Goal: Task Accomplishment & Management: Manage account settings

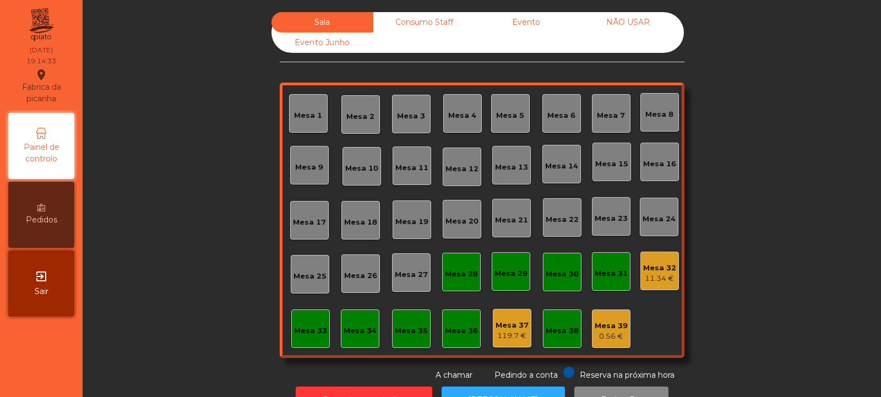
click at [606, 326] on div "Mesa 39" at bounding box center [610, 325] width 33 height 11
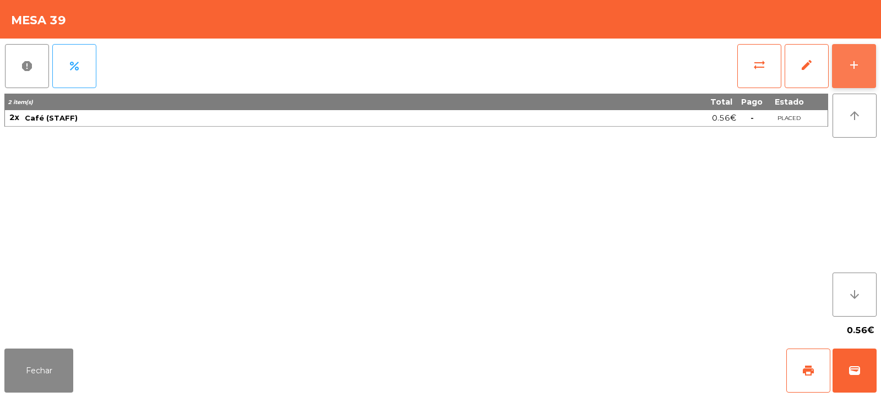
click at [856, 61] on div "add" at bounding box center [853, 64] width 13 height 13
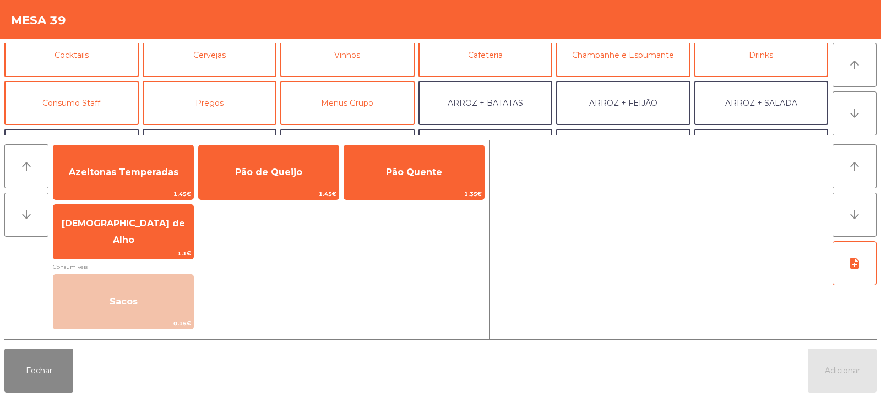
scroll to position [69, 0]
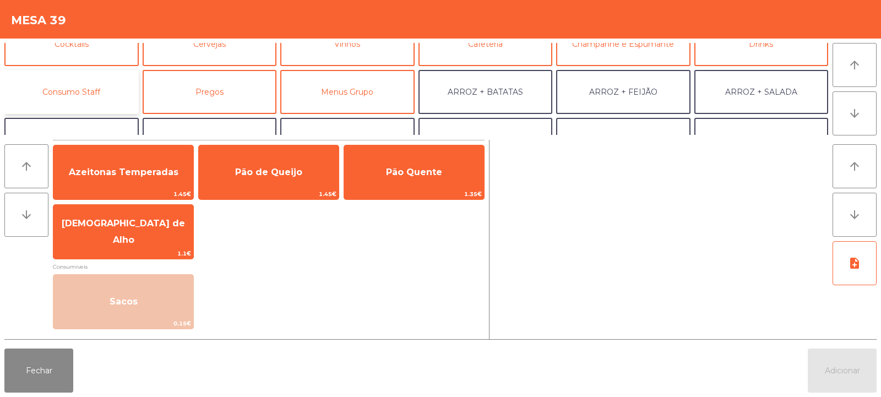
click at [75, 90] on button "Consumo Staff" at bounding box center [71, 92] width 134 height 44
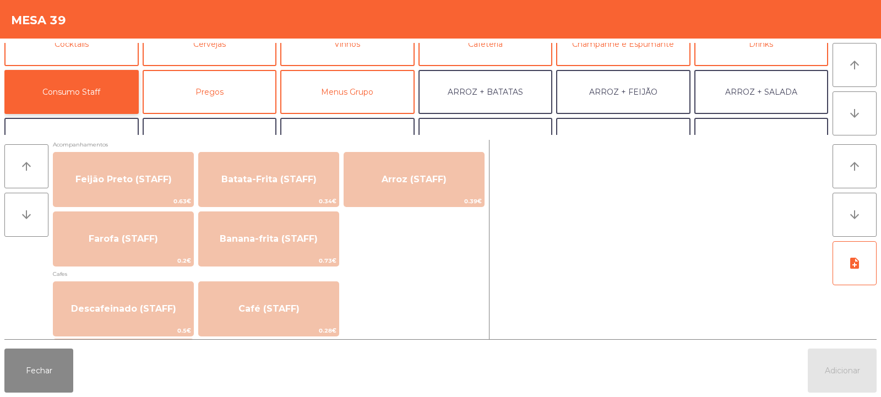
scroll to position [519, 0]
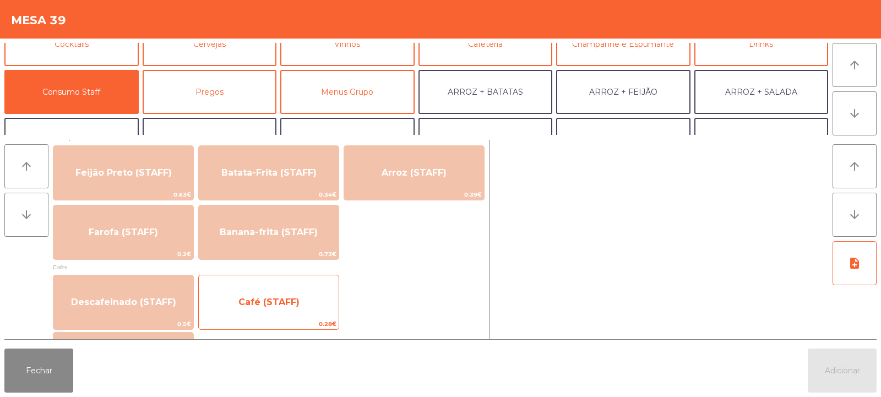
click at [276, 310] on span "Café (STAFF)" at bounding box center [269, 302] width 140 height 30
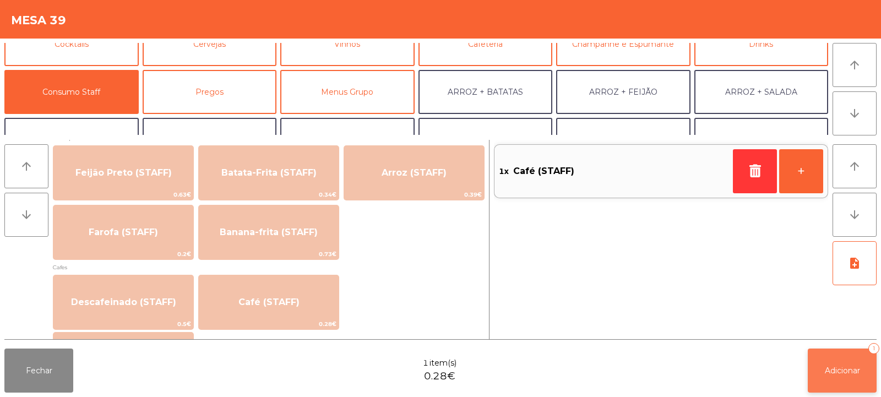
click at [827, 368] on span "Adicionar" at bounding box center [841, 370] width 35 height 10
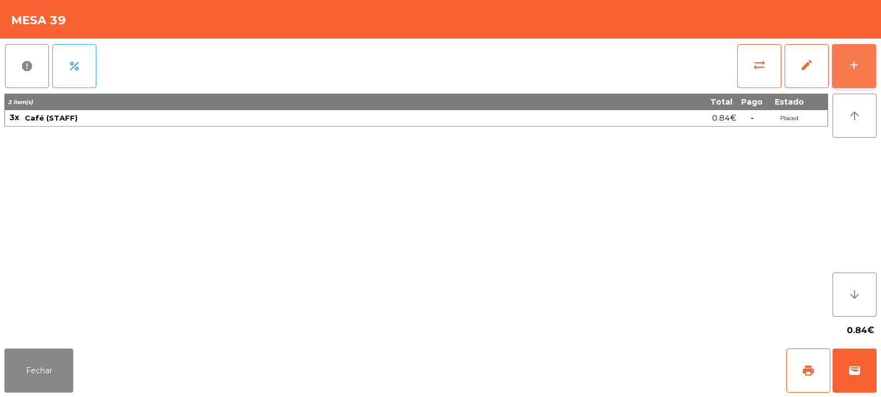
click at [862, 68] on button "add" at bounding box center [854, 66] width 44 height 44
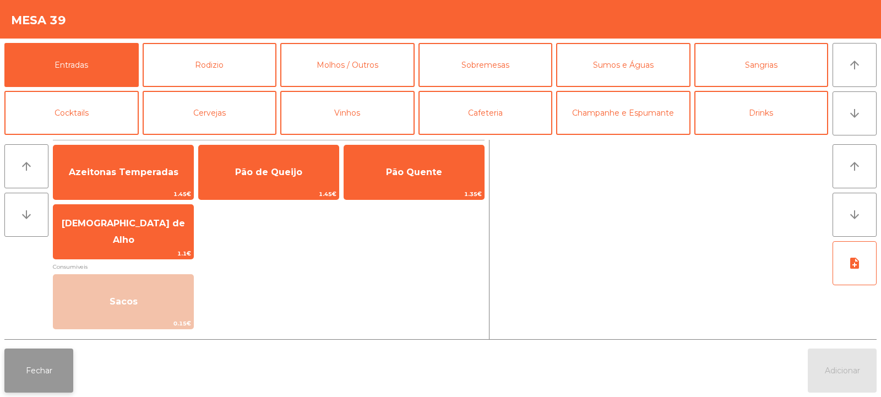
click at [58, 380] on button "Fechar" at bounding box center [38, 370] width 69 height 44
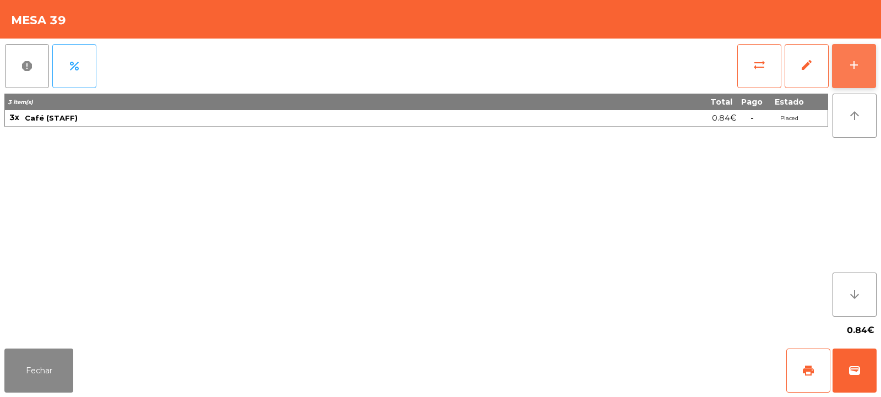
click at [856, 73] on button "add" at bounding box center [854, 66] width 44 height 44
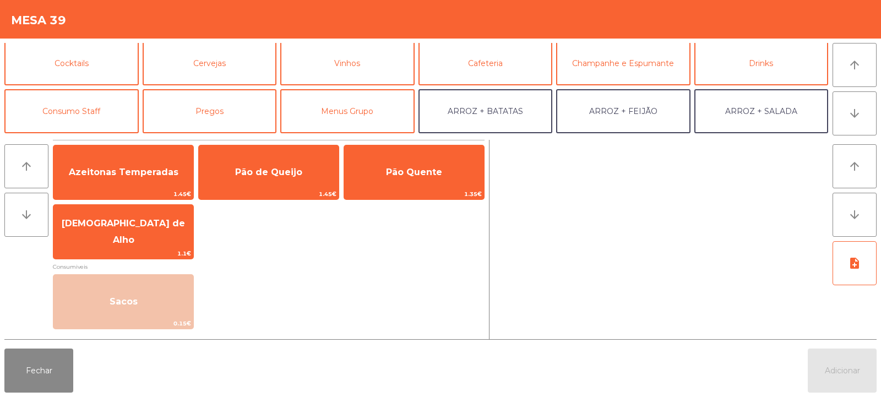
scroll to position [51, 0]
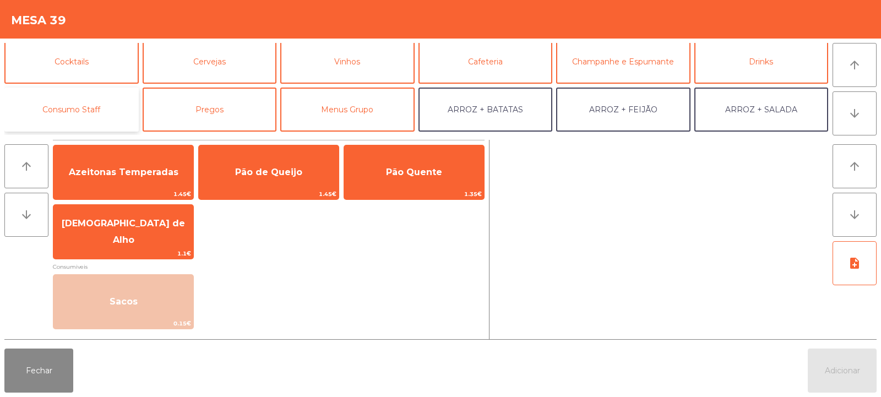
click at [99, 112] on button "Consumo Staff" at bounding box center [71, 110] width 134 height 44
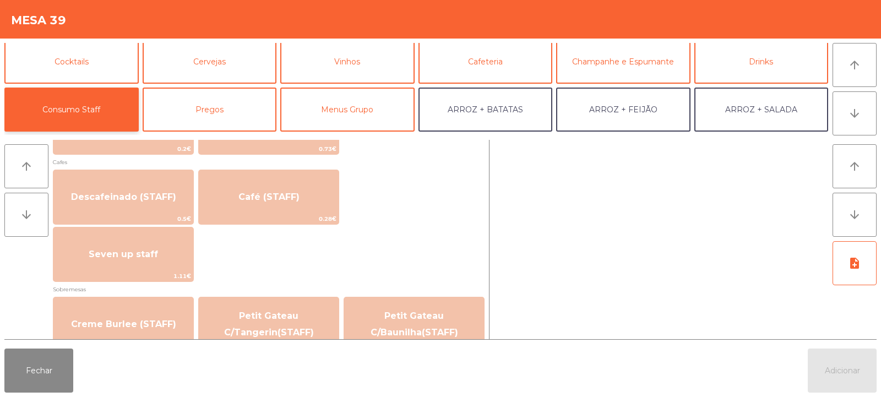
scroll to position [634, 0]
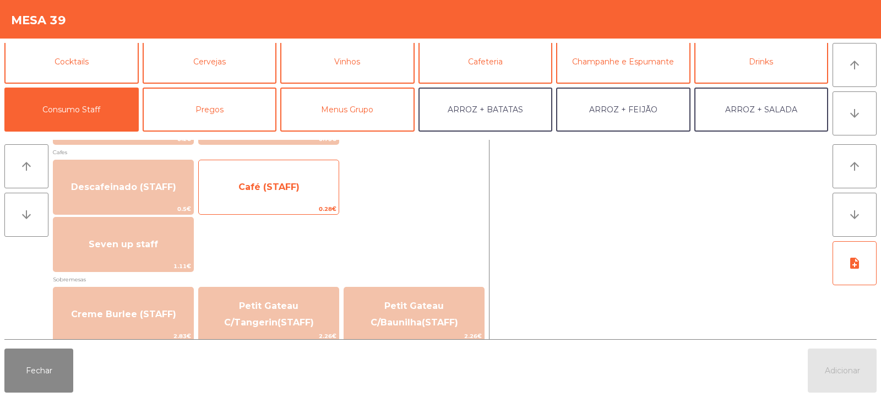
click at [297, 191] on span "Café (STAFF)" at bounding box center [268, 187] width 61 height 10
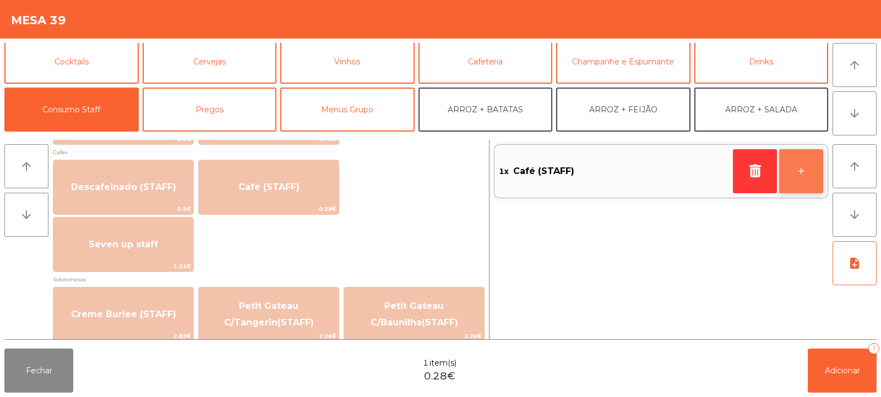
click at [804, 169] on button "+" at bounding box center [801, 171] width 44 height 44
click at [787, 171] on button "+" at bounding box center [801, 171] width 44 height 44
click at [798, 174] on button "+" at bounding box center [801, 171] width 44 height 44
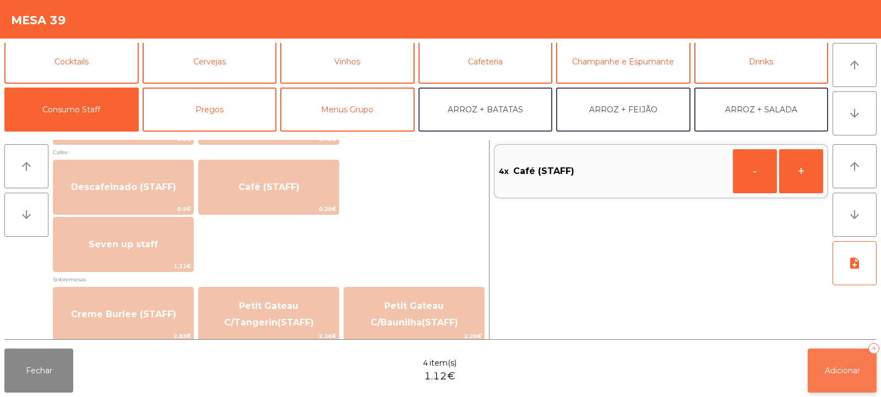
click at [844, 373] on span "Adicionar" at bounding box center [841, 370] width 35 height 10
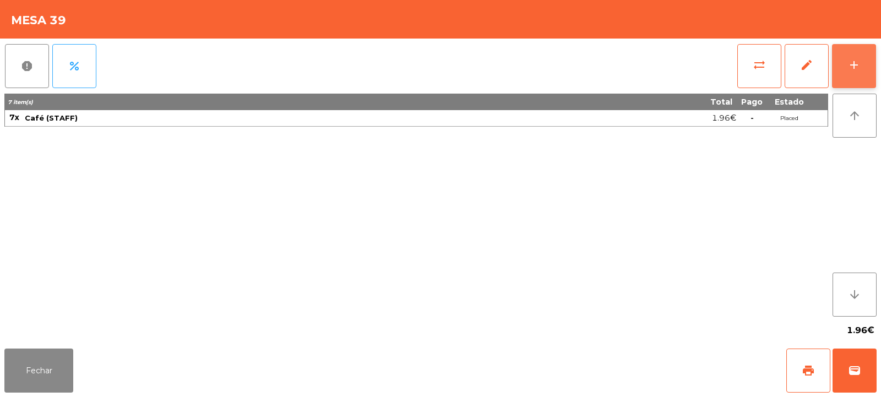
click at [853, 67] on div "add" at bounding box center [853, 64] width 13 height 13
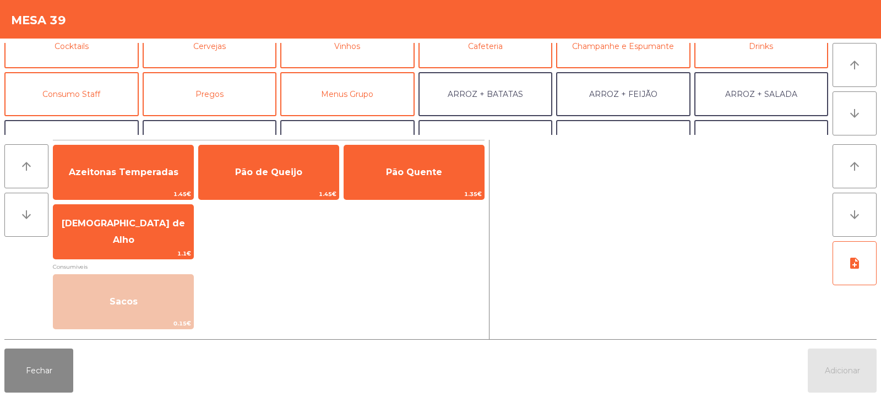
scroll to position [67, 0]
click at [96, 90] on button "Consumo Staff" at bounding box center [71, 94] width 134 height 44
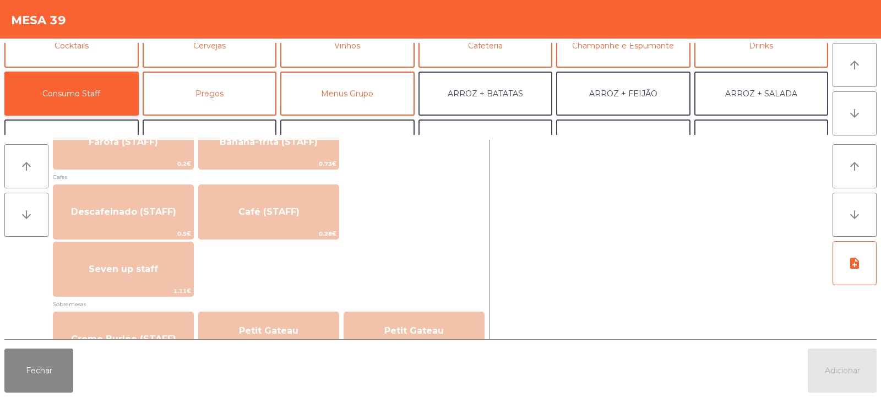
scroll to position [606, 0]
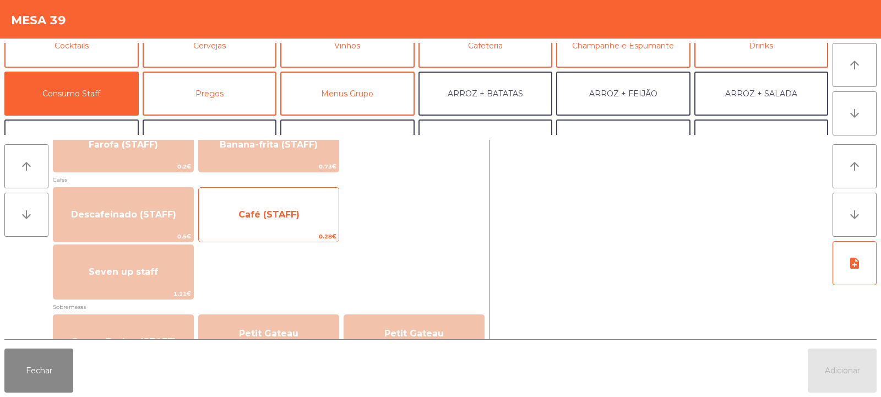
click at [284, 215] on span "Café (STAFF)" at bounding box center [268, 214] width 61 height 10
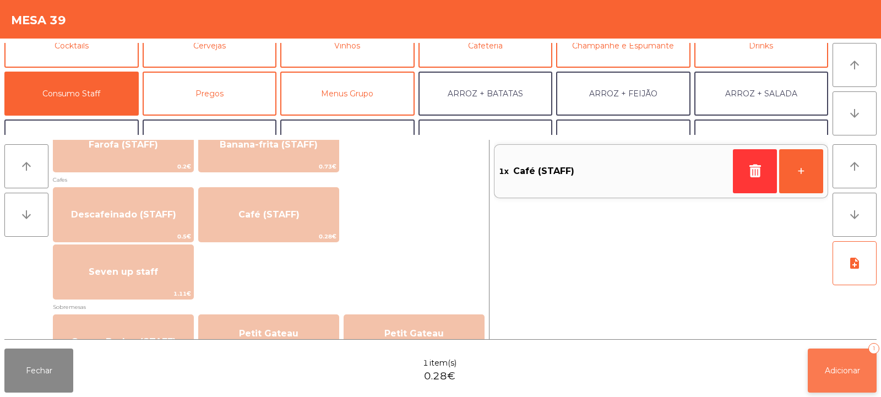
click at [839, 370] on span "Adicionar" at bounding box center [841, 370] width 35 height 10
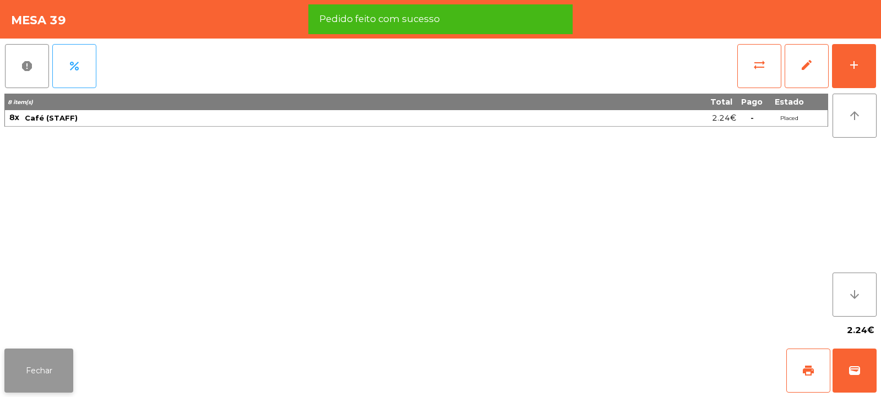
click at [45, 368] on button "Fechar" at bounding box center [38, 370] width 69 height 44
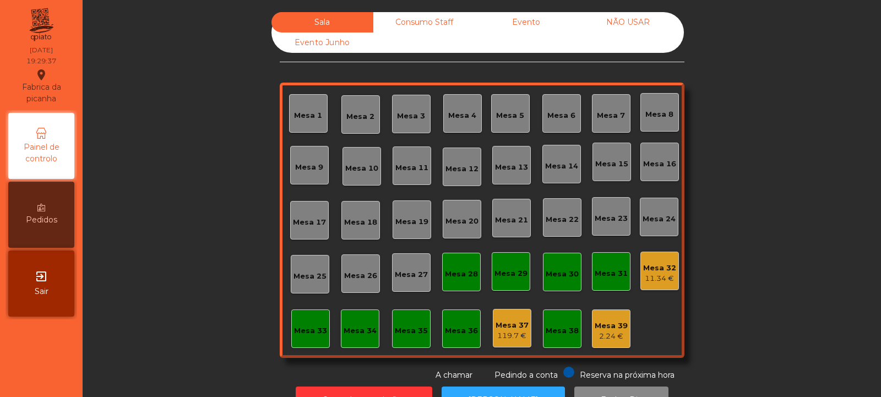
scroll to position [37, 0]
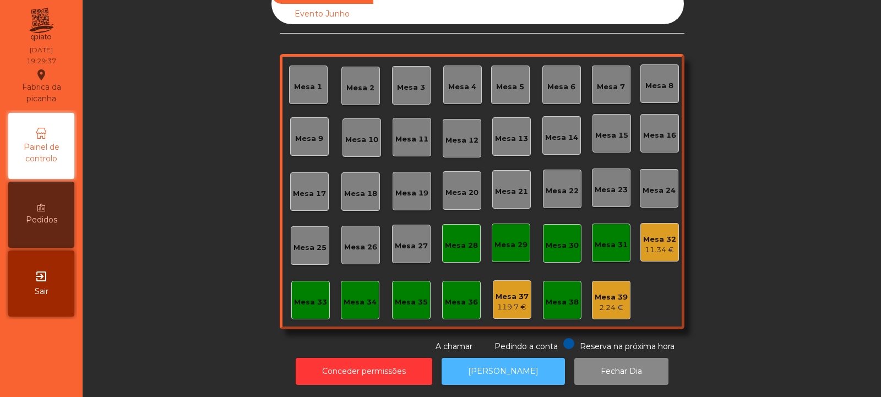
click at [496, 362] on button "[PERSON_NAME]" at bounding box center [502, 371] width 123 height 27
click at [494, 372] on button "[PERSON_NAME]" at bounding box center [502, 371] width 123 height 27
click at [406, 297] on div "Mesa 35" at bounding box center [411, 302] width 33 height 11
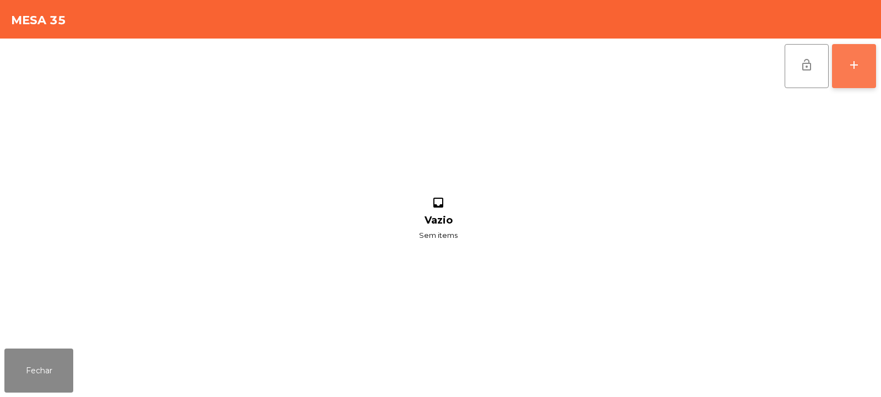
click at [862, 74] on button "add" at bounding box center [854, 66] width 44 height 44
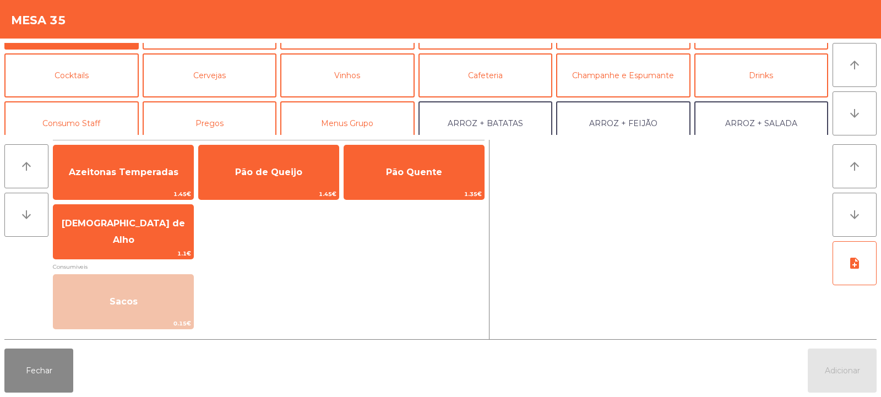
scroll to position [60, 0]
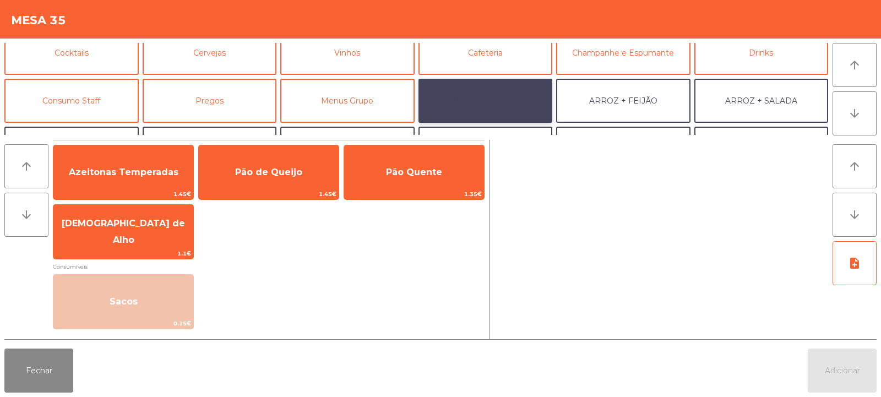
click at [489, 90] on button "ARROZ + BATATAS" at bounding box center [485, 101] width 134 height 44
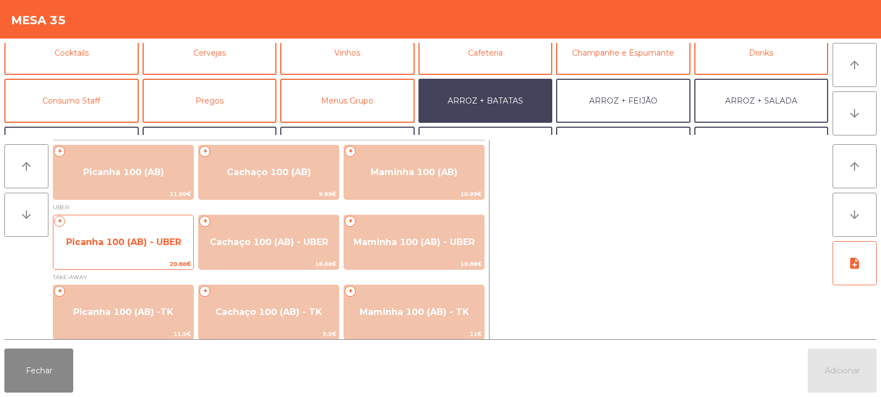
click at [130, 243] on span "Picanha 100 (AB) - UBER" at bounding box center [123, 242] width 115 height 10
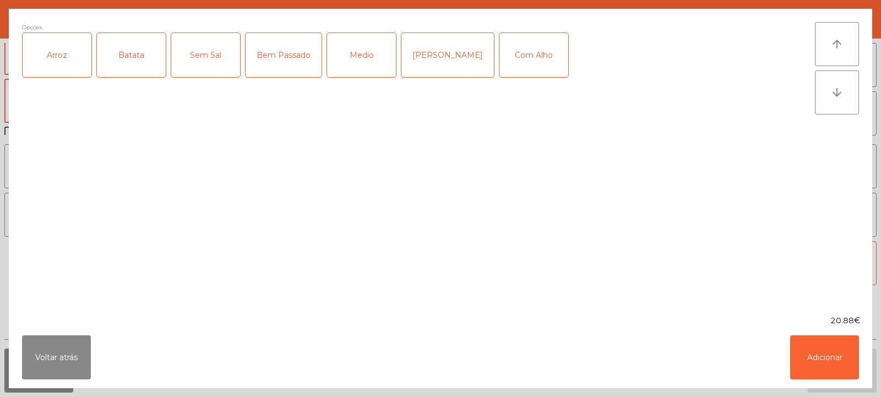
click at [62, 56] on div "Arroz" at bounding box center [57, 55] width 69 height 44
click at [125, 62] on div "Batata" at bounding box center [131, 55] width 69 height 44
click at [285, 54] on div "Bem Passado" at bounding box center [283, 55] width 76 height 44
click at [816, 347] on button "Adicionar" at bounding box center [824, 357] width 69 height 44
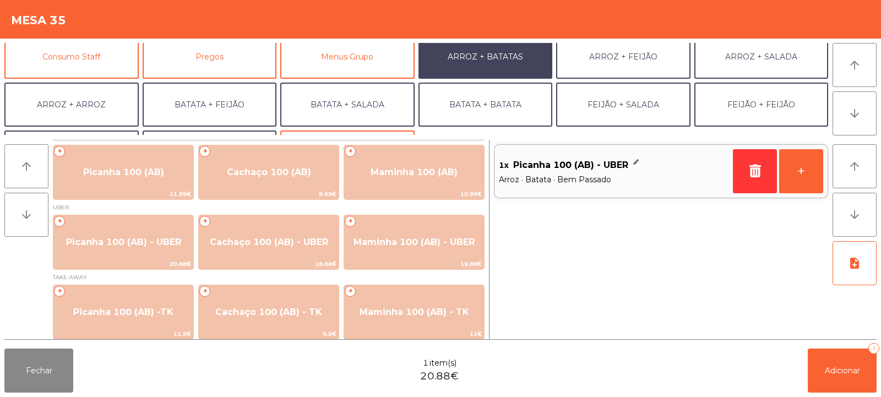
scroll to position [106, 0]
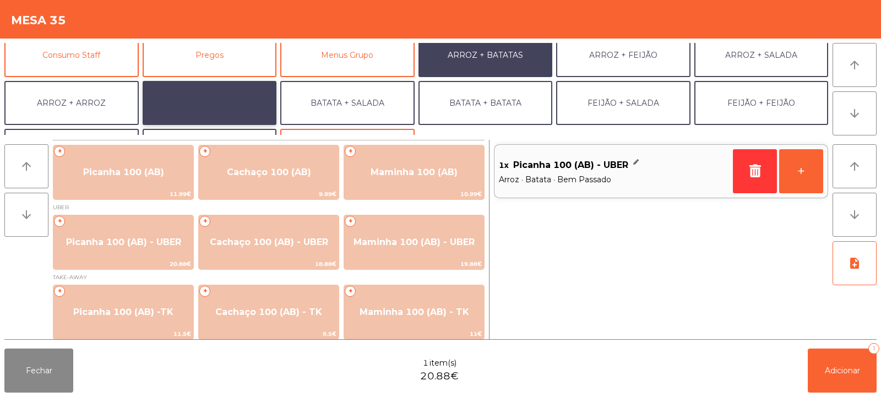
click at [196, 103] on button "BATATA + FEIJÃO" at bounding box center [210, 103] width 134 height 44
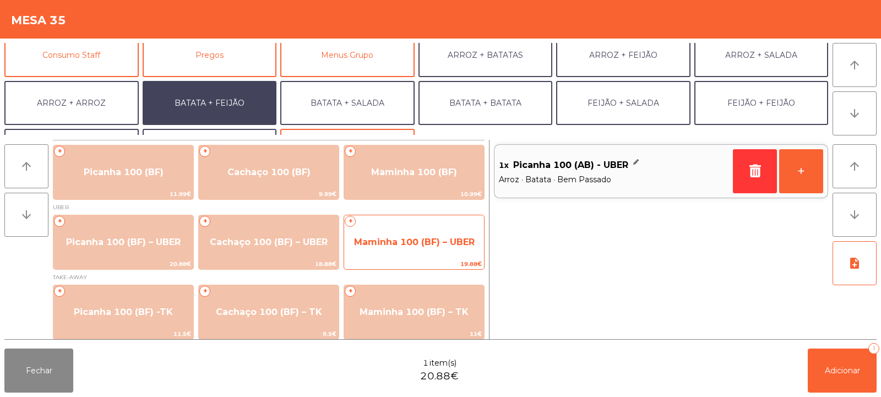
click at [398, 238] on span "Maminha 100 (BF) – UBER" at bounding box center [414, 242] width 121 height 10
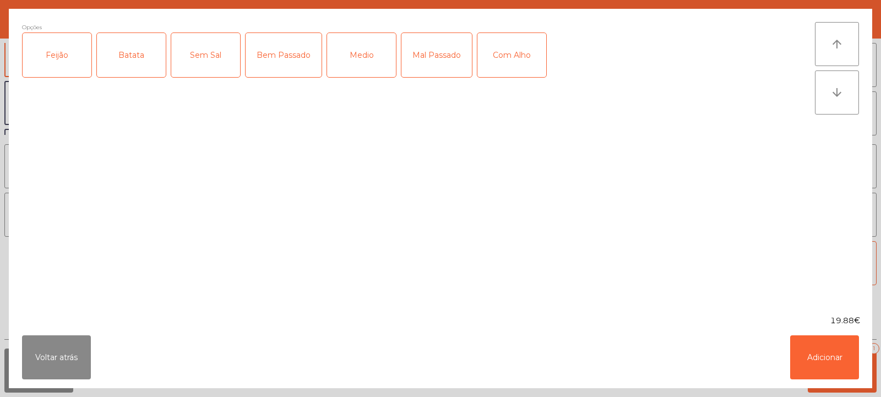
click at [70, 52] on div "Feijão" at bounding box center [57, 55] width 69 height 44
click at [128, 64] on div "Batata" at bounding box center [131, 55] width 69 height 44
click at [267, 50] on div "Bem Passado" at bounding box center [283, 55] width 76 height 44
click at [818, 351] on button "Adicionar" at bounding box center [824, 357] width 69 height 44
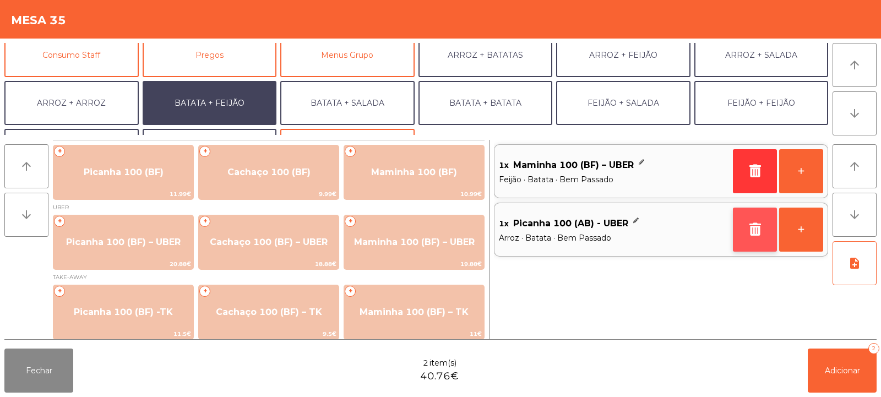
click at [748, 239] on button "button" at bounding box center [755, 229] width 44 height 44
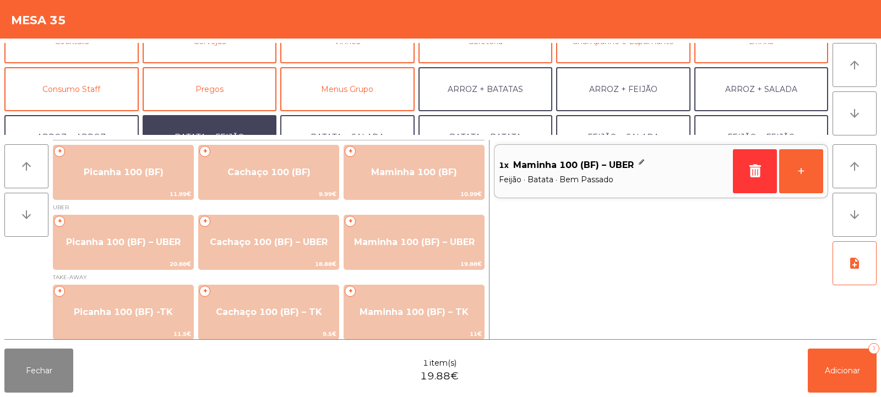
scroll to position [63, 0]
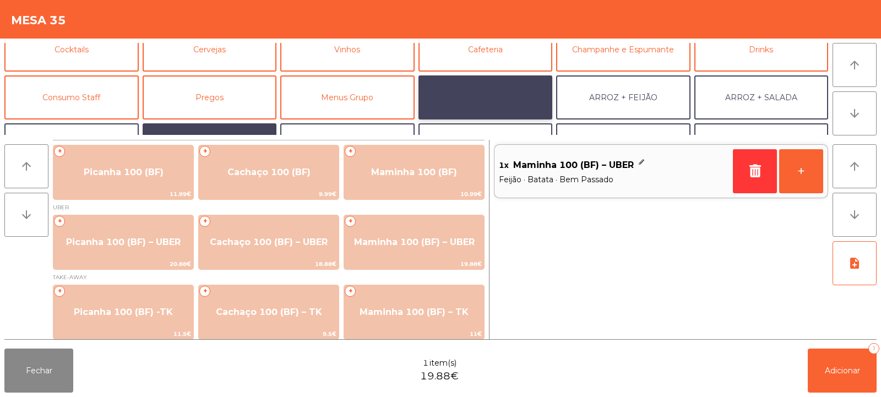
click at [511, 99] on button "ARROZ + BATATAS" at bounding box center [485, 97] width 134 height 44
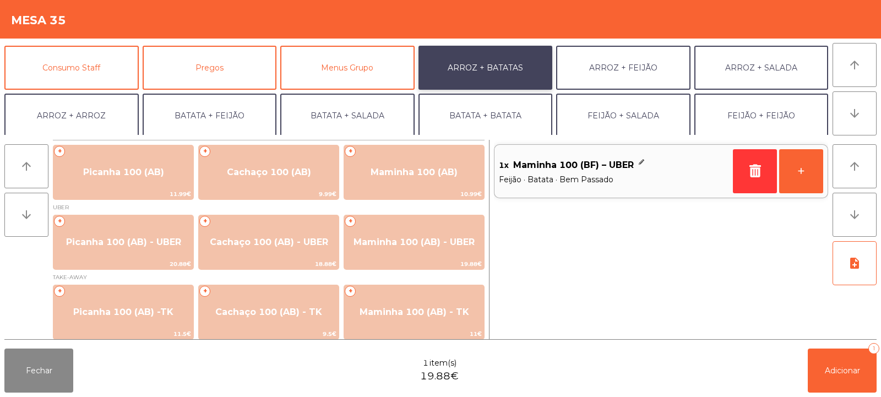
scroll to position [103, 0]
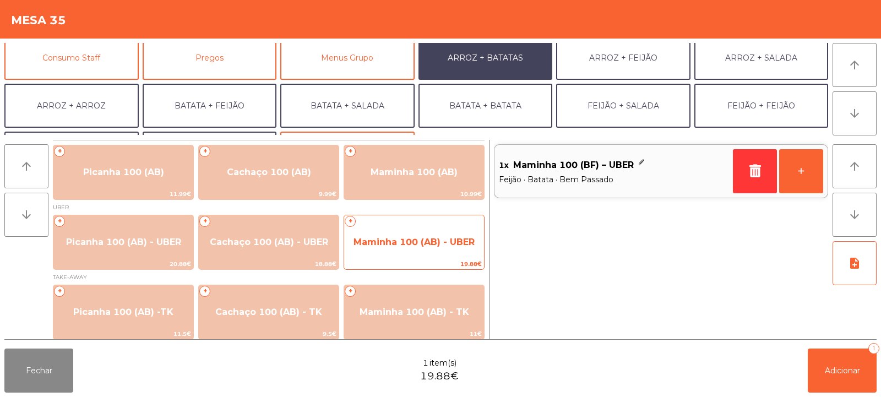
click at [420, 240] on span "Maminha 100 (AB) - UBER" at bounding box center [413, 242] width 121 height 10
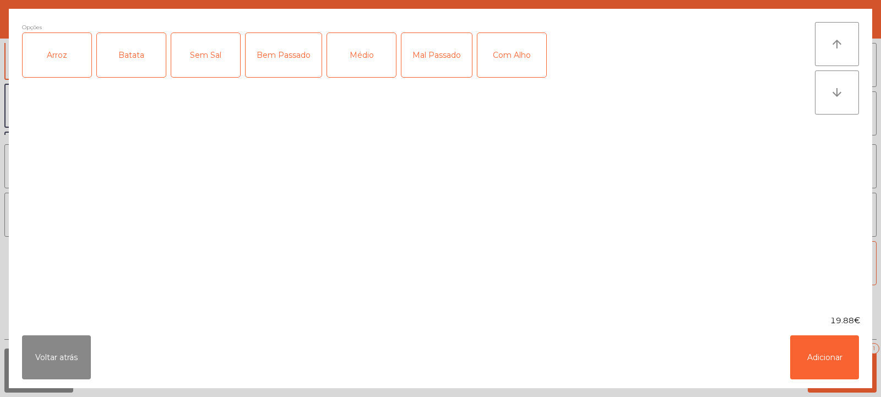
click at [67, 58] on div "Arroz" at bounding box center [57, 55] width 69 height 44
click at [127, 58] on div "Batata" at bounding box center [131, 55] width 69 height 44
click at [294, 61] on div "Bem Passado" at bounding box center [283, 55] width 76 height 44
click at [817, 354] on button "Adicionar" at bounding box center [824, 357] width 69 height 44
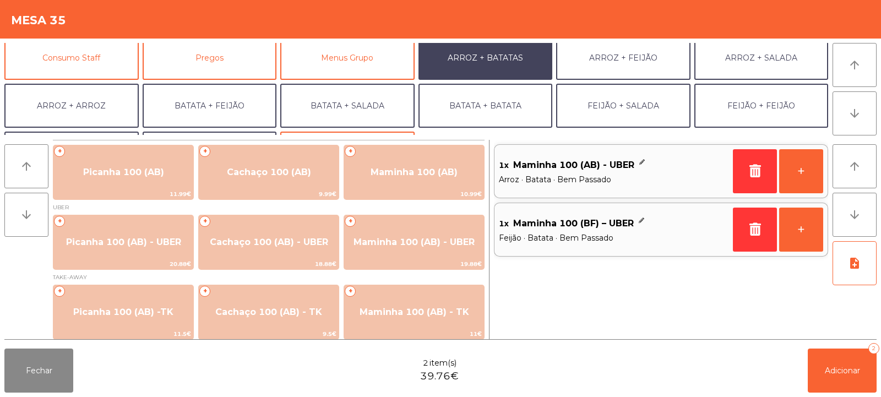
scroll to position [144, 0]
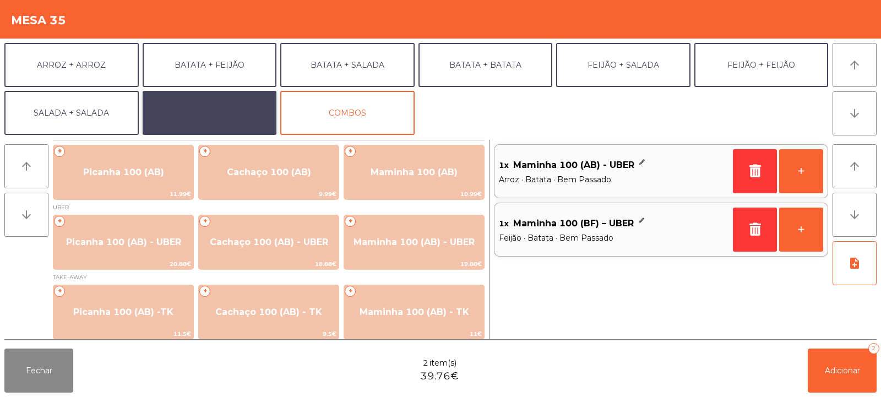
click at [215, 110] on button "EXTRAS UBER" at bounding box center [210, 113] width 134 height 44
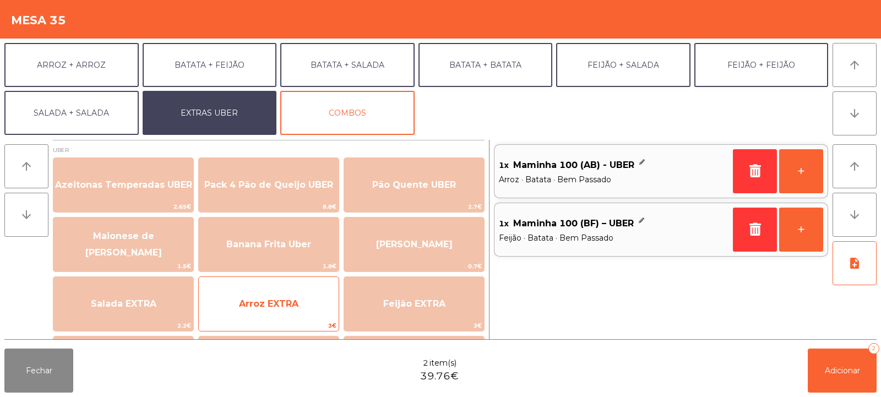
click at [271, 305] on span "Arroz EXTRA" at bounding box center [268, 303] width 59 height 10
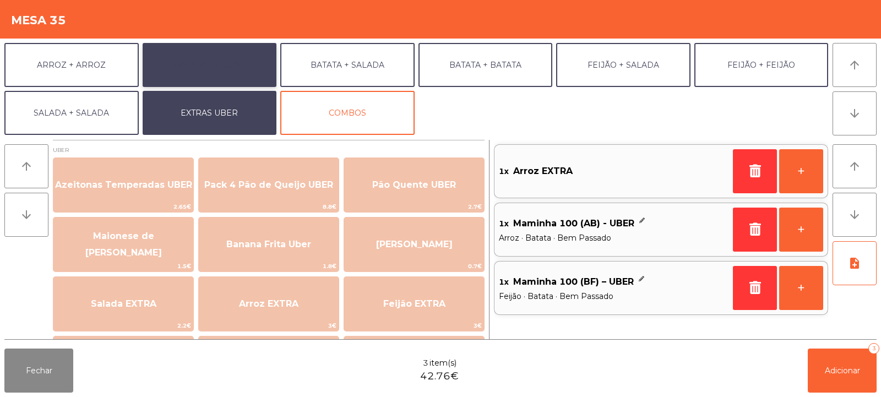
click at [222, 66] on button "BATATA + FEIJÃO" at bounding box center [210, 65] width 134 height 44
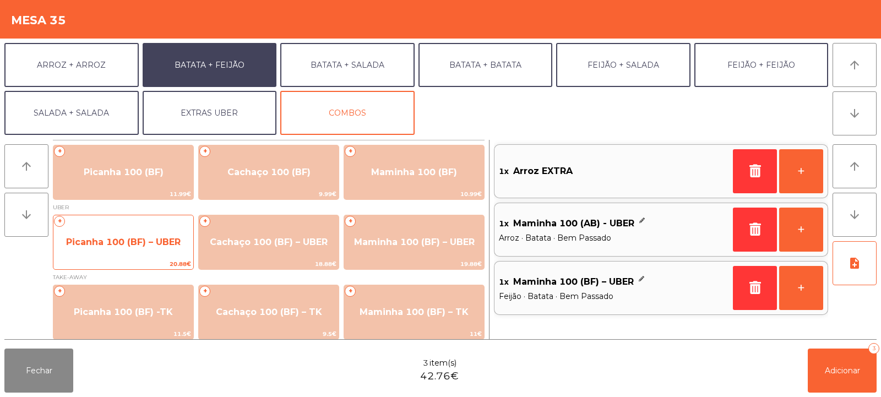
click at [124, 243] on span "Picanha 100 (BF) – UBER" at bounding box center [123, 242] width 114 height 10
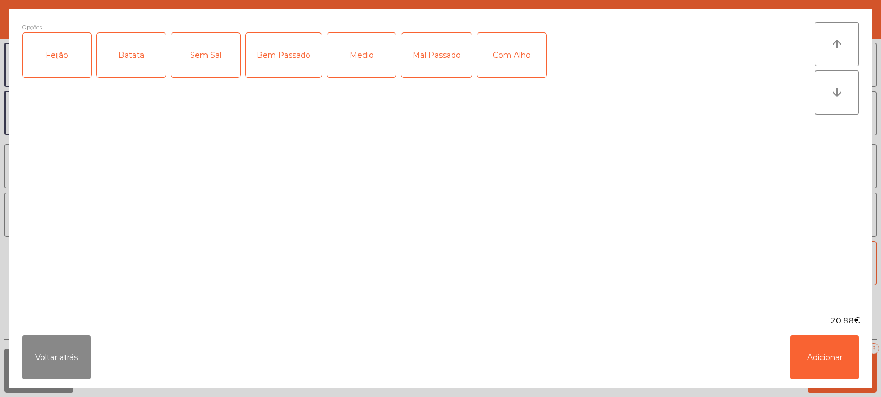
click at [59, 58] on div "Feijão" at bounding box center [57, 55] width 69 height 44
click at [123, 61] on div "Batata" at bounding box center [131, 55] width 69 height 44
click at [274, 54] on div "Bem Passado" at bounding box center [283, 55] width 76 height 44
click at [816, 357] on button "Adicionar" at bounding box center [824, 357] width 69 height 44
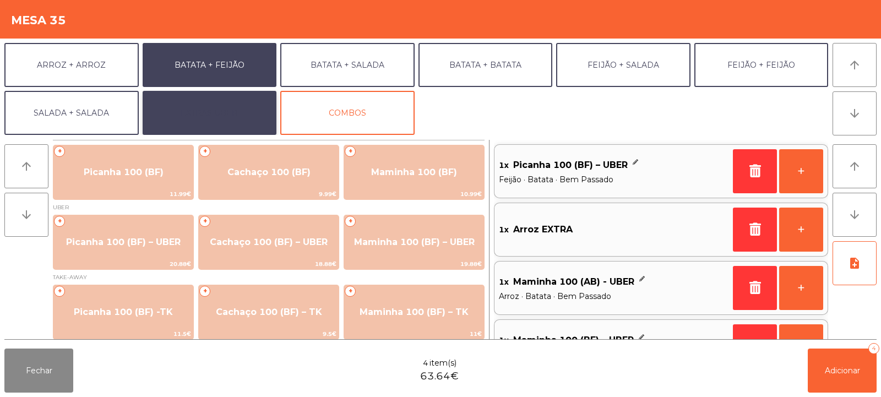
click at [225, 114] on button "EXTRAS UBER" at bounding box center [210, 113] width 134 height 44
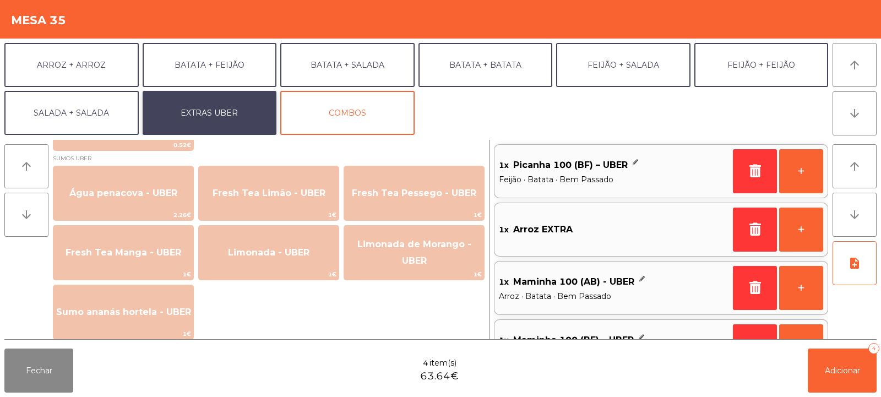
scroll to position [907, 0]
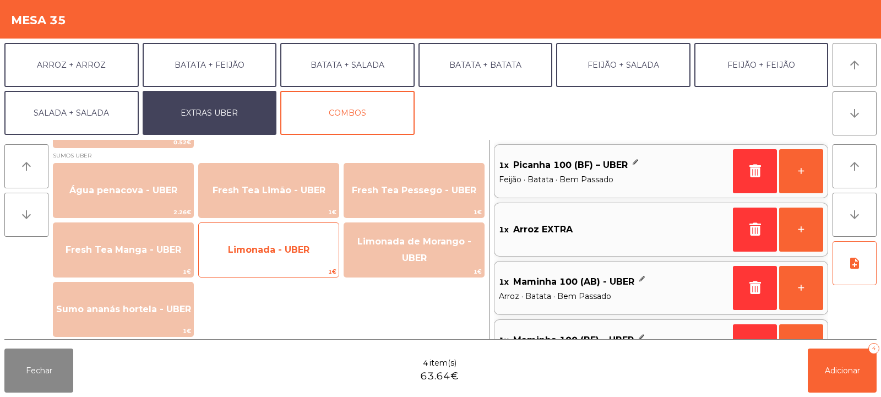
click at [261, 253] on span "Limonada - UBER" at bounding box center [268, 249] width 81 height 10
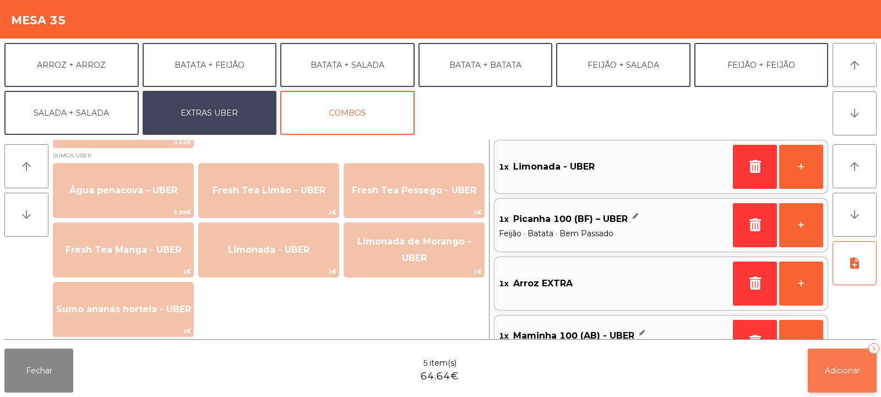
click at [837, 373] on span "Adicionar" at bounding box center [841, 370] width 35 height 10
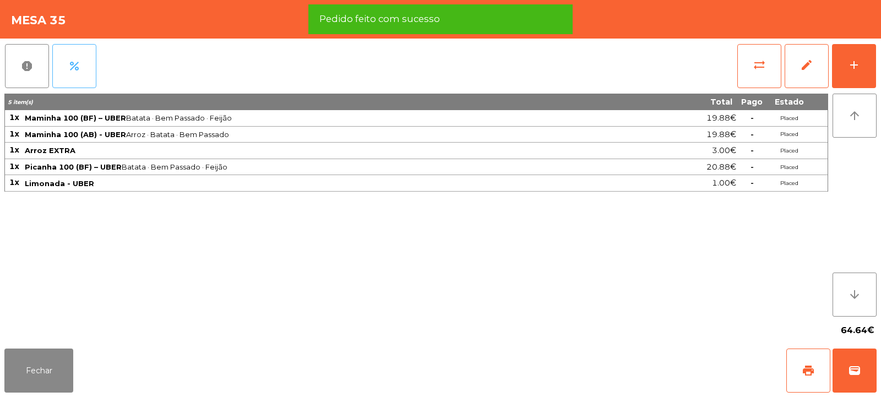
click at [72, 72] on span "percent" at bounding box center [74, 65] width 13 height 13
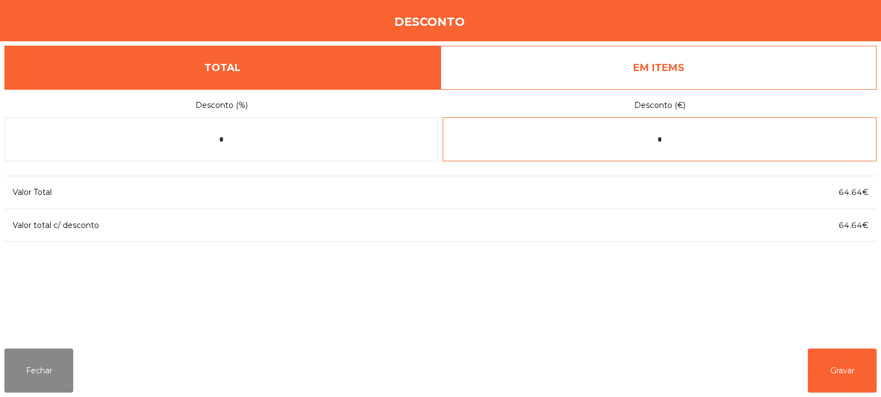
click at [635, 138] on input "*" at bounding box center [659, 139] width 434 height 44
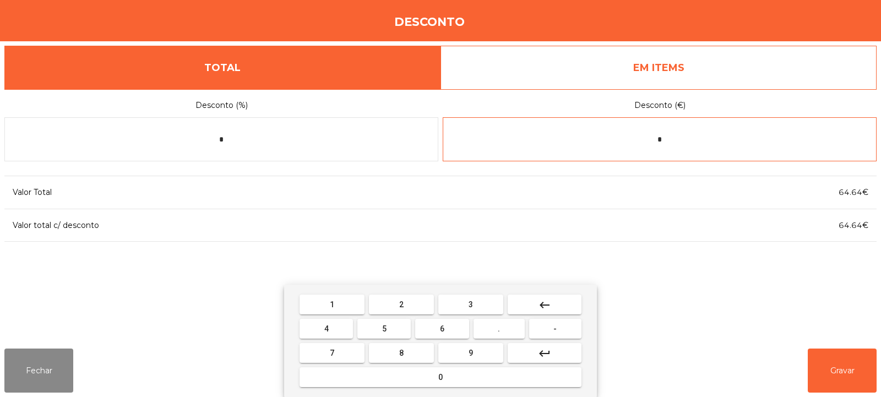
click at [676, 139] on input "*" at bounding box center [659, 139] width 434 height 44
click at [652, 143] on input "***" at bounding box center [659, 139] width 434 height 44
click at [663, 139] on input "***" at bounding box center [659, 139] width 434 height 44
click at [655, 138] on input "***" at bounding box center [659, 139] width 434 height 44
click at [659, 140] on input "***" at bounding box center [659, 139] width 434 height 44
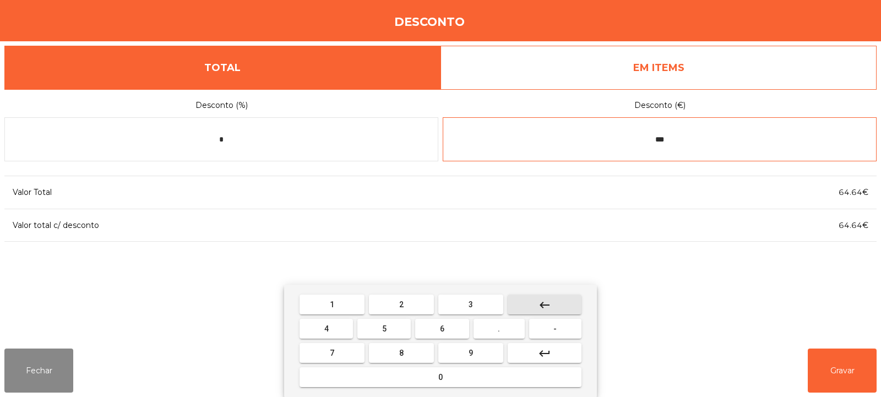
click at [560, 300] on button "keyboard_backspace" at bounding box center [544, 304] width 74 height 20
click at [681, 135] on input "**" at bounding box center [659, 139] width 434 height 44
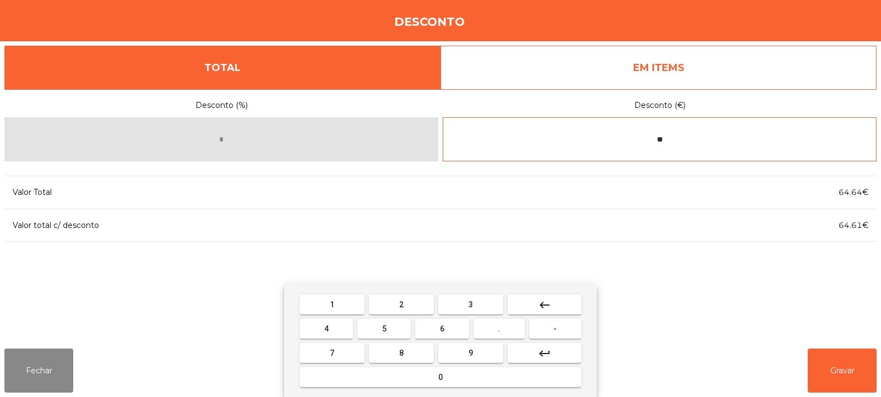
type input "*"
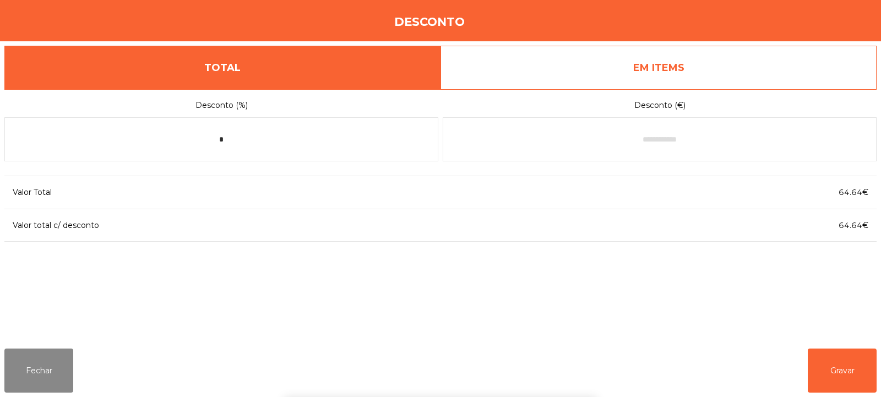
click at [731, 52] on link "EM ITEMS" at bounding box center [658, 68] width 436 height 44
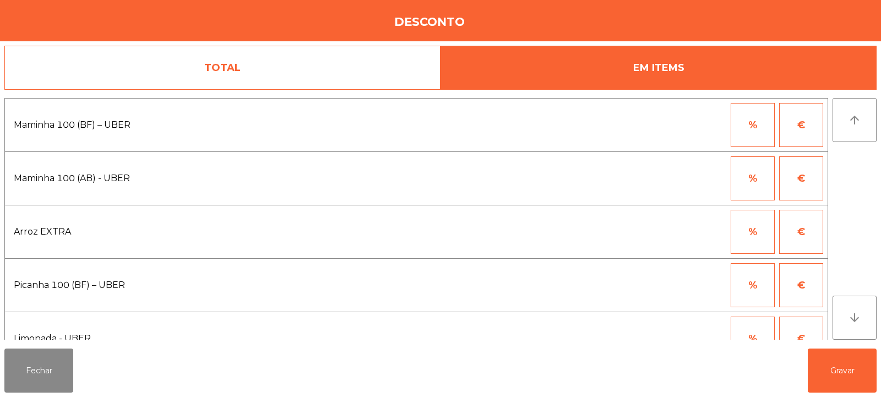
click at [767, 124] on button "%" at bounding box center [752, 125] width 44 height 44
click at [686, 128] on input "*" at bounding box center [698, 125] width 55 height 44
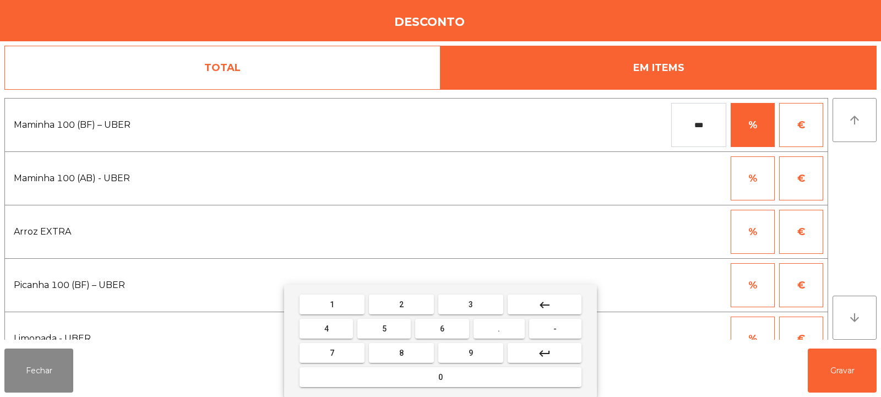
type input "***"
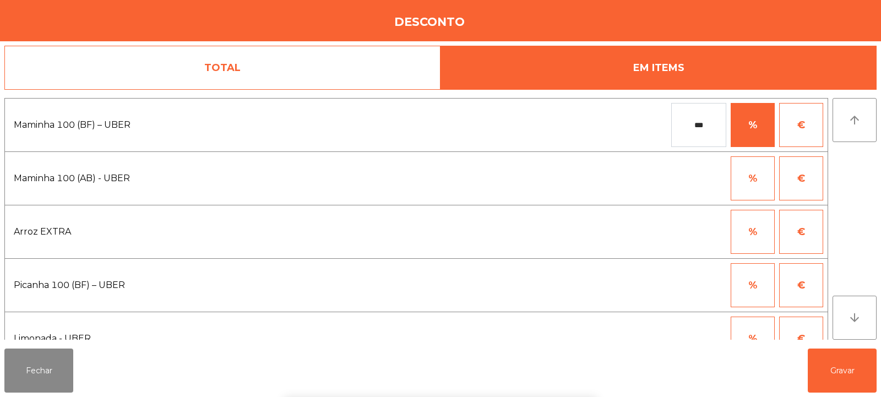
click at [839, 381] on div "1 2 3 keyboard_backspace 4 5 6 . - 7 8 9 keyboard_return 0" at bounding box center [440, 341] width 881 height 112
click at [836, 374] on button "Gravar" at bounding box center [841, 370] width 69 height 44
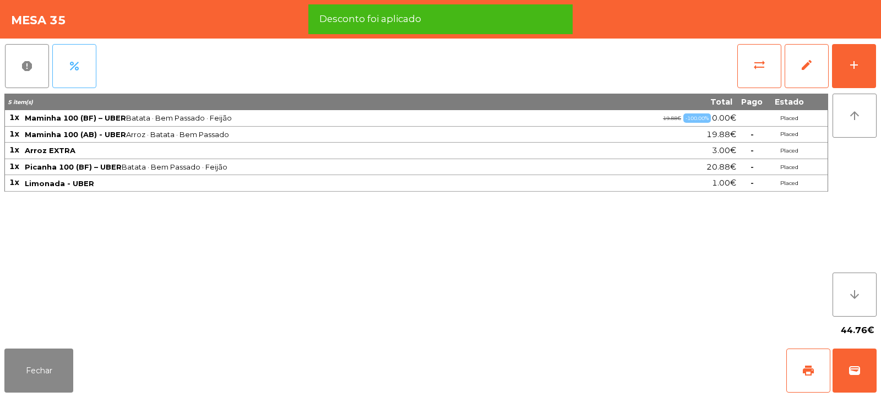
click at [84, 69] on button "percent" at bounding box center [74, 66] width 44 height 44
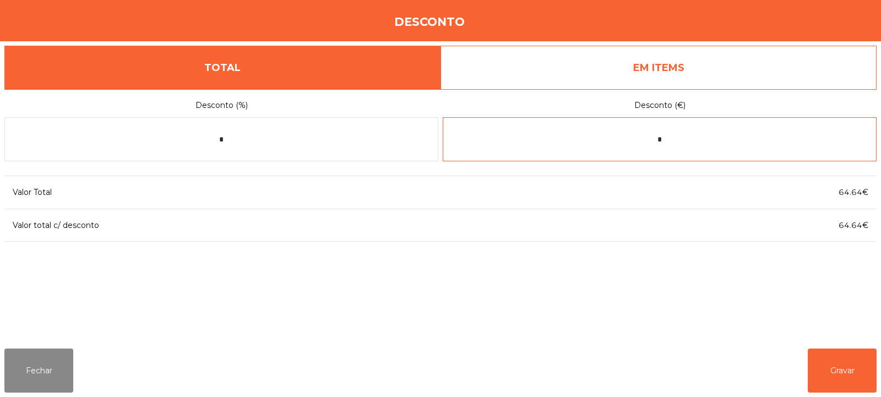
click at [695, 137] on input "*" at bounding box center [659, 139] width 434 height 44
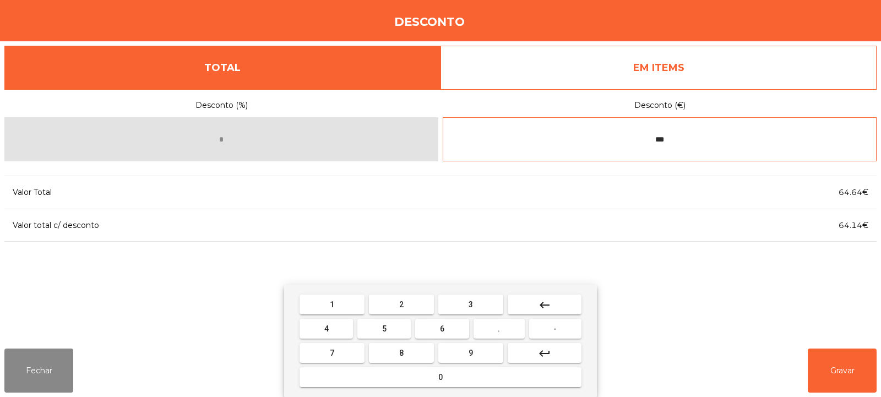
type input "***"
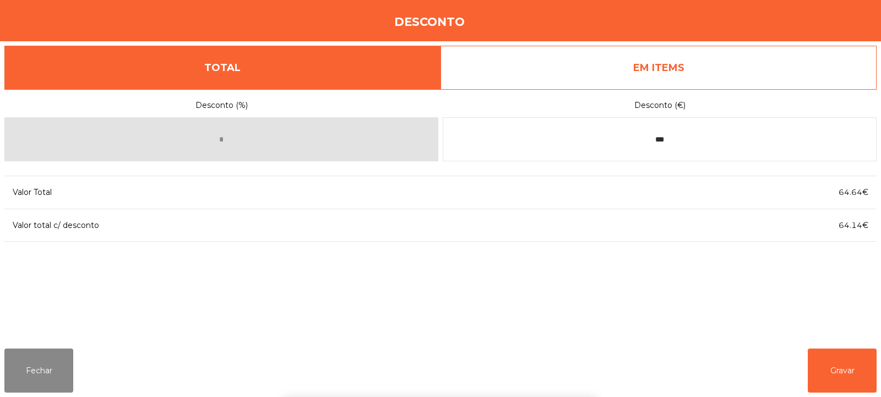
click at [840, 379] on div "1 2 3 keyboard_backspace 4 5 6 . - 7 8 9 keyboard_return 0" at bounding box center [440, 341] width 881 height 112
click at [832, 374] on button "Gravar" at bounding box center [841, 370] width 69 height 44
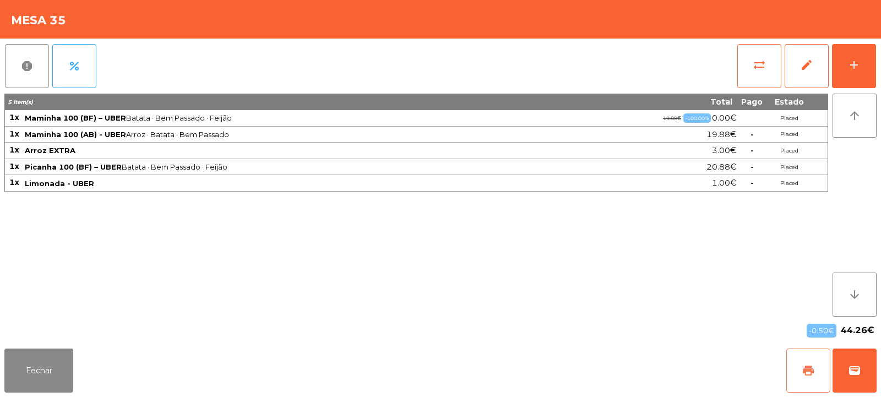
click at [800, 370] on button "print" at bounding box center [808, 370] width 44 height 44
click at [848, 349] on button "wallet" at bounding box center [854, 370] width 44 height 44
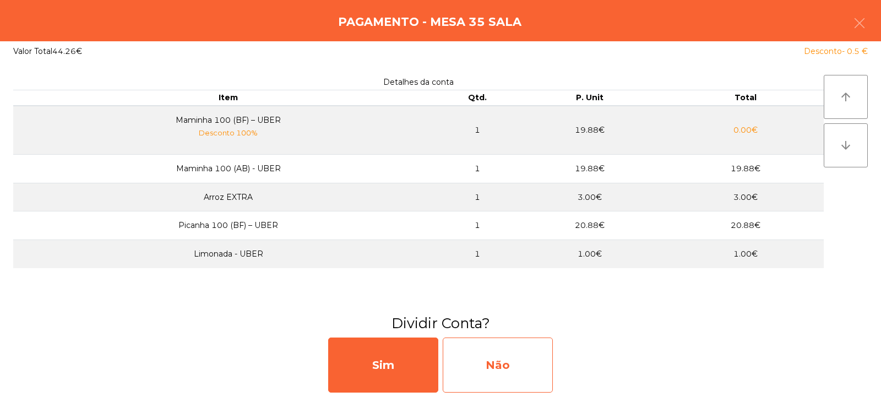
click at [479, 369] on div "Não" at bounding box center [497, 364] width 110 height 55
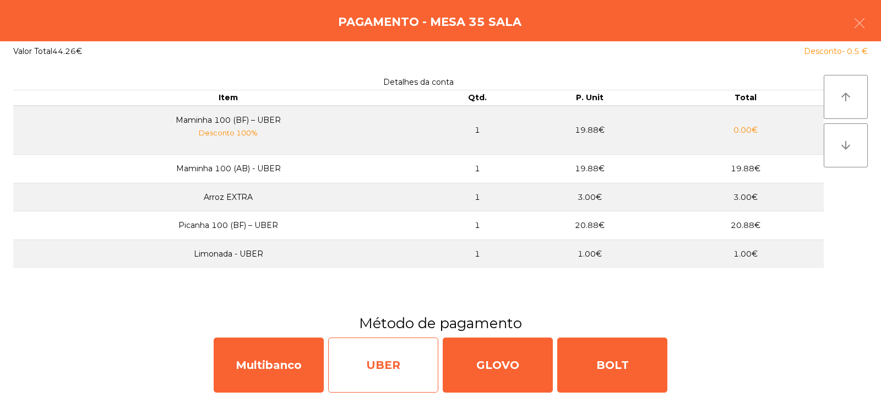
click at [367, 375] on div "UBER" at bounding box center [383, 364] width 110 height 55
select select "**"
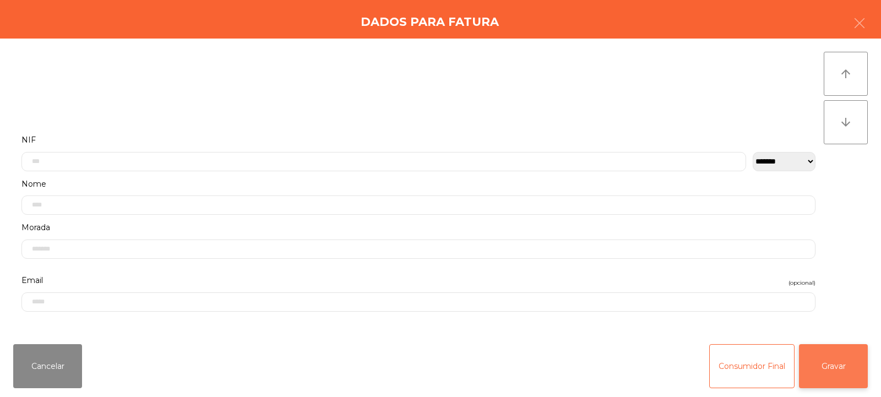
click at [838, 368] on button "Gravar" at bounding box center [833, 366] width 69 height 44
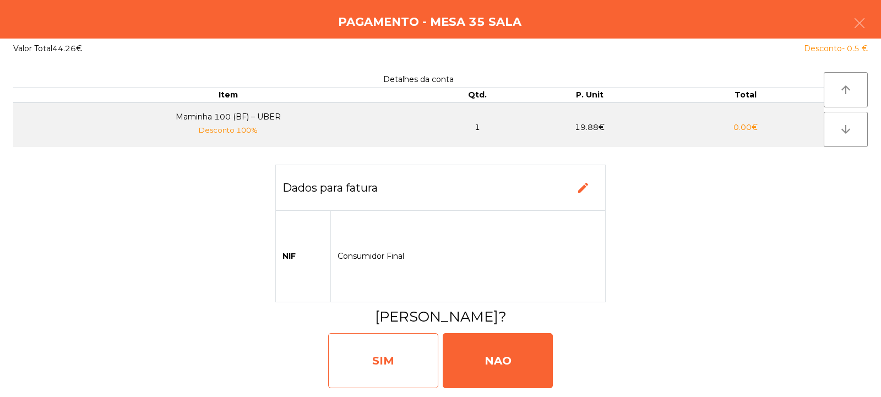
click at [376, 357] on div "SIM" at bounding box center [383, 360] width 110 height 55
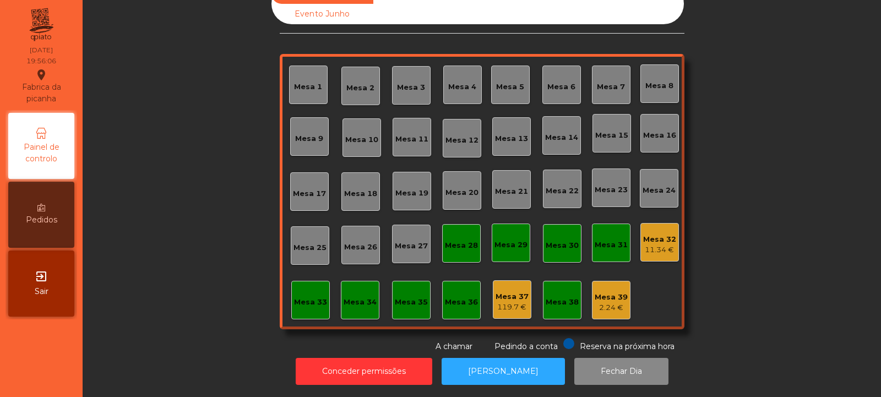
scroll to position [0, 0]
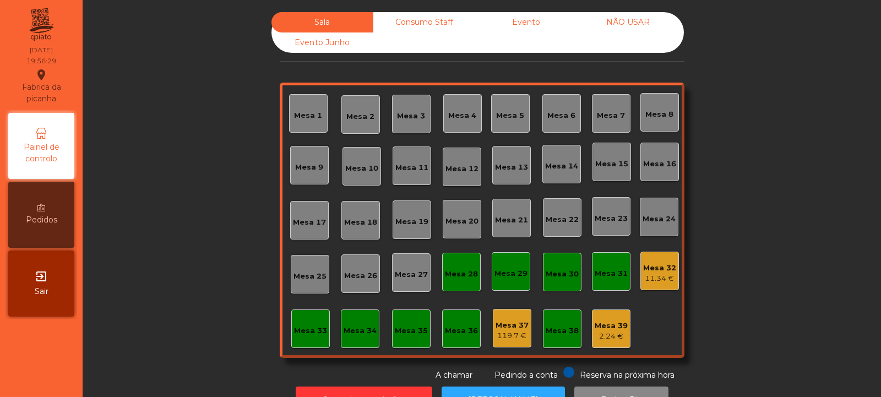
click at [397, 110] on div "Mesa 3" at bounding box center [411, 113] width 28 height 15
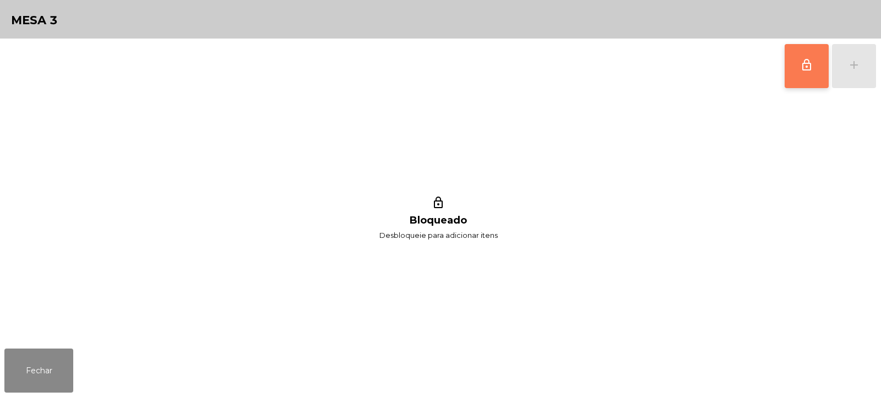
click at [804, 73] on button "lock_outline" at bounding box center [806, 66] width 44 height 44
click at [861, 72] on button "add" at bounding box center [854, 66] width 44 height 44
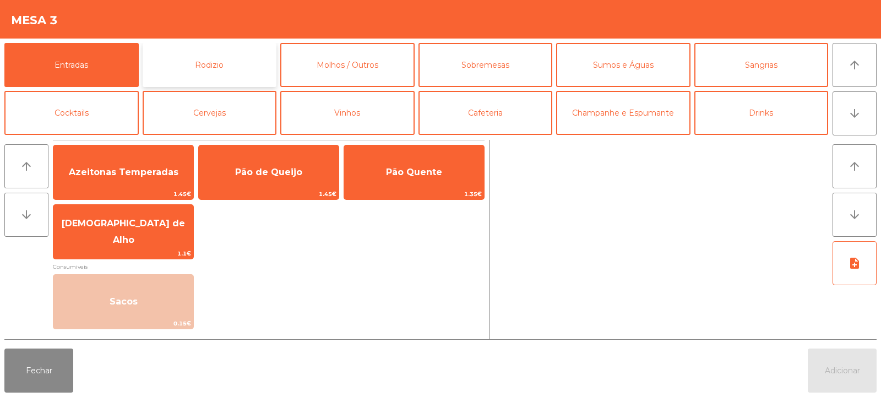
click at [215, 59] on button "Rodizio" at bounding box center [210, 65] width 134 height 44
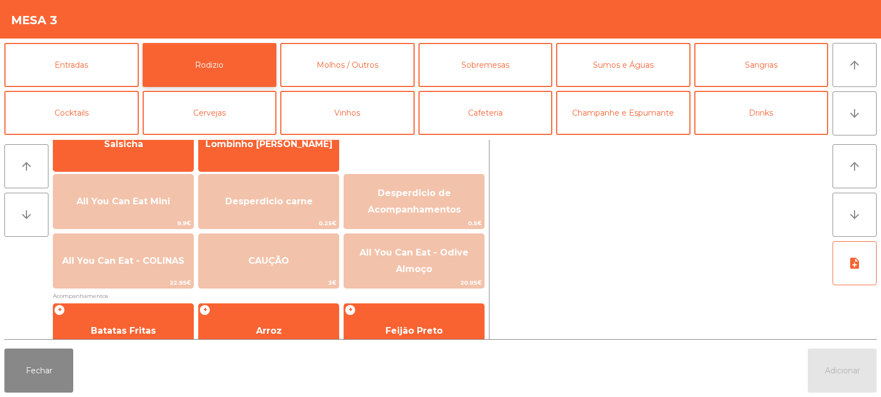
scroll to position [101, 0]
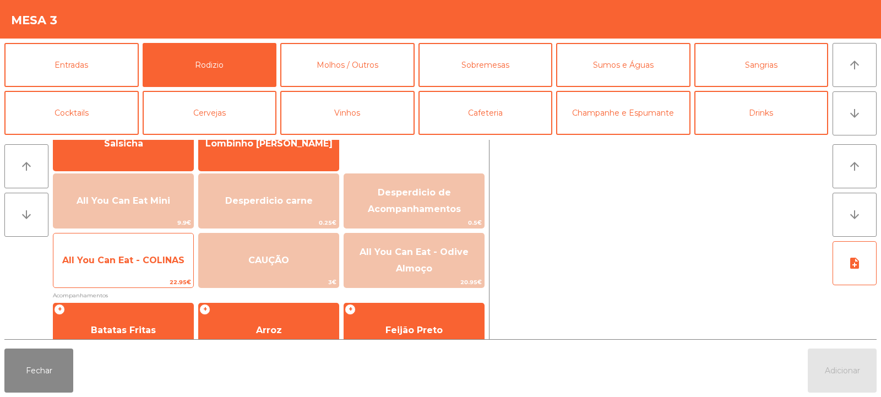
click at [152, 271] on span "All You Can Eat - COLINAS" at bounding box center [123, 260] width 140 height 30
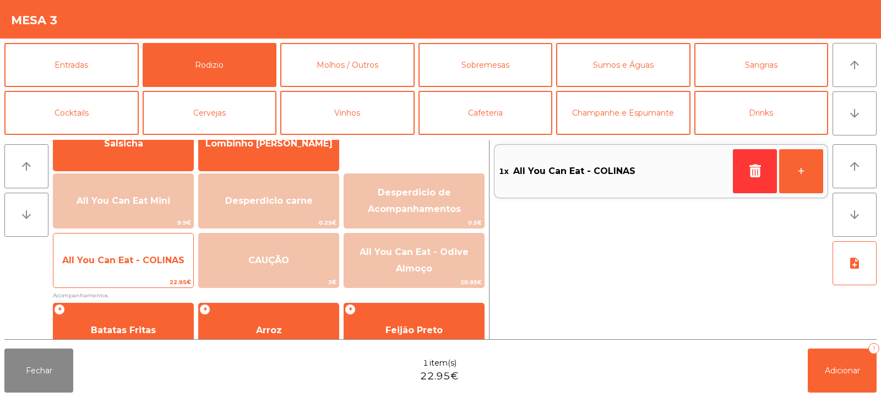
click at [161, 273] on span "All You Can Eat - COLINAS" at bounding box center [123, 260] width 140 height 30
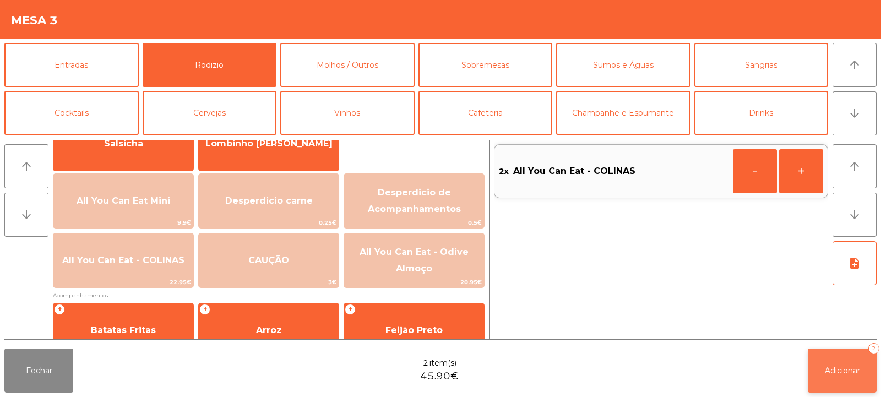
click at [822, 364] on button "Adicionar 2" at bounding box center [841, 370] width 69 height 44
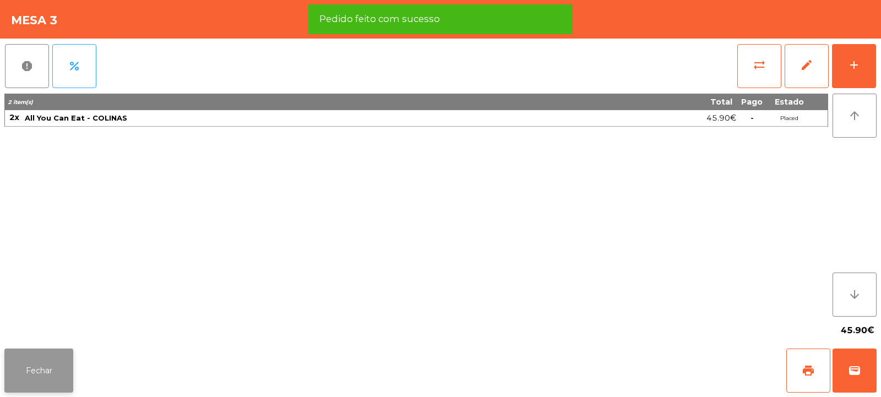
click at [31, 373] on button "Fechar" at bounding box center [38, 370] width 69 height 44
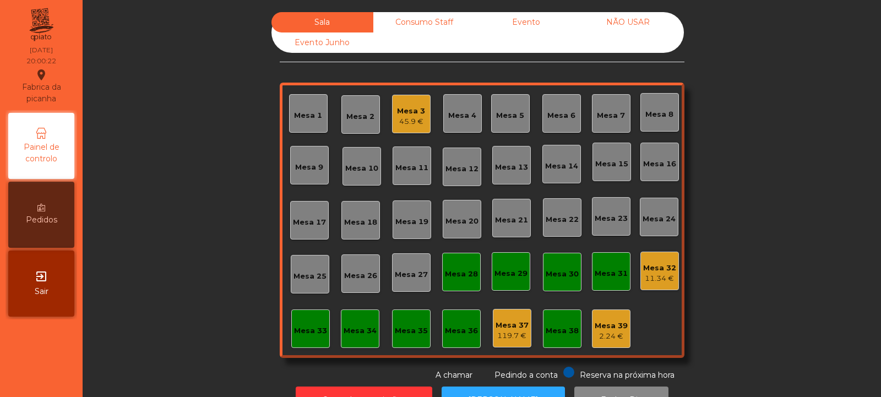
click at [646, 125] on div "Mesa 8" at bounding box center [659, 112] width 39 height 39
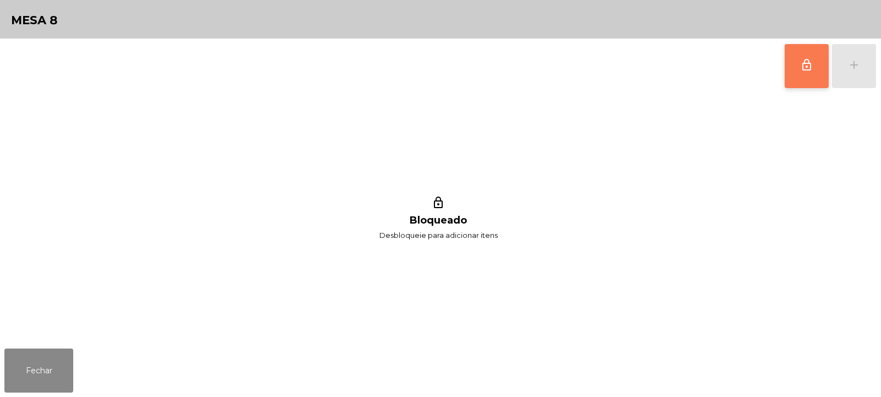
click at [808, 77] on button "lock_outline" at bounding box center [806, 66] width 44 height 44
click at [854, 69] on div "add" at bounding box center [853, 64] width 13 height 13
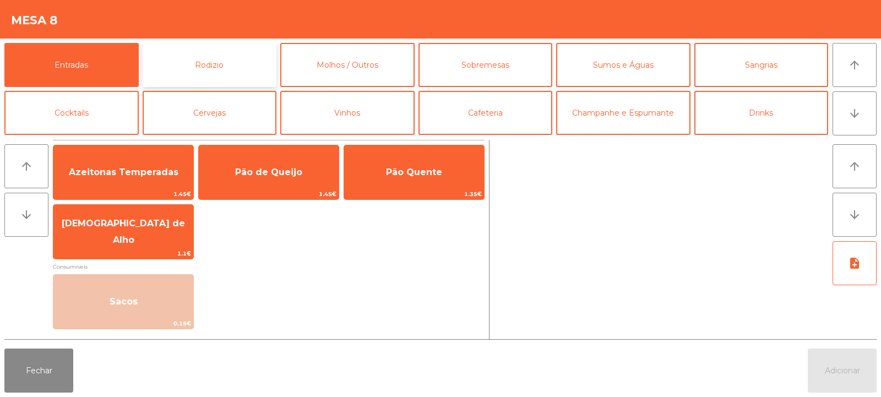
click at [213, 70] on button "Rodizio" at bounding box center [210, 65] width 134 height 44
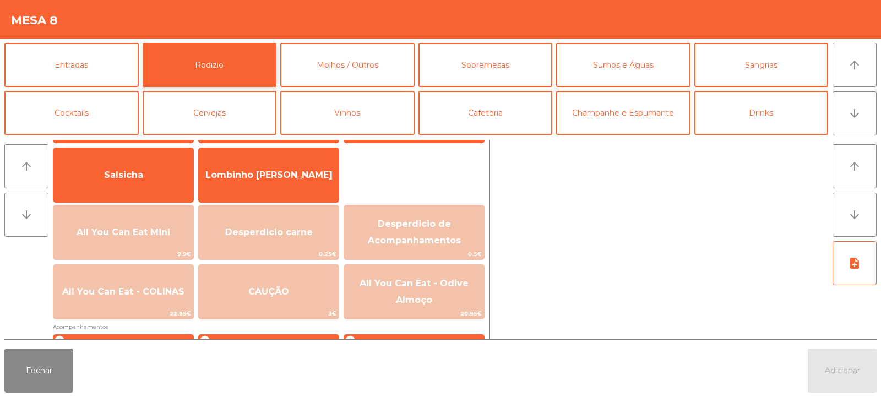
scroll to position [67, 0]
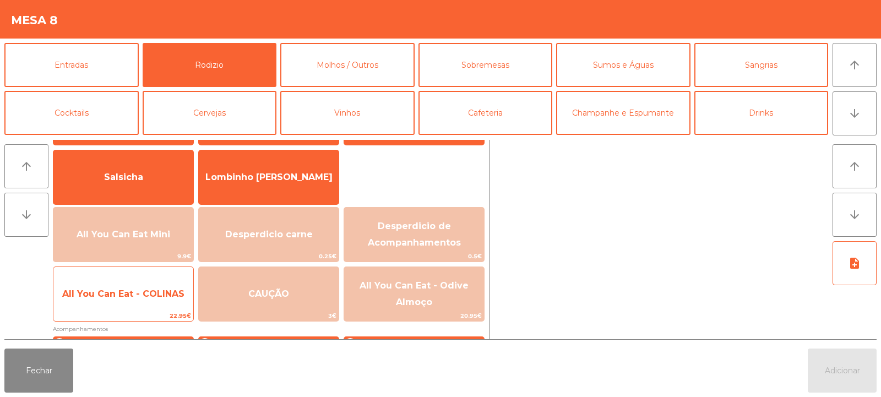
click at [136, 299] on span "All You Can Eat - COLINAS" at bounding box center [123, 294] width 140 height 30
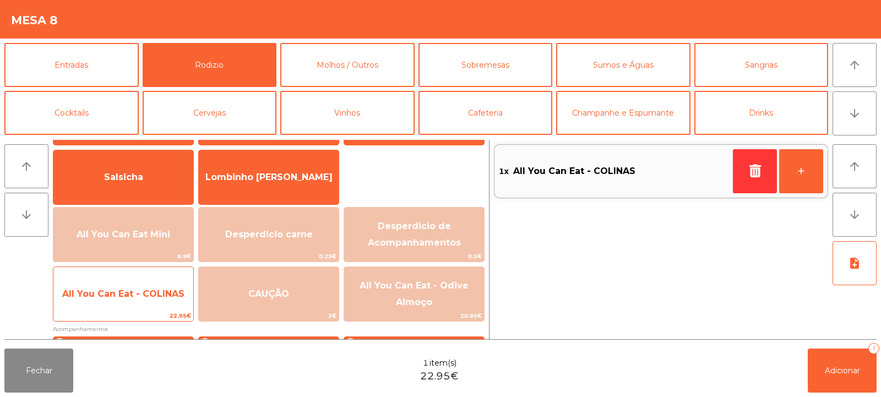
click at [132, 297] on span "All You Can Eat - COLINAS" at bounding box center [123, 293] width 122 height 10
click at [134, 296] on span "All You Can Eat - COLINAS" at bounding box center [123, 293] width 122 height 10
click at [126, 296] on span "All You Can Eat - COLINAS" at bounding box center [123, 293] width 122 height 10
click at [128, 291] on span "All You Can Eat - COLINAS" at bounding box center [123, 293] width 122 height 10
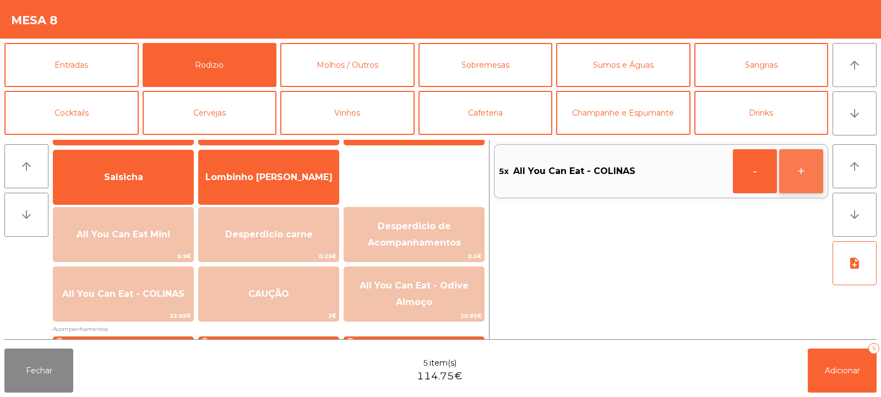
click at [786, 165] on button "+" at bounding box center [801, 171] width 44 height 44
click at [831, 373] on span "Adicionar" at bounding box center [841, 370] width 35 height 10
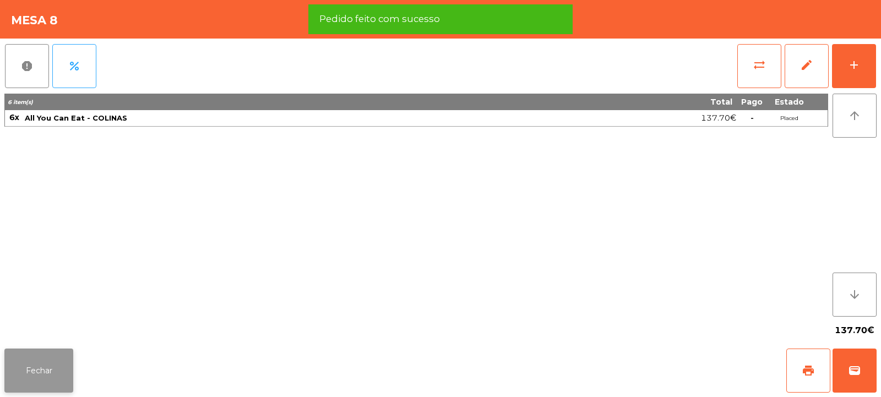
click at [39, 389] on button "Fechar" at bounding box center [38, 370] width 69 height 44
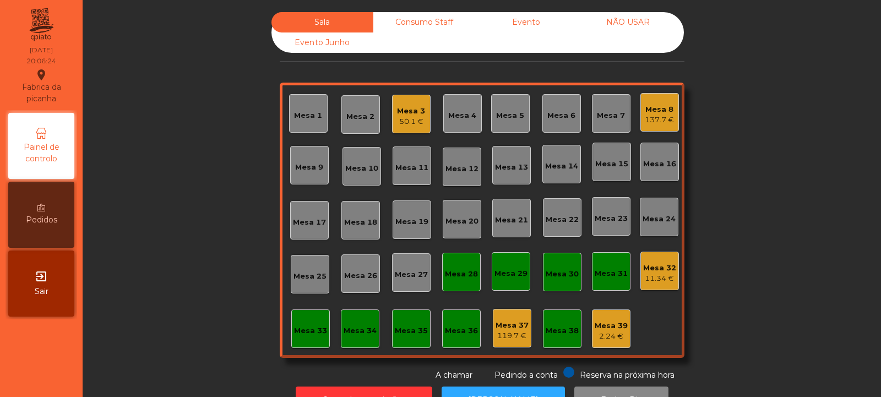
scroll to position [37, 0]
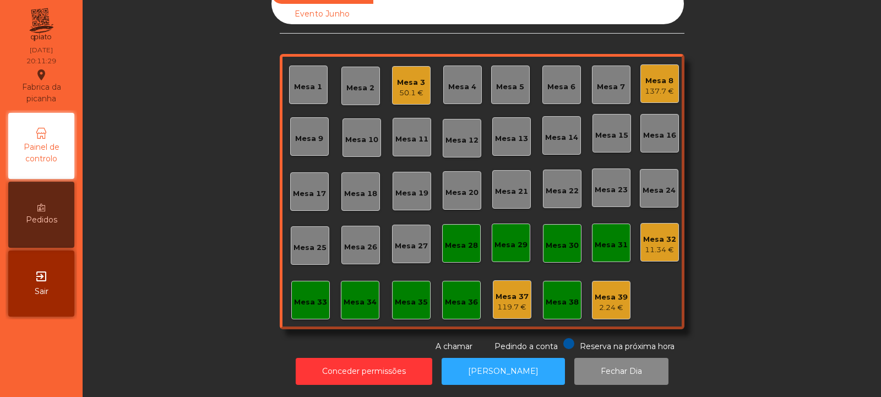
click at [659, 185] on div "Mesa 24" at bounding box center [658, 190] width 33 height 11
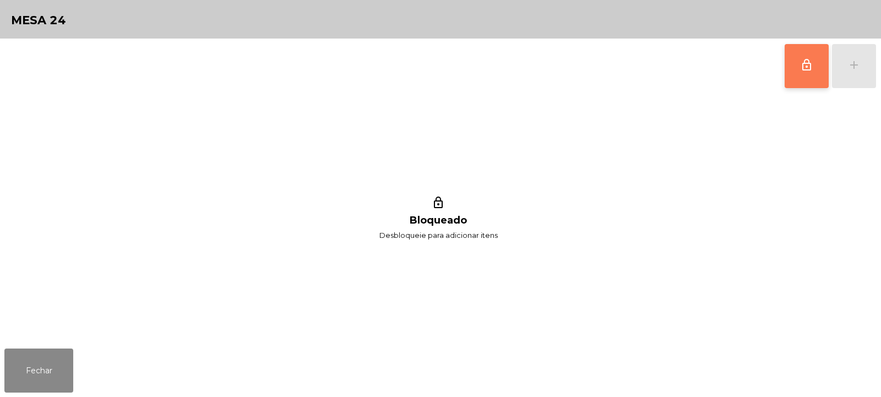
click at [815, 64] on button "lock_outline" at bounding box center [806, 66] width 44 height 44
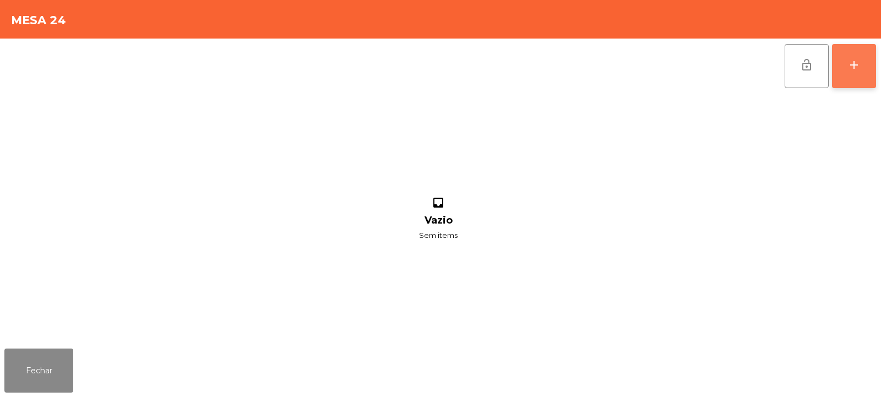
click at [847, 59] on div "add" at bounding box center [853, 64] width 13 height 13
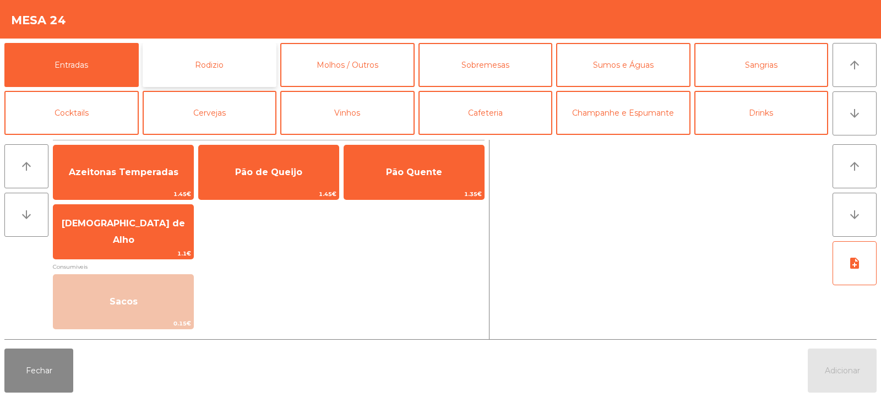
click at [230, 68] on button "Rodizio" at bounding box center [210, 65] width 134 height 44
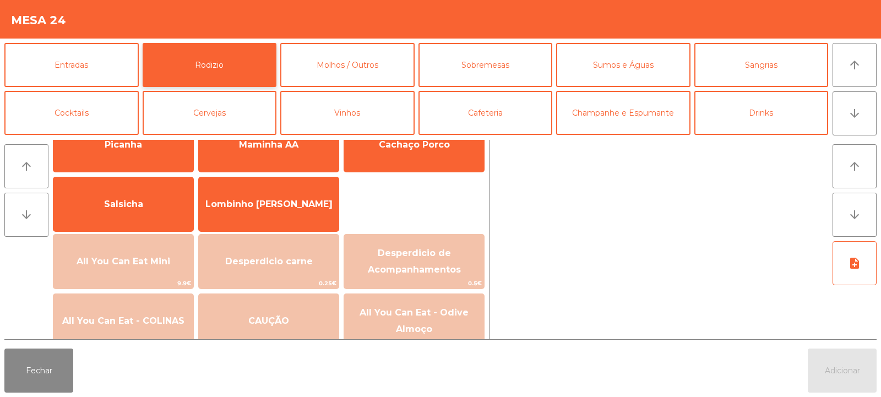
scroll to position [67, 0]
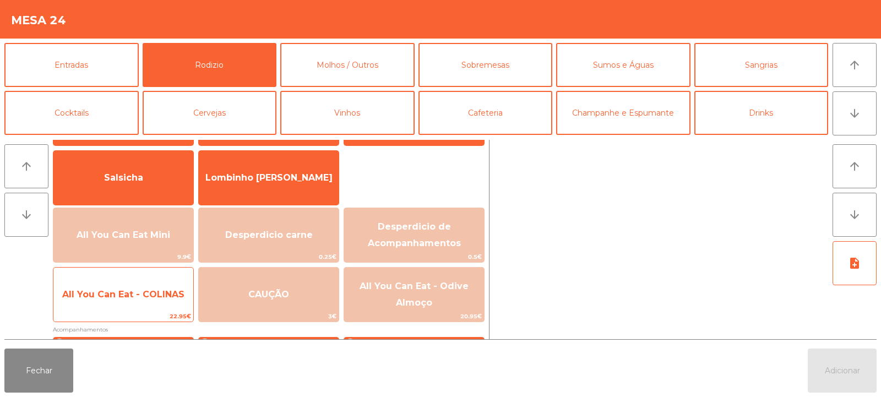
click at [163, 295] on span "All You Can Eat - COLINAS" at bounding box center [123, 294] width 122 height 10
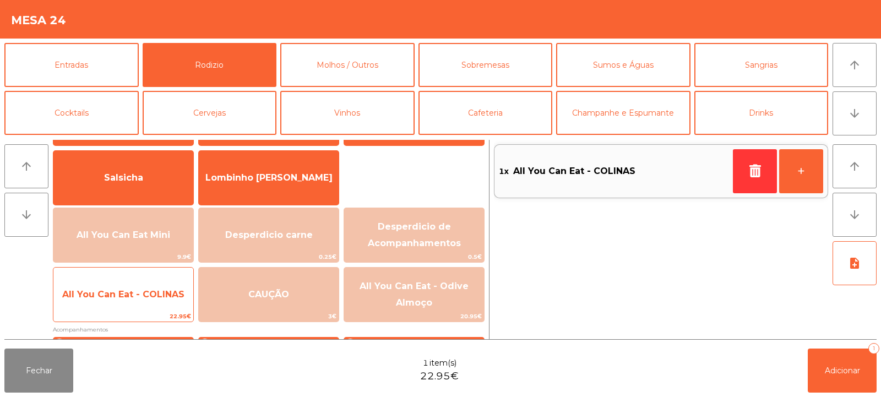
click at [161, 294] on span "All You Can Eat - COLINAS" at bounding box center [123, 294] width 122 height 10
click at [156, 299] on span "All You Can Eat - COLINAS" at bounding box center [123, 294] width 122 height 10
click at [154, 300] on span "All You Can Eat - COLINAS" at bounding box center [123, 295] width 140 height 30
click at [156, 304] on span "All You Can Eat - COLINAS" at bounding box center [123, 295] width 140 height 30
click at [162, 301] on span "All You Can Eat - COLINAS" at bounding box center [123, 295] width 140 height 30
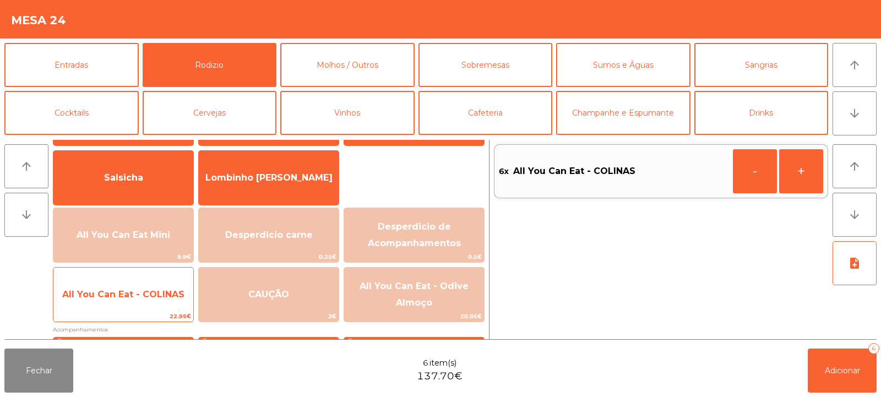
click at [158, 295] on span "All You Can Eat - COLINAS" at bounding box center [123, 294] width 122 height 10
click at [158, 299] on span "All You Can Eat - COLINAS" at bounding box center [123, 295] width 140 height 30
click at [135, 303] on span "All You Can Eat - COLINAS" at bounding box center [123, 295] width 140 height 30
click at [144, 294] on span "All You Can Eat - COLINAS" at bounding box center [123, 294] width 122 height 10
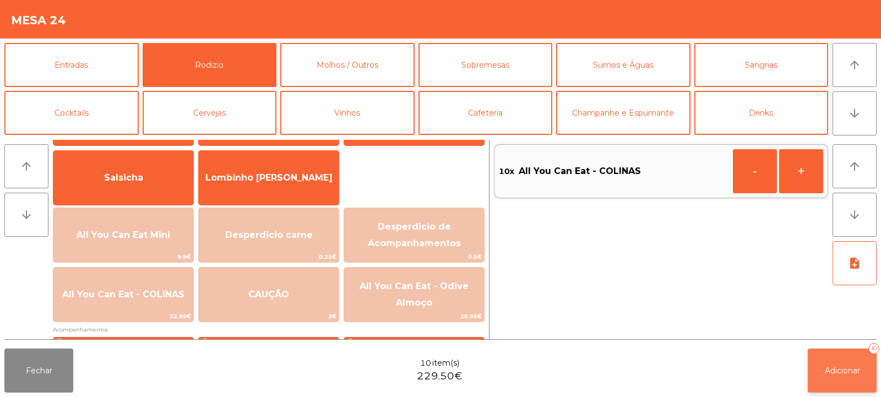
click at [837, 368] on span "Adicionar" at bounding box center [841, 370] width 35 height 10
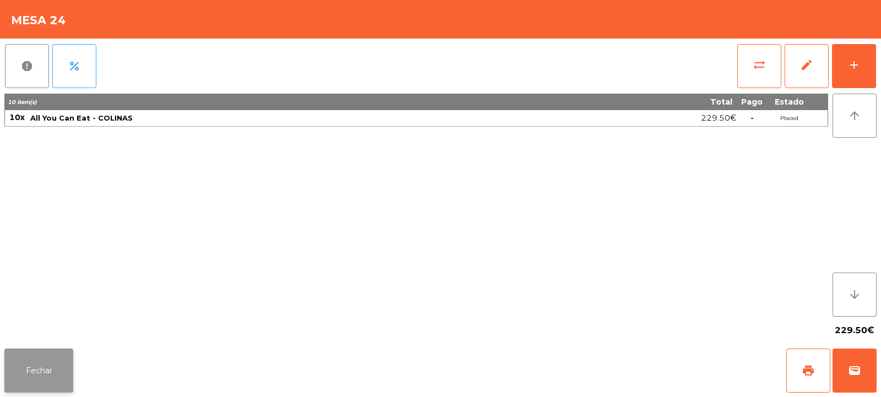
click at [63, 359] on button "Fechar" at bounding box center [38, 370] width 69 height 44
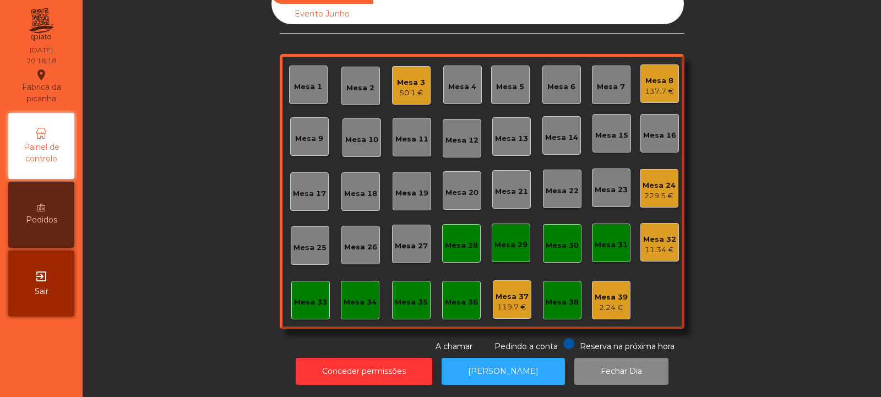
click at [545, 87] on div "Mesa 6" at bounding box center [561, 84] width 39 height 39
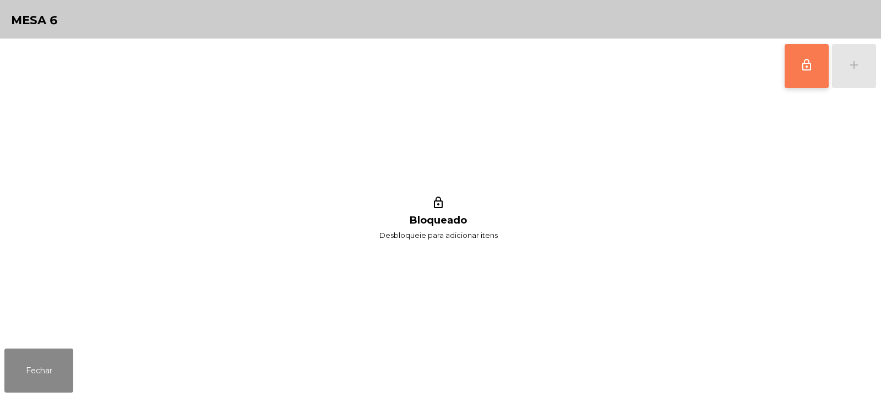
click at [794, 57] on button "lock_outline" at bounding box center [806, 66] width 44 height 44
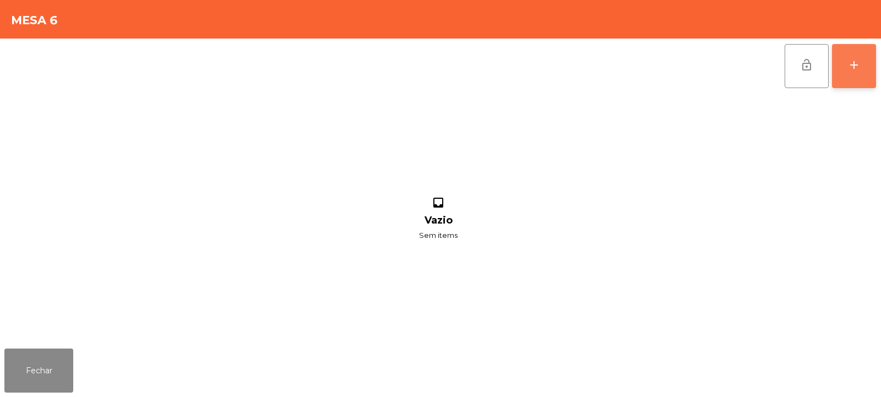
click at [851, 73] on button "add" at bounding box center [854, 66] width 44 height 44
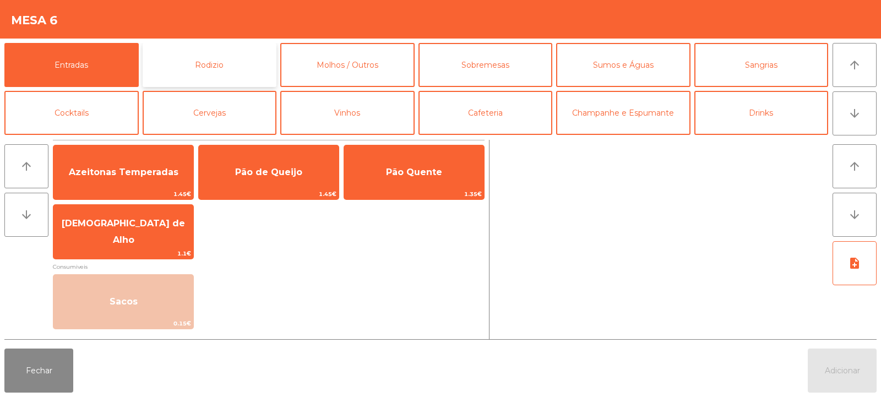
click at [220, 65] on button "Rodizio" at bounding box center [210, 65] width 134 height 44
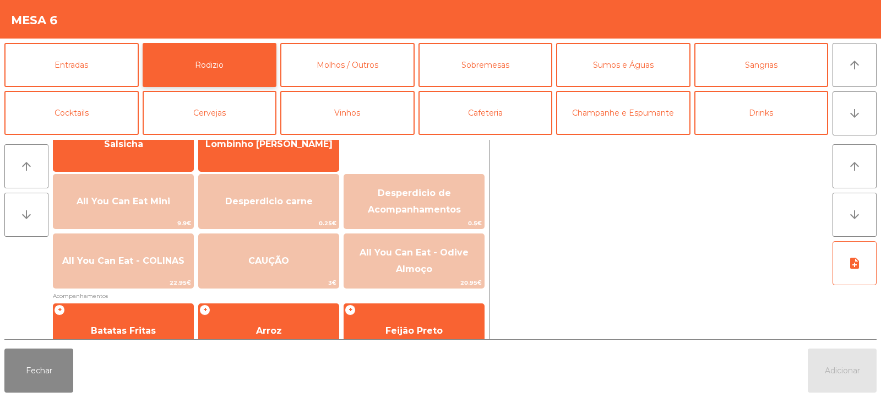
scroll to position [107, 0]
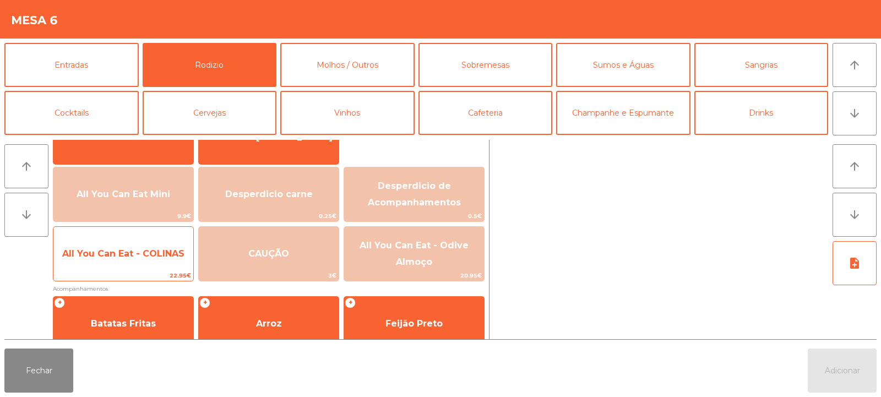
click at [110, 268] on span "All You Can Eat - COLINAS" at bounding box center [123, 254] width 140 height 30
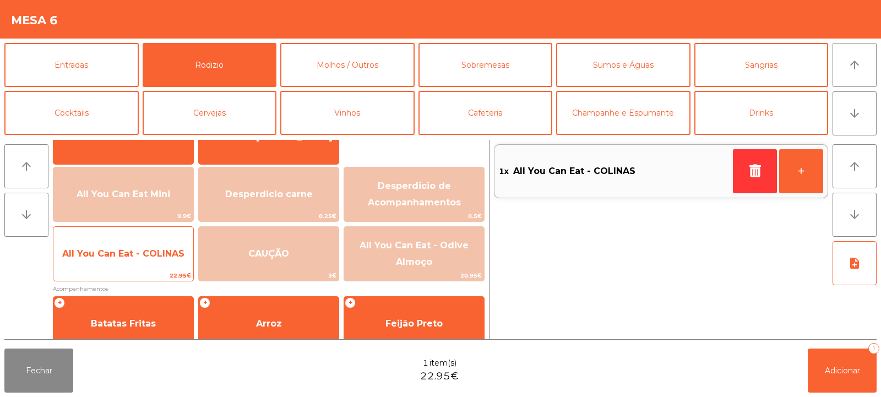
click at [109, 260] on span "All You Can Eat - COLINAS" at bounding box center [123, 254] width 140 height 30
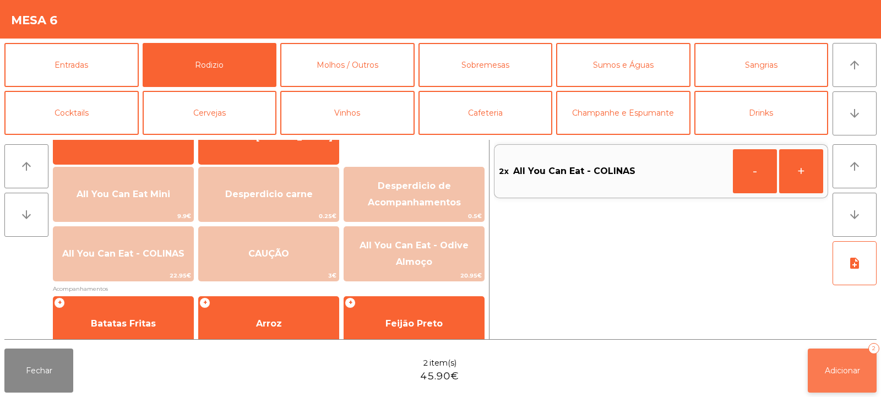
click at [839, 379] on button "Adicionar 2" at bounding box center [841, 370] width 69 height 44
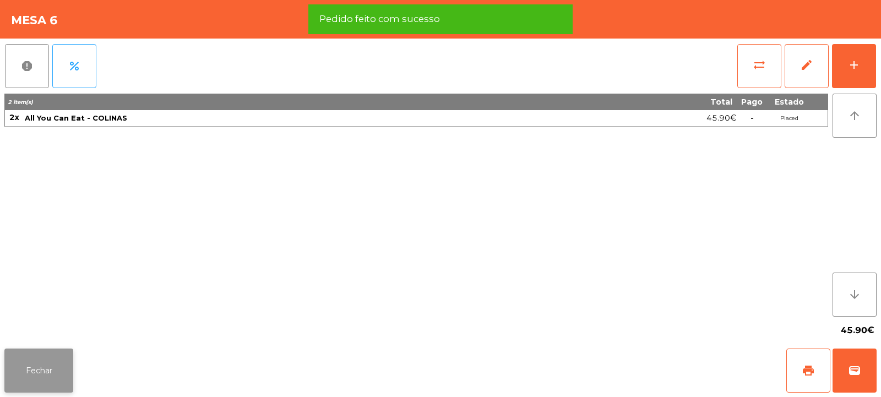
click at [37, 363] on button "Fechar" at bounding box center [38, 370] width 69 height 44
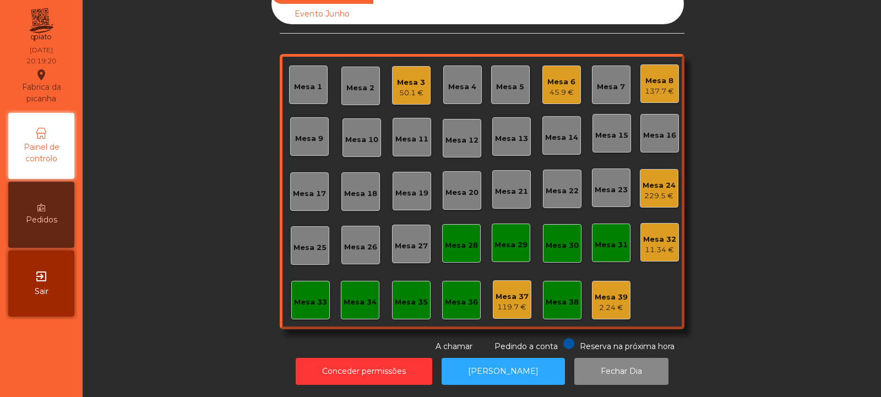
click at [663, 132] on div "Mesa 16" at bounding box center [659, 135] width 33 height 11
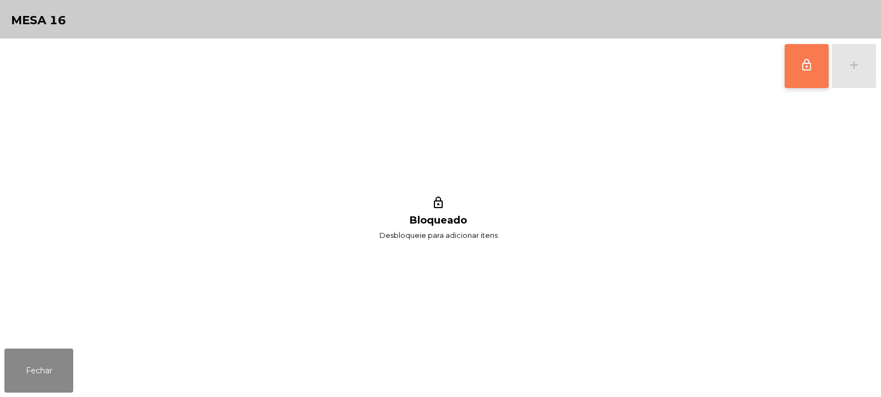
click at [804, 64] on span "lock_outline" at bounding box center [806, 64] width 13 height 13
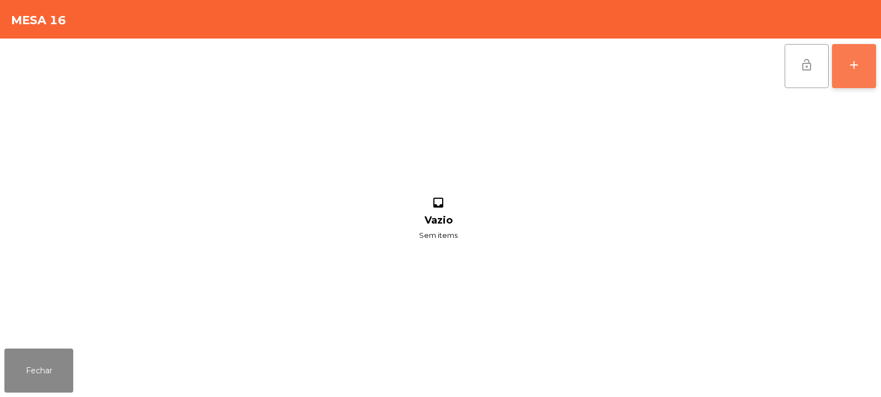
click at [850, 70] on div "add" at bounding box center [853, 64] width 13 height 13
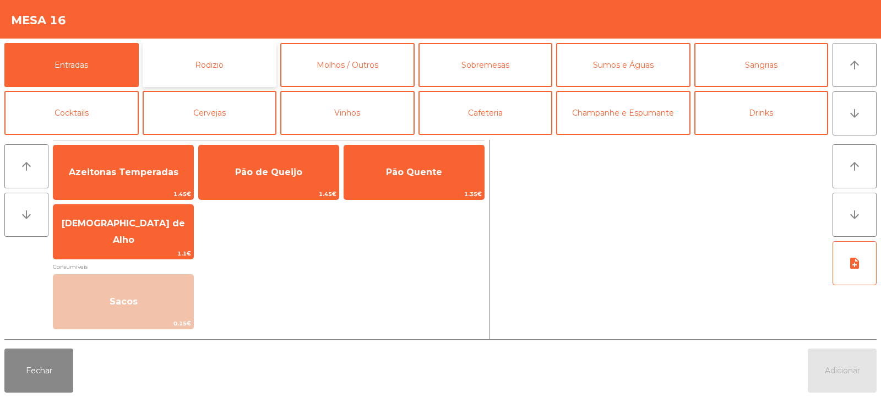
click at [241, 58] on button "Rodizio" at bounding box center [210, 65] width 134 height 44
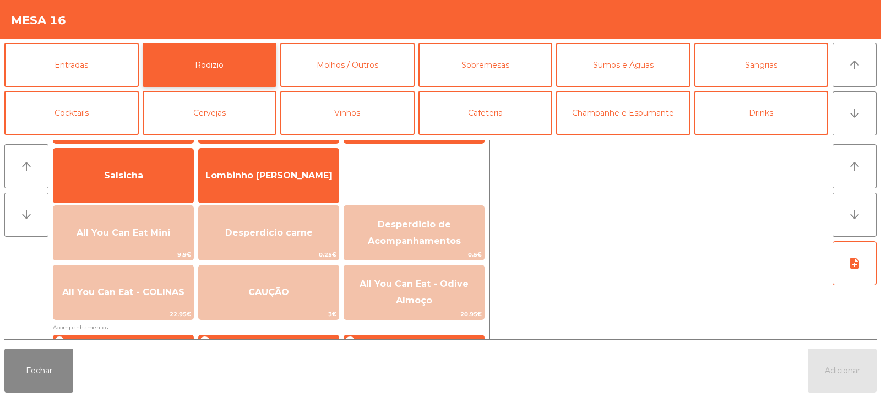
scroll to position [74, 0]
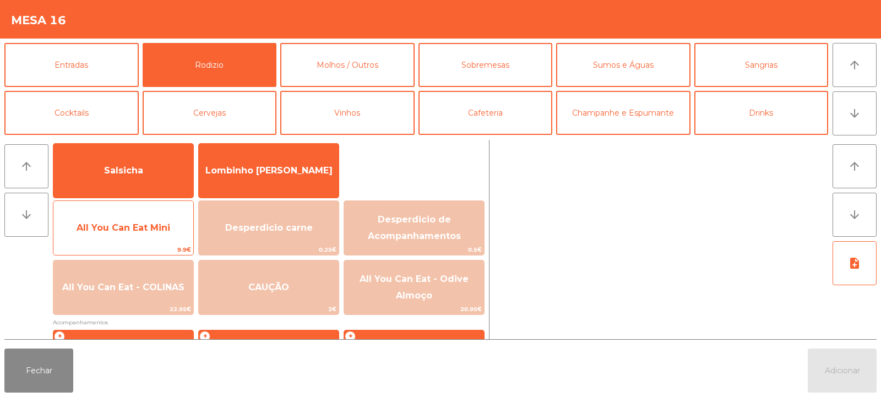
click at [138, 225] on span "All You Can Eat Mini" at bounding box center [124, 227] width 94 height 10
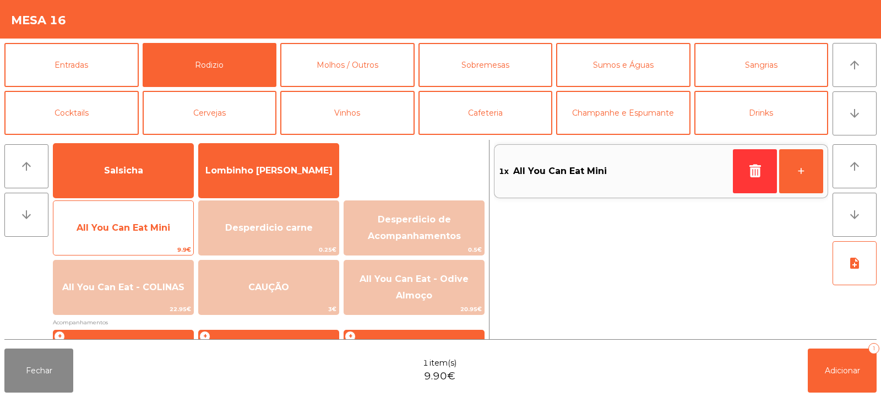
click at [136, 229] on span "All You Can Eat Mini" at bounding box center [124, 227] width 94 height 10
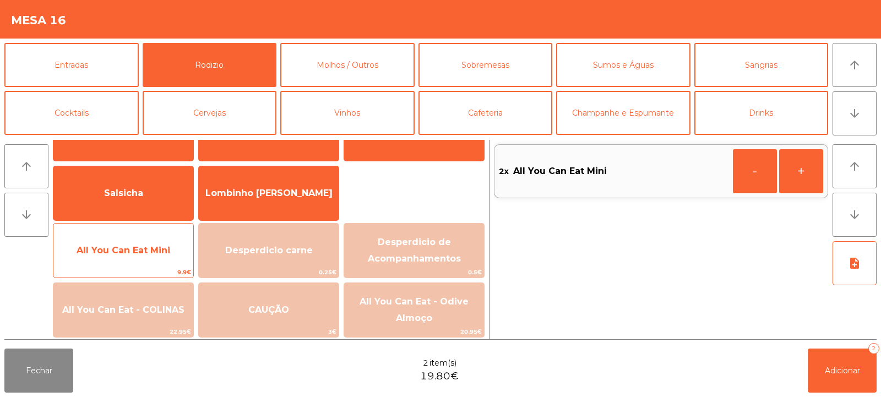
scroll to position [48, 0]
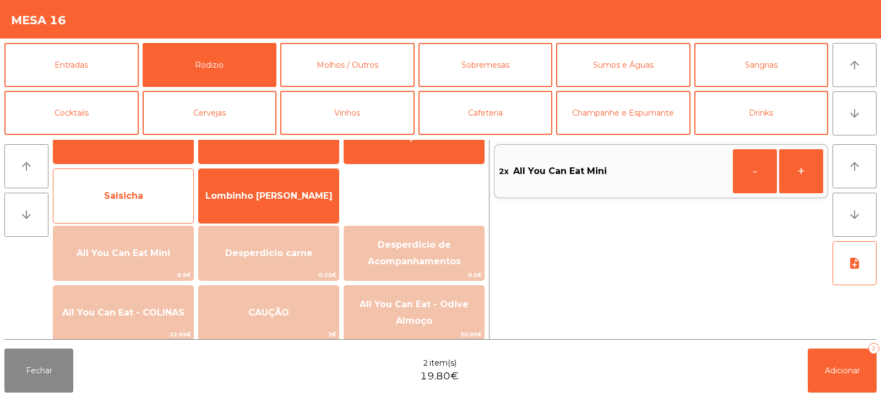
click at [161, 201] on span "Salsicha" at bounding box center [123, 196] width 140 height 30
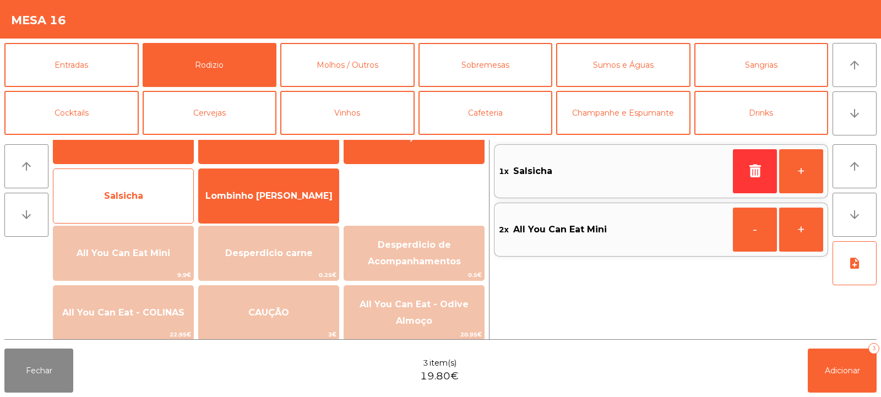
click at [161, 199] on span "Salsicha" at bounding box center [123, 196] width 140 height 30
click at [159, 197] on span "Salsicha" at bounding box center [123, 196] width 140 height 30
click at [159, 196] on span "Salsicha" at bounding box center [123, 196] width 140 height 30
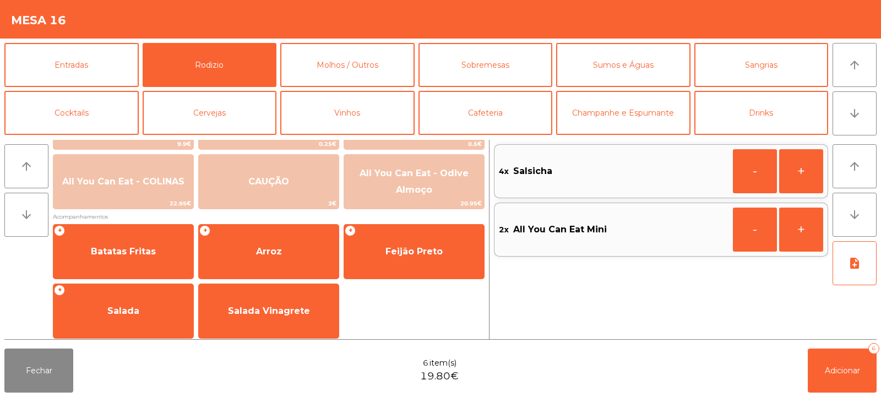
scroll to position [183, 0]
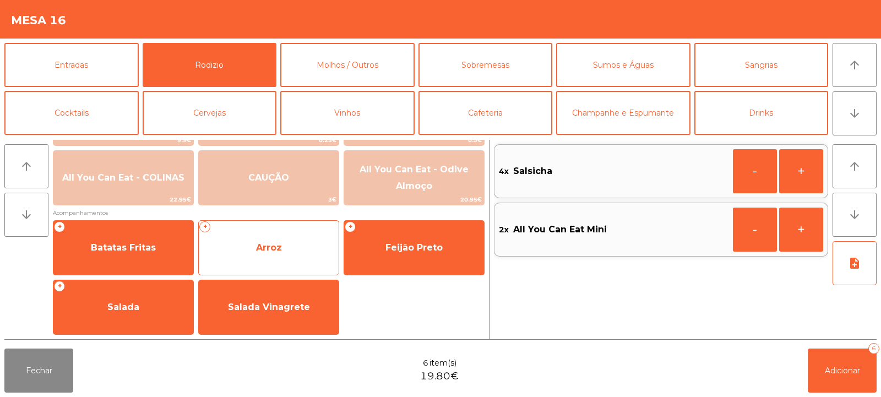
click at [293, 252] on span "Arroz" at bounding box center [269, 248] width 140 height 30
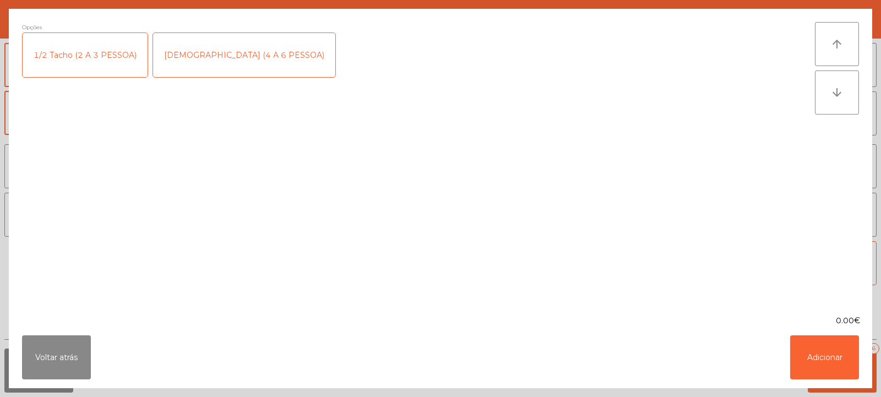
click at [190, 63] on div "[DEMOGRAPHIC_DATA] (4 A 6 PESSOA)" at bounding box center [244, 55] width 182 height 44
click at [833, 371] on button "Adicionar" at bounding box center [824, 357] width 69 height 44
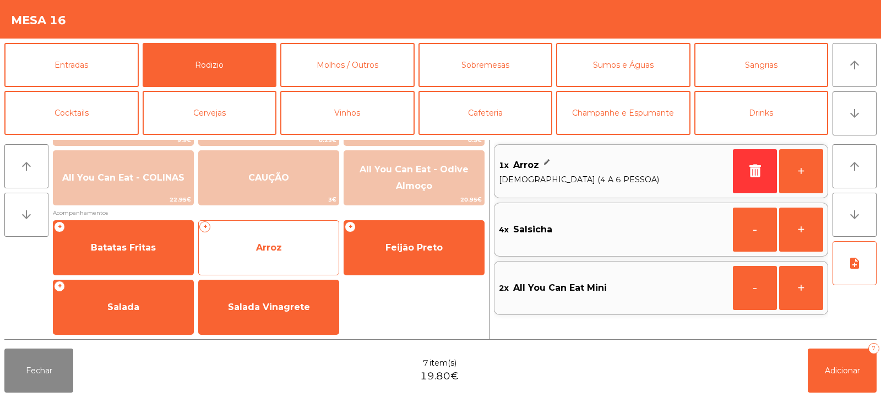
click at [275, 253] on span "Arroz" at bounding box center [269, 248] width 140 height 30
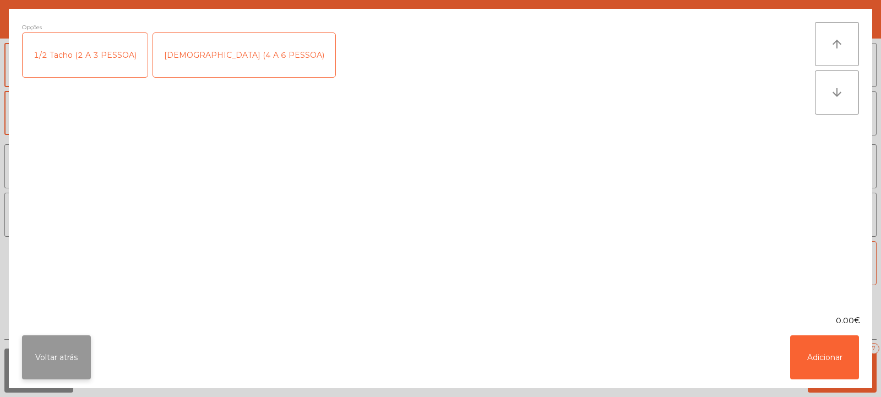
click at [75, 350] on button "Voltar atrás" at bounding box center [56, 357] width 69 height 44
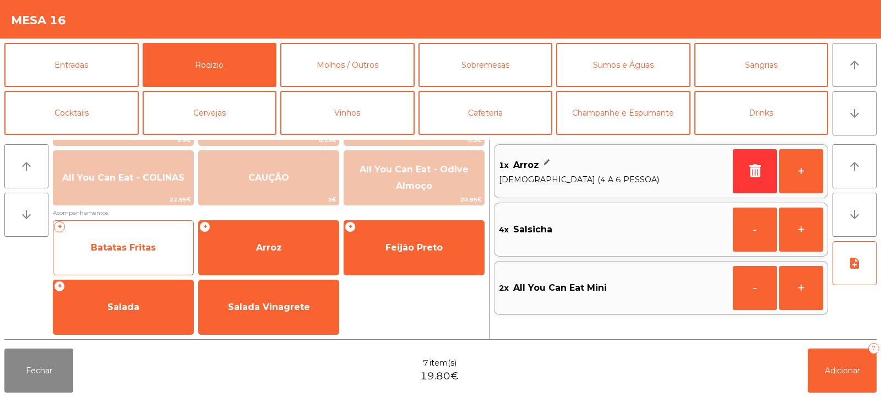
click at [162, 253] on span "Batatas Fritas" at bounding box center [123, 248] width 140 height 30
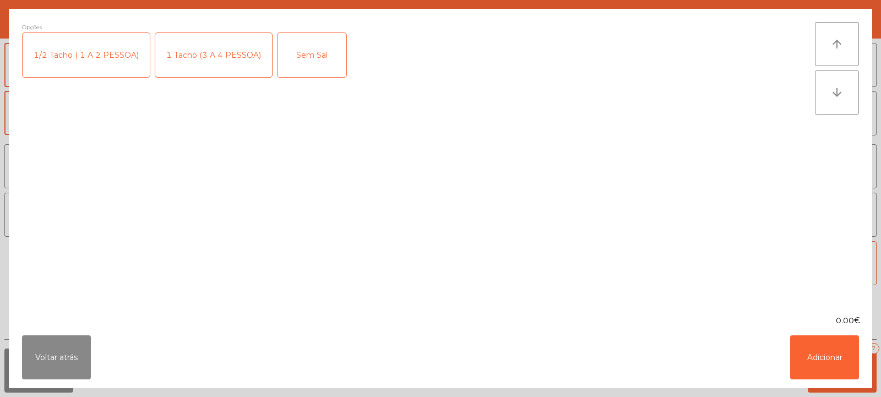
click at [233, 53] on div "1 Tacho (3 A 4 PESSOA)" at bounding box center [213, 55] width 117 height 44
click at [817, 366] on button "Adicionar" at bounding box center [824, 357] width 69 height 44
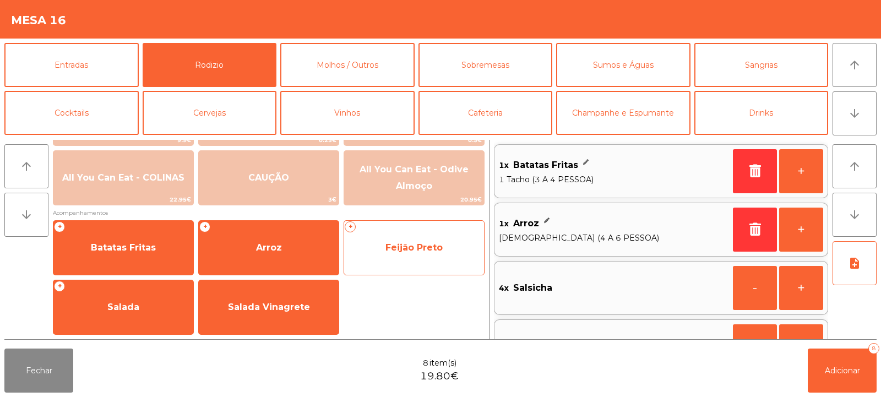
click at [408, 248] on span "Feijão Preto" at bounding box center [413, 247] width 57 height 10
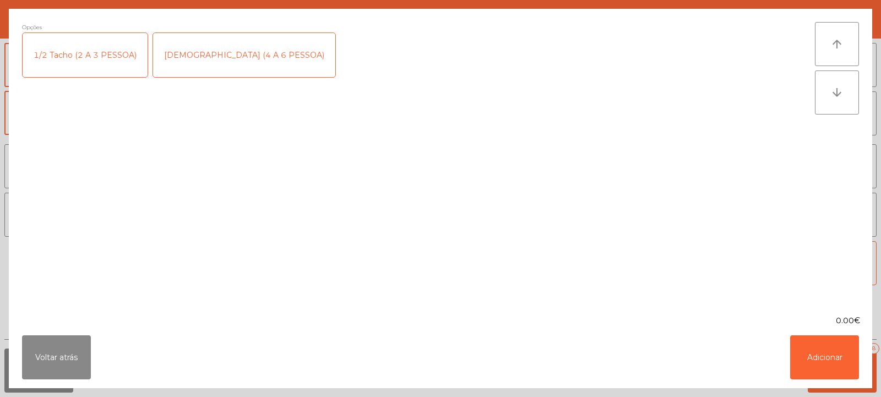
click at [225, 55] on div "[DEMOGRAPHIC_DATA] (4 A 6 PESSOA)" at bounding box center [244, 55] width 182 height 44
click at [827, 360] on button "Adicionar" at bounding box center [824, 357] width 69 height 44
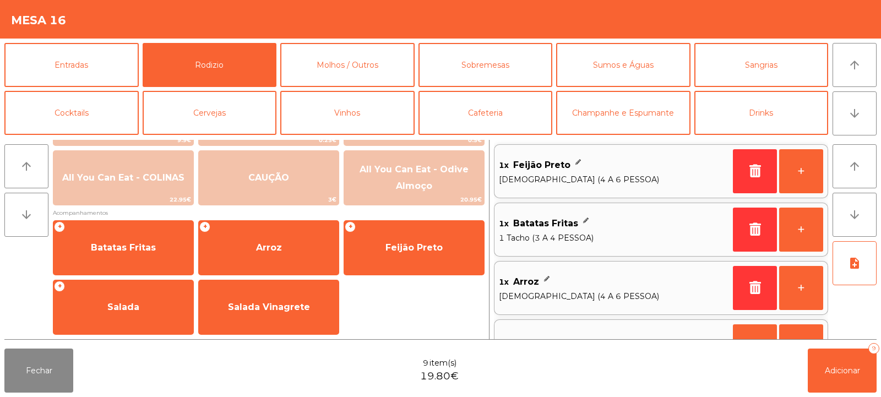
scroll to position [4, 0]
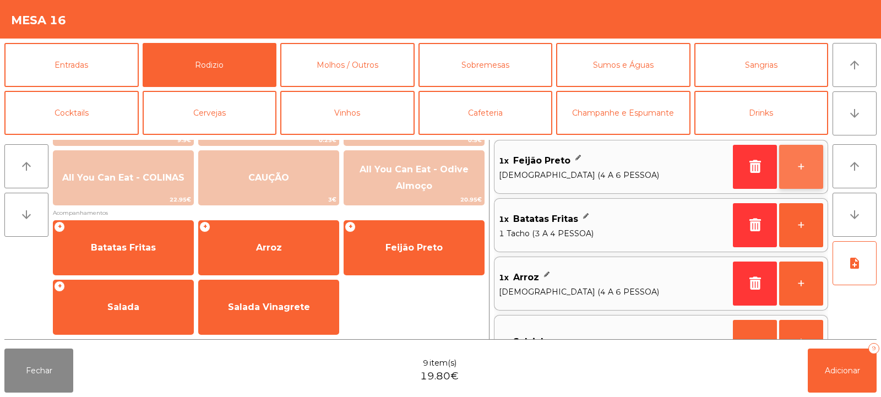
click at [793, 173] on button "+" at bounding box center [801, 167] width 44 height 44
click at [799, 173] on button "+" at bounding box center [801, 167] width 44 height 44
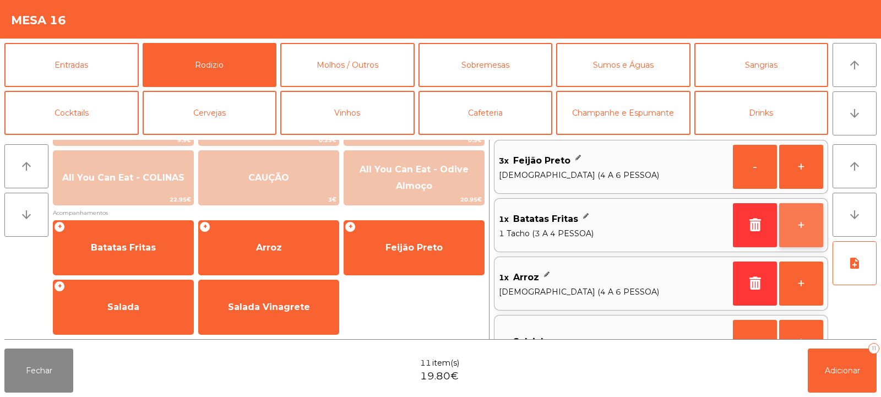
click at [796, 230] on button "+" at bounding box center [801, 225] width 44 height 44
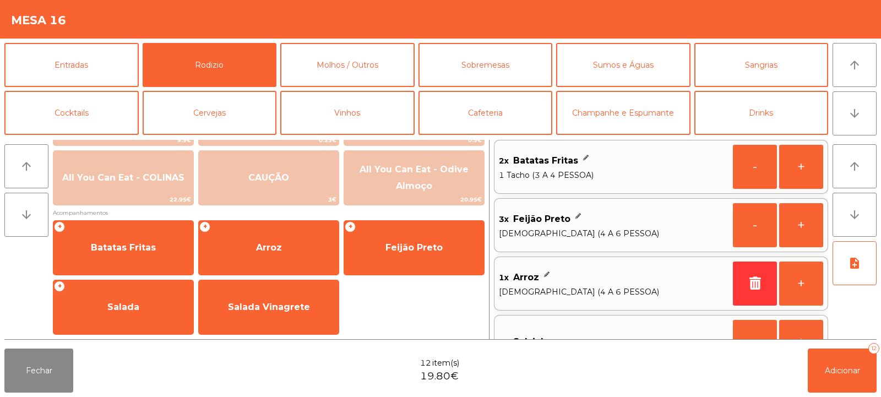
scroll to position [0, 0]
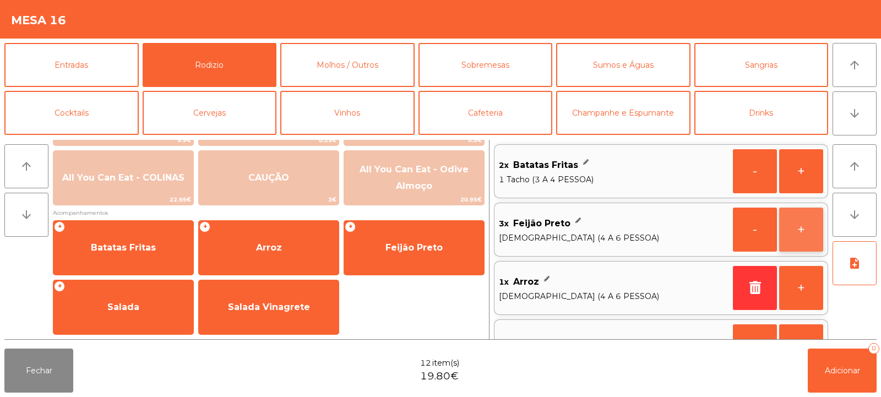
click at [796, 230] on button "+" at bounding box center [801, 229] width 44 height 44
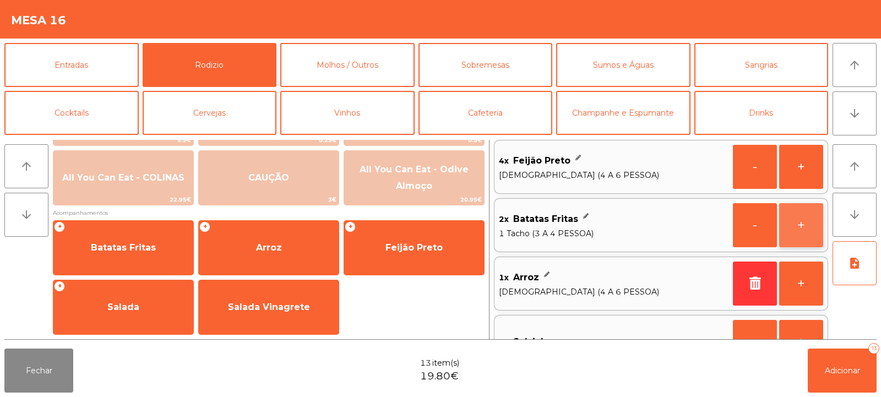
click at [799, 234] on button "+" at bounding box center [801, 225] width 44 height 44
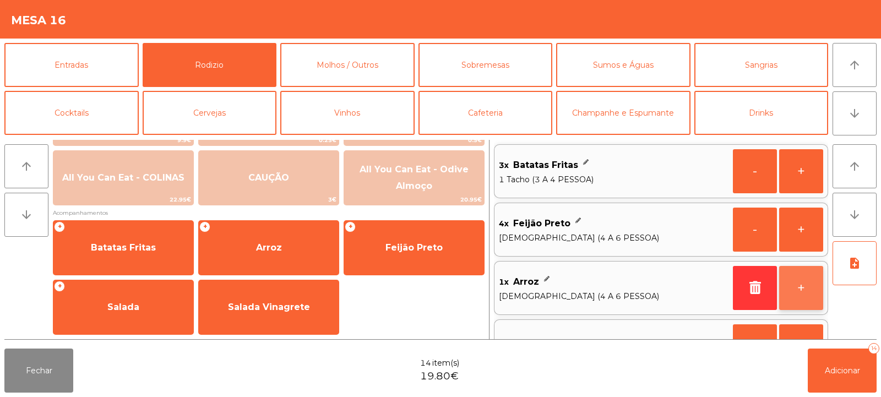
click at [797, 289] on button "+" at bounding box center [801, 288] width 44 height 44
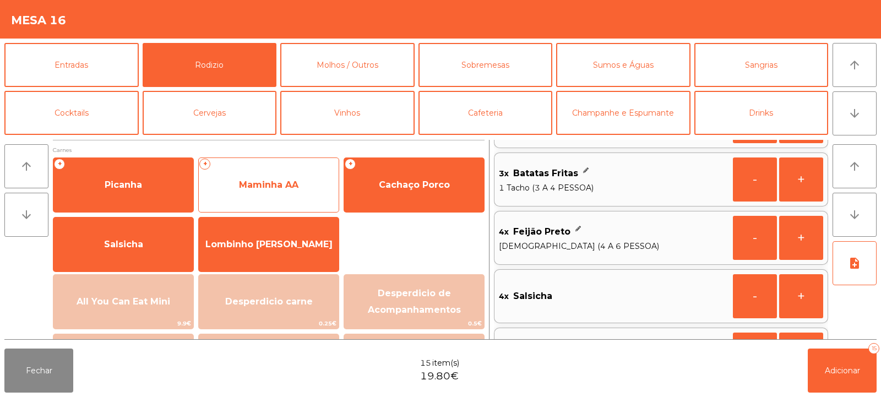
click at [288, 187] on span "Maminha AA" at bounding box center [268, 184] width 59 height 10
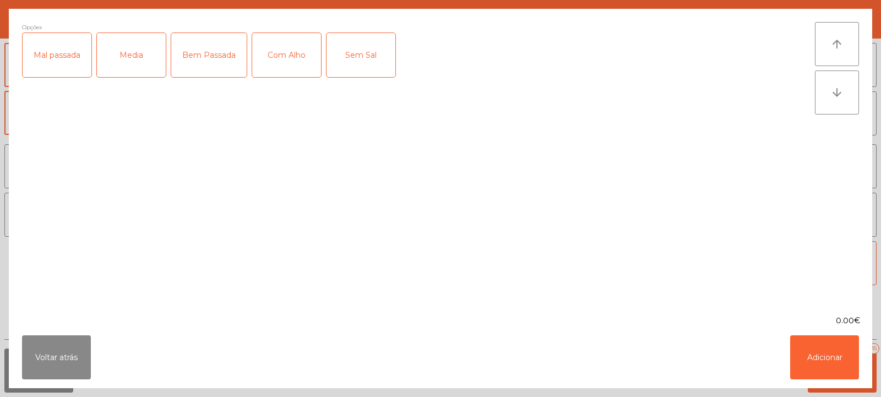
click at [138, 63] on div "Media" at bounding box center [131, 55] width 69 height 44
click at [266, 54] on div "Com Alho" at bounding box center [286, 55] width 69 height 44
click at [291, 61] on div "Com Alho" at bounding box center [286, 55] width 69 height 44
click at [144, 64] on div "Media" at bounding box center [131, 55] width 69 height 44
click at [59, 342] on button "Voltar atrás" at bounding box center [56, 357] width 69 height 44
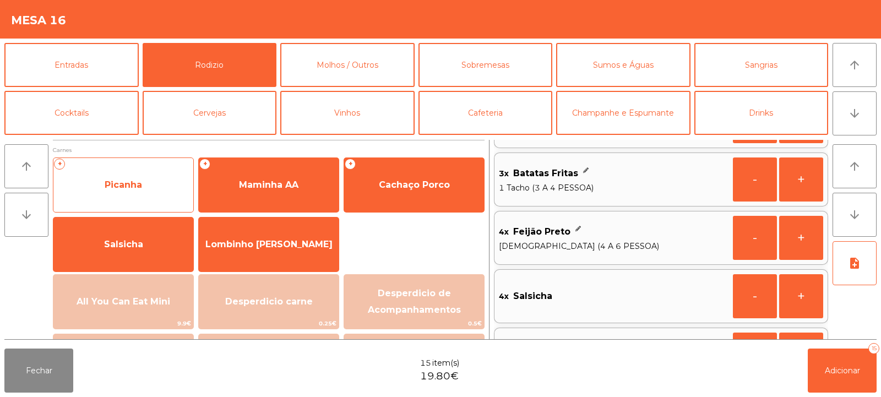
click at [161, 189] on span "Picanha" at bounding box center [123, 185] width 140 height 30
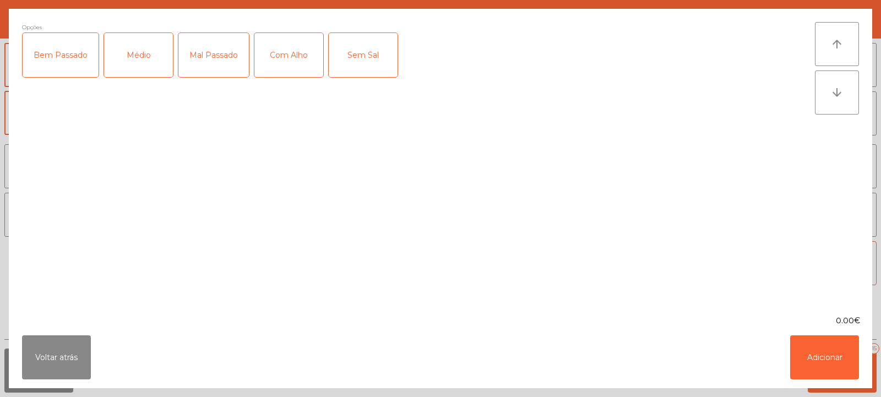
click at [132, 61] on div "Médio" at bounding box center [138, 55] width 69 height 44
click at [289, 64] on div "Com Alho" at bounding box center [288, 55] width 69 height 44
click at [827, 375] on button "Adicionar" at bounding box center [824, 357] width 69 height 44
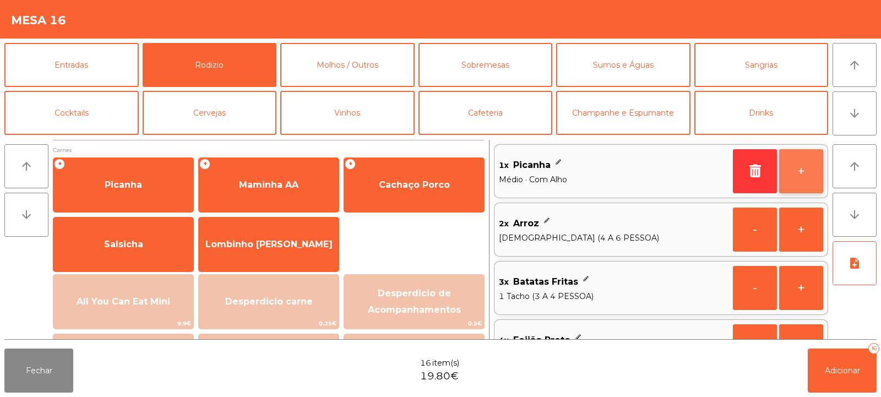
click at [800, 174] on button "+" at bounding box center [801, 171] width 44 height 44
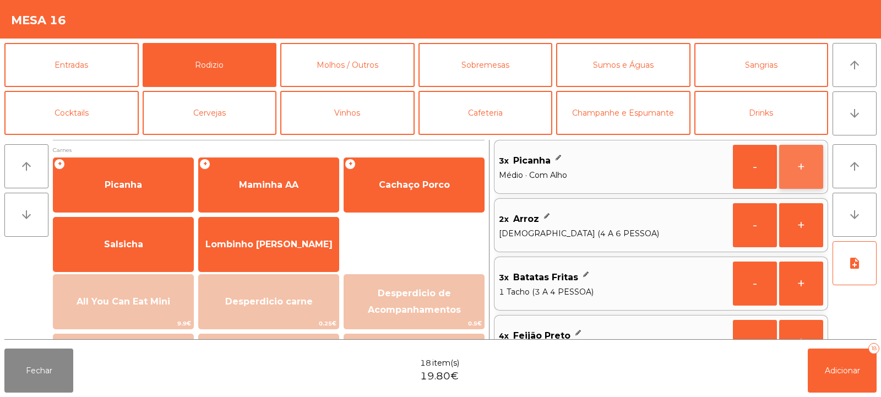
click at [793, 174] on button "+" at bounding box center [801, 167] width 44 height 44
click at [797, 176] on button "+" at bounding box center [801, 167] width 44 height 44
click at [843, 375] on span "Adicionar" at bounding box center [841, 370] width 35 height 10
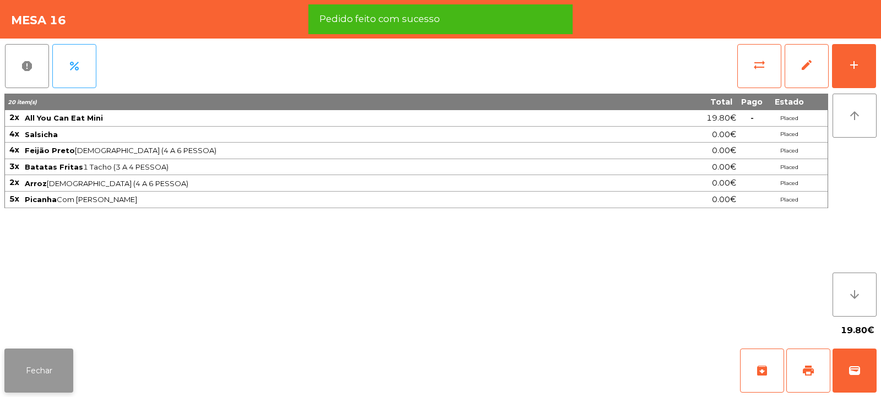
click at [37, 363] on button "Fechar" at bounding box center [38, 370] width 69 height 44
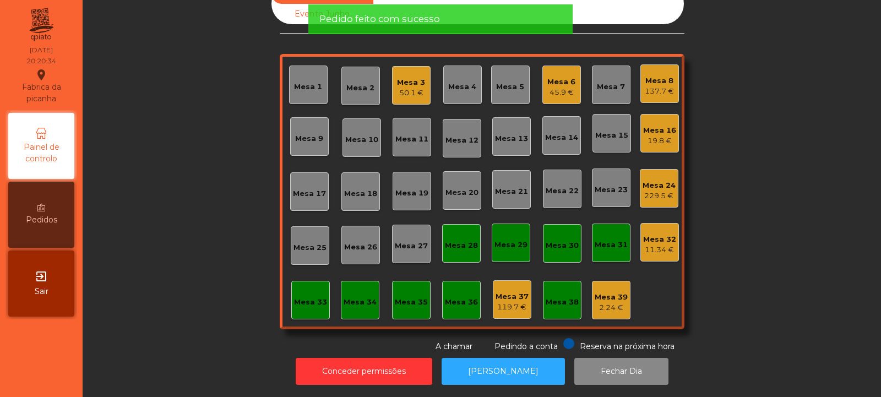
scroll to position [0, 0]
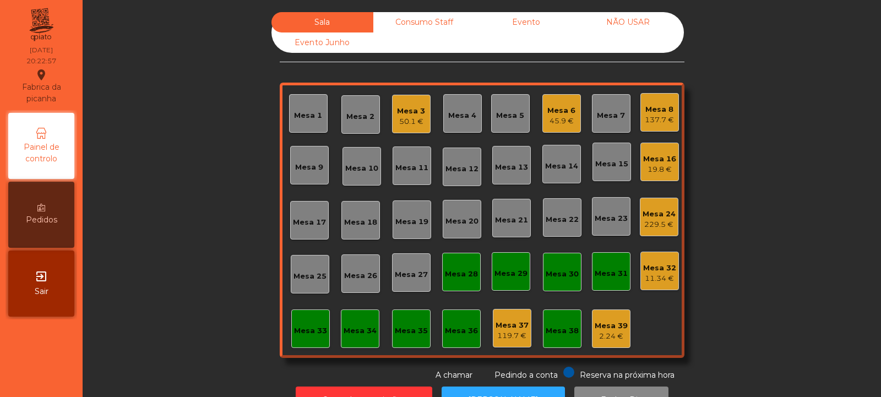
click at [658, 156] on div "Mesa 16" at bounding box center [659, 159] width 33 height 11
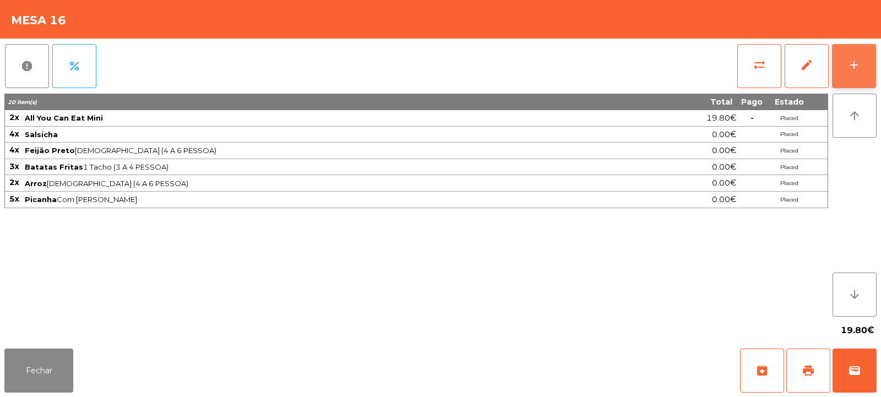
click at [857, 67] on div "add" at bounding box center [853, 64] width 13 height 13
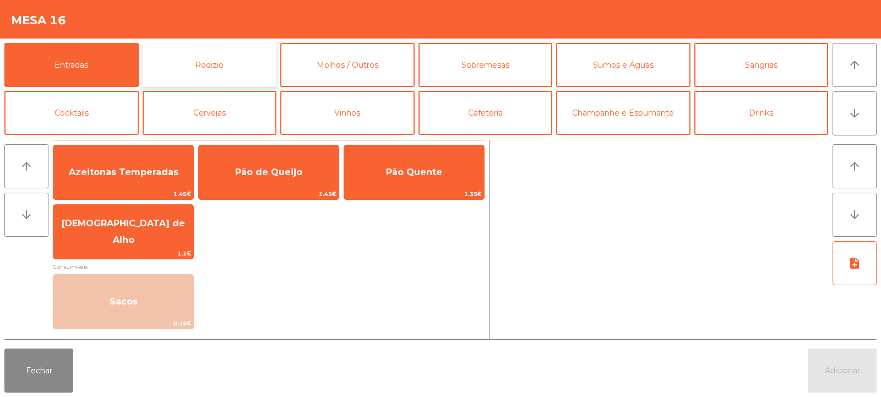
click at [217, 59] on button "Rodizio" at bounding box center [210, 65] width 134 height 44
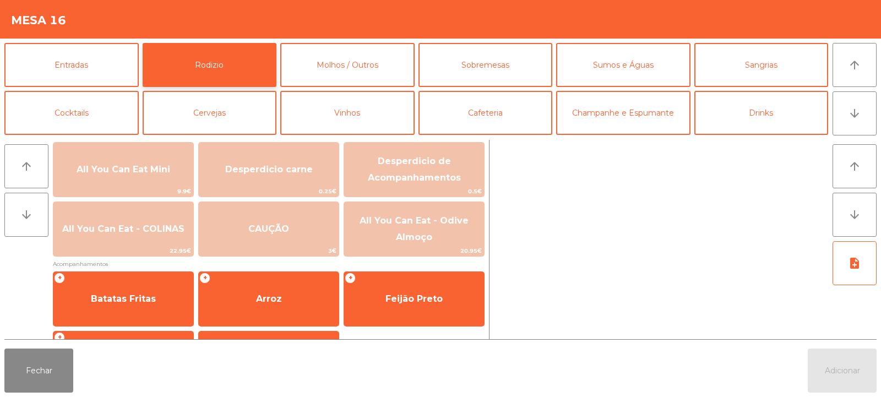
scroll to position [183, 0]
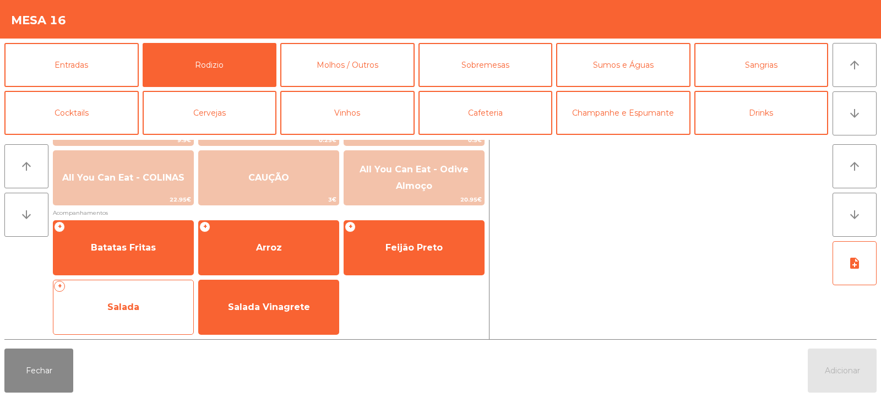
click at [128, 308] on span "Salada" at bounding box center [123, 307] width 32 height 10
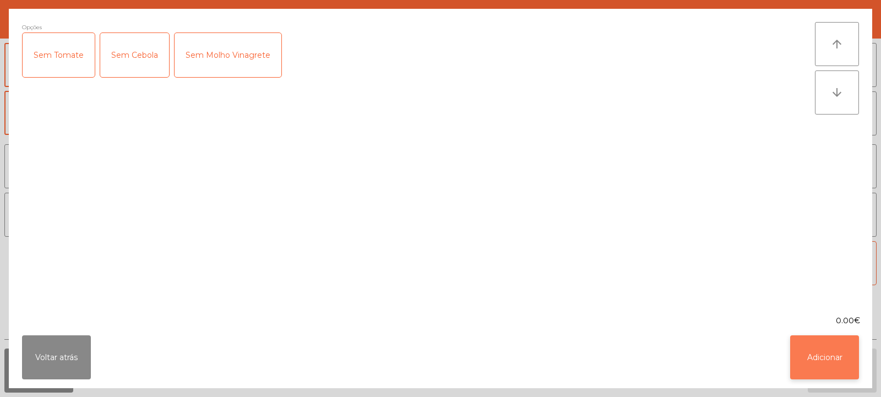
click at [830, 351] on button "Adicionar" at bounding box center [824, 357] width 69 height 44
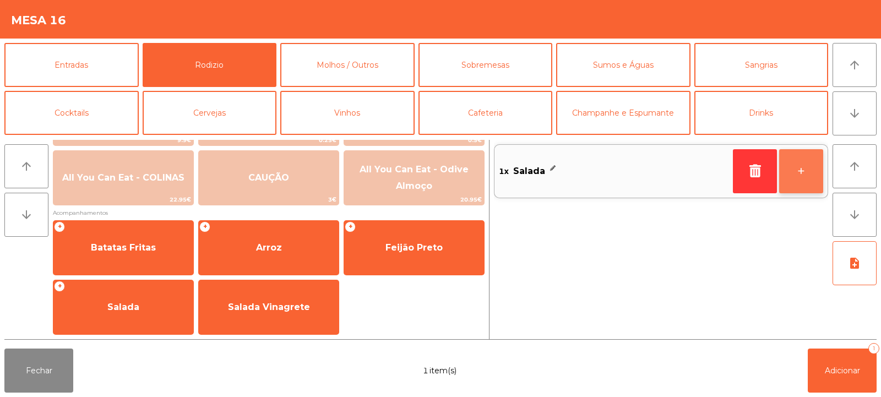
click at [793, 177] on button "+" at bounding box center [801, 171] width 44 height 44
click at [796, 179] on button "+" at bounding box center [801, 171] width 44 height 44
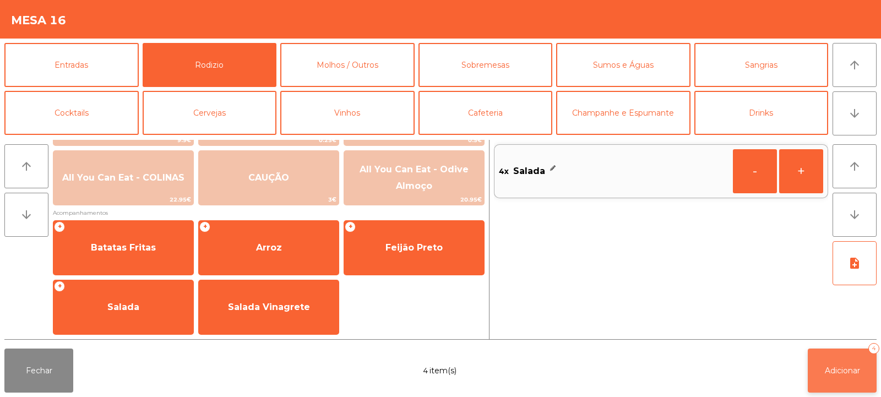
click at [838, 370] on span "Adicionar" at bounding box center [841, 370] width 35 height 10
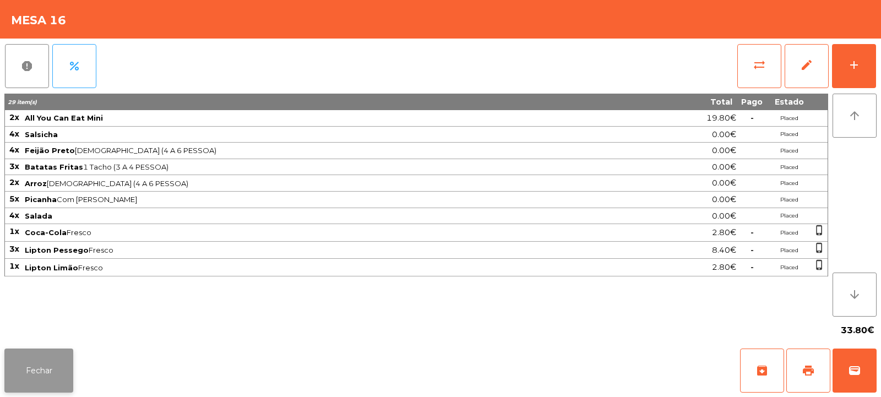
click at [56, 373] on button "Fechar" at bounding box center [38, 370] width 69 height 44
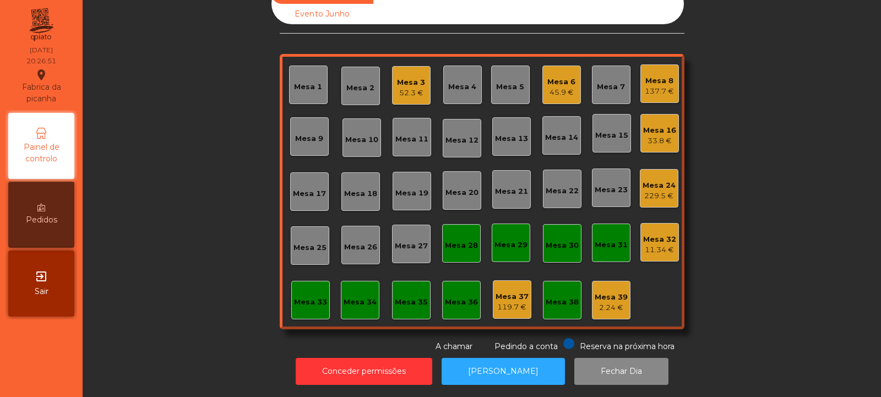
scroll to position [0, 0]
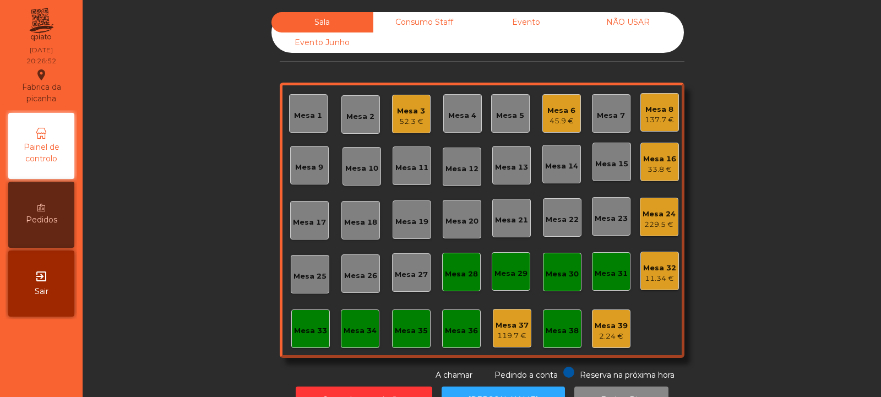
click at [595, 157] on div "Mesa 15" at bounding box center [611, 161] width 33 height 15
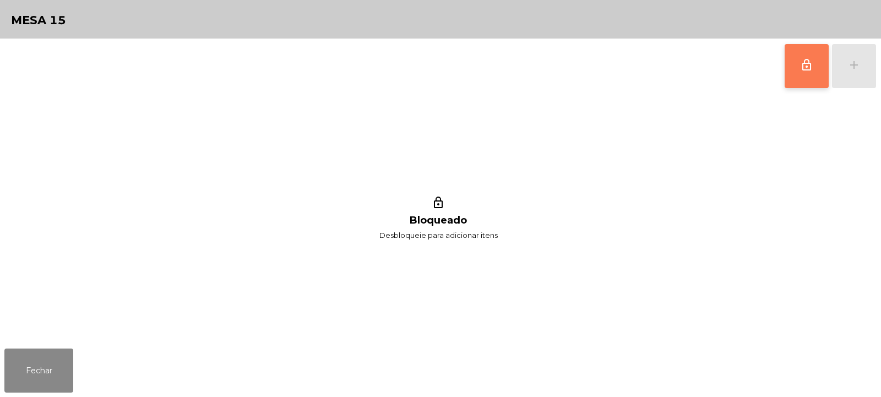
click at [794, 63] on button "lock_outline" at bounding box center [806, 66] width 44 height 44
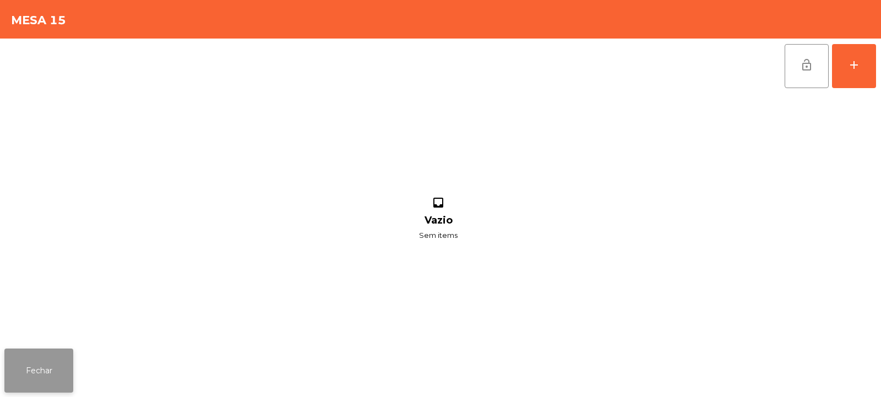
click at [44, 362] on button "Fechar" at bounding box center [38, 370] width 69 height 44
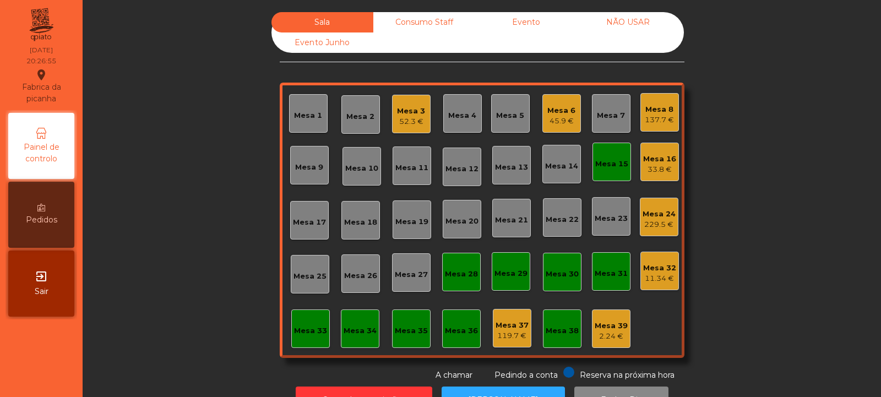
scroll to position [37, 0]
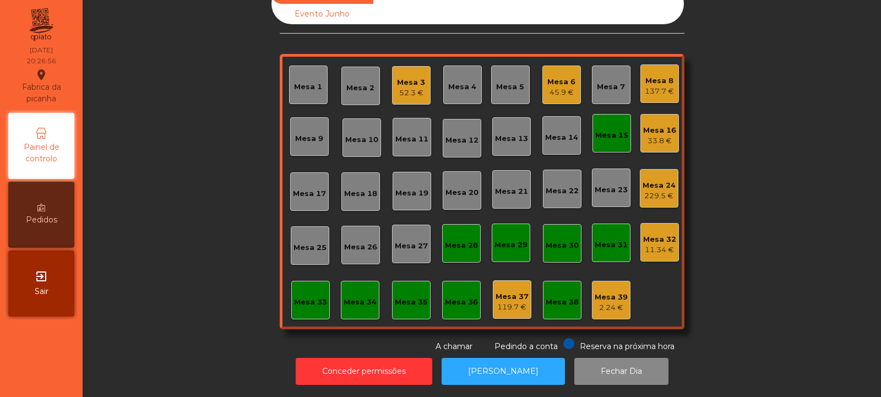
click at [608, 130] on div "Mesa 15" at bounding box center [611, 135] width 33 height 11
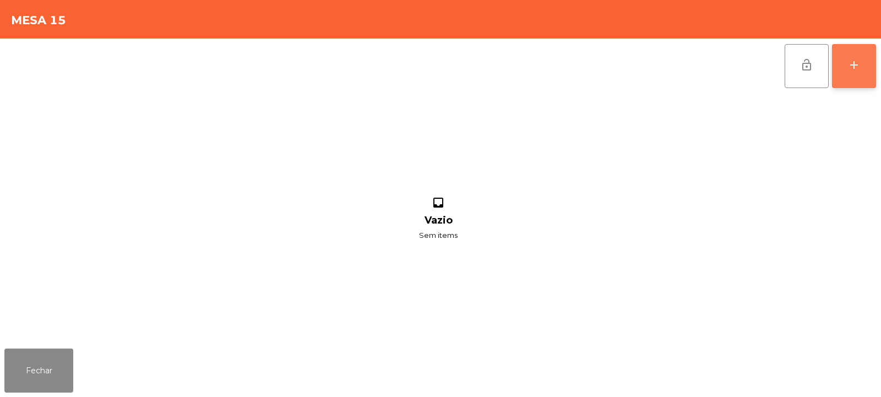
click at [851, 54] on button "add" at bounding box center [854, 66] width 44 height 44
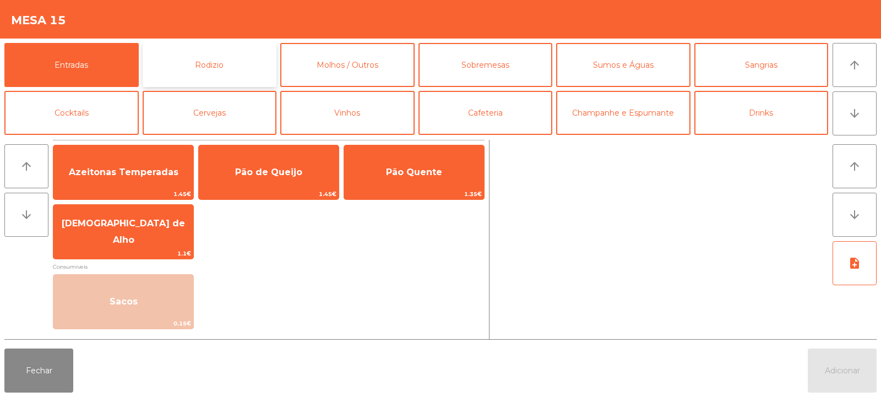
click at [164, 65] on button "Rodizio" at bounding box center [210, 65] width 134 height 44
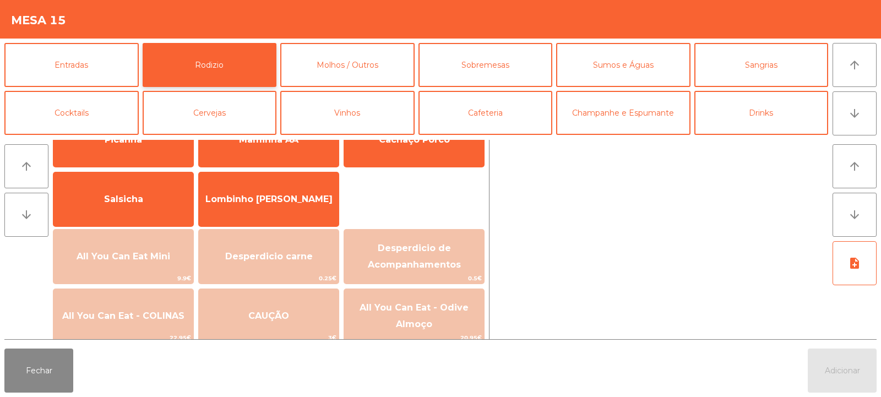
scroll to position [73, 0]
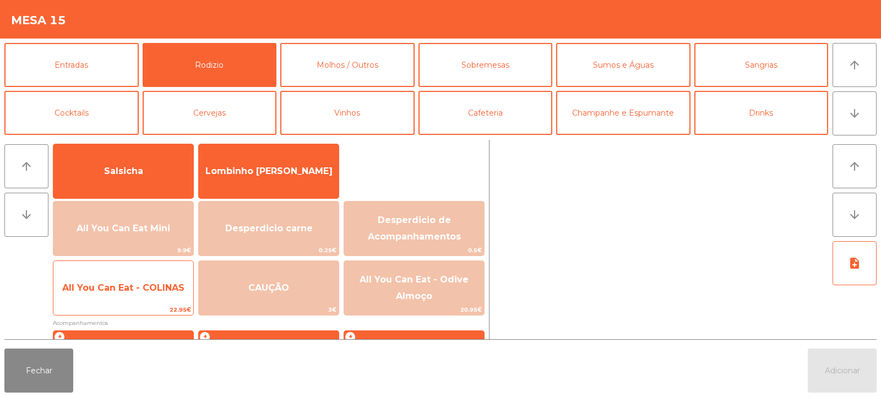
click at [144, 296] on span "All You Can Eat - COLINAS" at bounding box center [123, 288] width 140 height 30
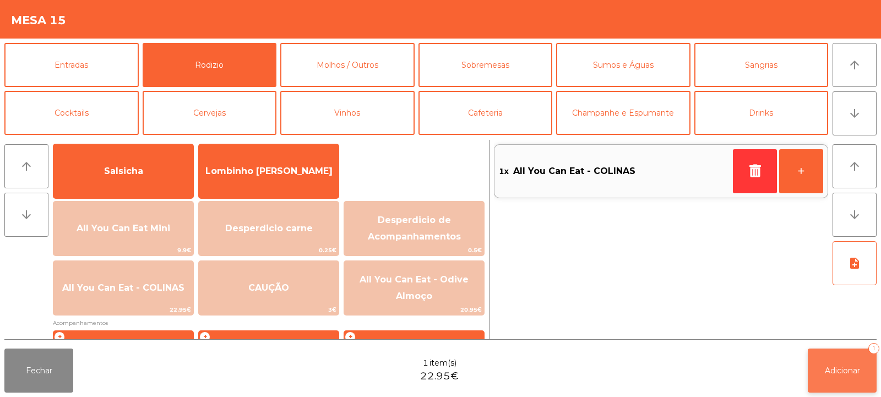
click at [838, 370] on span "Adicionar" at bounding box center [841, 370] width 35 height 10
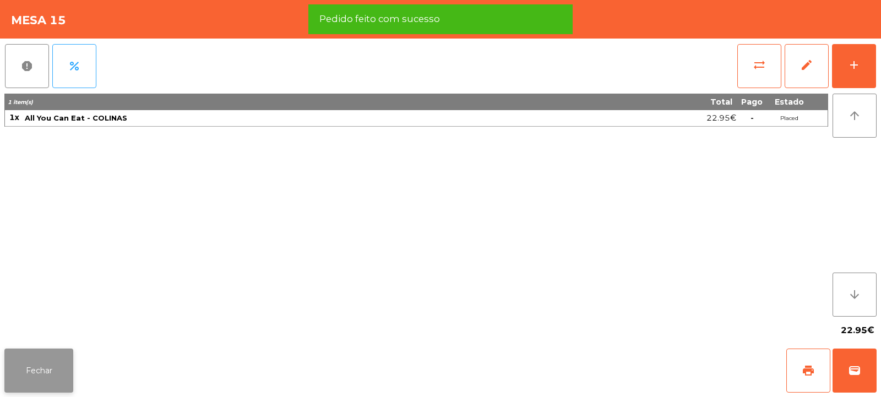
click at [39, 378] on button "Fechar" at bounding box center [38, 370] width 69 height 44
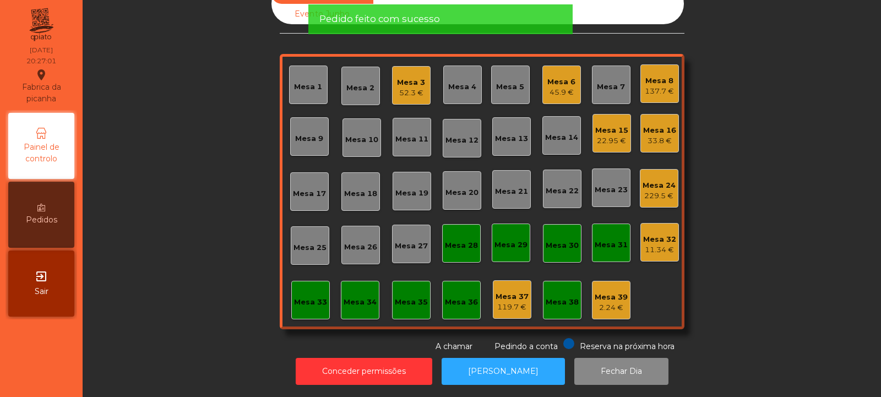
scroll to position [0, 0]
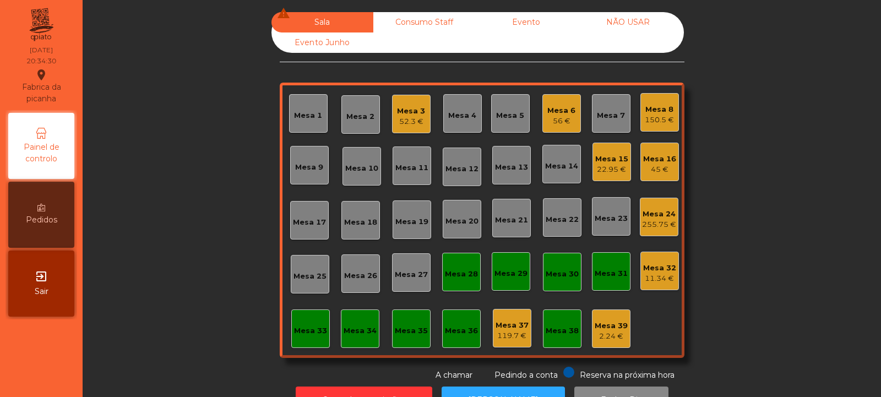
click at [412, 127] on div "Mesa 3 52.3 €" at bounding box center [411, 114] width 39 height 39
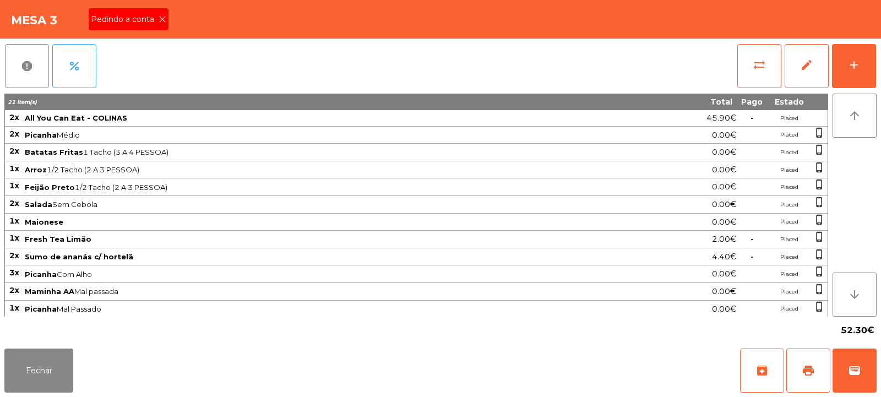
click at [161, 20] on icon at bounding box center [163, 19] width 8 height 8
click at [798, 373] on button "print" at bounding box center [808, 370] width 44 height 44
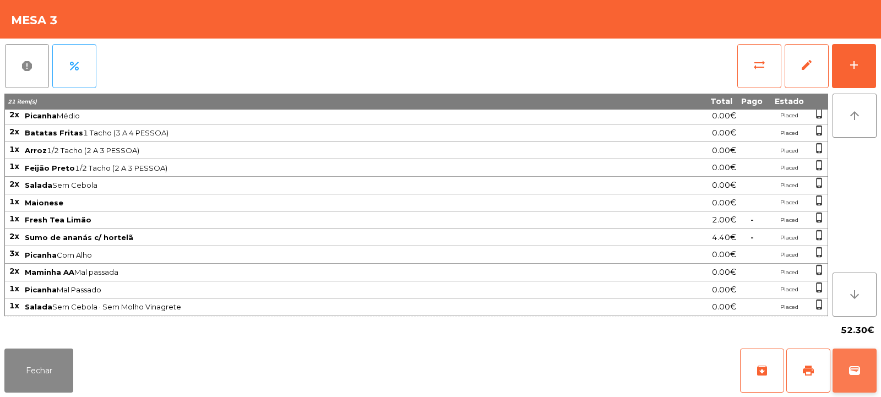
click at [849, 370] on span "wallet" at bounding box center [854, 370] width 13 height 13
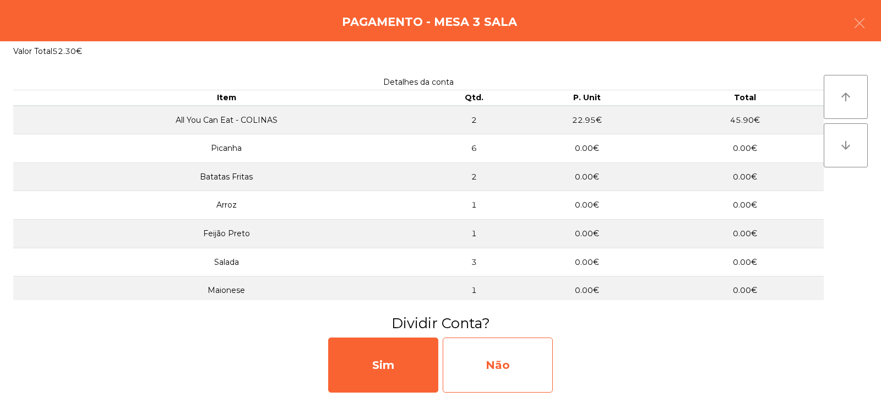
click at [534, 356] on div "Não" at bounding box center [497, 364] width 110 height 55
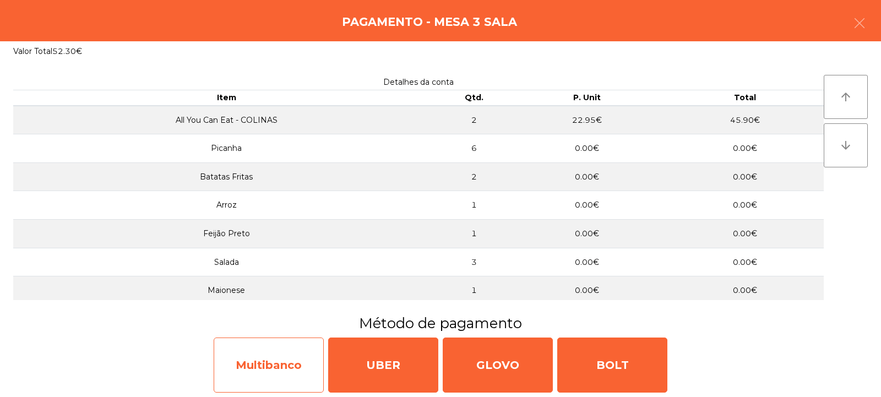
click at [307, 359] on div "Multibanco" at bounding box center [269, 364] width 110 height 55
select select "**"
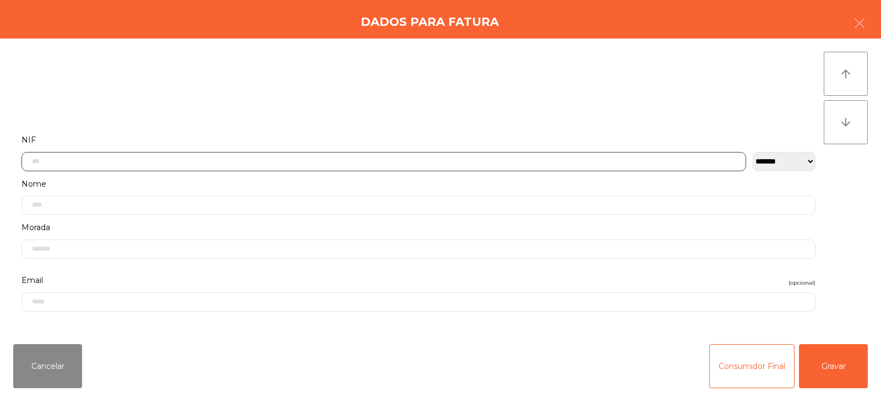
click at [436, 159] on input "text" at bounding box center [383, 161] width 724 height 19
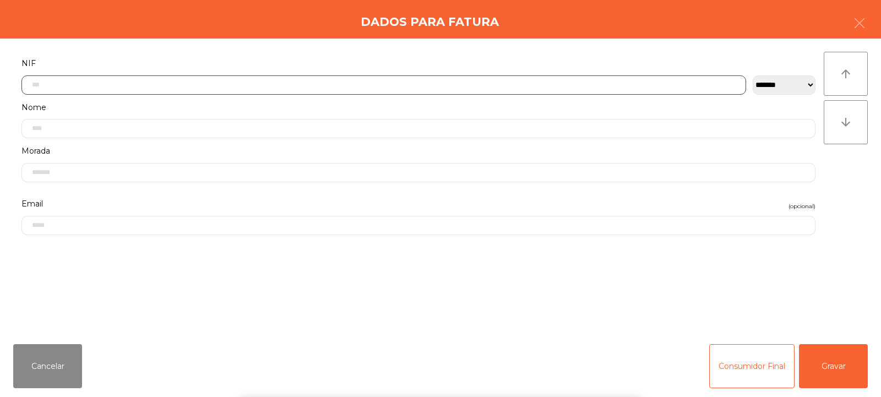
scroll to position [80, 0]
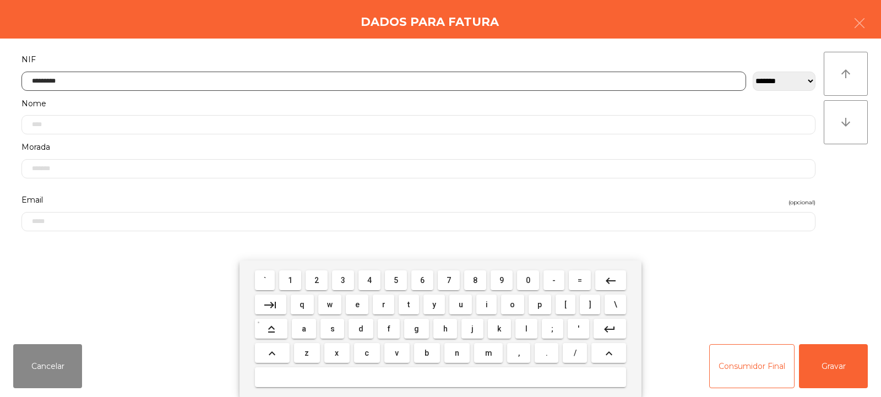
type input "*********"
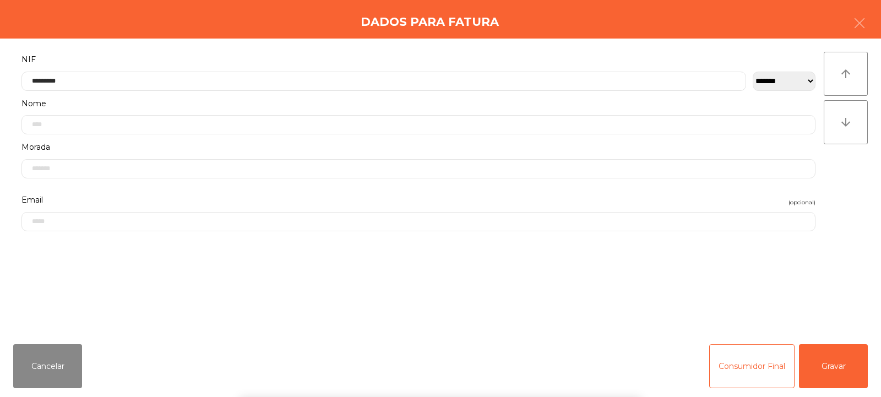
click at [838, 366] on div "` 1 2 3 4 5 6 7 8 9 0 - = keyboard_backspace keyboard_tab q w e r t y u i o p […" at bounding box center [440, 328] width 881 height 136
click at [837, 363] on button "Gravar" at bounding box center [833, 366] width 69 height 44
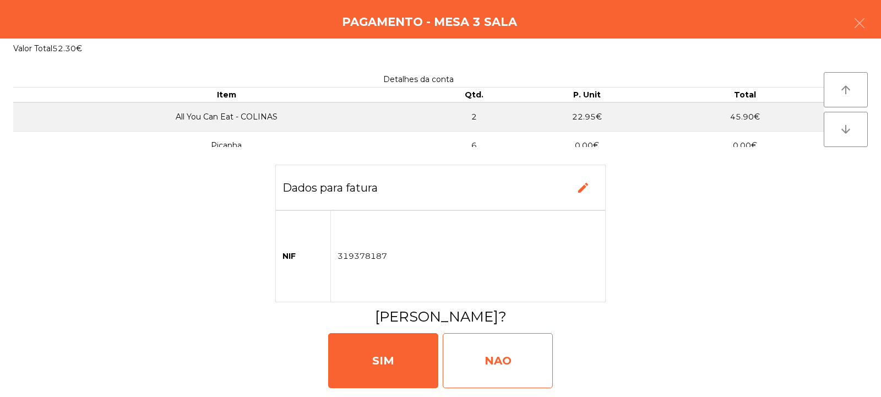
click at [506, 357] on div "NAO" at bounding box center [497, 360] width 110 height 55
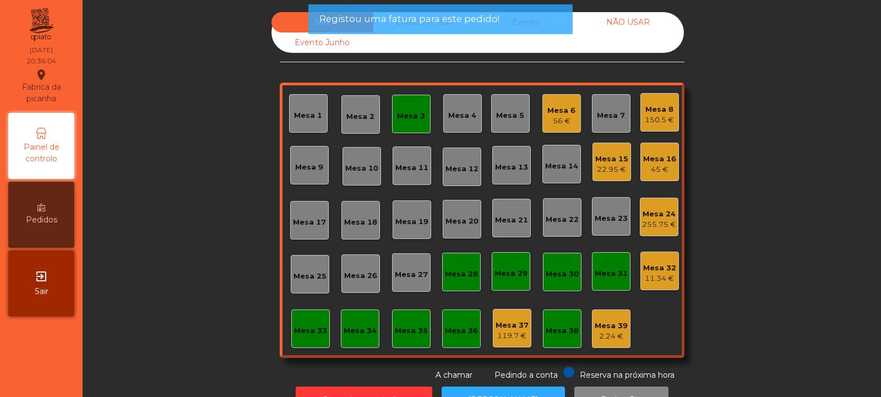
click at [398, 123] on div "Mesa 3" at bounding box center [411, 114] width 39 height 39
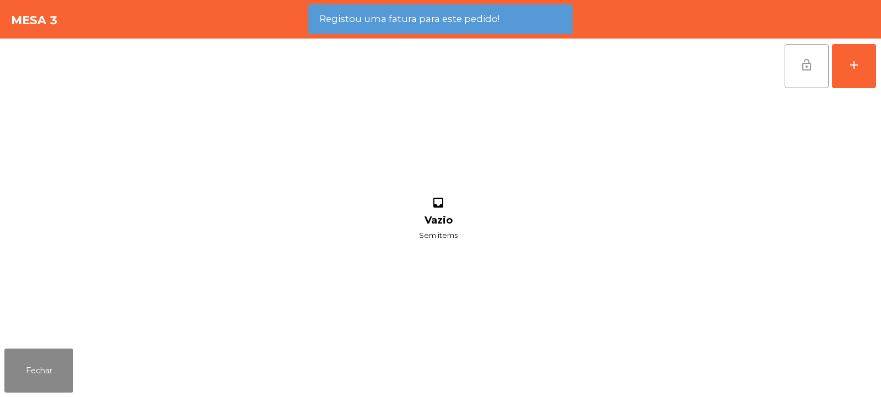
click at [813, 77] on button "lock_open" at bounding box center [806, 66] width 44 height 44
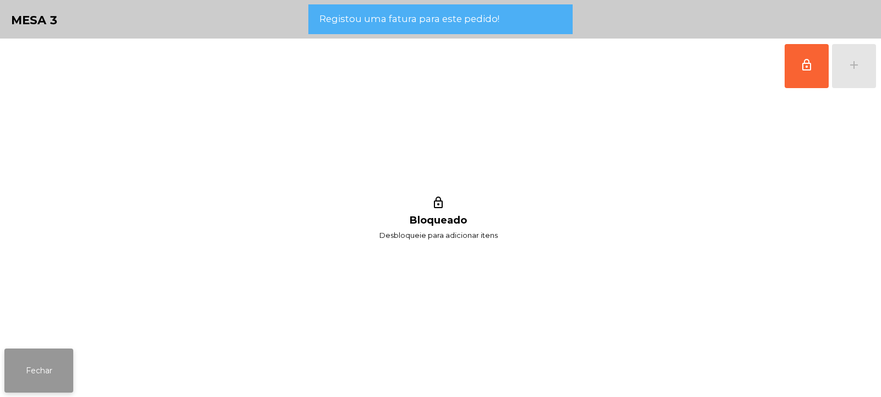
click at [66, 367] on button "Fechar" at bounding box center [38, 370] width 69 height 44
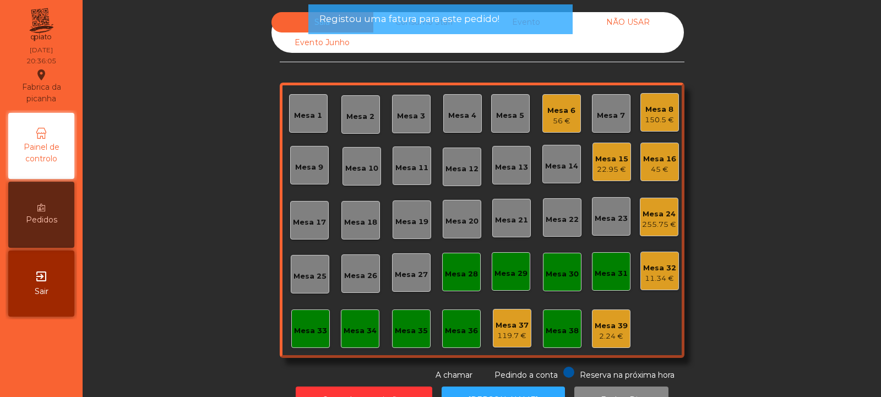
scroll to position [37, 0]
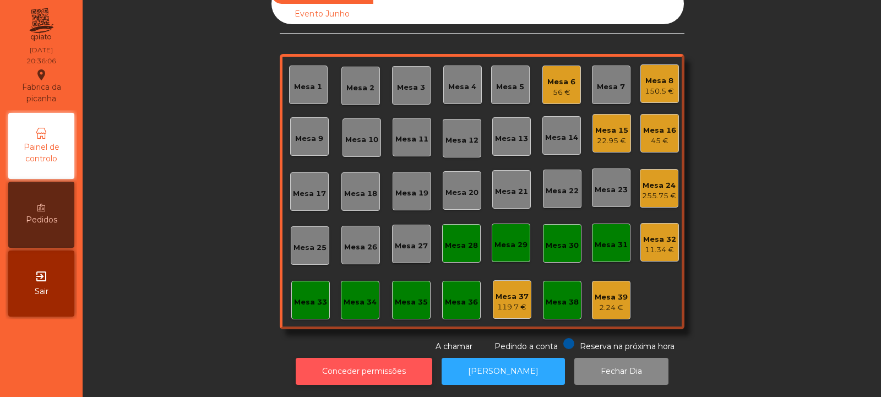
click at [380, 358] on button "Conceder permissões" at bounding box center [364, 371] width 136 height 27
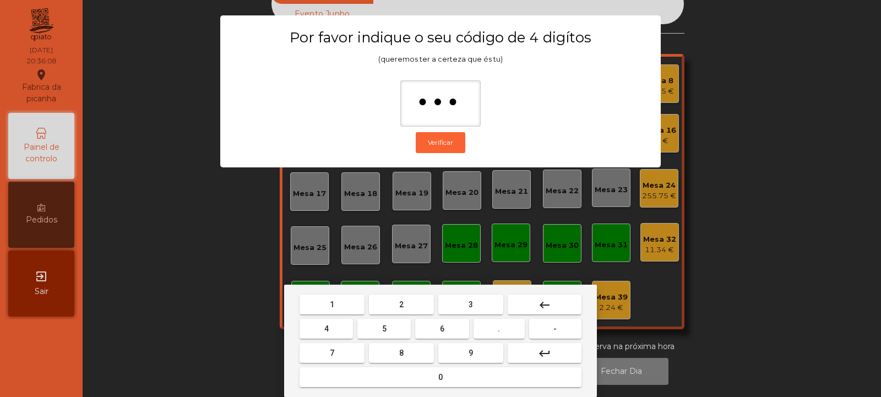
type input "****"
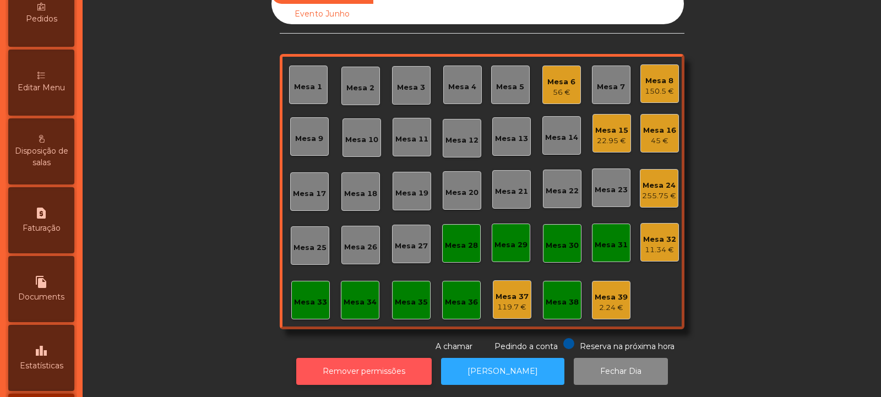
scroll to position [228, 0]
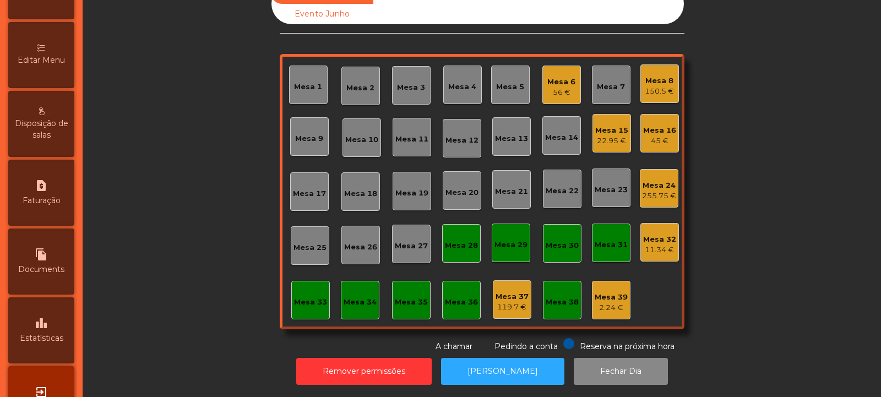
click at [53, 196] on span "Faturação" at bounding box center [42, 201] width 38 height 12
select select "**"
select select "****"
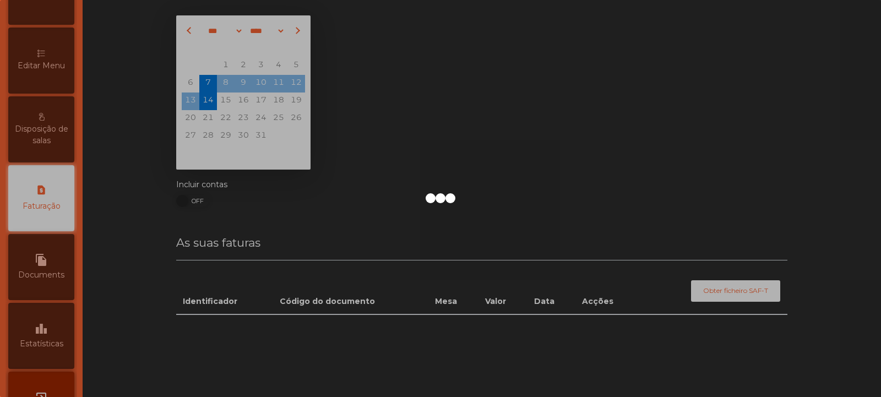
scroll to position [37, 0]
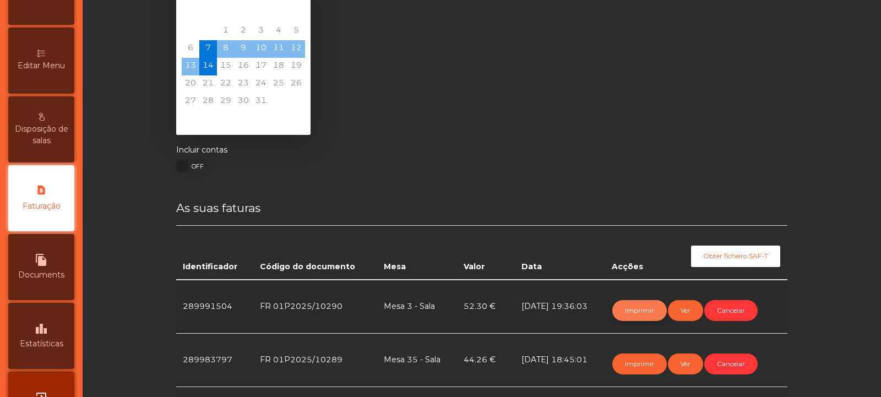
click at [637, 313] on button "Imprimir" at bounding box center [639, 310] width 54 height 21
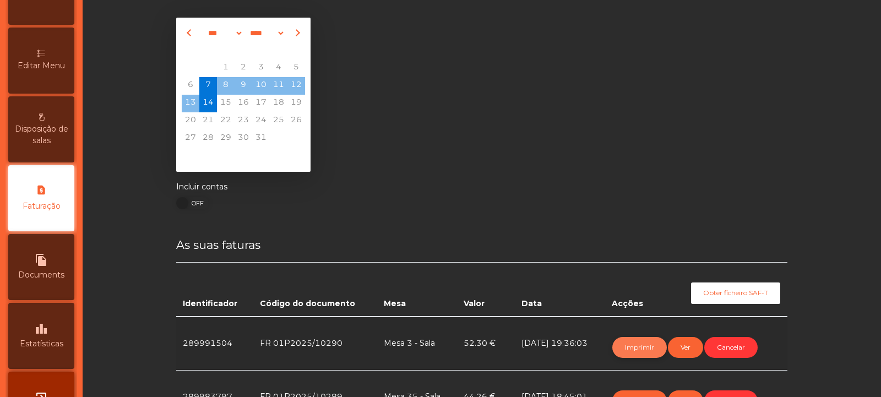
scroll to position [0, 0]
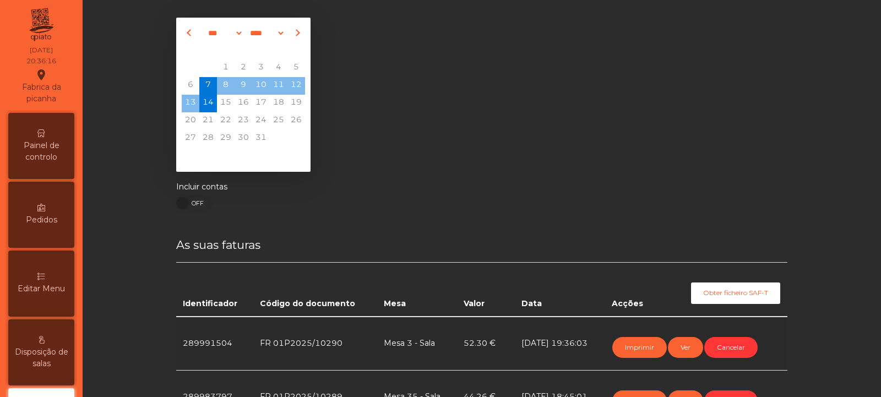
click at [43, 130] on icon at bounding box center [41, 133] width 8 height 8
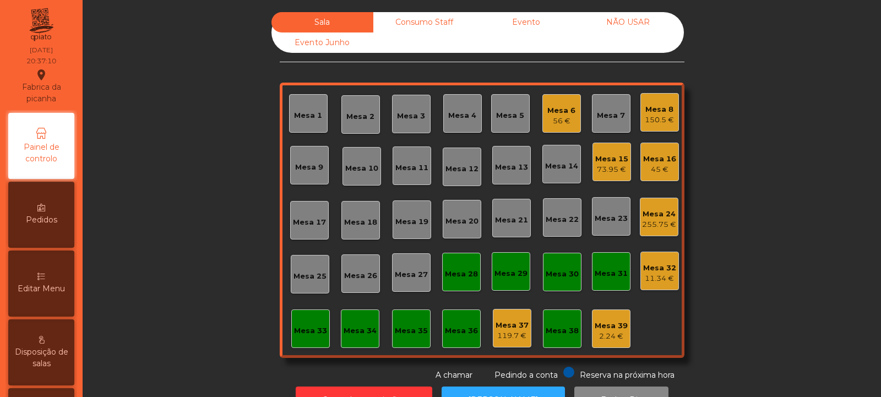
click at [660, 166] on div "45 €" at bounding box center [659, 169] width 33 height 11
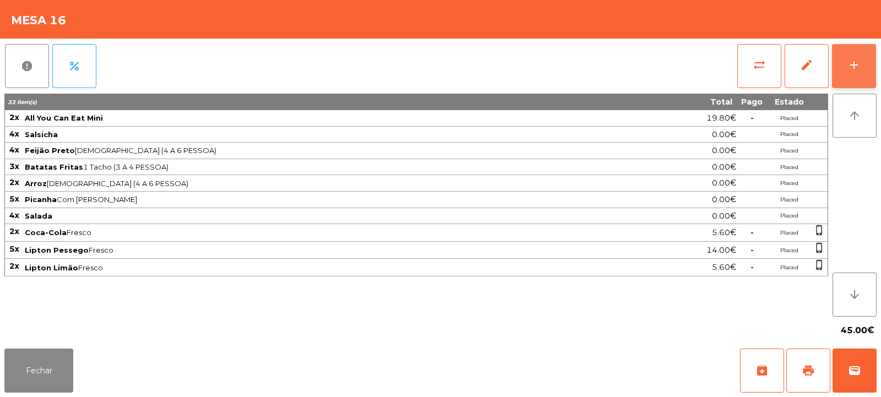
click at [843, 65] on button "add" at bounding box center [854, 66] width 44 height 44
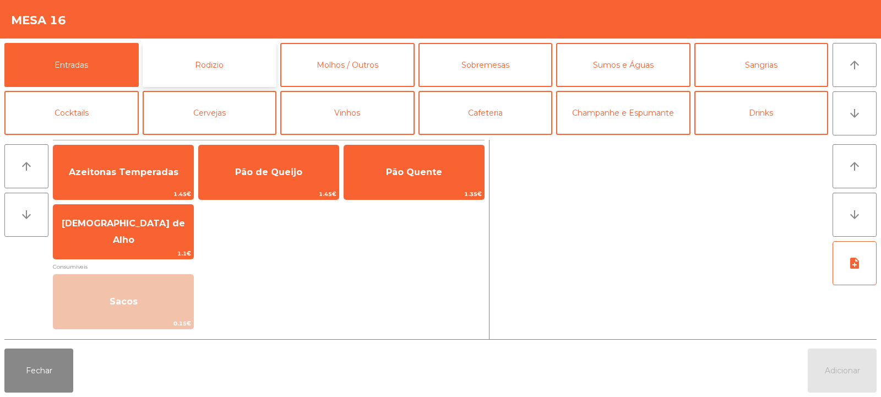
click at [243, 64] on button "Rodizio" at bounding box center [210, 65] width 134 height 44
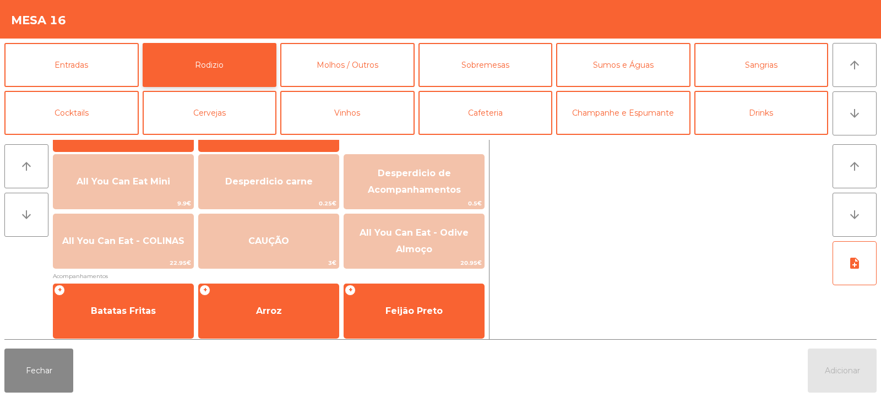
scroll to position [119, 0]
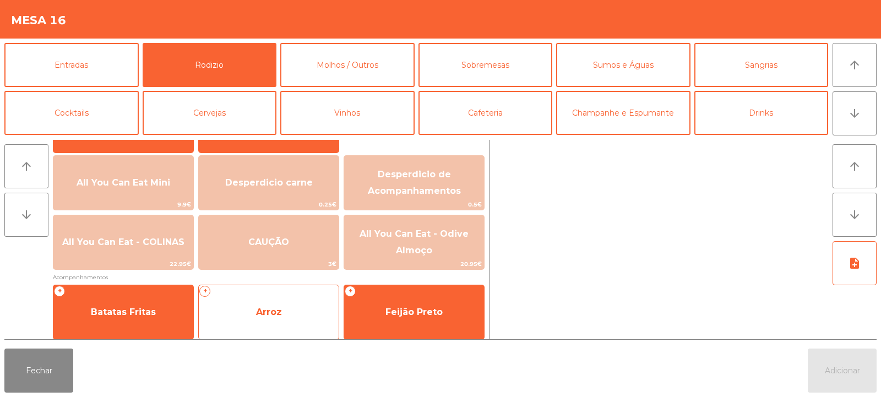
click at [252, 315] on span "Arroz" at bounding box center [269, 312] width 140 height 30
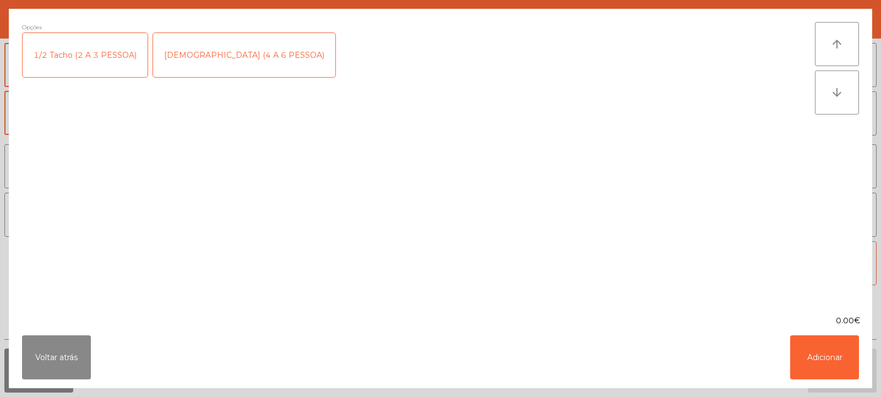
click at [243, 53] on div "[DEMOGRAPHIC_DATA] (4 A 6 PESSOA)" at bounding box center [244, 55] width 182 height 44
click at [837, 354] on button "Adicionar" at bounding box center [824, 357] width 69 height 44
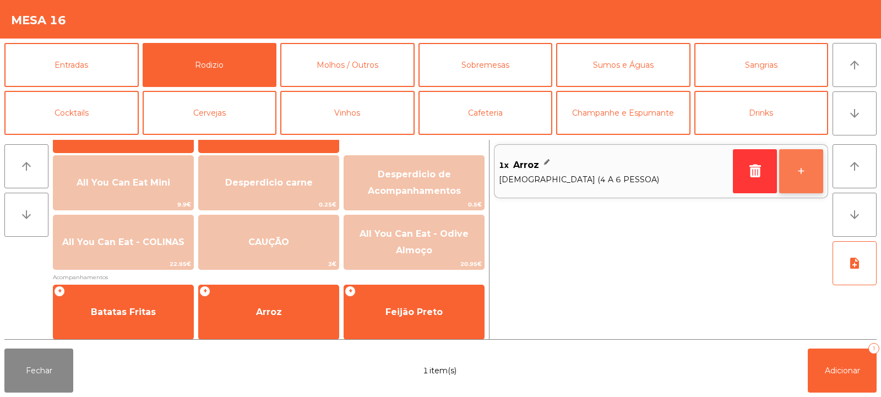
click at [808, 176] on button "+" at bounding box center [801, 171] width 44 height 44
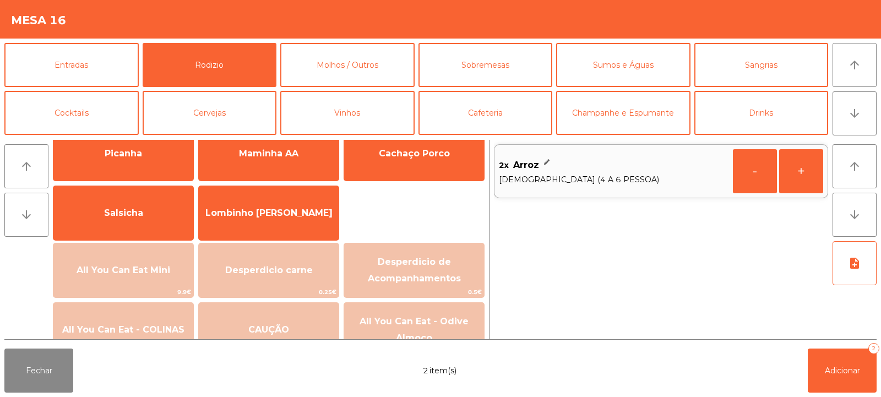
scroll to position [0, 0]
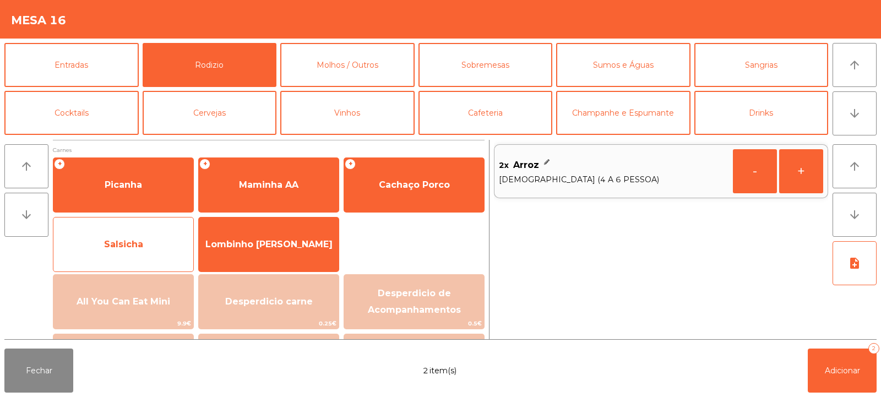
click at [151, 238] on span "Salsicha" at bounding box center [123, 245] width 140 height 30
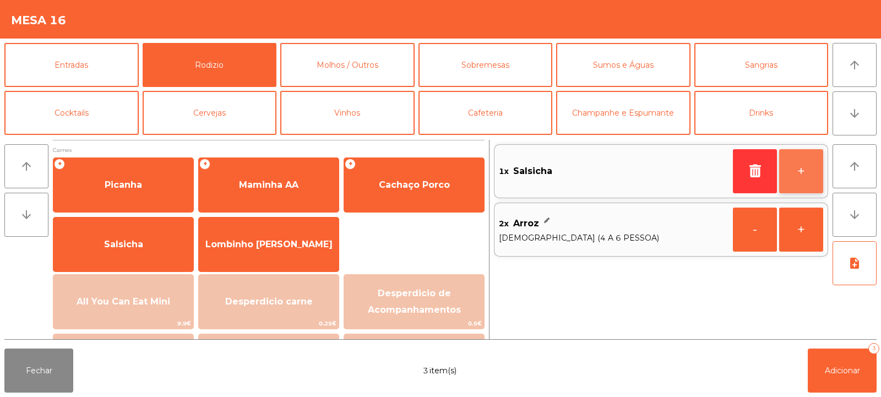
click at [800, 174] on button "+" at bounding box center [801, 171] width 44 height 44
click at [799, 177] on button "+" at bounding box center [801, 171] width 44 height 44
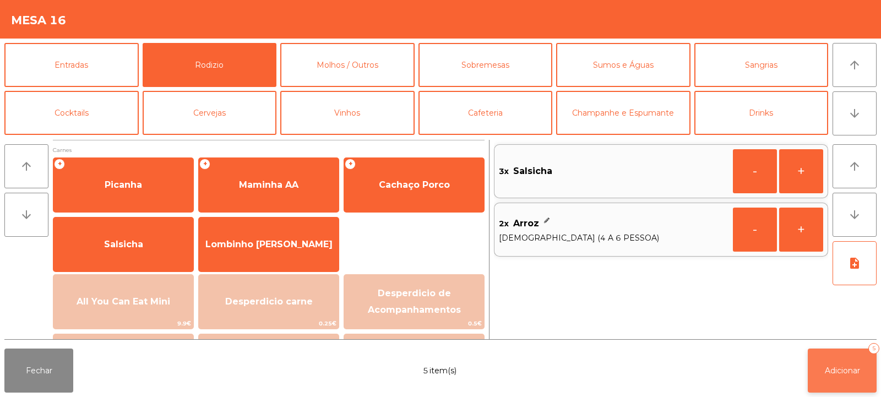
click at [832, 369] on span "Adicionar" at bounding box center [841, 370] width 35 height 10
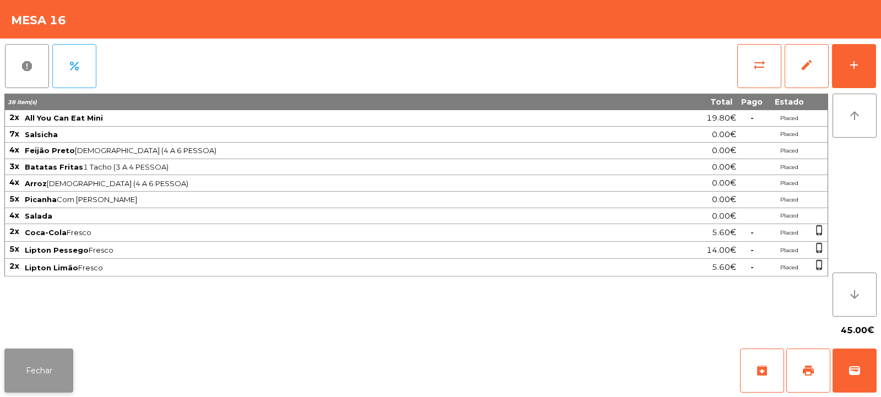
click at [39, 361] on button "Fechar" at bounding box center [38, 370] width 69 height 44
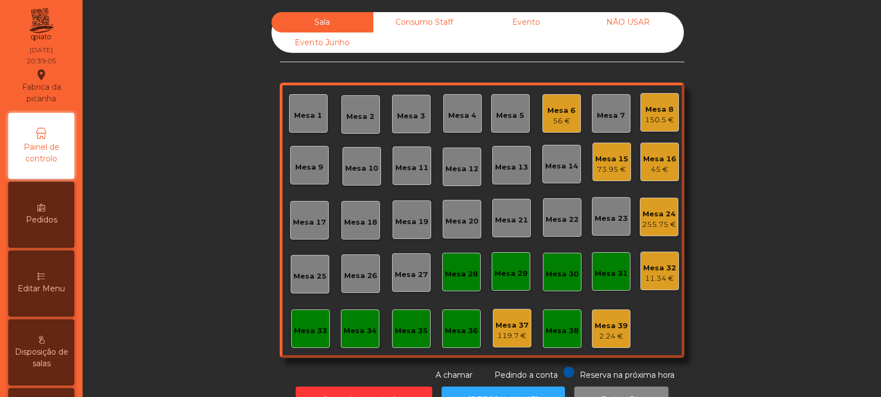
click at [643, 213] on div "Mesa 24" at bounding box center [659, 214] width 34 height 11
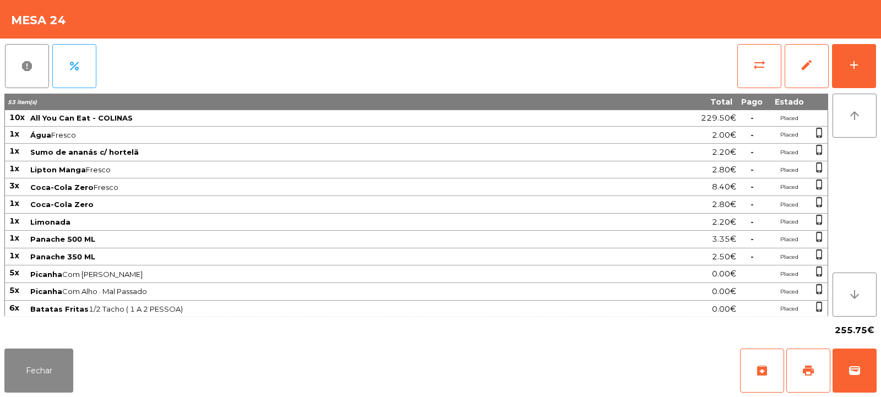
scroll to position [89, 0]
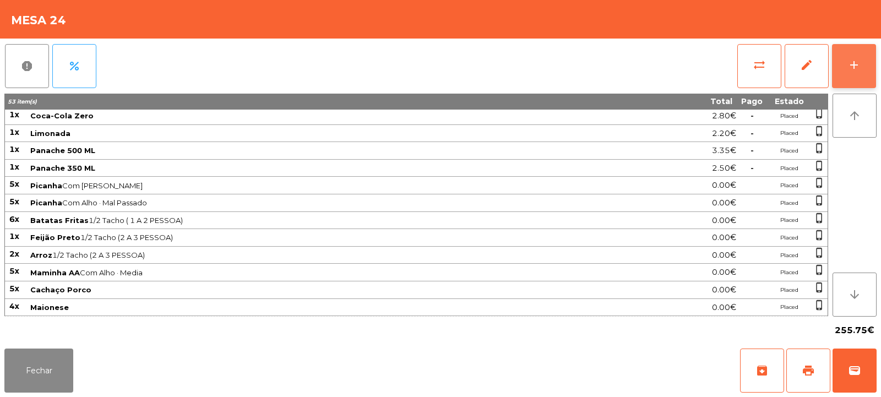
click at [855, 69] on div "add" at bounding box center [853, 64] width 13 height 13
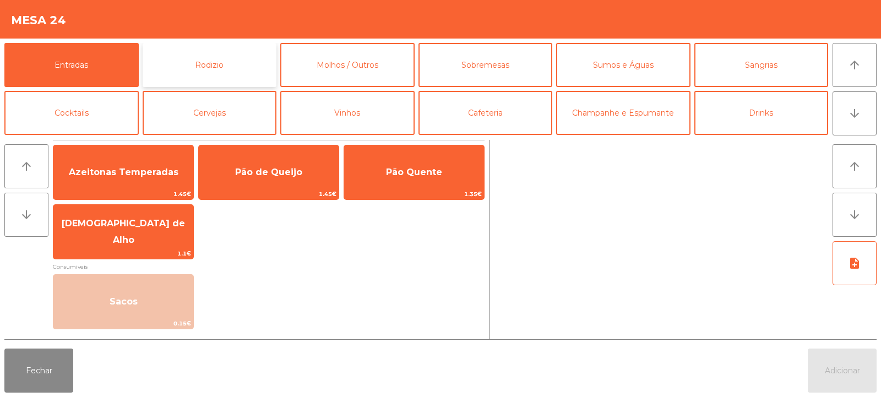
click at [217, 70] on button "Rodizio" at bounding box center [210, 65] width 134 height 44
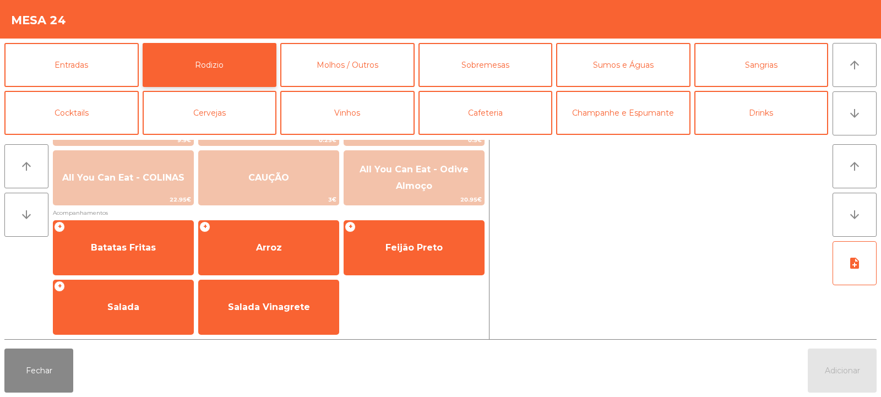
scroll to position [182, 0]
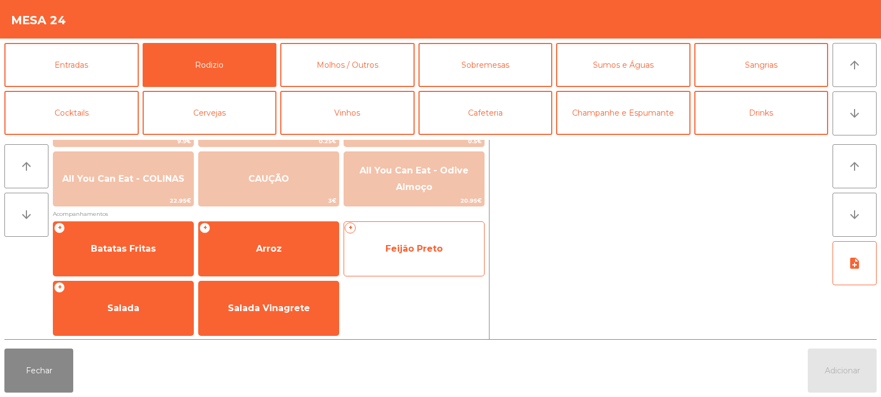
click at [433, 252] on span "Feijão Preto" at bounding box center [413, 248] width 57 height 10
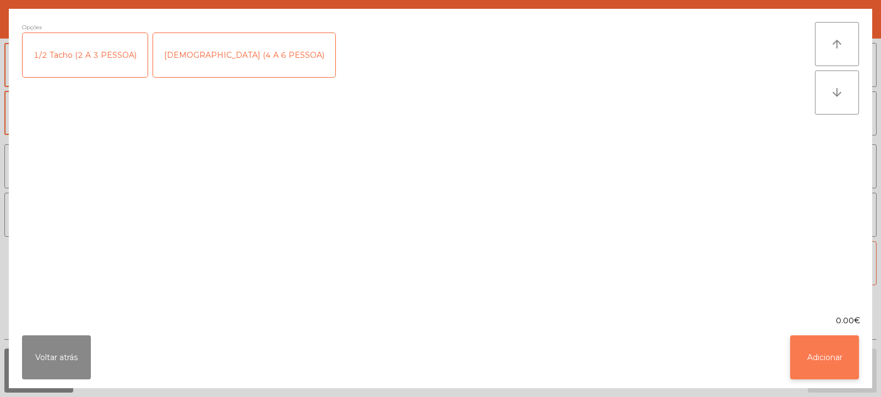
click at [824, 349] on button "Adicionar" at bounding box center [824, 357] width 69 height 44
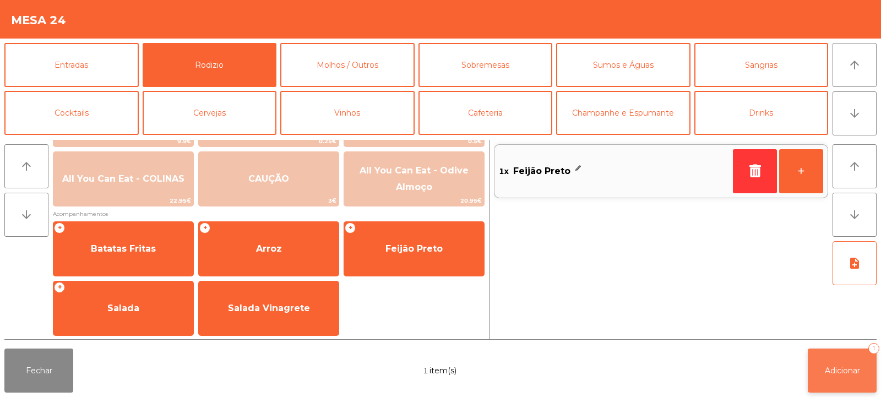
click at [833, 370] on span "Adicionar" at bounding box center [841, 370] width 35 height 10
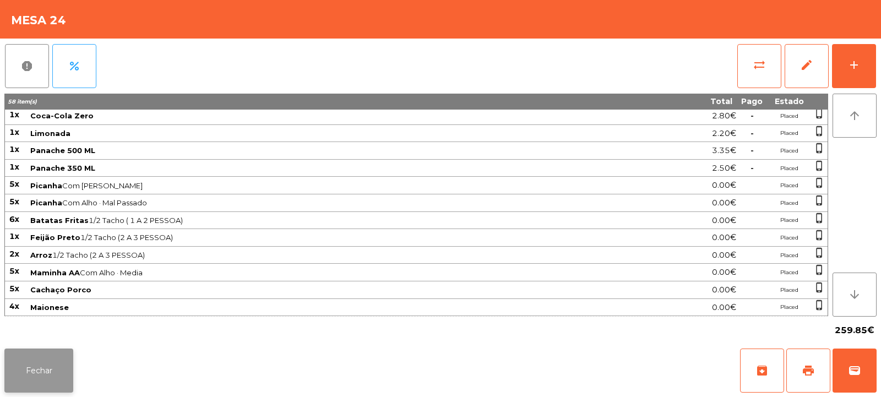
click at [33, 368] on button "Fechar" at bounding box center [38, 370] width 69 height 44
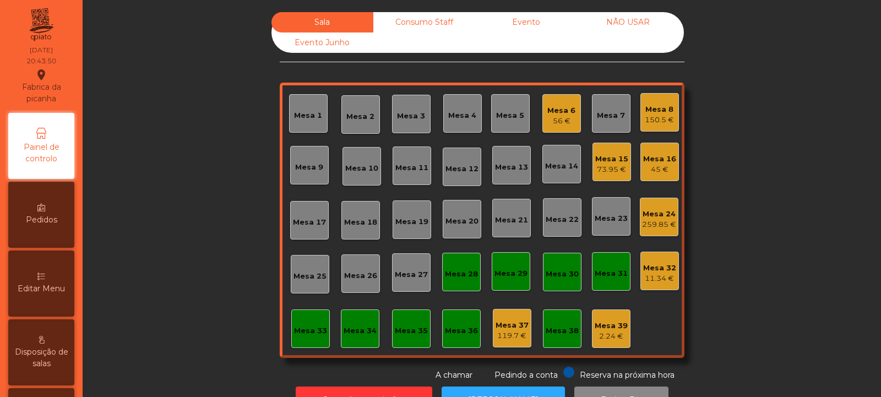
click at [658, 163] on div "Mesa 16" at bounding box center [659, 159] width 33 height 11
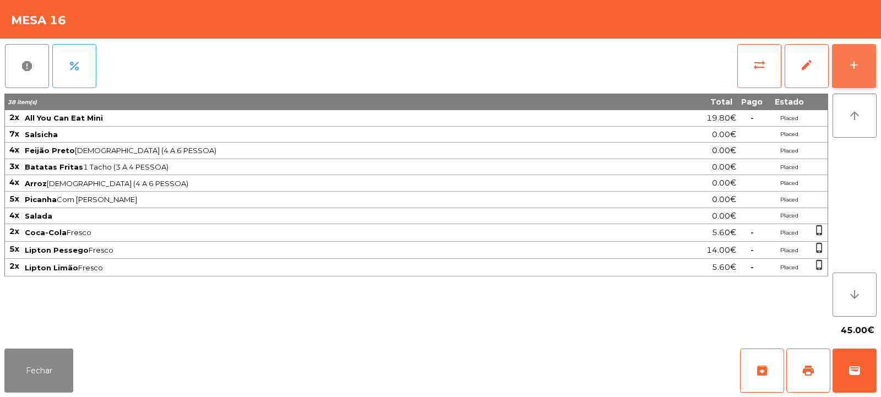
click at [844, 77] on button "add" at bounding box center [854, 66] width 44 height 44
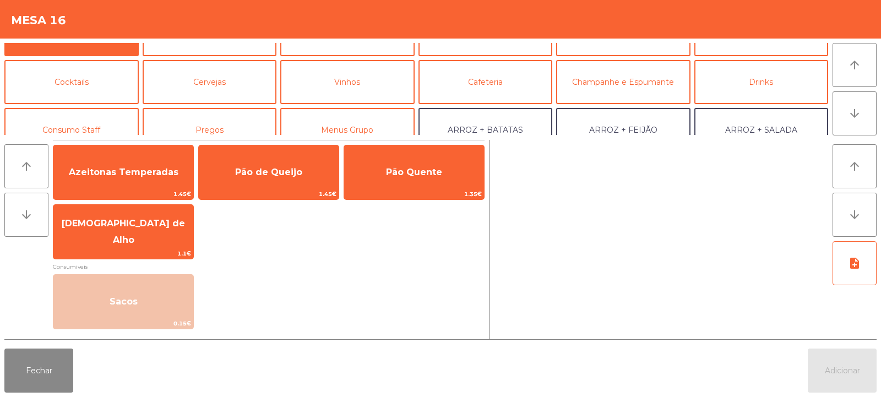
scroll to position [0, 0]
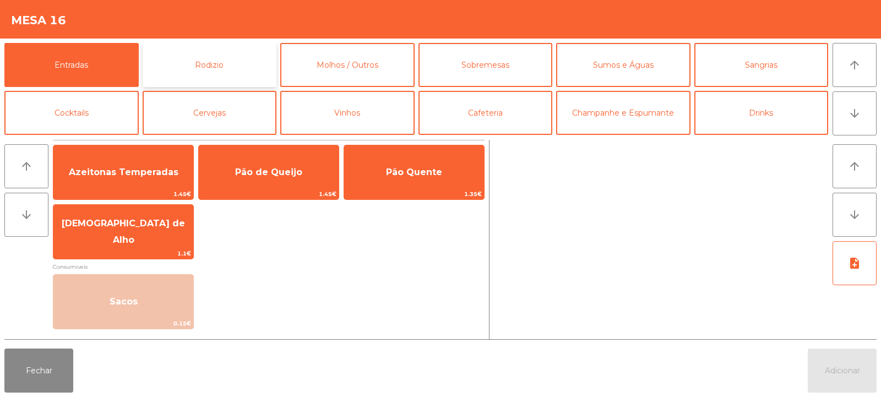
click at [250, 69] on button "Rodizio" at bounding box center [210, 65] width 134 height 44
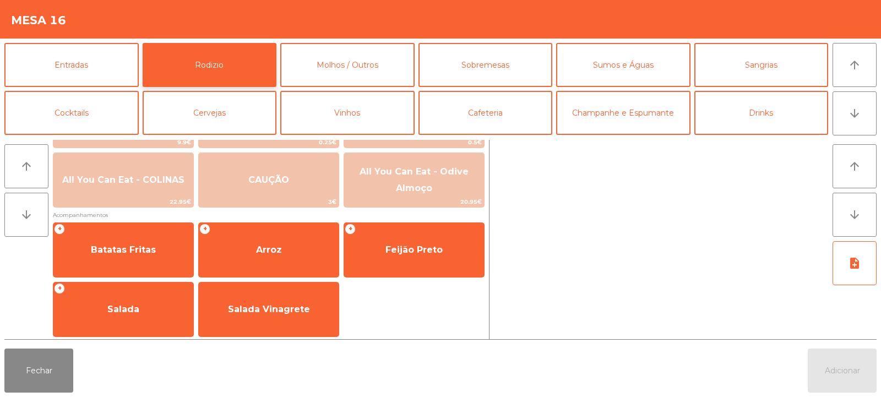
scroll to position [183, 0]
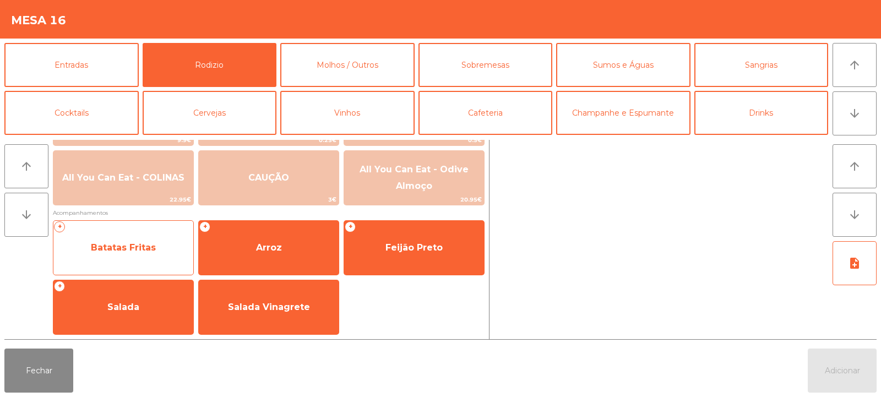
click at [146, 245] on span "Batatas Fritas" at bounding box center [123, 247] width 65 height 10
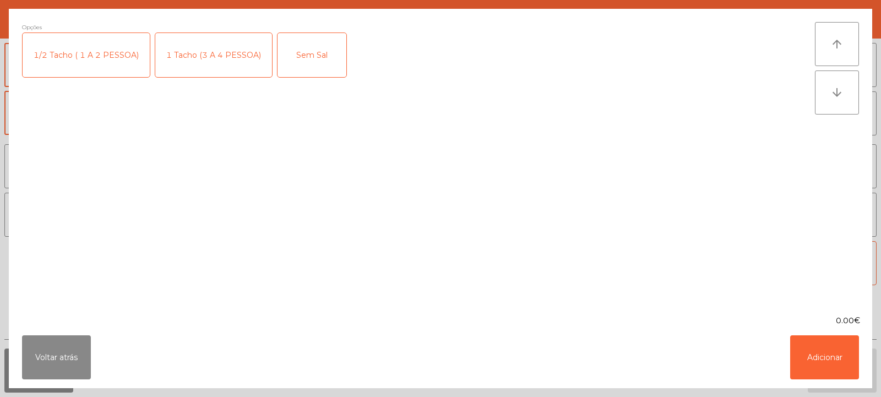
click at [231, 59] on div "1 Tacho (3 A 4 PESSOA)" at bounding box center [213, 55] width 117 height 44
click at [820, 362] on button "Adicionar" at bounding box center [824, 357] width 69 height 44
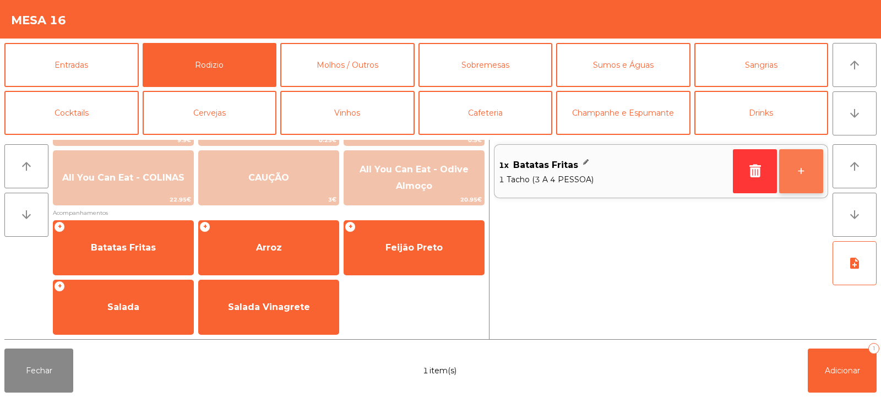
click at [804, 183] on button "+" at bounding box center [801, 171] width 44 height 44
click at [801, 177] on button "+" at bounding box center [801, 171] width 44 height 44
click at [796, 172] on button "+" at bounding box center [801, 171] width 44 height 44
click at [806, 168] on button "+" at bounding box center [801, 171] width 44 height 44
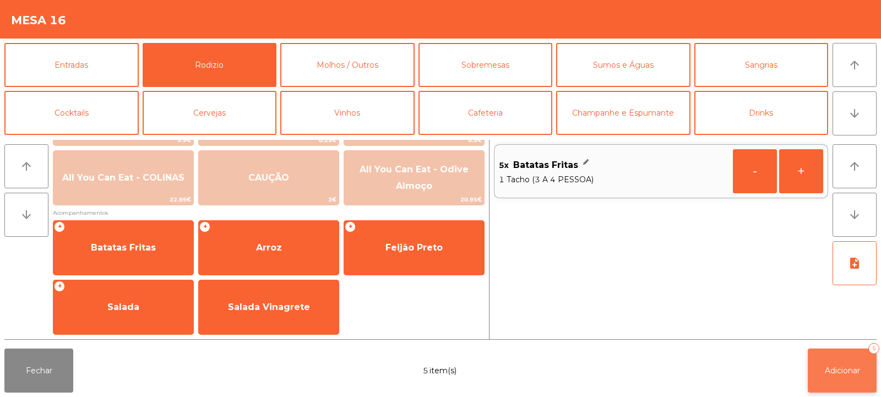
click at [850, 373] on span "Adicionar" at bounding box center [841, 370] width 35 height 10
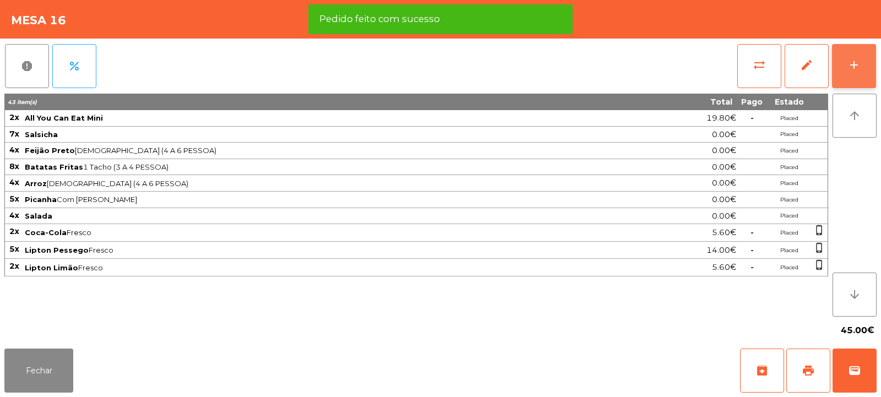
click at [857, 68] on div "add" at bounding box center [853, 64] width 13 height 13
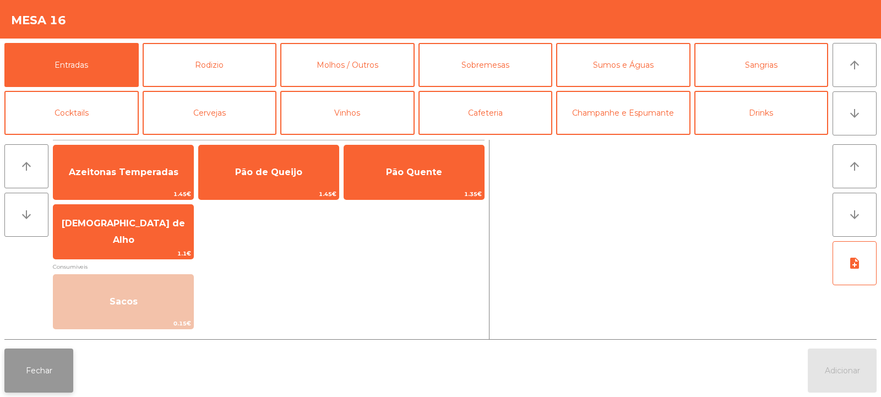
click at [46, 369] on button "Fechar" at bounding box center [38, 370] width 69 height 44
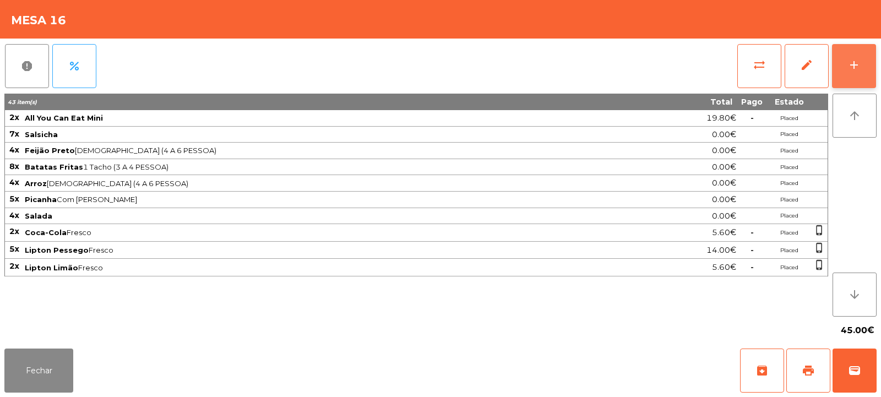
click at [853, 65] on div "add" at bounding box center [853, 64] width 13 height 13
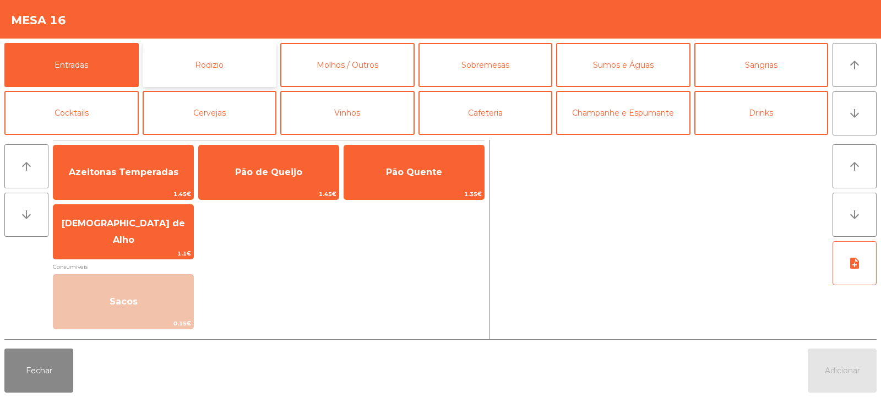
click at [223, 64] on button "Rodizio" at bounding box center [210, 65] width 134 height 44
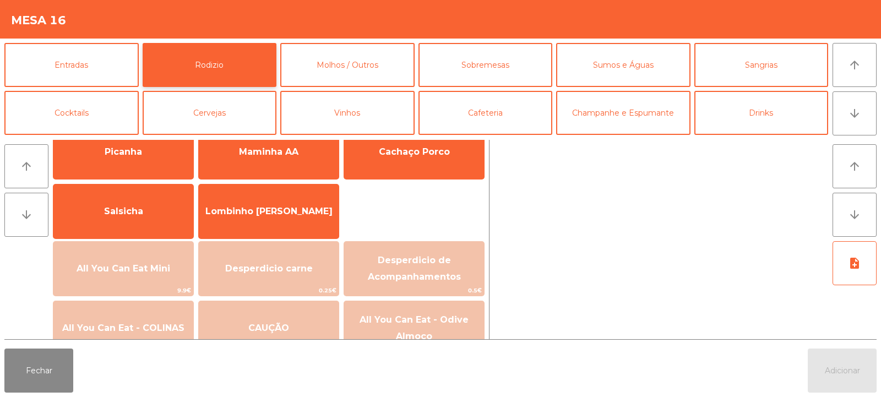
scroll to position [26, 0]
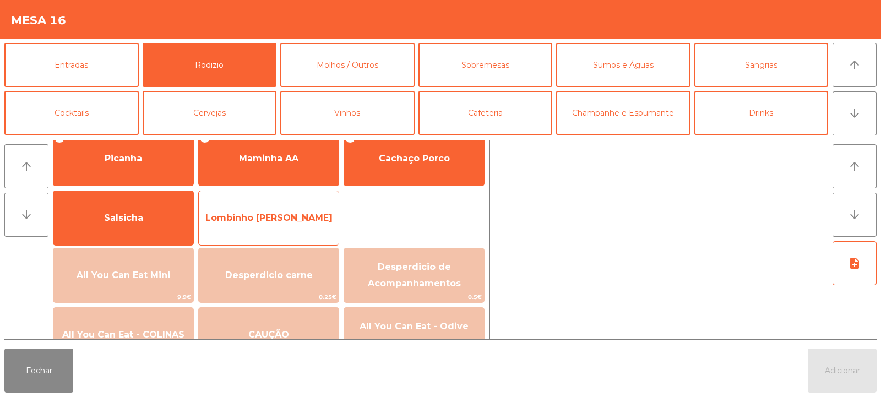
click at [250, 217] on span "Lombinho [PERSON_NAME]" at bounding box center [268, 217] width 127 height 10
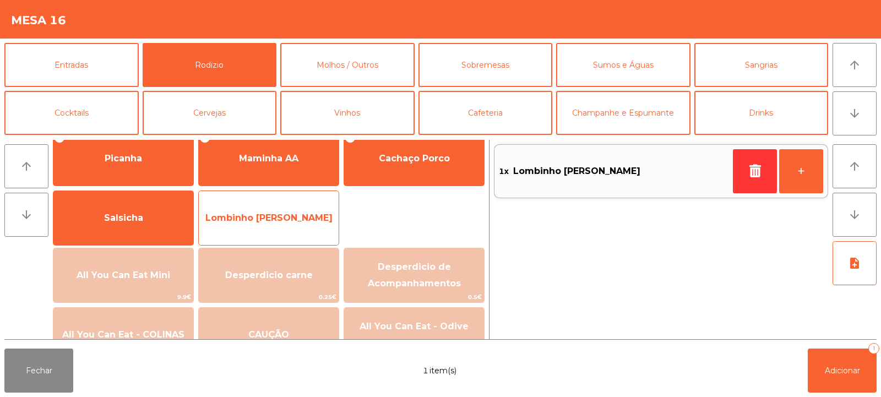
scroll to position [0, 0]
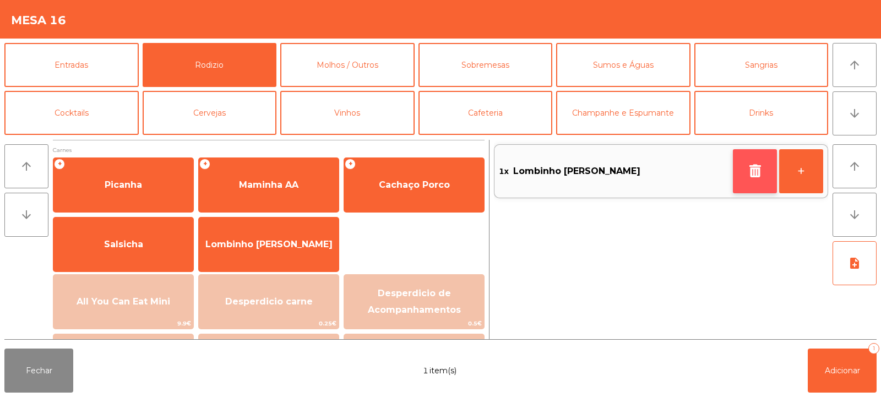
click at [758, 174] on icon "button" at bounding box center [754, 170] width 17 height 13
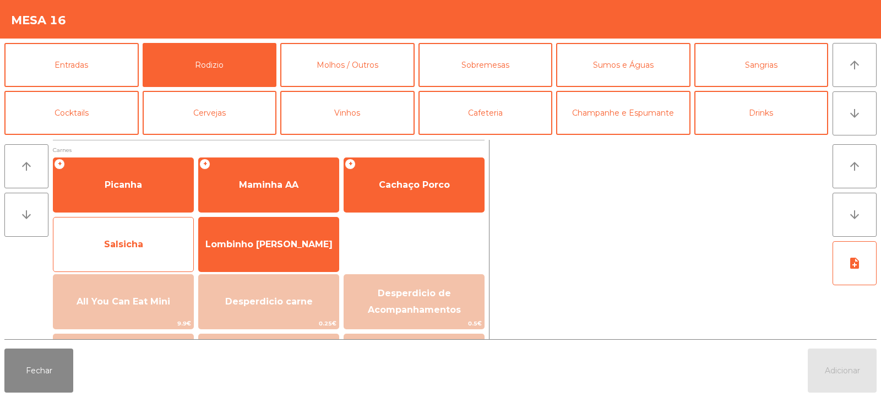
click at [141, 244] on span "Salsicha" at bounding box center [123, 244] width 39 height 10
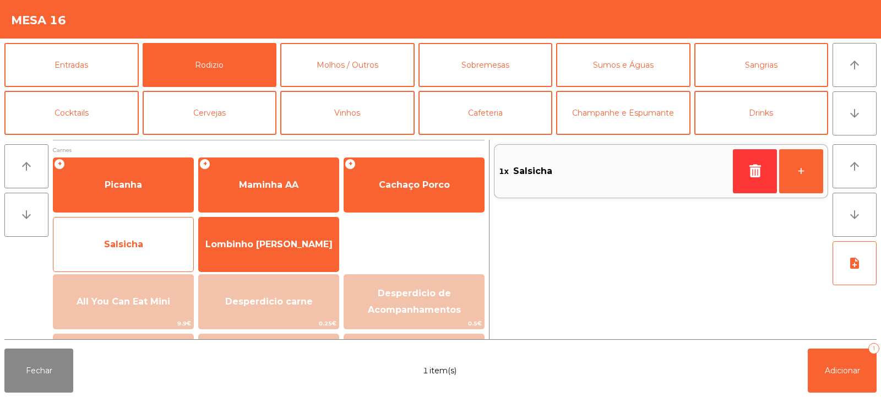
click at [143, 239] on span "Salsicha" at bounding box center [123, 245] width 140 height 30
click at [150, 236] on span "Salsicha" at bounding box center [123, 245] width 140 height 30
click at [151, 239] on span "Salsicha" at bounding box center [123, 245] width 140 height 30
click at [174, 243] on span "Salsicha" at bounding box center [123, 245] width 140 height 30
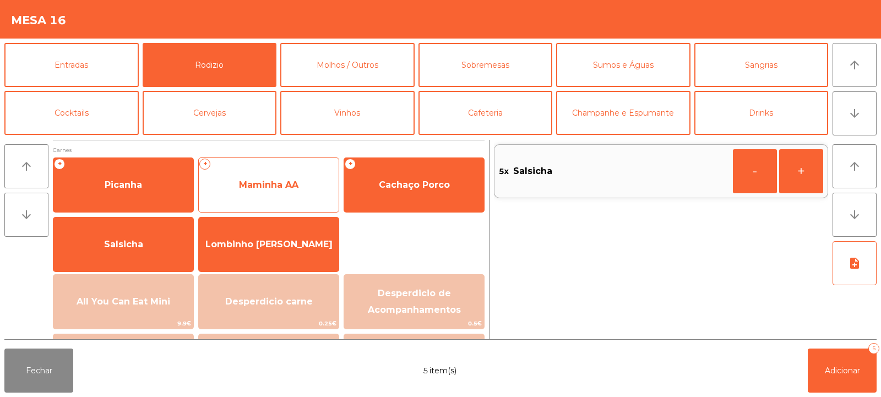
click at [291, 187] on span "Maminha AA" at bounding box center [268, 184] width 59 height 10
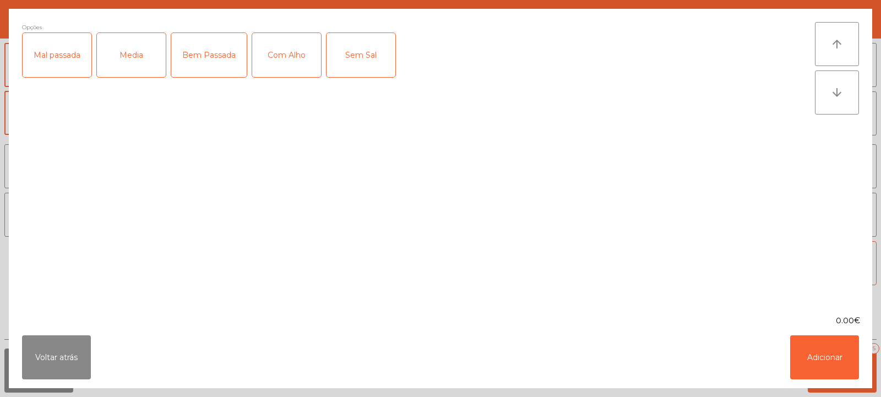
click at [203, 59] on div "Bem Passada" at bounding box center [208, 55] width 75 height 44
click at [290, 64] on div "Com Alho" at bounding box center [286, 55] width 69 height 44
click at [829, 364] on button "Adicionar" at bounding box center [824, 357] width 69 height 44
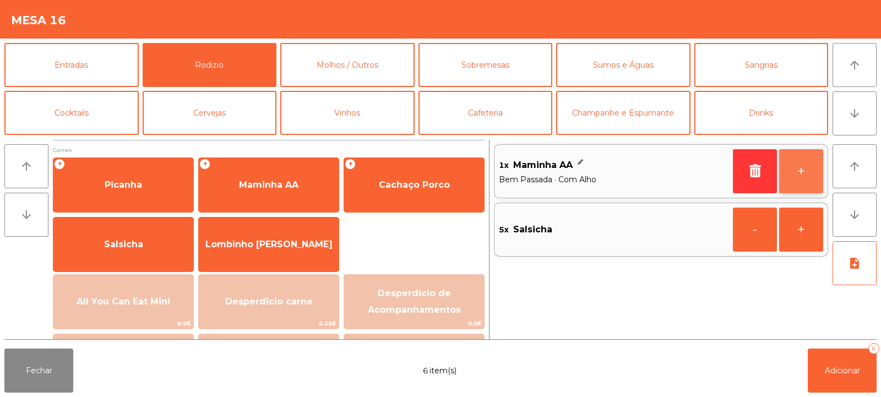
click at [806, 178] on button "+" at bounding box center [801, 171] width 44 height 44
click at [805, 180] on button "+" at bounding box center [801, 171] width 44 height 44
click at [806, 169] on button "+" at bounding box center [801, 171] width 44 height 44
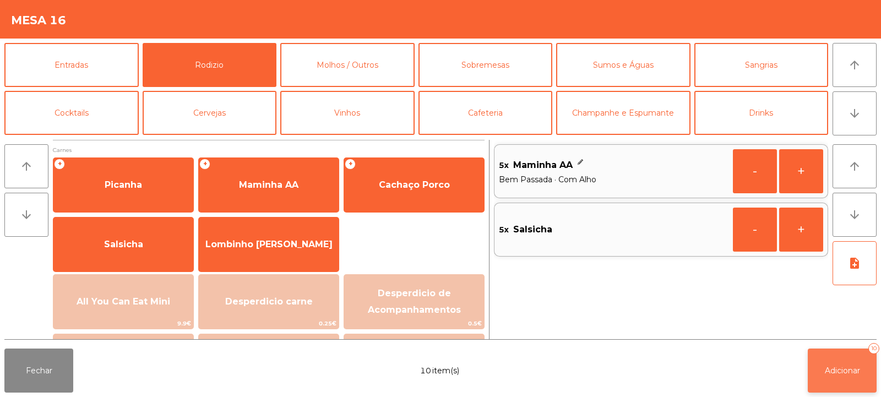
click at [831, 365] on span "Adicionar" at bounding box center [841, 370] width 35 height 10
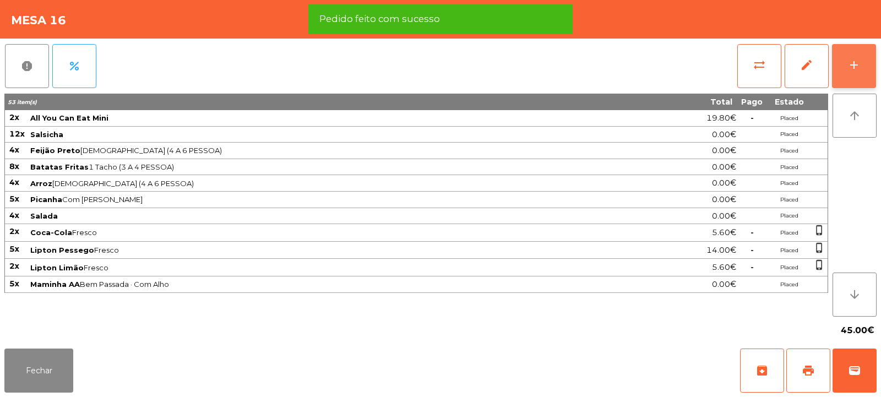
click at [844, 63] on button "add" at bounding box center [854, 66] width 44 height 44
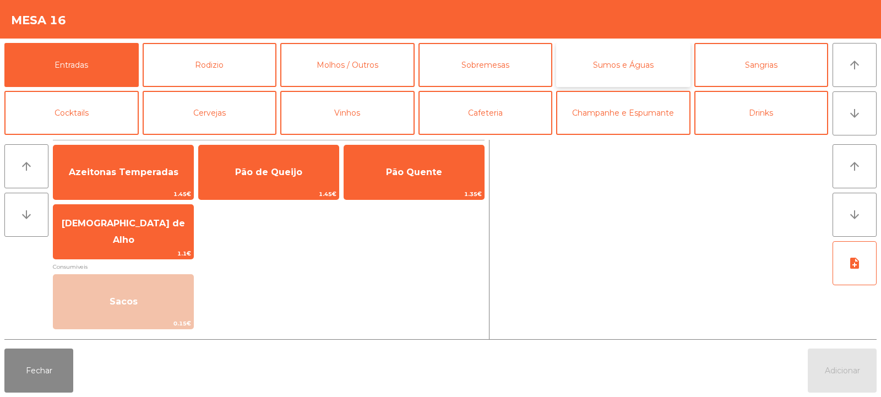
click at [627, 62] on button "Sumos e Águas" at bounding box center [623, 65] width 134 height 44
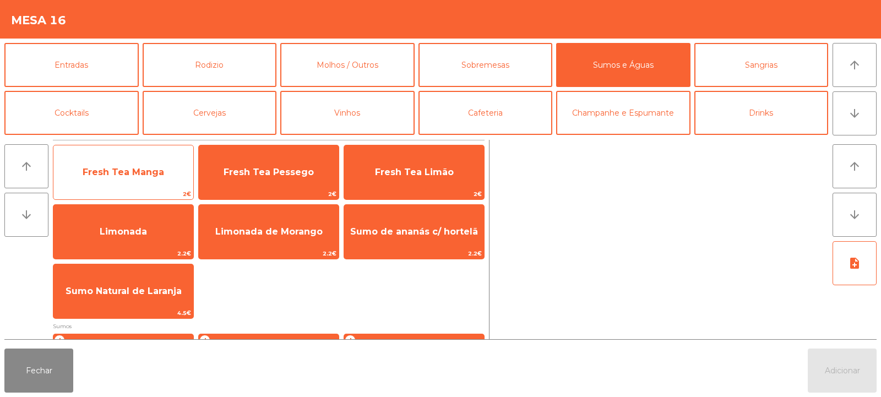
click at [161, 174] on span "Fresh Tea Manga" at bounding box center [123, 172] width 81 height 10
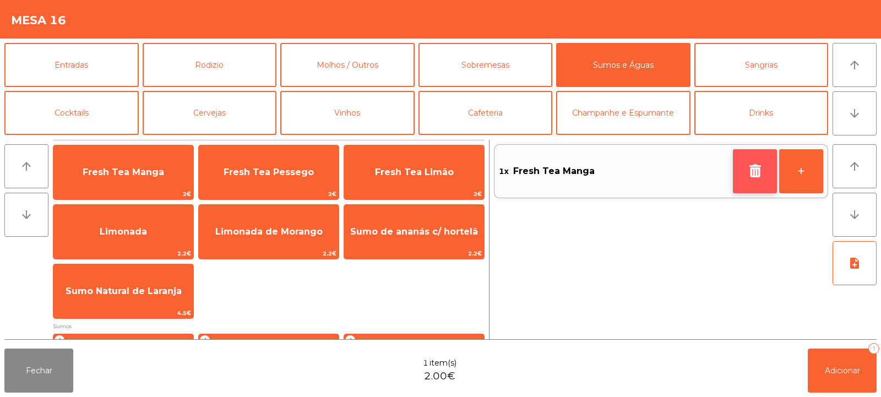
click at [748, 172] on icon "button" at bounding box center [754, 170] width 17 height 13
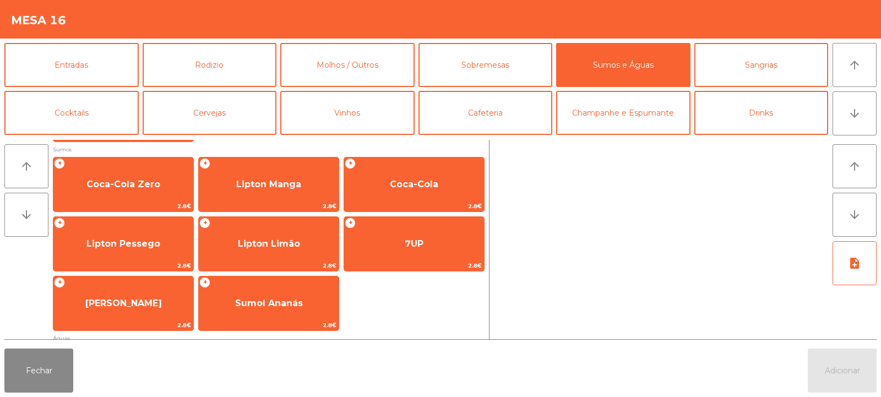
scroll to position [178, 0]
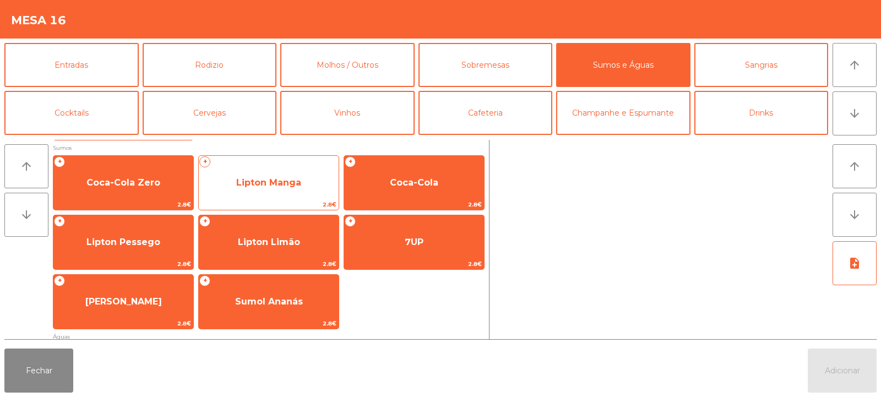
click at [296, 181] on span "Lipton Manga" at bounding box center [268, 182] width 65 height 10
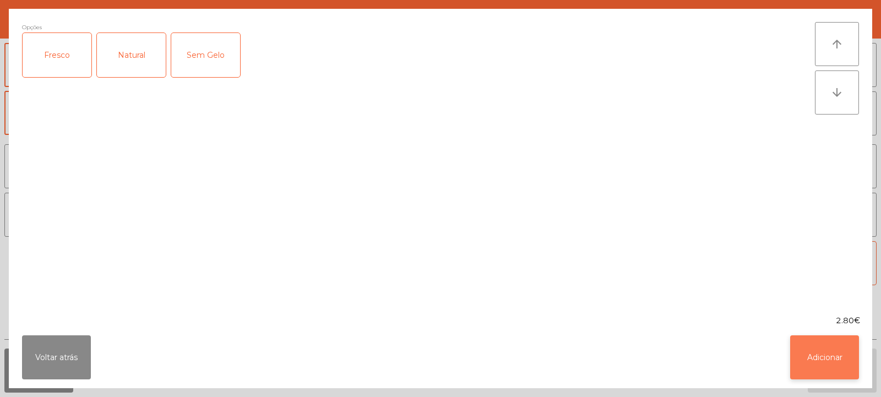
click at [833, 357] on button "Adicionar" at bounding box center [824, 357] width 69 height 44
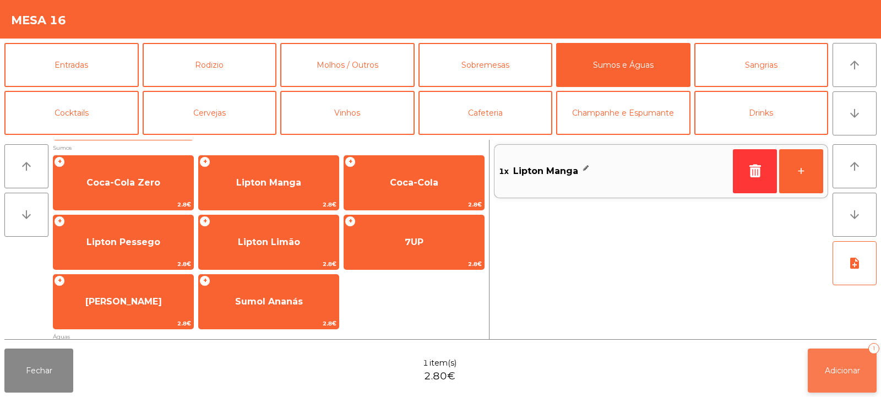
click at [832, 371] on span "Adicionar" at bounding box center [841, 370] width 35 height 10
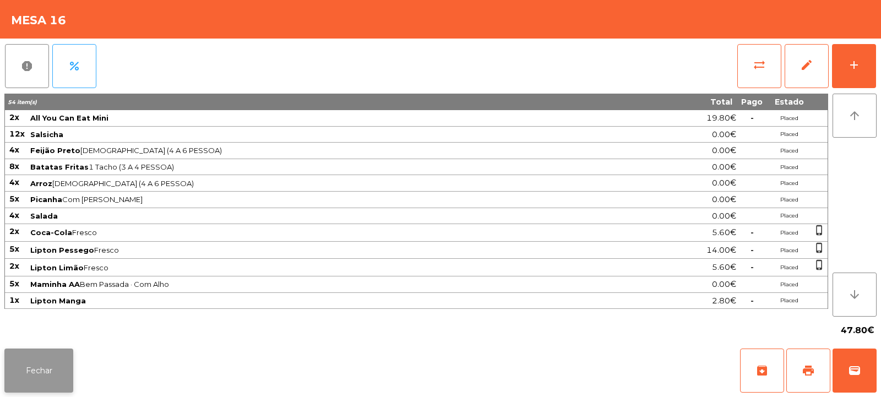
click at [29, 367] on button "Fechar" at bounding box center [38, 370] width 69 height 44
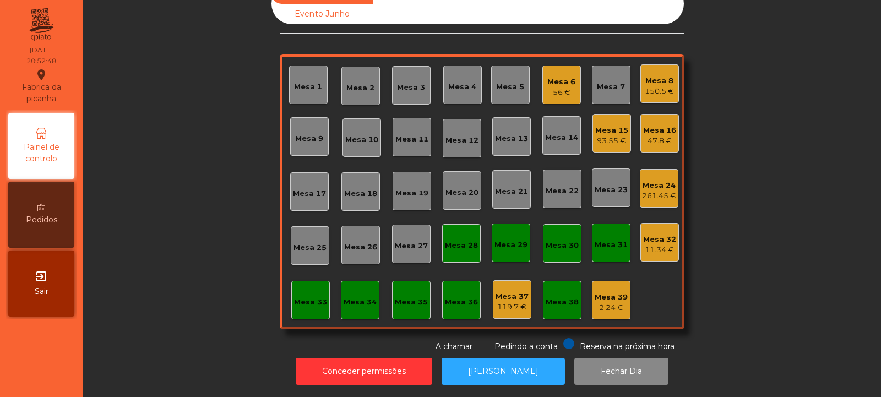
scroll to position [0, 0]
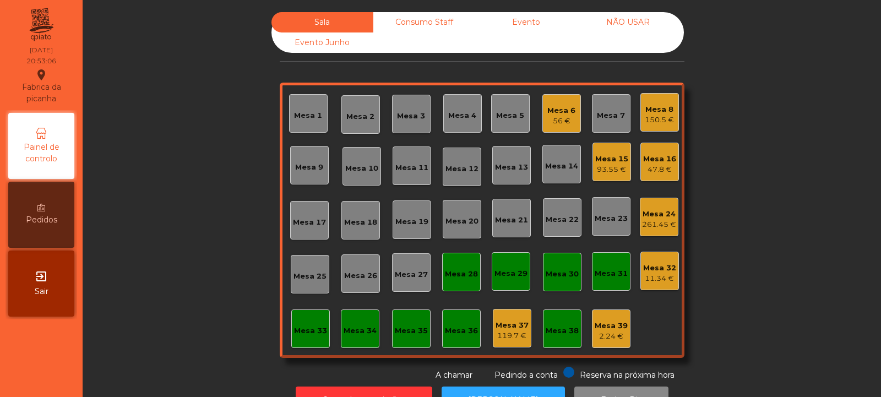
click at [610, 176] on div "Mesa 15 93.55 €" at bounding box center [611, 162] width 39 height 39
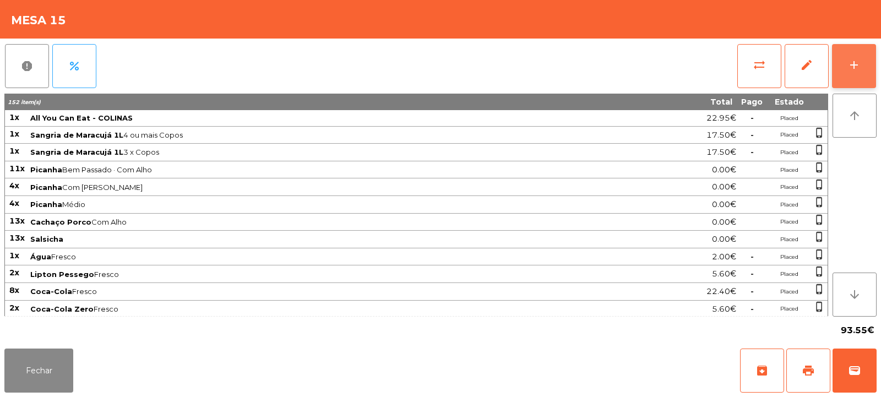
click at [865, 65] on button "add" at bounding box center [854, 66] width 44 height 44
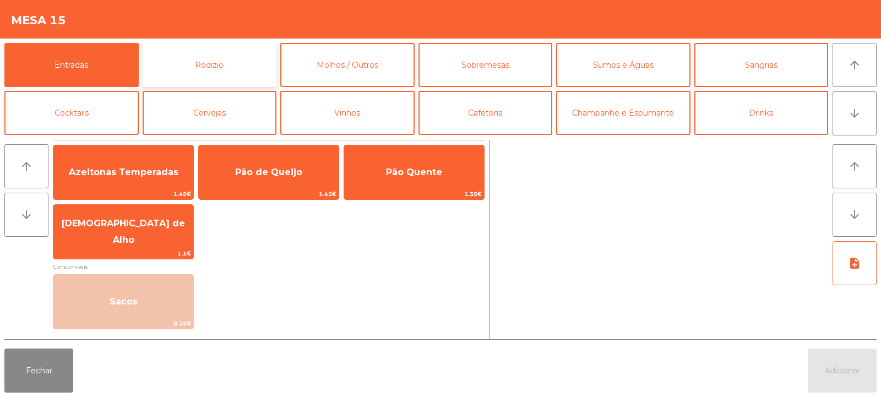
click at [230, 65] on button "Rodizio" at bounding box center [210, 65] width 134 height 44
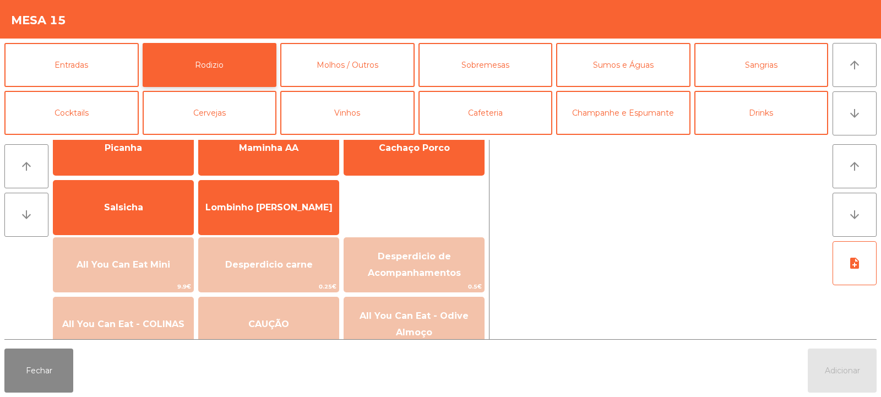
scroll to position [79, 0]
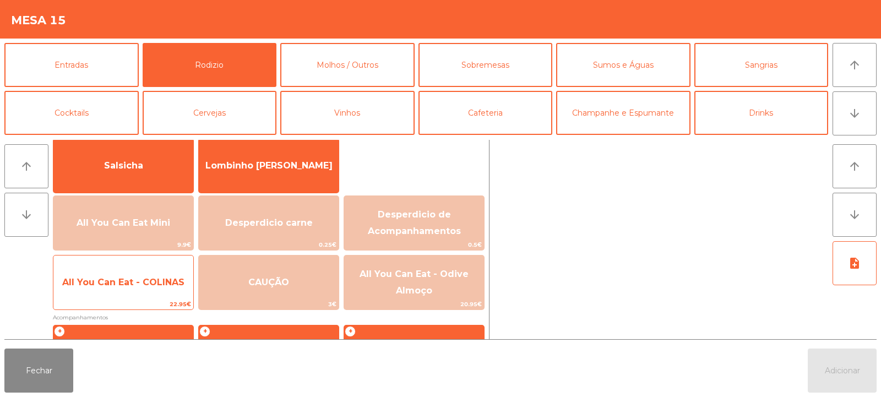
click at [145, 275] on span "All You Can Eat - COLINAS" at bounding box center [123, 282] width 140 height 30
click at [145, 283] on span "All You Can Eat - COLINAS" at bounding box center [123, 282] width 122 height 10
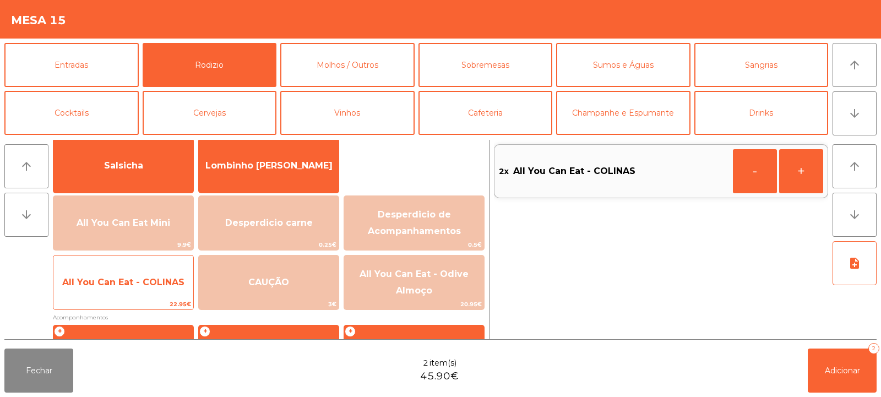
click at [146, 287] on span "All You Can Eat - COLINAS" at bounding box center [123, 282] width 122 height 10
click at [152, 296] on span "All You Can Eat - COLINAS" at bounding box center [123, 282] width 140 height 30
click at [156, 296] on span "All You Can Eat - COLINAS" at bounding box center [123, 282] width 140 height 30
click at [157, 297] on span "All You Can Eat - COLINAS" at bounding box center [123, 282] width 140 height 30
click at [155, 298] on div "All You Can Eat - COLINAS 22.95€" at bounding box center [123, 282] width 141 height 55
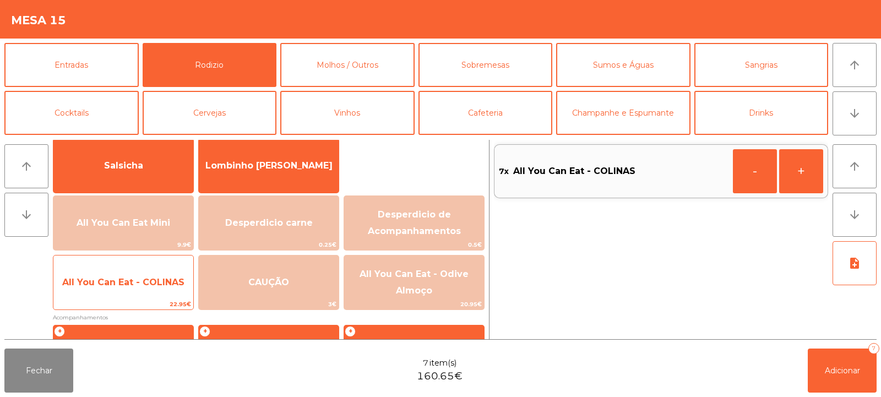
click at [156, 298] on div "All You Can Eat - COLINAS 22.95€" at bounding box center [123, 282] width 141 height 55
click at [156, 296] on span "All You Can Eat - COLINAS" at bounding box center [123, 282] width 140 height 30
click at [158, 291] on span "All You Can Eat - COLINAS" at bounding box center [123, 282] width 140 height 30
click at [159, 292] on span "All You Can Eat - COLINAS" at bounding box center [123, 282] width 140 height 30
click at [157, 303] on span "22.95€" at bounding box center [123, 304] width 140 height 10
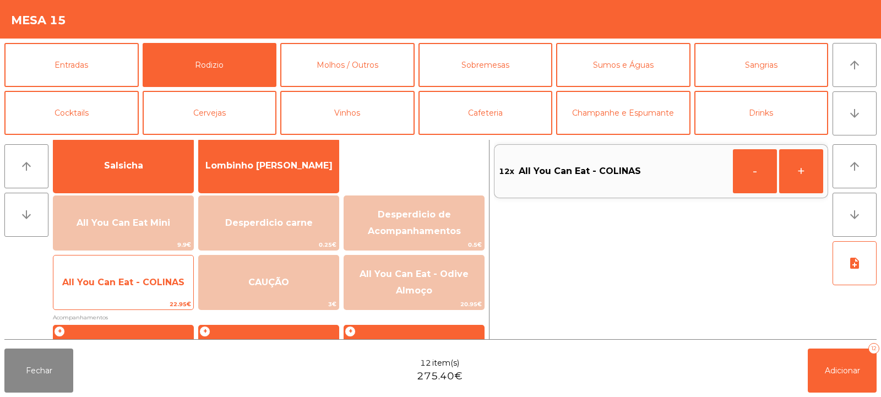
click at [160, 298] on div "All You Can Eat - COLINAS 22.95€" at bounding box center [123, 282] width 141 height 55
click at [165, 296] on span "All You Can Eat - COLINAS" at bounding box center [123, 282] width 140 height 30
click at [169, 295] on span "All You Can Eat - COLINAS" at bounding box center [123, 282] width 140 height 30
click at [171, 298] on div "All You Can Eat - COLINAS 22.95€" at bounding box center [123, 282] width 141 height 55
click at [174, 295] on span "All You Can Eat - COLINAS" at bounding box center [123, 282] width 140 height 30
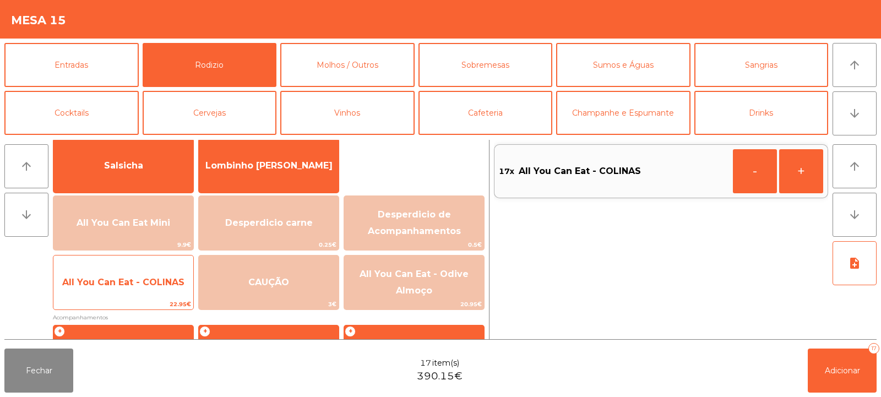
click at [172, 297] on span "All You Can Eat - COLINAS" at bounding box center [123, 282] width 140 height 30
click at [166, 297] on span "All You Can Eat - COLINAS" at bounding box center [123, 282] width 140 height 30
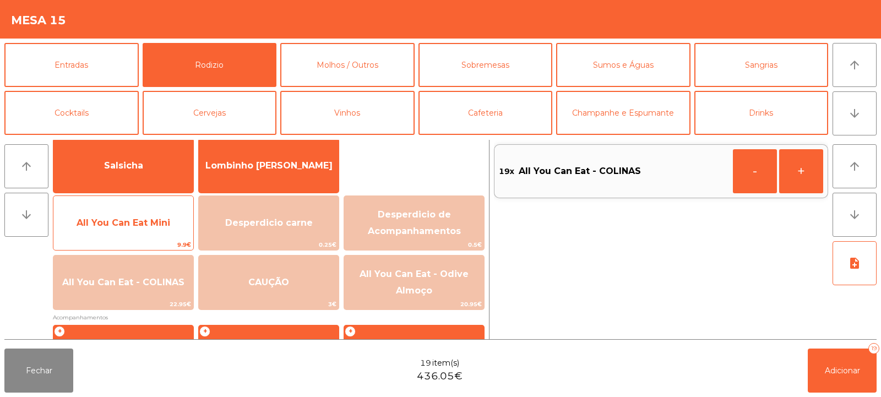
click at [142, 230] on span "All You Can Eat Mini" at bounding box center [123, 223] width 140 height 30
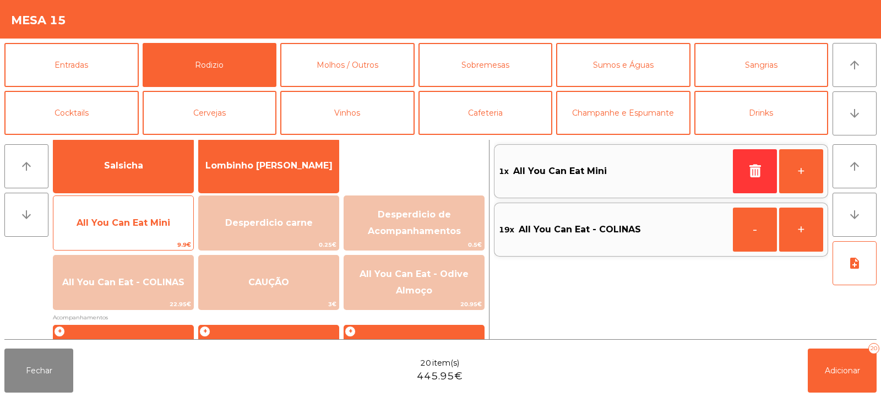
click at [138, 221] on span "All You Can Eat Mini" at bounding box center [124, 222] width 94 height 10
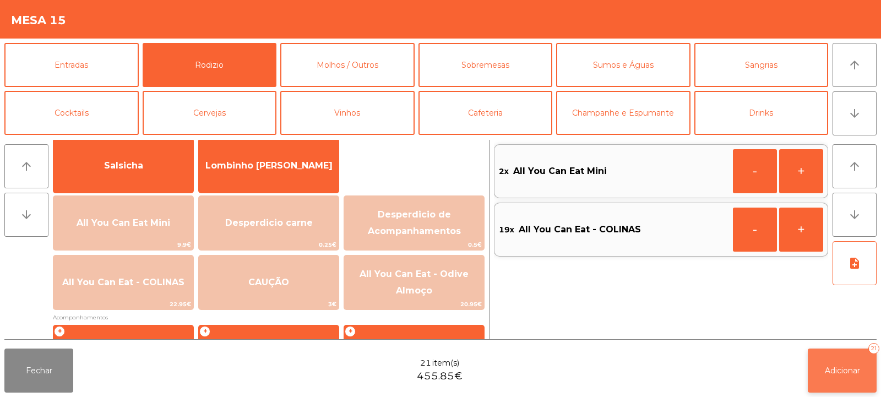
click at [851, 380] on button "Adicionar 21" at bounding box center [841, 370] width 69 height 44
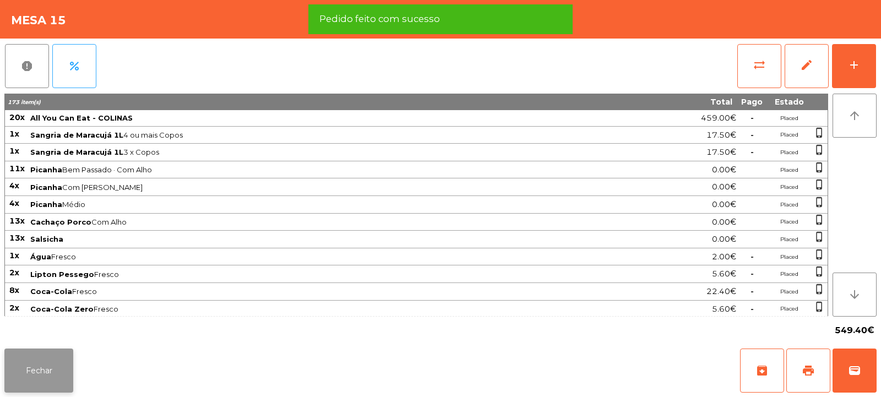
click at [45, 358] on button "Fechar" at bounding box center [38, 370] width 69 height 44
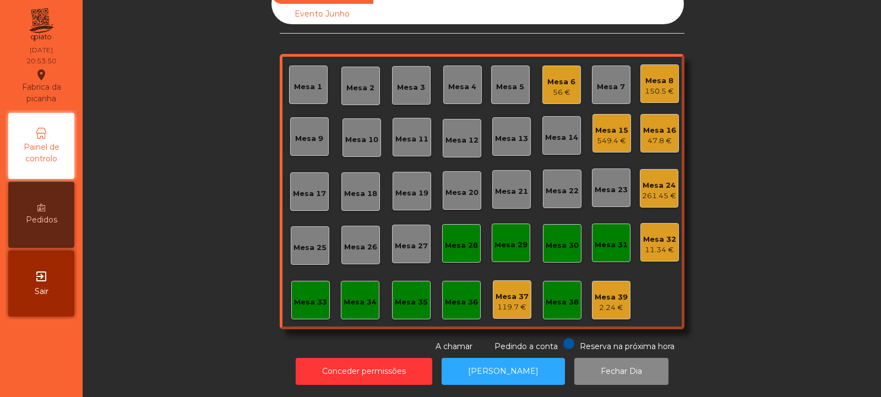
scroll to position [0, 0]
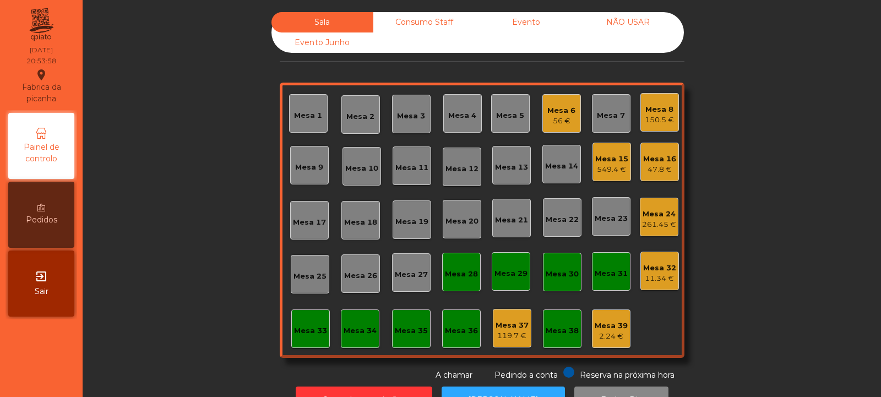
click at [652, 121] on div "150.5 €" at bounding box center [658, 119] width 29 height 11
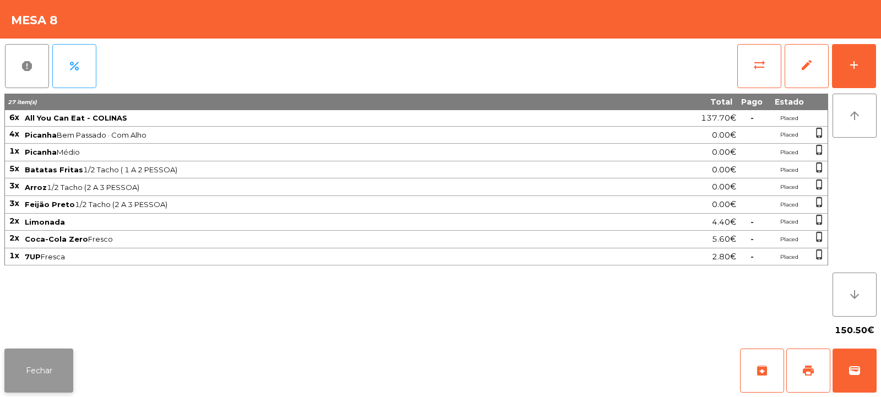
click at [37, 354] on button "Fechar" at bounding box center [38, 370] width 69 height 44
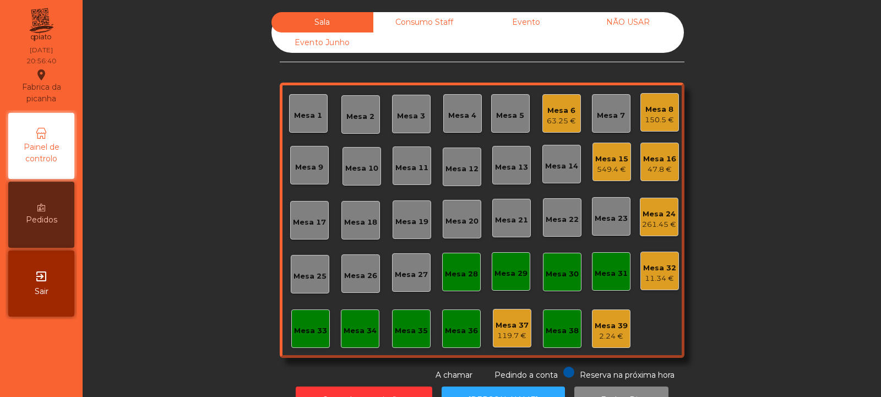
click at [413, 126] on div "Mesa 3" at bounding box center [411, 114] width 39 height 39
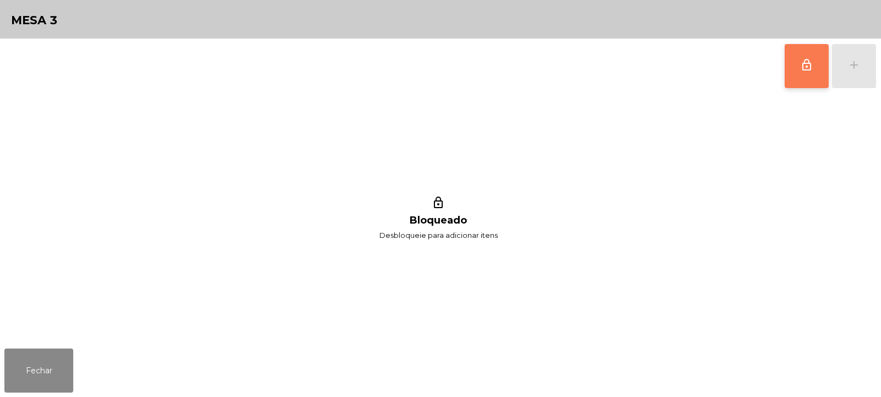
click at [807, 63] on span "lock_outline" at bounding box center [806, 64] width 13 height 13
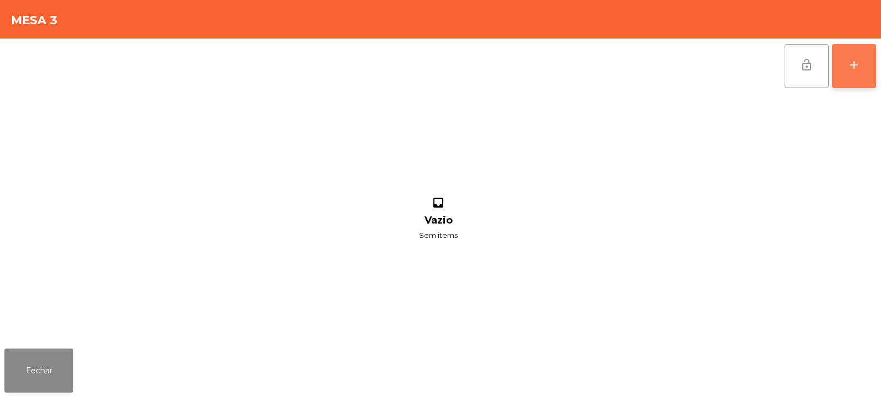
click at [859, 67] on div "add" at bounding box center [853, 64] width 13 height 13
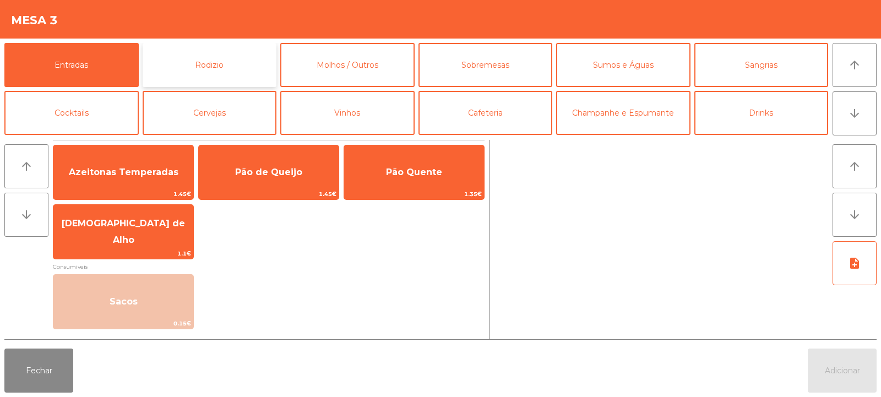
click at [239, 51] on button "Rodizio" at bounding box center [210, 65] width 134 height 44
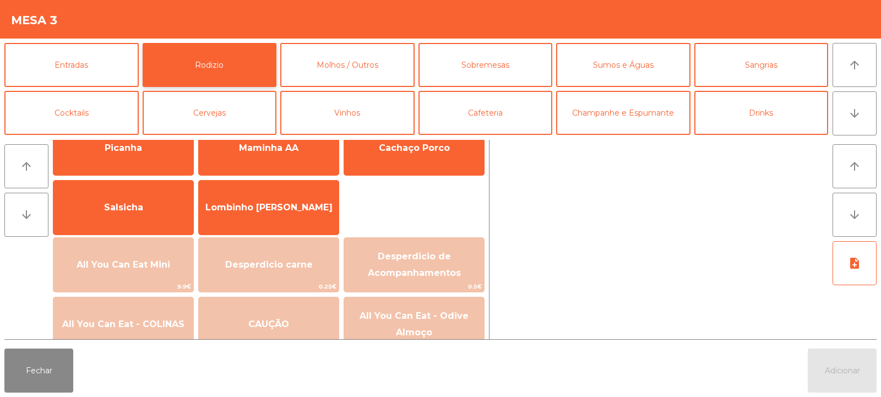
scroll to position [65, 0]
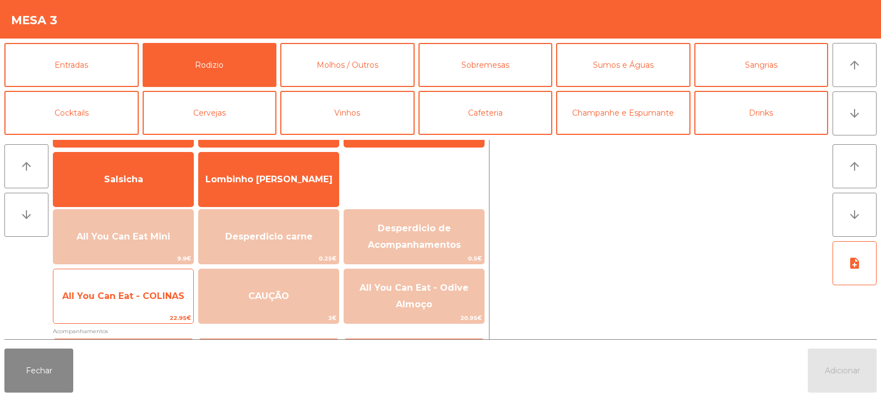
click at [169, 293] on span "All You Can Eat - COLINAS" at bounding box center [123, 296] width 122 height 10
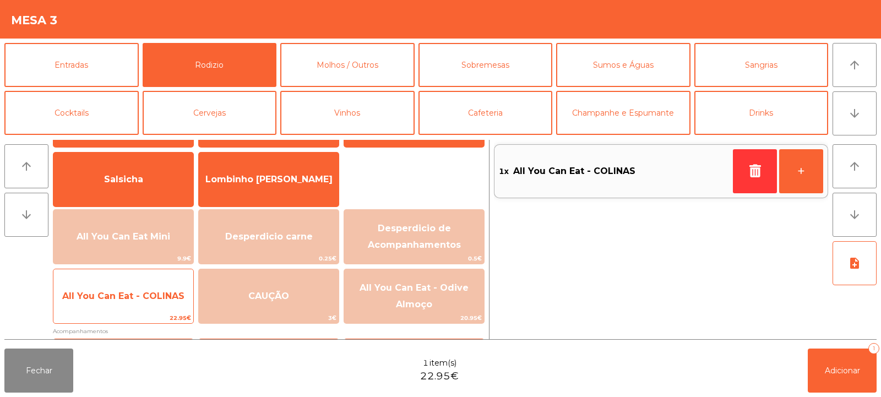
click at [168, 300] on span "All You Can Eat - COLINAS" at bounding box center [123, 296] width 122 height 10
click at [166, 298] on span "All You Can Eat - COLINAS" at bounding box center [123, 296] width 122 height 10
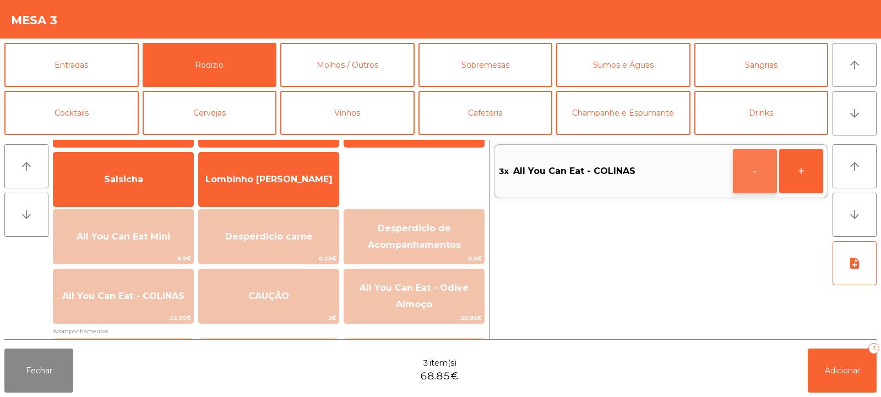
click at [756, 170] on button "-" at bounding box center [755, 171] width 44 height 44
click at [851, 374] on span "Adicionar" at bounding box center [841, 370] width 35 height 10
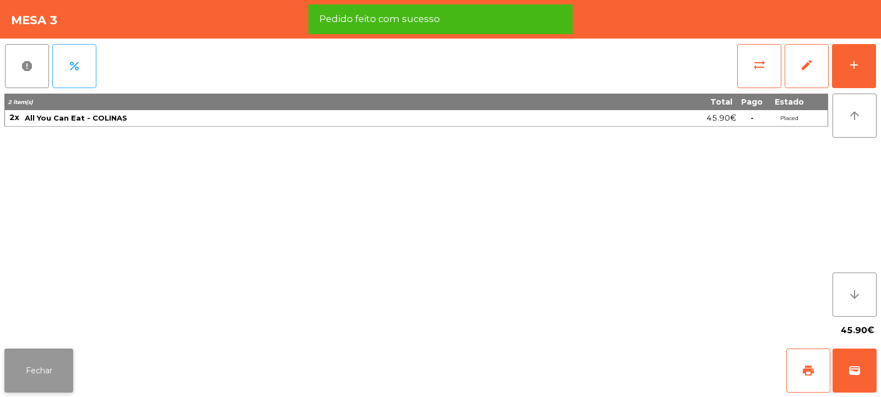
click at [58, 367] on button "Fechar" at bounding box center [38, 370] width 69 height 44
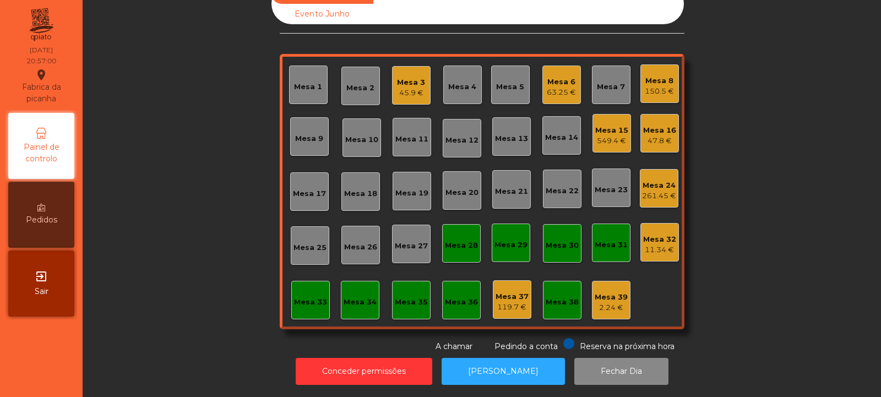
scroll to position [0, 0]
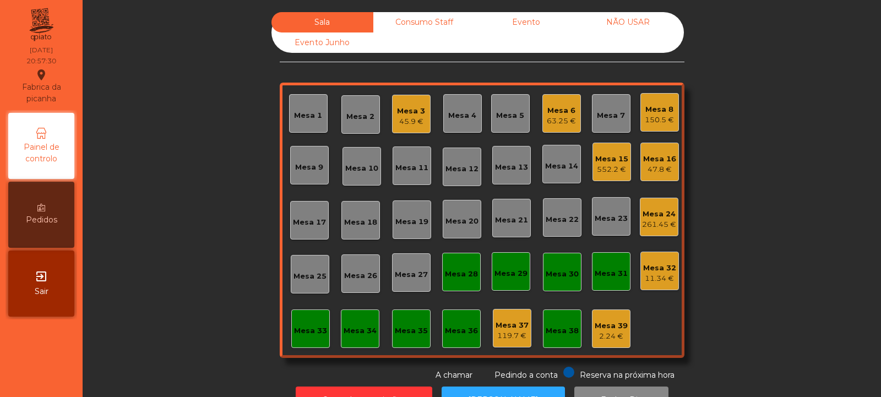
click at [503, 116] on div "Mesa 5" at bounding box center [510, 115] width 28 height 11
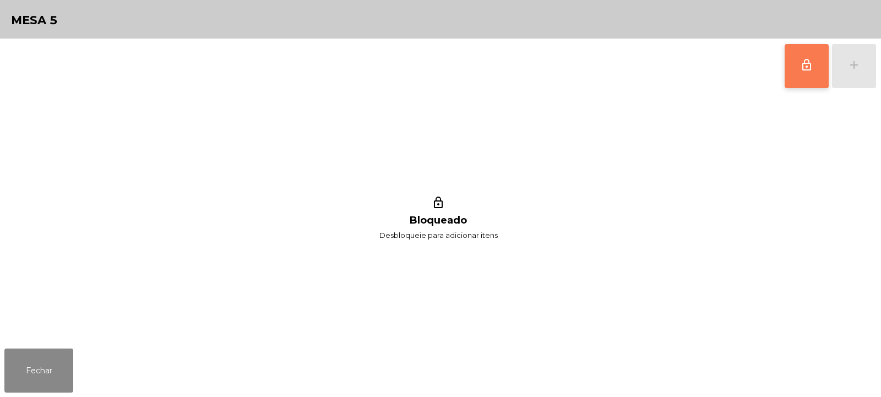
click at [806, 70] on span "lock_outline" at bounding box center [806, 64] width 13 height 13
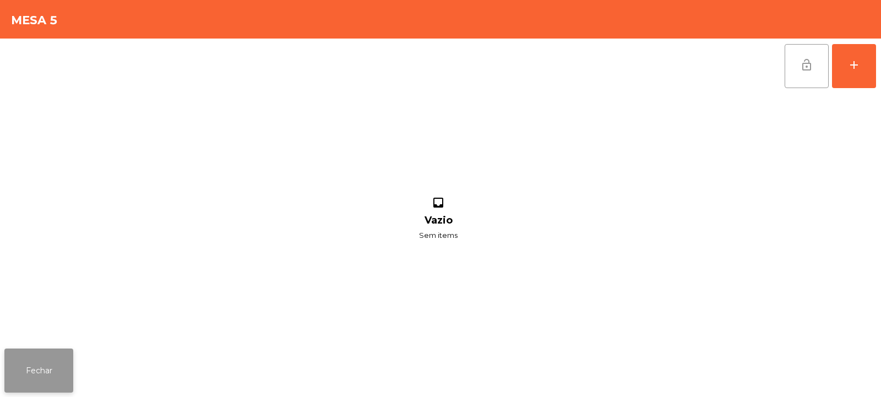
click at [54, 365] on button "Fechar" at bounding box center [38, 370] width 69 height 44
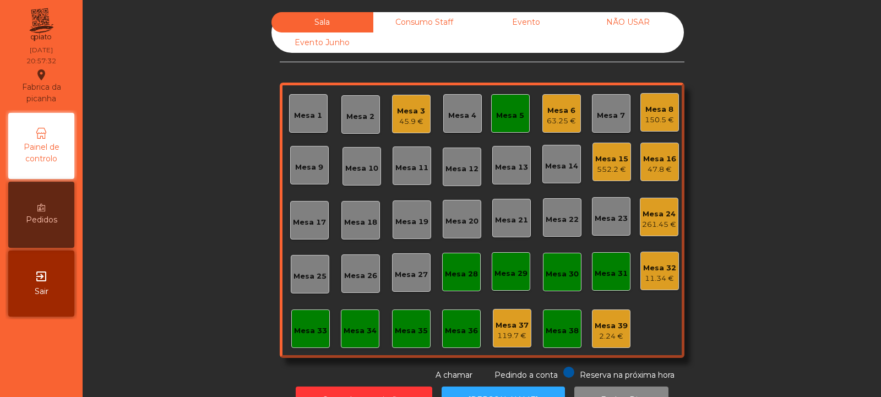
click at [410, 110] on div "Mesa 3" at bounding box center [411, 111] width 28 height 11
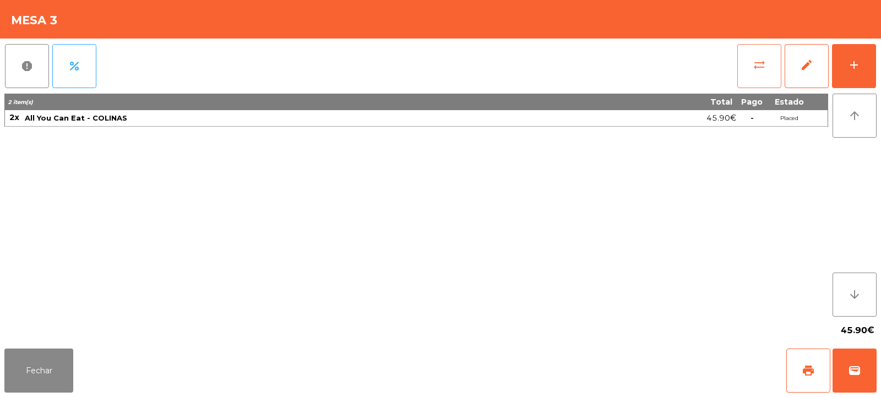
click at [757, 70] on span "sync_alt" at bounding box center [758, 64] width 13 height 13
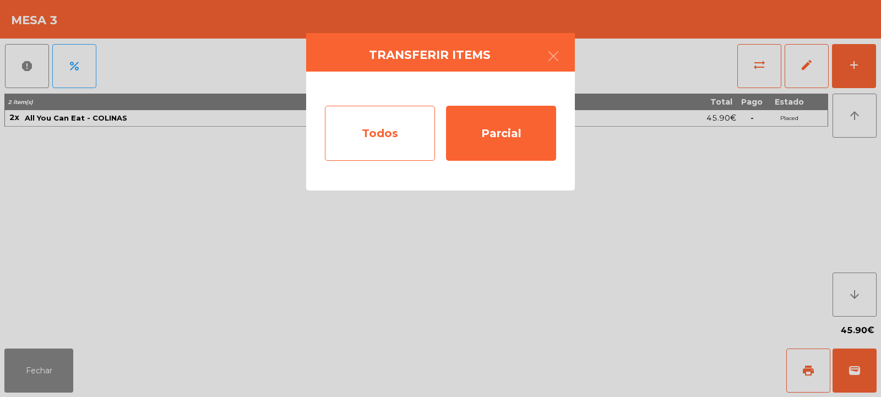
click at [375, 136] on div "Todos" at bounding box center [380, 133] width 110 height 55
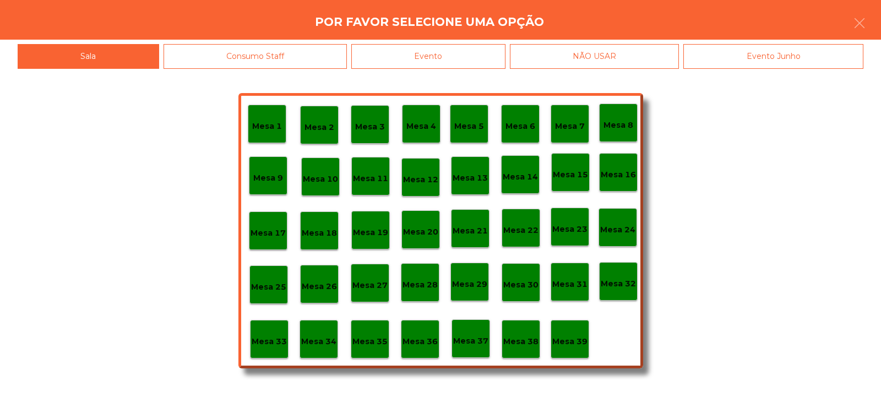
click at [463, 121] on p "Mesa 5" at bounding box center [469, 126] width 30 height 13
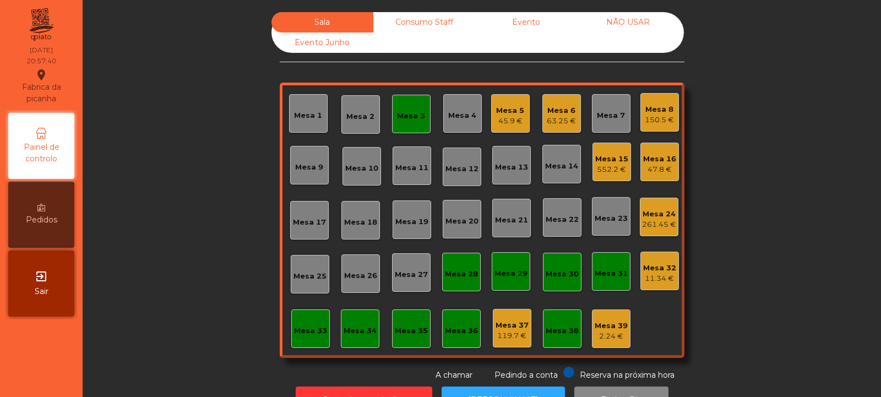
click at [403, 110] on div "Mesa 3" at bounding box center [411, 113] width 28 height 15
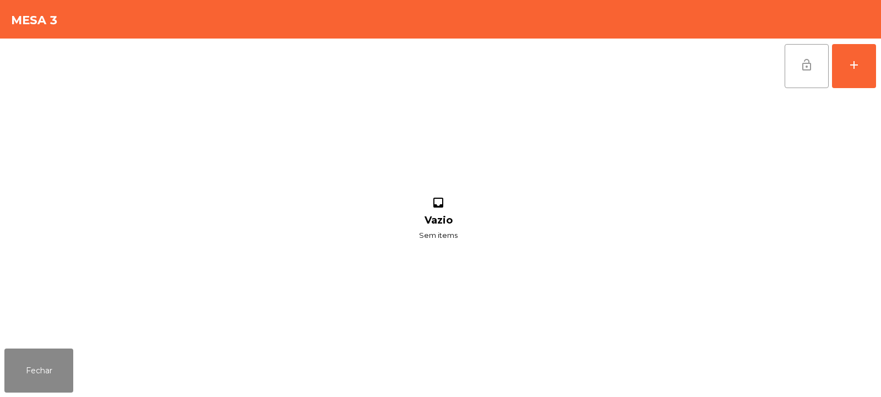
click at [813, 59] on button "lock_open" at bounding box center [806, 66] width 44 height 44
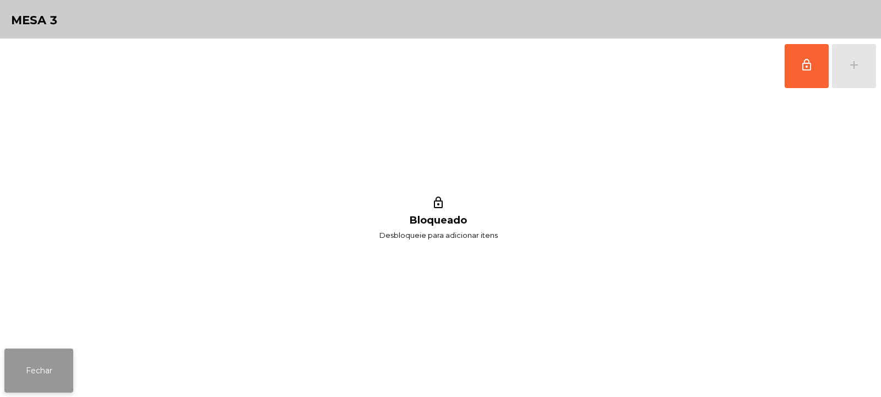
click at [60, 361] on button "Fechar" at bounding box center [38, 370] width 69 height 44
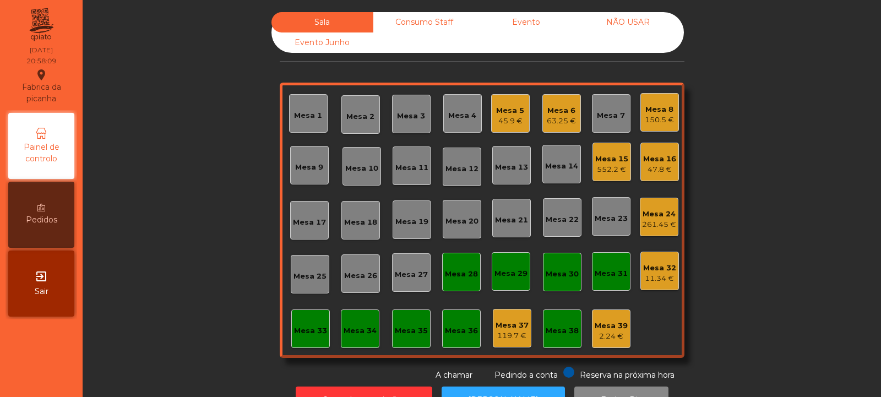
click at [608, 166] on div "552.2 €" at bounding box center [611, 169] width 33 height 11
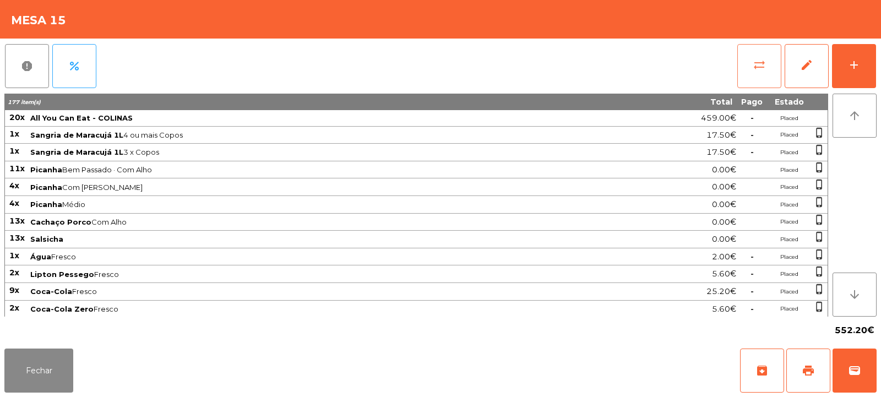
click at [756, 63] on span "sync_alt" at bounding box center [758, 64] width 13 height 13
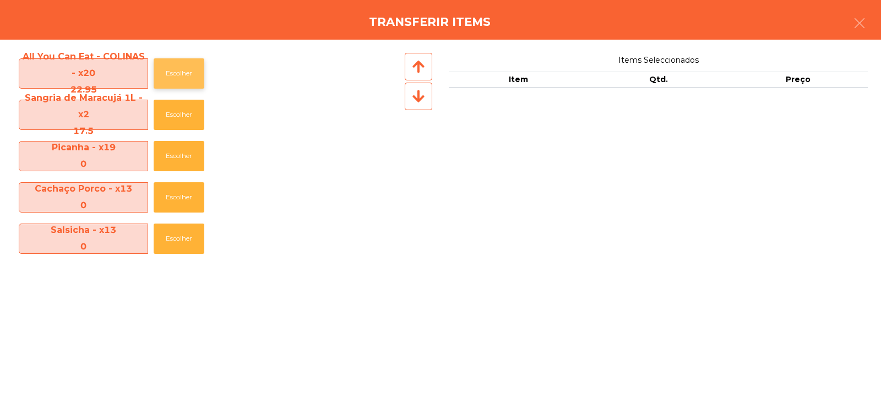
click at [195, 80] on button "Escolher" at bounding box center [179, 73] width 51 height 30
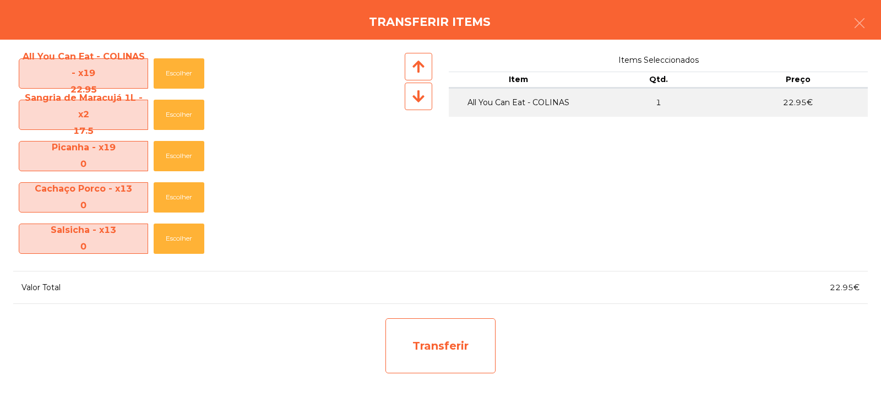
click at [425, 336] on div "Transferir" at bounding box center [440, 345] width 110 height 55
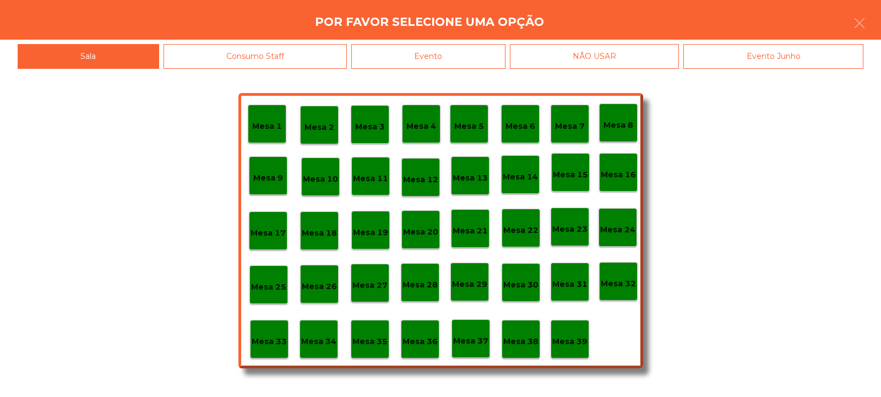
click at [471, 338] on p "Mesa 37" at bounding box center [470, 341] width 35 height 13
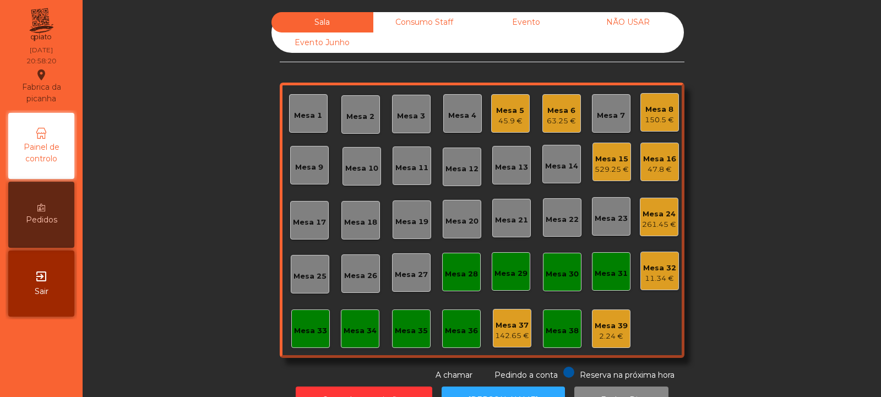
click at [663, 166] on div "47.8 €" at bounding box center [659, 169] width 33 height 11
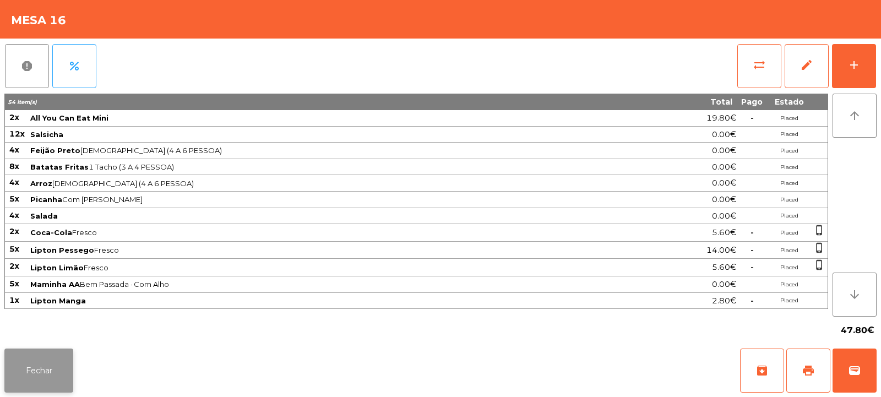
click at [59, 358] on button "Fechar" at bounding box center [38, 370] width 69 height 44
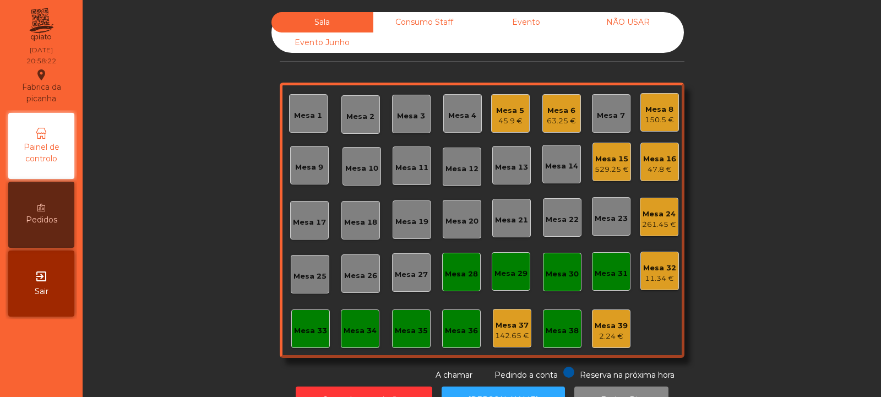
click at [604, 167] on div "529.25 €" at bounding box center [611, 169] width 34 height 11
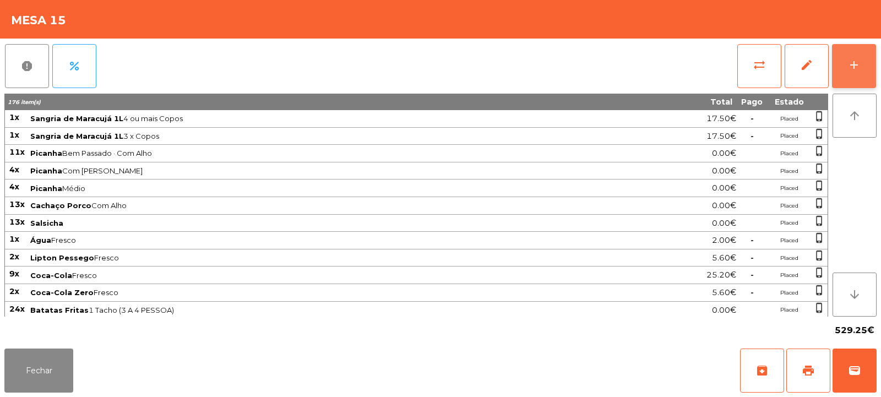
click at [858, 65] on div "add" at bounding box center [853, 64] width 13 height 13
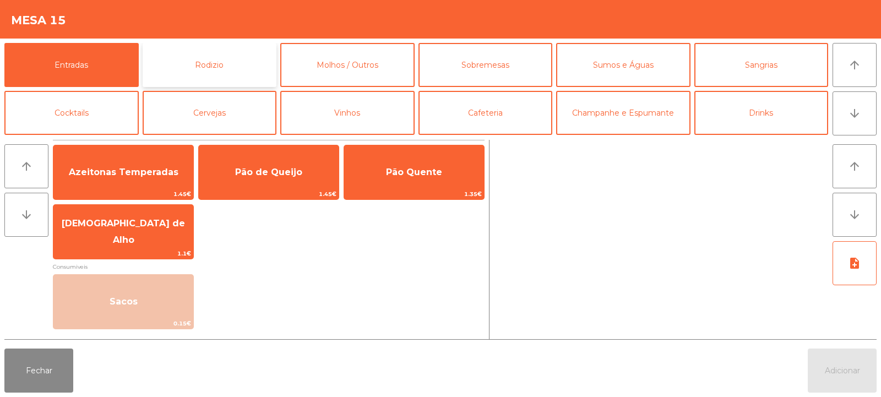
click at [235, 62] on button "Rodizio" at bounding box center [210, 65] width 134 height 44
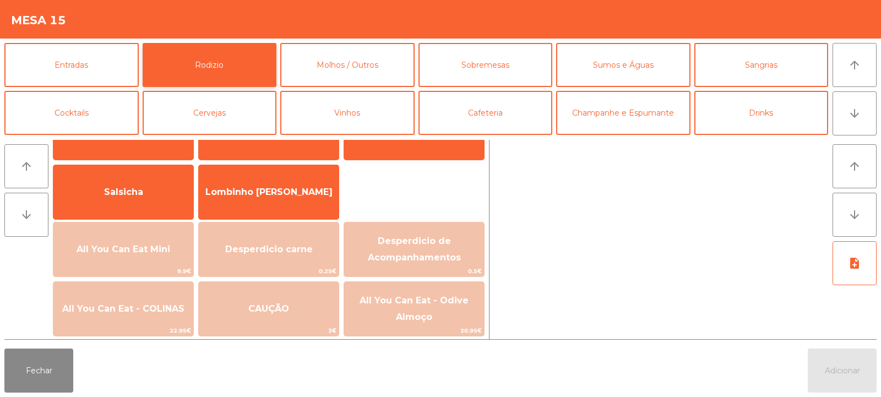
scroll to position [77, 0]
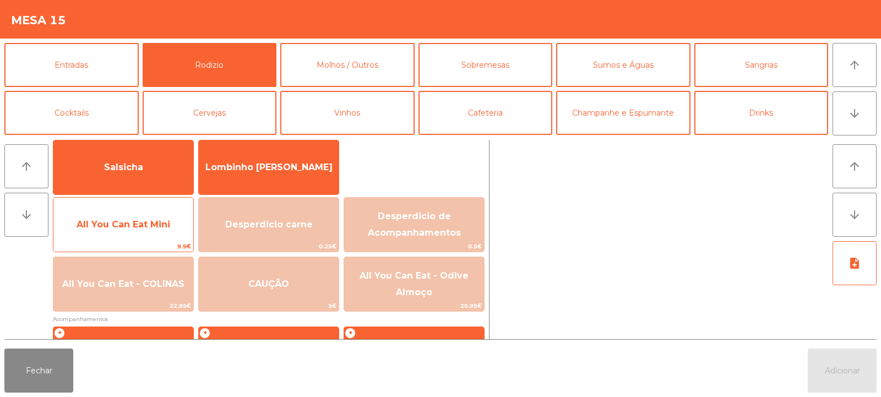
click at [154, 232] on span "All You Can Eat Mini" at bounding box center [123, 225] width 140 height 30
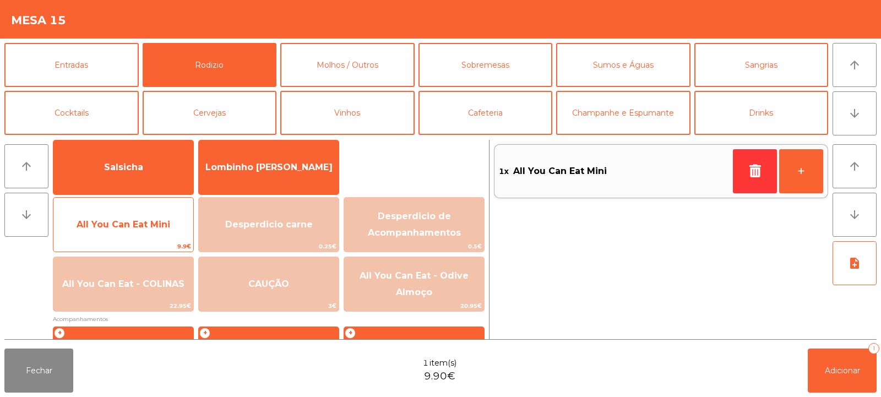
click at [157, 232] on span "All You Can Eat Mini" at bounding box center [123, 225] width 140 height 30
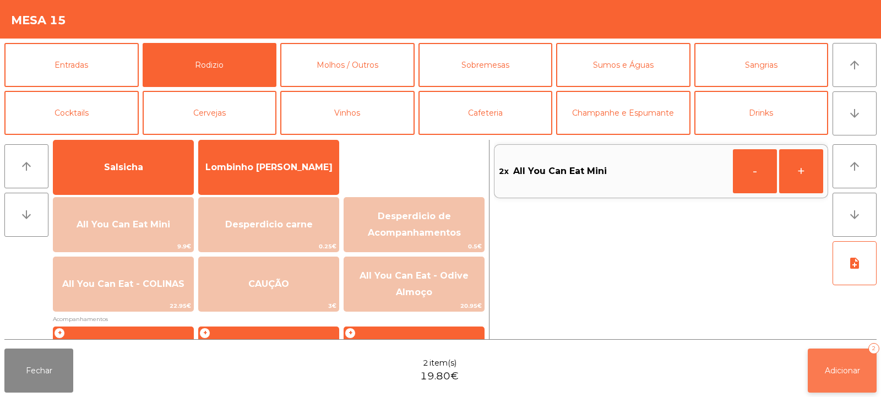
click at [850, 385] on button "Adicionar 2" at bounding box center [841, 370] width 69 height 44
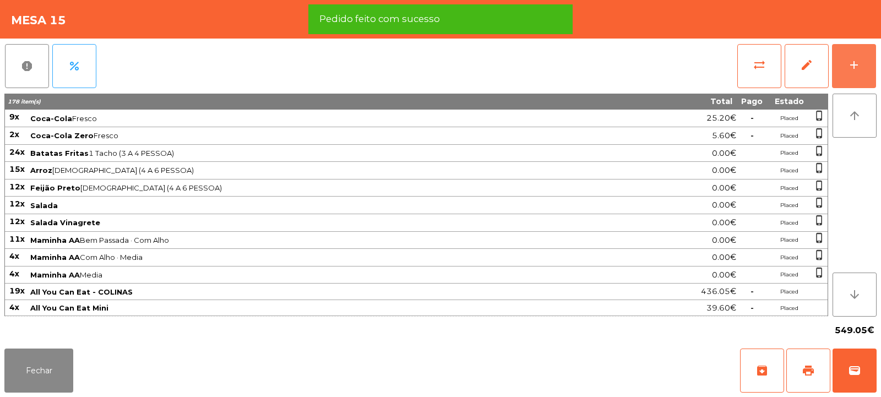
scroll to position [0, 0]
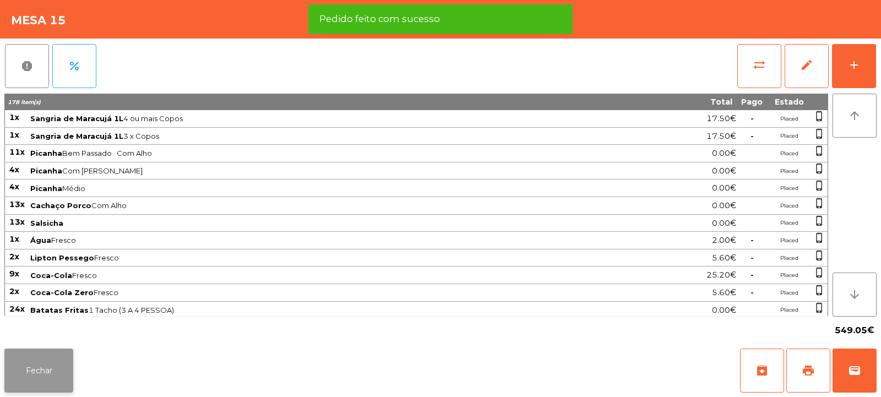
click at [48, 375] on button "Fechar" at bounding box center [38, 370] width 69 height 44
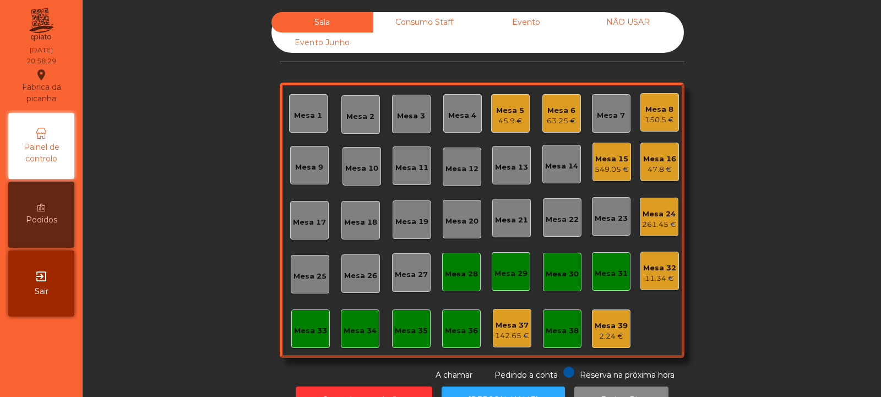
click at [599, 158] on div "Mesa 15" at bounding box center [611, 159] width 34 height 11
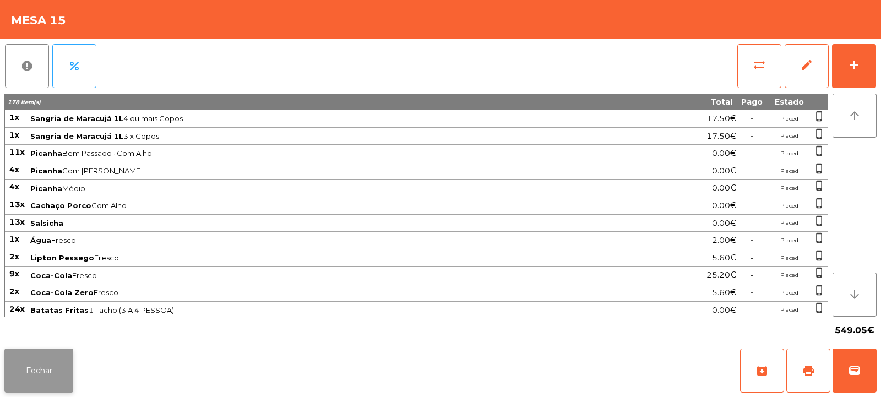
click at [53, 384] on button "Fechar" at bounding box center [38, 370] width 69 height 44
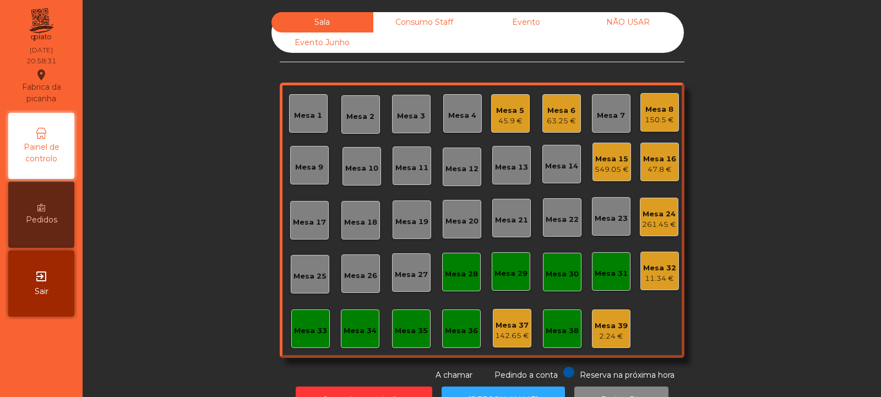
click at [662, 166] on div "47.8 €" at bounding box center [659, 169] width 33 height 11
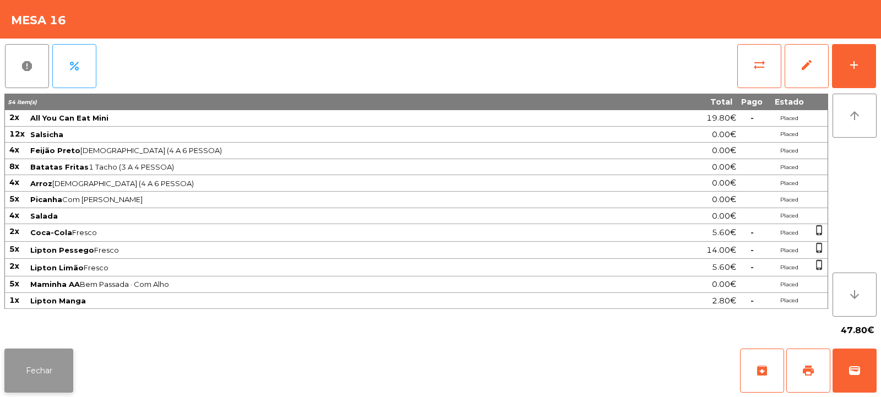
click at [51, 367] on button "Fechar" at bounding box center [38, 370] width 69 height 44
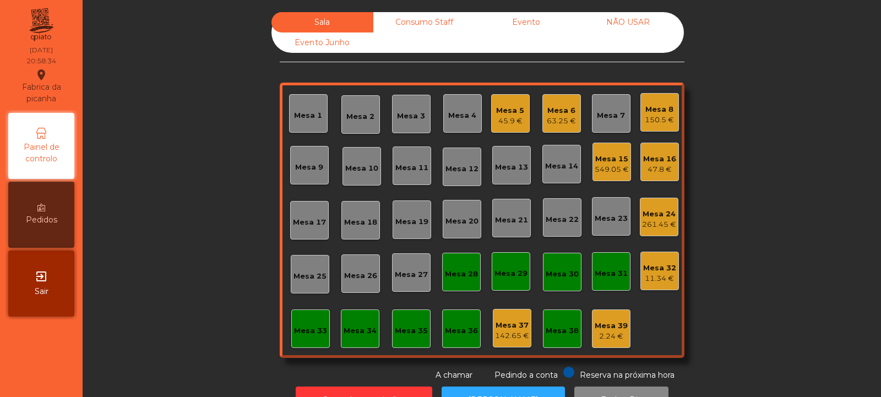
click at [614, 163] on div "Mesa 15" at bounding box center [611, 159] width 34 height 11
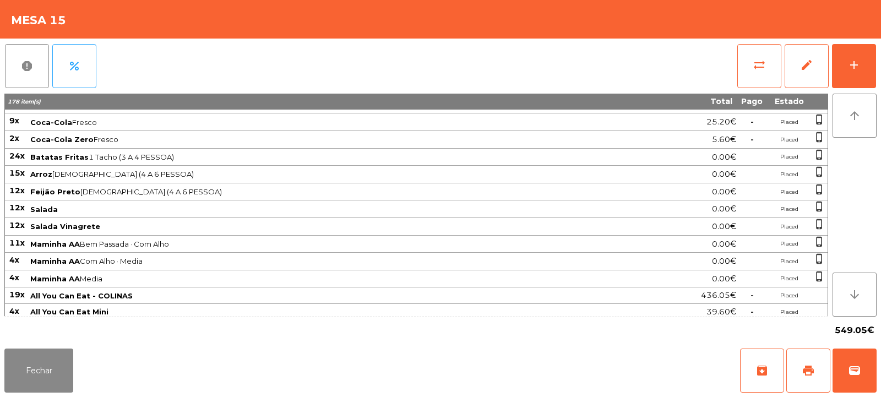
scroll to position [157, 0]
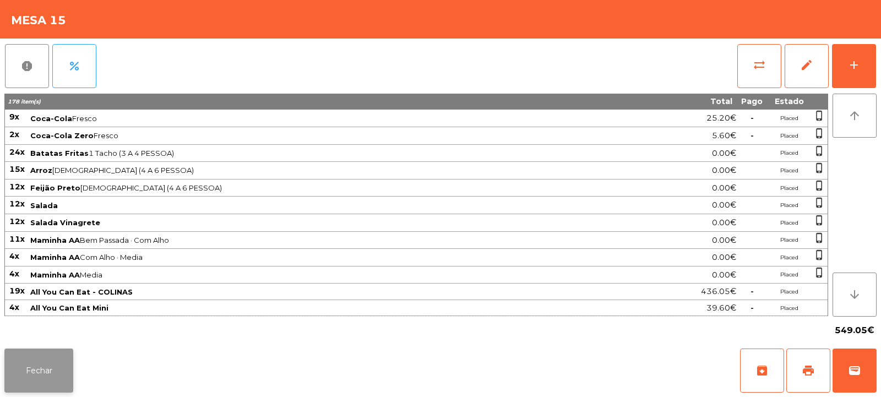
click at [53, 364] on button "Fechar" at bounding box center [38, 370] width 69 height 44
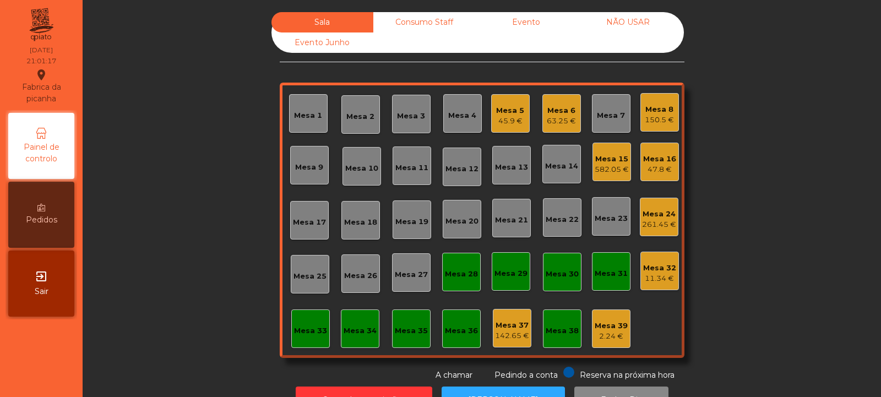
click at [603, 159] on div "Mesa 15" at bounding box center [611, 159] width 34 height 11
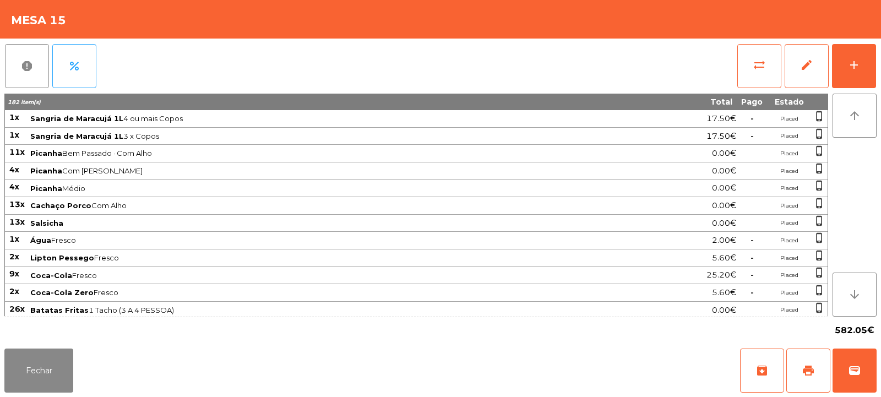
scroll to position [174, 0]
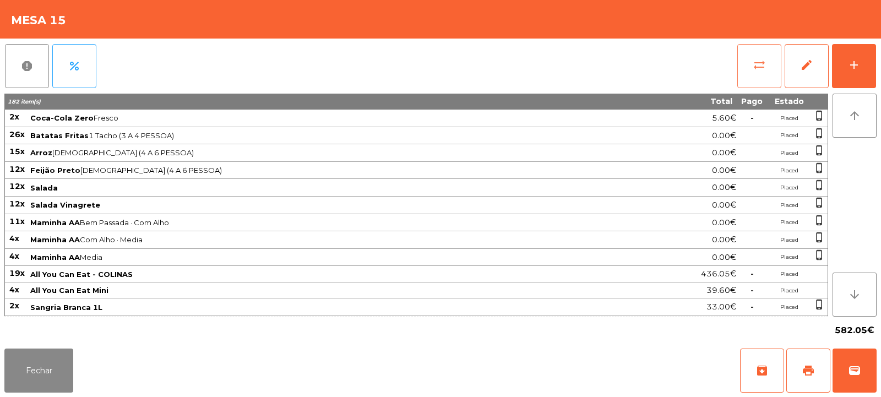
click at [768, 66] on button "sync_alt" at bounding box center [759, 66] width 44 height 44
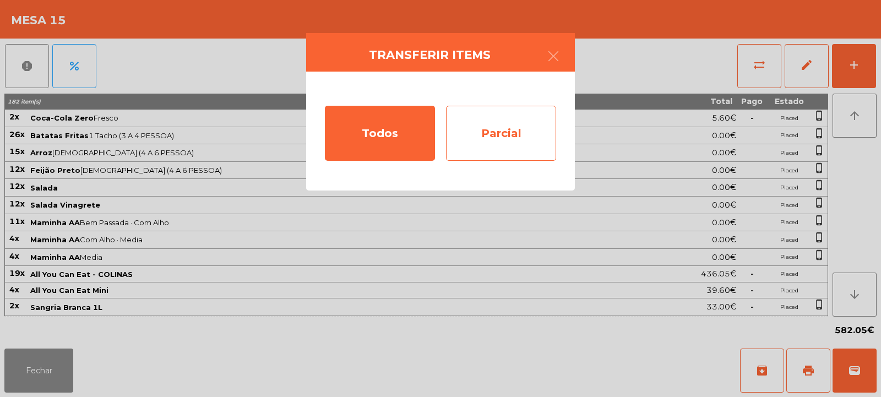
click at [493, 128] on div "Parcial" at bounding box center [501, 133] width 110 height 55
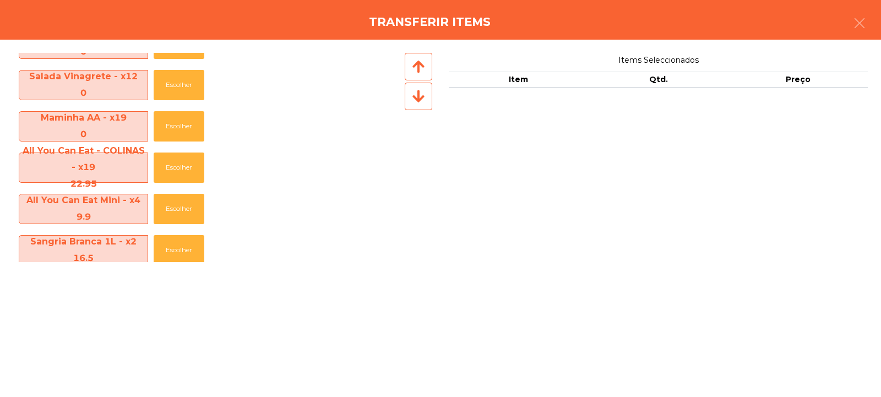
scroll to position [493, 0]
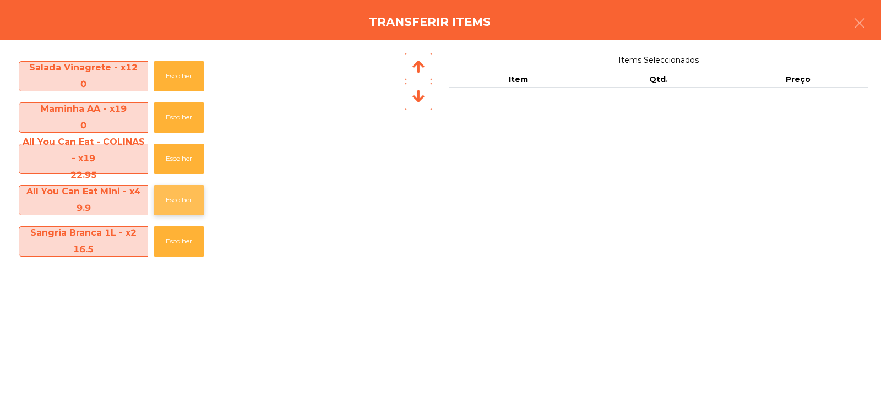
click at [179, 200] on button "Escolher" at bounding box center [179, 200] width 51 height 30
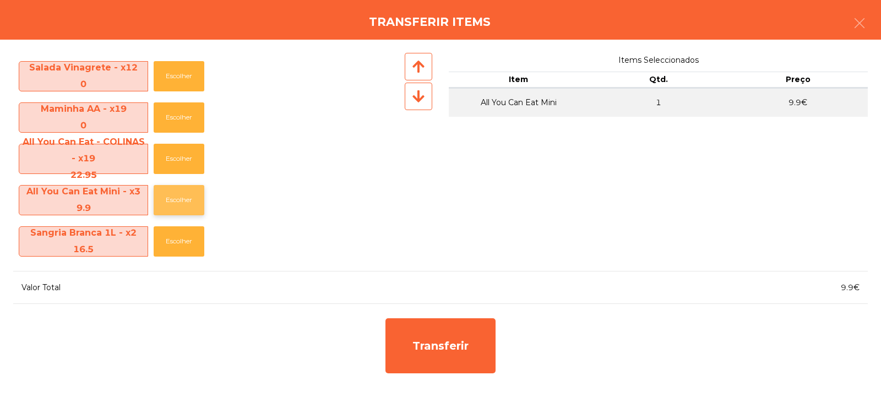
click at [183, 205] on button "Escolher" at bounding box center [179, 200] width 51 height 30
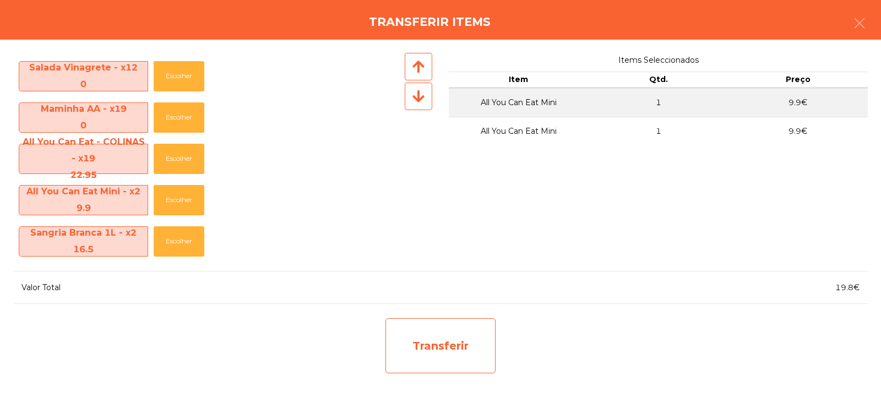
click at [434, 335] on div "Transferir" at bounding box center [440, 345] width 110 height 55
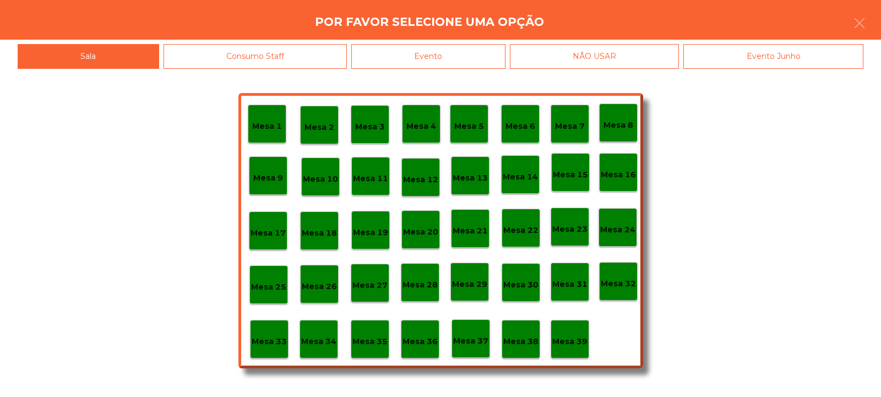
click at [476, 335] on p "Mesa 37" at bounding box center [470, 341] width 35 height 13
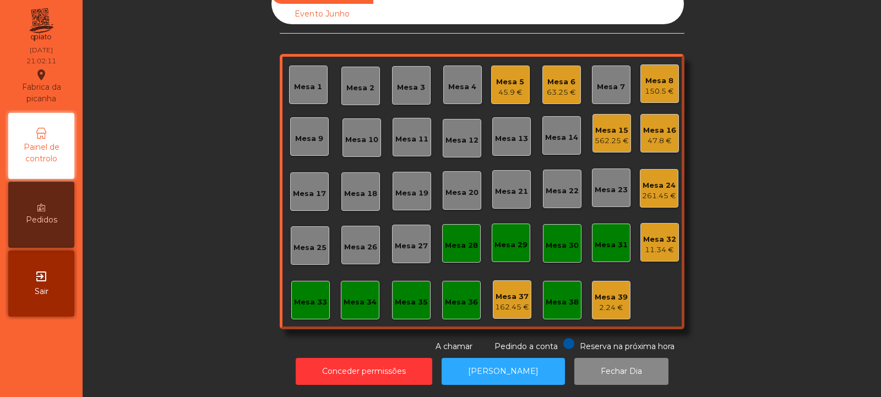
scroll to position [0, 0]
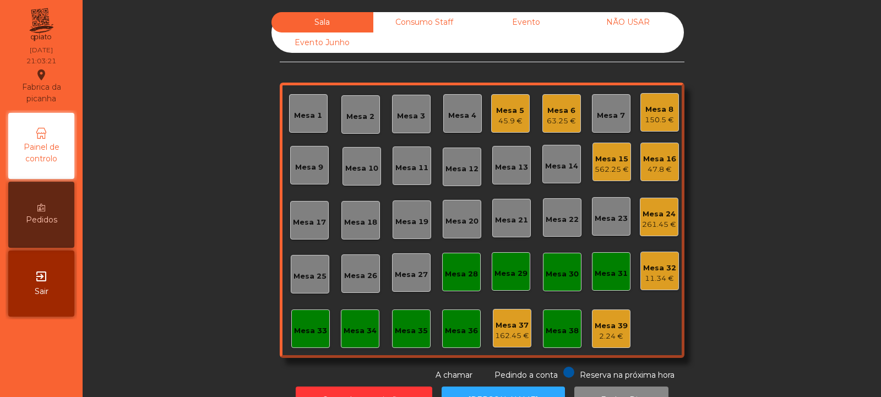
click at [658, 110] on div "Mesa 8" at bounding box center [658, 109] width 29 height 11
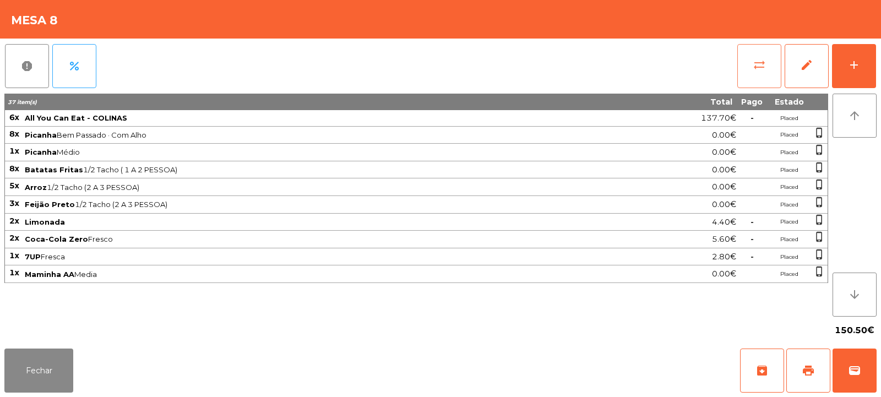
click at [751, 63] on button "sync_alt" at bounding box center [759, 66] width 44 height 44
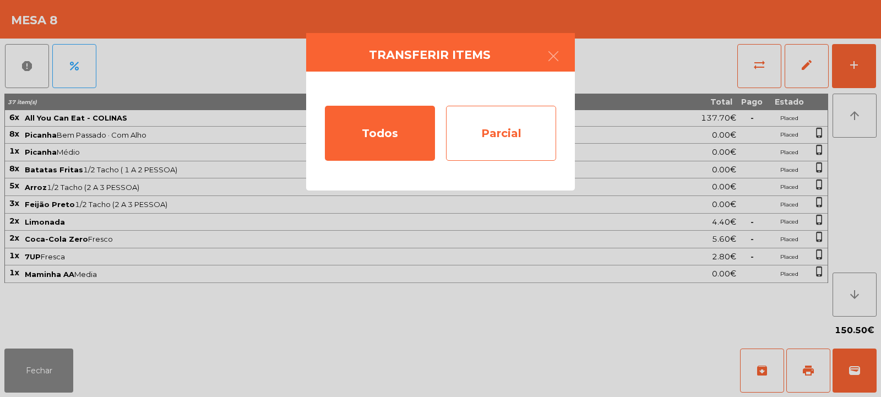
click at [529, 123] on div "Parcial" at bounding box center [501, 133] width 110 height 55
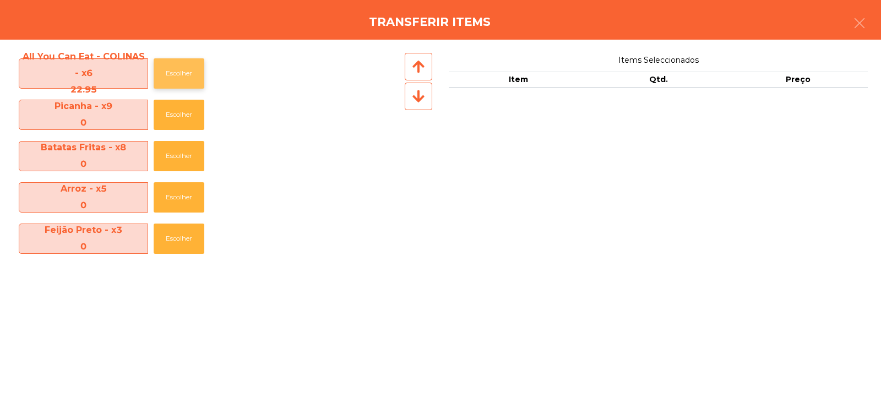
click at [188, 73] on button "Escolher" at bounding box center [179, 73] width 51 height 30
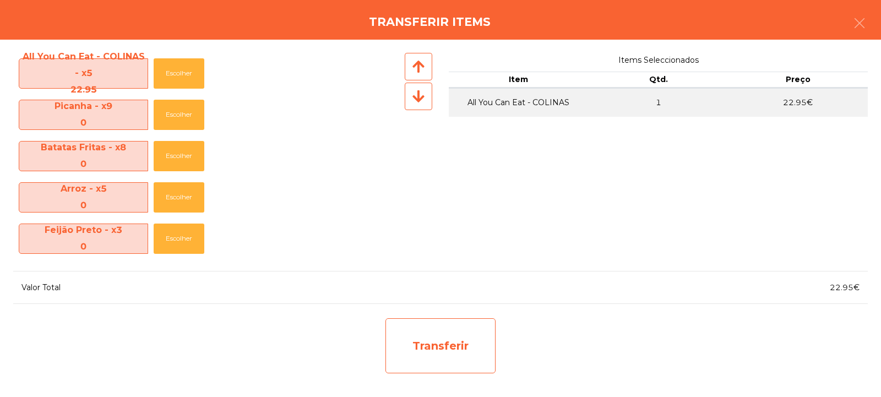
click at [444, 344] on div "Transferir" at bounding box center [440, 345] width 110 height 55
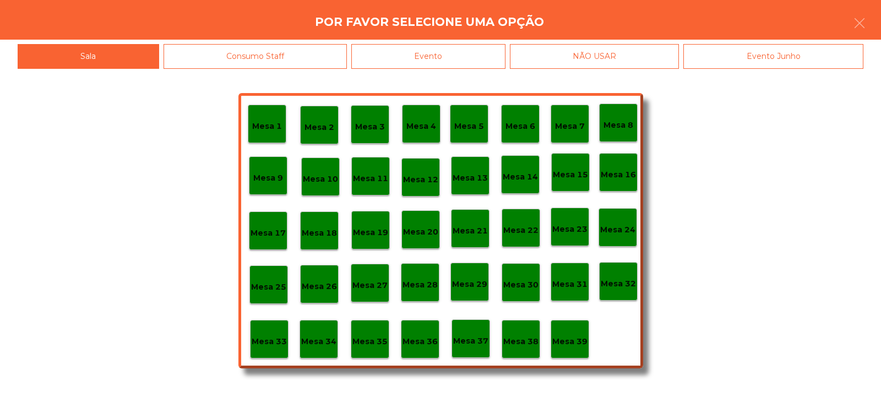
click at [476, 329] on div "Mesa 37" at bounding box center [470, 338] width 39 height 39
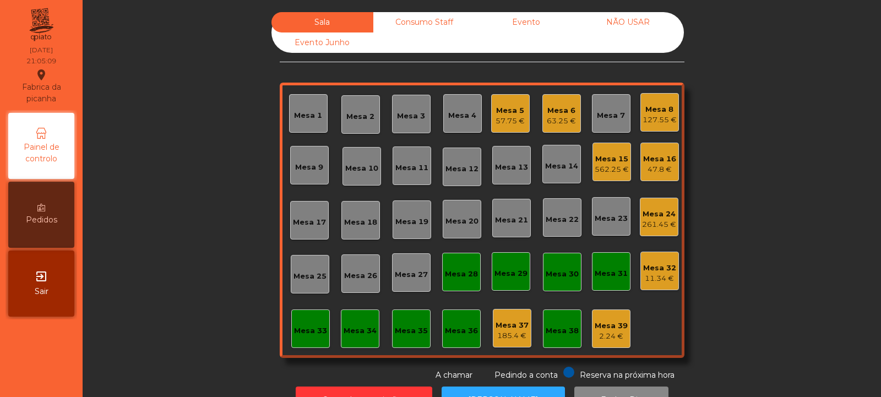
scroll to position [37, 0]
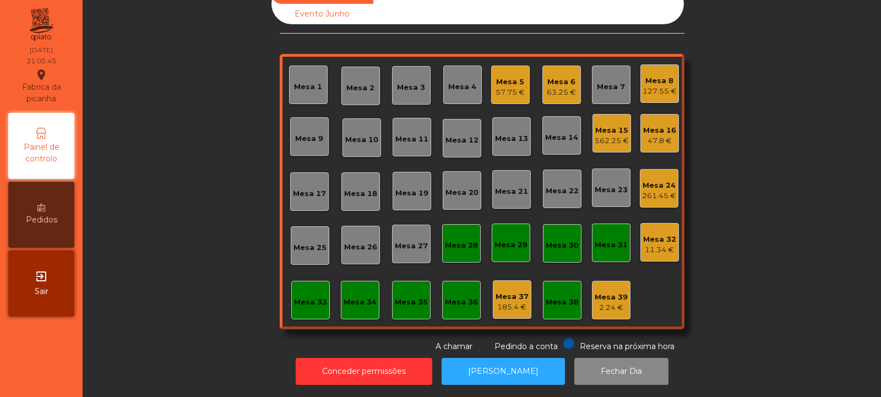
click at [453, 81] on div "Mesa 4" at bounding box center [462, 86] width 28 height 11
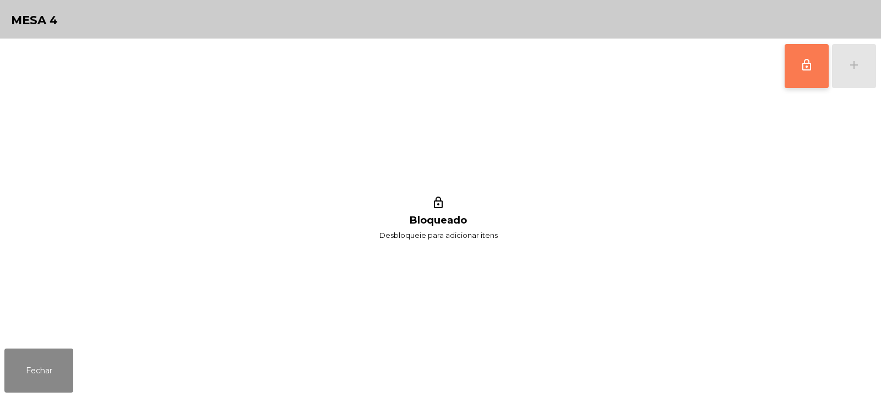
click at [796, 68] on button "lock_outline" at bounding box center [806, 66] width 44 height 44
click at [852, 74] on button "add" at bounding box center [854, 66] width 44 height 44
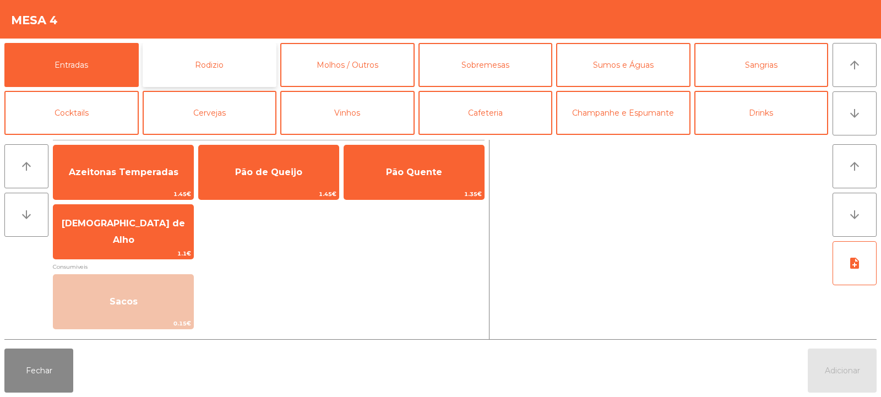
click at [254, 48] on button "Rodizio" at bounding box center [210, 65] width 134 height 44
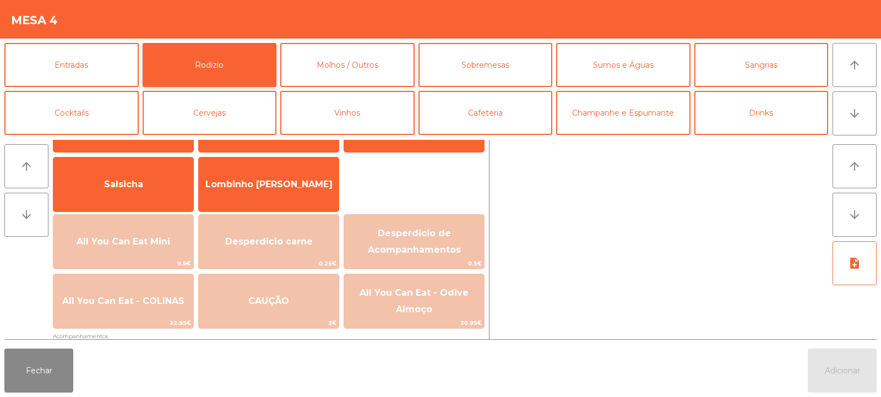
scroll to position [76, 0]
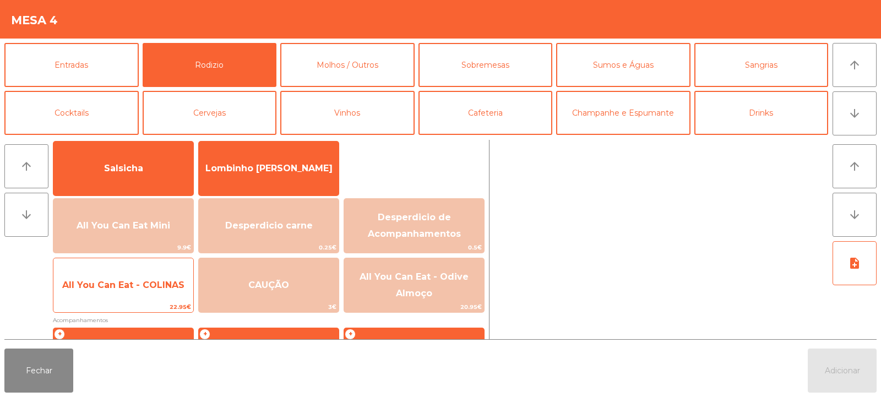
click at [141, 294] on span "All You Can Eat - COLINAS" at bounding box center [123, 285] width 140 height 30
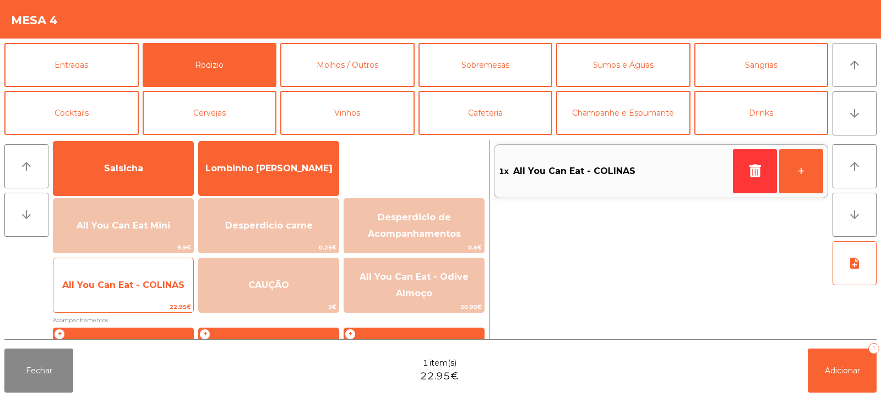
click at [138, 291] on span "All You Can Eat - COLINAS" at bounding box center [123, 285] width 140 height 30
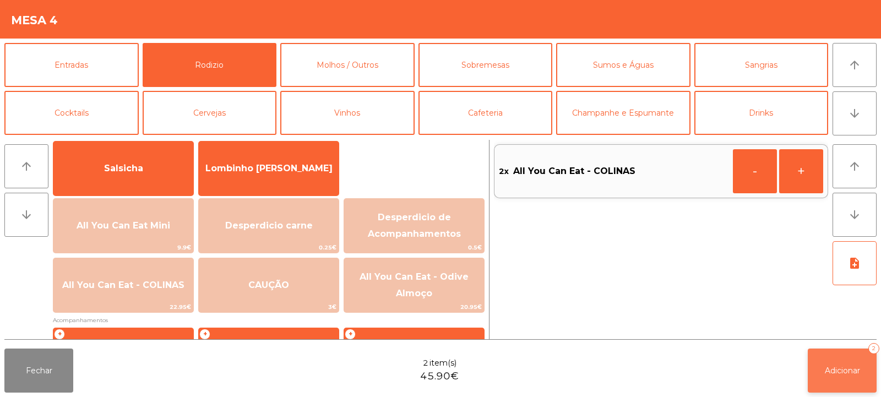
click at [838, 365] on span "Adicionar" at bounding box center [841, 370] width 35 height 10
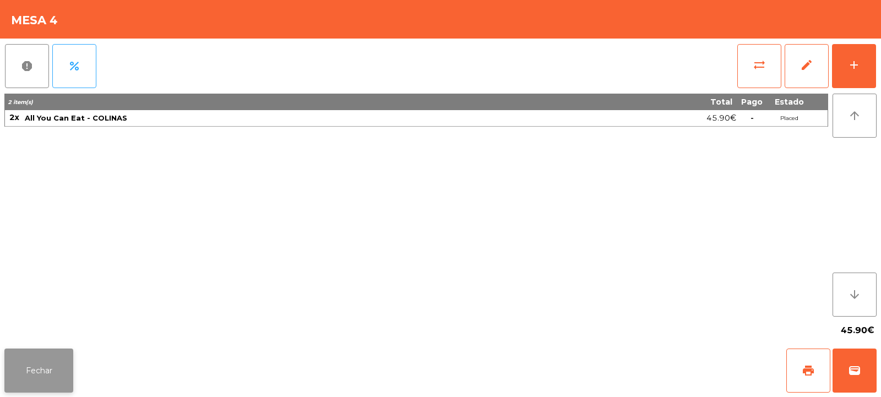
click at [46, 365] on button "Fechar" at bounding box center [38, 370] width 69 height 44
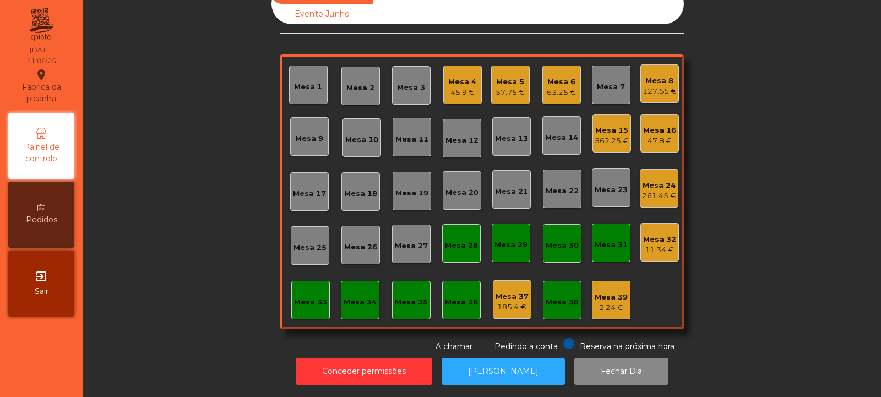
scroll to position [0, 0]
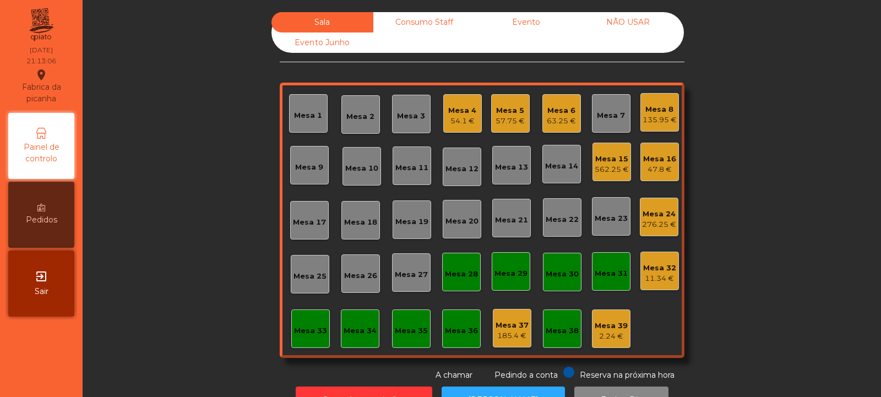
click at [605, 168] on div "562.25 €" at bounding box center [611, 169] width 34 height 11
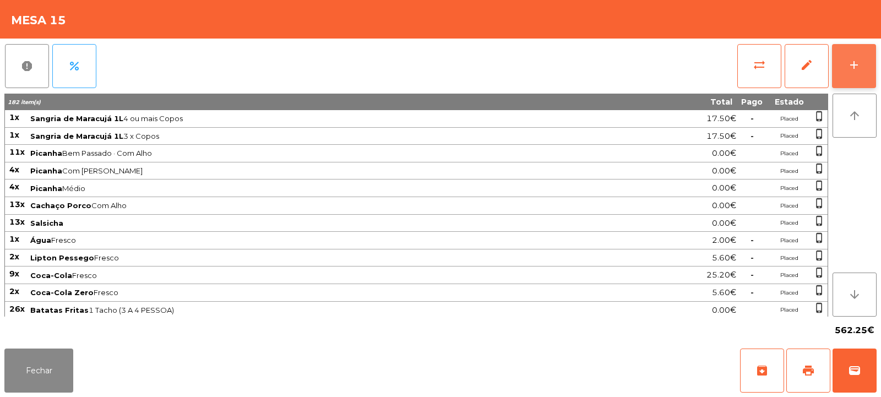
click at [850, 61] on div "add" at bounding box center [853, 64] width 13 height 13
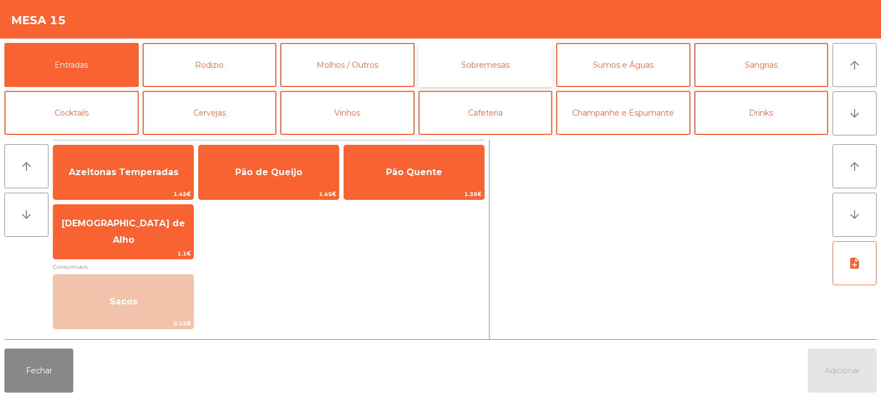
click at [481, 65] on button "Sobremesas" at bounding box center [485, 65] width 134 height 44
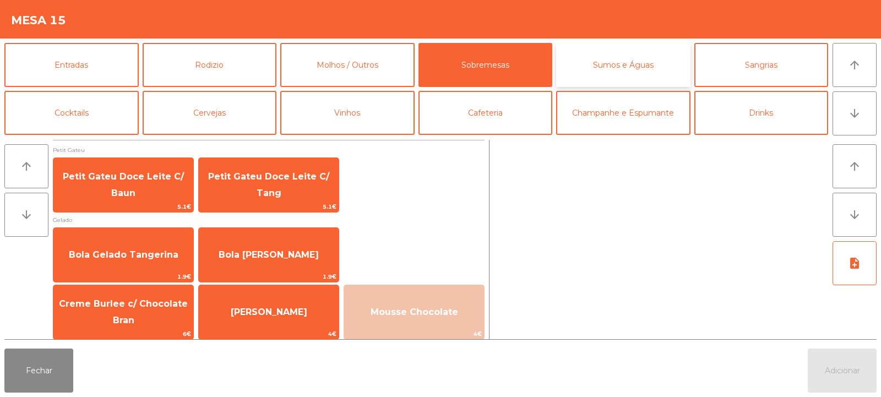
click at [618, 72] on button "Sumos e Águas" at bounding box center [623, 65] width 134 height 44
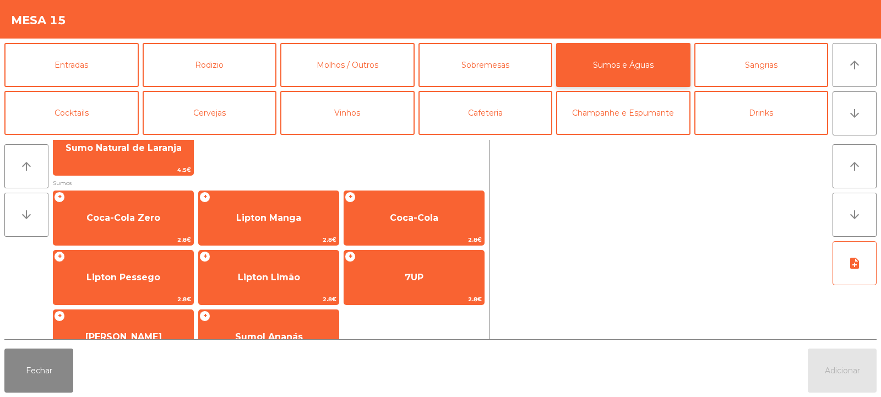
scroll to position [146, 0]
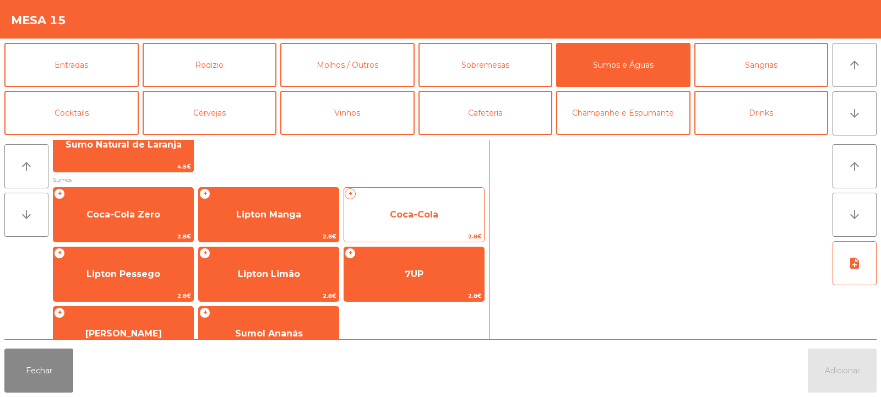
click at [419, 220] on span "Coca-Cola" at bounding box center [414, 215] width 140 height 30
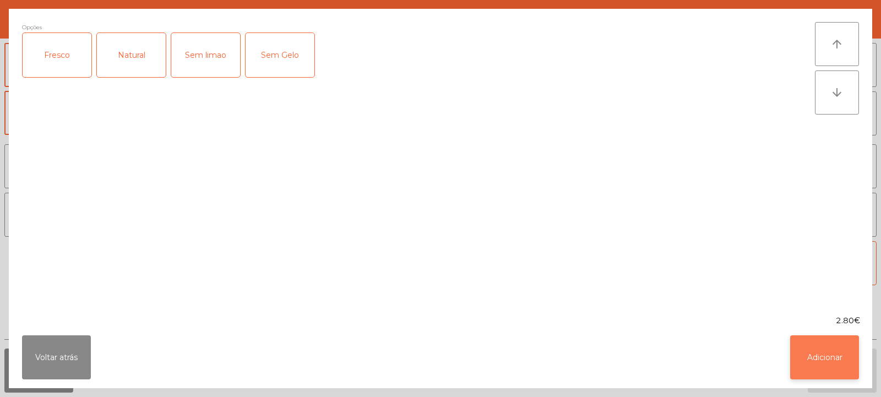
click at [827, 354] on button "Adicionar" at bounding box center [824, 357] width 69 height 44
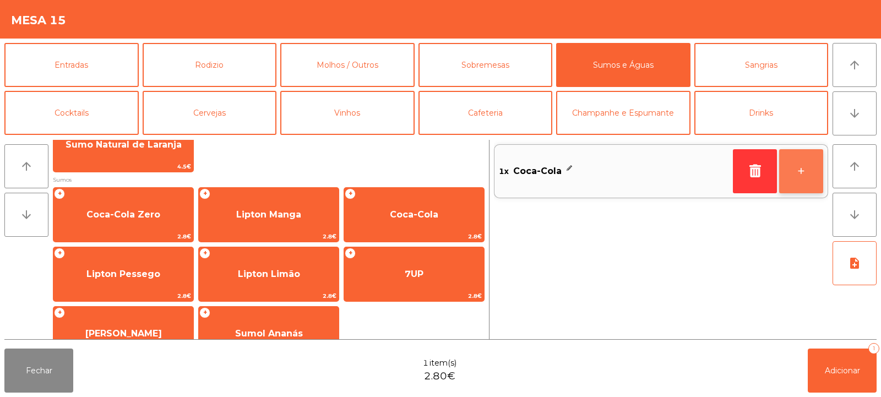
click at [804, 179] on button "+" at bounding box center [801, 171] width 44 height 44
click at [806, 168] on button "+" at bounding box center [801, 171] width 44 height 44
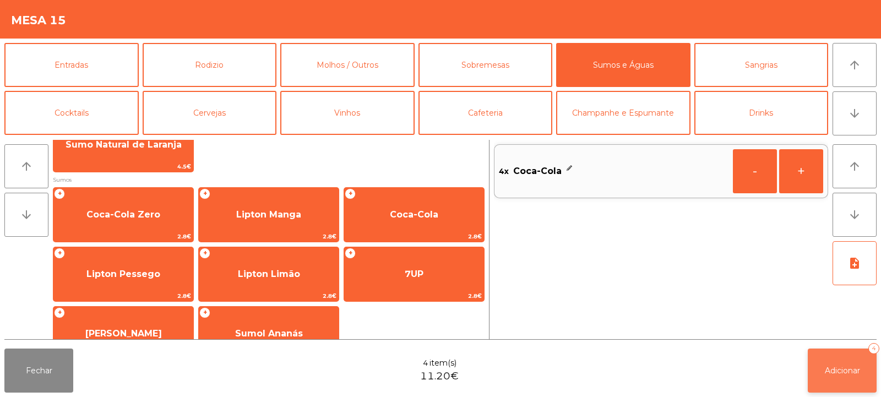
click at [848, 376] on button "Adicionar 4" at bounding box center [841, 370] width 69 height 44
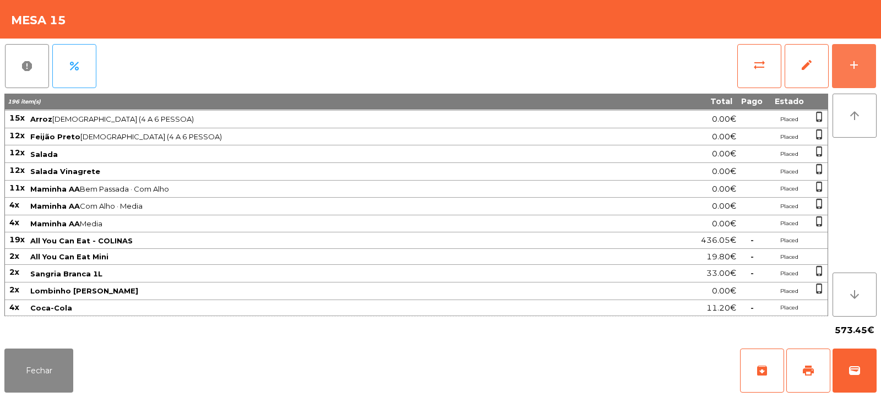
scroll to position [226, 0]
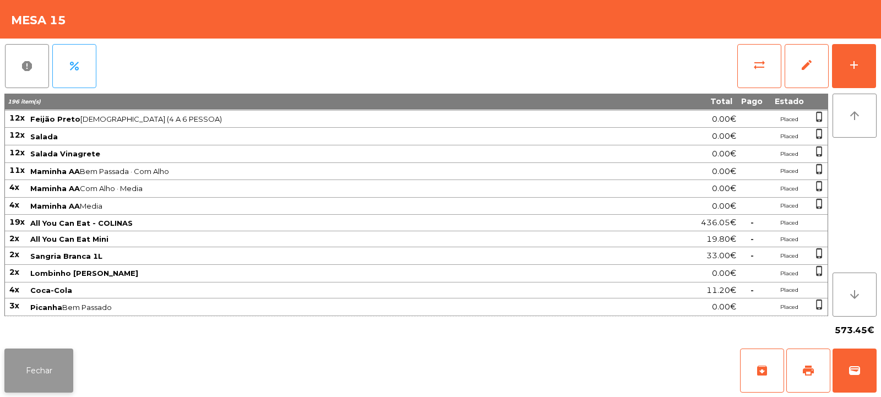
click at [13, 390] on button "Fechar" at bounding box center [38, 370] width 69 height 44
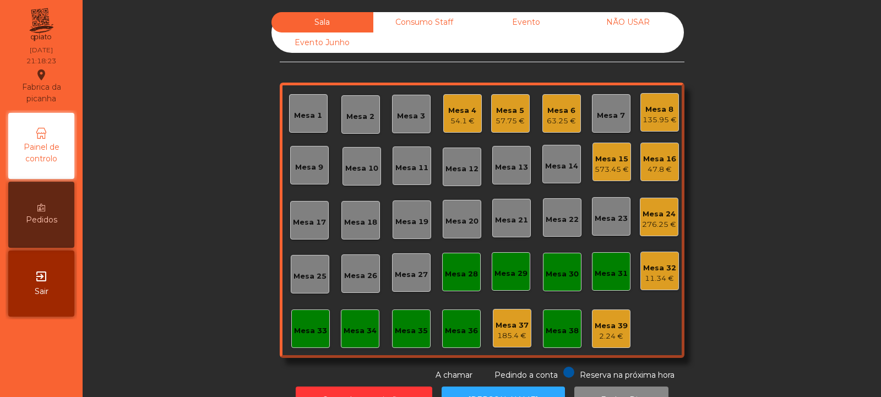
click at [602, 164] on div "573.45 €" at bounding box center [611, 169] width 34 height 11
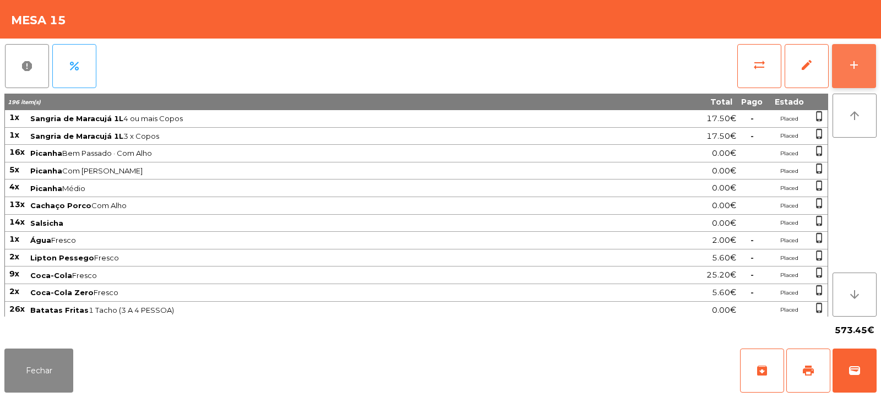
click at [853, 69] on div "add" at bounding box center [853, 64] width 13 height 13
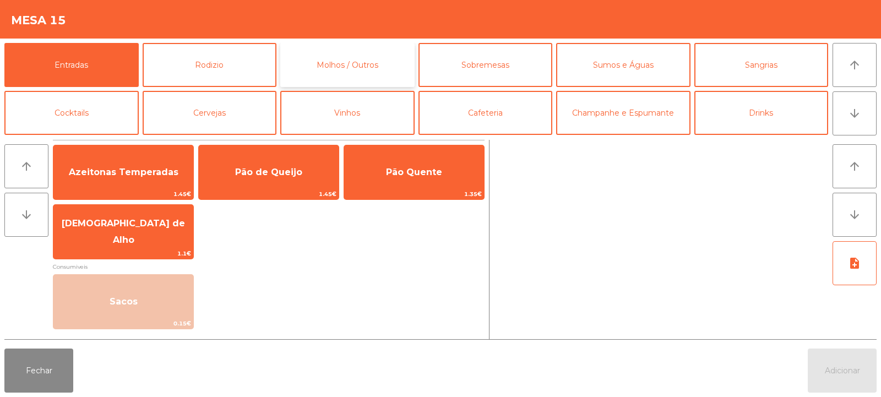
click at [375, 61] on button "Molhos / Outros" at bounding box center [347, 65] width 134 height 44
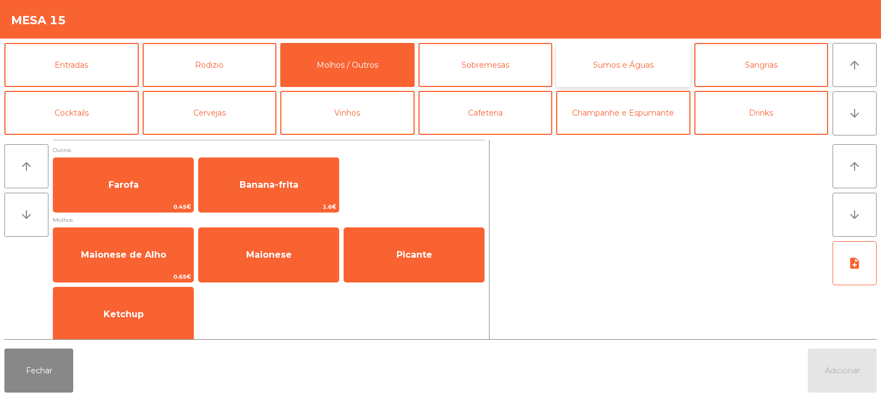
click at [615, 64] on button "Sumos e Águas" at bounding box center [623, 65] width 134 height 44
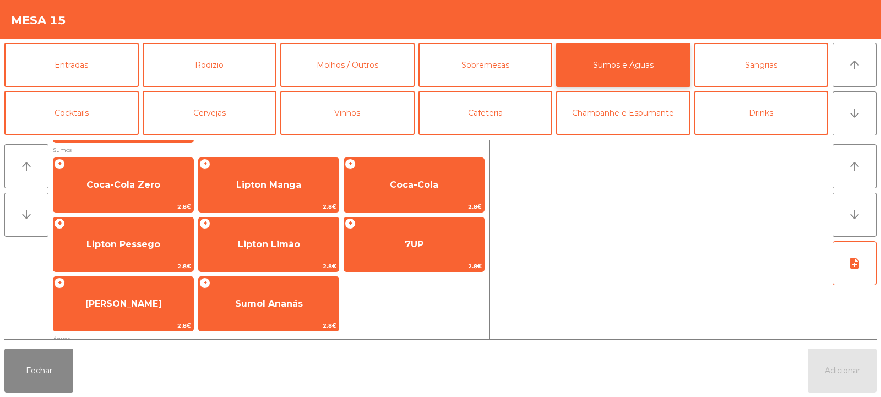
scroll to position [174, 0]
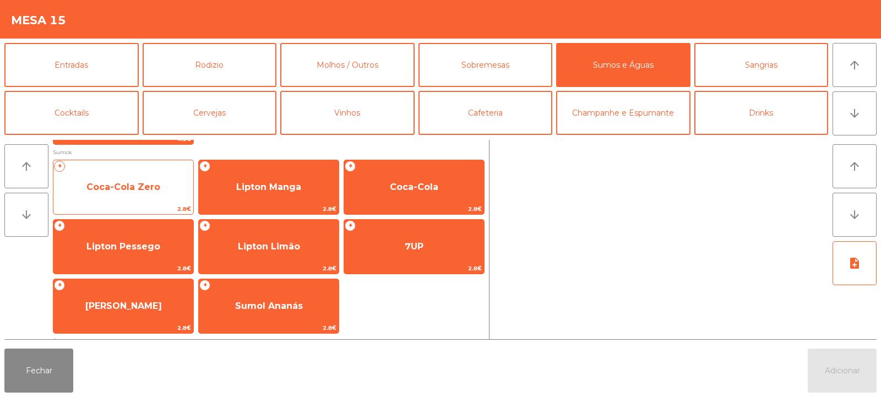
click at [157, 192] on span "Coca-Cola Zero" at bounding box center [123, 187] width 74 height 10
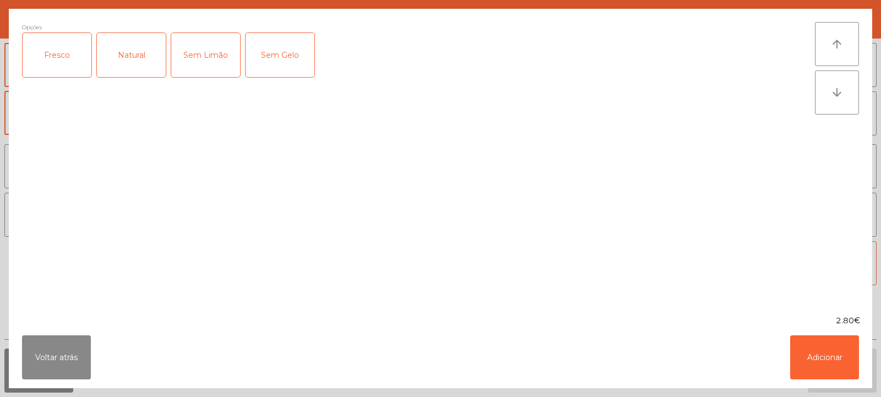
click at [57, 55] on div "Fresco" at bounding box center [57, 55] width 69 height 44
click at [829, 367] on button "Adicionar" at bounding box center [824, 357] width 69 height 44
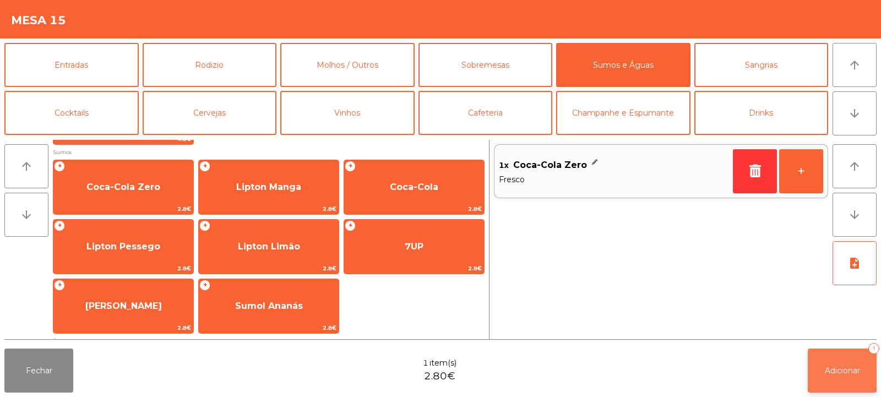
click at [841, 374] on span "Adicionar" at bounding box center [841, 370] width 35 height 10
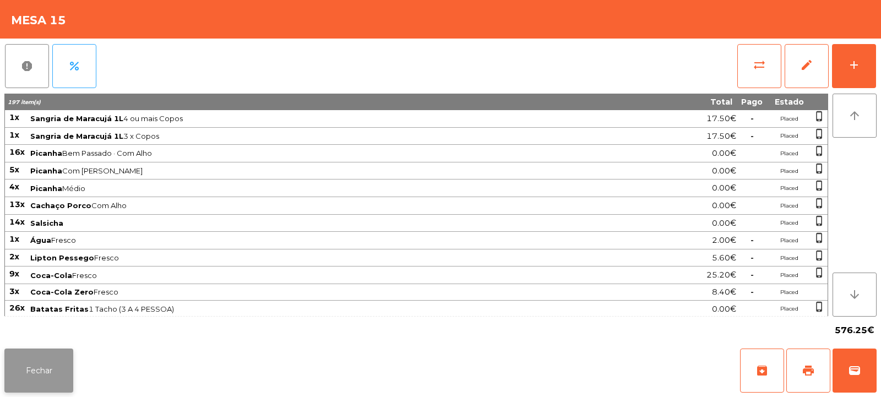
click at [26, 383] on button "Fechar" at bounding box center [38, 370] width 69 height 44
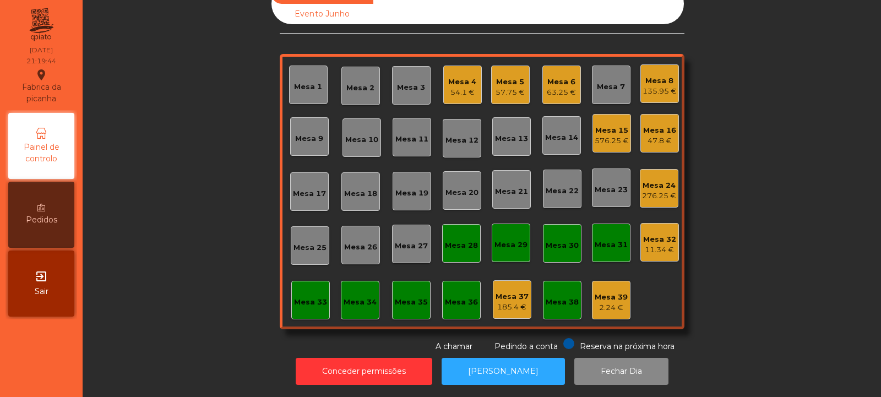
scroll to position [0, 0]
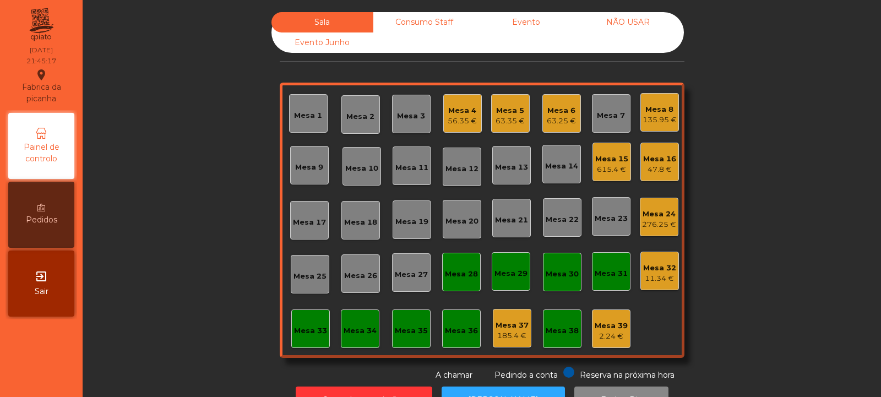
click at [523, 102] on div "Mesa 5 63.35 €" at bounding box center [510, 113] width 39 height 39
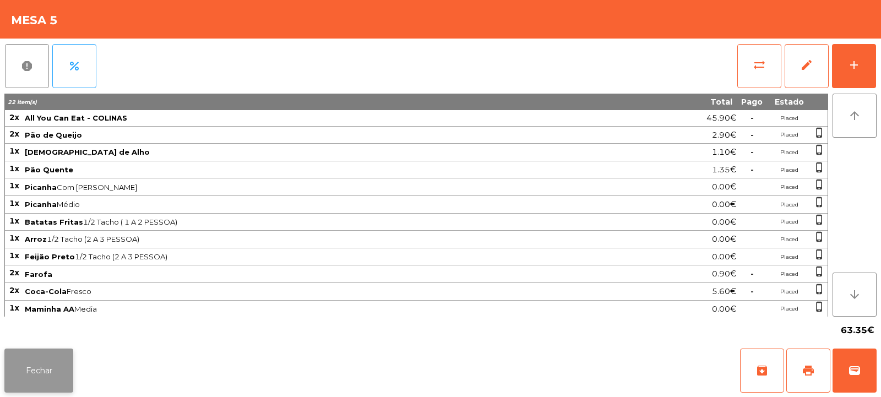
click at [28, 386] on button "Fechar" at bounding box center [38, 370] width 69 height 44
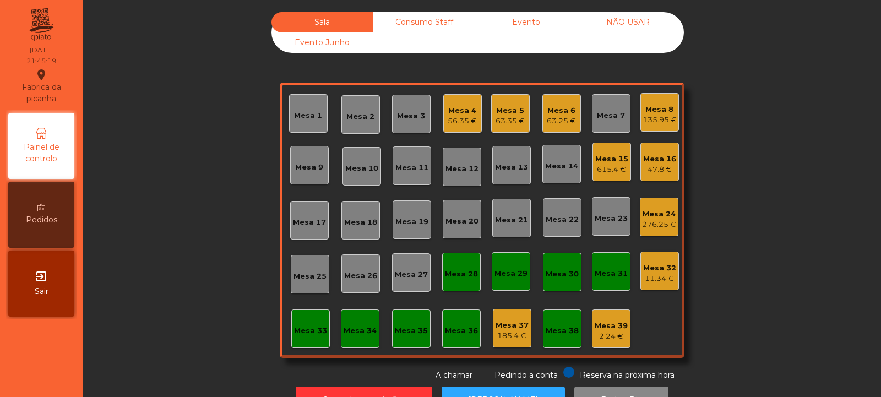
click at [556, 110] on div "Mesa 6" at bounding box center [561, 110] width 29 height 11
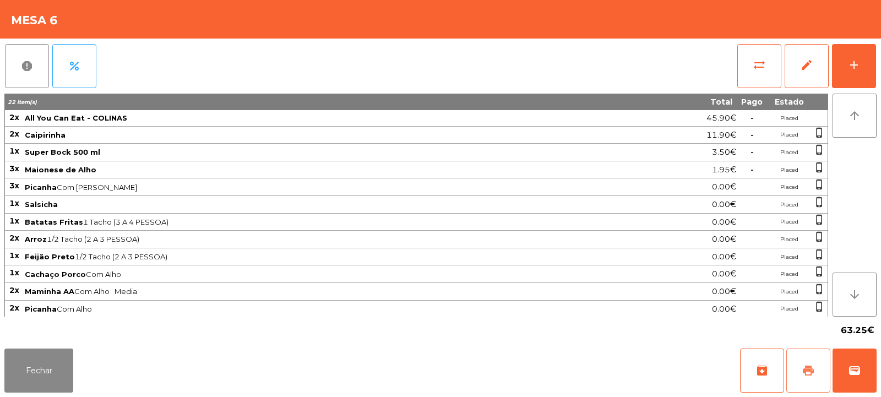
click at [818, 368] on button "print" at bounding box center [808, 370] width 44 height 44
click at [794, 365] on button "print" at bounding box center [808, 370] width 44 height 44
click at [755, 70] on span "sync_alt" at bounding box center [758, 64] width 13 height 13
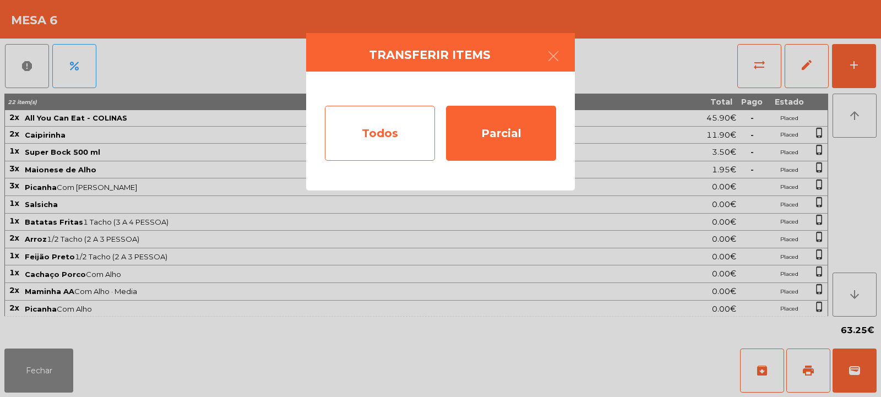
click at [385, 134] on div "Todos" at bounding box center [380, 133] width 110 height 55
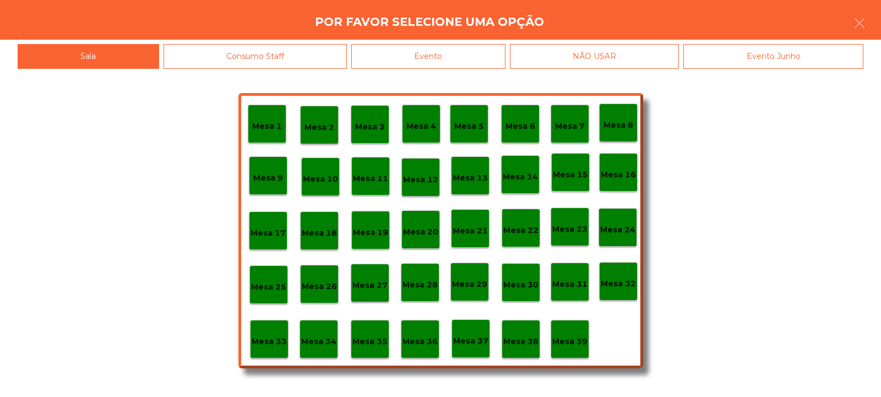
click at [460, 52] on div "Evento" at bounding box center [428, 56] width 154 height 25
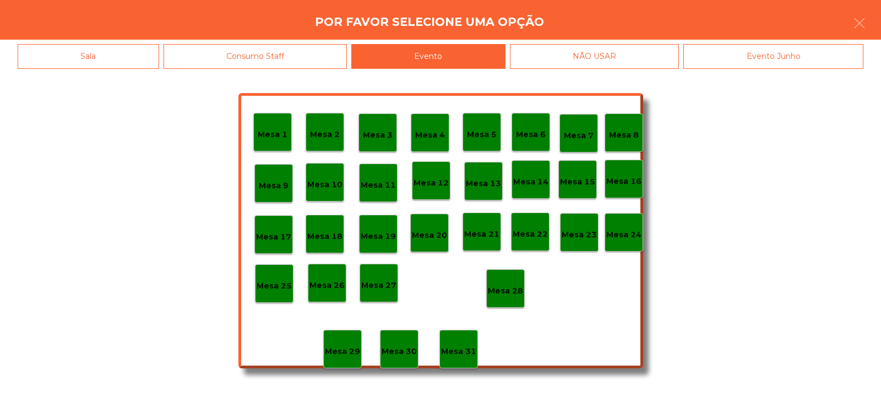
click at [502, 286] on p "Mesa 28" at bounding box center [505, 291] width 35 height 13
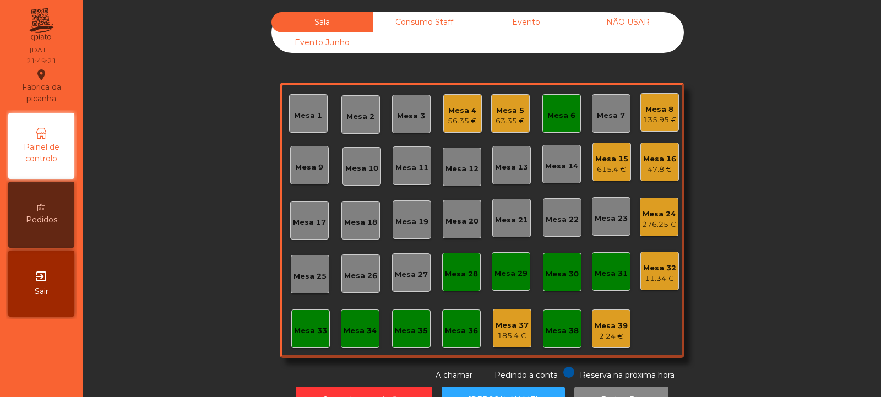
click at [562, 126] on div "Mesa 6" at bounding box center [561, 113] width 39 height 39
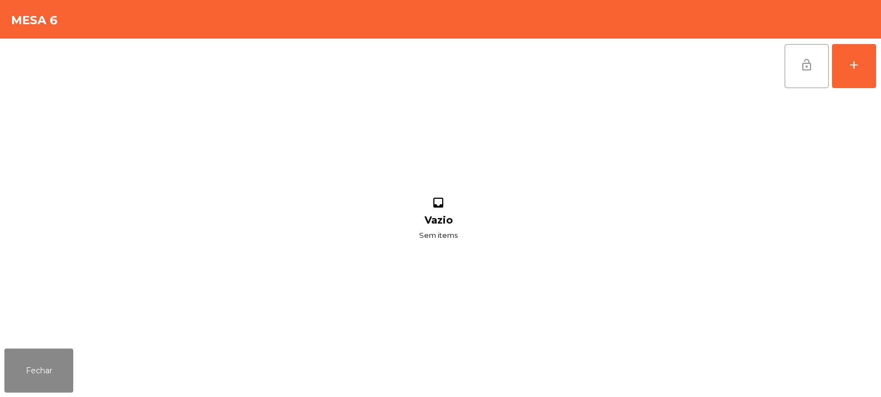
click at [795, 68] on button "lock_open" at bounding box center [806, 66] width 44 height 44
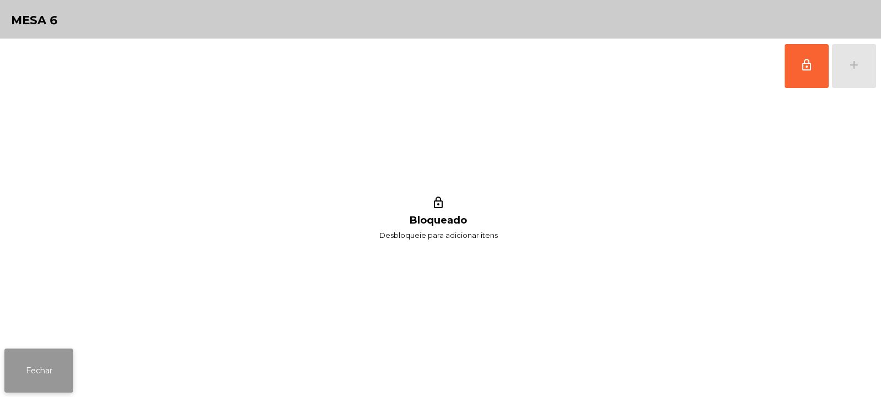
click at [46, 387] on button "Fechar" at bounding box center [38, 370] width 69 height 44
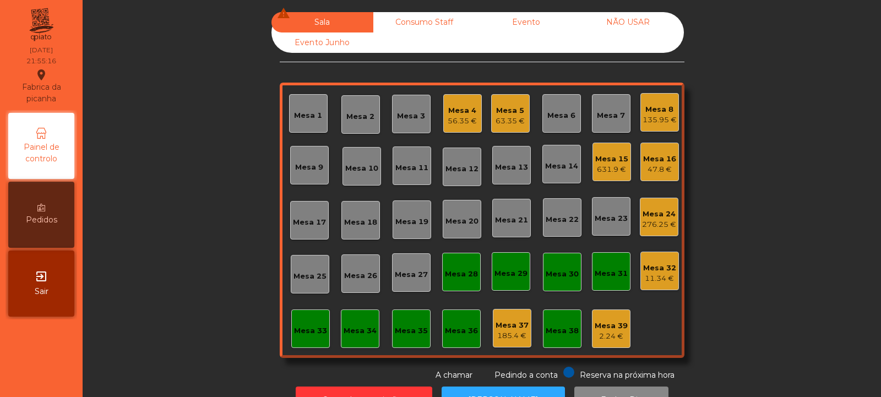
click at [506, 108] on div "Mesa 5" at bounding box center [509, 110] width 29 height 11
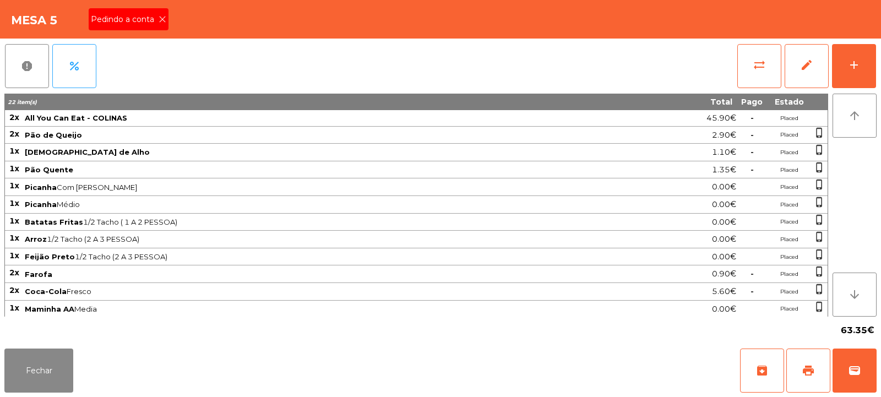
click at [161, 23] on icon at bounding box center [163, 19] width 8 height 8
click at [801, 356] on button "print" at bounding box center [808, 370] width 44 height 44
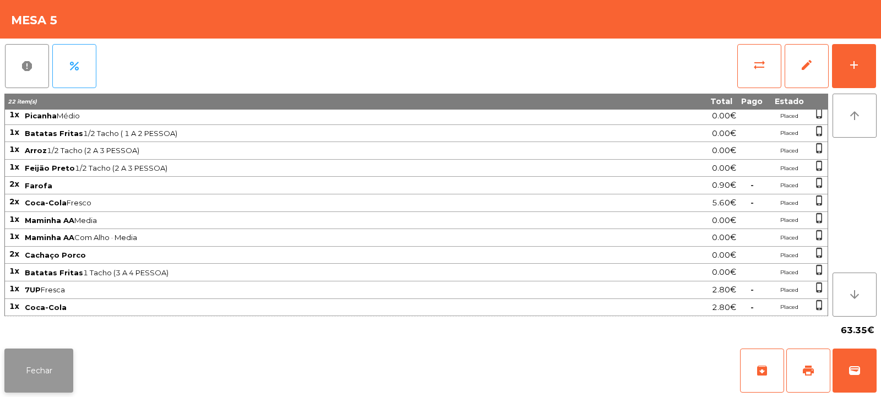
click at [45, 362] on button "Fechar" at bounding box center [38, 370] width 69 height 44
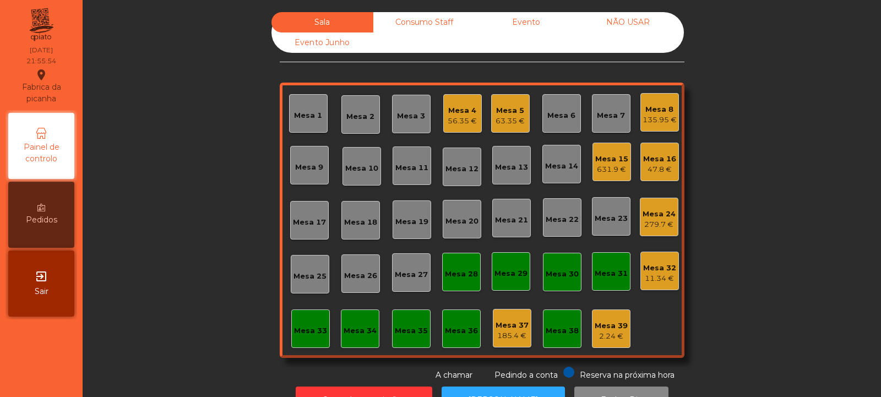
click at [446, 229] on div "Mesa 20" at bounding box center [461, 219] width 39 height 39
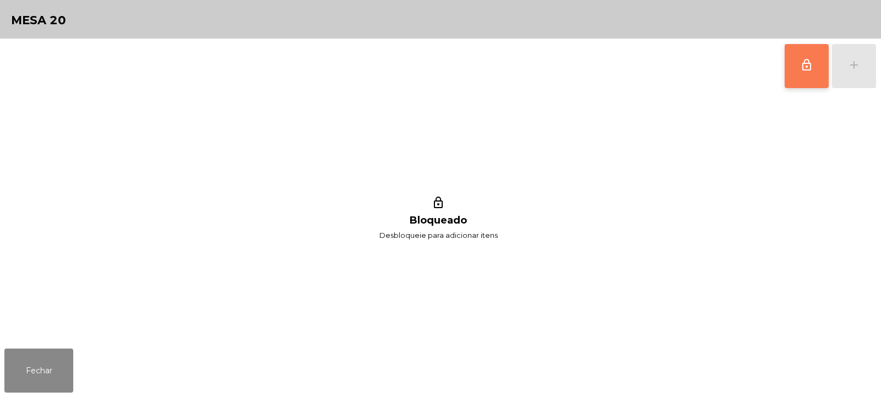
click at [804, 65] on span "lock_outline" at bounding box center [806, 64] width 13 height 13
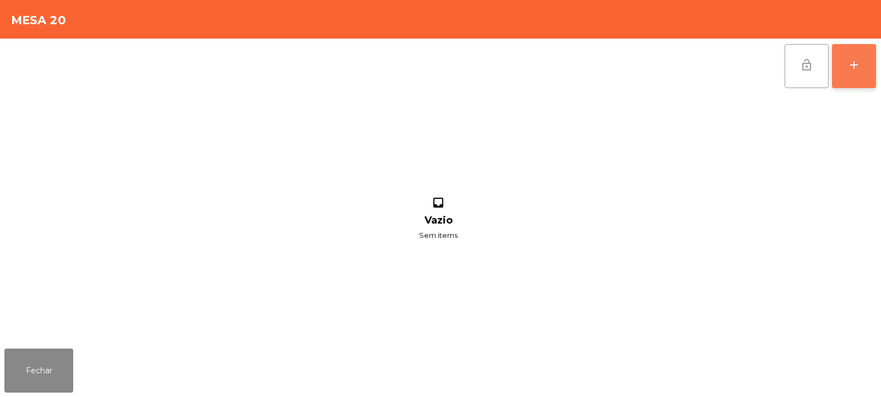
click at [857, 70] on div "add" at bounding box center [853, 64] width 13 height 13
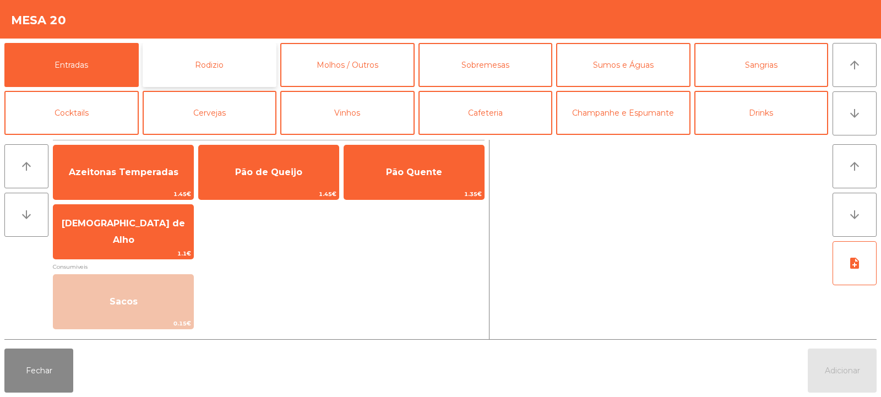
click at [204, 78] on button "Rodizio" at bounding box center [210, 65] width 134 height 44
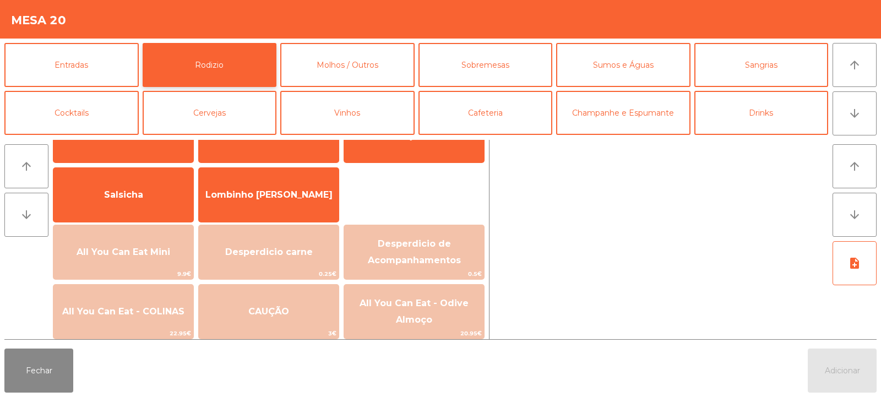
scroll to position [61, 0]
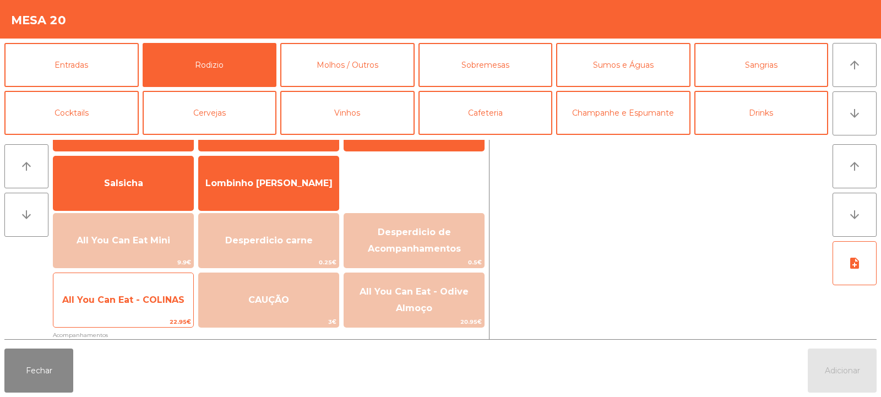
click at [130, 296] on span "All You Can Eat - COLINAS" at bounding box center [123, 299] width 122 height 10
click at [127, 293] on span "All You Can Eat - COLINAS" at bounding box center [123, 300] width 140 height 30
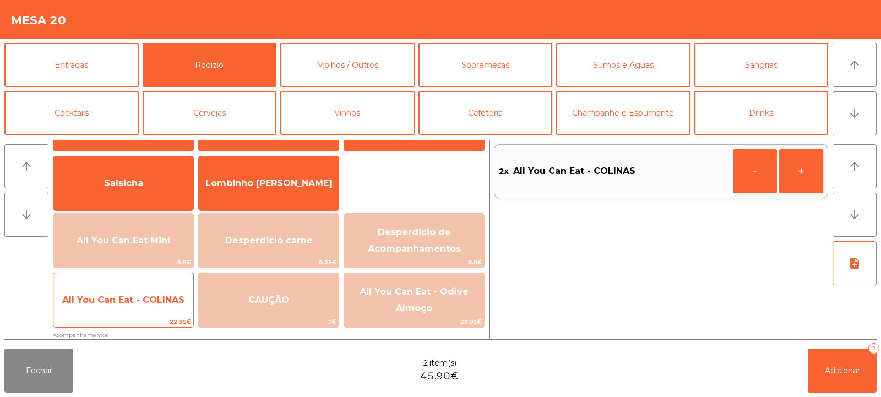
click at [127, 297] on span "All You Can Eat - COLINAS" at bounding box center [123, 299] width 122 height 10
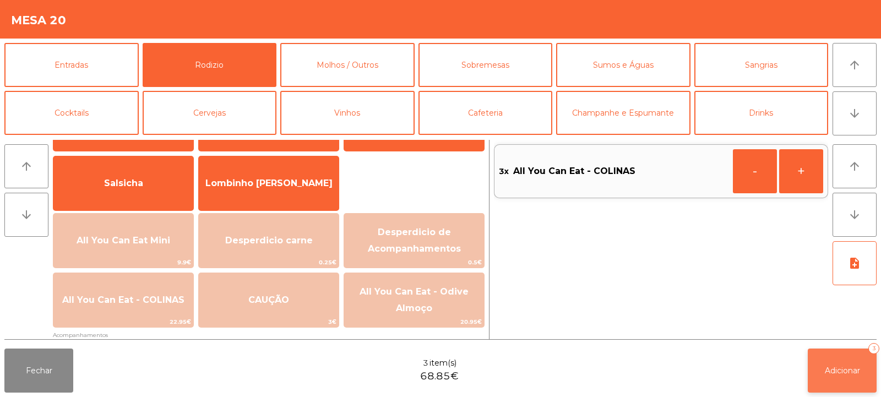
click at [837, 378] on button "Adicionar 3" at bounding box center [841, 370] width 69 height 44
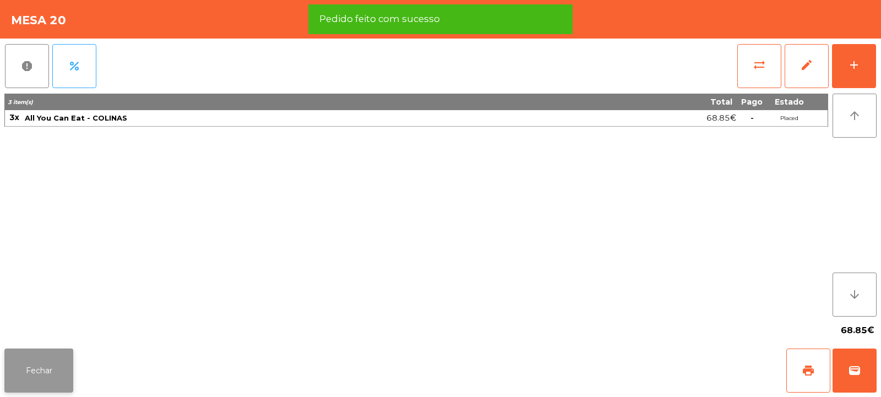
click at [43, 380] on button "Fechar" at bounding box center [38, 370] width 69 height 44
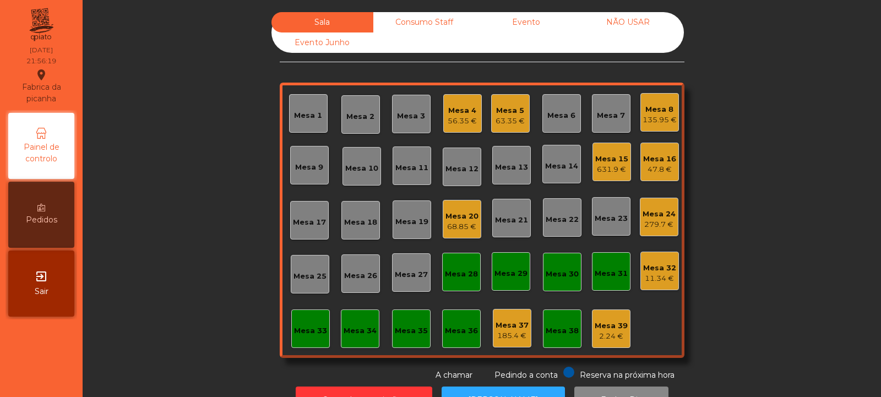
click at [395, 323] on div "Mesa 35" at bounding box center [411, 328] width 33 height 15
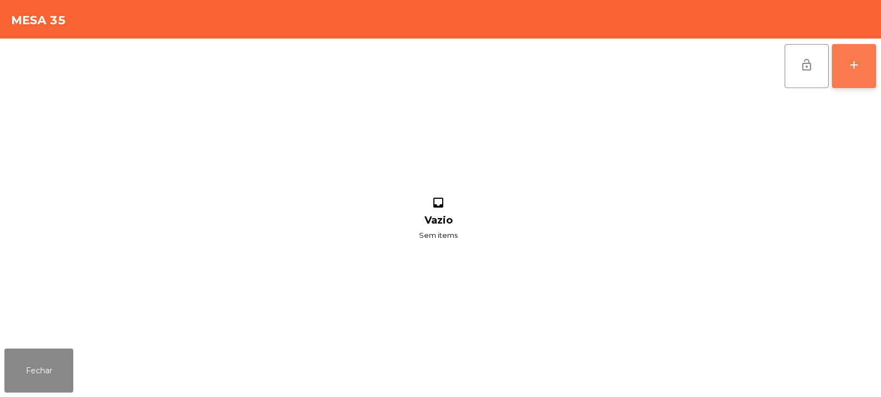
click at [851, 73] on button "add" at bounding box center [854, 66] width 44 height 44
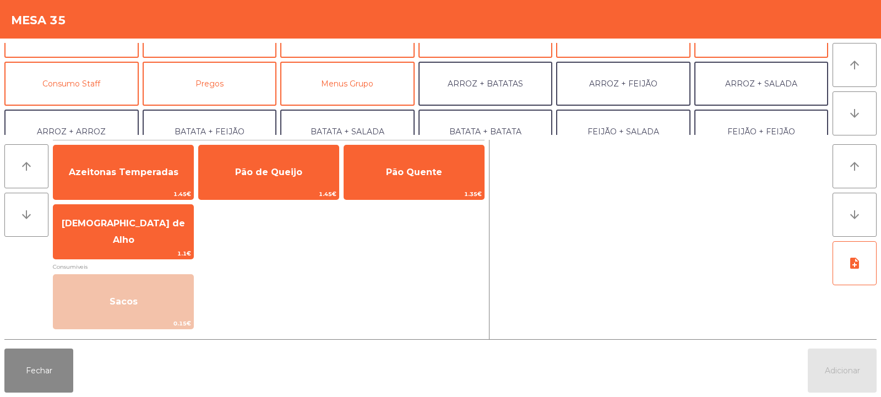
scroll to position [75, 0]
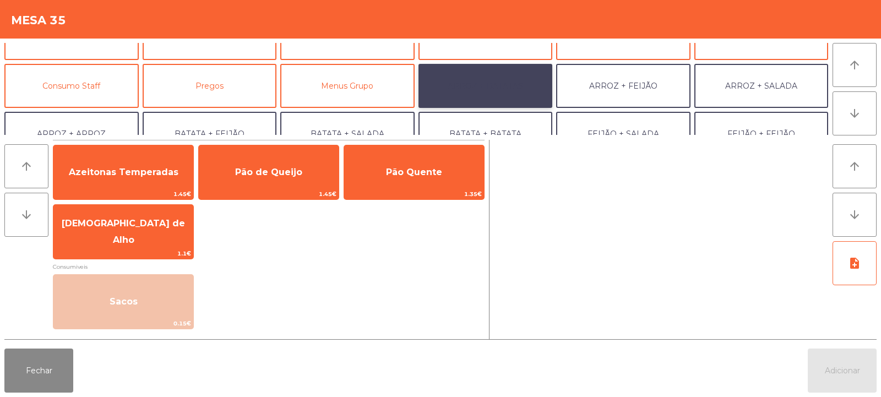
click at [492, 88] on button "ARROZ + BATATAS" at bounding box center [485, 86] width 134 height 44
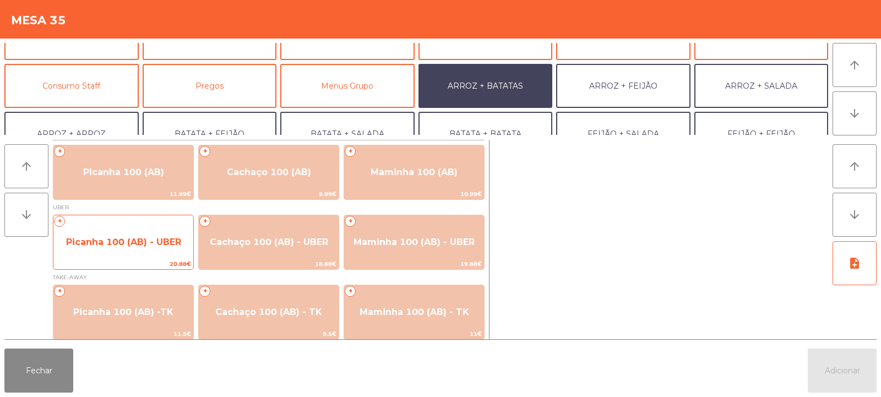
click at [96, 250] on span "Picanha 100 (AB) - UBER" at bounding box center [123, 242] width 140 height 30
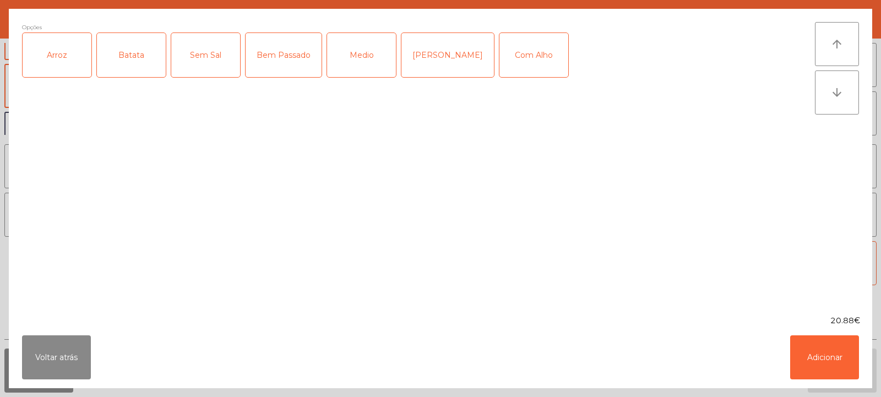
click at [63, 61] on div "Arroz" at bounding box center [57, 55] width 69 height 44
click at [128, 59] on div "Batata" at bounding box center [131, 55] width 69 height 44
click at [356, 51] on div "Medio" at bounding box center [361, 55] width 69 height 44
click at [512, 48] on div "Com Alho" at bounding box center [533, 55] width 69 height 44
click at [815, 359] on button "Adicionar" at bounding box center [824, 357] width 69 height 44
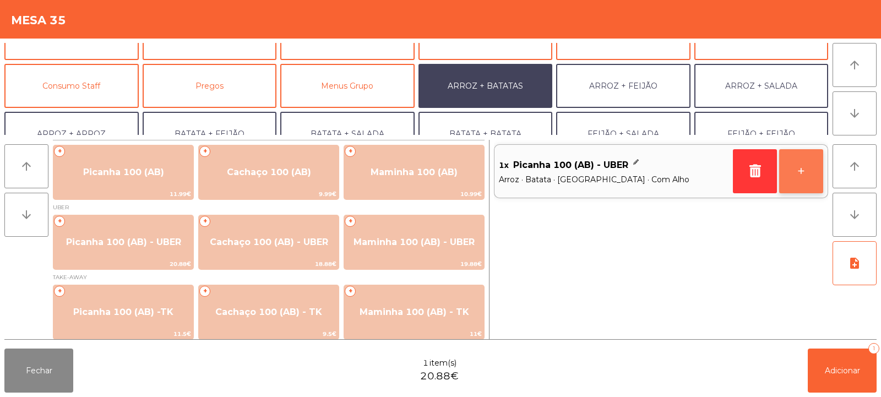
click at [802, 175] on button "+" at bounding box center [801, 171] width 44 height 44
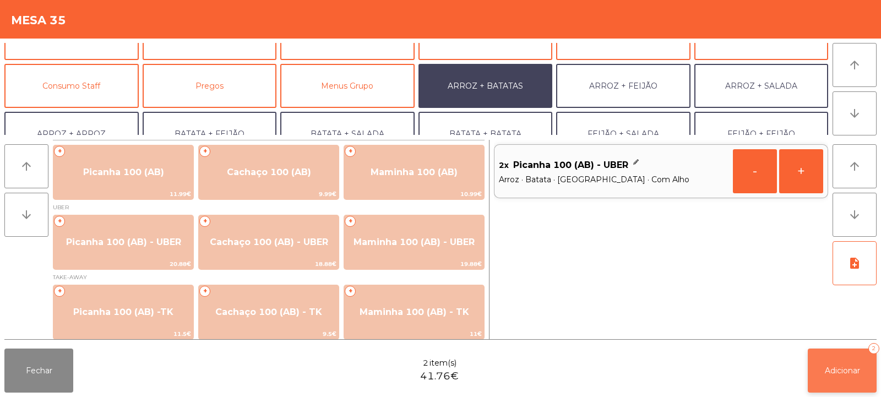
click at [821, 373] on button "Adicionar 2" at bounding box center [841, 370] width 69 height 44
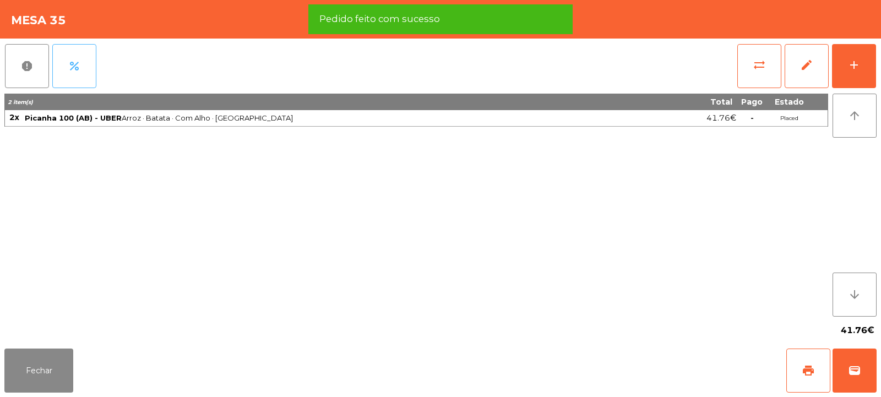
click at [76, 65] on span "percent" at bounding box center [74, 65] width 13 height 13
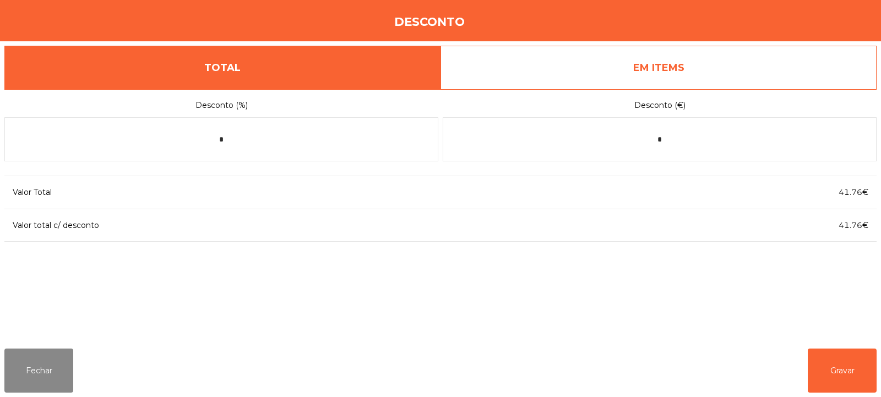
click at [675, 72] on link "EM ITEMS" at bounding box center [658, 68] width 436 height 44
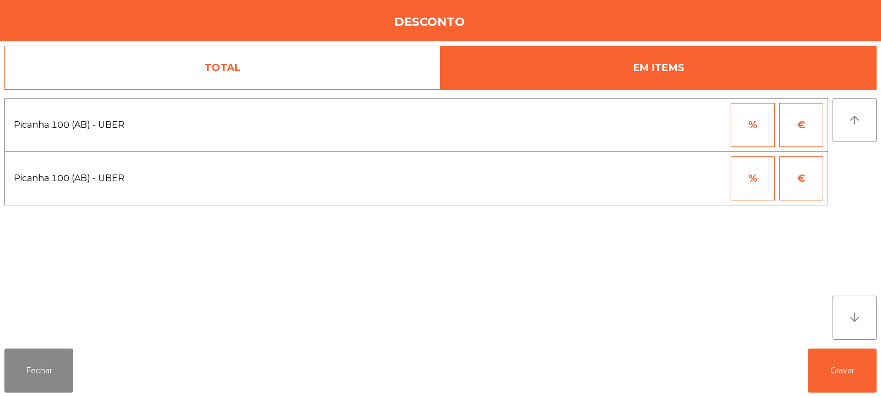
click at [738, 127] on button "%" at bounding box center [752, 125] width 44 height 44
click at [684, 124] on input "*" at bounding box center [698, 125] width 55 height 44
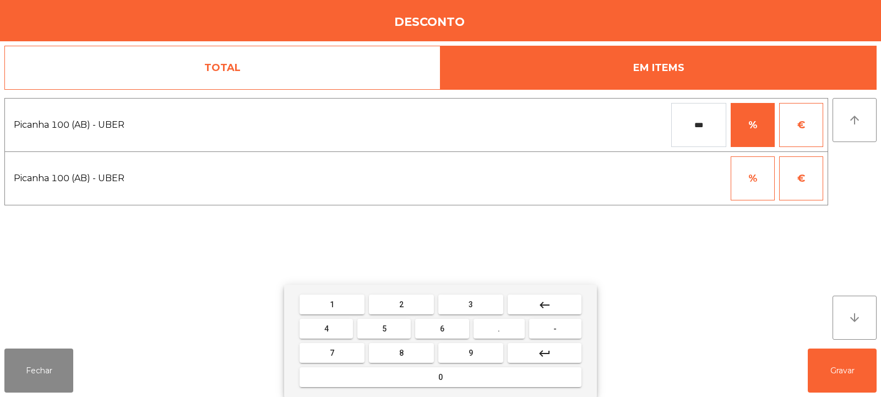
type input "***"
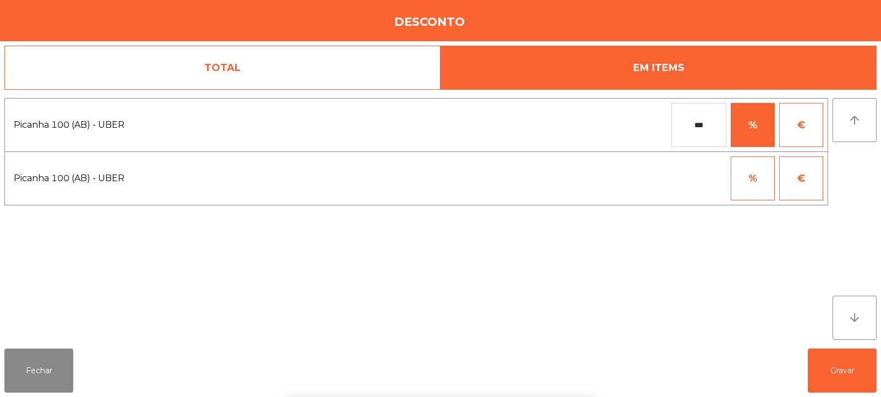
click at [846, 179] on div "arrow_upward arrow_downward" at bounding box center [854, 219] width 44 height 242
click at [836, 382] on button "Gravar" at bounding box center [841, 370] width 69 height 44
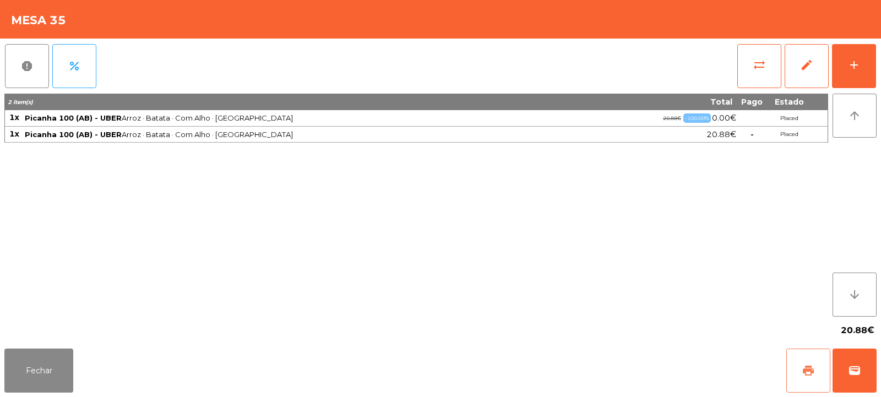
click at [794, 368] on button "print" at bounding box center [808, 370] width 44 height 44
click at [854, 360] on button "wallet" at bounding box center [854, 370] width 44 height 44
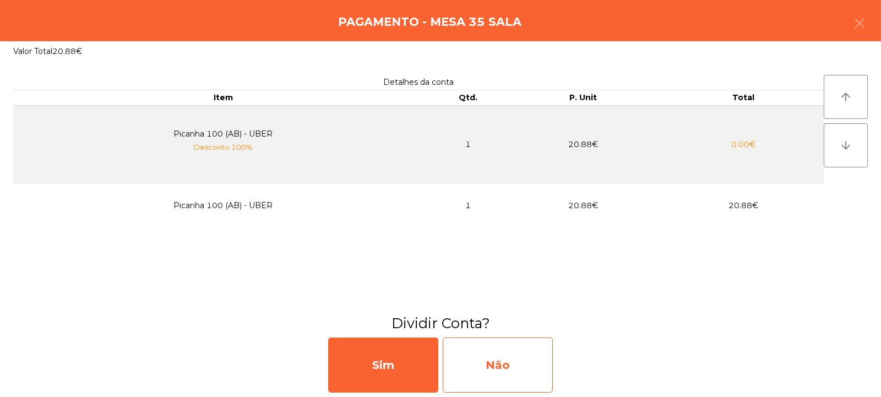
click at [510, 354] on div "Não" at bounding box center [497, 364] width 110 height 55
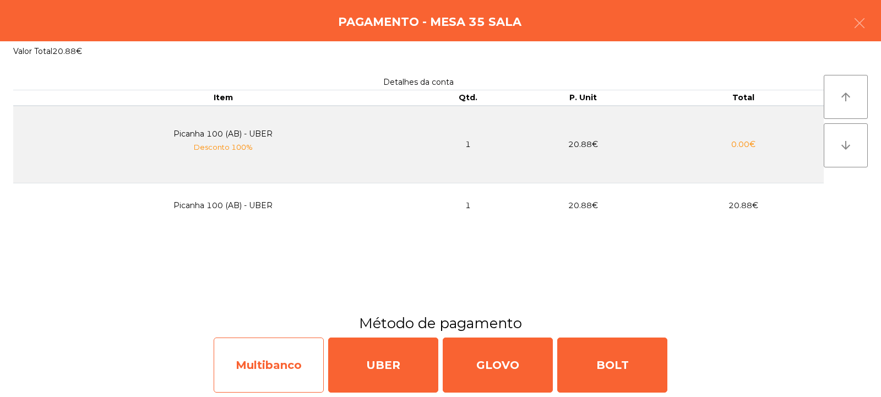
click at [261, 369] on div "Multibanco" at bounding box center [269, 364] width 110 height 55
select select "**"
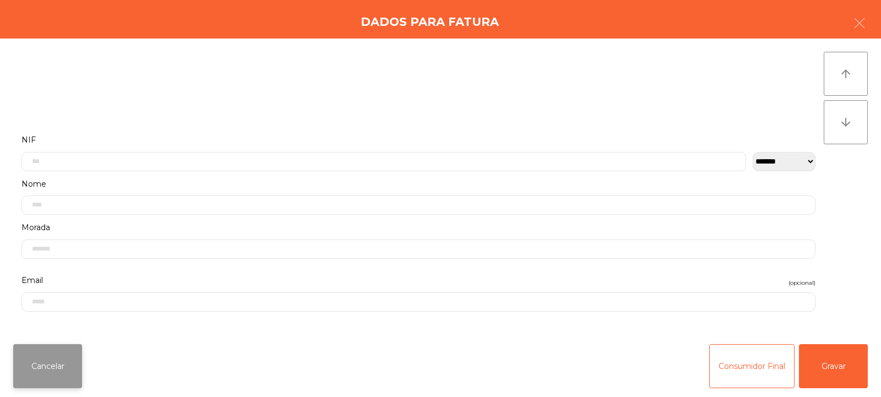
click at [72, 367] on button "Cancelar" at bounding box center [47, 366] width 69 height 44
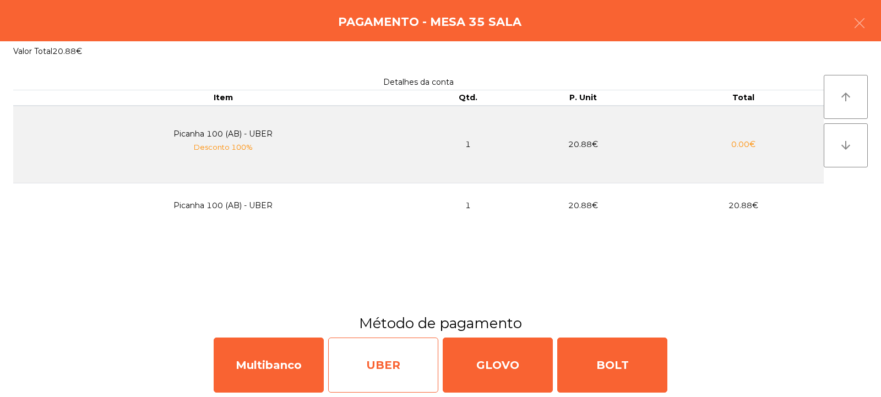
click at [393, 375] on div "UBER" at bounding box center [383, 364] width 110 height 55
select select "**"
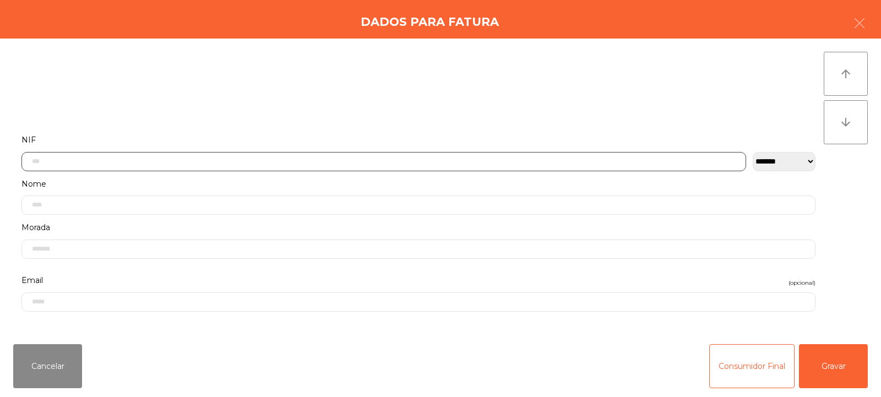
click at [471, 159] on input "text" at bounding box center [383, 161] width 724 height 19
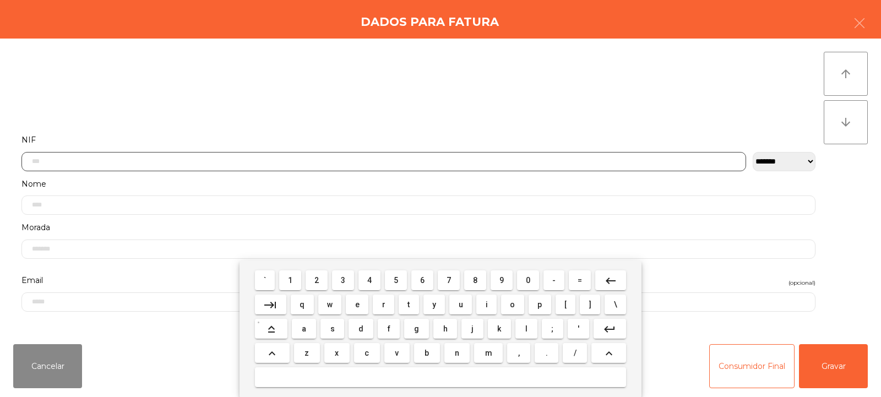
scroll to position [80, 0]
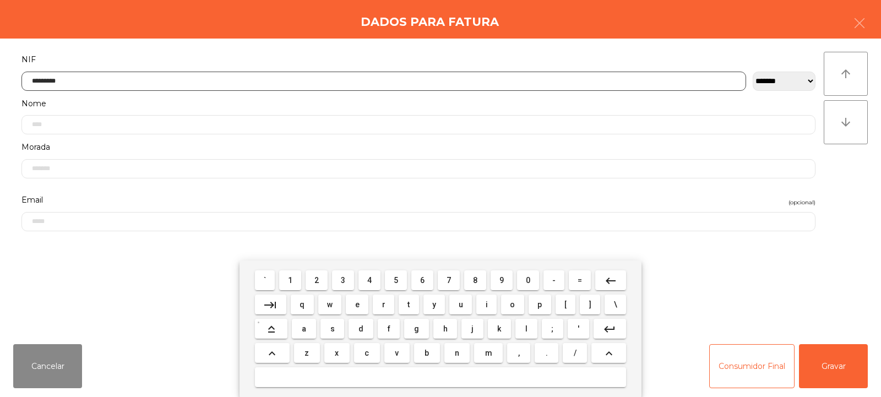
type input "*********"
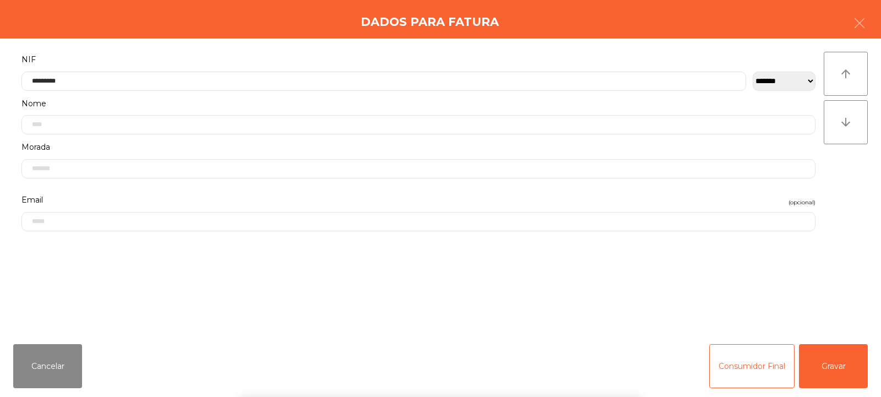
click at [824, 199] on div "arrow_upward arrow_downward" at bounding box center [845, 187] width 44 height 270
click at [829, 365] on button "Gravar" at bounding box center [833, 366] width 69 height 44
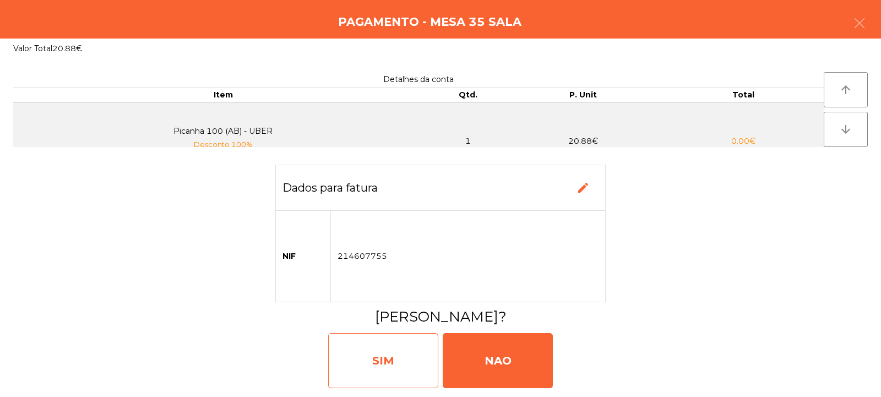
click at [374, 370] on div "SIM" at bounding box center [383, 360] width 110 height 55
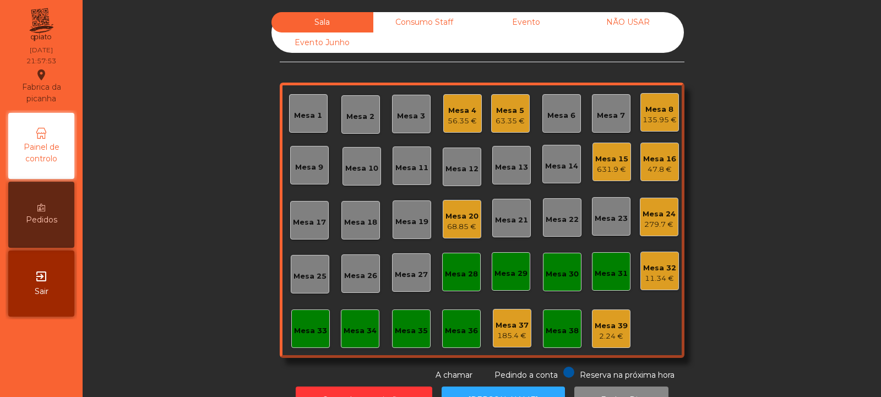
click at [608, 166] on div "631.9 €" at bounding box center [611, 169] width 33 height 11
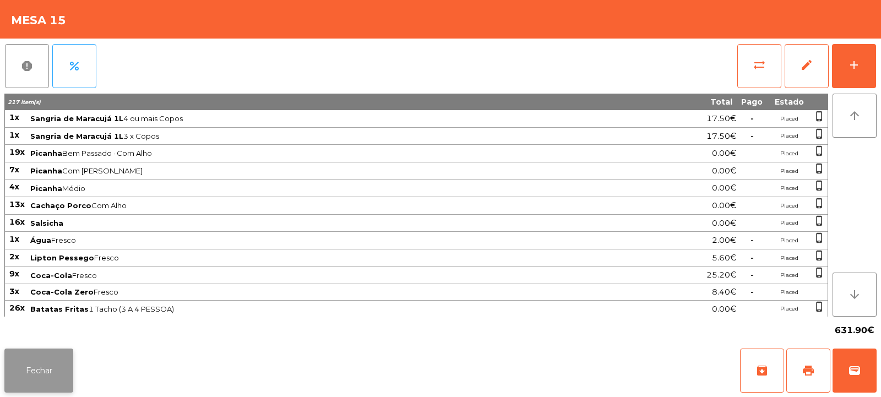
click at [45, 369] on button "Fechar" at bounding box center [38, 370] width 69 height 44
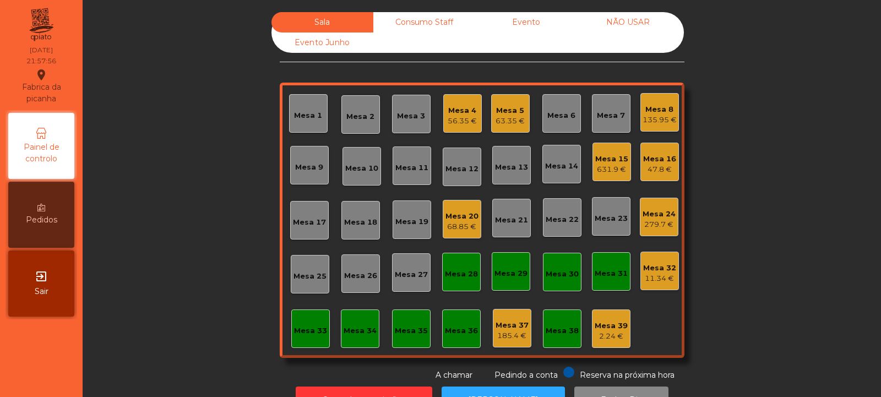
click at [654, 162] on div "Mesa 16" at bounding box center [659, 159] width 33 height 11
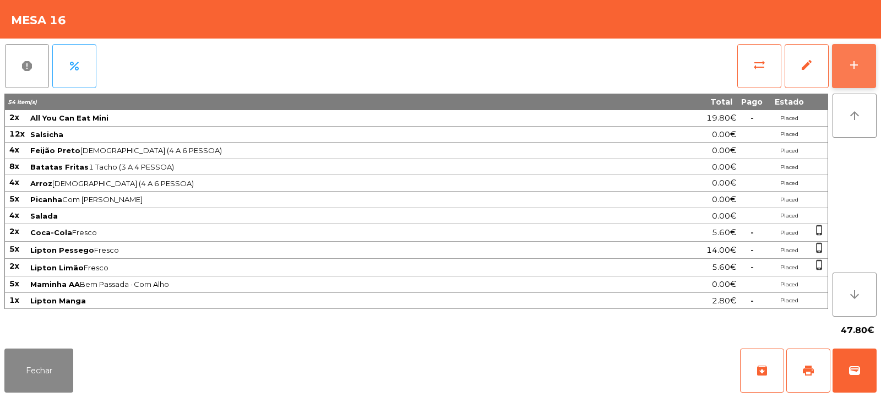
click at [857, 65] on div "add" at bounding box center [853, 64] width 13 height 13
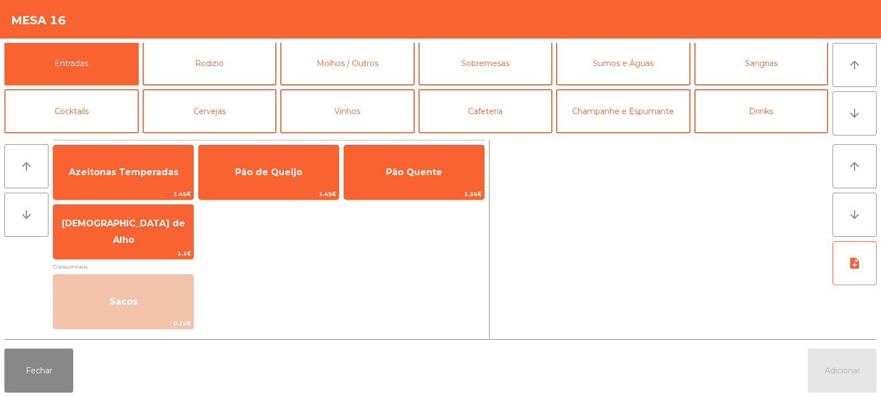
scroll to position [1, 0]
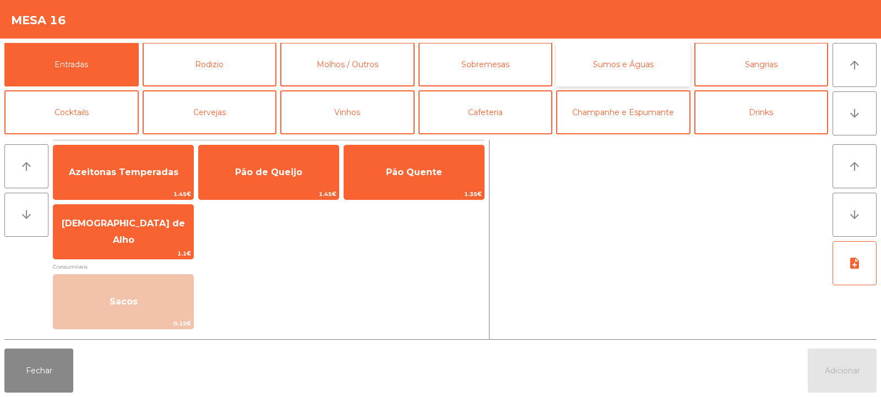
click at [589, 65] on button "Sumos e Águas" at bounding box center [623, 64] width 134 height 44
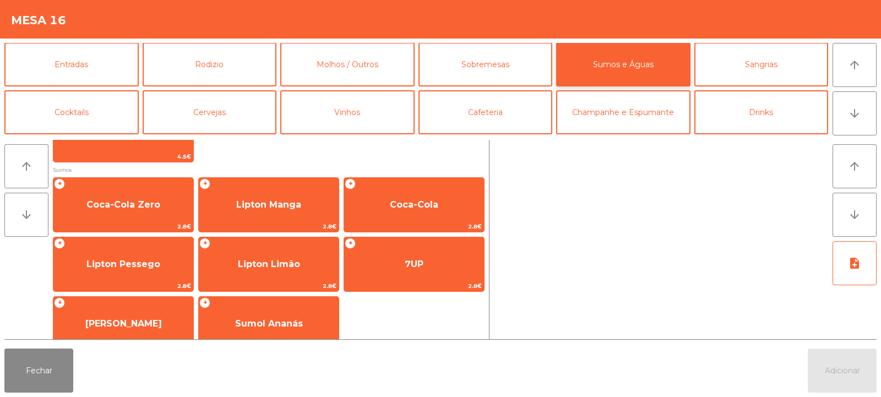
scroll to position [157, 0]
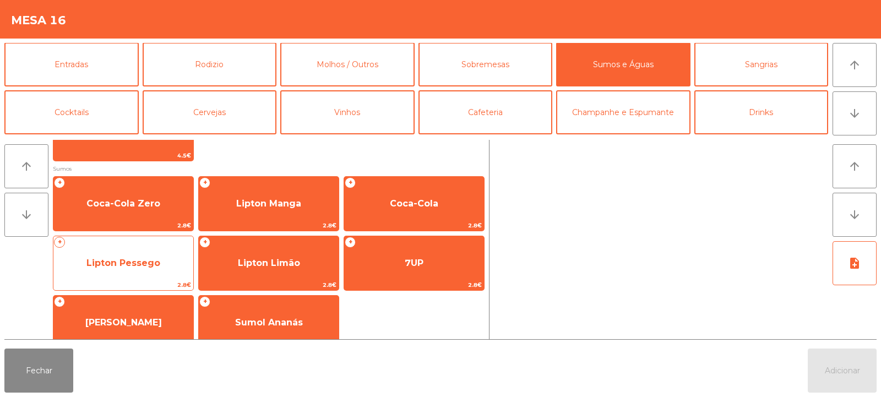
click at [128, 266] on span "Lipton Pessego" at bounding box center [123, 263] width 74 height 10
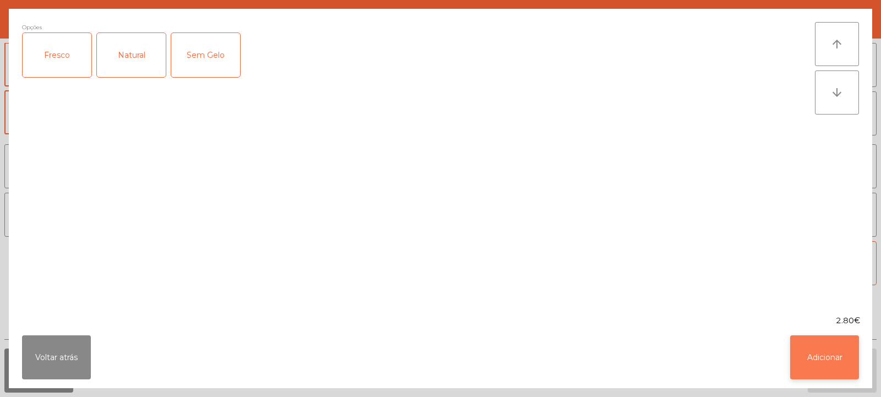
click at [823, 356] on button "Adicionar" at bounding box center [824, 357] width 69 height 44
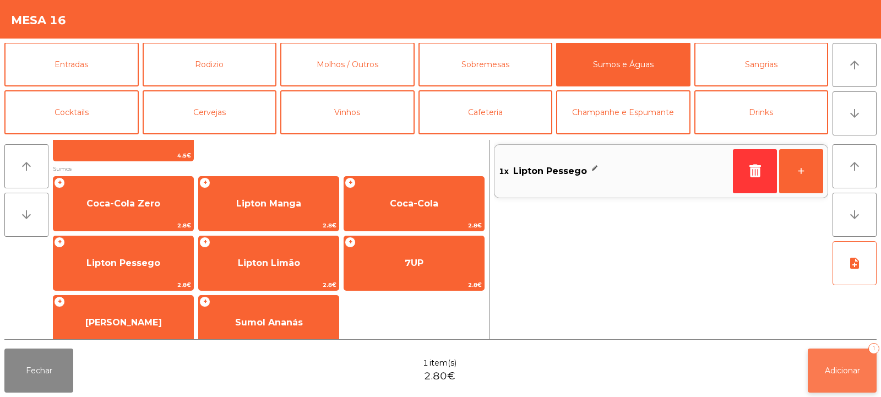
click at [830, 369] on span "Adicionar" at bounding box center [841, 370] width 35 height 10
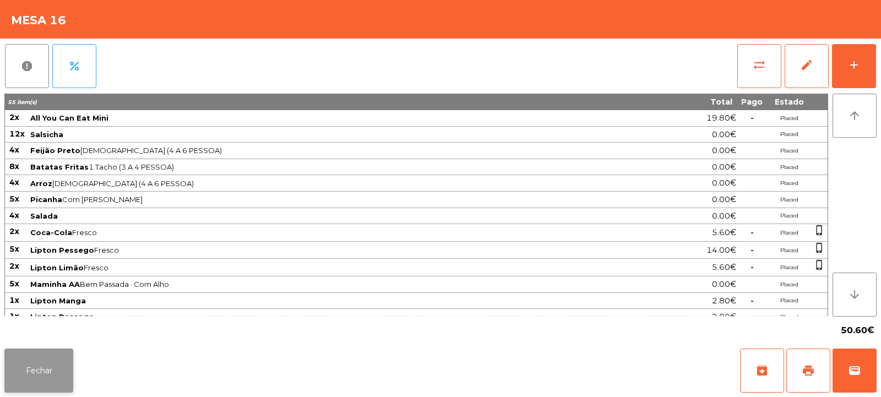
click at [41, 369] on button "Fechar" at bounding box center [38, 370] width 69 height 44
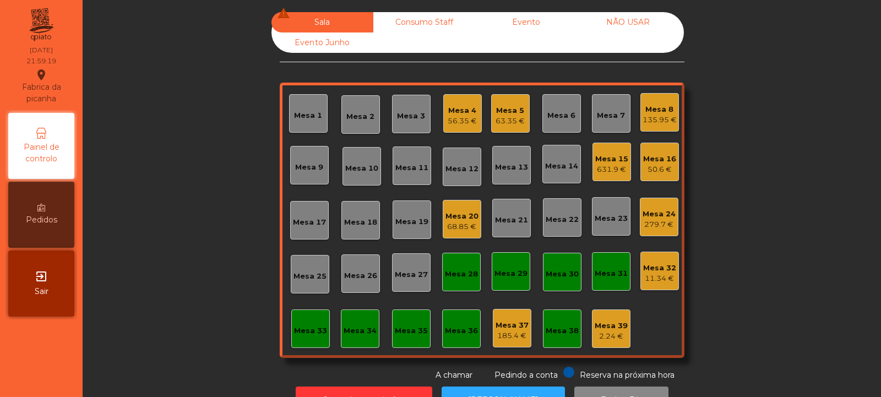
click at [642, 111] on div "Mesa 8" at bounding box center [659, 109] width 34 height 11
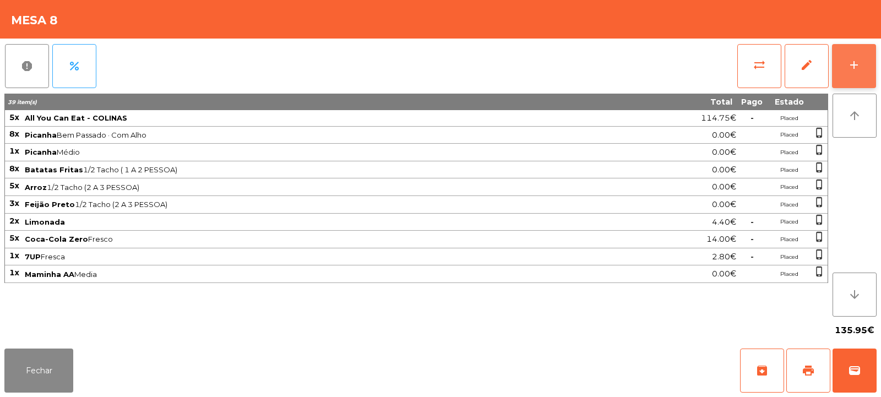
click at [866, 54] on button "add" at bounding box center [854, 66] width 44 height 44
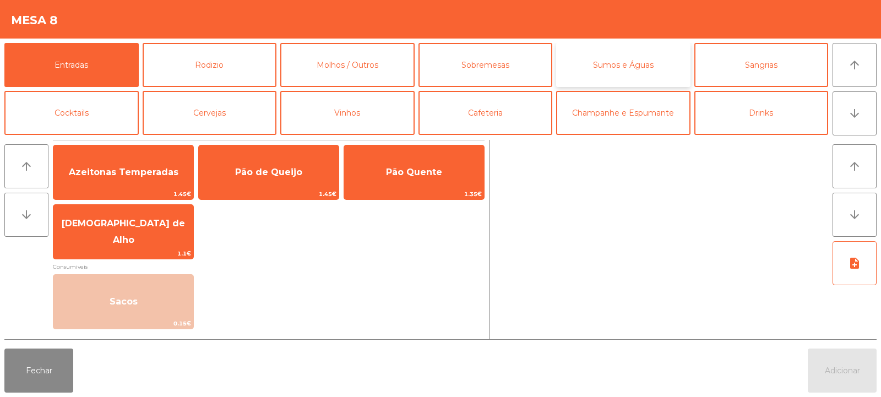
click at [609, 69] on button "Sumos e Águas" at bounding box center [623, 65] width 134 height 44
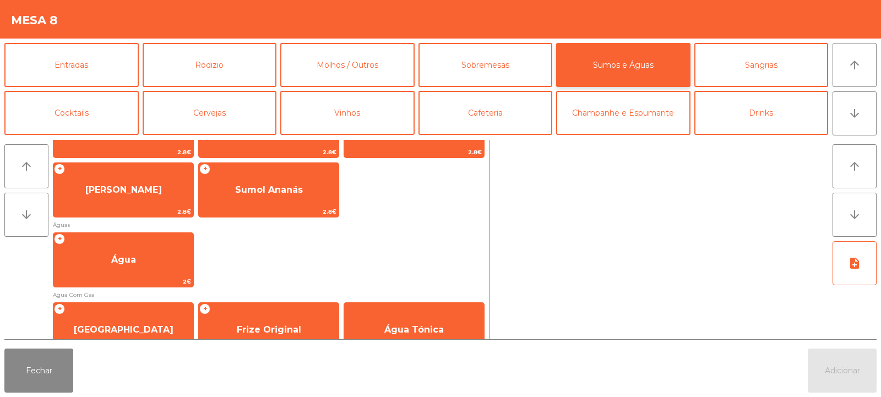
scroll to position [292, 0]
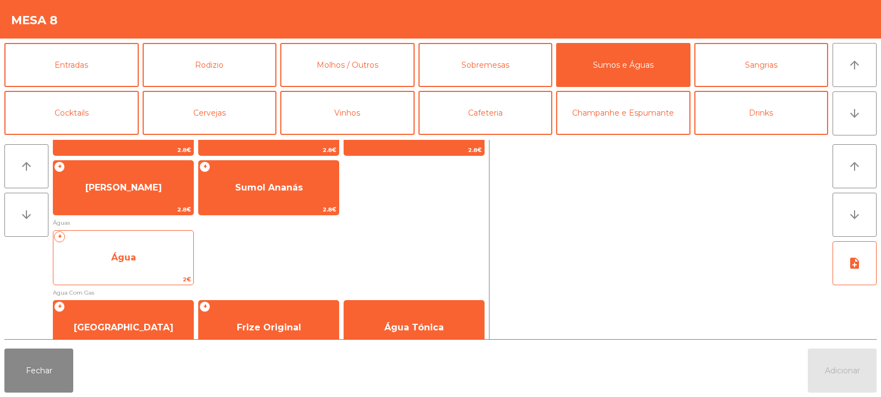
click at [123, 255] on span "Água" at bounding box center [123, 257] width 25 height 10
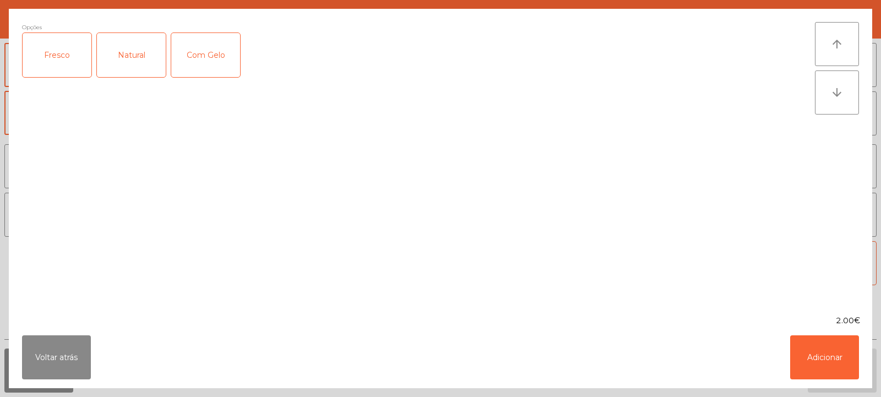
click at [131, 70] on div "Natural" at bounding box center [131, 55] width 69 height 44
click at [814, 359] on button "Adicionar" at bounding box center [824, 357] width 69 height 44
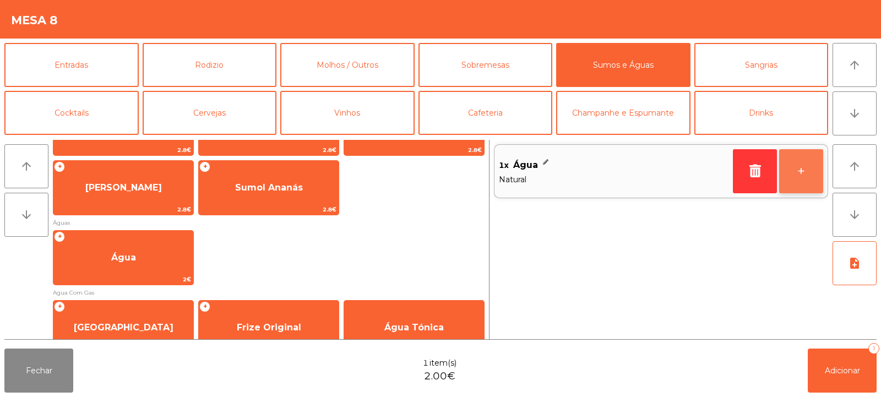
click at [799, 179] on button "+" at bounding box center [801, 171] width 44 height 44
click at [797, 175] on button "+" at bounding box center [801, 171] width 44 height 44
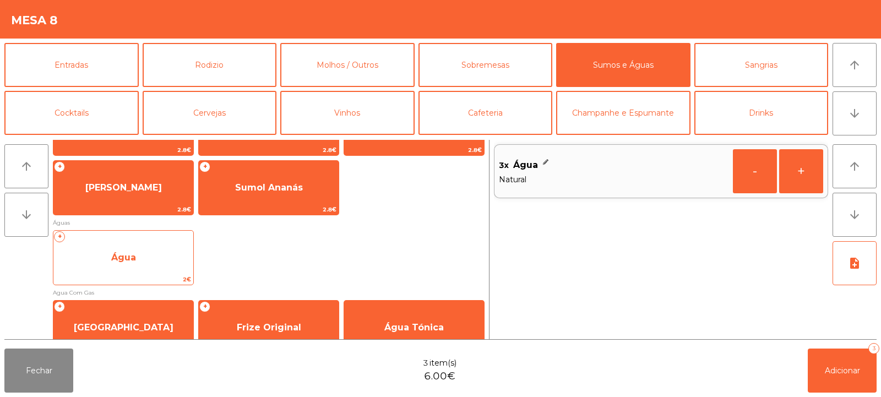
click at [132, 261] on span "Água" at bounding box center [123, 257] width 25 height 10
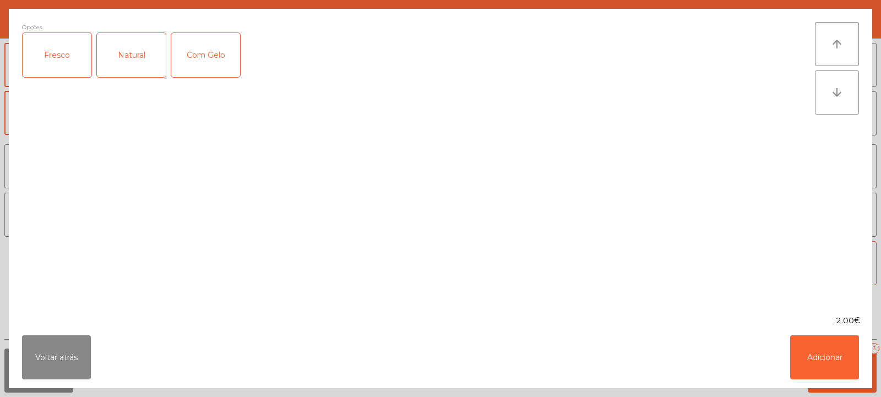
click at [64, 67] on div "Fresco" at bounding box center [57, 55] width 69 height 44
click at [819, 356] on button "Adicionar" at bounding box center [824, 357] width 69 height 44
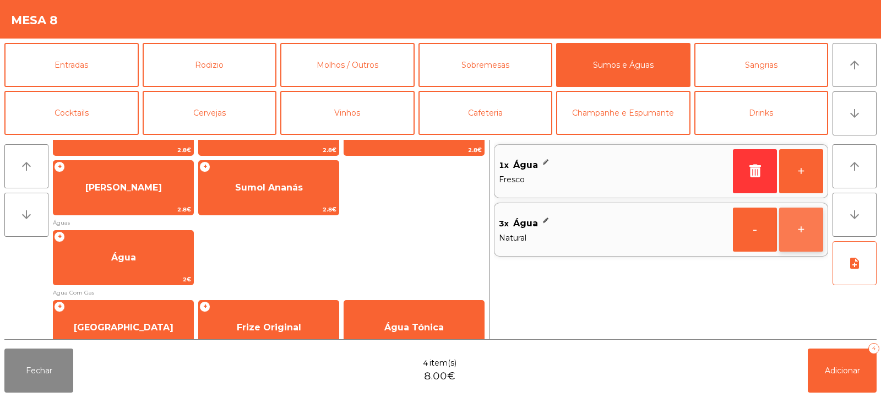
click at [794, 234] on button "+" at bounding box center [801, 229] width 44 height 44
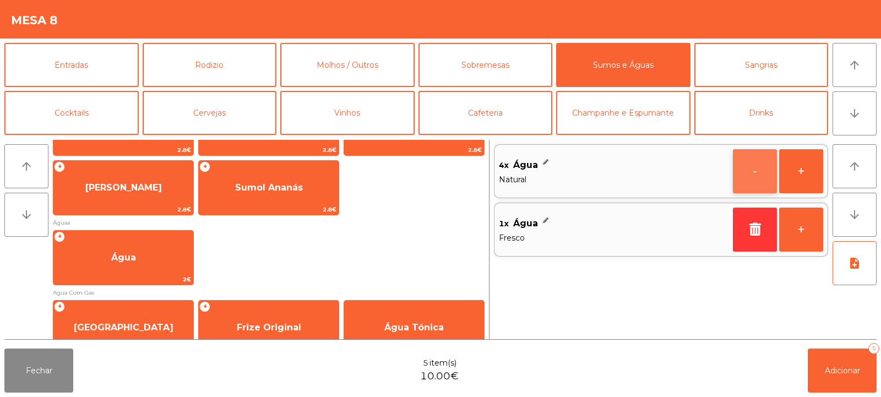
click at [748, 177] on button "-" at bounding box center [755, 171] width 44 height 44
click at [800, 239] on button "+" at bounding box center [801, 229] width 44 height 44
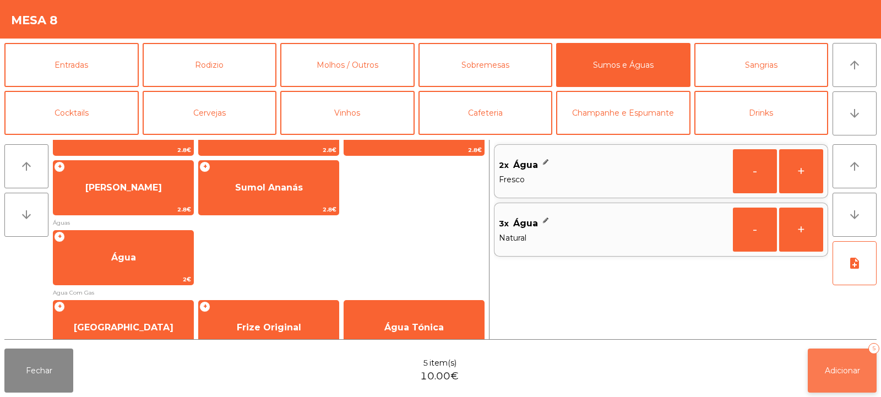
click at [839, 372] on span "Adicionar" at bounding box center [841, 370] width 35 height 10
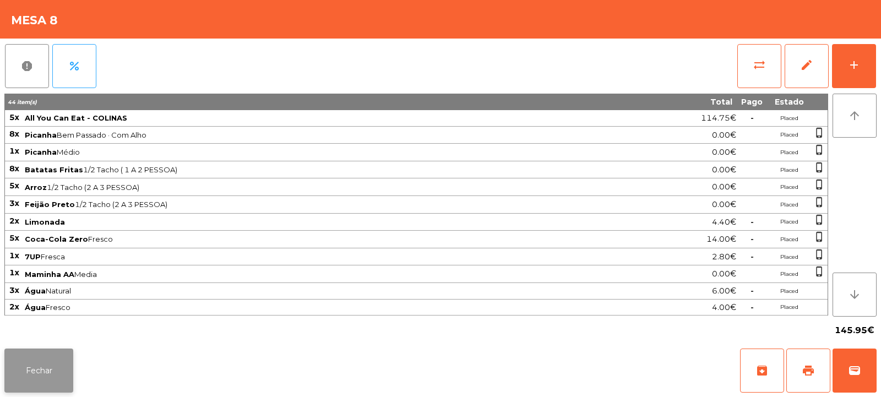
click at [34, 359] on button "Fechar" at bounding box center [38, 370] width 69 height 44
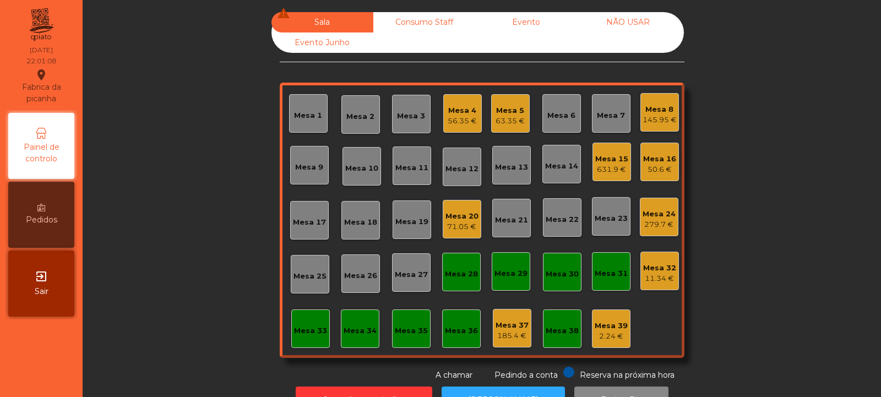
click at [510, 112] on div "Mesa 5" at bounding box center [509, 110] width 29 height 11
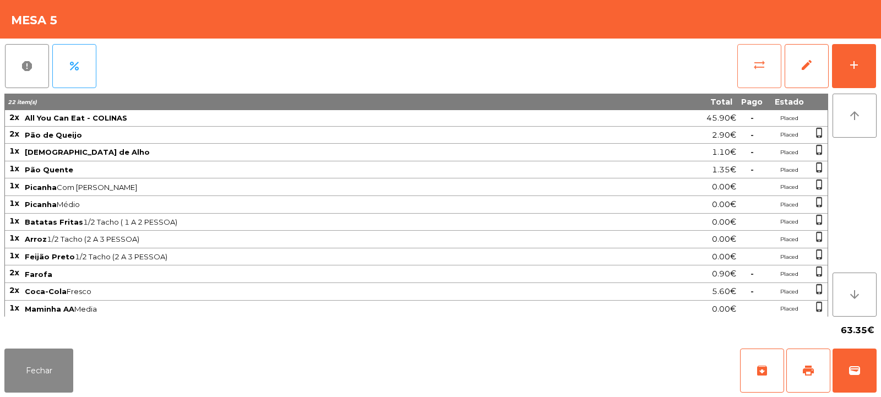
click at [744, 66] on button "sync_alt" at bounding box center [759, 66] width 44 height 44
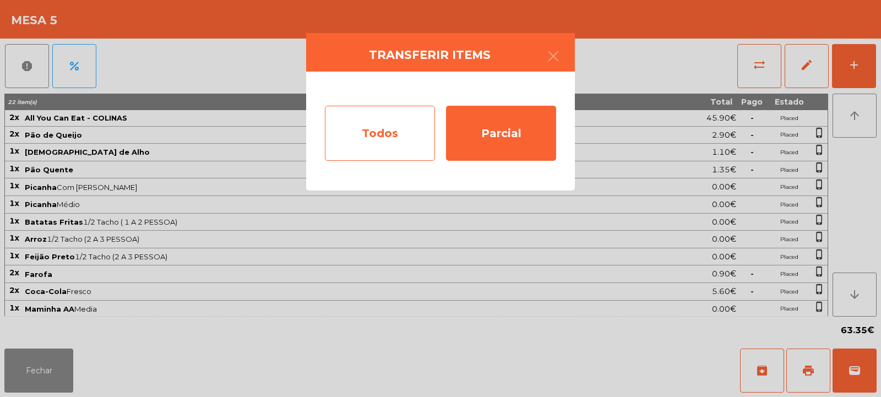
click at [391, 144] on div "Todos" at bounding box center [380, 133] width 110 height 55
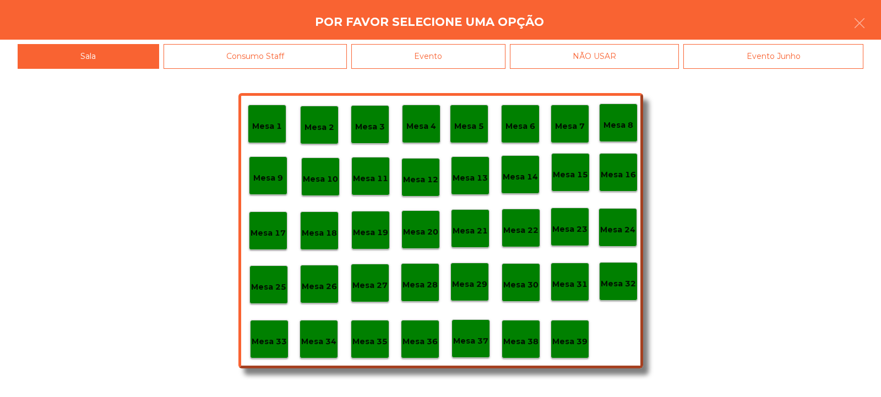
click at [461, 53] on div "Evento" at bounding box center [428, 56] width 154 height 25
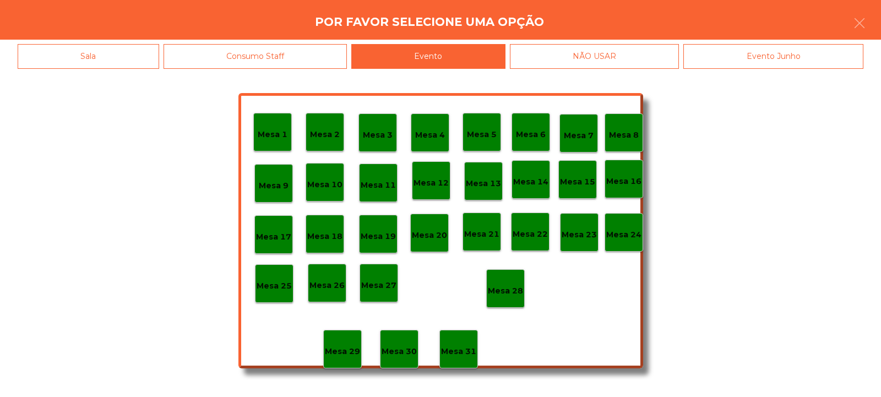
click at [505, 296] on p "Mesa 28" at bounding box center [505, 291] width 35 height 13
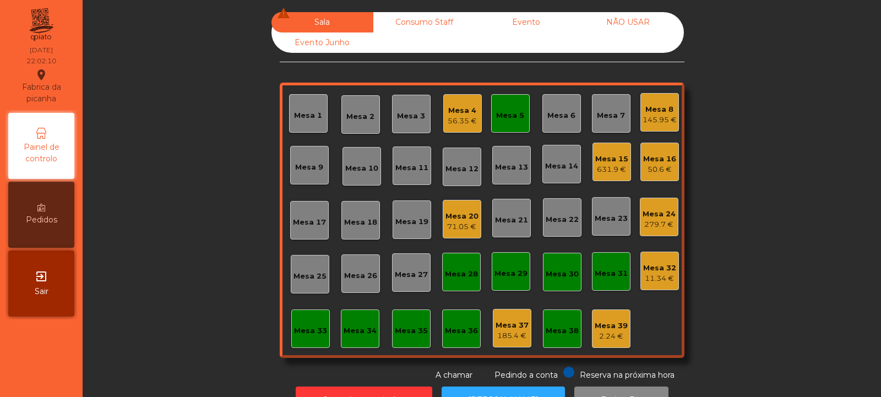
click at [447, 114] on div "Mesa 4" at bounding box center [461, 110] width 29 height 11
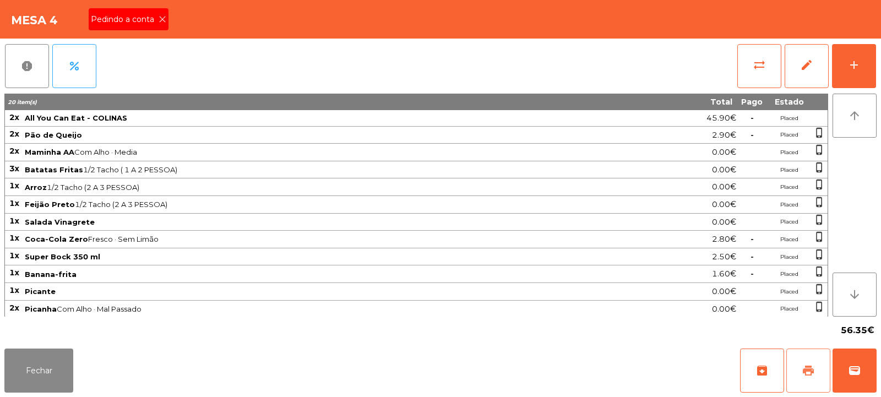
click at [815, 367] on button "print" at bounding box center [808, 370] width 44 height 44
click at [161, 21] on icon at bounding box center [163, 19] width 8 height 8
click at [800, 369] on button "print" at bounding box center [808, 370] width 44 height 44
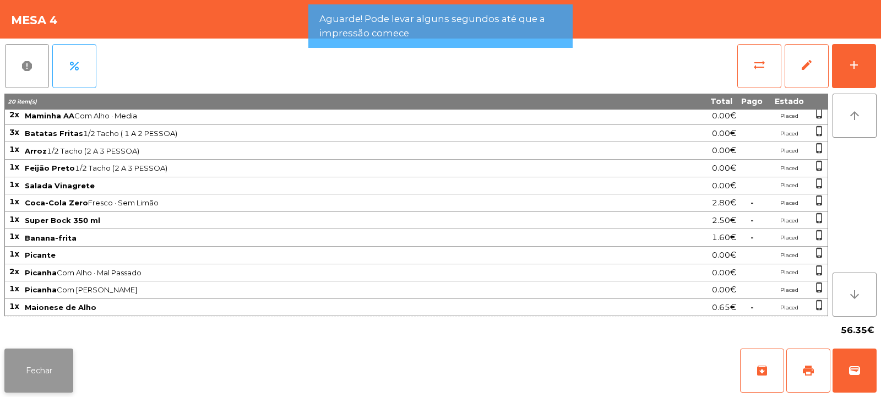
click at [54, 361] on button "Fechar" at bounding box center [38, 370] width 69 height 44
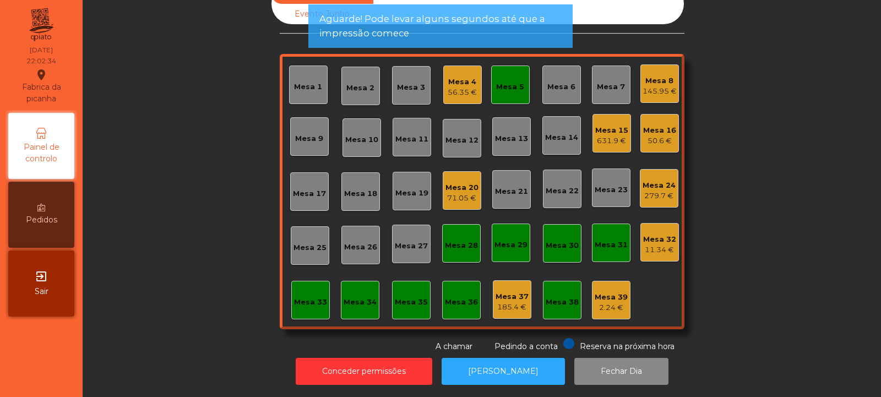
scroll to position [0, 0]
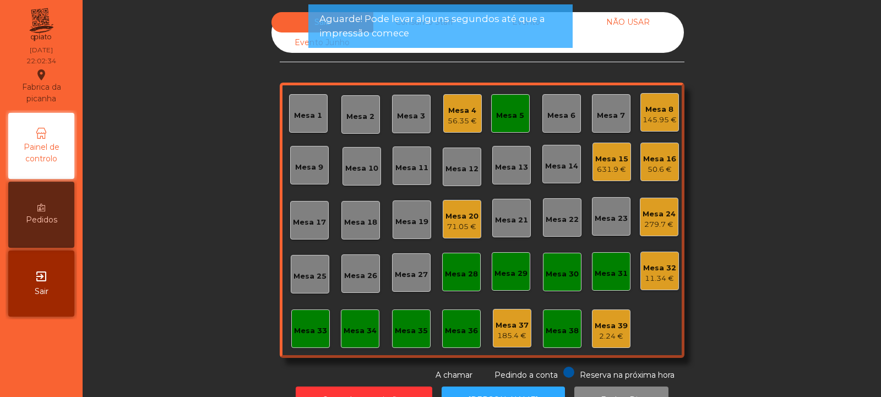
click at [503, 119] on div "Mesa 5" at bounding box center [510, 115] width 28 height 11
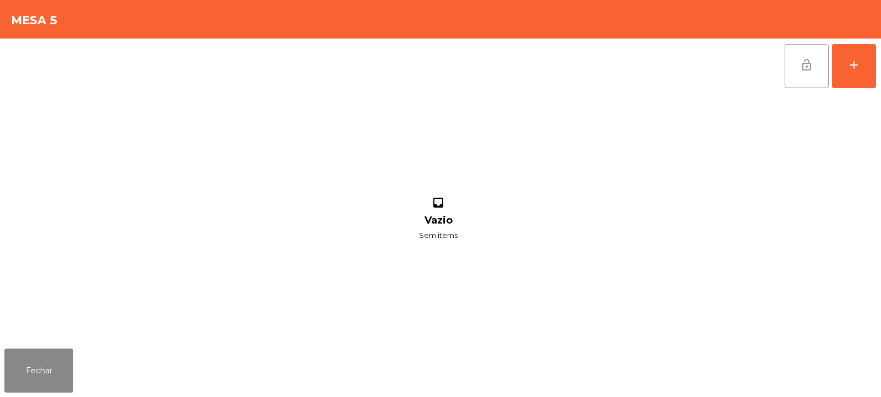
click at [807, 72] on button "lock_open" at bounding box center [806, 66] width 44 height 44
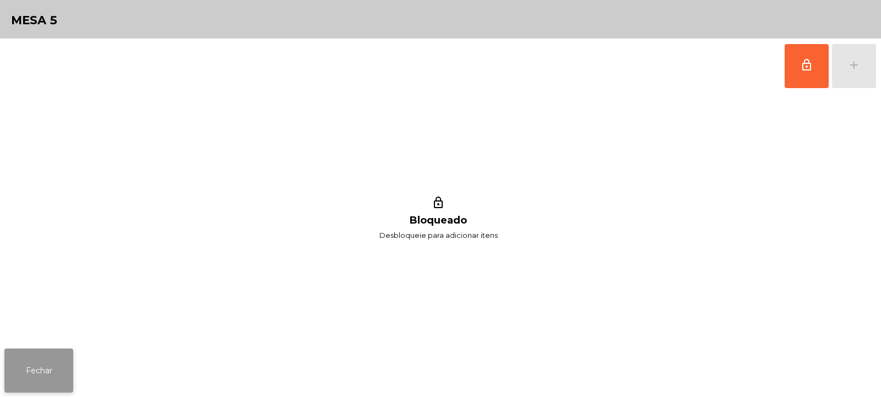
click at [67, 352] on button "Fechar" at bounding box center [38, 370] width 69 height 44
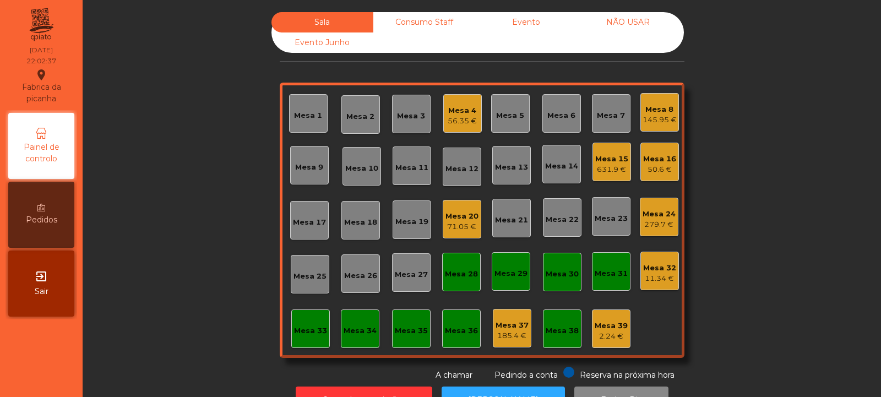
click at [656, 216] on div "Mesa 24" at bounding box center [658, 214] width 33 height 11
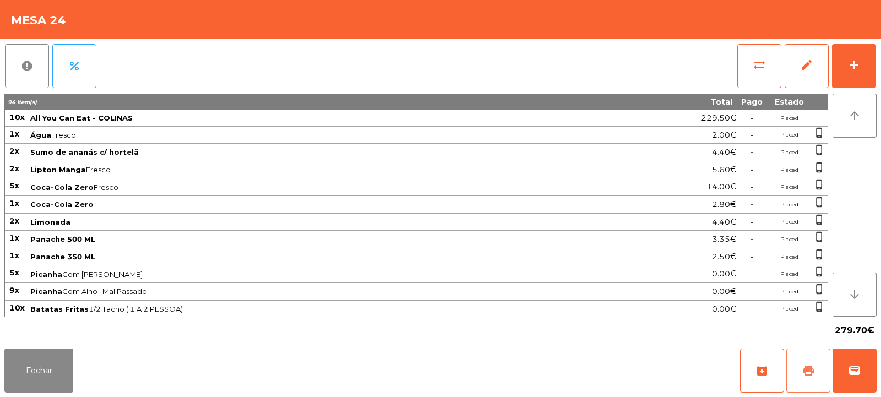
click at [811, 379] on button "print" at bounding box center [808, 370] width 44 height 44
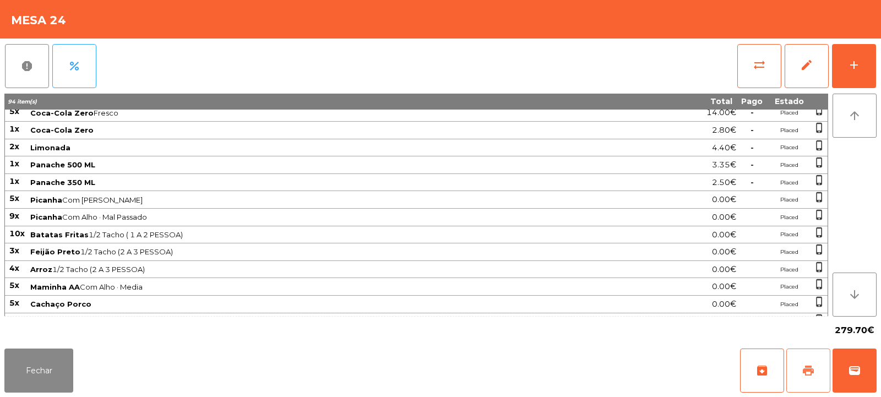
scroll to position [261, 0]
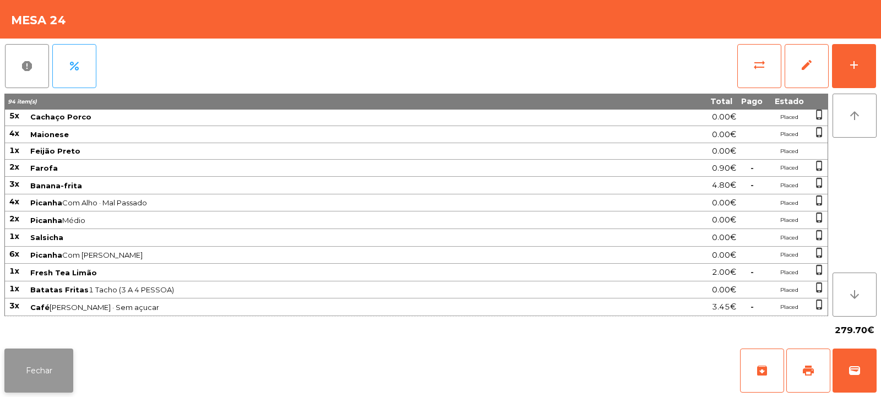
click at [47, 370] on button "Fechar" at bounding box center [38, 370] width 69 height 44
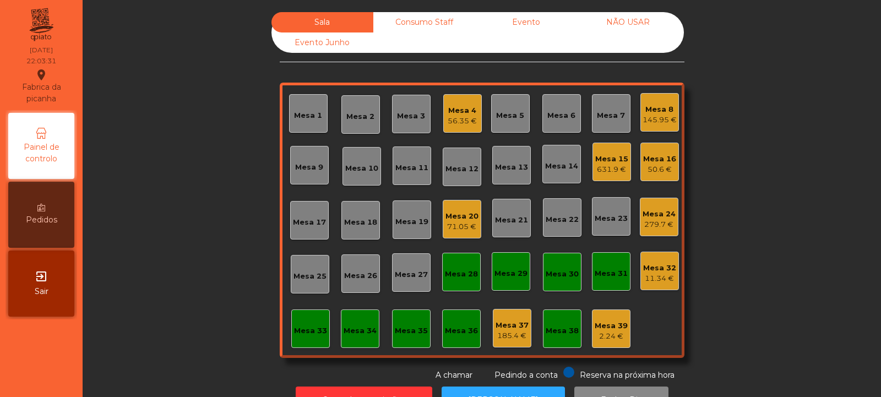
click at [613, 161] on div "Mesa 15" at bounding box center [611, 159] width 33 height 11
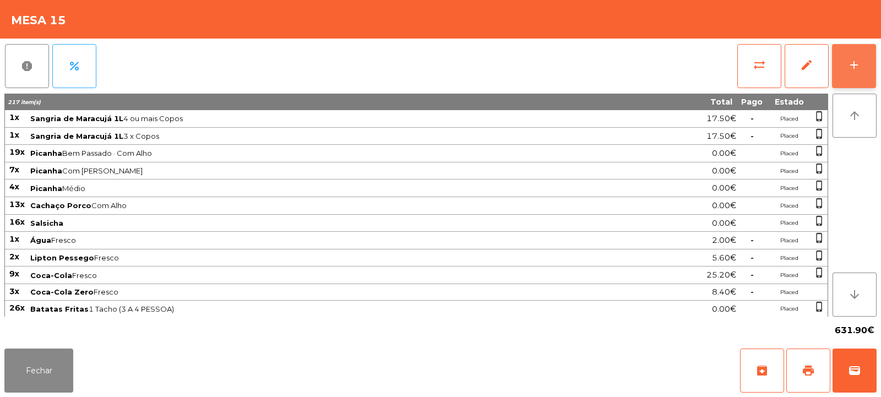
click at [856, 72] on button "add" at bounding box center [854, 66] width 44 height 44
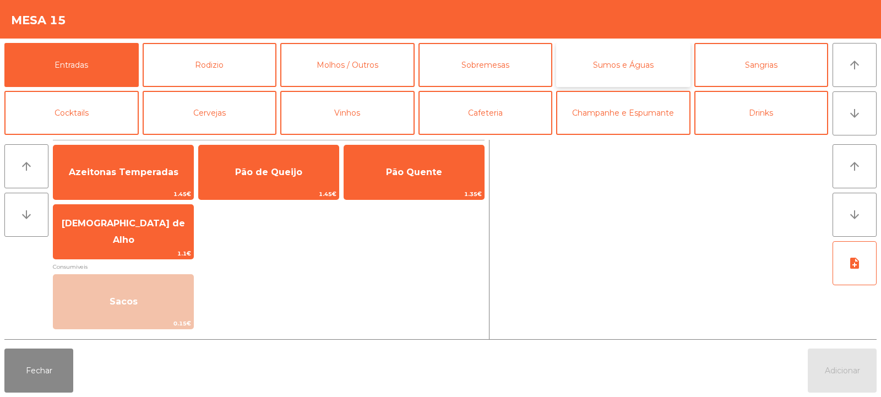
click at [648, 59] on button "Sumos e Águas" at bounding box center [623, 65] width 134 height 44
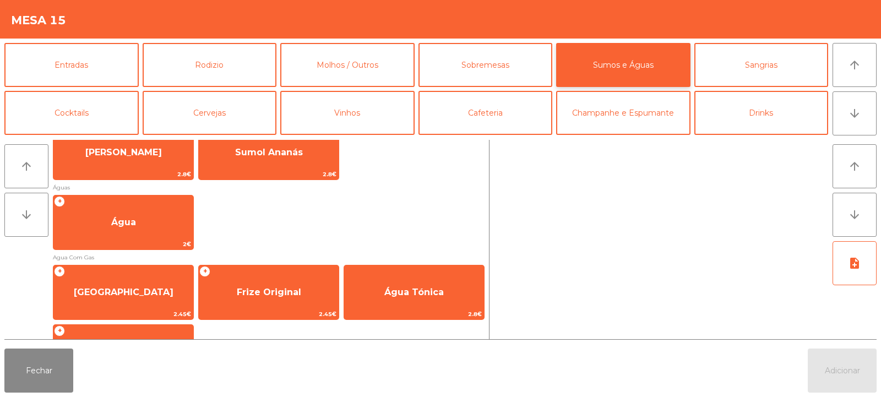
scroll to position [332, 0]
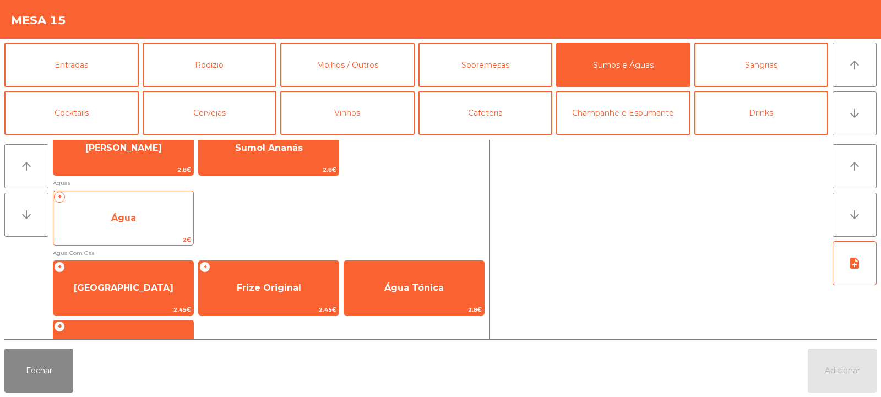
click at [124, 215] on span "Água" at bounding box center [123, 217] width 25 height 10
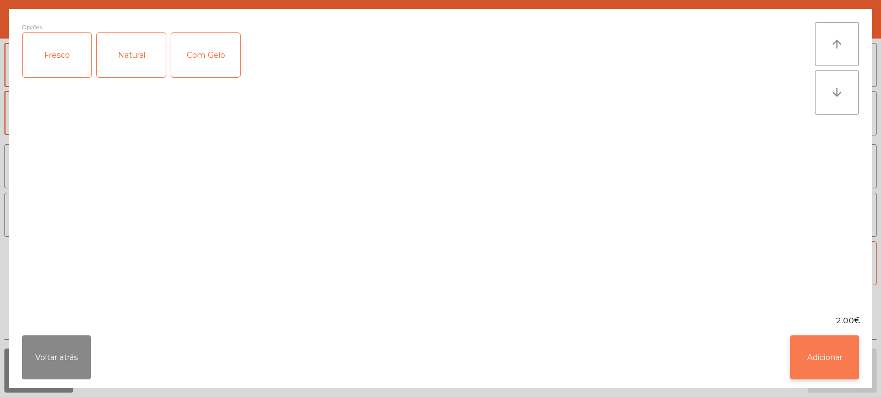
click at [823, 367] on button "Adicionar" at bounding box center [824, 357] width 69 height 44
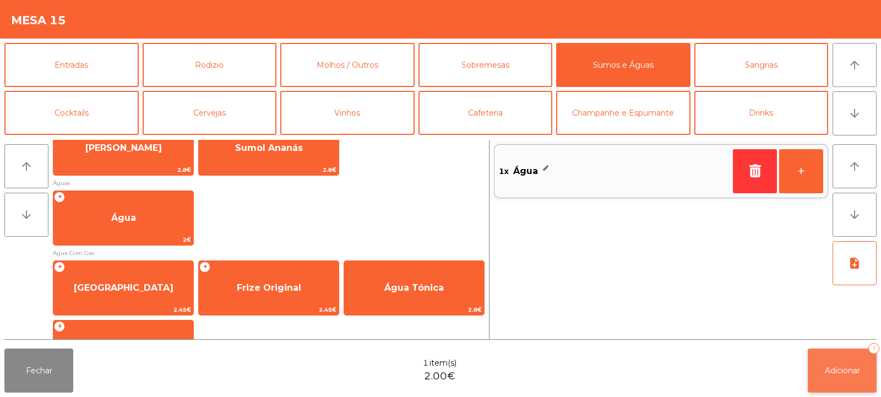
click at [840, 381] on button "Adicionar 1" at bounding box center [841, 370] width 69 height 44
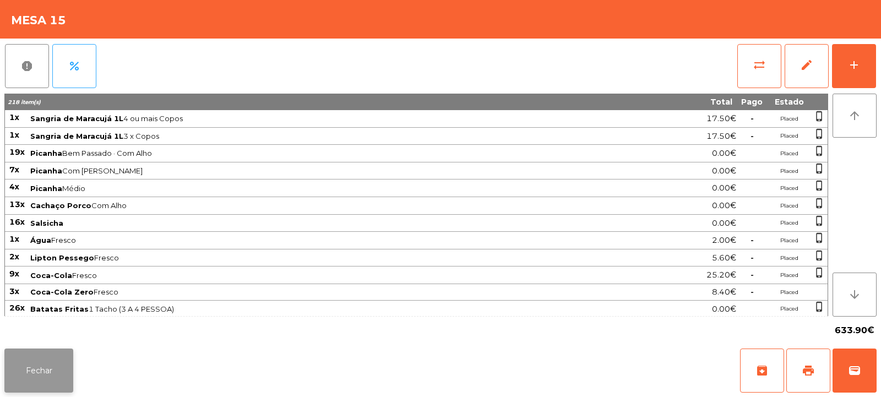
click at [47, 362] on button "Fechar" at bounding box center [38, 370] width 69 height 44
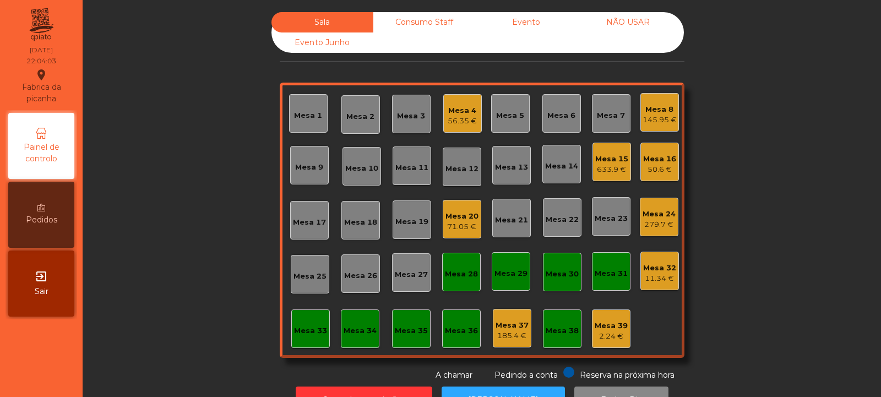
click at [646, 225] on div "279.7 €" at bounding box center [658, 224] width 33 height 11
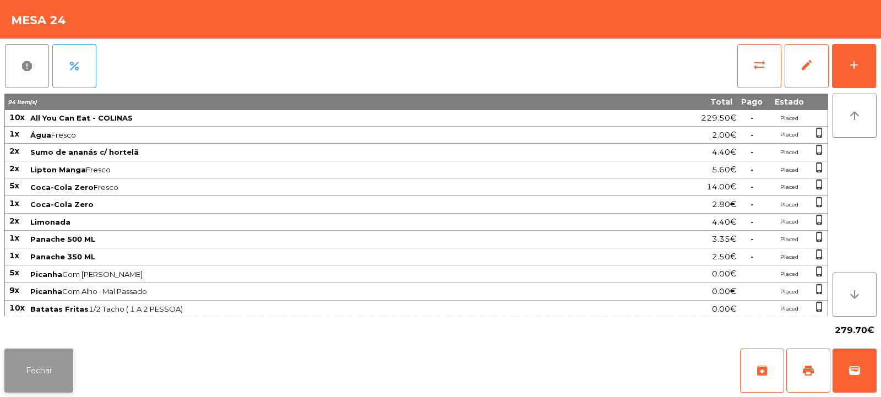
click at [37, 366] on button "Fechar" at bounding box center [38, 370] width 69 height 44
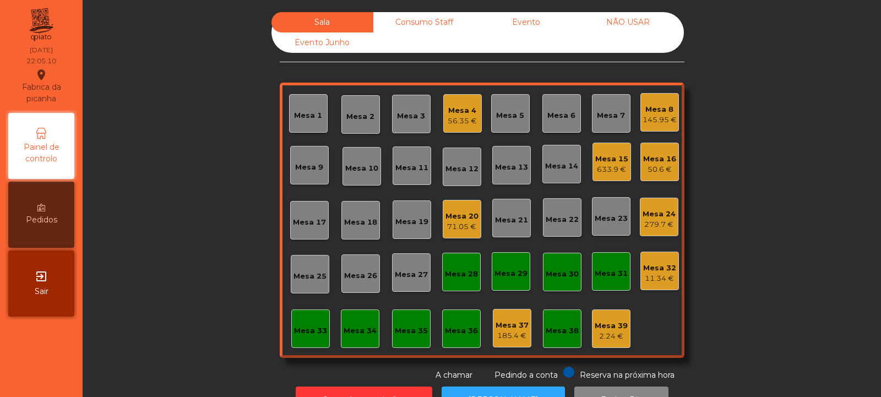
click at [453, 120] on div "56.35 €" at bounding box center [461, 121] width 29 height 11
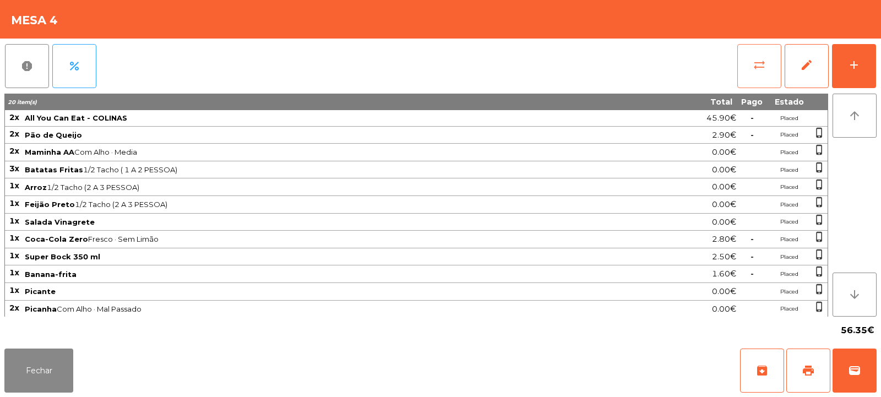
click at [769, 67] on button "sync_alt" at bounding box center [759, 66] width 44 height 44
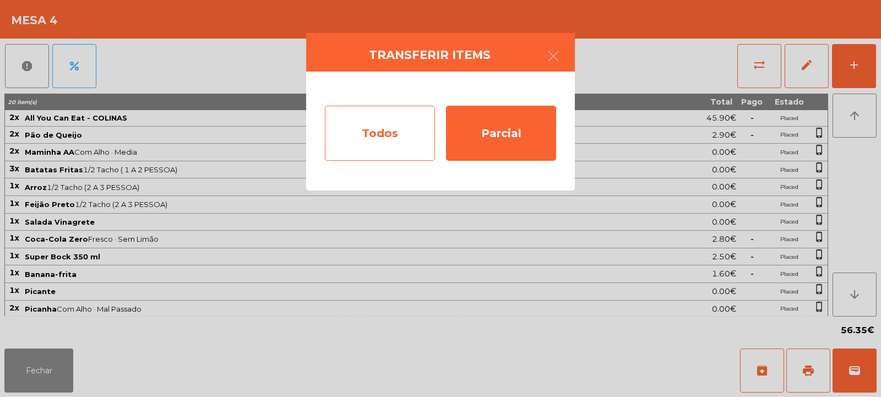
click at [393, 136] on div "Todos" at bounding box center [380, 133] width 110 height 55
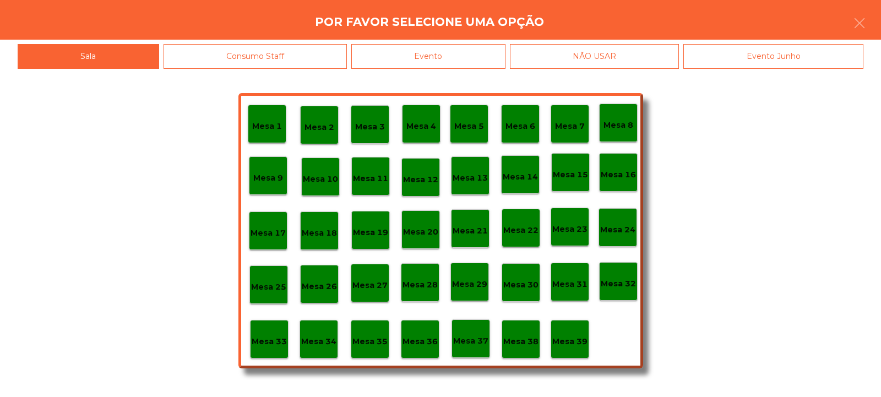
click at [436, 59] on div "Evento" at bounding box center [428, 56] width 154 height 25
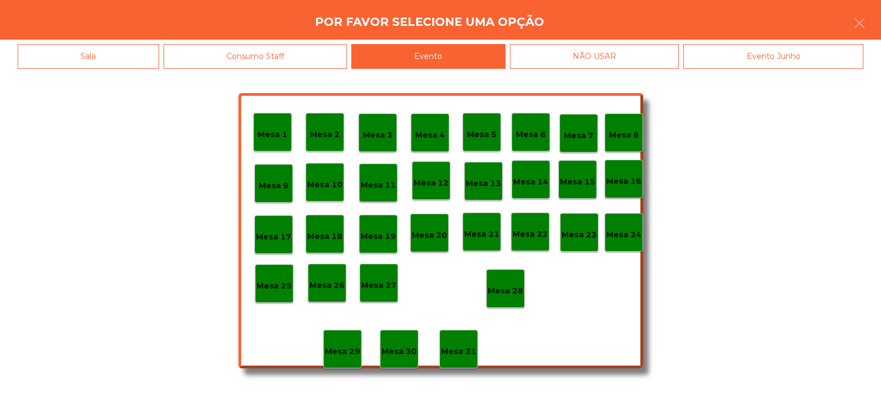
click at [504, 287] on p "Mesa 28" at bounding box center [505, 291] width 35 height 13
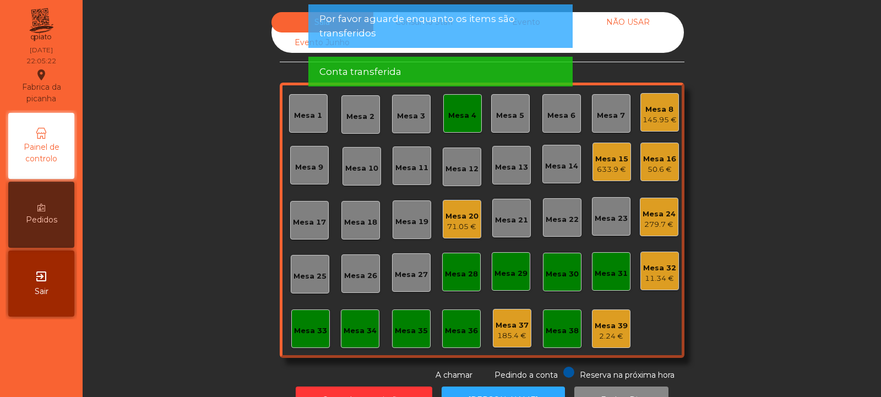
click at [448, 116] on div "Mesa 4" at bounding box center [462, 115] width 28 height 11
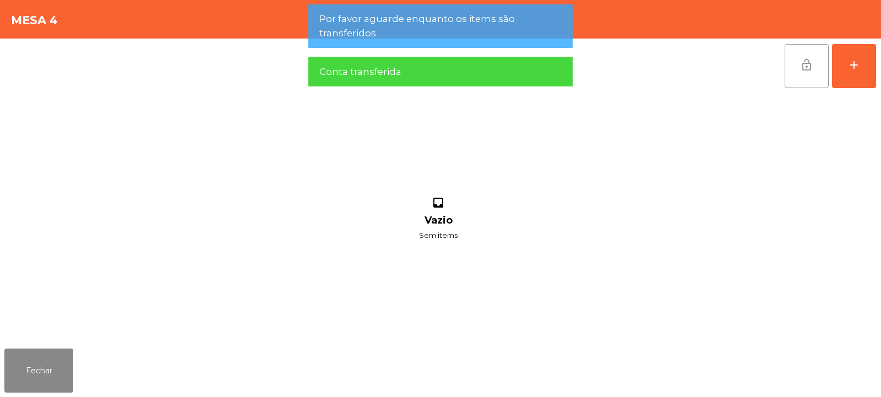
click at [804, 66] on span "lock_open" at bounding box center [806, 64] width 13 height 13
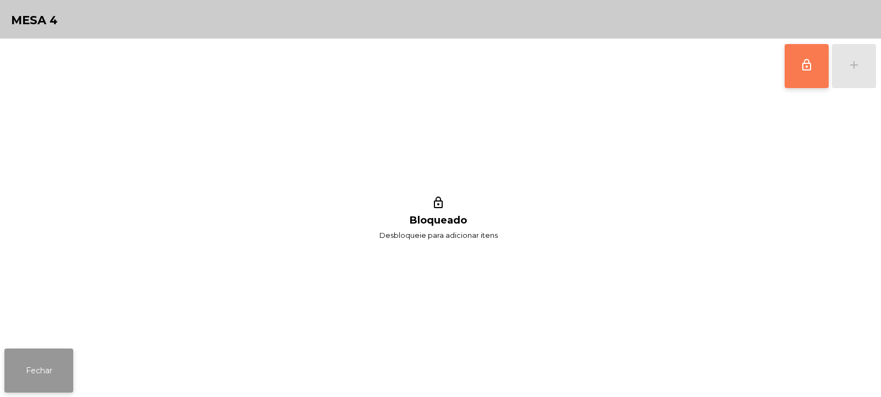
click at [46, 368] on button "Fechar" at bounding box center [38, 370] width 69 height 44
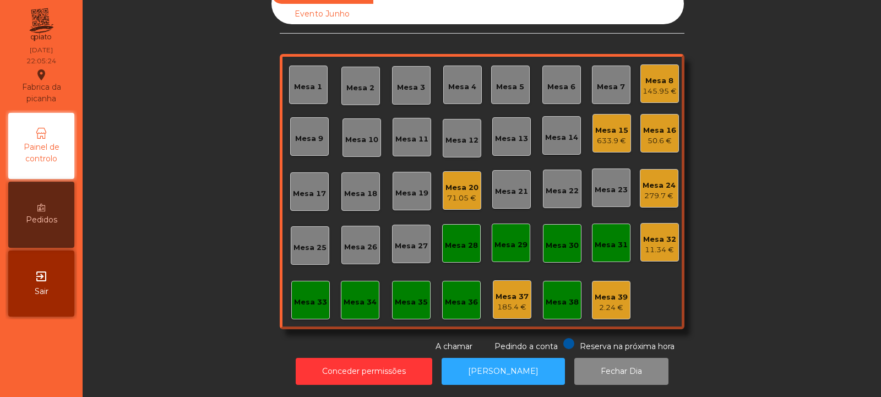
scroll to position [0, 0]
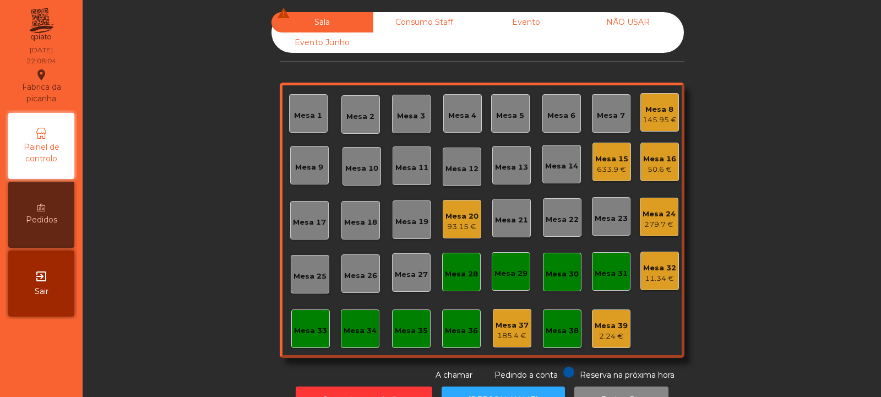
click at [646, 225] on div "279.7 €" at bounding box center [658, 224] width 33 height 11
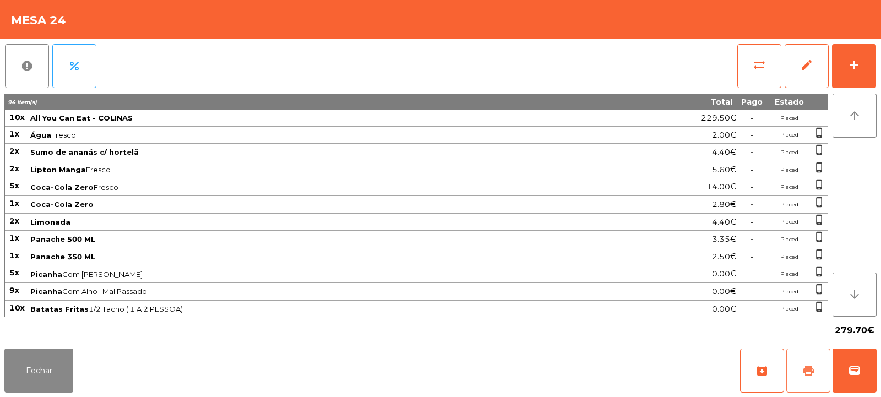
click at [808, 371] on span "print" at bounding box center [807, 370] width 13 height 13
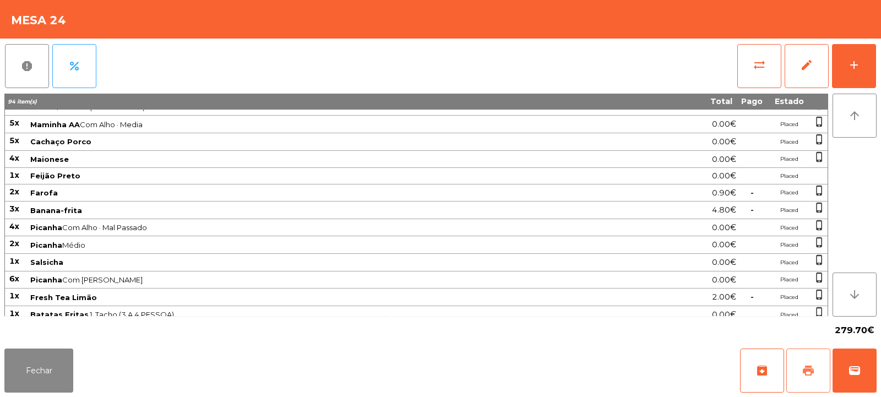
scroll to position [261, 0]
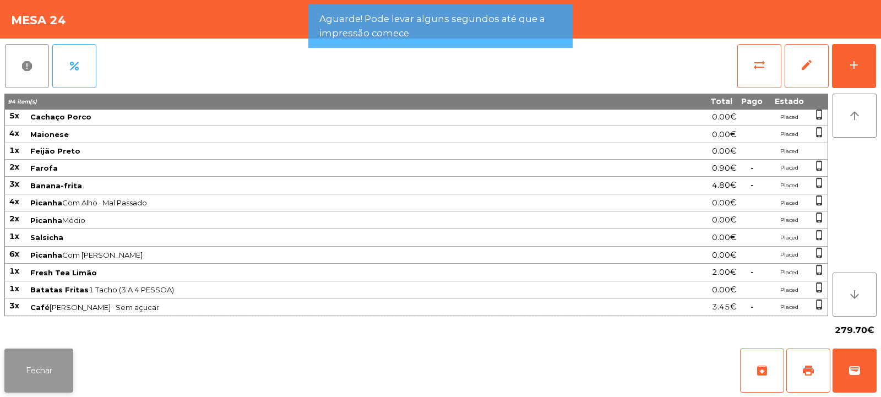
click at [57, 369] on button "Fechar" at bounding box center [38, 370] width 69 height 44
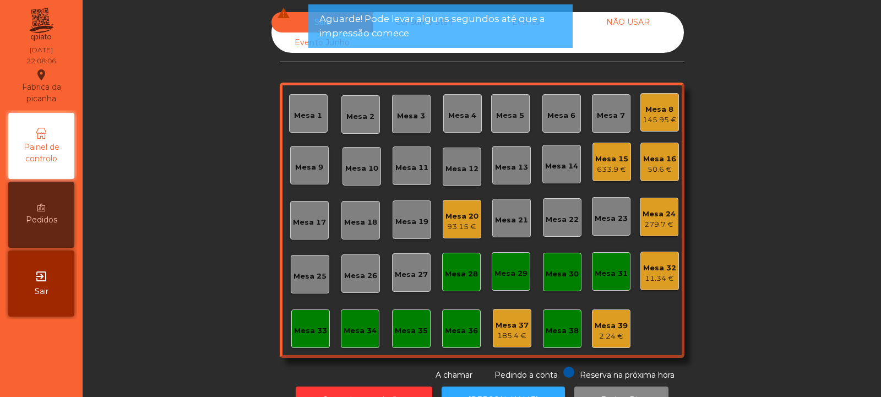
click at [654, 119] on div "145.95 €" at bounding box center [659, 119] width 34 height 11
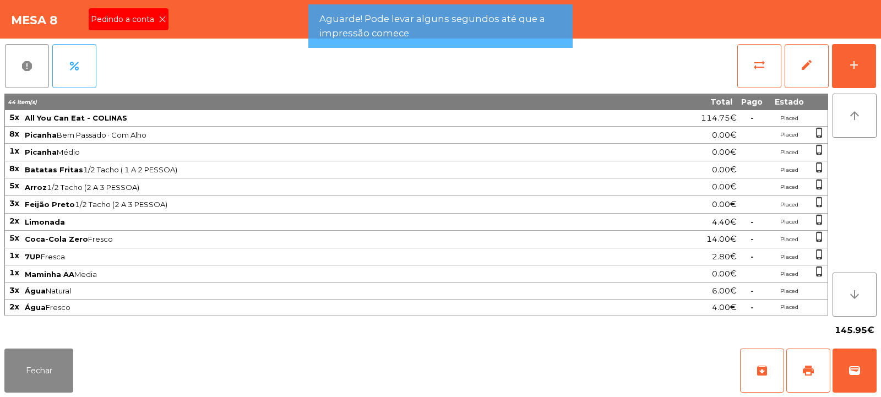
click at [161, 18] on icon at bounding box center [163, 19] width 8 height 8
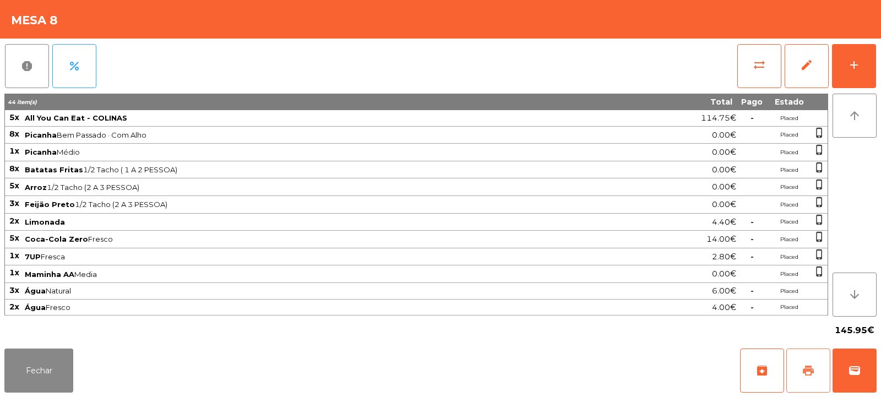
click at [804, 365] on span "print" at bounding box center [807, 370] width 13 height 13
click at [37, 374] on button "Fechar" at bounding box center [38, 370] width 69 height 44
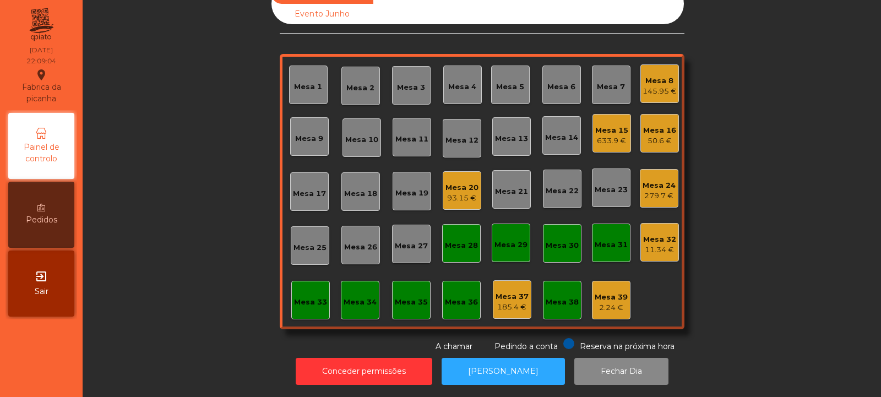
scroll to position [0, 0]
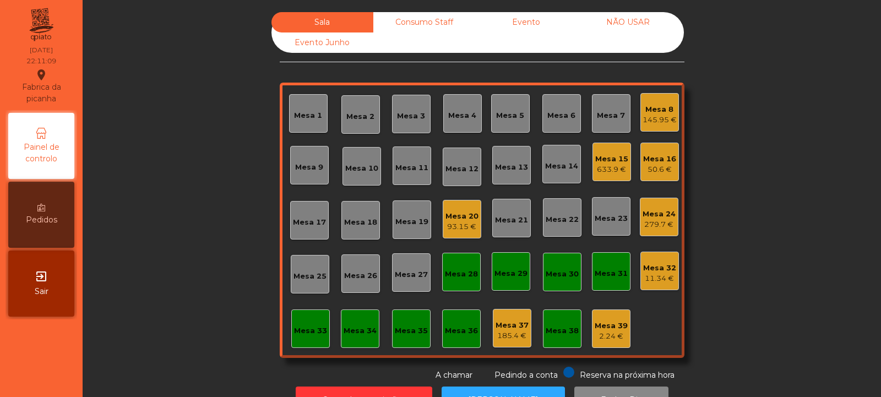
click at [667, 122] on div "145.95 €" at bounding box center [659, 119] width 34 height 11
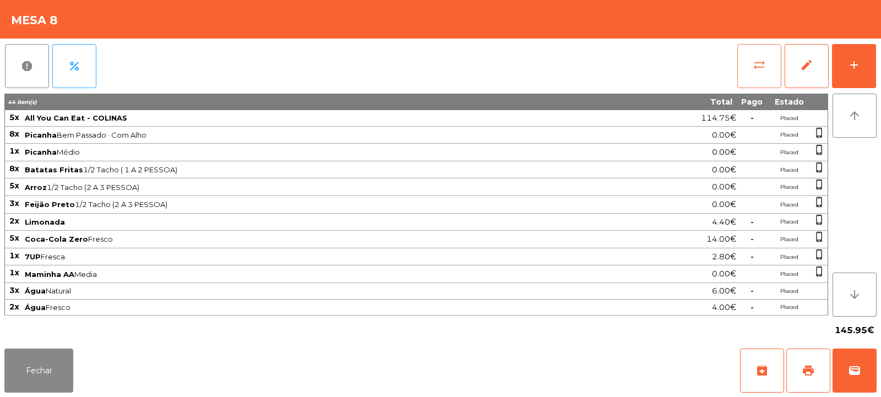
click at [763, 70] on span "sync_alt" at bounding box center [758, 64] width 13 height 13
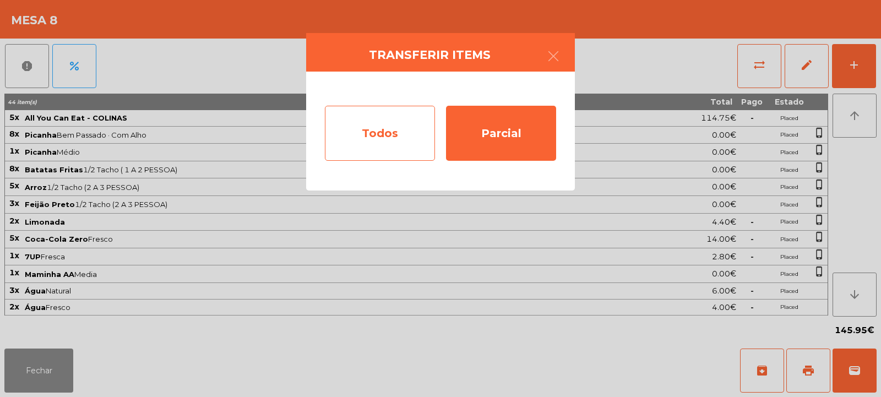
click at [400, 130] on div "Todos" at bounding box center [380, 133] width 110 height 55
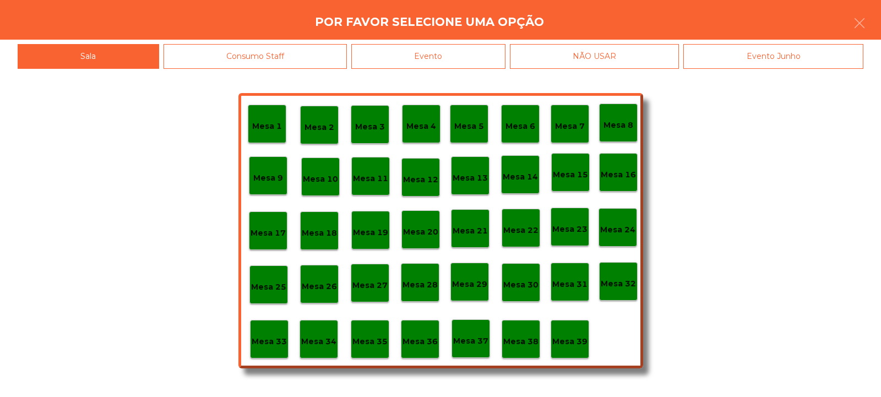
click at [486, 50] on div "Evento" at bounding box center [428, 56] width 154 height 25
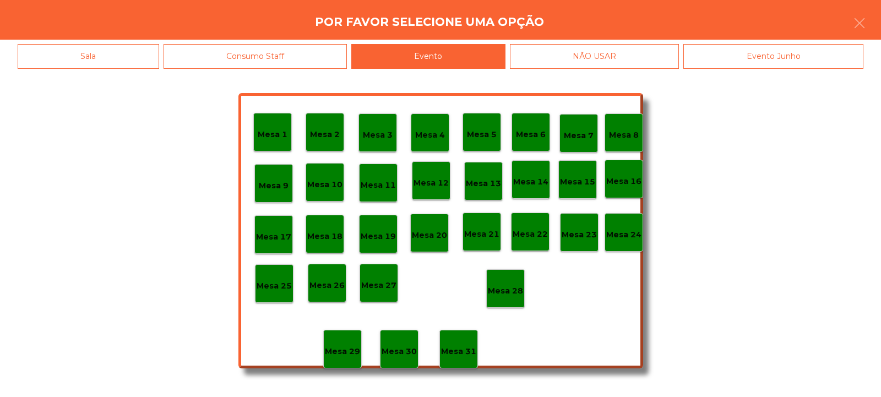
click at [518, 285] on p "Mesa 28" at bounding box center [505, 291] width 35 height 13
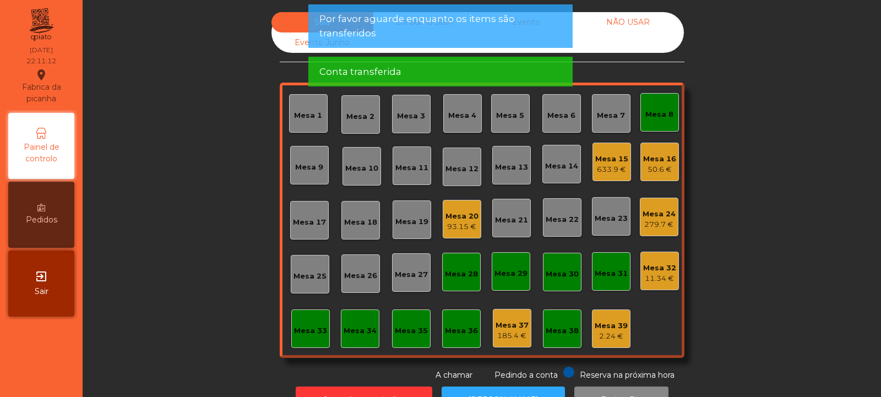
click at [659, 121] on div "Mesa 8" at bounding box center [659, 112] width 39 height 39
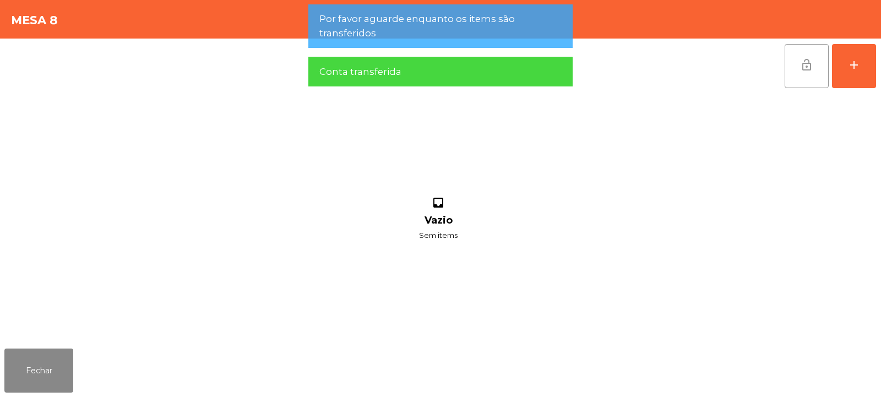
click at [805, 72] on button "lock_open" at bounding box center [806, 66] width 44 height 44
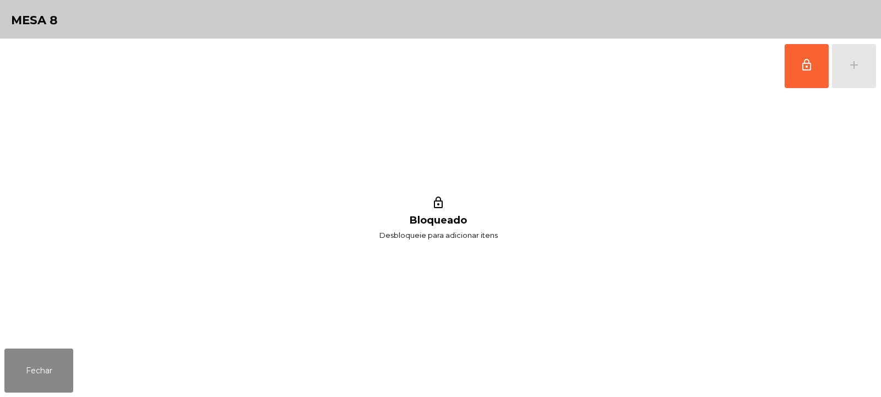
click at [180, 312] on div "lock_outline Bloqueado Desbloqueie para adicionar itens" at bounding box center [437, 219] width 867 height 250
click at [46, 360] on button "Fechar" at bounding box center [38, 370] width 69 height 44
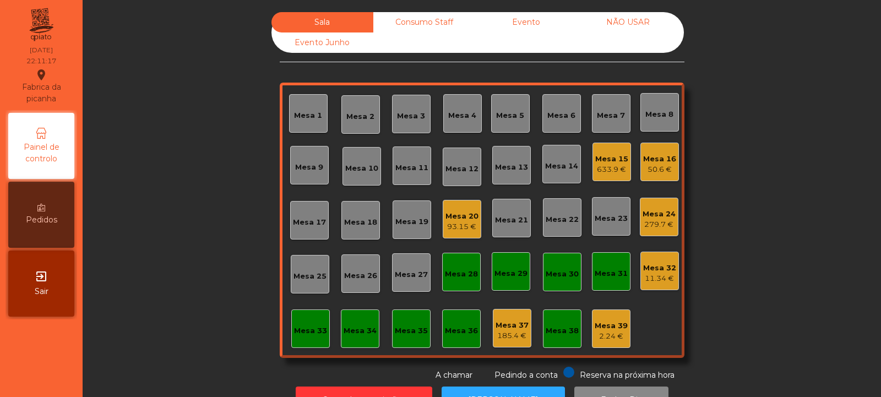
click at [664, 161] on div "Mesa 16" at bounding box center [659, 159] width 33 height 11
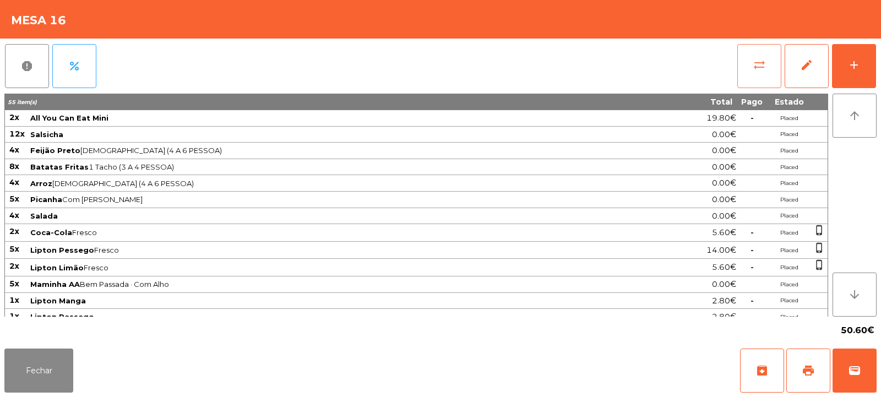
click at [759, 69] on span "sync_alt" at bounding box center [758, 64] width 13 height 13
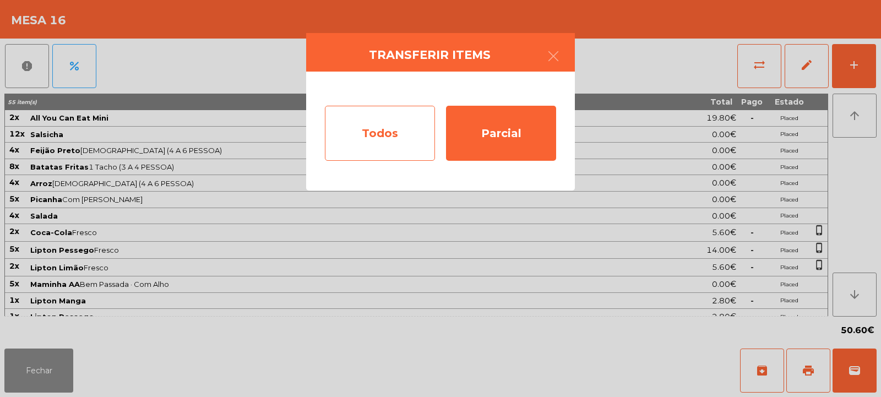
click at [388, 123] on div "Todos" at bounding box center [380, 133] width 110 height 55
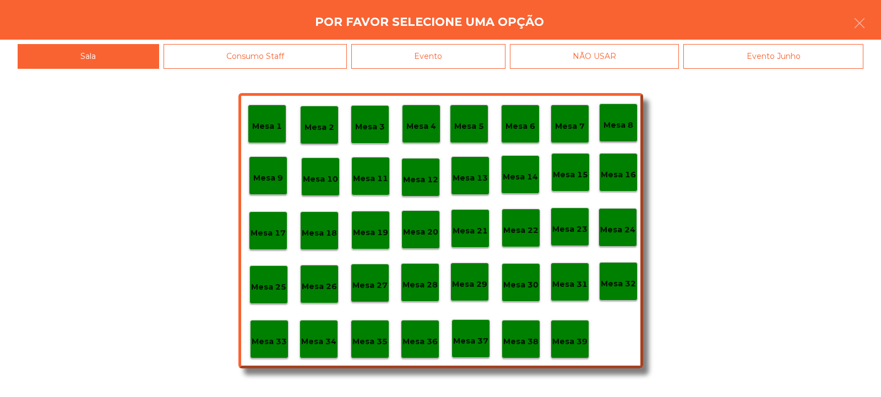
click at [570, 173] on p "Mesa 15" at bounding box center [570, 174] width 35 height 13
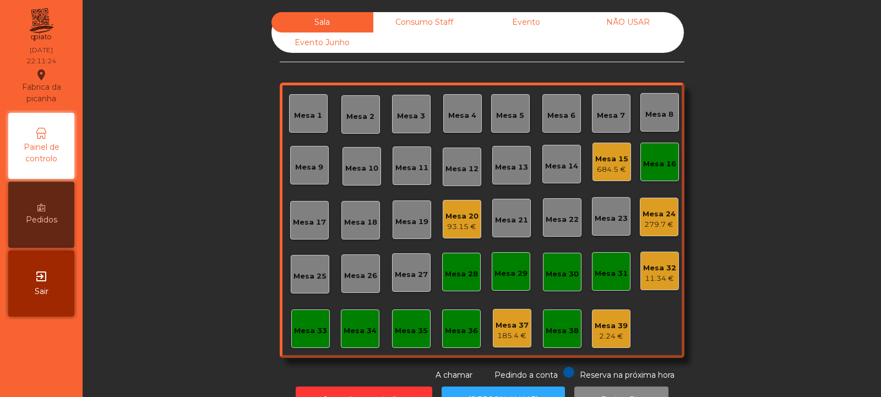
click at [652, 165] on div "Mesa 16" at bounding box center [659, 164] width 33 height 11
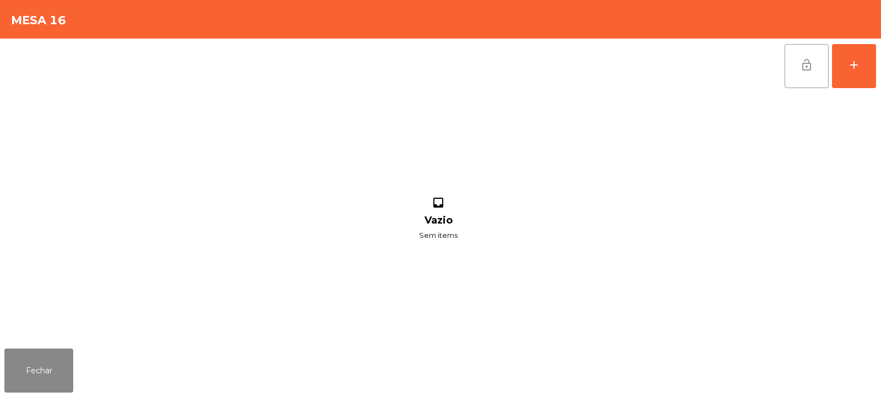
click at [793, 50] on button "lock_open" at bounding box center [806, 66] width 44 height 44
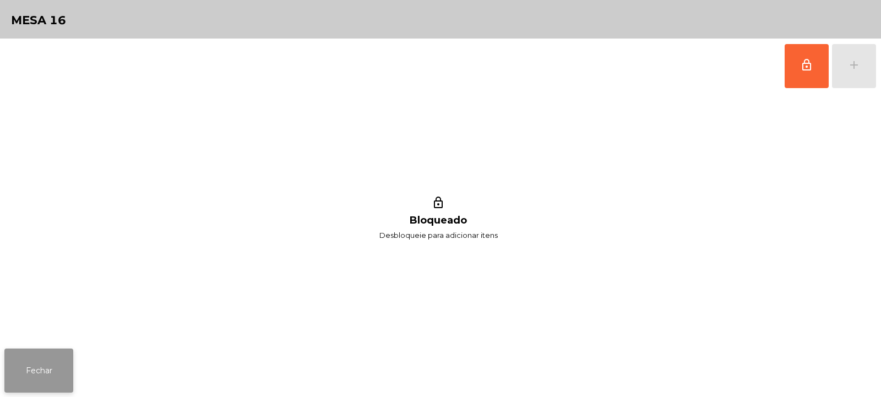
click at [50, 350] on button "Fechar" at bounding box center [38, 370] width 69 height 44
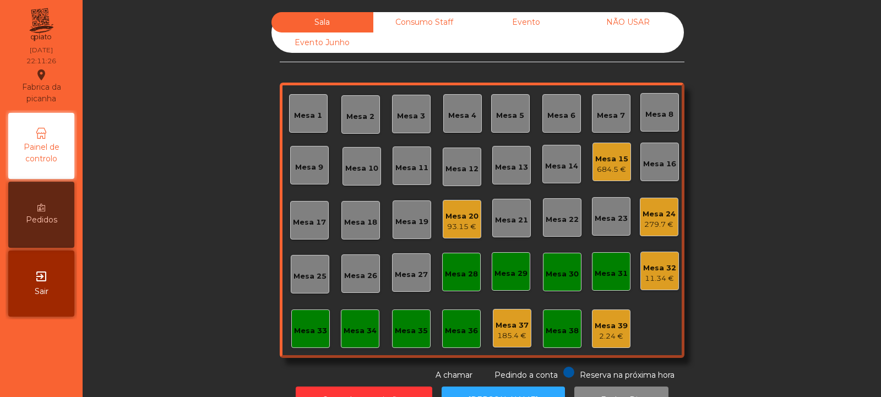
click at [614, 159] on div "Mesa 15" at bounding box center [611, 159] width 33 height 11
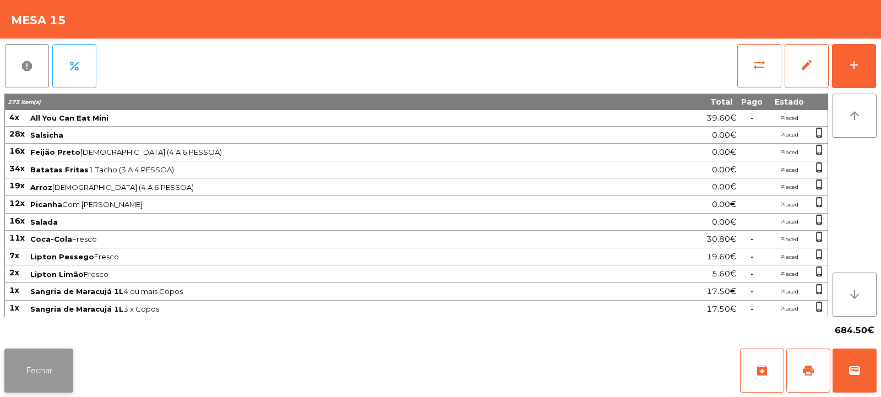
click at [36, 382] on button "Fechar" at bounding box center [38, 370] width 69 height 44
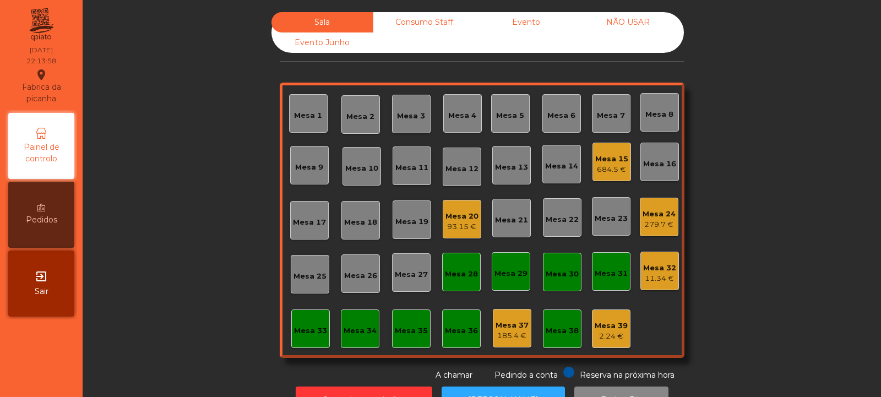
click at [610, 163] on div "Mesa 15" at bounding box center [611, 159] width 33 height 11
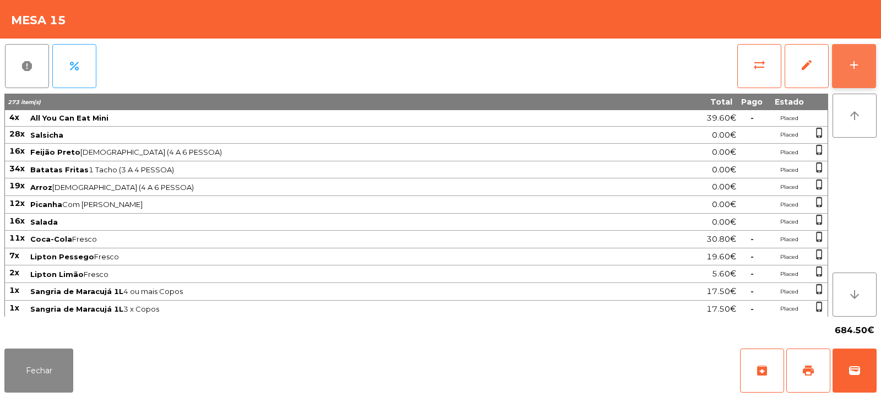
click at [849, 74] on button "add" at bounding box center [854, 66] width 44 height 44
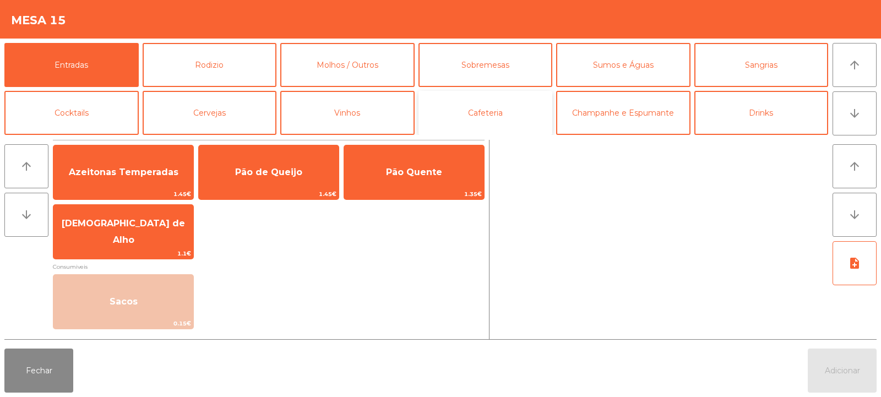
click at [490, 113] on button "Cafeteria" at bounding box center [485, 113] width 134 height 44
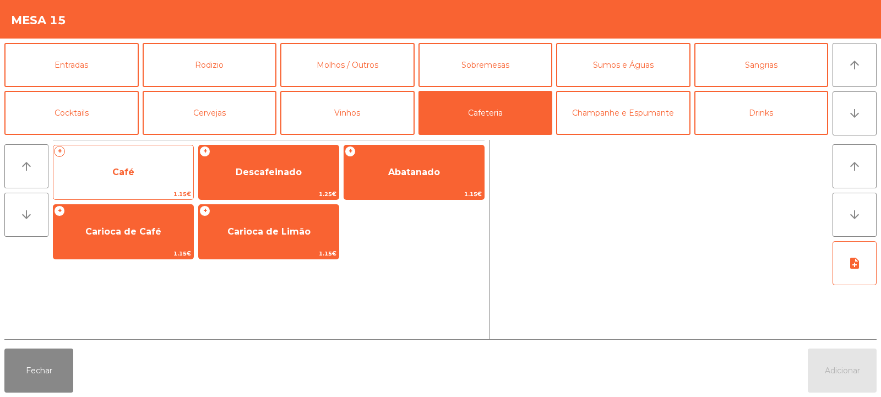
click at [155, 181] on span "Café" at bounding box center [123, 172] width 140 height 30
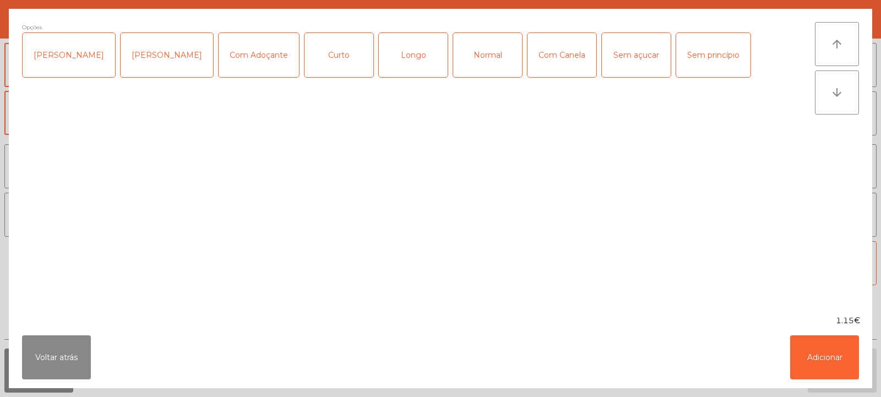
click at [474, 64] on div "Normal" at bounding box center [487, 55] width 69 height 44
click at [154, 62] on div "Chavena Escaldada" at bounding box center [167, 55] width 92 height 44
click at [822, 362] on button "Adicionar" at bounding box center [824, 357] width 69 height 44
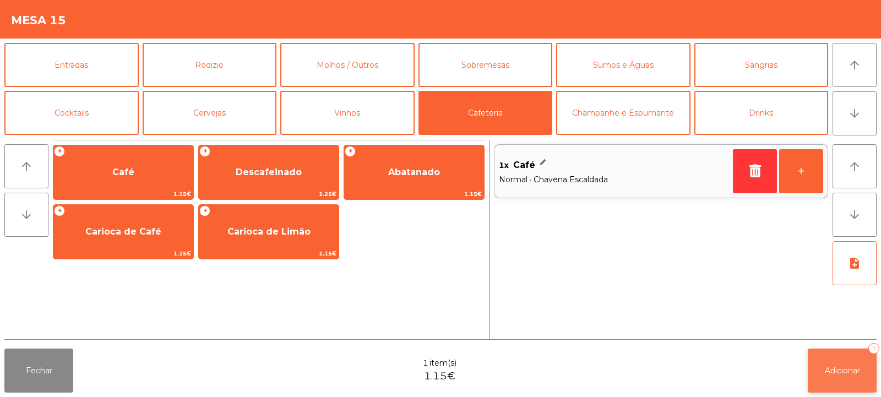
click at [836, 378] on button "Adicionar 1" at bounding box center [841, 370] width 69 height 44
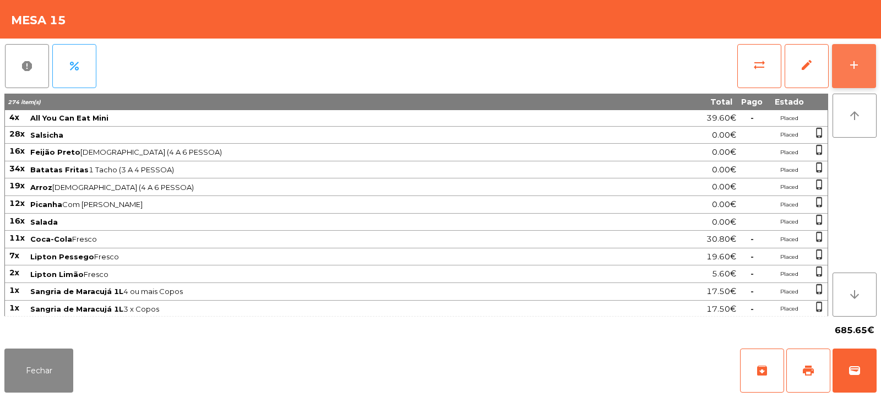
click at [856, 67] on div "add" at bounding box center [853, 64] width 13 height 13
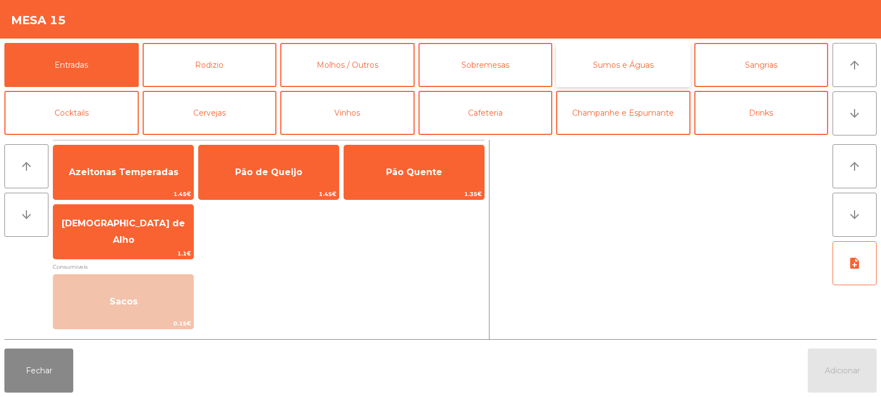
click at [631, 69] on button "Sumos e Águas" at bounding box center [623, 65] width 134 height 44
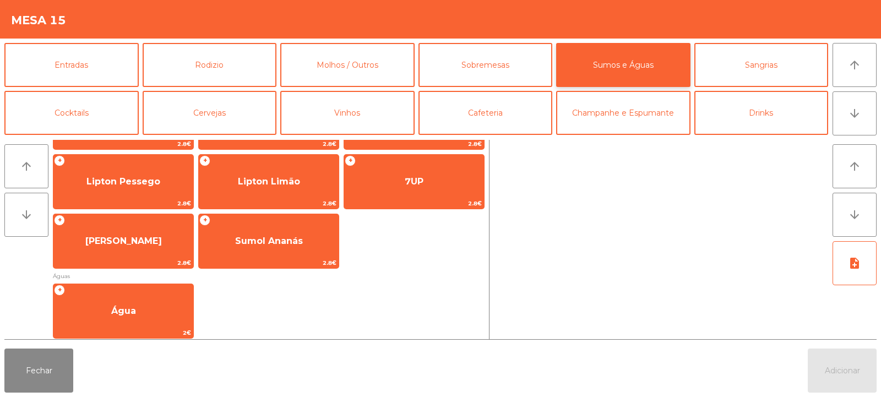
scroll to position [237, 0]
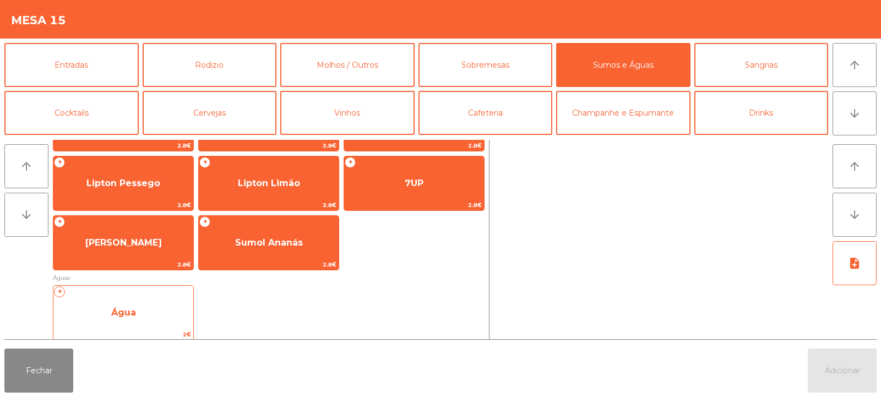
click at [130, 318] on span "Água" at bounding box center [123, 313] width 140 height 30
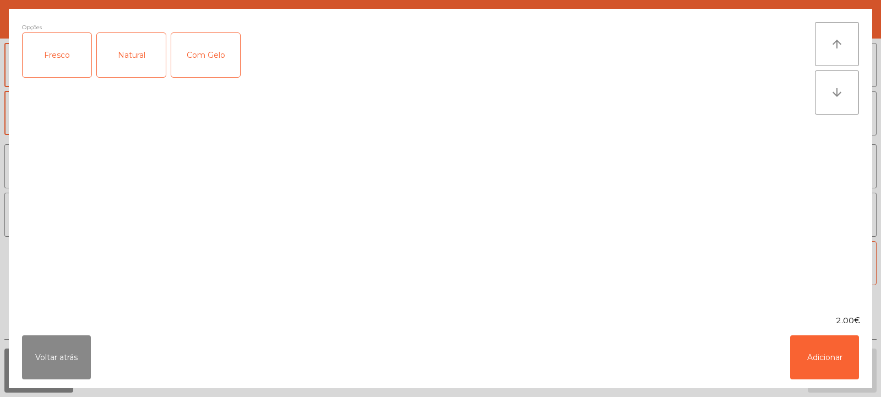
click at [63, 60] on div "Fresco" at bounding box center [57, 55] width 69 height 44
click at [818, 349] on button "Adicionar" at bounding box center [824, 357] width 69 height 44
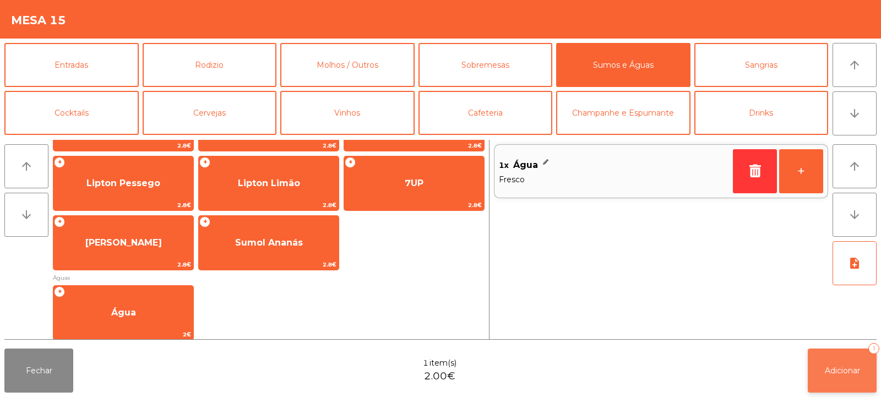
click at [834, 371] on span "Adicionar" at bounding box center [841, 370] width 35 height 10
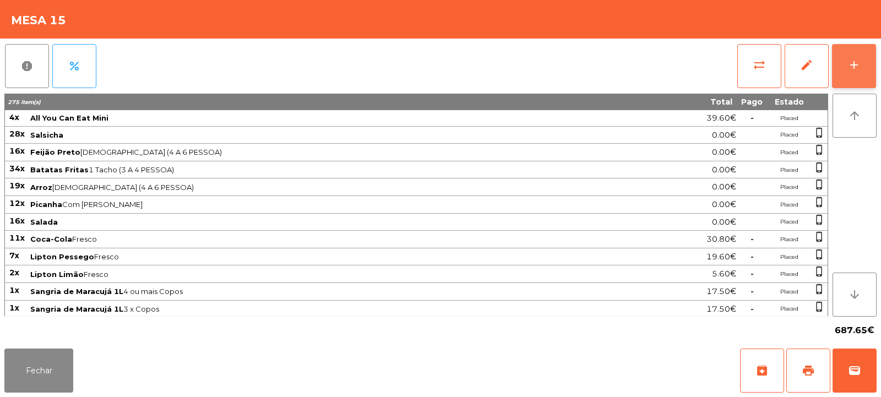
click at [865, 61] on button "add" at bounding box center [854, 66] width 44 height 44
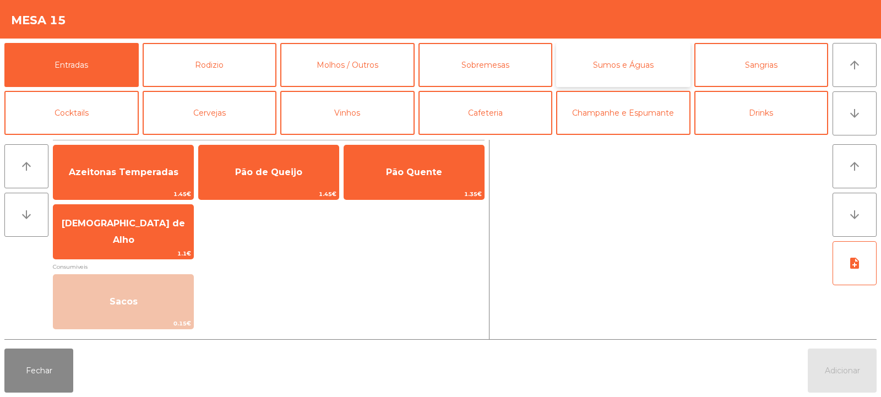
click at [602, 60] on button "Sumos e Águas" at bounding box center [623, 65] width 134 height 44
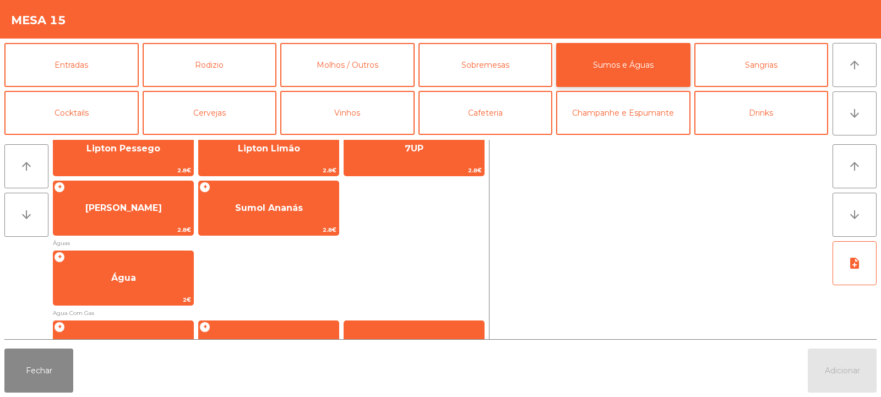
scroll to position [310, 0]
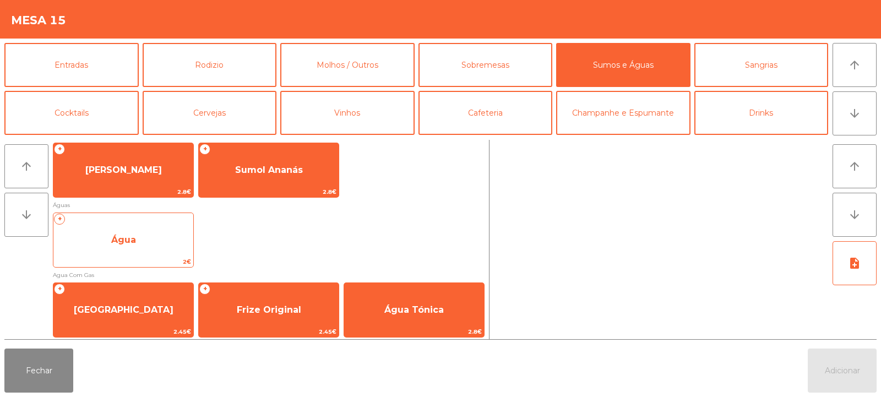
click at [133, 239] on span "Água" at bounding box center [123, 239] width 25 height 10
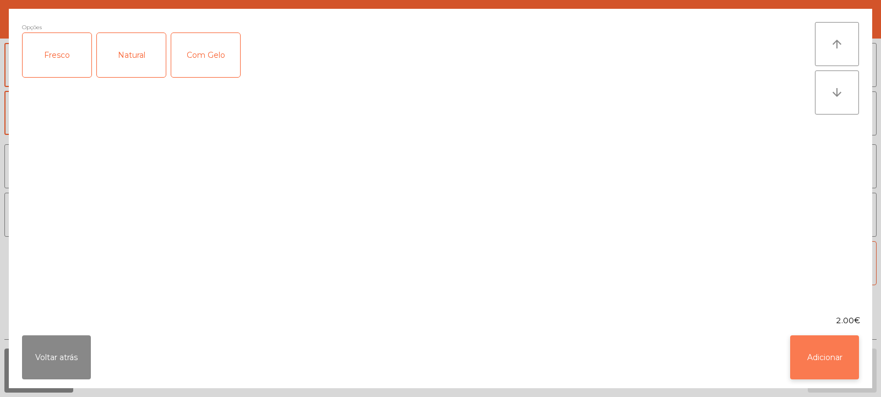
click at [829, 352] on button "Adicionar" at bounding box center [824, 357] width 69 height 44
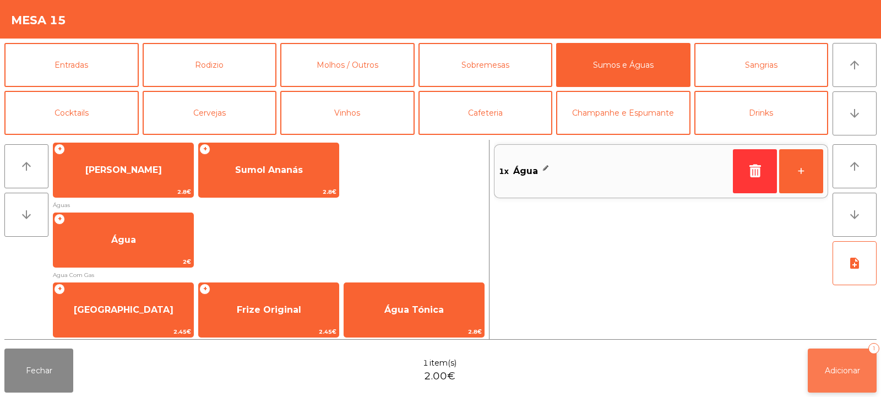
click at [842, 369] on span "Adicionar" at bounding box center [841, 370] width 35 height 10
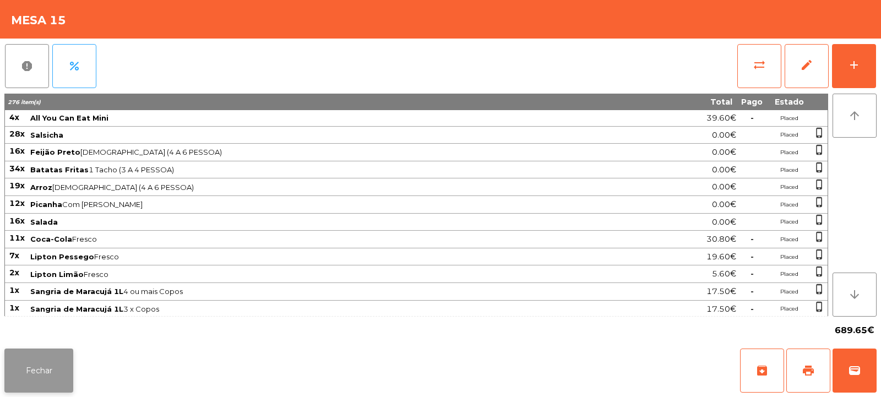
click at [33, 375] on button "Fechar" at bounding box center [38, 370] width 69 height 44
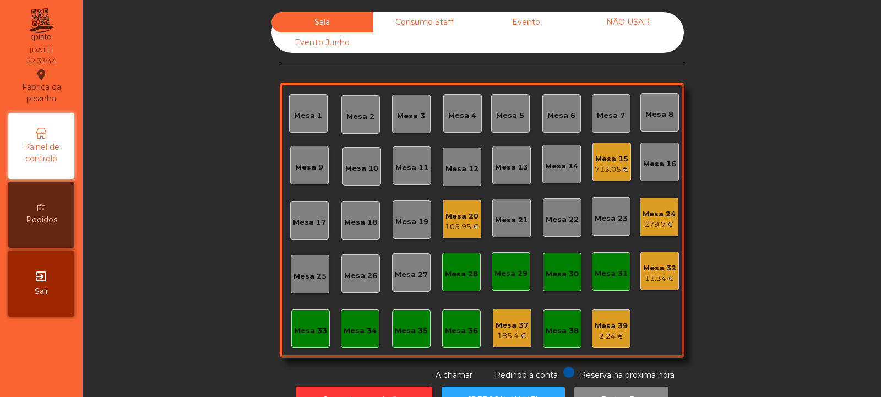
click at [604, 167] on div "713.05 €" at bounding box center [611, 169] width 34 height 11
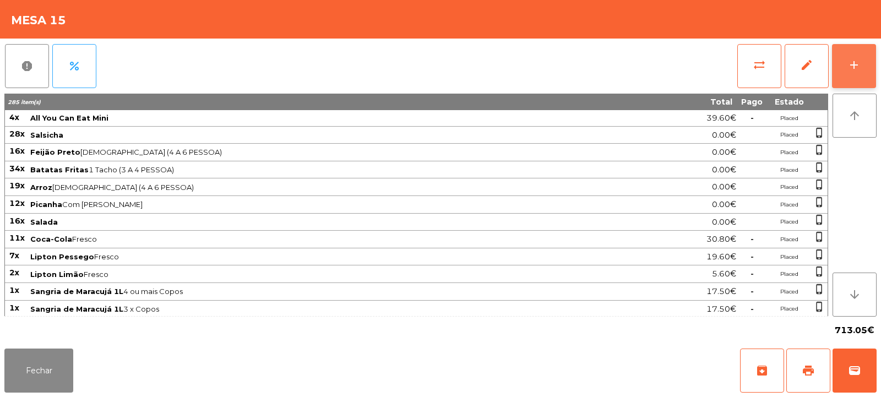
click at [850, 74] on button "add" at bounding box center [854, 66] width 44 height 44
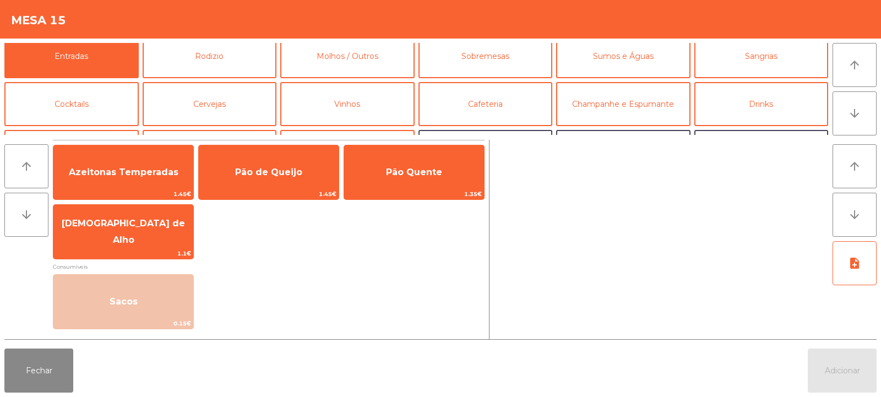
scroll to position [3, 0]
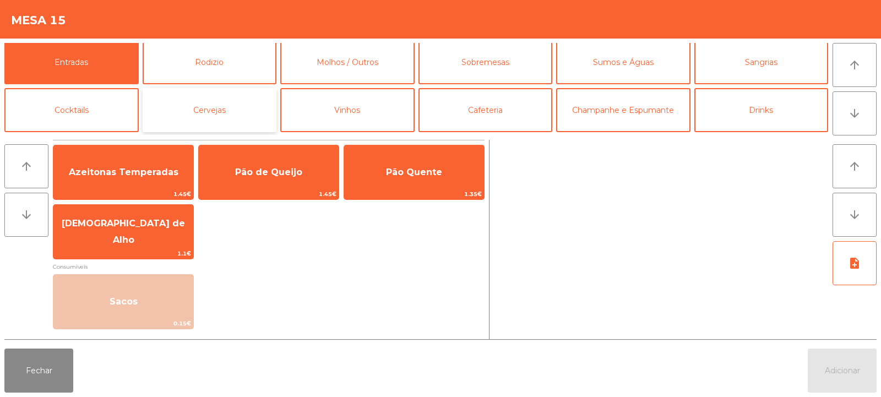
click at [227, 114] on button "Cervejas" at bounding box center [210, 110] width 134 height 44
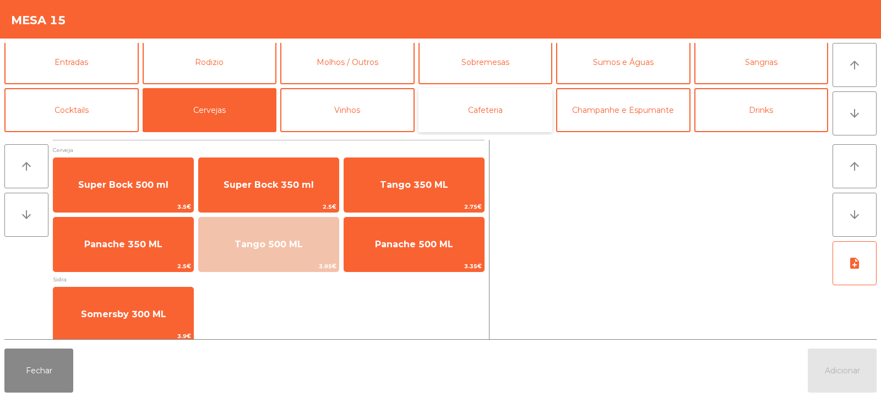
click at [484, 106] on button "Cafeteria" at bounding box center [485, 110] width 134 height 44
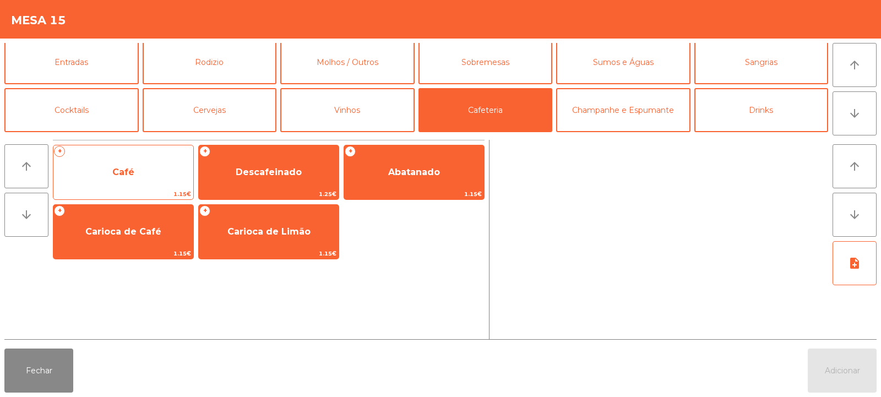
click at [155, 171] on span "Café" at bounding box center [123, 172] width 140 height 30
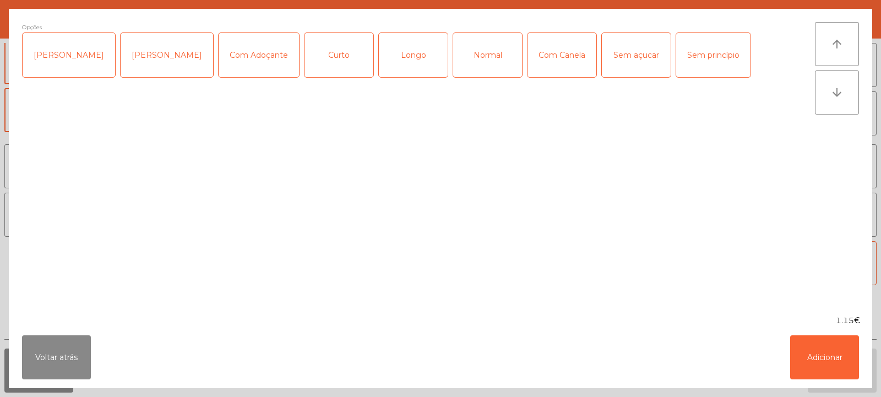
click at [400, 58] on div "Longo" at bounding box center [413, 55] width 69 height 44
click at [826, 369] on button "Adicionar" at bounding box center [824, 357] width 69 height 44
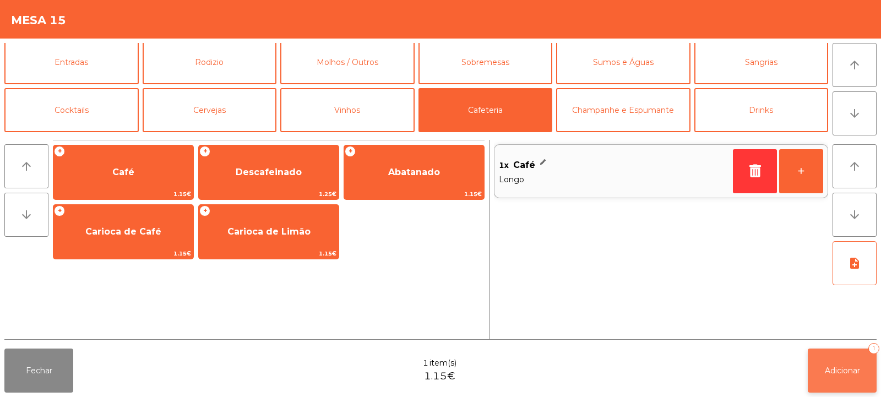
click at [844, 376] on button "Adicionar 1" at bounding box center [841, 370] width 69 height 44
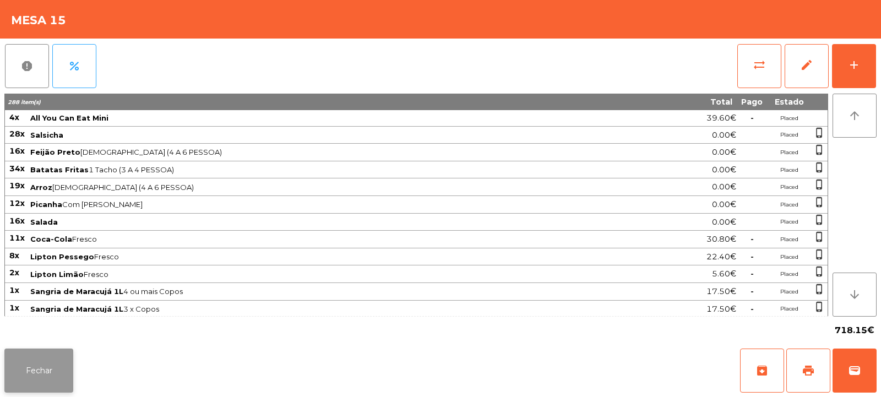
click at [37, 378] on button "Fechar" at bounding box center [38, 370] width 69 height 44
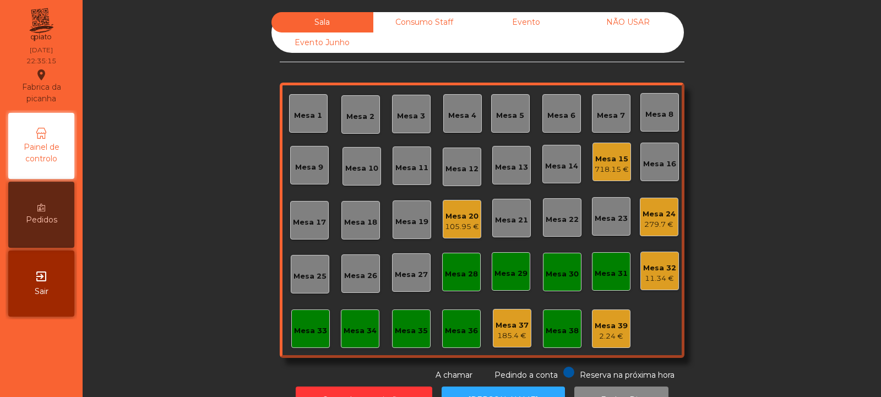
click at [599, 165] on div "718.15 €" at bounding box center [611, 169] width 34 height 11
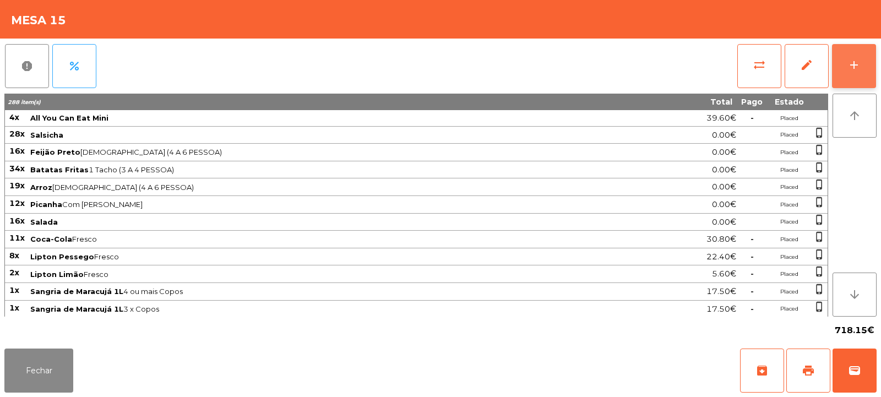
click at [843, 70] on button "add" at bounding box center [854, 66] width 44 height 44
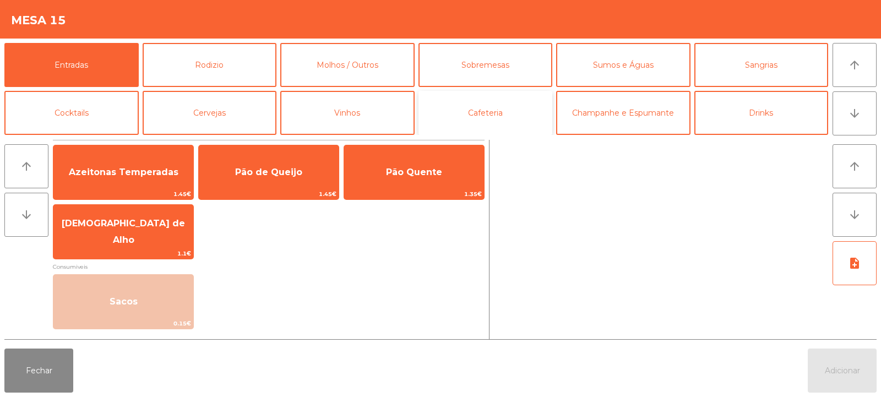
click at [498, 103] on button "Cafeteria" at bounding box center [485, 113] width 134 height 44
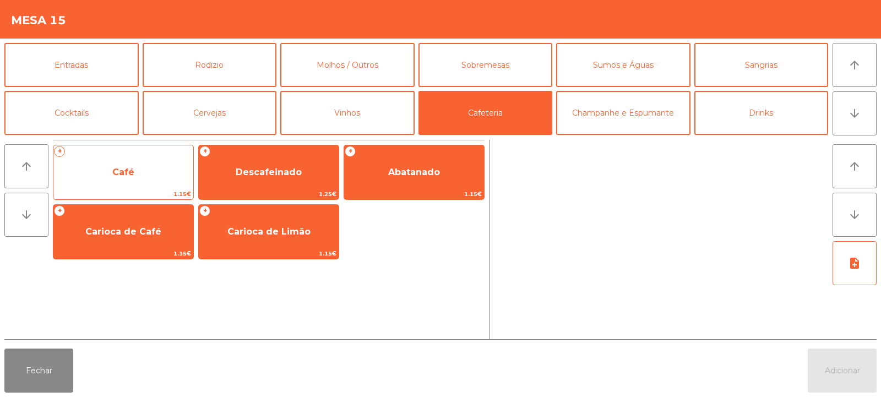
click at [154, 167] on span "Café" at bounding box center [123, 172] width 140 height 30
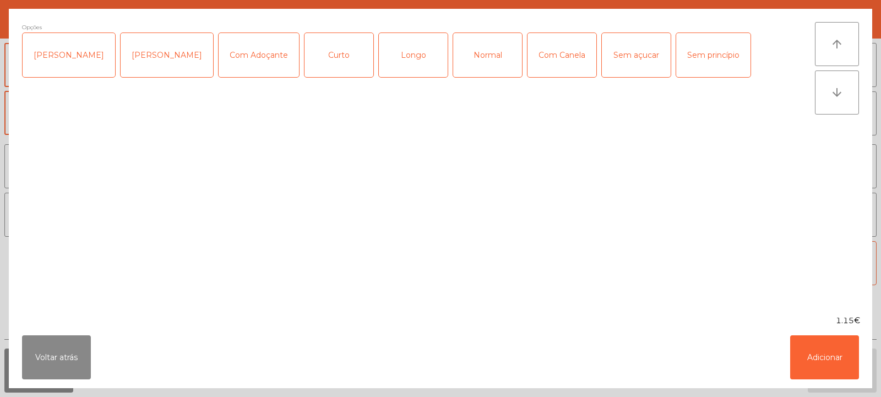
click at [472, 58] on div "Normal" at bounding box center [487, 55] width 69 height 44
click at [829, 368] on button "Adicionar" at bounding box center [824, 357] width 69 height 44
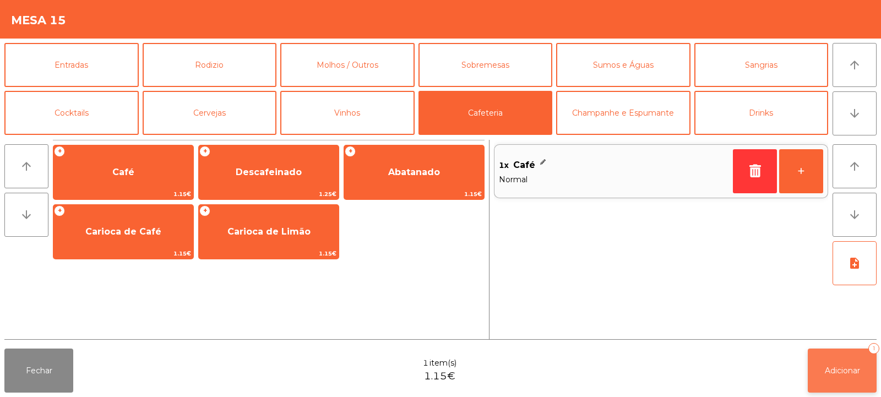
click at [843, 376] on button "Adicionar 1" at bounding box center [841, 370] width 69 height 44
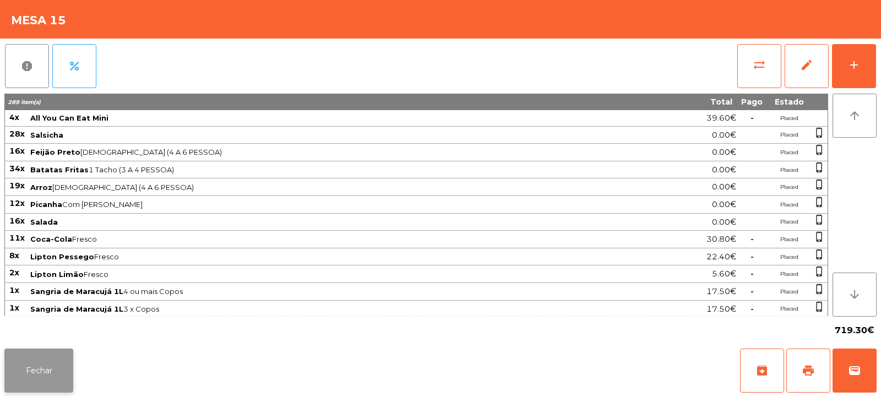
click at [46, 373] on button "Fechar" at bounding box center [38, 370] width 69 height 44
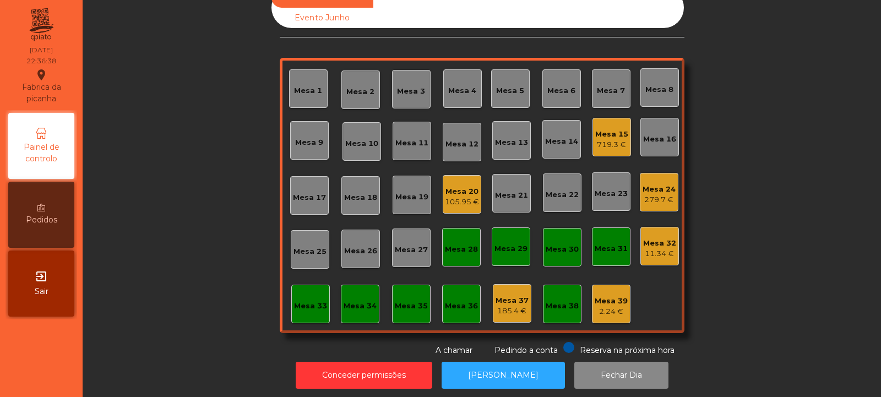
scroll to position [0, 0]
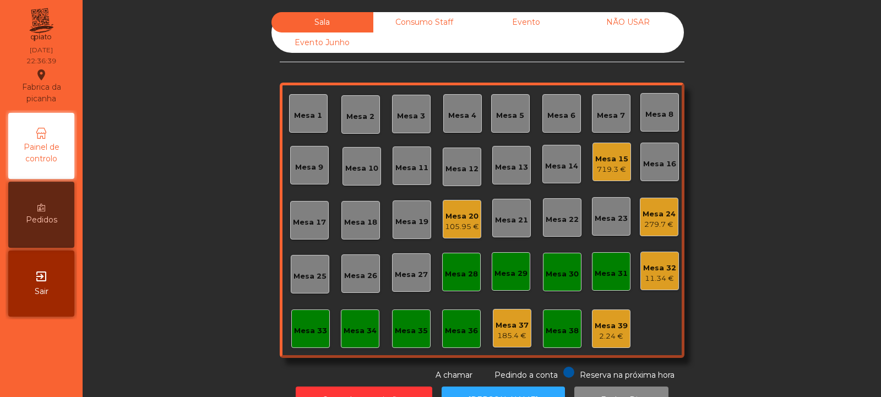
click at [601, 163] on div "Mesa 15" at bounding box center [611, 159] width 33 height 11
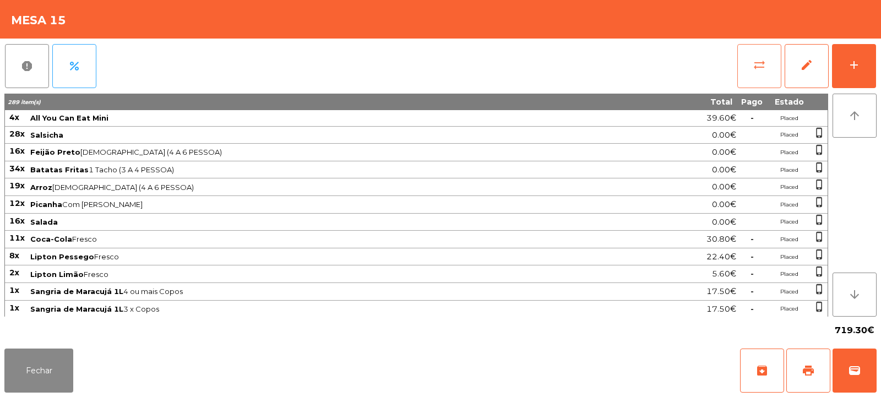
click at [754, 71] on span "sync_alt" at bounding box center [758, 64] width 13 height 13
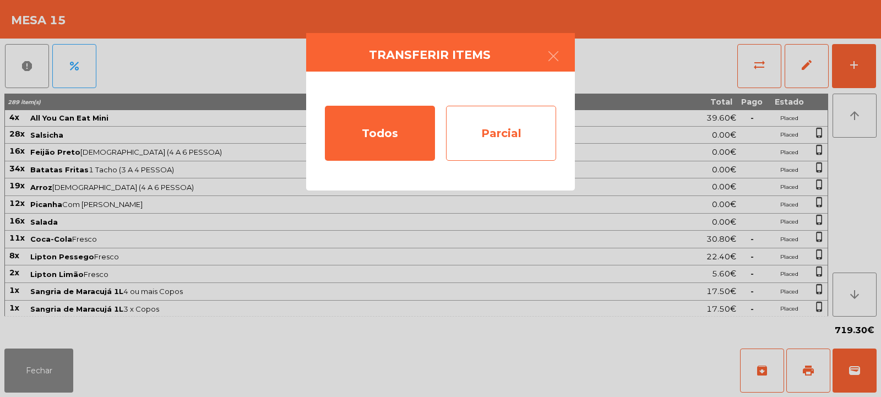
click at [485, 129] on div "Parcial" at bounding box center [501, 133] width 110 height 55
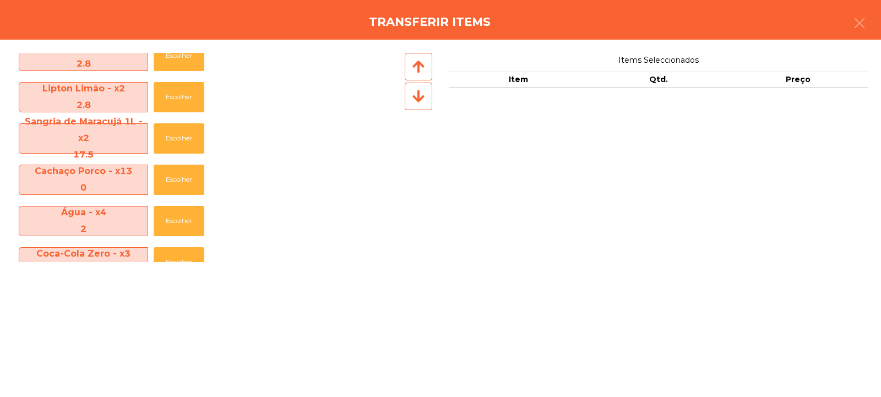
scroll to position [740, 0]
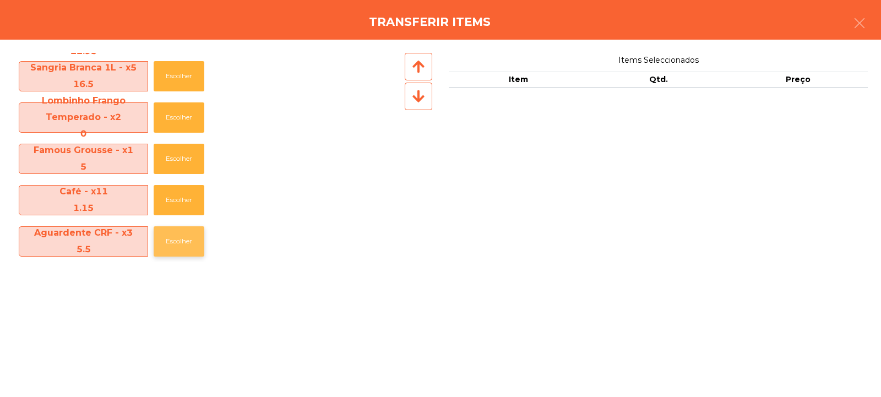
click at [162, 244] on button "Escolher" at bounding box center [179, 241] width 51 height 30
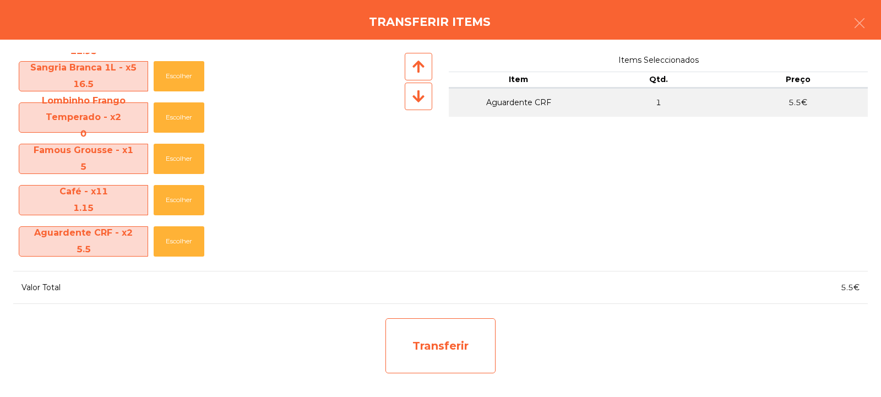
click at [422, 339] on div "Transferir" at bounding box center [440, 345] width 110 height 55
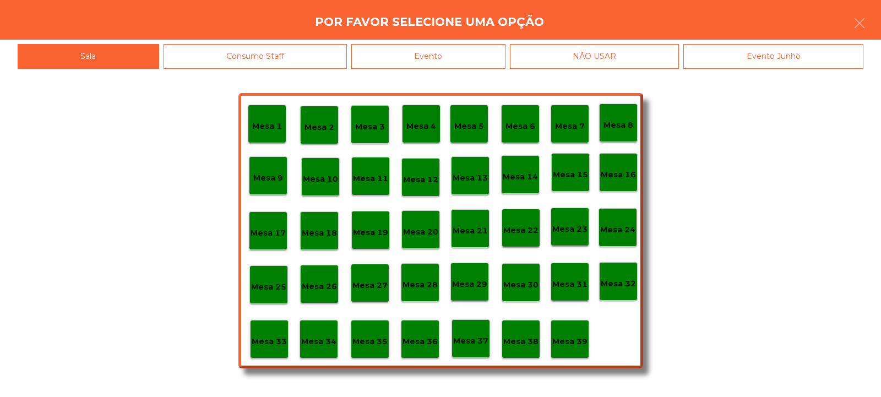
click at [469, 344] on p "Mesa 37" at bounding box center [470, 341] width 35 height 13
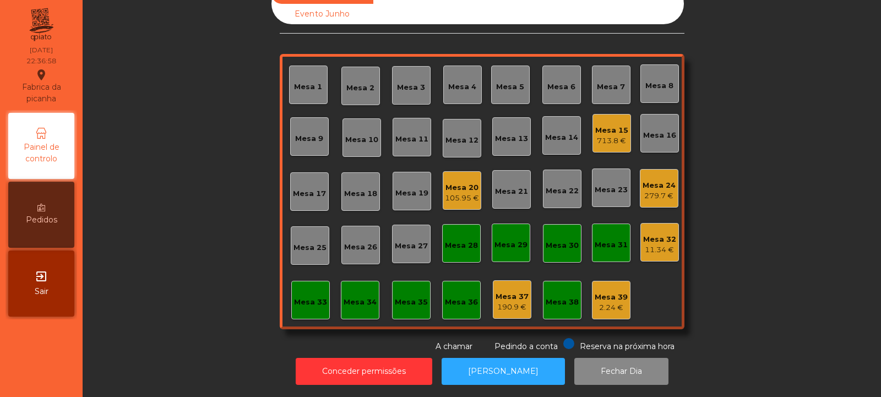
scroll to position [0, 0]
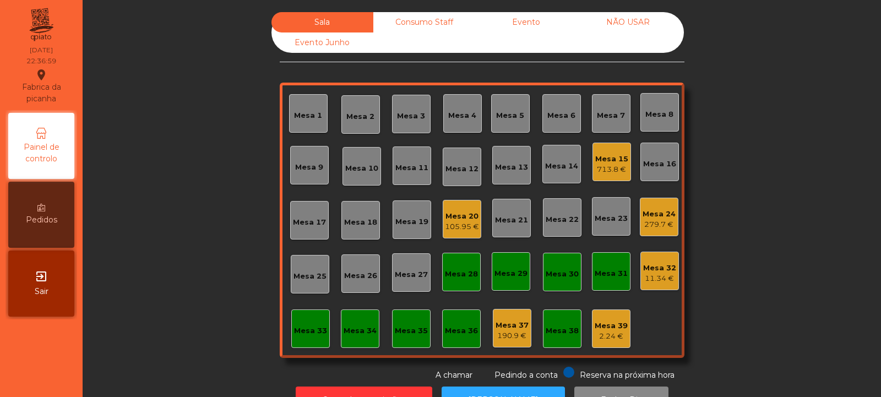
click at [661, 222] on div "279.7 €" at bounding box center [658, 224] width 33 height 11
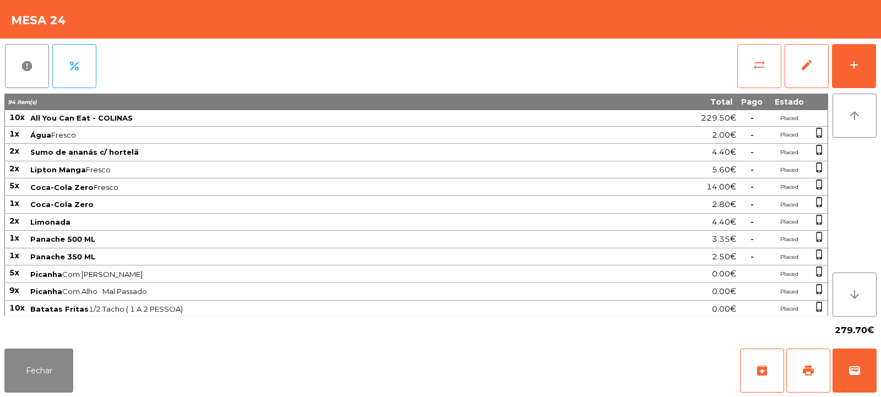
click at [766, 66] on button "sync_alt" at bounding box center [759, 66] width 44 height 44
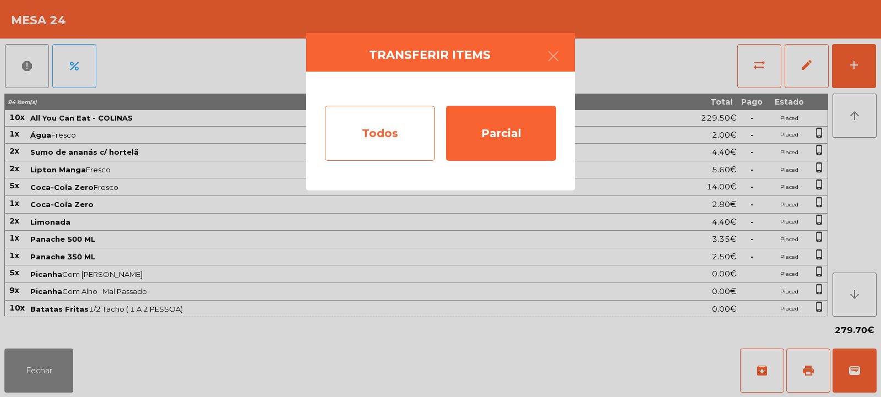
click at [398, 134] on div "Todos" at bounding box center [380, 133] width 110 height 55
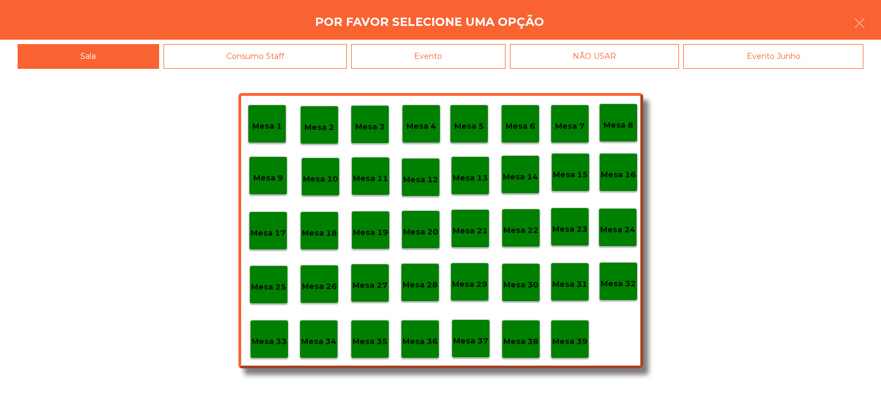
click at [471, 54] on div "Evento" at bounding box center [428, 56] width 154 height 25
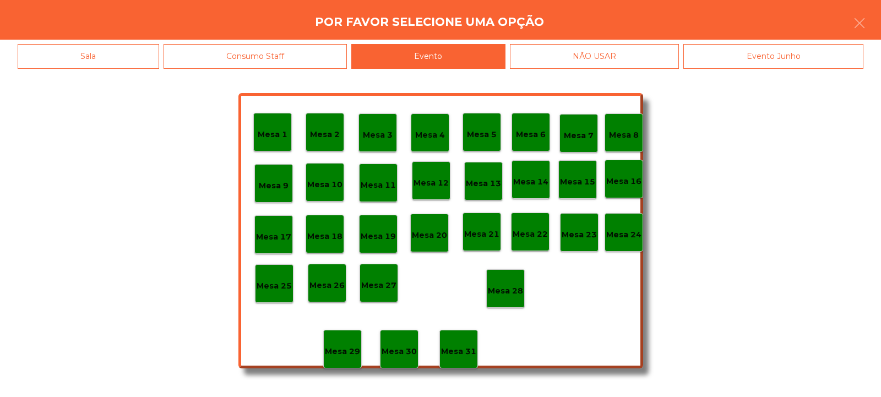
click at [515, 285] on p "Mesa 28" at bounding box center [505, 291] width 35 height 13
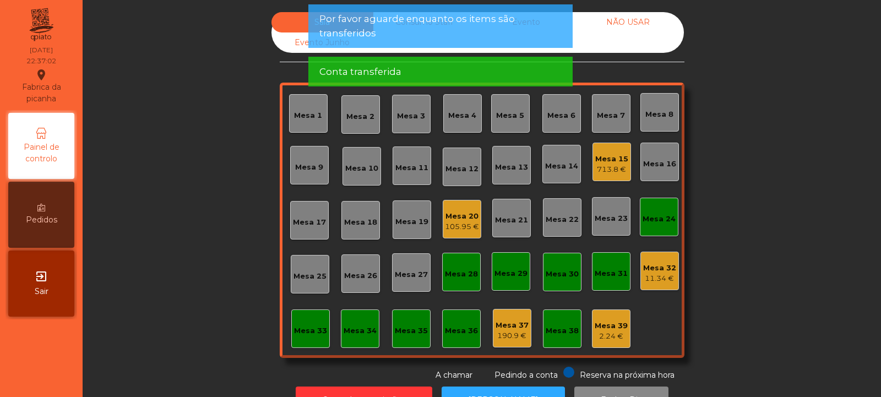
click at [654, 217] on div "Mesa 24" at bounding box center [658, 219] width 33 height 11
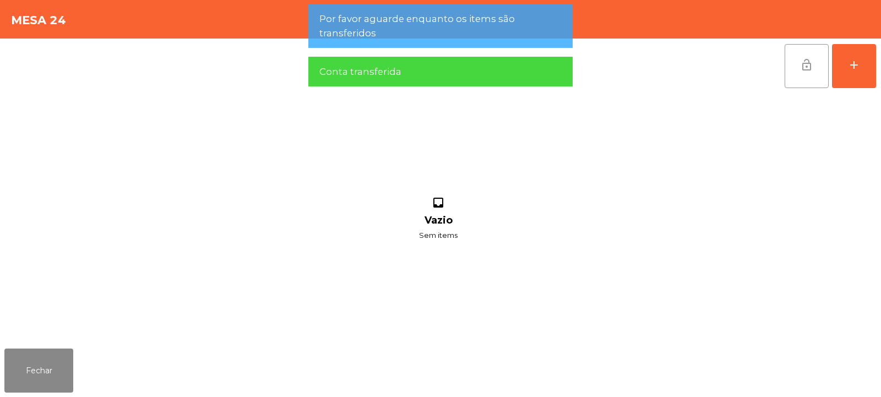
click at [802, 62] on span "lock_open" at bounding box center [806, 64] width 13 height 13
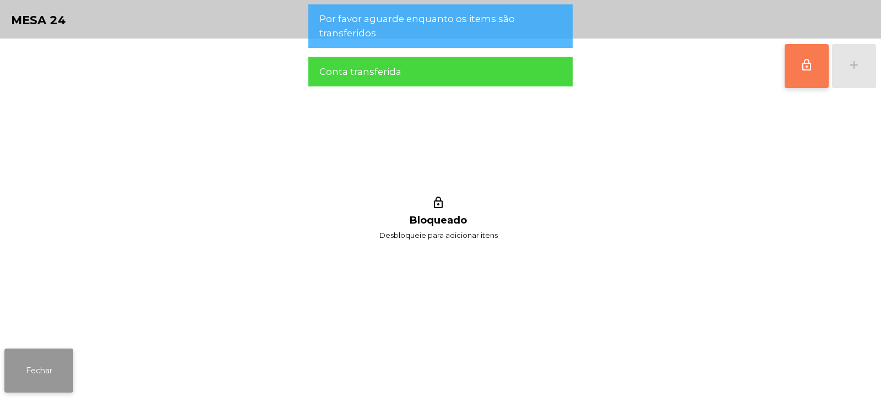
click at [71, 354] on button "Fechar" at bounding box center [38, 370] width 69 height 44
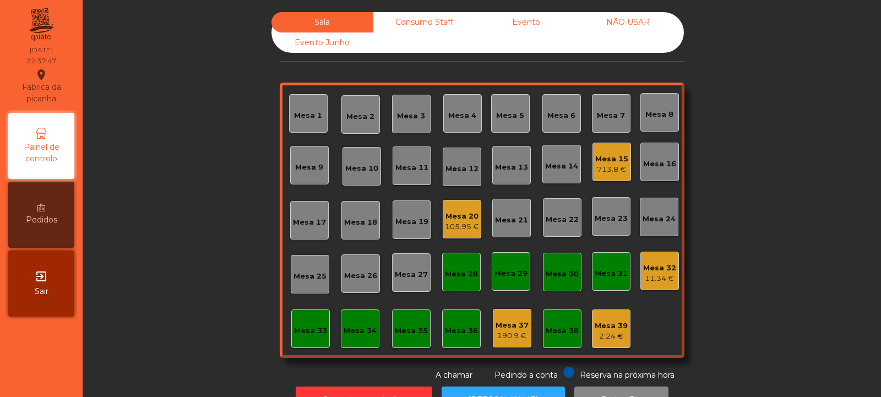
click at [608, 161] on div "Mesa 15" at bounding box center [611, 159] width 33 height 11
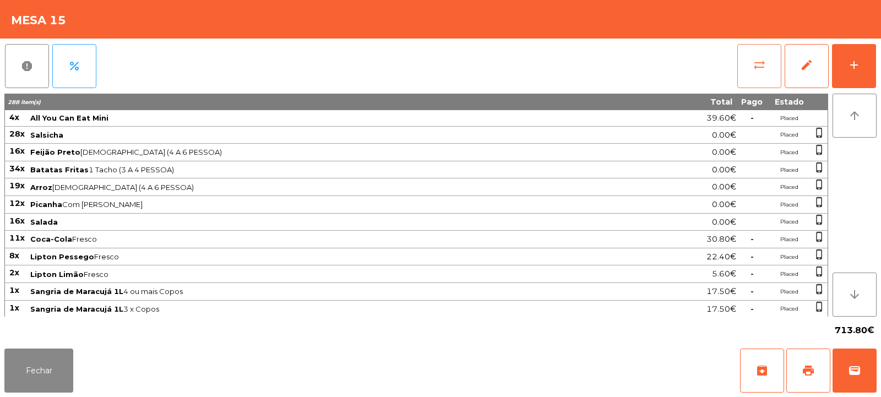
click at [759, 64] on span "sync_alt" at bounding box center [758, 64] width 13 height 13
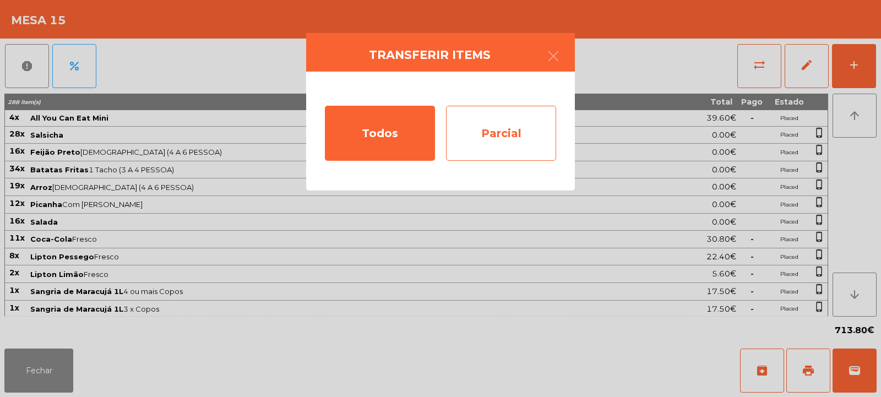
click at [498, 128] on div "Parcial" at bounding box center [501, 133] width 110 height 55
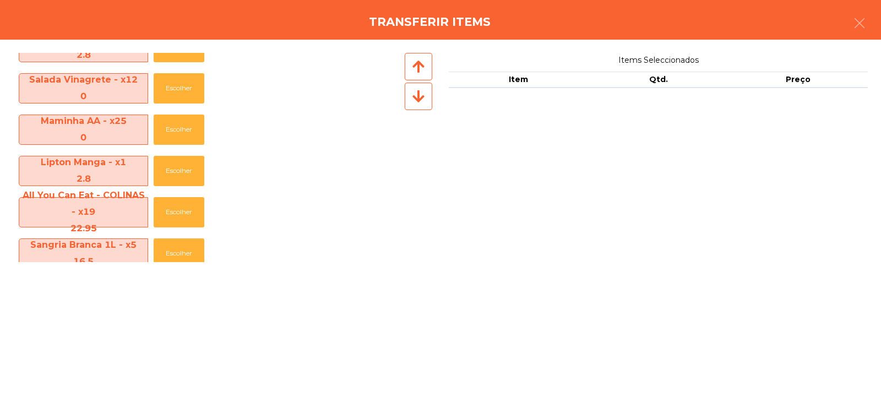
scroll to position [740, 0]
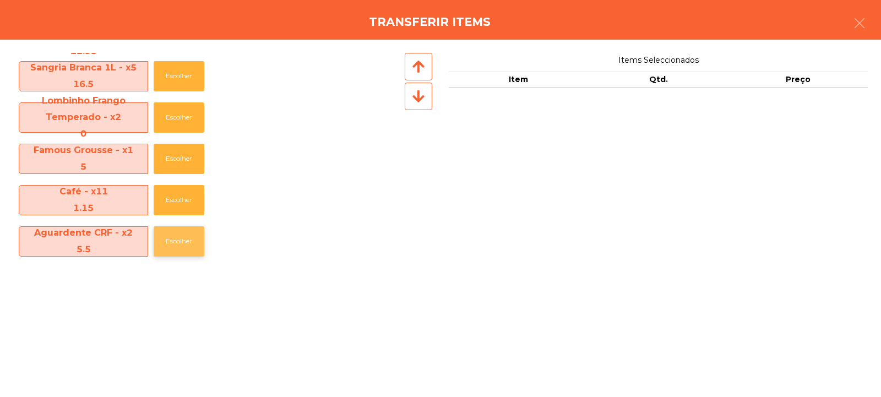
click at [172, 241] on button "Escolher" at bounding box center [179, 241] width 51 height 30
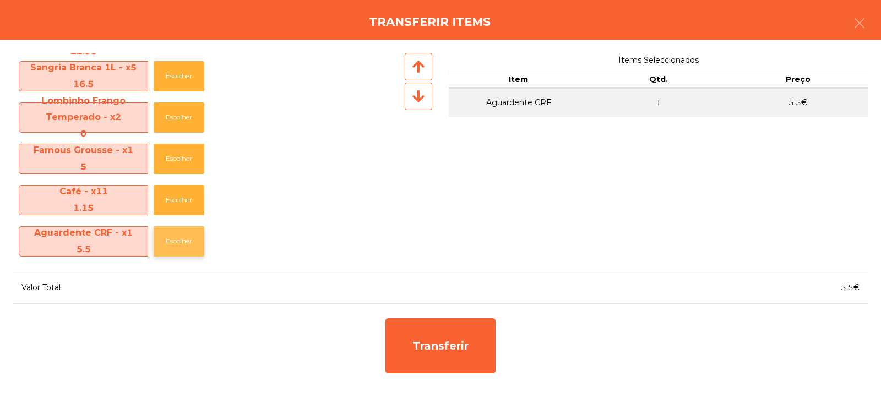
click at [176, 243] on button "Escolher" at bounding box center [179, 241] width 51 height 30
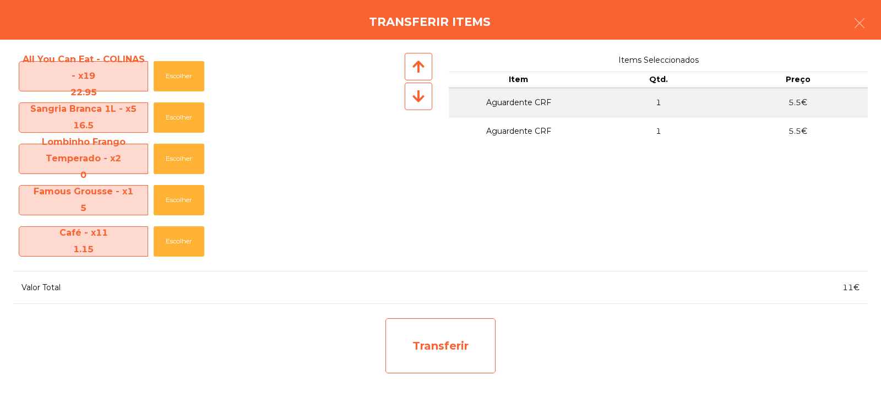
click at [463, 346] on div "Transferir" at bounding box center [440, 345] width 110 height 55
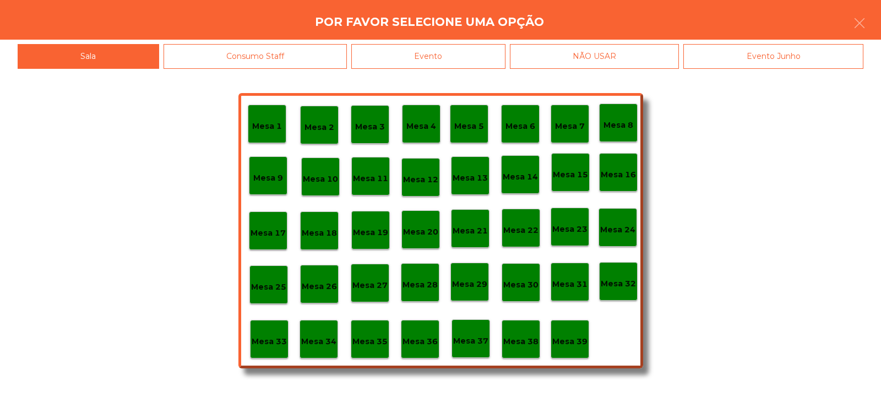
click at [510, 339] on p "Mesa 38" at bounding box center [520, 341] width 35 height 13
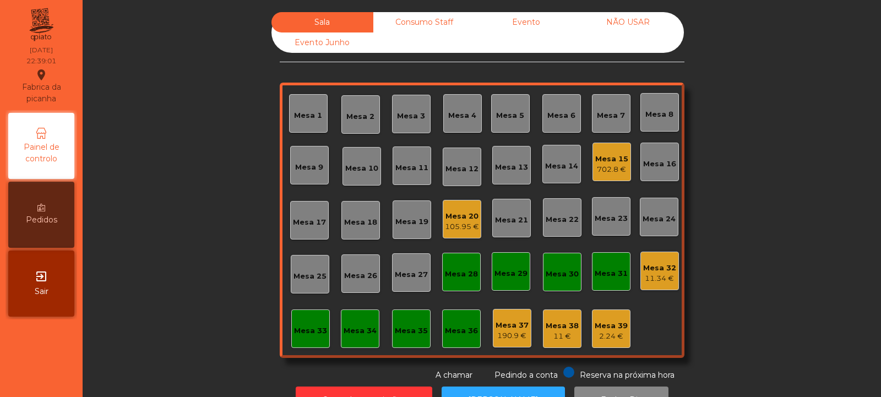
click at [613, 169] on div "702.8 €" at bounding box center [611, 169] width 33 height 11
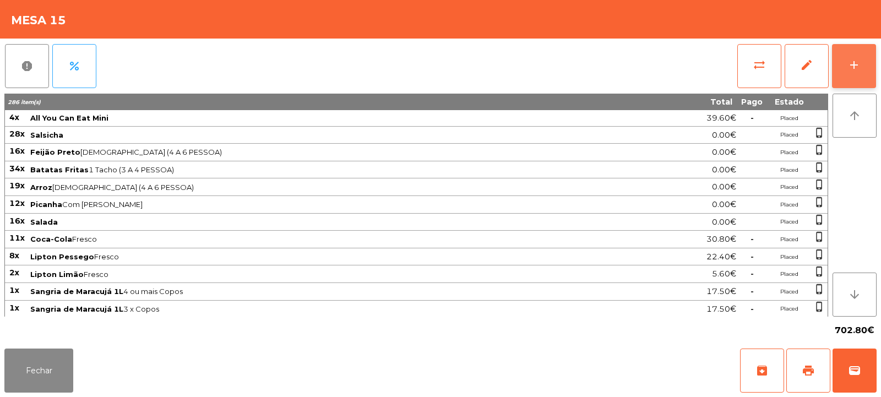
click at [870, 67] on button "add" at bounding box center [854, 66] width 44 height 44
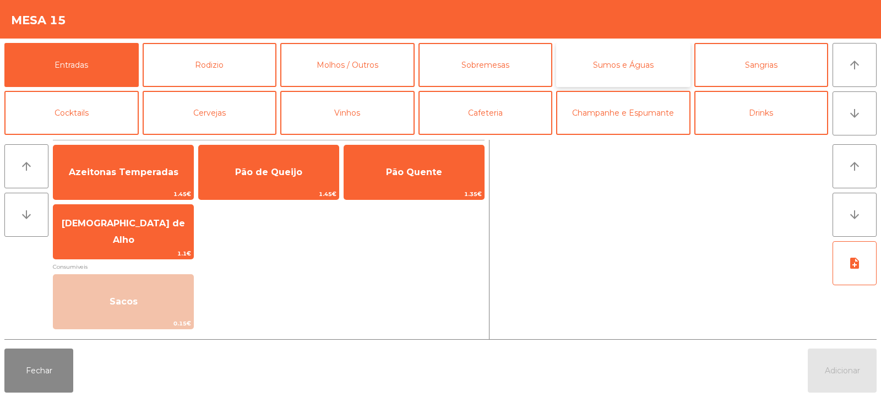
click at [627, 70] on button "Sumos e Águas" at bounding box center [623, 65] width 134 height 44
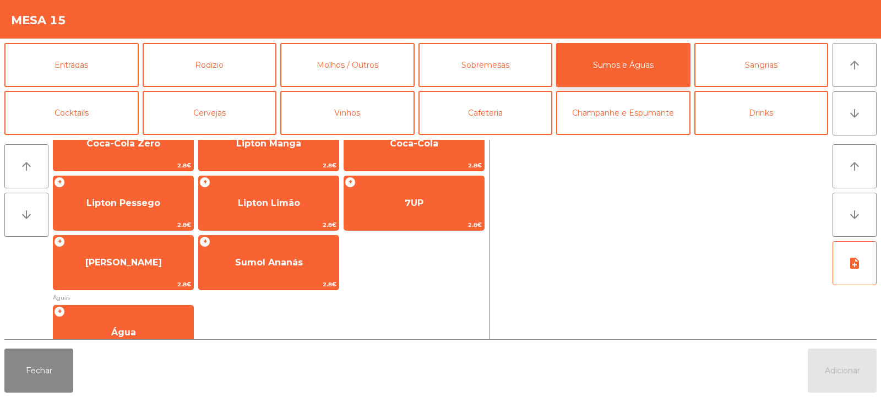
scroll to position [217, 0]
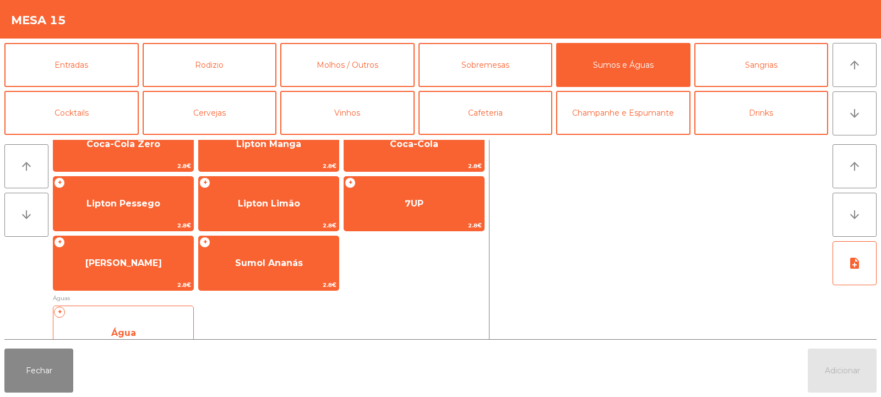
click at [115, 333] on span "Água" at bounding box center [123, 332] width 25 height 10
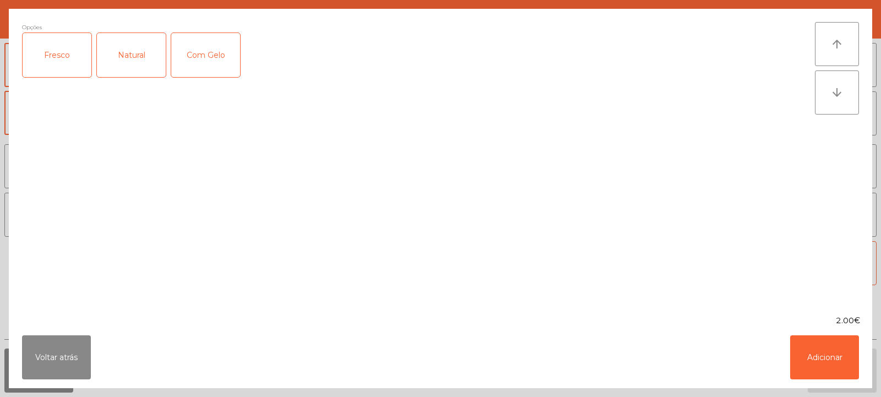
click at [65, 64] on div "Fresco" at bounding box center [57, 55] width 69 height 44
click at [811, 365] on button "Adicionar" at bounding box center [824, 357] width 69 height 44
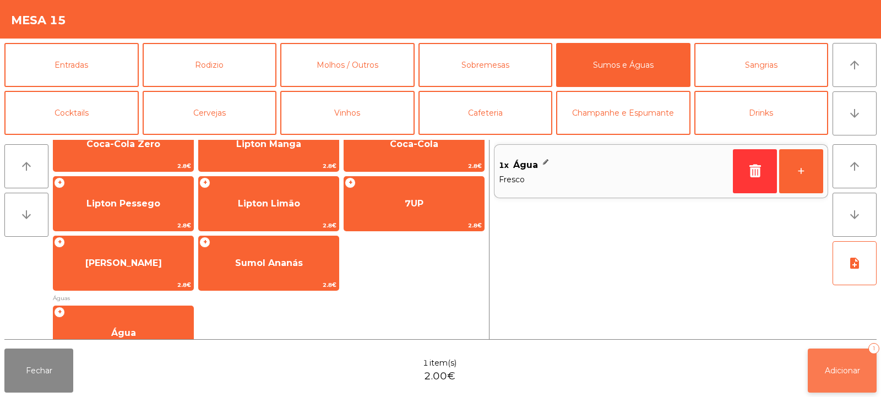
click at [829, 382] on button "Adicionar 1" at bounding box center [841, 370] width 69 height 44
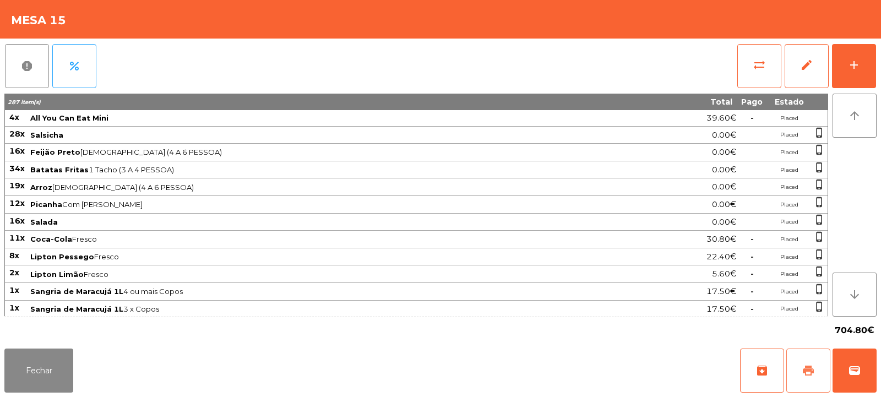
click at [808, 367] on span "print" at bounding box center [807, 370] width 13 height 13
click at [860, 67] on div "add" at bounding box center [853, 64] width 13 height 13
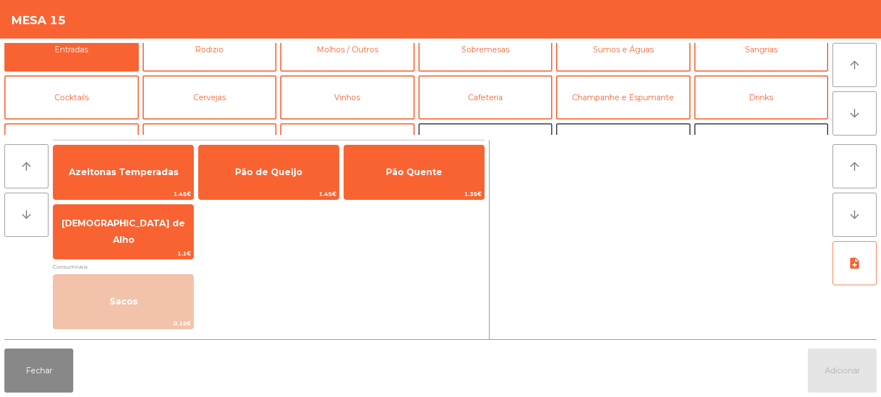
scroll to position [0, 0]
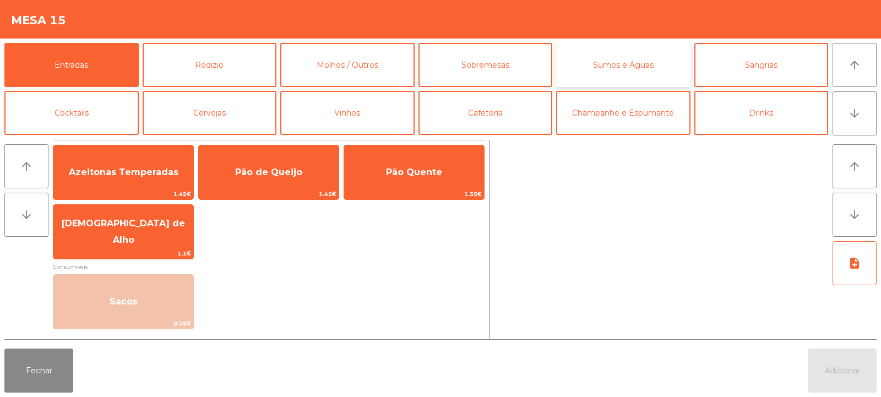
click at [624, 72] on button "Sumos e Águas" at bounding box center [623, 65] width 134 height 44
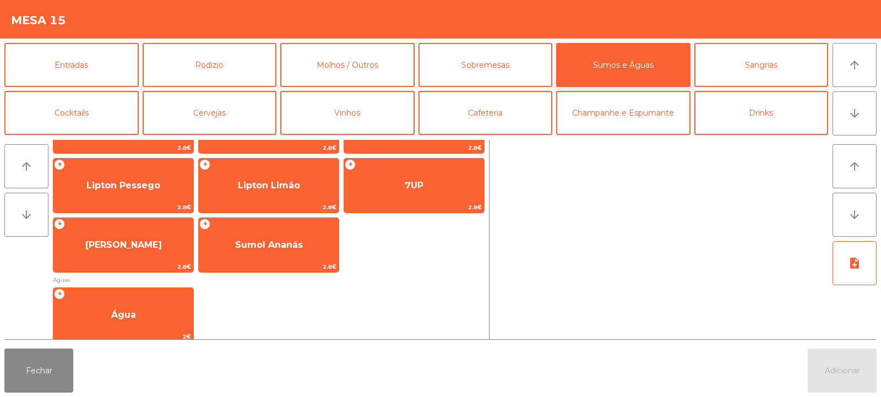
scroll to position [289, 0]
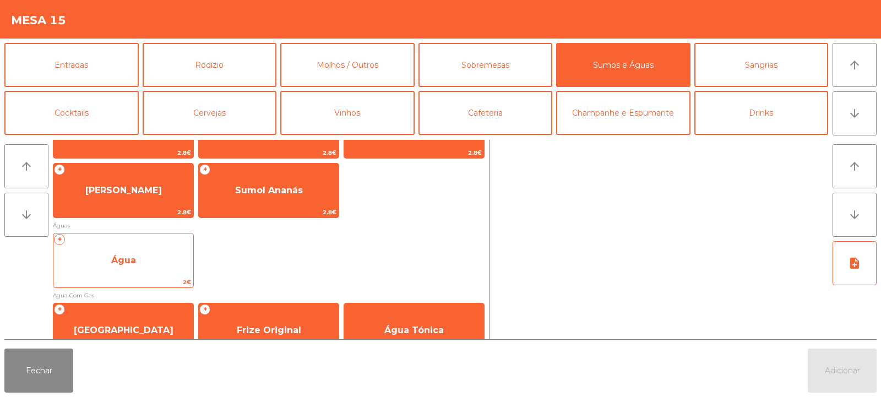
click at [136, 262] on span "Água" at bounding box center [123, 260] width 140 height 30
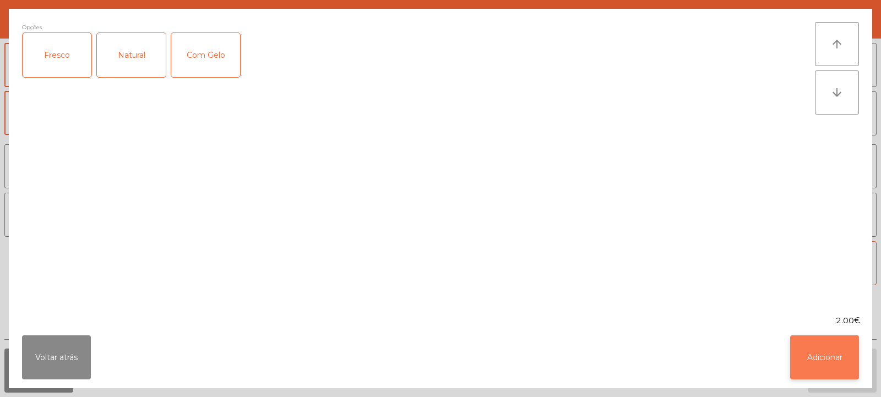
click at [834, 355] on button "Adicionar" at bounding box center [824, 357] width 69 height 44
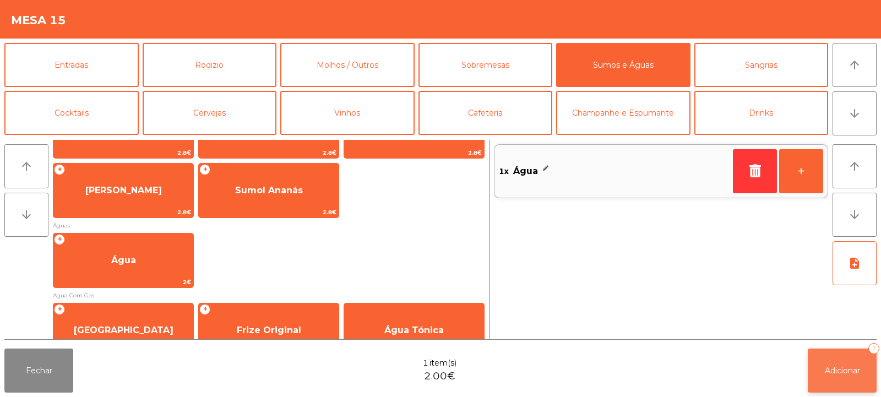
click at [833, 363] on button "Adicionar 1" at bounding box center [841, 370] width 69 height 44
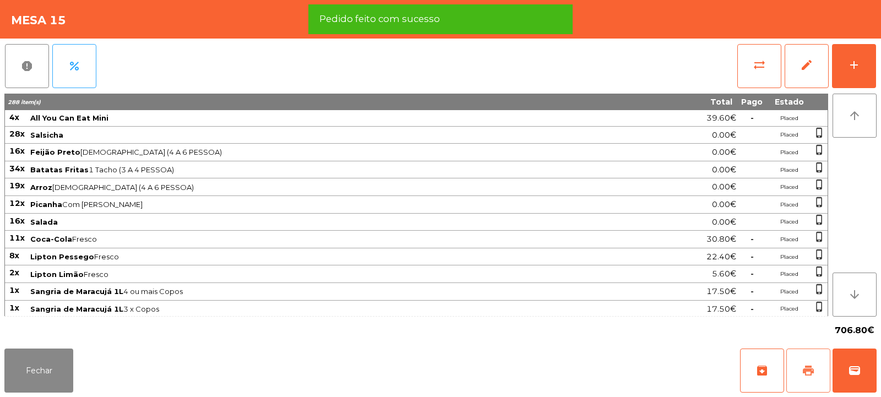
click at [810, 366] on span "print" at bounding box center [807, 370] width 13 height 13
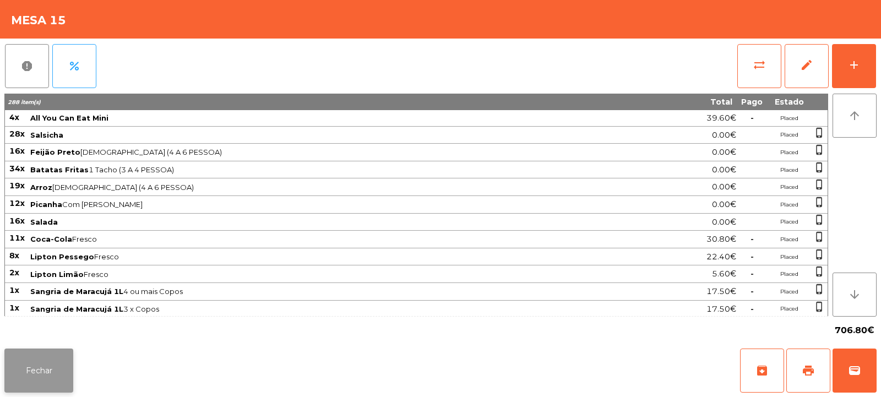
click at [51, 386] on button "Fechar" at bounding box center [38, 370] width 69 height 44
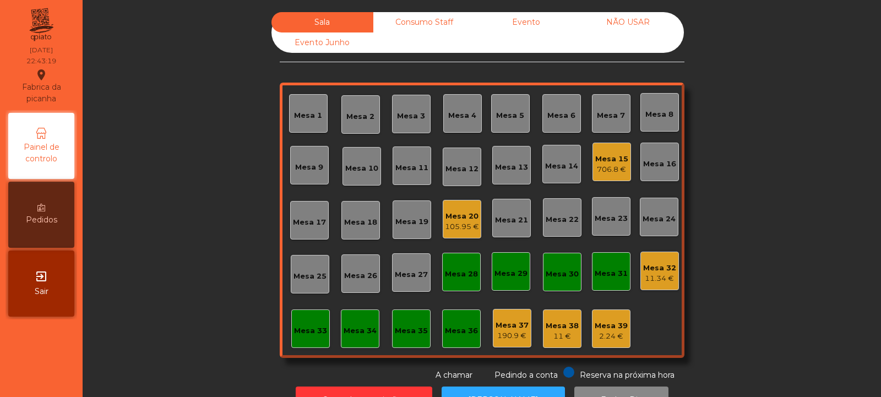
click at [608, 177] on div "Mesa 15 706.8 €" at bounding box center [611, 162] width 39 height 39
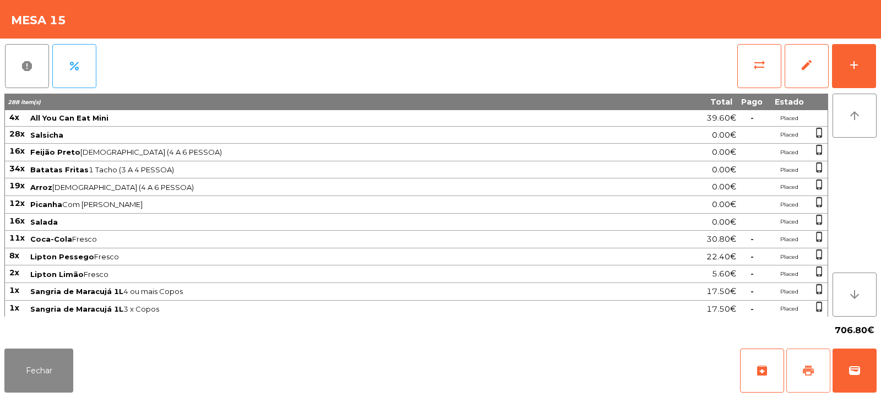
click at [809, 369] on span "print" at bounding box center [807, 370] width 13 height 13
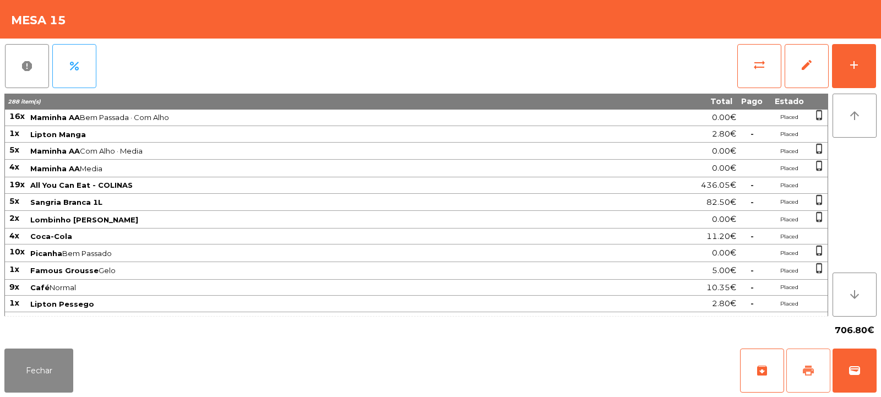
scroll to position [356, 0]
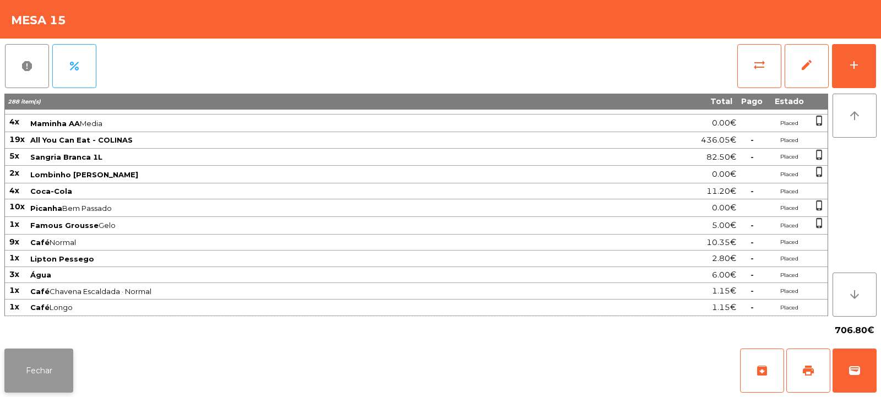
click at [58, 367] on button "Fechar" at bounding box center [38, 370] width 69 height 44
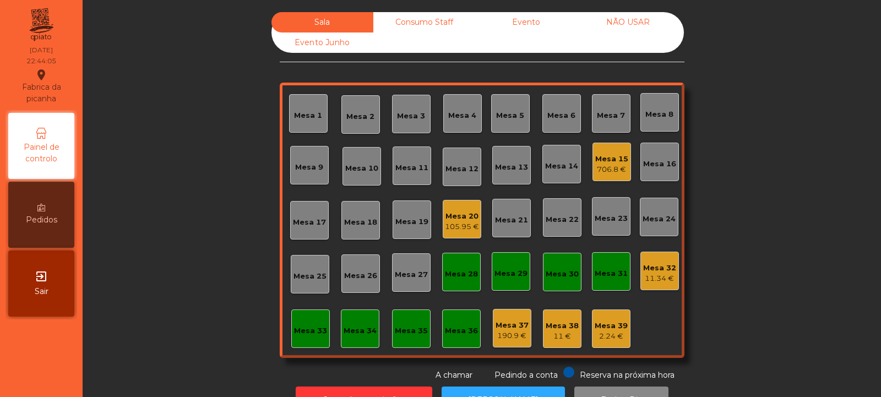
click at [619, 162] on div "Mesa 15" at bounding box center [611, 159] width 33 height 11
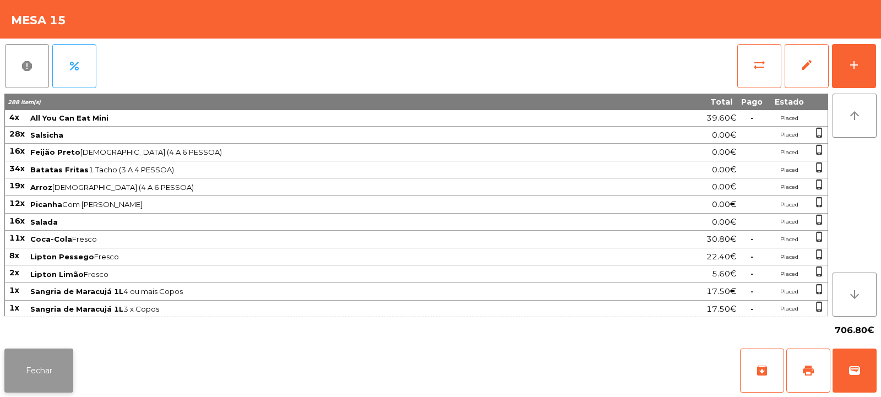
click at [49, 370] on button "Fechar" at bounding box center [38, 370] width 69 height 44
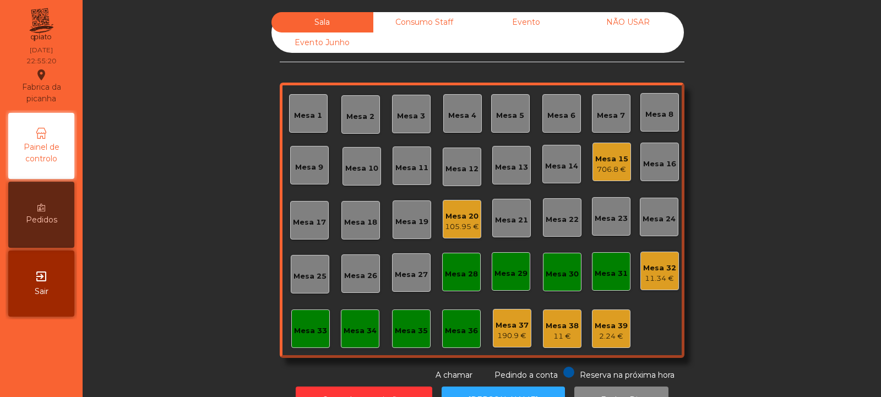
click at [600, 268] on div "Mesa 31" at bounding box center [610, 273] width 33 height 11
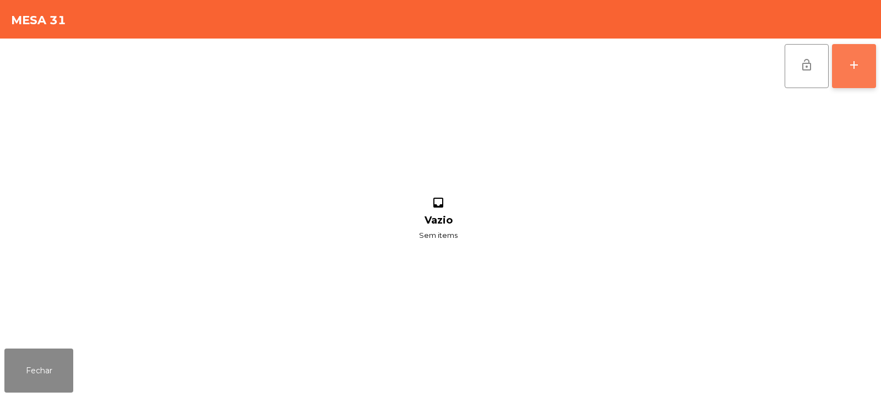
click at [846, 62] on button "add" at bounding box center [854, 66] width 44 height 44
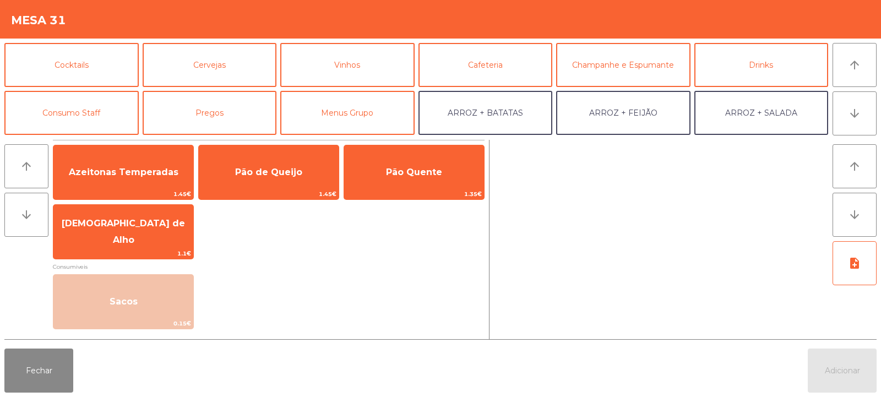
scroll to position [50, 0]
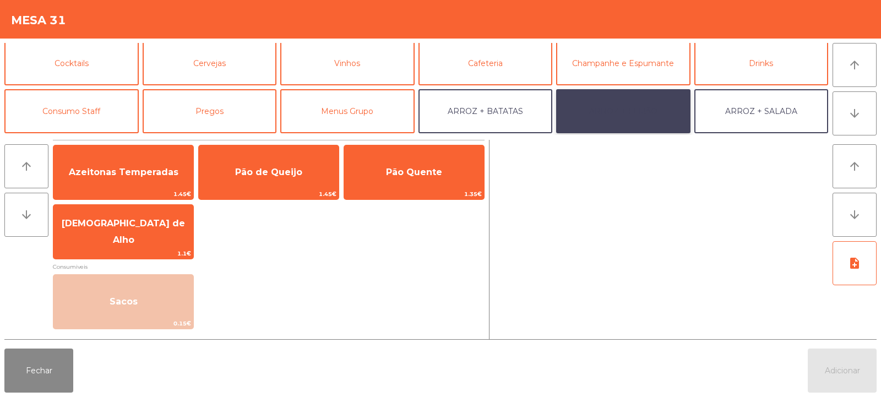
click at [631, 100] on button "ARROZ + FEIJÃO" at bounding box center [623, 111] width 134 height 44
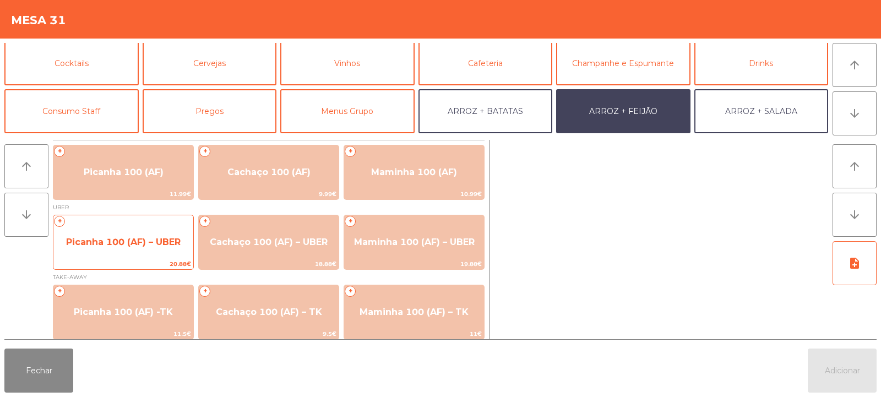
click at [109, 252] on span "Picanha 100 (AF) – UBER" at bounding box center [123, 242] width 140 height 30
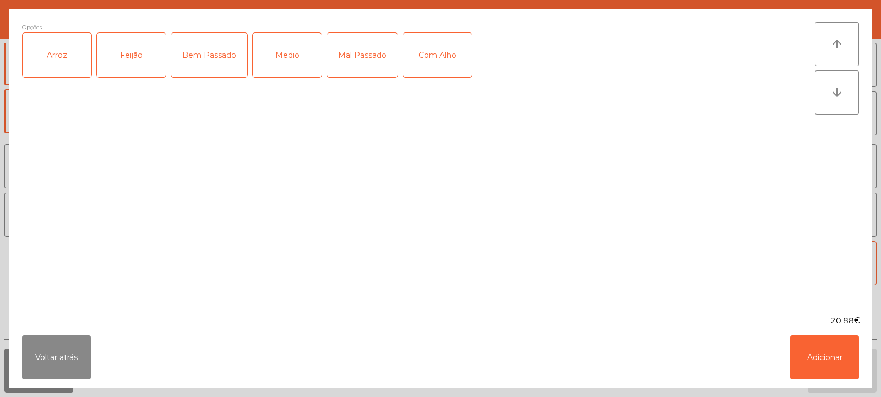
click at [72, 50] on div "Arroz" at bounding box center [57, 55] width 69 height 44
click at [139, 46] on div "Feijão" at bounding box center [131, 55] width 69 height 44
click at [285, 60] on div "Medio" at bounding box center [287, 55] width 69 height 44
click at [805, 360] on button "Adicionar" at bounding box center [824, 357] width 69 height 44
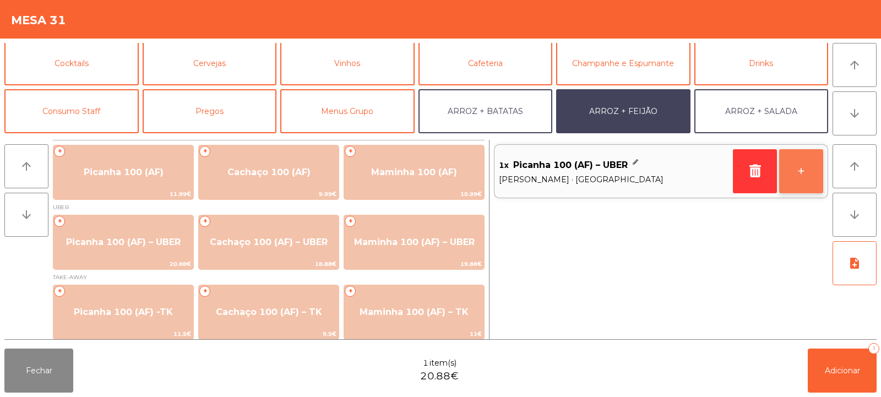
click at [815, 167] on button "+" at bounding box center [801, 171] width 44 height 44
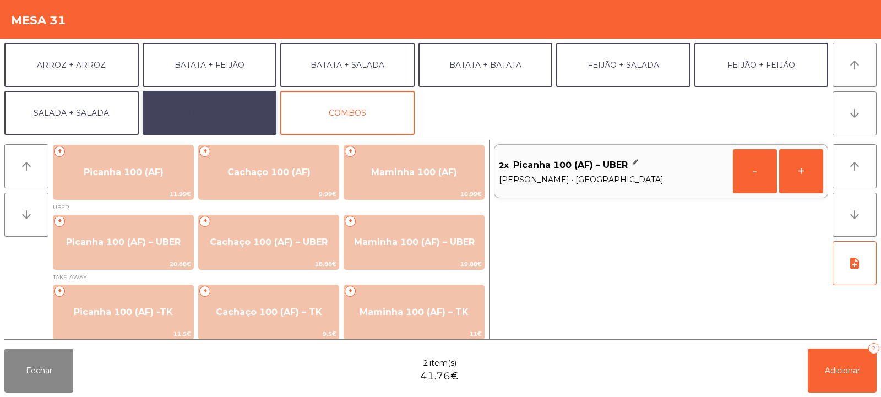
click at [234, 102] on button "EXTRAS UBER" at bounding box center [210, 113] width 134 height 44
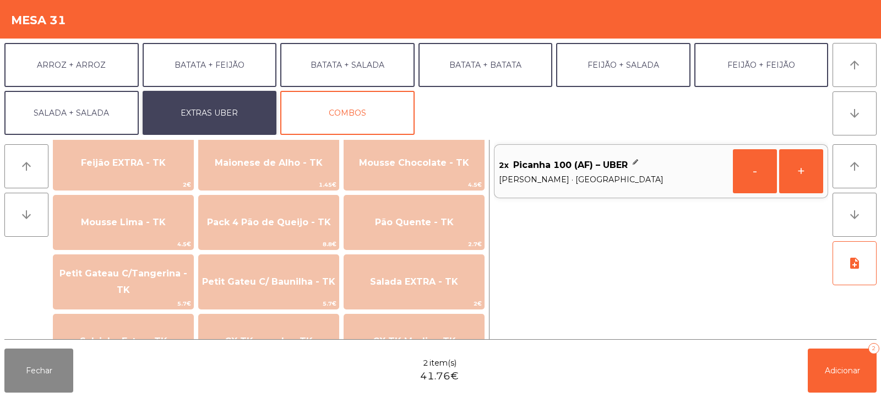
scroll to position [909, 0]
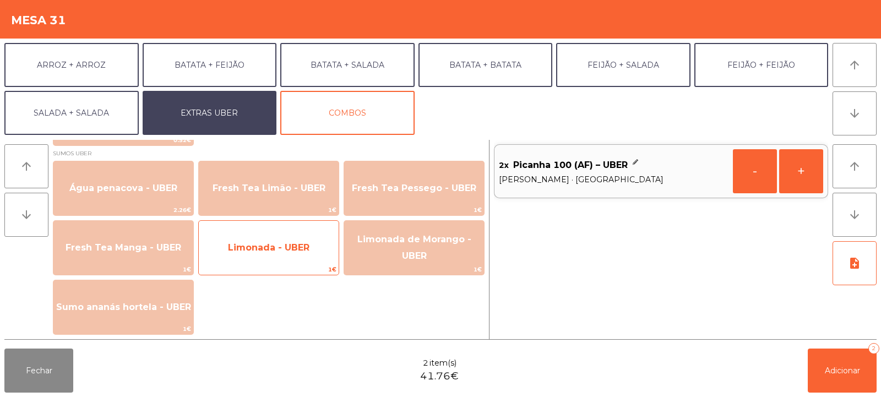
click at [285, 250] on span "Limonada - UBER" at bounding box center [268, 247] width 81 height 10
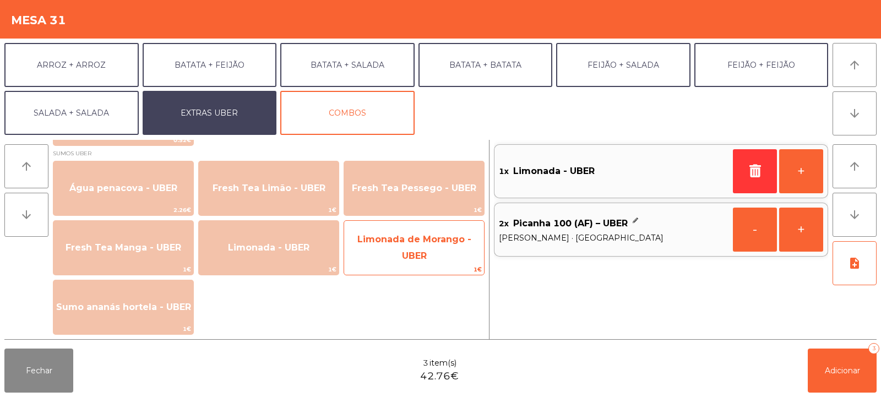
click at [395, 254] on span "Limonada de Morango - UBER" at bounding box center [414, 248] width 140 height 47
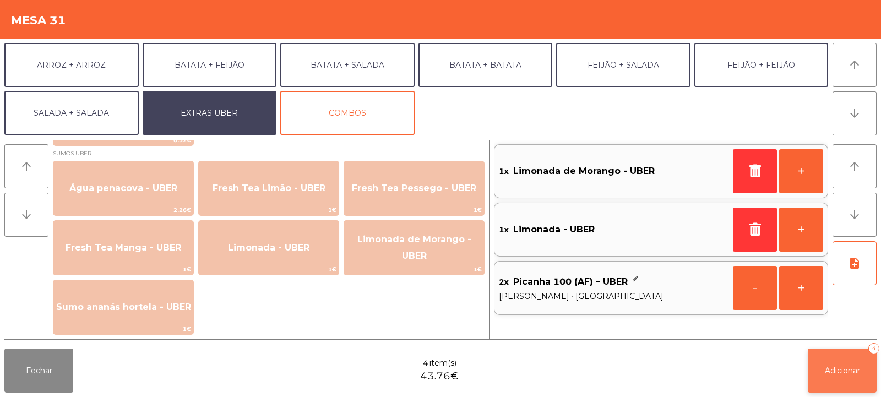
click at [850, 378] on button "Adicionar 4" at bounding box center [841, 370] width 69 height 44
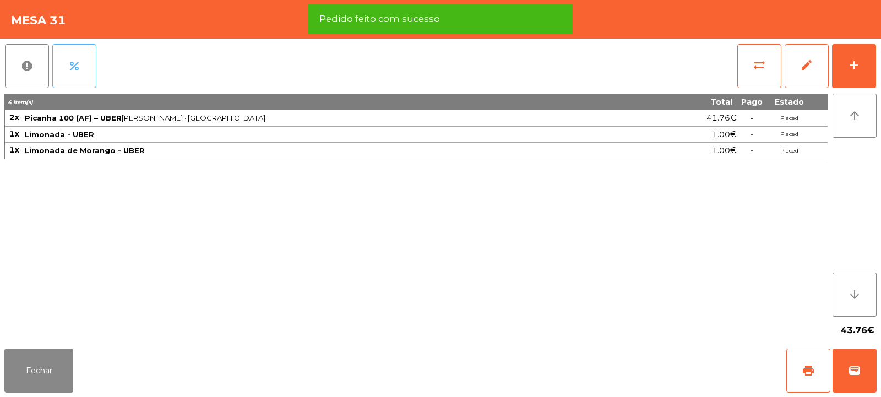
click at [72, 70] on span "percent" at bounding box center [74, 65] width 13 height 13
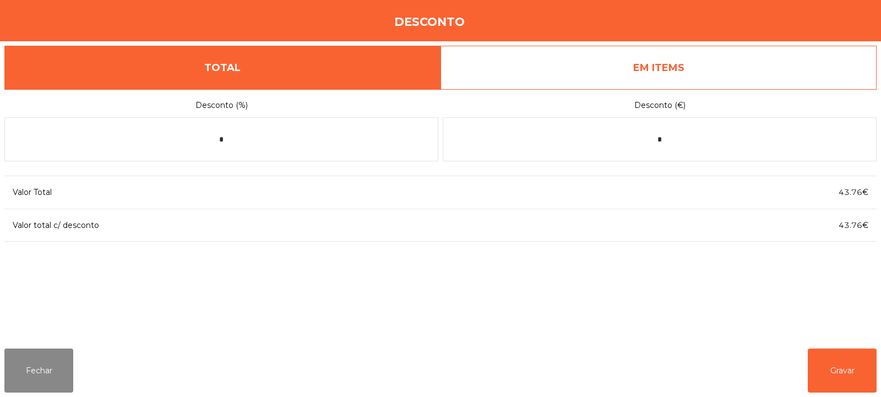
click at [664, 68] on link "EM ITEMS" at bounding box center [658, 68] width 436 height 44
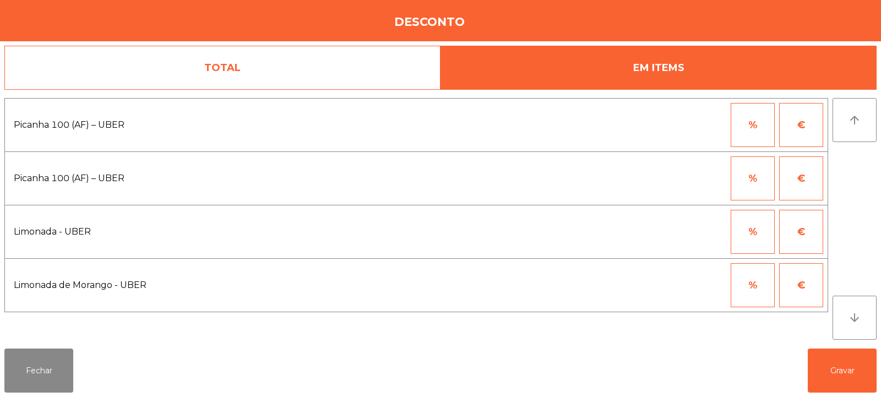
click at [759, 121] on button "%" at bounding box center [752, 125] width 44 height 44
click at [714, 128] on input "*" at bounding box center [698, 125] width 55 height 44
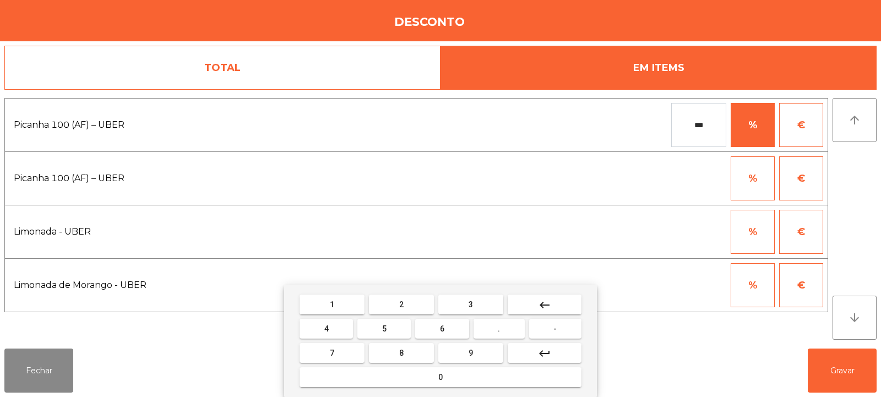
type input "***"
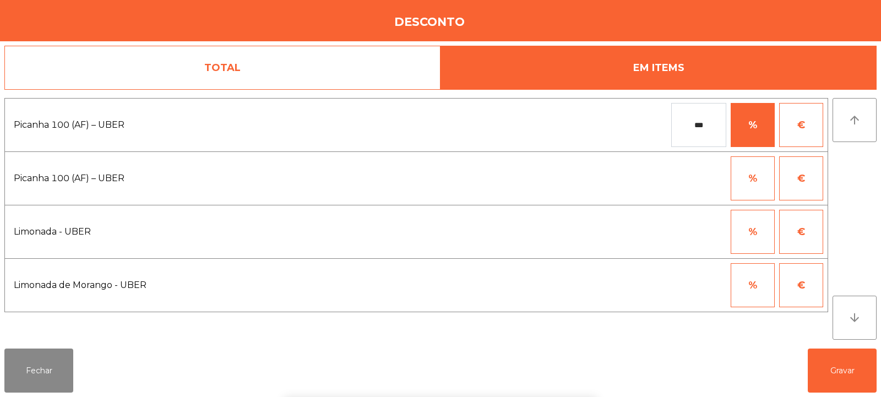
click at [842, 365] on div "1 2 3 keyboard_backspace 4 5 6 . - 7 8 9 keyboard_return 0" at bounding box center [440, 341] width 881 height 112
click at [842, 374] on button "Gravar" at bounding box center [841, 370] width 69 height 44
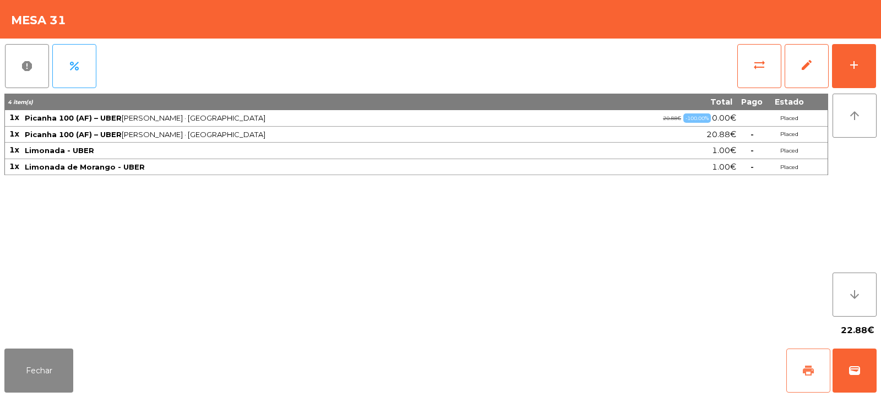
click at [807, 373] on span "print" at bounding box center [807, 370] width 13 height 13
click at [861, 378] on button "wallet" at bounding box center [854, 370] width 44 height 44
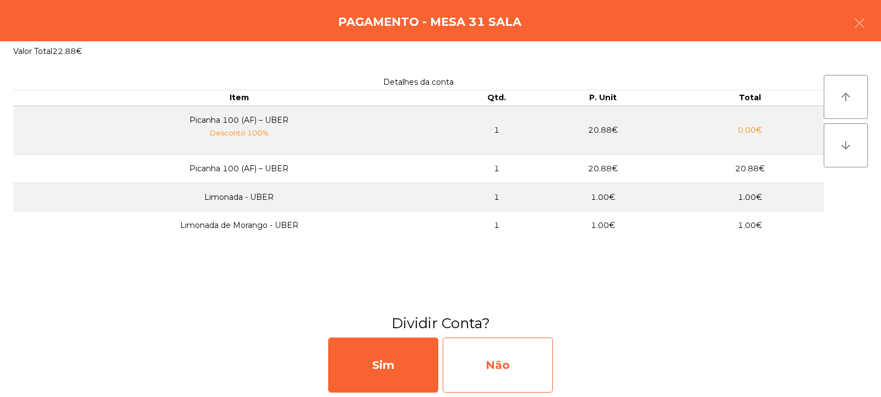
click at [496, 376] on div "Não" at bounding box center [497, 364] width 110 height 55
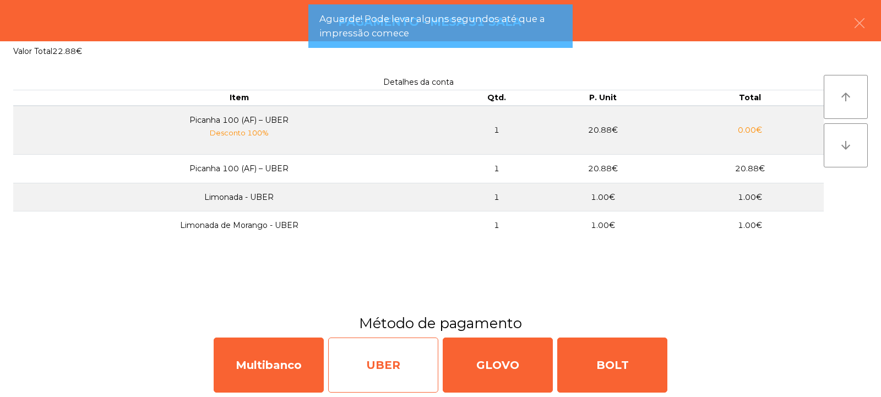
click at [374, 368] on div "UBER" at bounding box center [383, 364] width 110 height 55
select select "**"
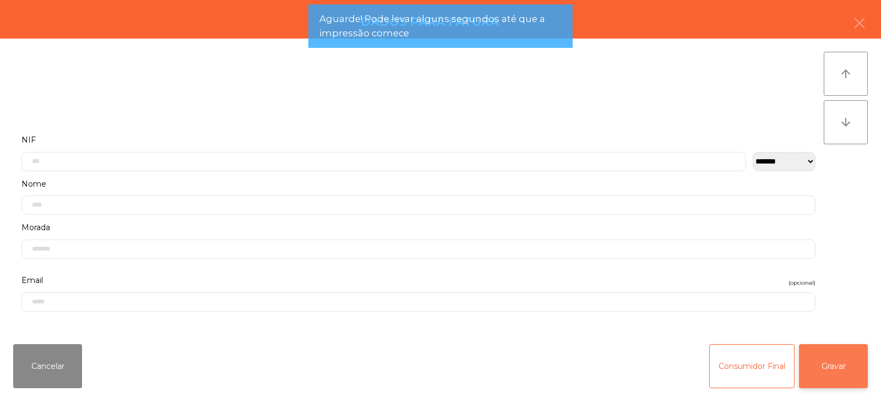
click at [827, 360] on button "Gravar" at bounding box center [833, 366] width 69 height 44
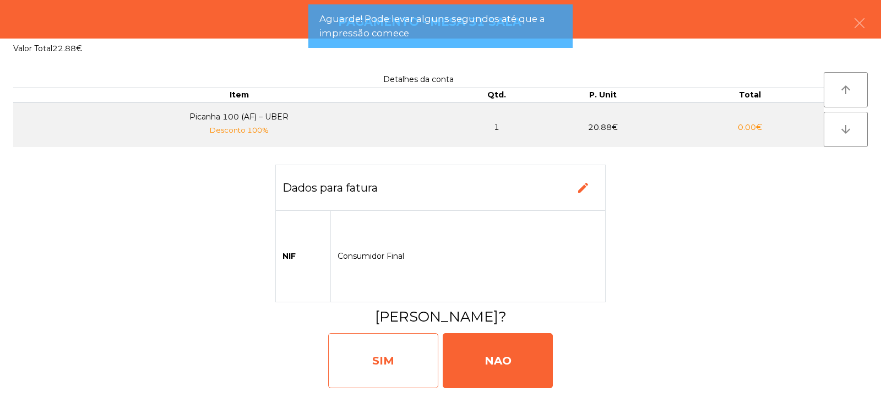
click at [395, 362] on div "SIM" at bounding box center [383, 360] width 110 height 55
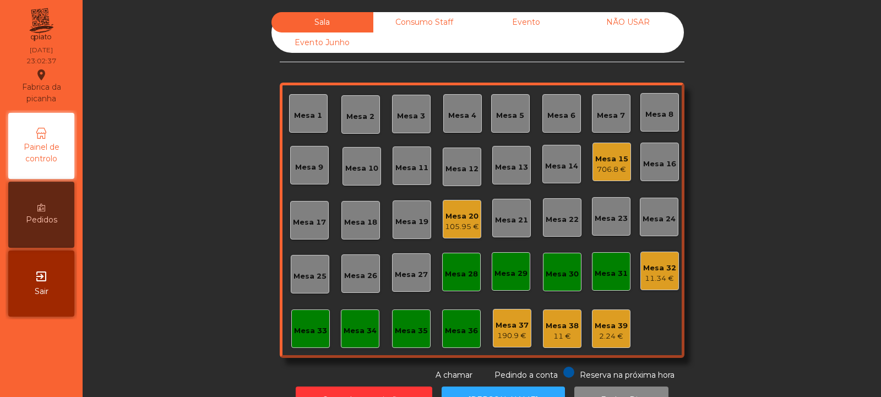
click at [462, 219] on div "Mesa 20" at bounding box center [462, 216] width 34 height 11
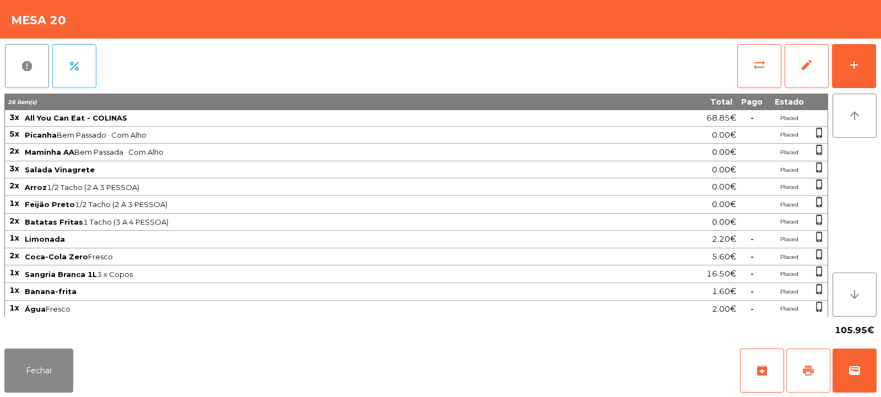
click at [807, 368] on span "print" at bounding box center [807, 370] width 13 height 13
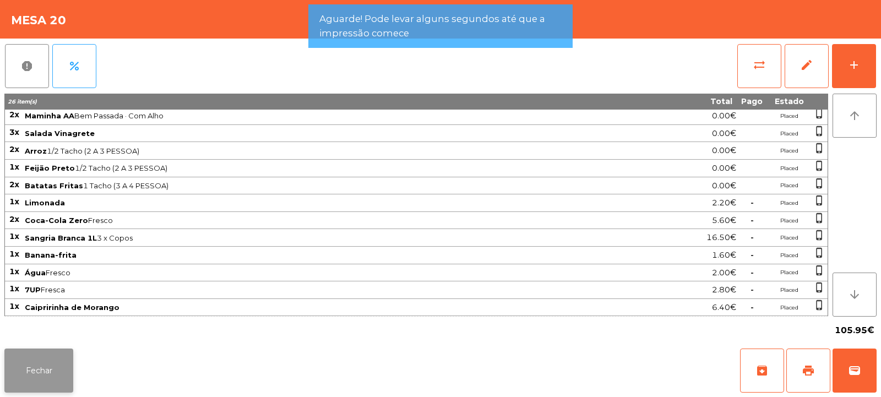
click at [57, 379] on button "Fechar" at bounding box center [38, 370] width 69 height 44
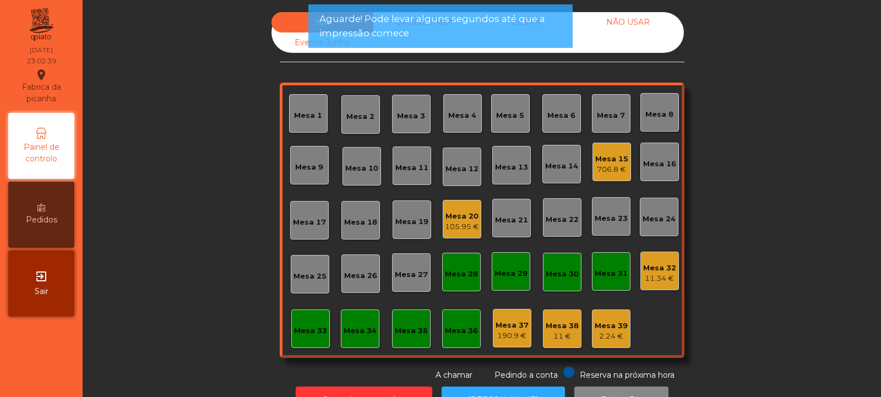
scroll to position [37, 0]
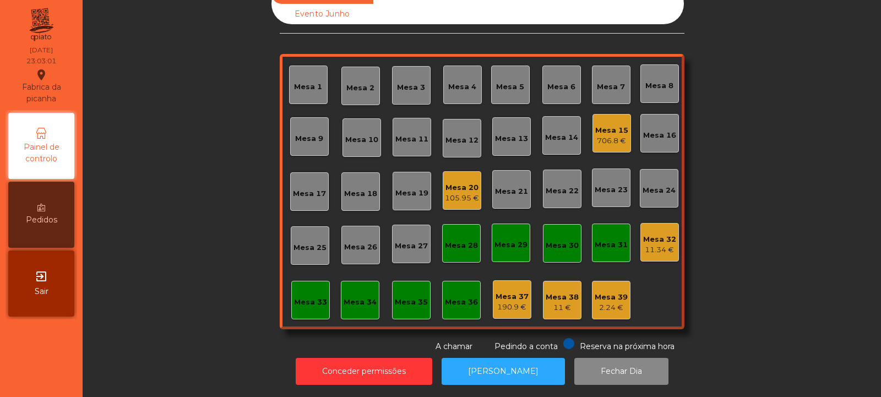
click at [347, 83] on div "Mesa 2" at bounding box center [360, 88] width 28 height 11
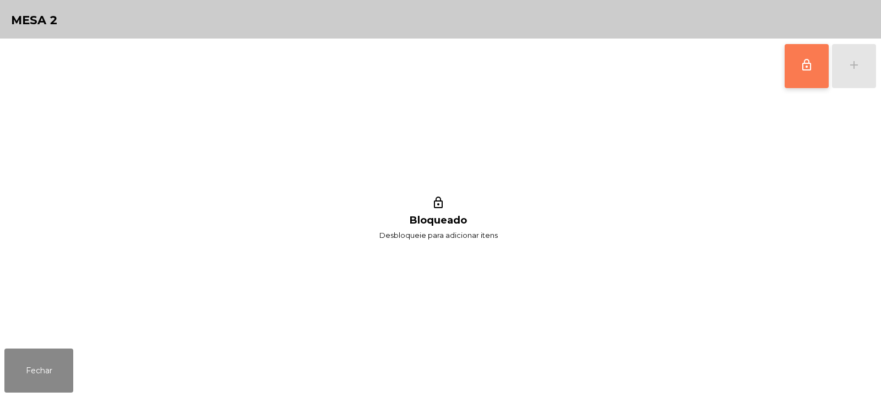
click at [798, 75] on button "lock_outline" at bounding box center [806, 66] width 44 height 44
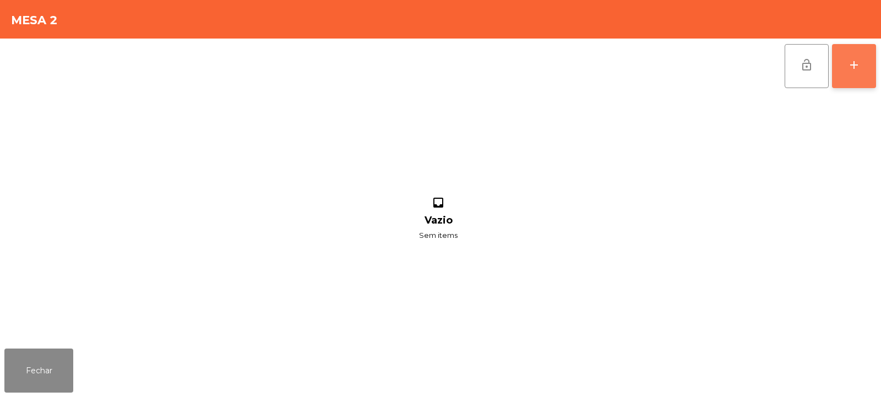
click at [844, 73] on button "add" at bounding box center [854, 66] width 44 height 44
click at [218, 54] on div "lock_open add" at bounding box center [440, 66] width 872 height 55
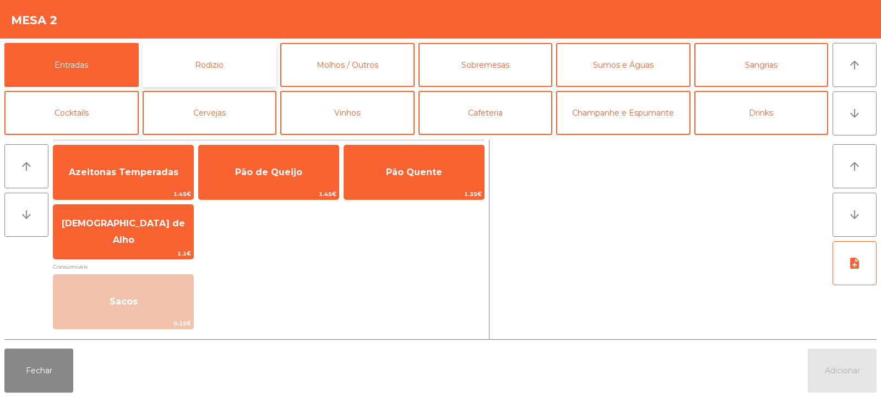
click at [233, 61] on button "Rodizio" at bounding box center [210, 65] width 134 height 44
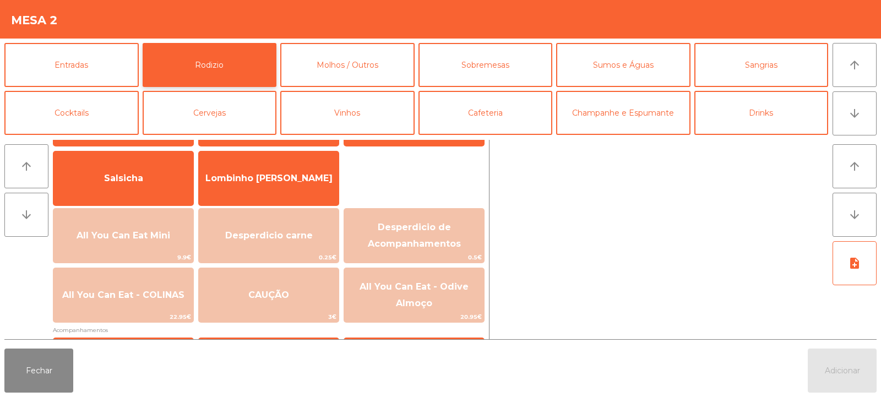
scroll to position [78, 0]
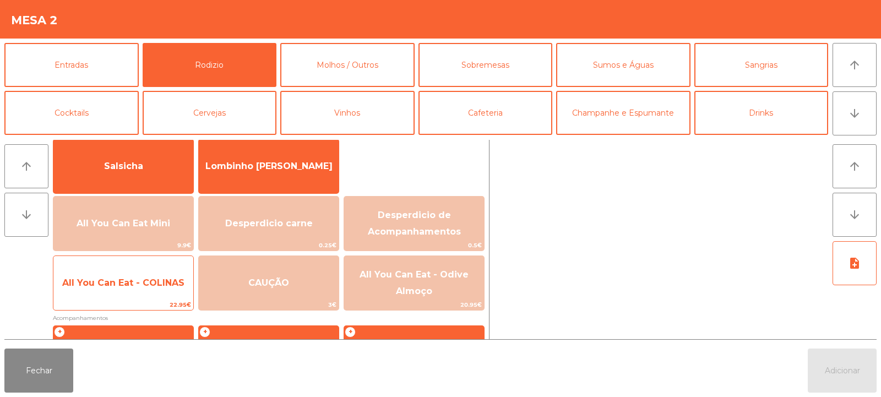
click at [159, 275] on span "All You Can Eat - COLINAS" at bounding box center [123, 283] width 140 height 30
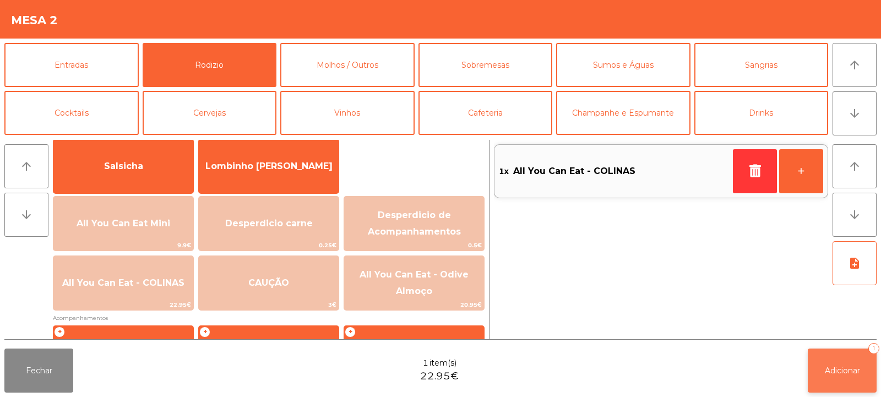
click at [844, 373] on span "Adicionar" at bounding box center [841, 370] width 35 height 10
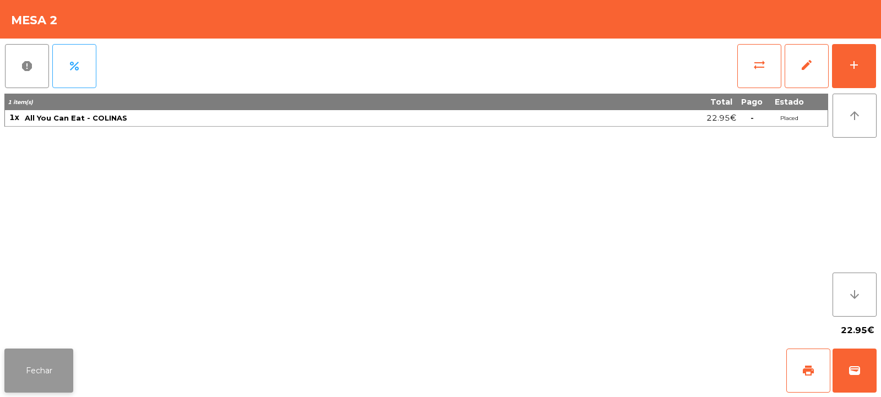
click at [39, 377] on button "Fechar" at bounding box center [38, 370] width 69 height 44
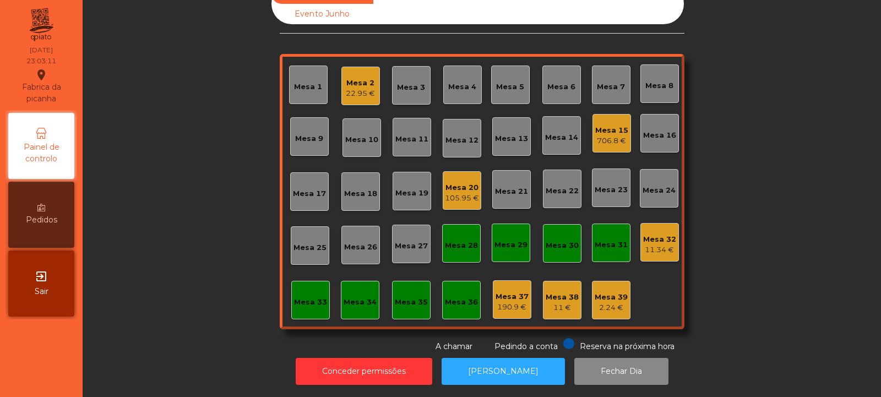
click at [442, 171] on div "Mesa 20 105.95 €" at bounding box center [461, 190] width 39 height 39
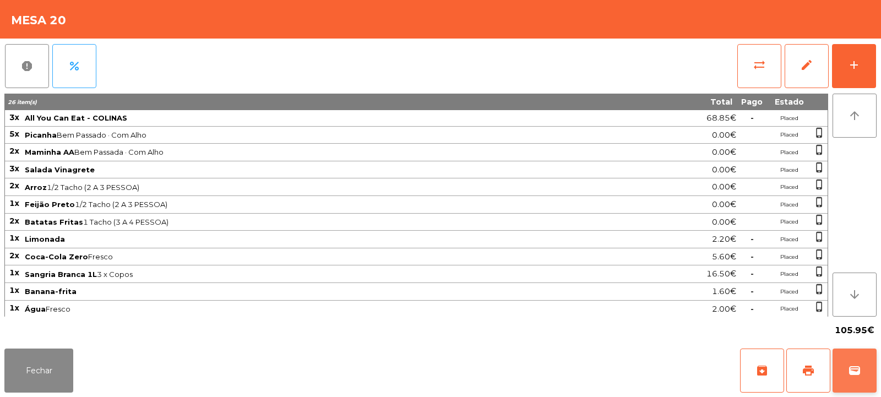
click at [845, 369] on button "wallet" at bounding box center [854, 370] width 44 height 44
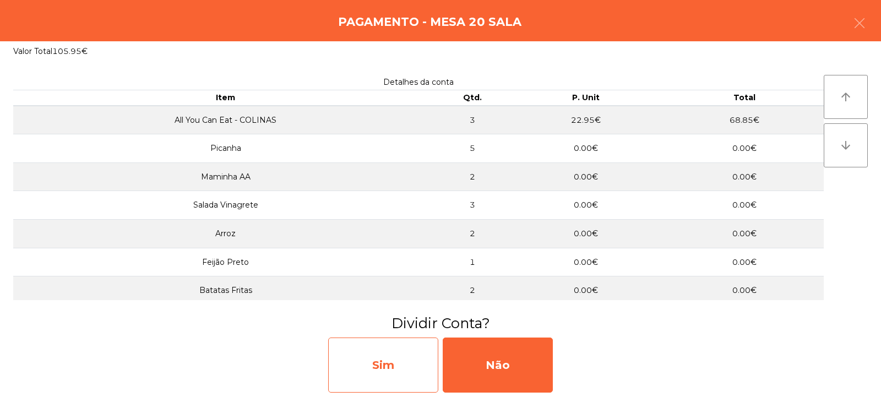
click at [416, 359] on div "Sim" at bounding box center [383, 364] width 110 height 55
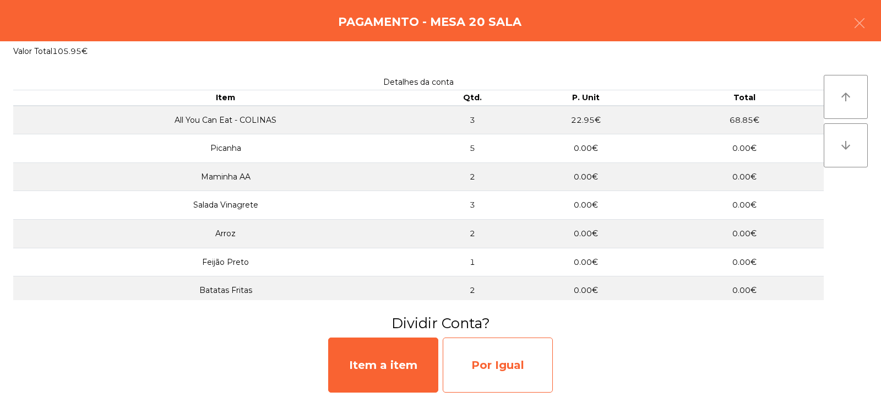
click at [500, 353] on div "Por Igual" at bounding box center [497, 364] width 110 height 55
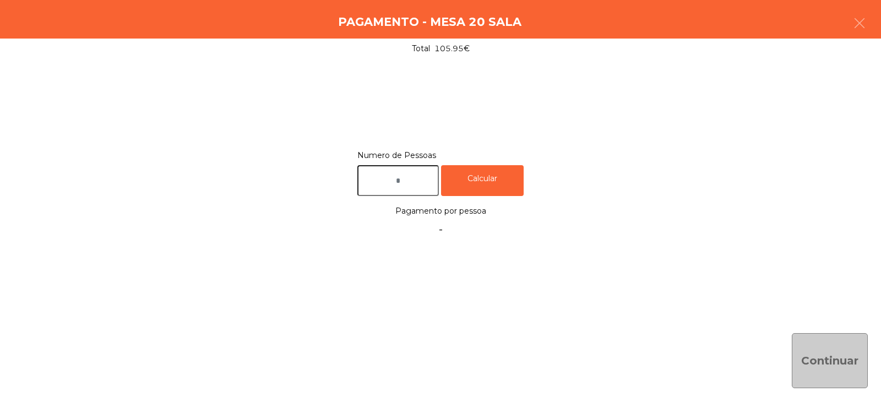
click at [423, 179] on input "text" at bounding box center [397, 180] width 81 height 31
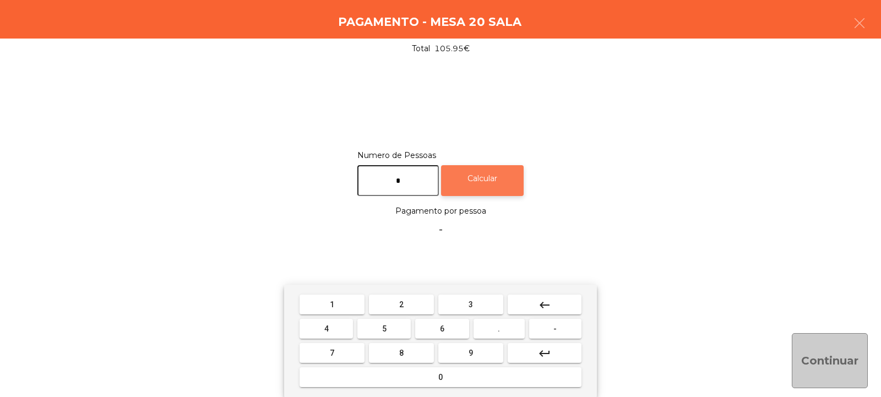
type input "*"
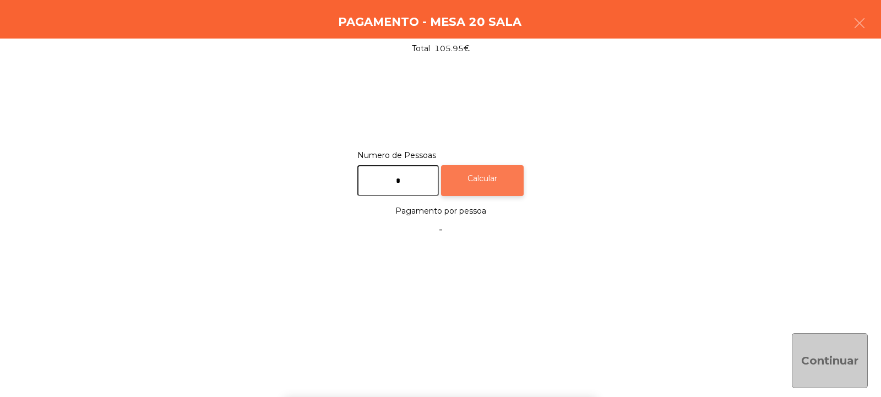
click at [496, 174] on div "Calcular" at bounding box center [482, 180] width 83 height 31
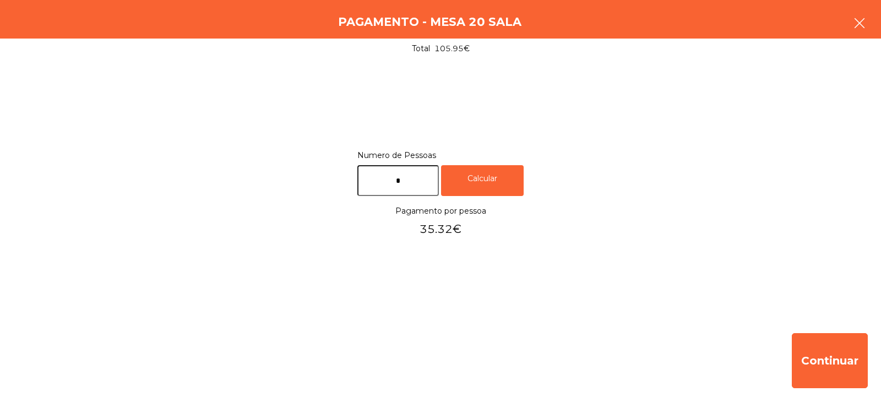
click at [870, 25] on button "button" at bounding box center [859, 24] width 31 height 33
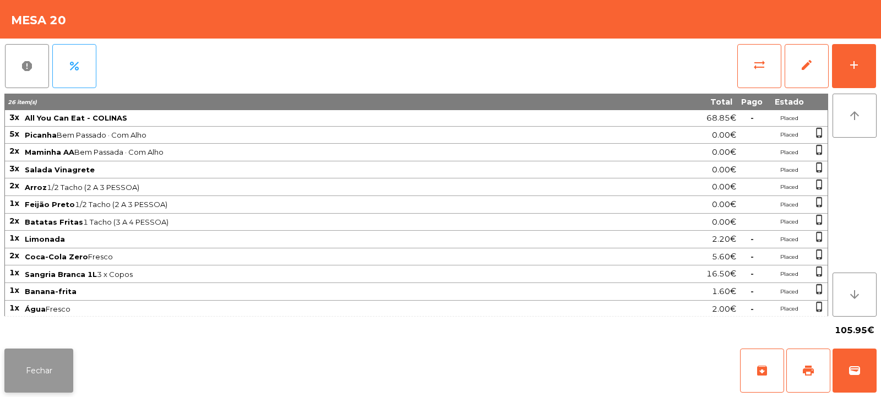
click at [61, 368] on button "Fechar" at bounding box center [38, 370] width 69 height 44
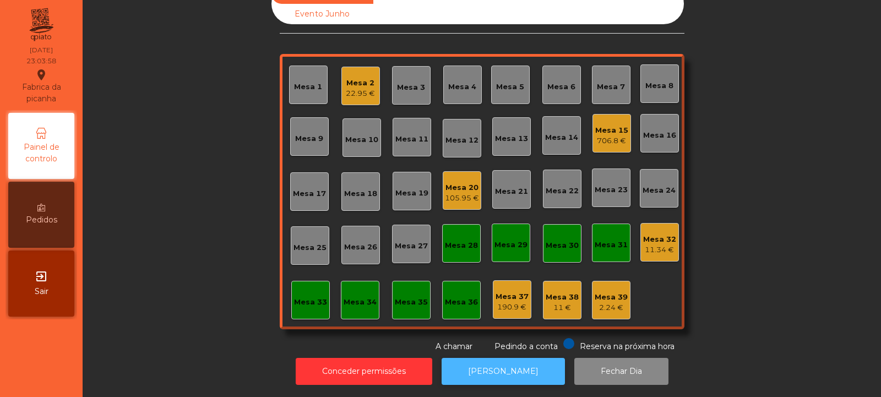
click at [514, 363] on button "[PERSON_NAME]" at bounding box center [502, 371] width 123 height 27
click at [466, 184] on div "Mesa 20" at bounding box center [462, 187] width 34 height 11
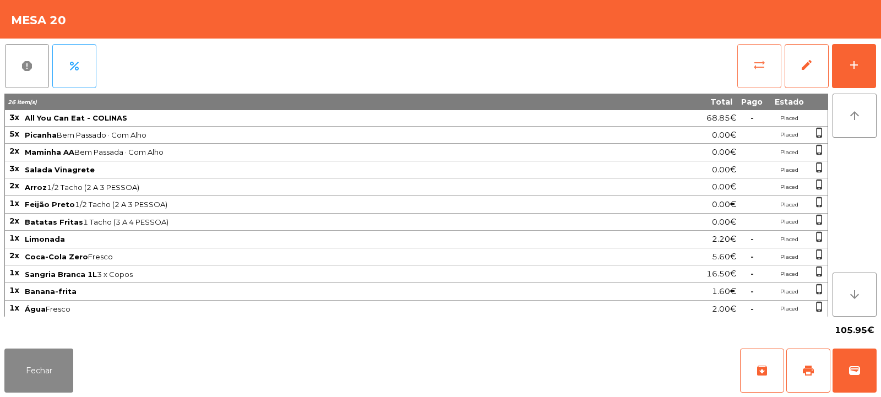
click at [752, 64] on button "sync_alt" at bounding box center [759, 66] width 44 height 44
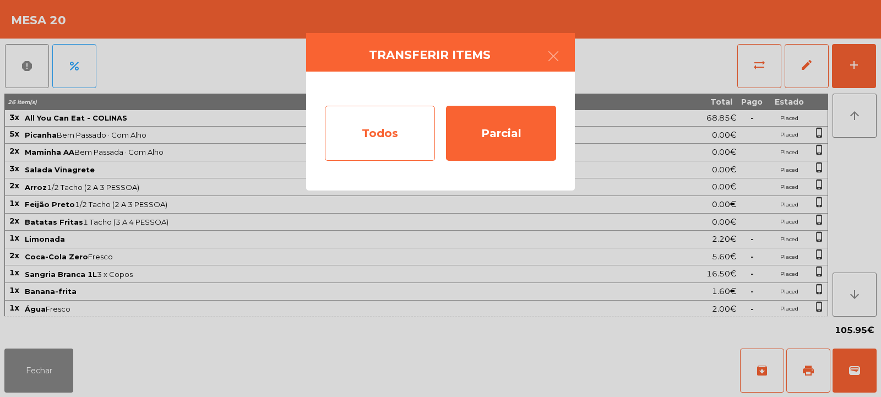
click at [381, 128] on div "Todos" at bounding box center [380, 133] width 110 height 55
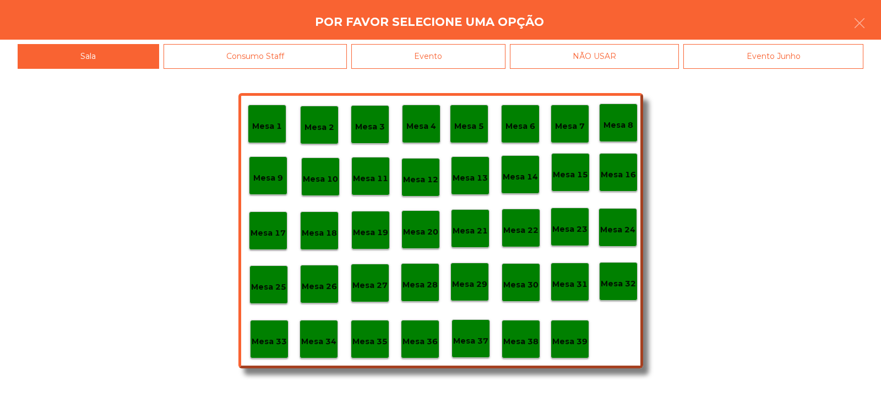
click at [487, 53] on div "Evento" at bounding box center [428, 56] width 154 height 25
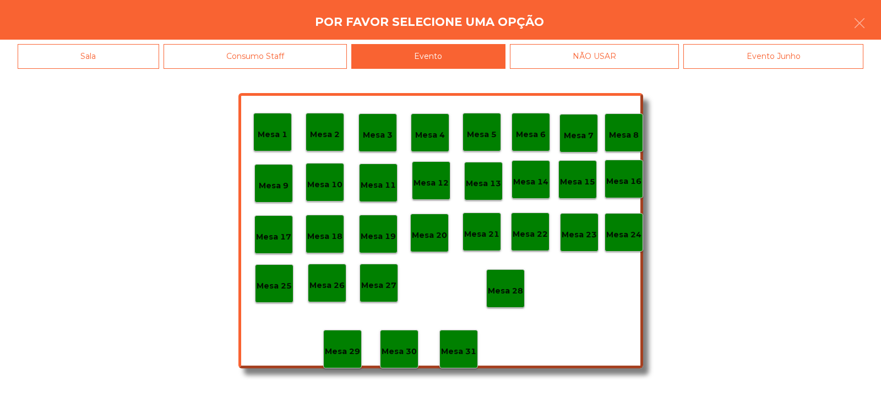
click at [504, 282] on div "Mesa 28" at bounding box center [505, 288] width 35 height 17
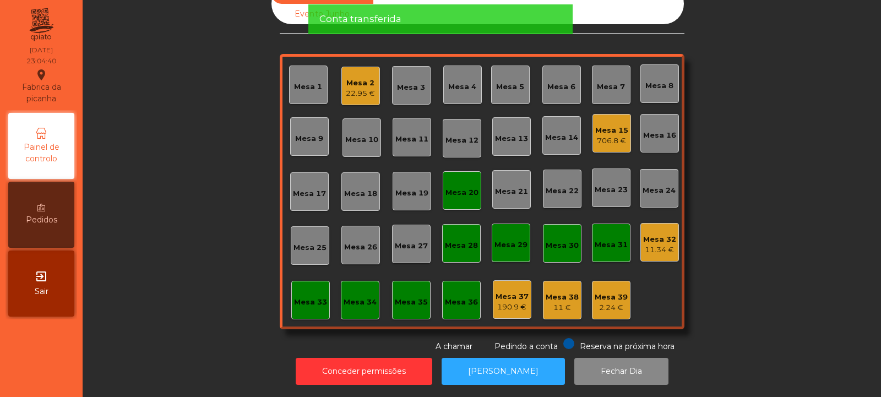
click at [468, 188] on div "Mesa 20" at bounding box center [461, 192] width 33 height 11
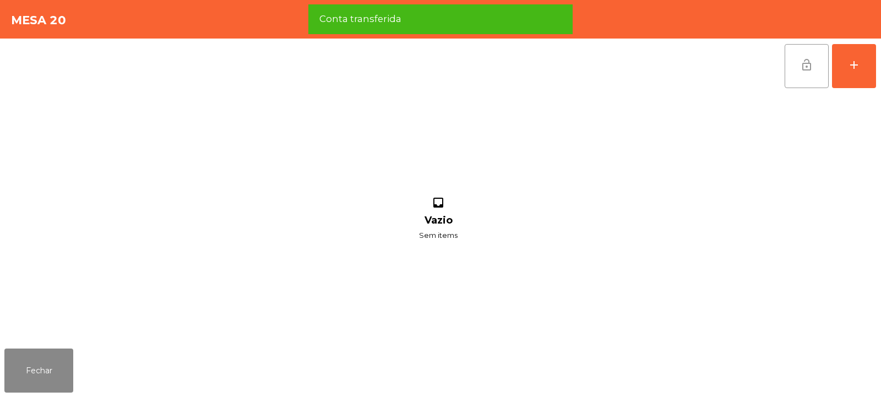
click at [806, 63] on span "lock_open" at bounding box center [806, 64] width 13 height 13
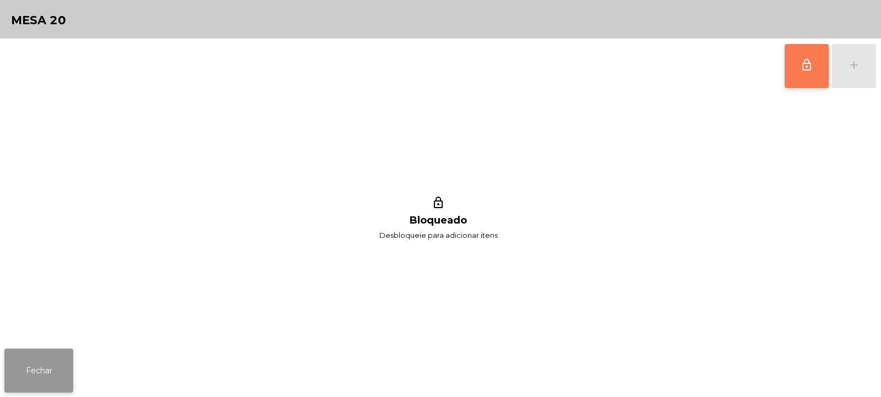
click at [45, 359] on button "Fechar" at bounding box center [38, 370] width 69 height 44
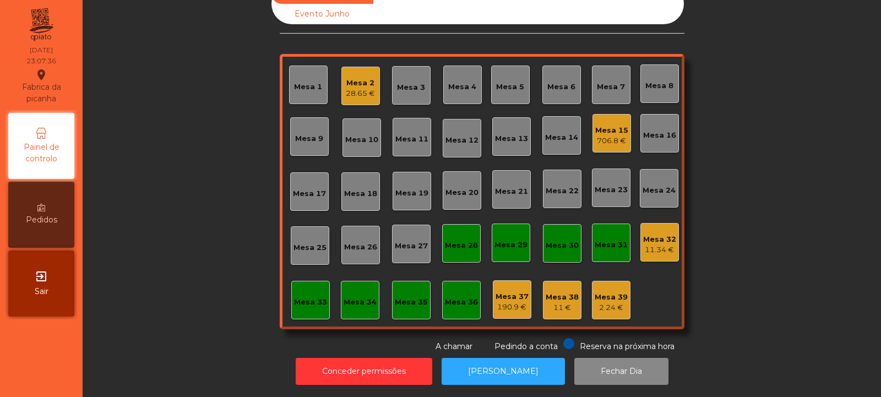
scroll to position [0, 0]
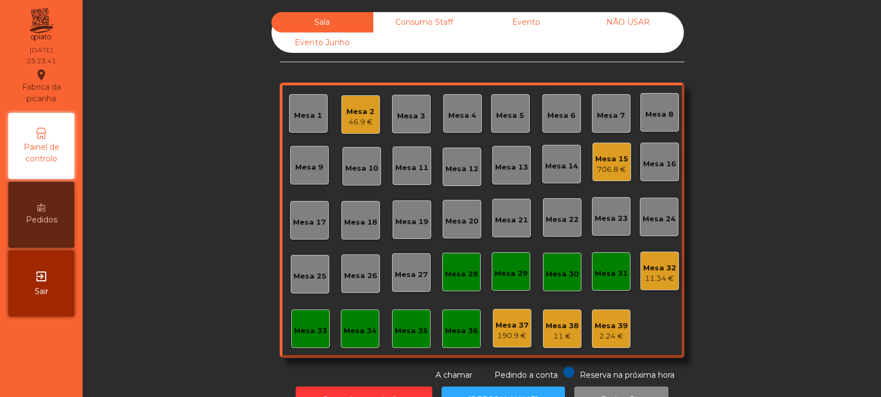
click at [302, 333] on div "Mesa 33" at bounding box center [310, 330] width 33 height 11
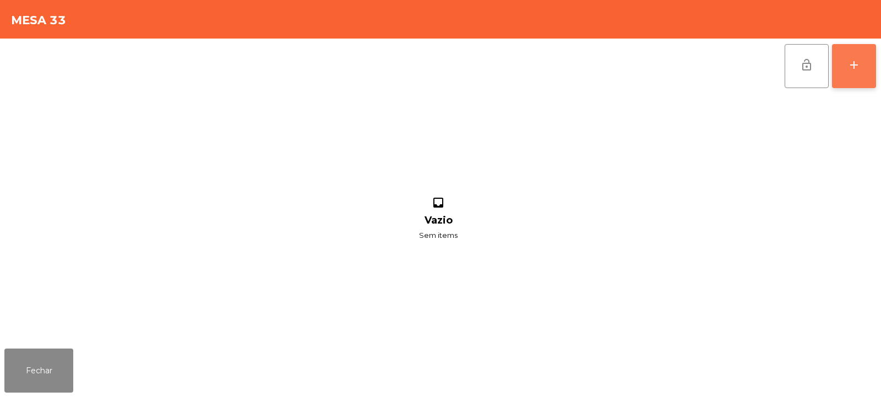
click at [866, 59] on button "add" at bounding box center [854, 66] width 44 height 44
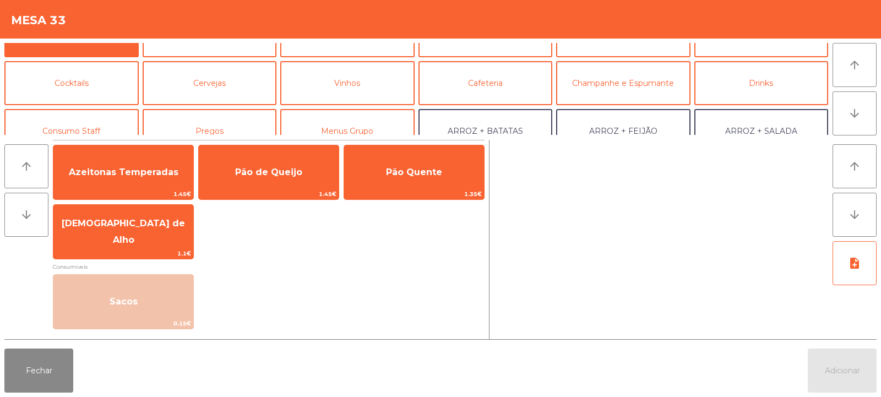
scroll to position [66, 0]
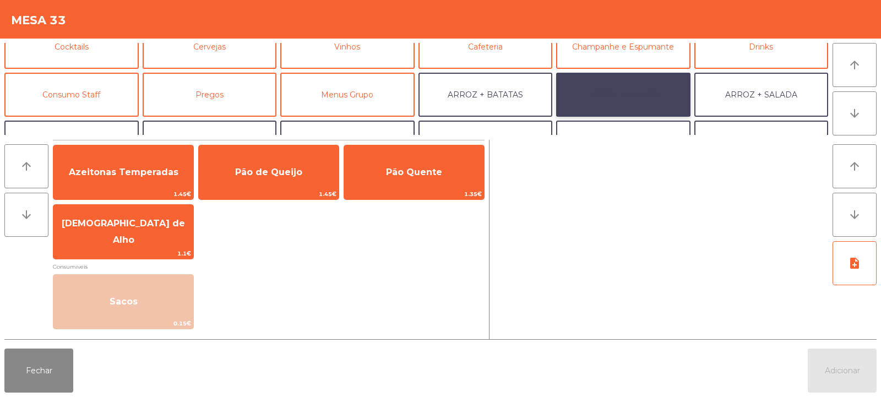
click at [632, 91] on button "ARROZ + FEIJÃO" at bounding box center [623, 95] width 134 height 44
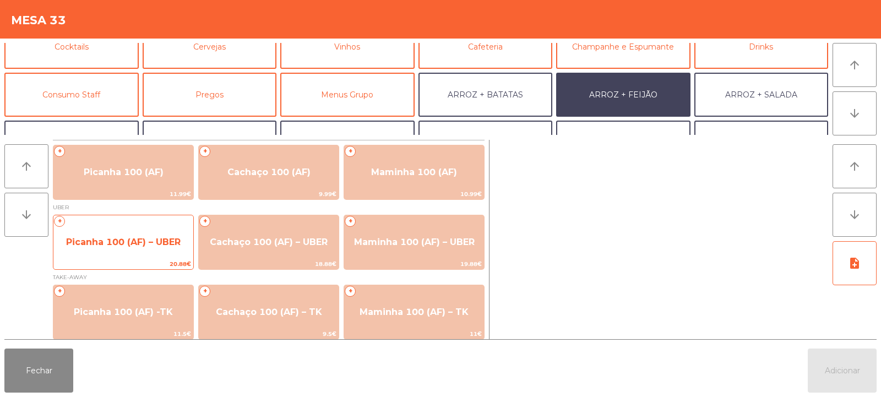
click at [121, 240] on span "Picanha 100 (AF) – UBER" at bounding box center [123, 242] width 114 height 10
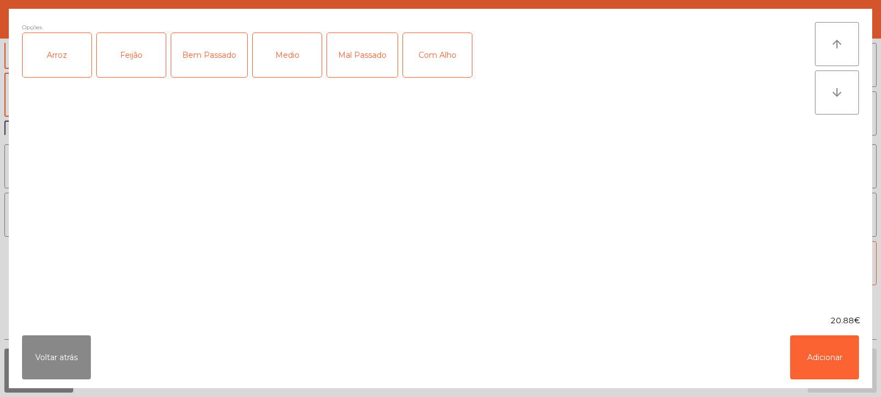
click at [59, 58] on div "Arroz" at bounding box center [57, 55] width 69 height 44
click at [136, 47] on div "Feijão" at bounding box center [131, 55] width 69 height 44
click at [297, 51] on div "Medio" at bounding box center [287, 55] width 69 height 44
click at [827, 357] on button "Adicionar" at bounding box center [824, 357] width 69 height 44
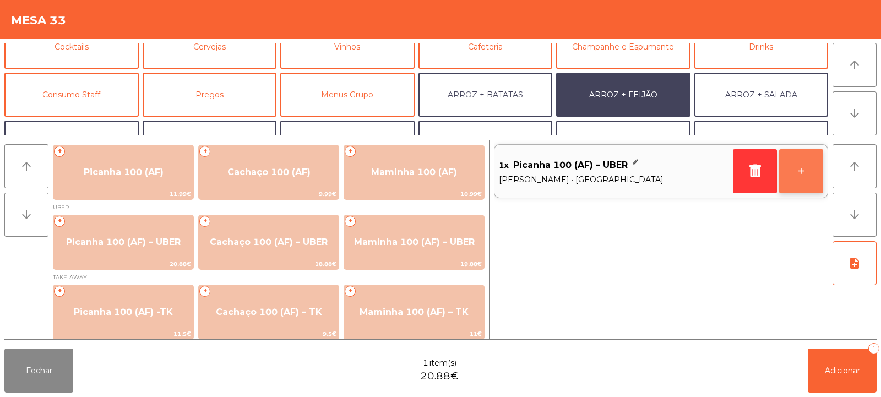
click at [800, 174] on button "+" at bounding box center [801, 171] width 44 height 44
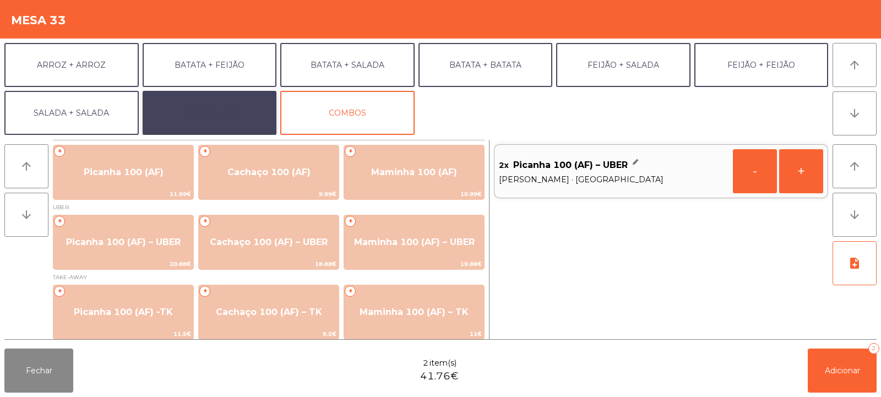
click at [238, 112] on button "EXTRAS UBER" at bounding box center [210, 113] width 134 height 44
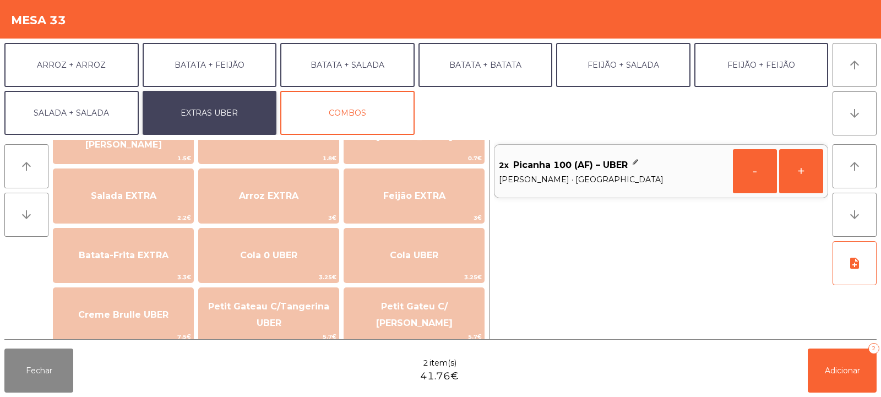
scroll to position [118, 0]
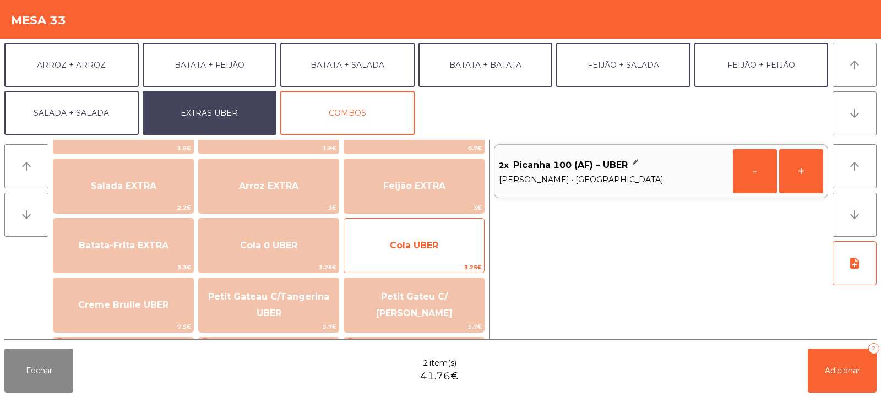
click at [440, 252] on span "Cola UBER" at bounding box center [414, 246] width 140 height 30
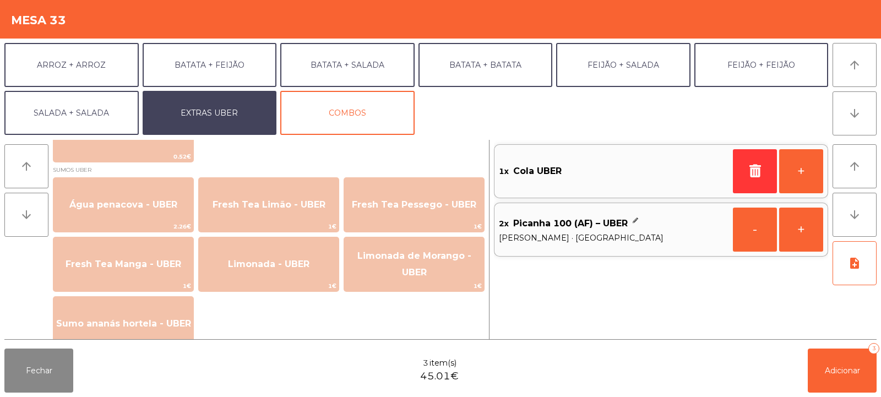
scroll to position [893, 0]
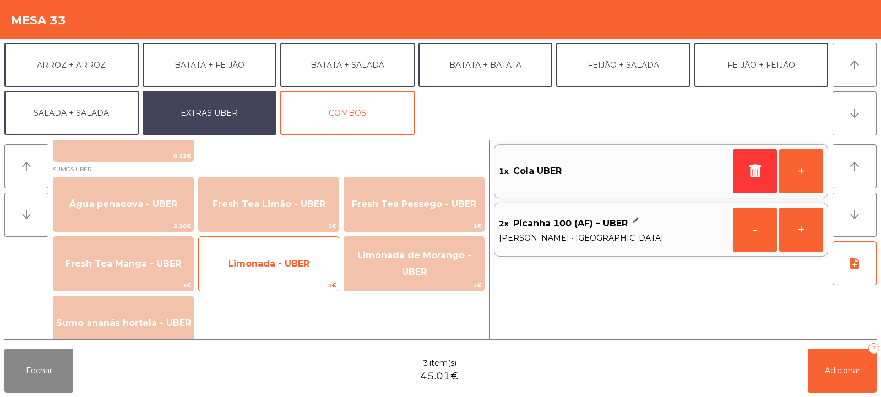
click at [296, 272] on span "Limonada - UBER" at bounding box center [269, 264] width 140 height 30
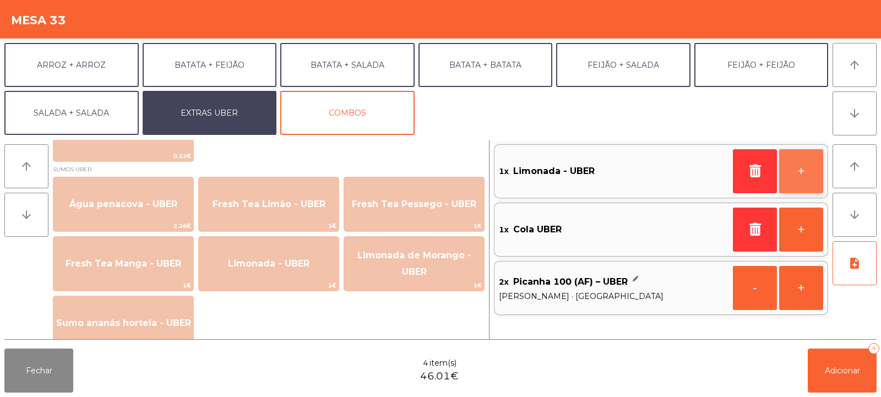
click at [808, 174] on button "+" at bounding box center [801, 171] width 44 height 44
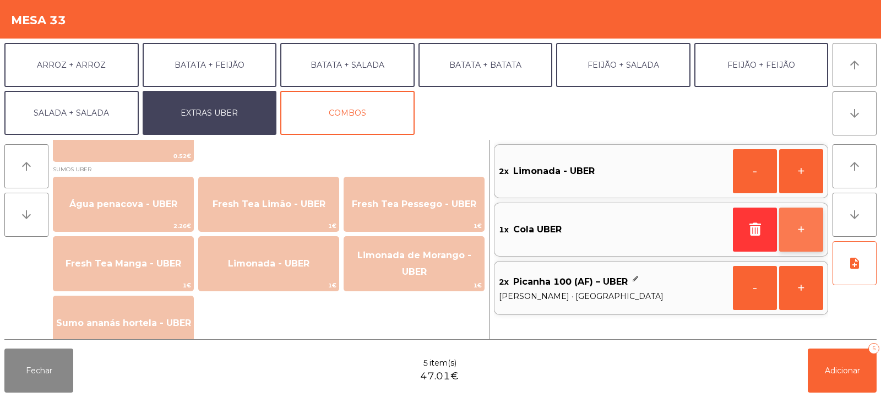
click at [800, 226] on button "+" at bounding box center [801, 229] width 44 height 44
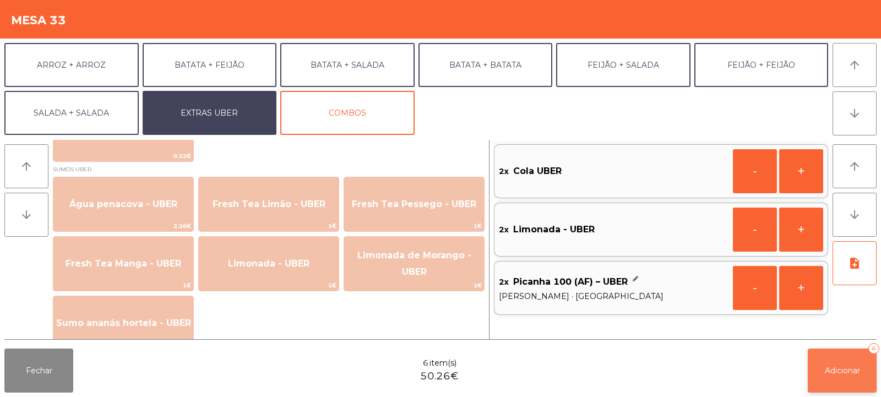
click at [847, 375] on span "Adicionar" at bounding box center [841, 370] width 35 height 10
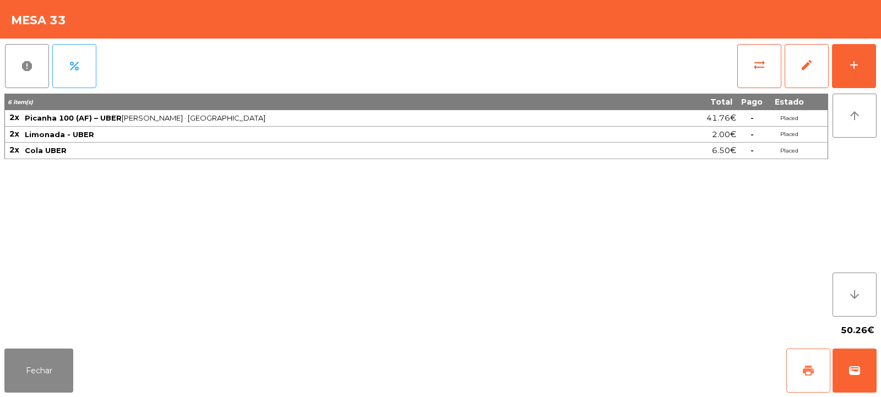
click at [803, 370] on span "print" at bounding box center [807, 370] width 13 height 13
click at [851, 374] on span "wallet" at bounding box center [854, 370] width 13 height 13
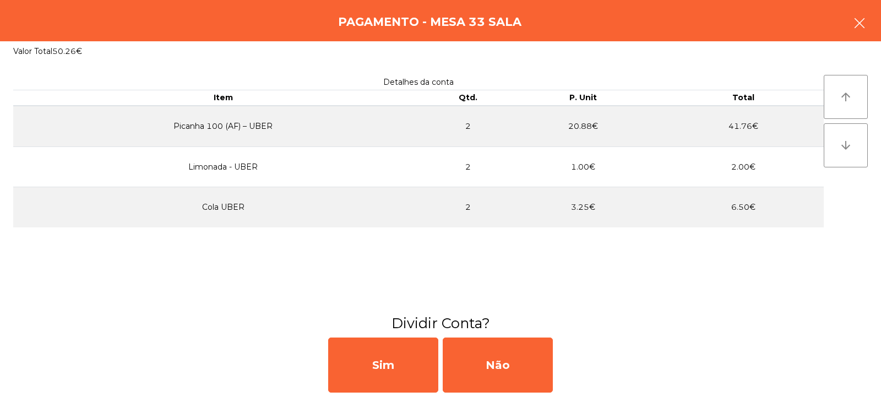
click at [862, 18] on icon "button" at bounding box center [859, 23] width 13 height 13
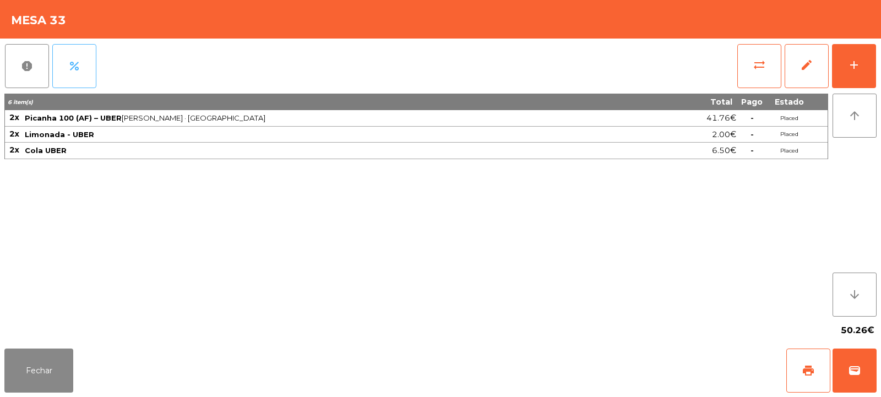
click at [73, 68] on span "percent" at bounding box center [74, 65] width 13 height 13
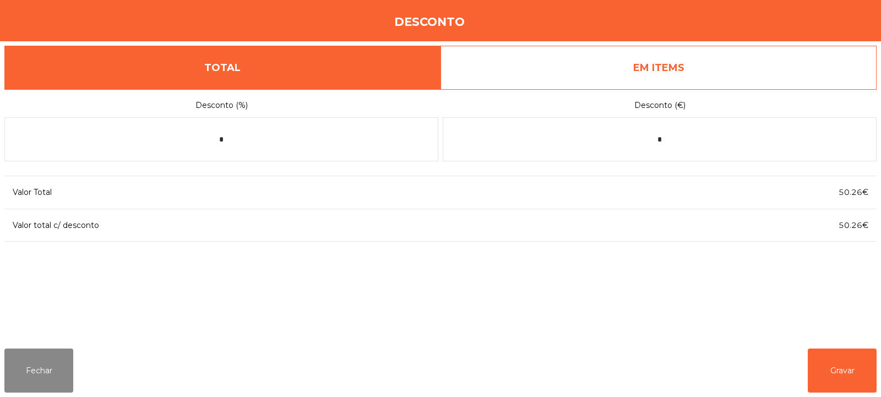
click at [648, 67] on link "EM ITEMS" at bounding box center [658, 68] width 436 height 44
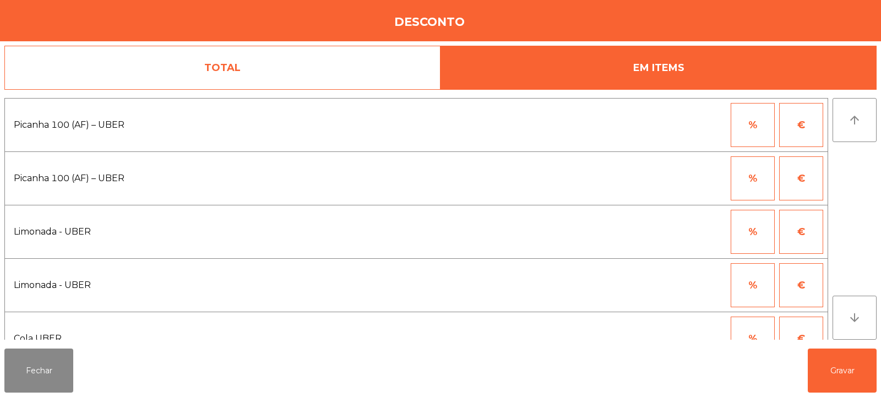
click at [100, 121] on span "Picanha 100 (AF) – UBER" at bounding box center [204, 125] width 380 height 17
click at [757, 121] on button "%" at bounding box center [752, 125] width 44 height 44
click at [708, 124] on input "*" at bounding box center [698, 125] width 55 height 44
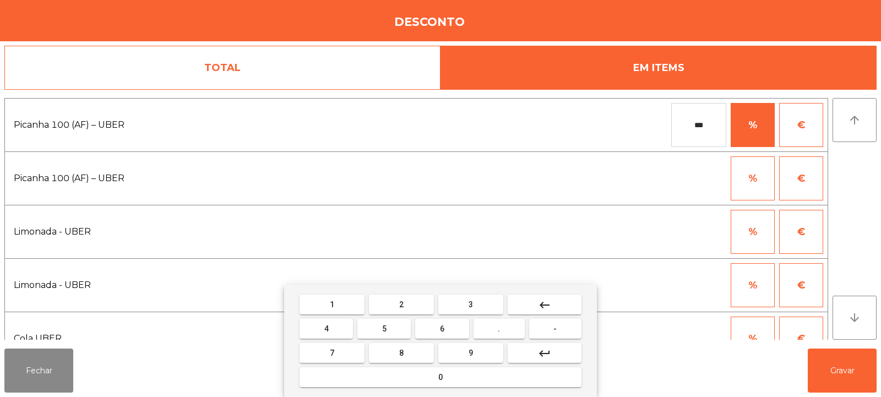
type input "***"
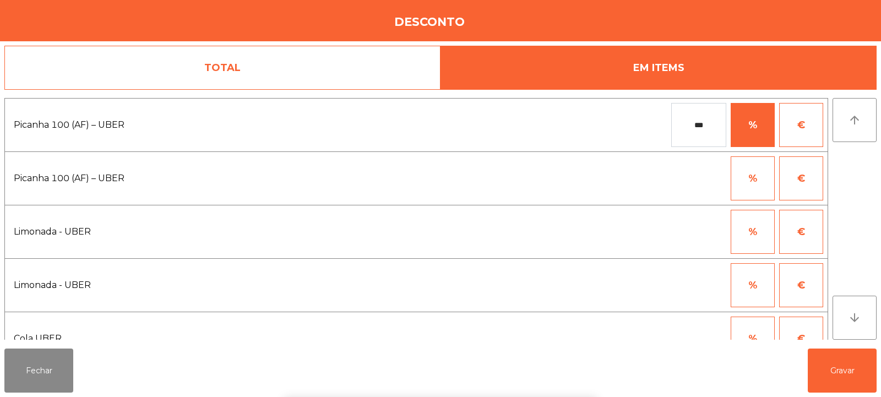
click at [866, 177] on div "arrow_upward arrow_downward" at bounding box center [854, 219] width 44 height 242
click at [848, 372] on button "Gravar" at bounding box center [841, 370] width 69 height 44
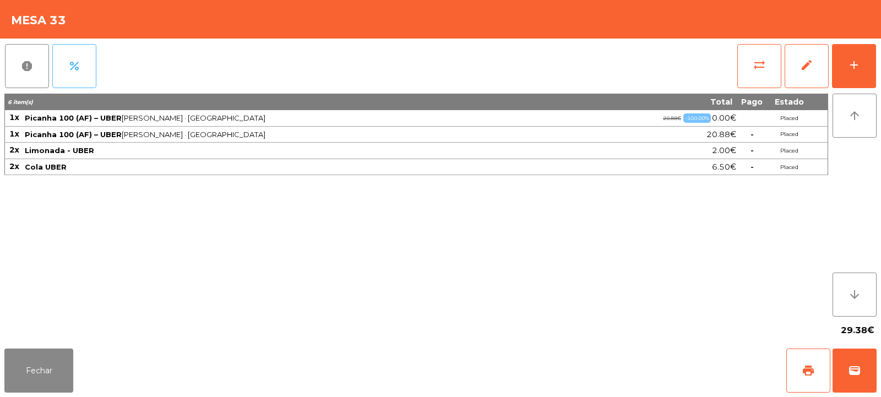
click at [63, 54] on button "percent" at bounding box center [74, 66] width 44 height 44
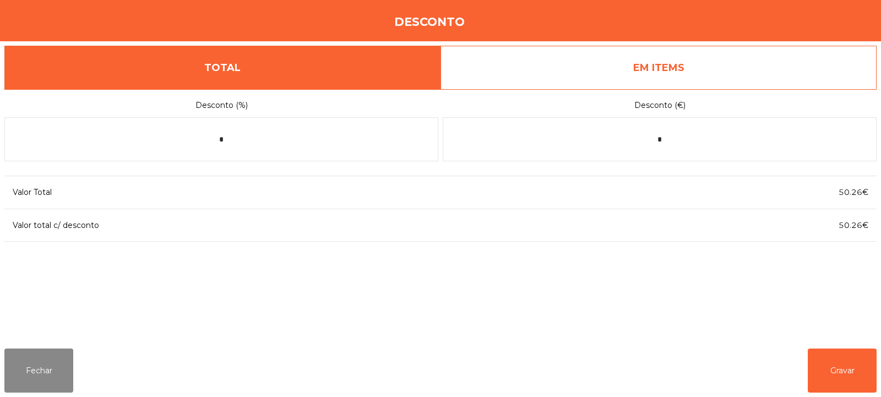
click at [698, 68] on link "EM ITEMS" at bounding box center [658, 68] width 436 height 44
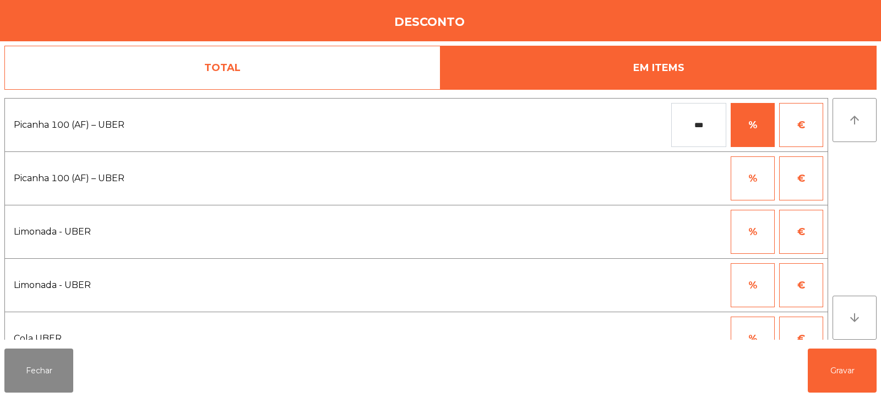
click at [701, 129] on input "***" at bounding box center [698, 125] width 55 height 44
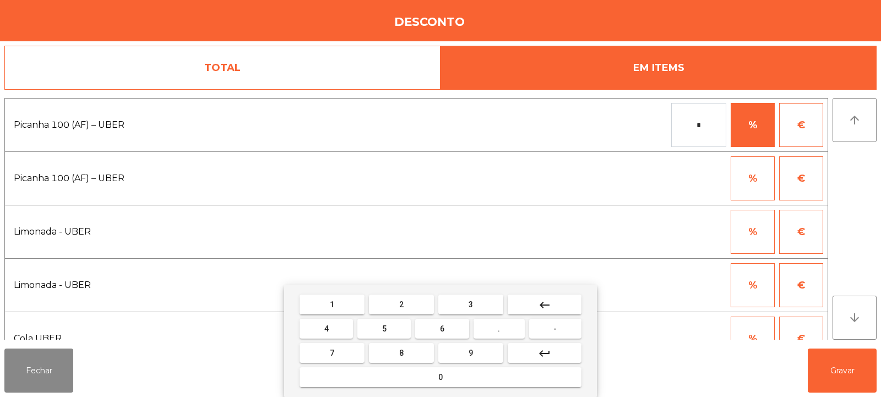
type input "*"
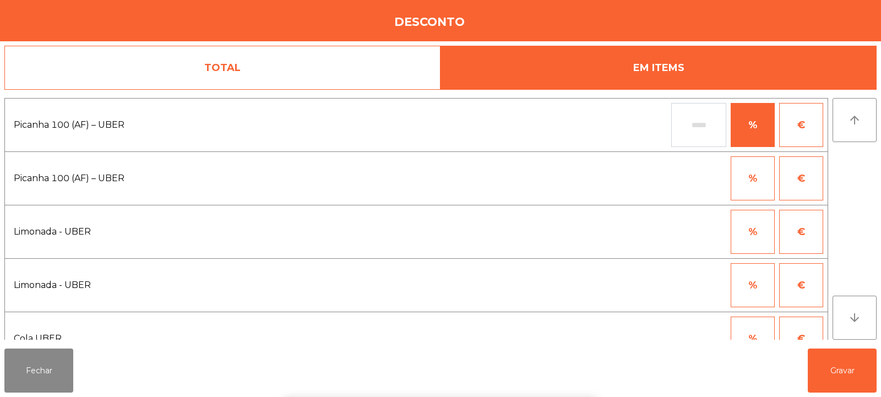
click at [841, 381] on div "1 2 3 keyboard_backspace 4 5 6 . - 7 8 9 keyboard_return 0" at bounding box center [440, 341] width 881 height 112
click at [837, 369] on button "Gravar" at bounding box center [841, 370] width 69 height 44
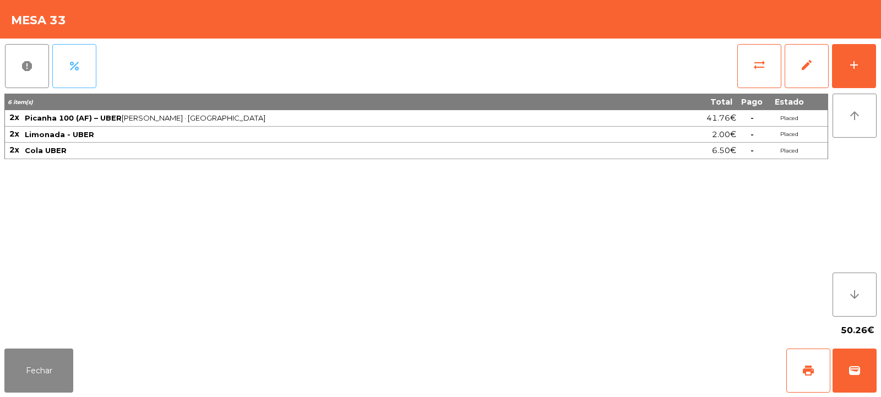
click at [72, 69] on span "percent" at bounding box center [74, 65] width 13 height 13
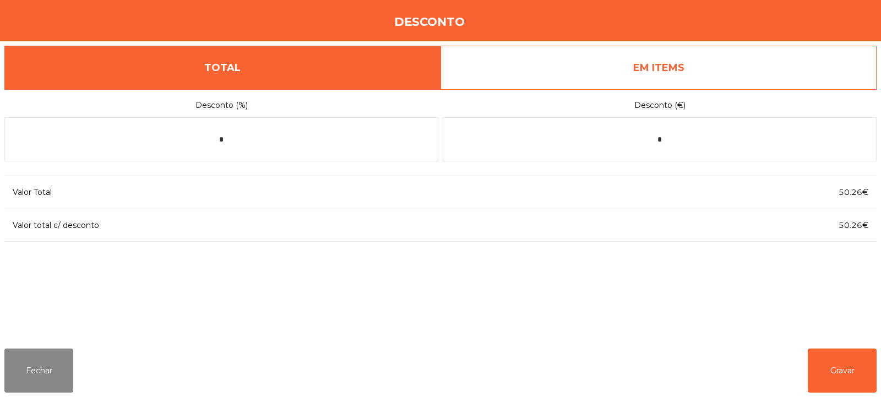
click at [716, 64] on link "EM ITEMS" at bounding box center [658, 68] width 436 height 44
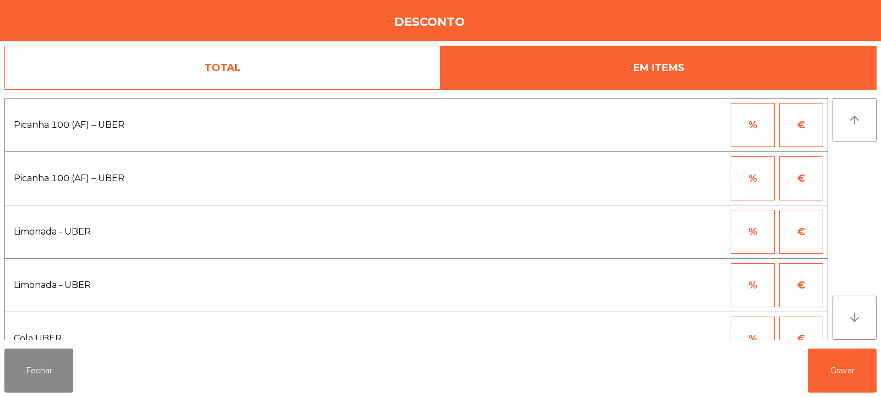
click at [759, 122] on button "%" at bounding box center [752, 125] width 44 height 44
click at [713, 126] on input "*" at bounding box center [698, 125] width 55 height 44
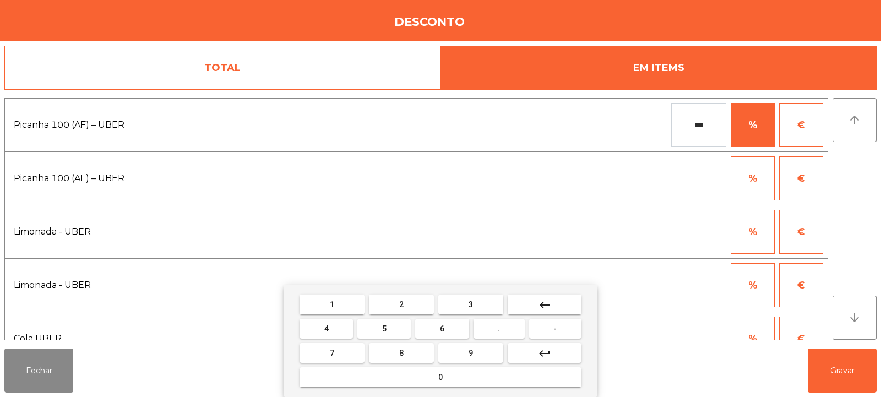
type input "***"
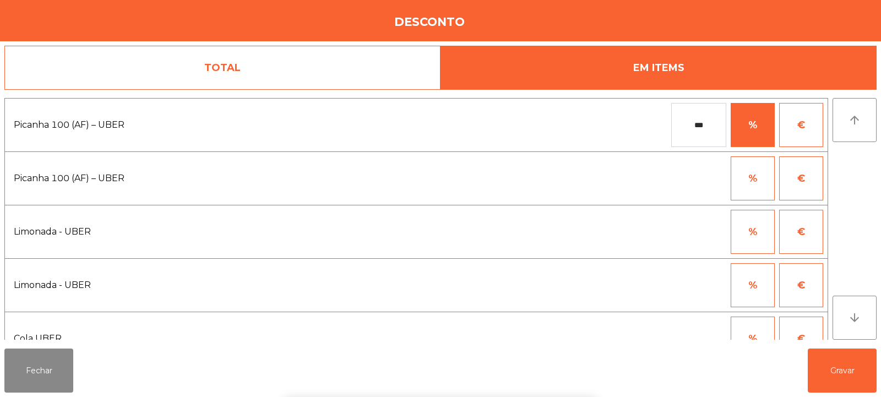
click at [850, 368] on div "1 2 3 keyboard_backspace 4 5 6 . - 7 8 9 keyboard_return 0" at bounding box center [440, 341] width 881 height 112
click at [848, 374] on button "Gravar" at bounding box center [841, 370] width 69 height 44
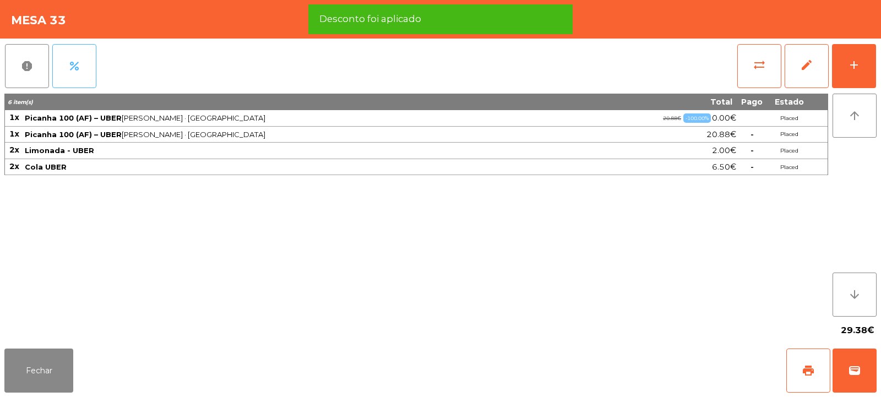
click at [83, 72] on button "percent" at bounding box center [74, 66] width 44 height 44
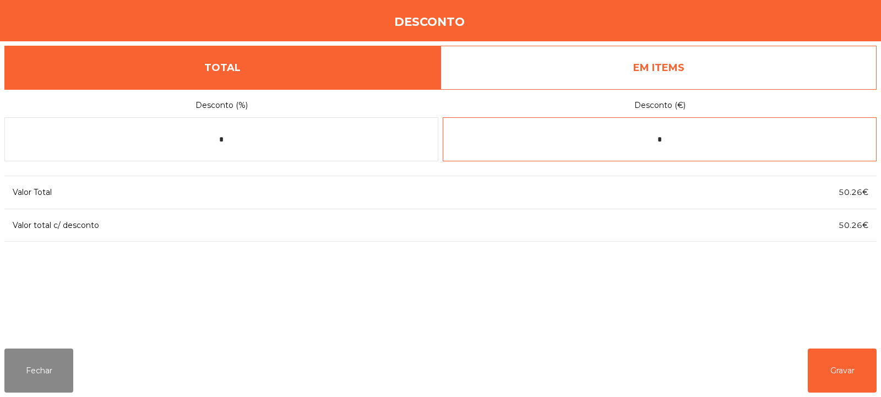
click at [699, 136] on input "*" at bounding box center [659, 139] width 434 height 44
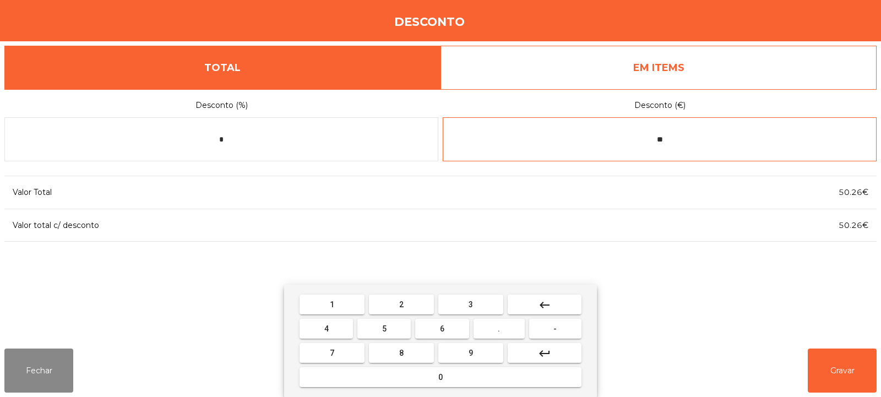
type input "*"
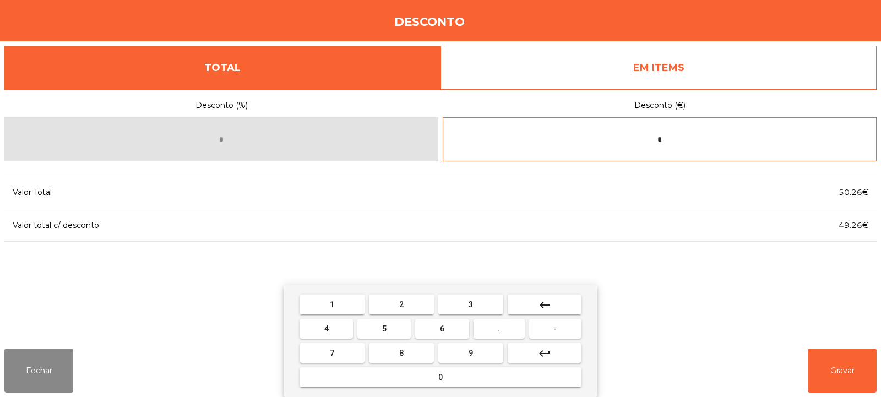
type input "*"
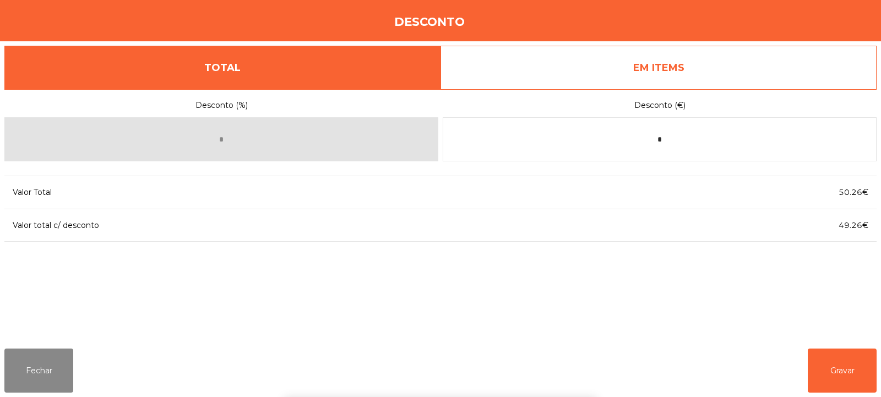
click at [854, 375] on div "1 2 3 keyboard_backspace 4 5 6 . - 7 8 9 keyboard_return 0" at bounding box center [440, 341] width 881 height 112
click at [848, 373] on button "Gravar" at bounding box center [841, 370] width 69 height 44
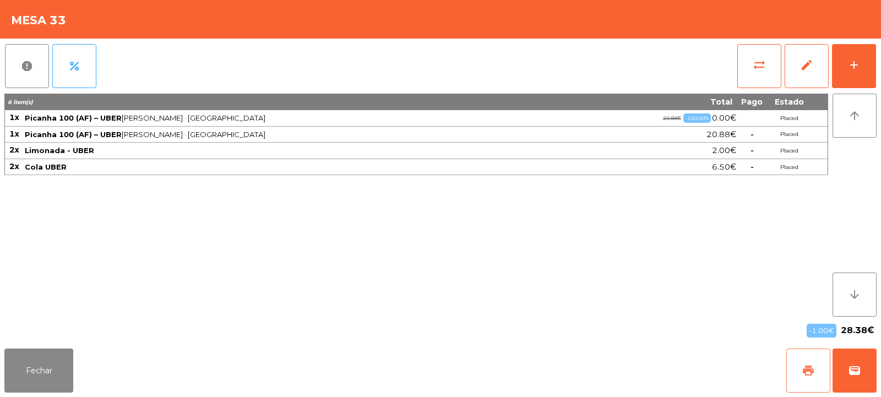
click at [812, 369] on span "print" at bounding box center [807, 370] width 13 height 13
click at [855, 371] on span "wallet" at bounding box center [854, 370] width 13 height 13
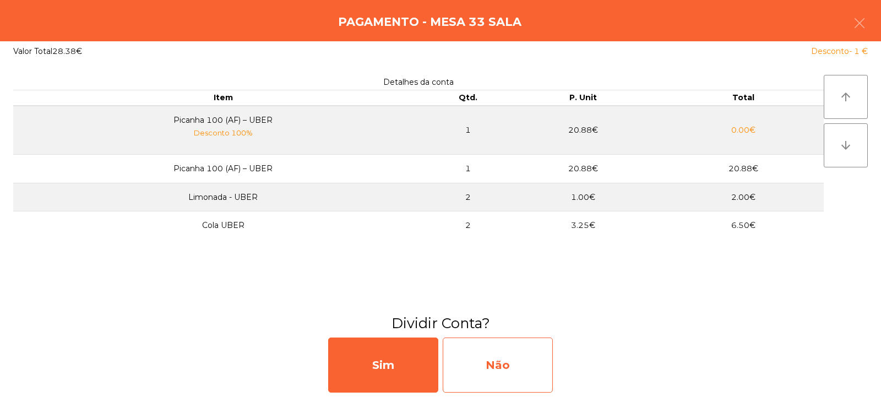
click at [504, 361] on div "Não" at bounding box center [497, 364] width 110 height 55
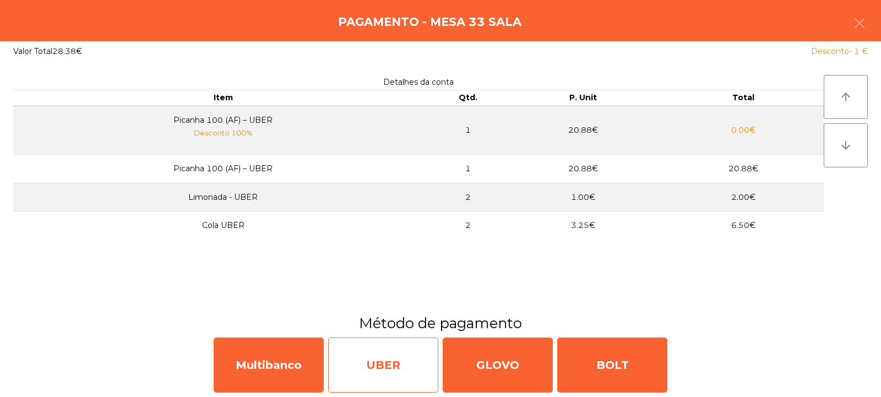
click at [413, 361] on div "UBER" at bounding box center [383, 364] width 110 height 55
select select "**"
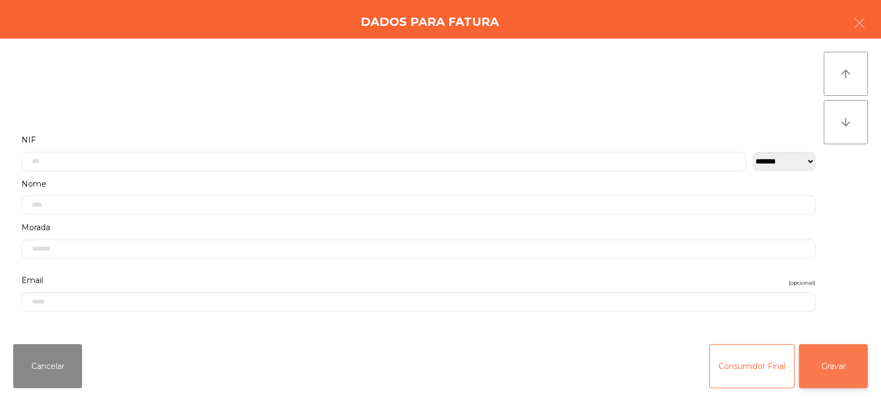
click at [835, 368] on button "Gravar" at bounding box center [833, 366] width 69 height 44
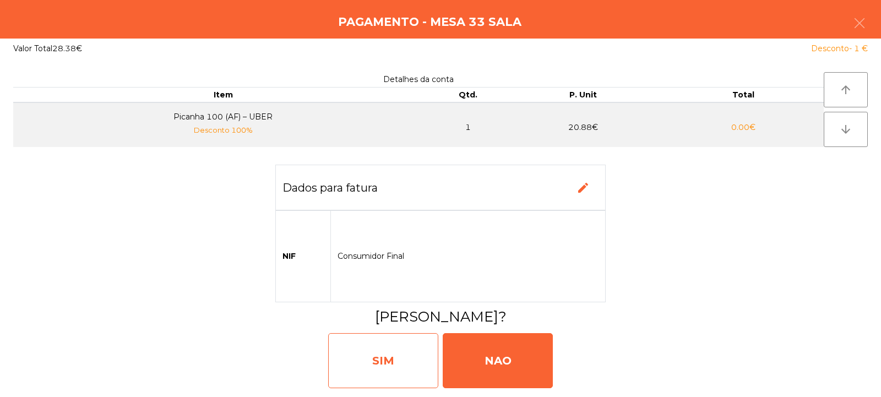
click at [398, 349] on div "SIM" at bounding box center [383, 360] width 110 height 55
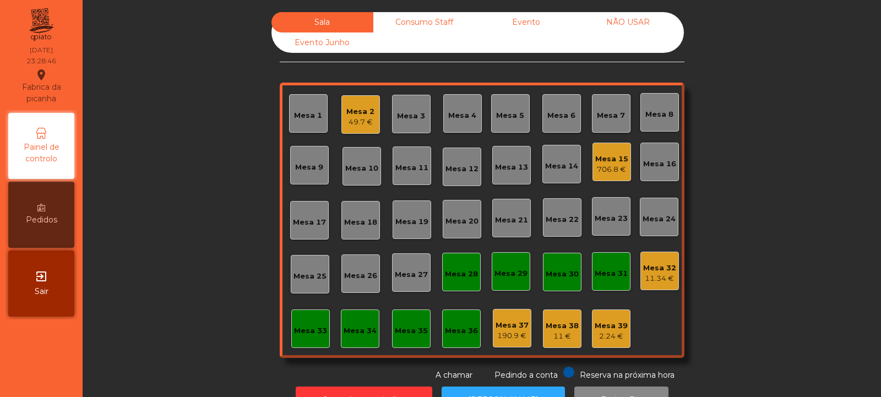
scroll to position [37, 0]
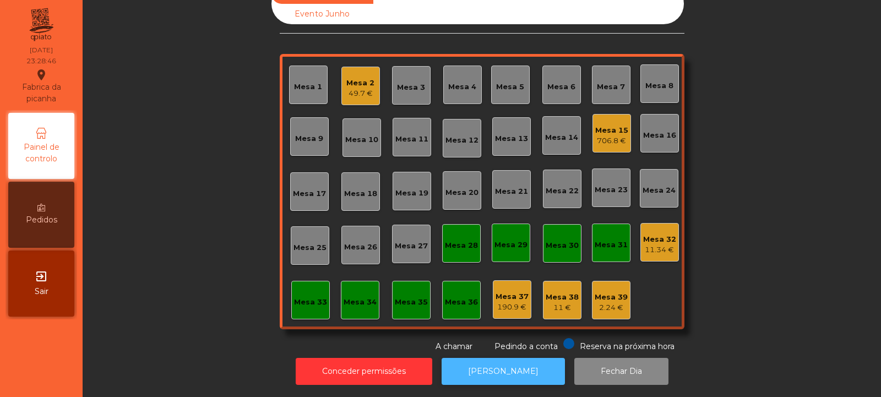
click at [502, 364] on button "[PERSON_NAME]" at bounding box center [502, 371] width 123 height 27
click at [562, 302] on div "11 €" at bounding box center [561, 307] width 33 height 11
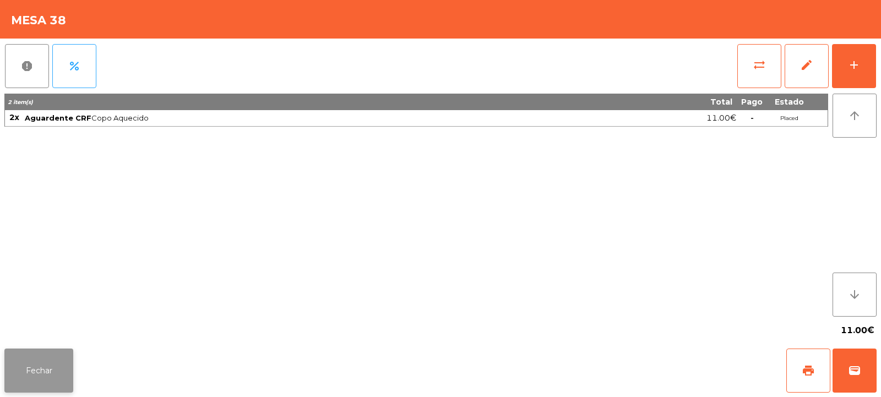
click at [53, 356] on button "Fechar" at bounding box center [38, 370] width 69 height 44
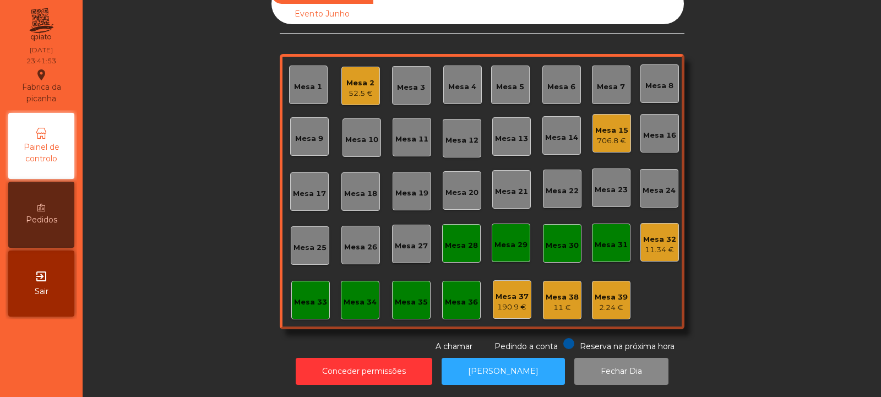
click at [614, 135] on div "706.8 €" at bounding box center [611, 140] width 33 height 11
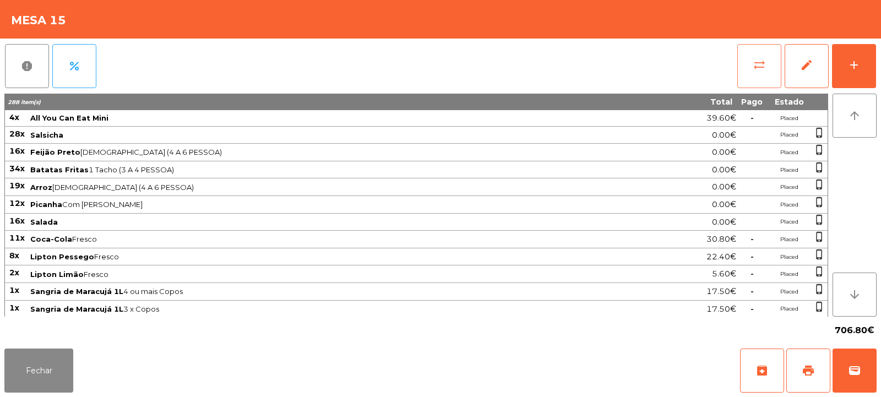
click at [753, 74] on button "sync_alt" at bounding box center [759, 66] width 44 height 44
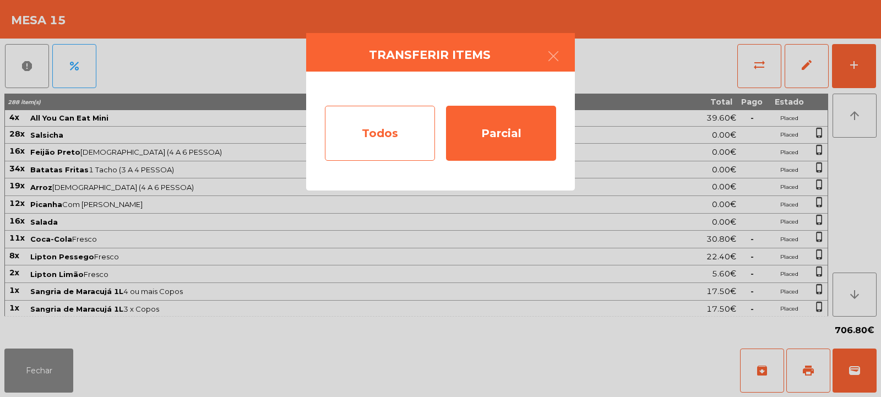
click at [353, 137] on div "Todos" at bounding box center [380, 133] width 110 height 55
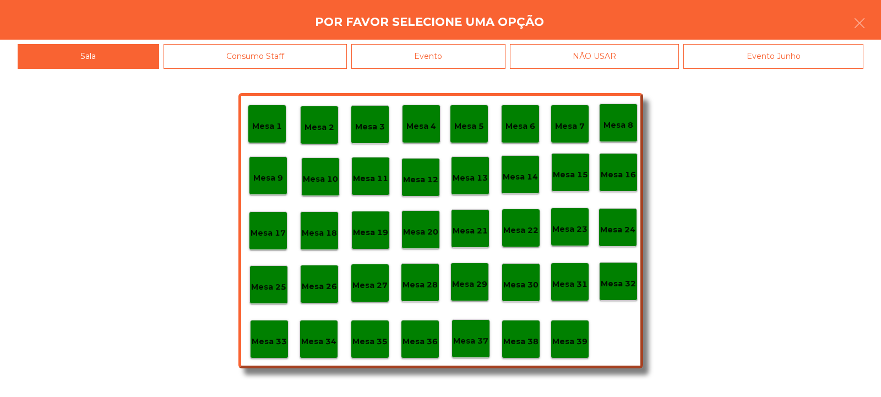
click at [473, 58] on div "Evento" at bounding box center [428, 56] width 154 height 25
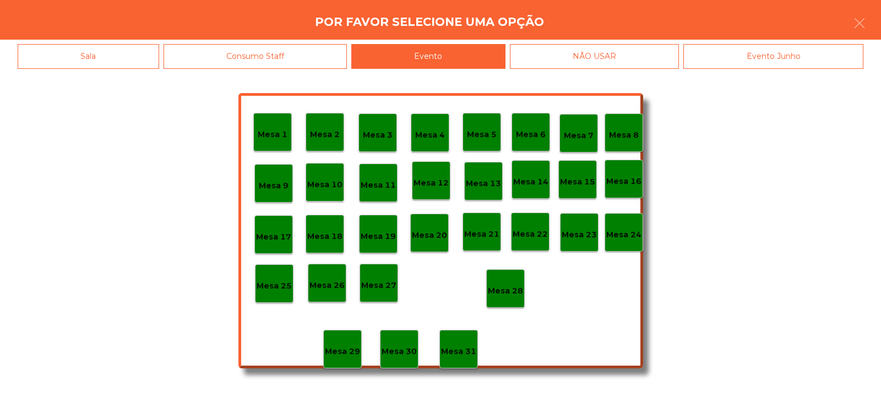
click at [509, 294] on p "Mesa 28" at bounding box center [505, 291] width 35 height 13
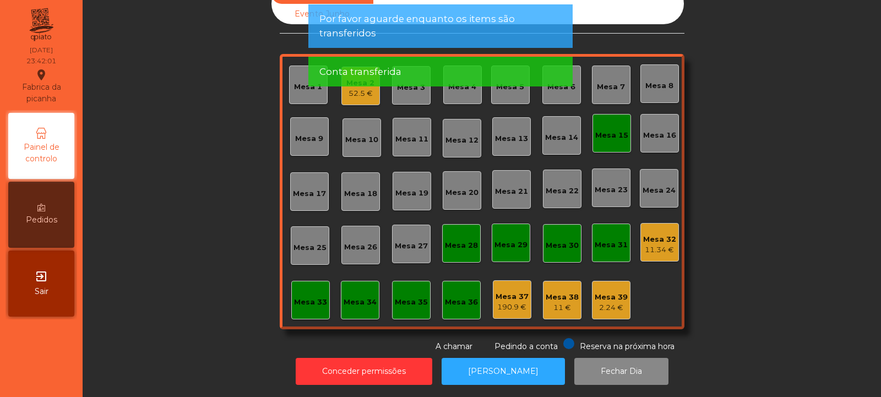
click at [611, 135] on div "Mesa 15" at bounding box center [611, 133] width 39 height 39
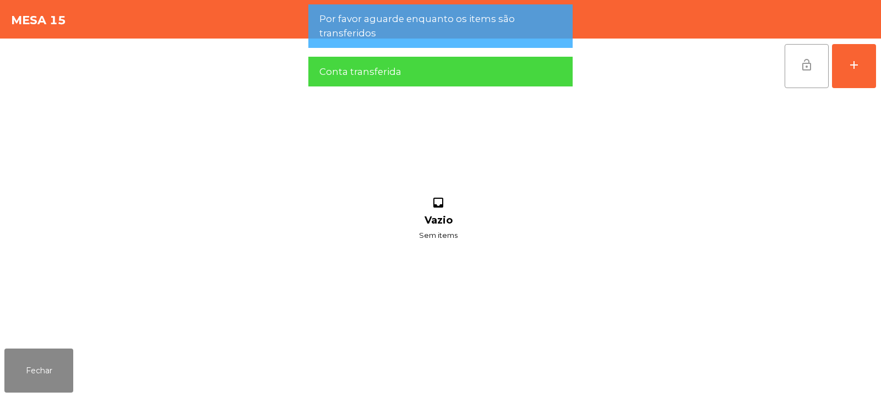
click at [794, 72] on button "lock_open" at bounding box center [806, 66] width 44 height 44
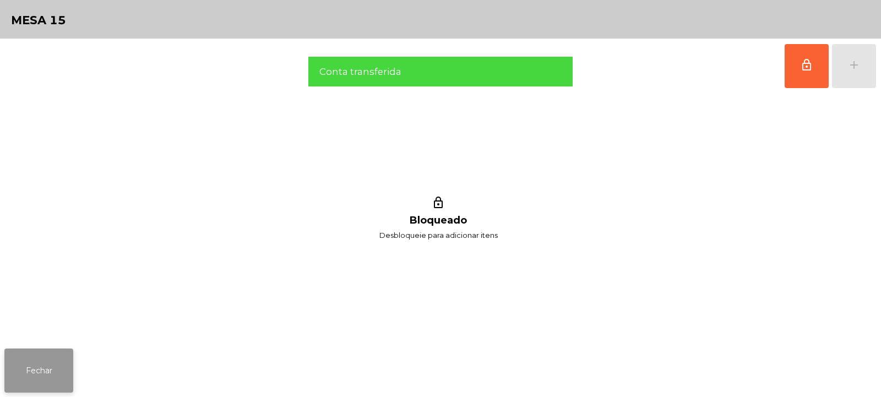
click at [63, 361] on button "Fechar" at bounding box center [38, 370] width 69 height 44
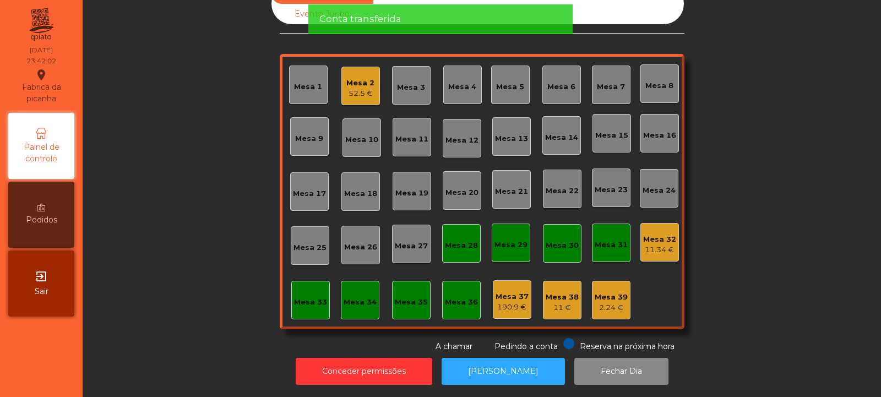
scroll to position [0, 0]
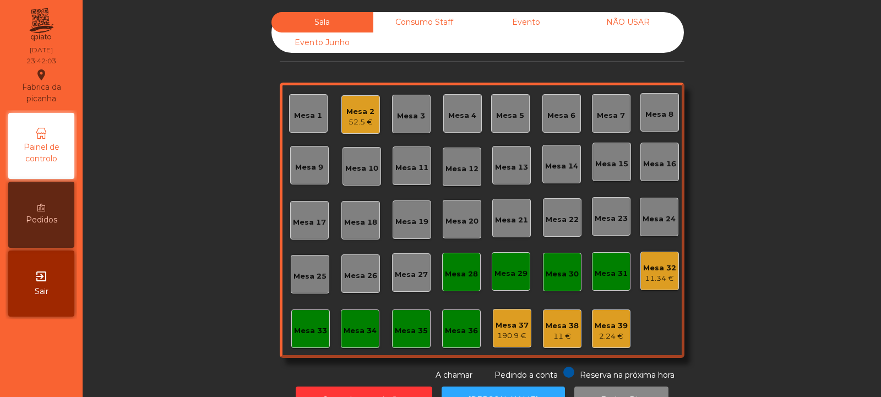
click at [666, 265] on div "Mesa 32" at bounding box center [659, 268] width 33 height 11
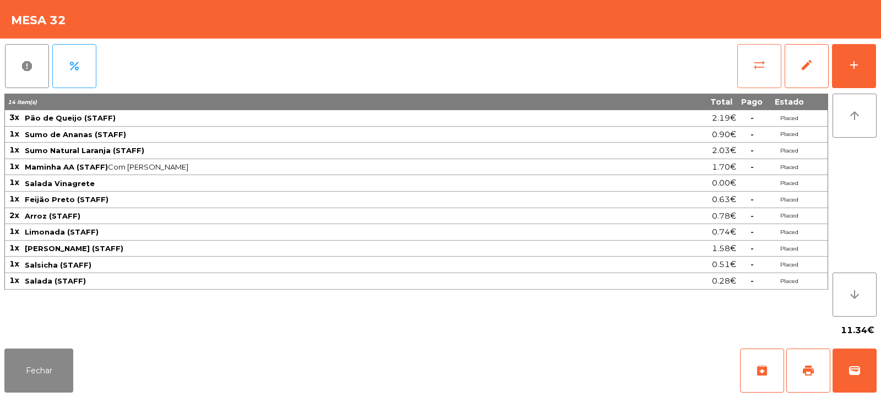
click at [758, 69] on span "sync_alt" at bounding box center [758, 64] width 13 height 13
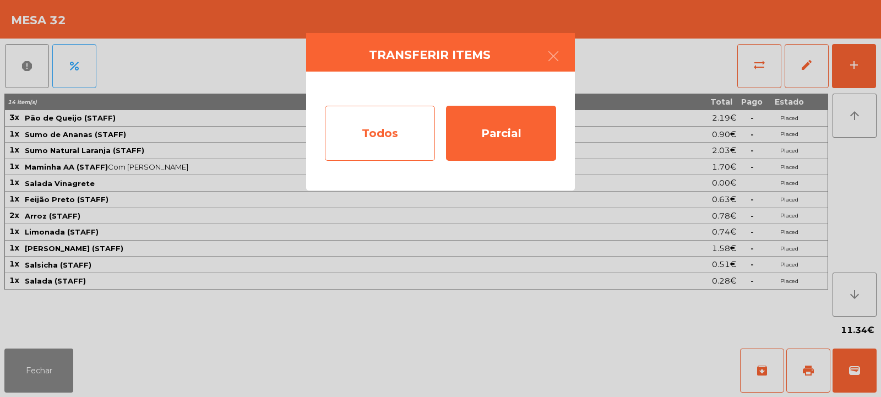
click at [395, 134] on div "Todos" at bounding box center [380, 133] width 110 height 55
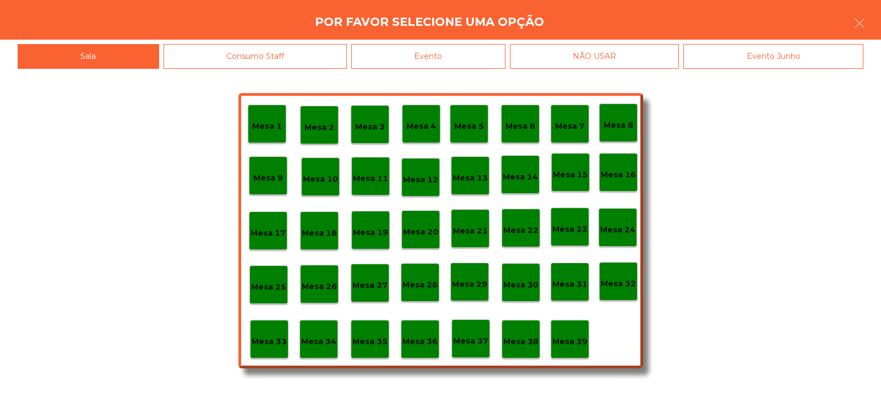
click at [575, 335] on p "Mesa 39" at bounding box center [569, 341] width 35 height 13
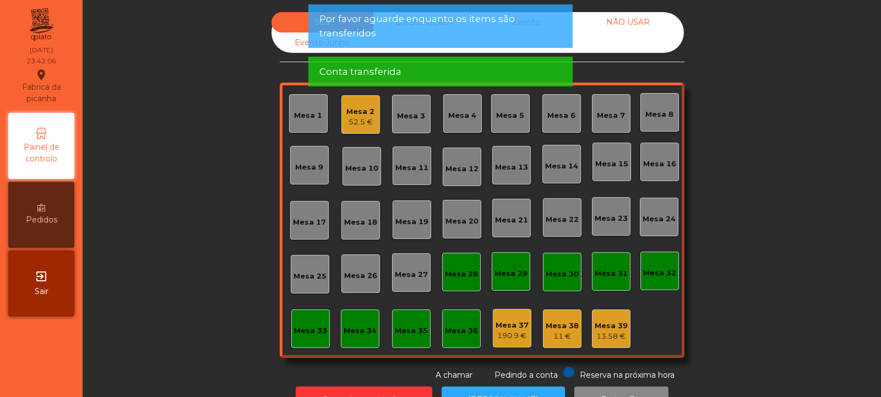
click at [603, 333] on div "13.58 €" at bounding box center [610, 336] width 33 height 11
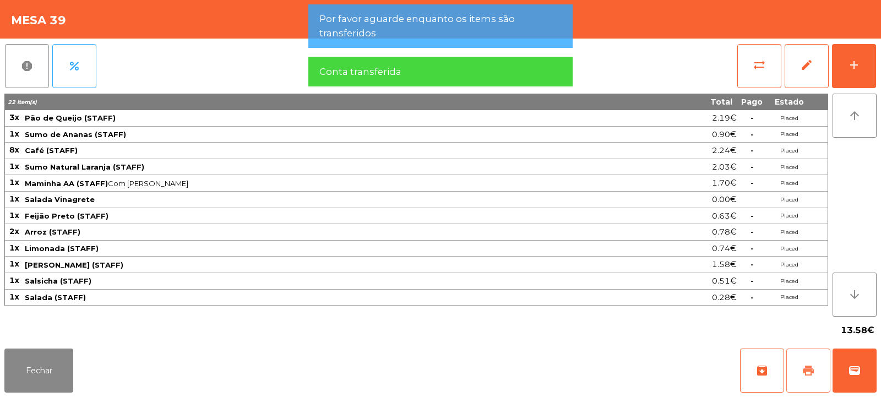
click at [805, 363] on button "print" at bounding box center [808, 370] width 44 height 44
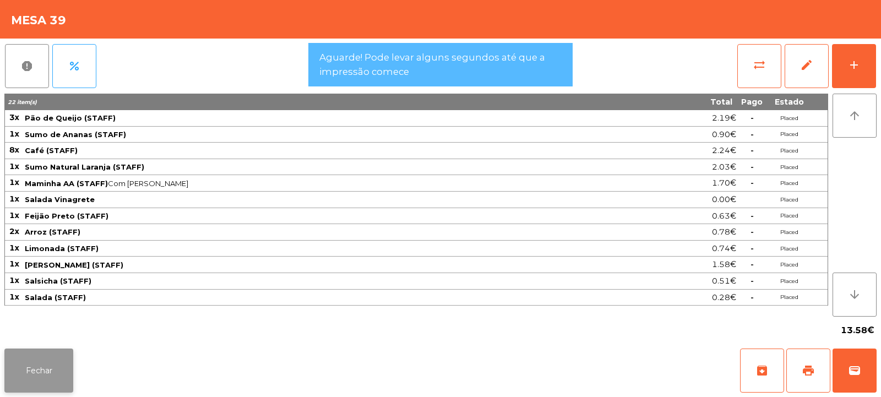
click at [56, 374] on button "Fechar" at bounding box center [38, 370] width 69 height 44
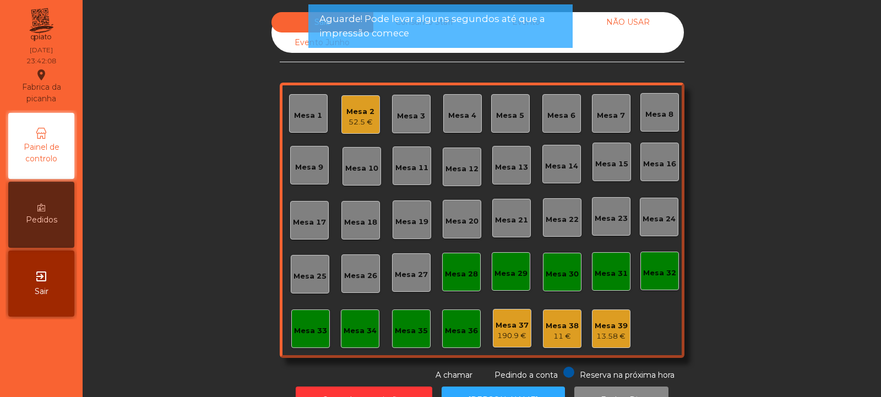
click at [564, 326] on div "Mesa 38" at bounding box center [561, 325] width 33 height 11
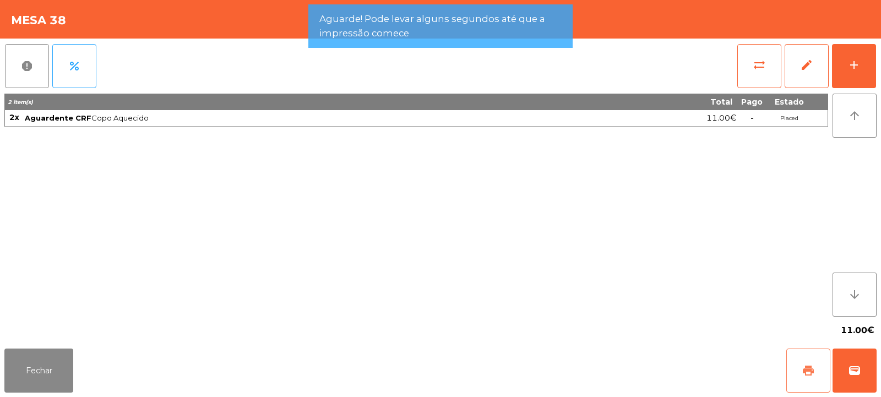
click at [807, 367] on span "print" at bounding box center [807, 370] width 13 height 13
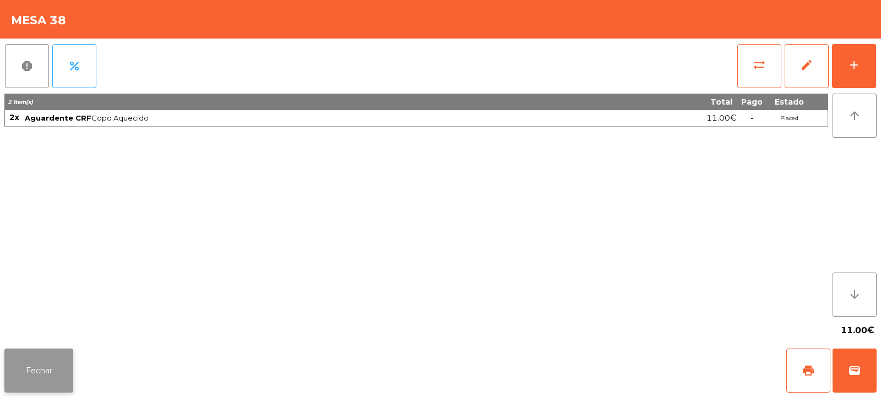
click at [30, 367] on button "Fechar" at bounding box center [38, 370] width 69 height 44
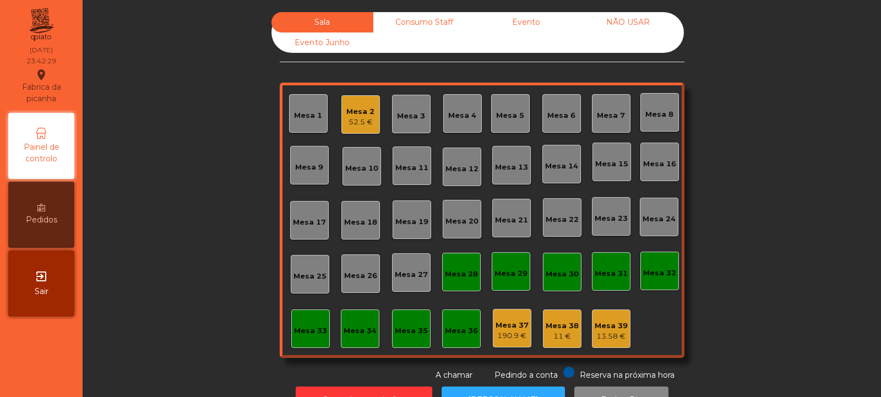
click at [346, 112] on div "Mesa 2" at bounding box center [360, 111] width 28 height 11
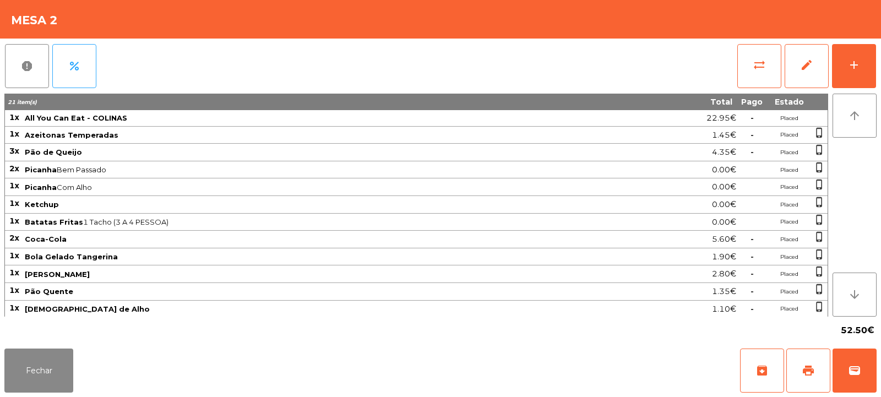
scroll to position [71, 0]
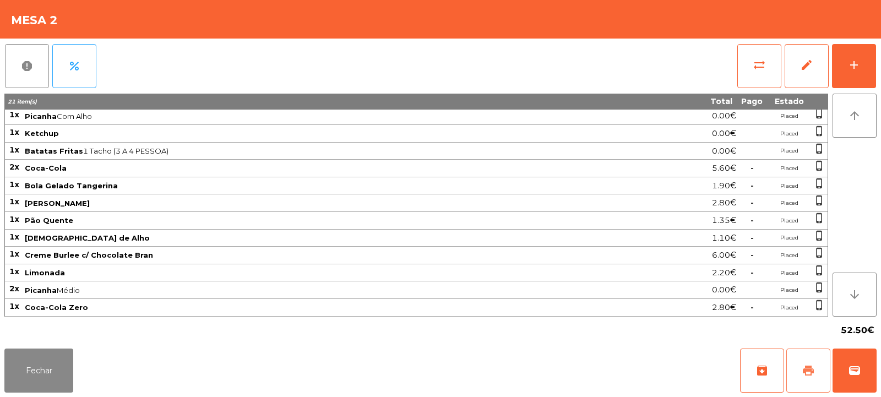
click at [795, 373] on button "print" at bounding box center [808, 370] width 44 height 44
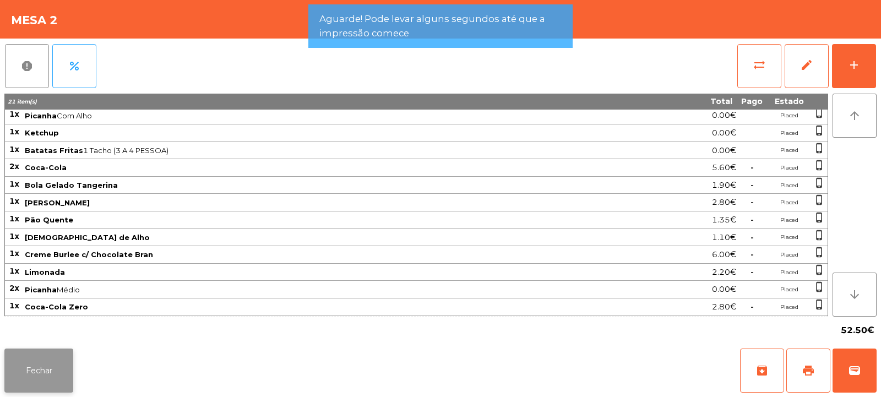
click at [53, 362] on button "Fechar" at bounding box center [38, 370] width 69 height 44
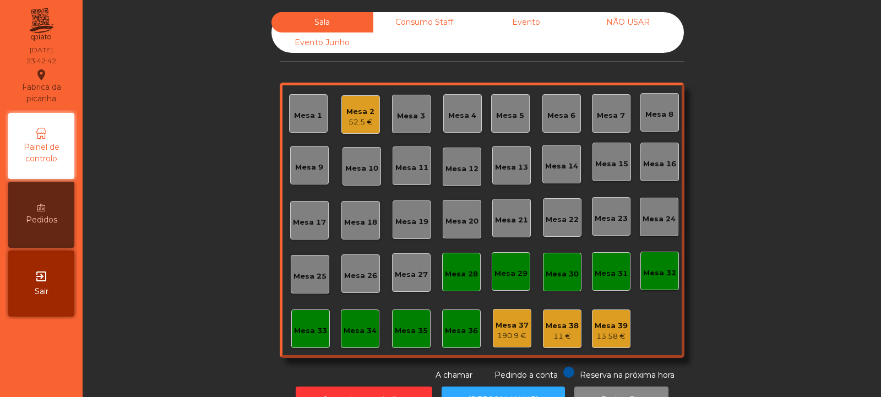
click at [370, 115] on div "Mesa 2 52.5 €" at bounding box center [360, 114] width 39 height 39
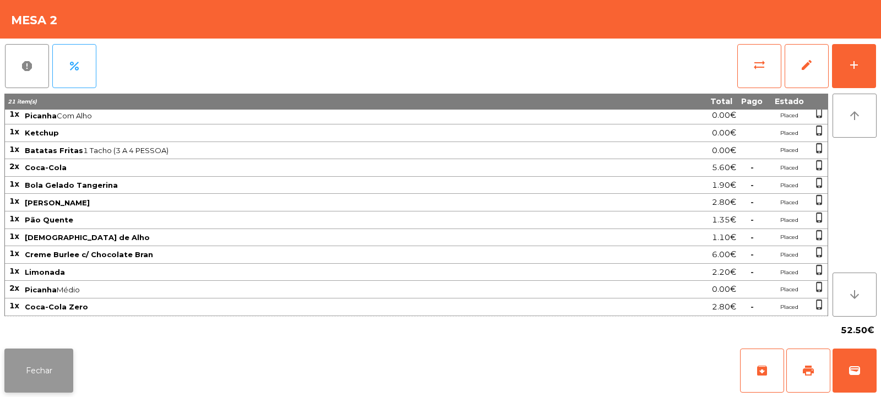
click at [44, 373] on button "Fechar" at bounding box center [38, 370] width 69 height 44
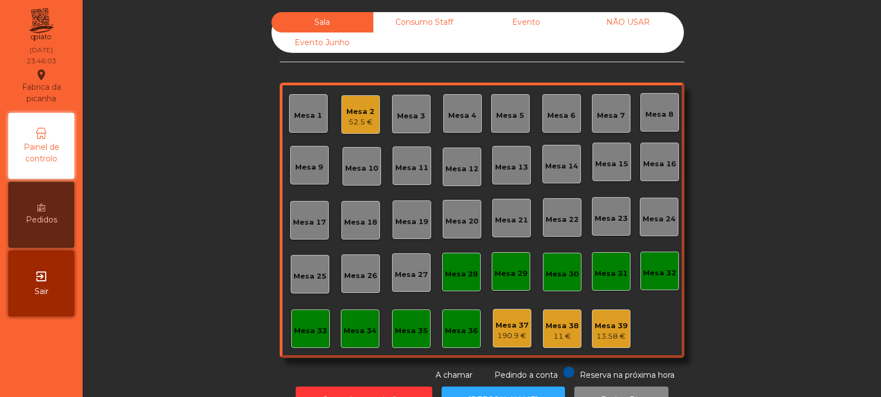
click at [342, 260] on div "Mesa 26" at bounding box center [360, 273] width 39 height 39
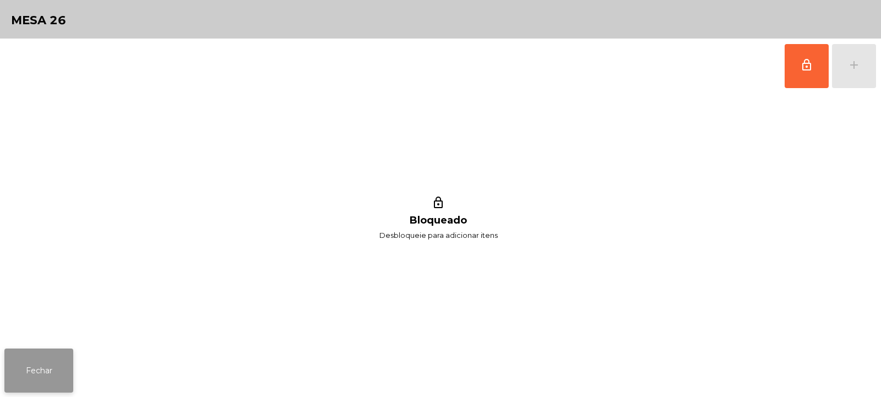
click at [52, 369] on button "Fechar" at bounding box center [38, 370] width 69 height 44
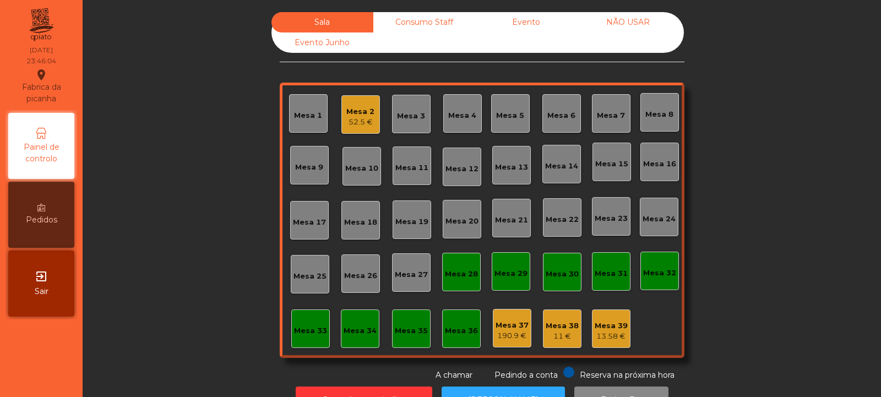
scroll to position [37, 0]
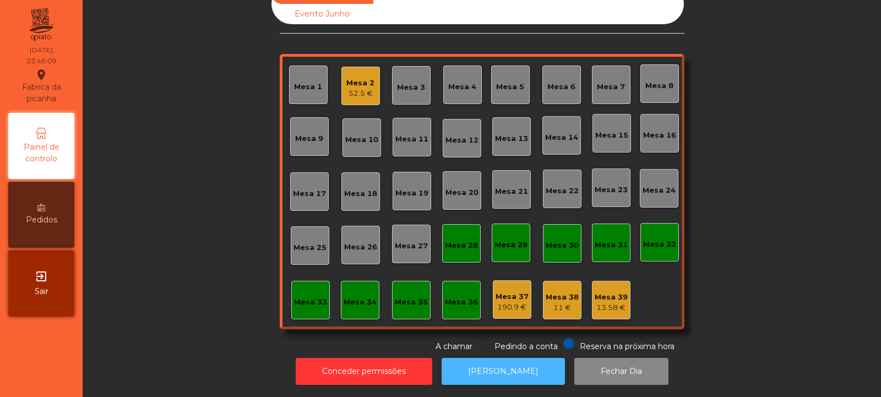
click at [497, 358] on button "[PERSON_NAME]" at bounding box center [502, 371] width 123 height 27
click at [517, 365] on button "[PERSON_NAME]" at bounding box center [502, 371] width 123 height 27
click at [359, 88] on div "52.5 €" at bounding box center [360, 93] width 28 height 11
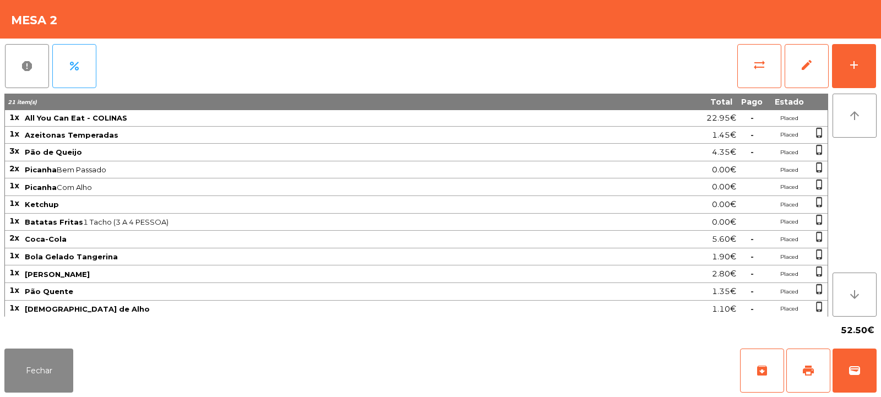
scroll to position [71, 0]
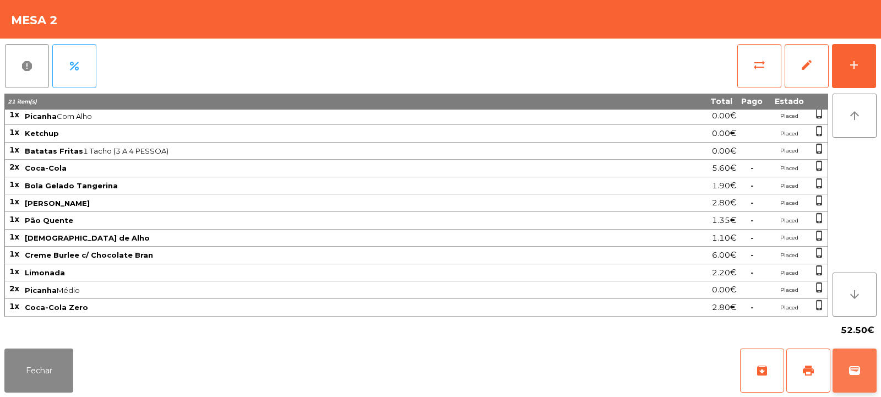
click at [860, 363] on button "wallet" at bounding box center [854, 370] width 44 height 44
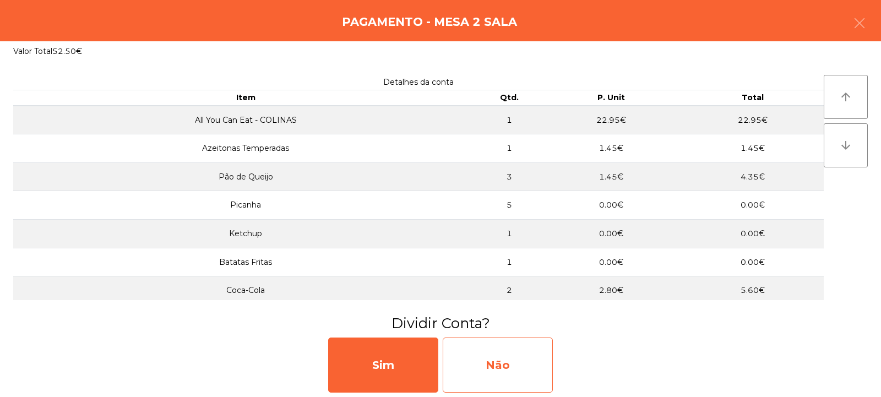
click at [505, 357] on div "Não" at bounding box center [497, 364] width 110 height 55
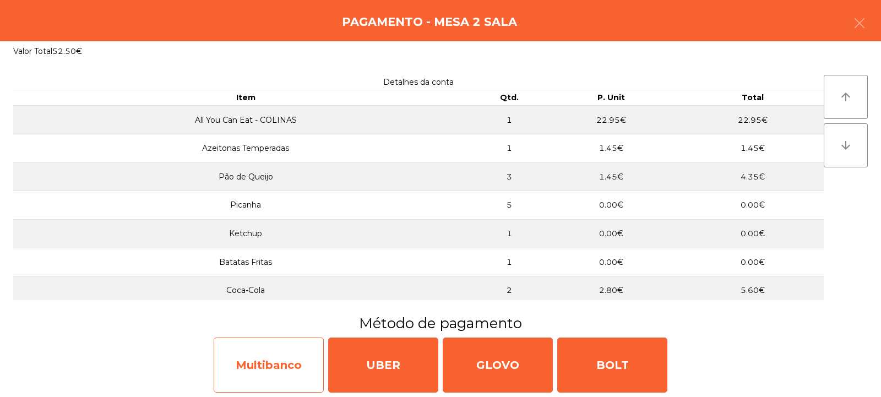
click at [286, 364] on div "Multibanco" at bounding box center [269, 364] width 110 height 55
select select "**"
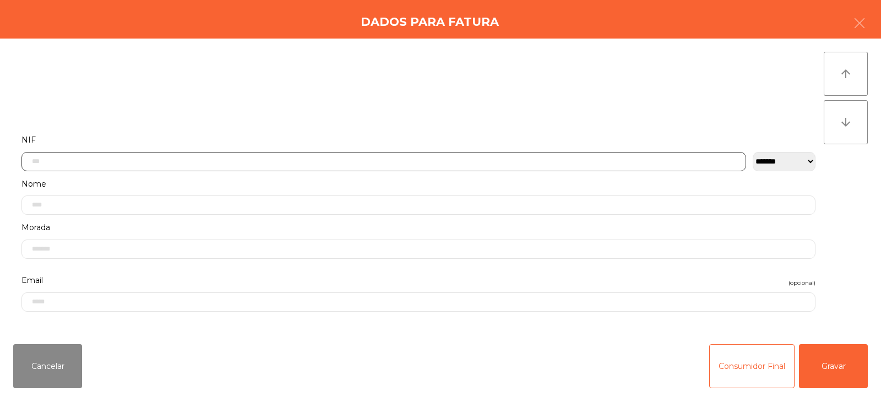
click at [411, 153] on input "text" at bounding box center [383, 161] width 724 height 19
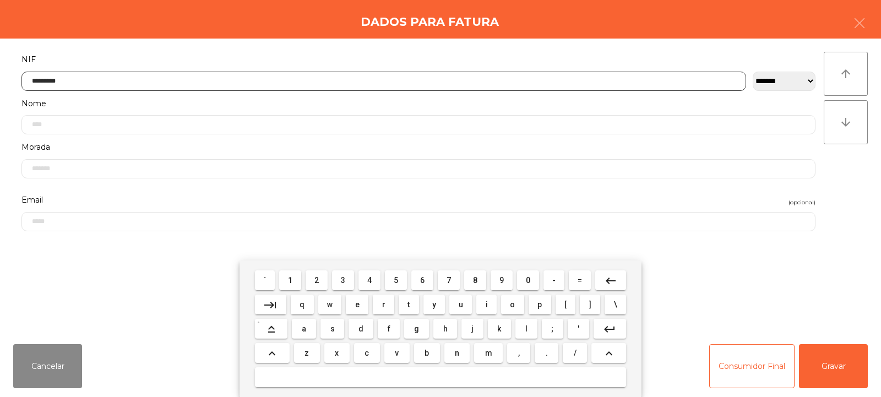
type input "*********"
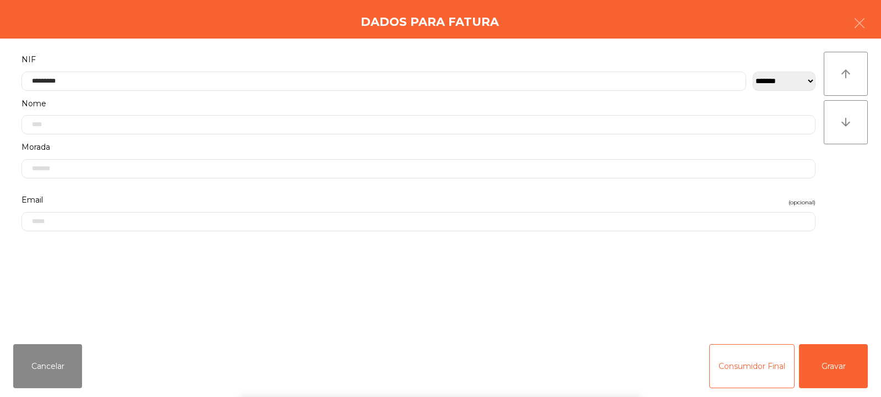
click at [805, 370] on div "` 1 2 3 4 5 6 7 8 9 0 - = keyboard_backspace keyboard_tab q w e r t y u i o p […" at bounding box center [440, 328] width 881 height 136
click at [834, 368] on button "Gravar" at bounding box center [833, 366] width 69 height 44
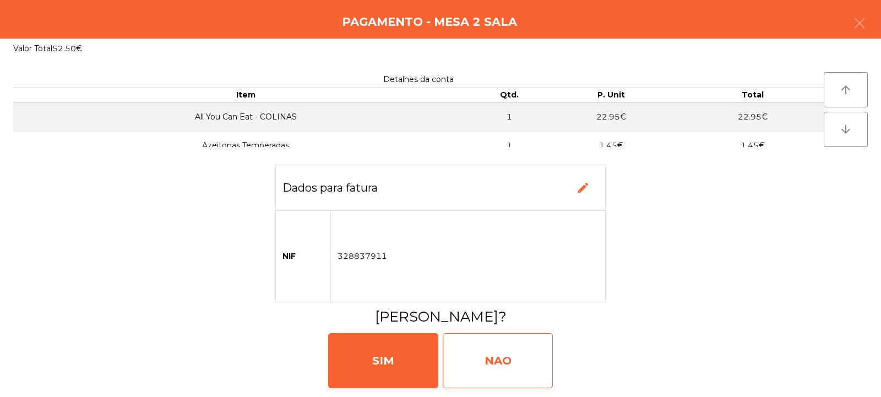
click at [524, 356] on div "NAO" at bounding box center [497, 360] width 110 height 55
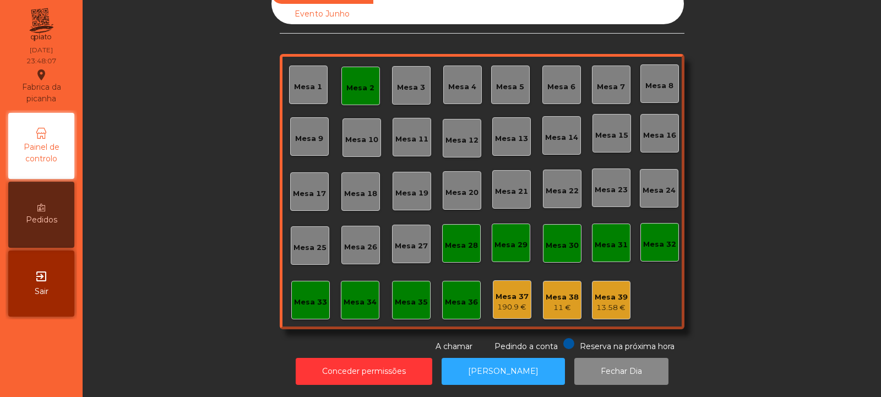
click at [359, 83] on div "Mesa 2" at bounding box center [360, 88] width 28 height 11
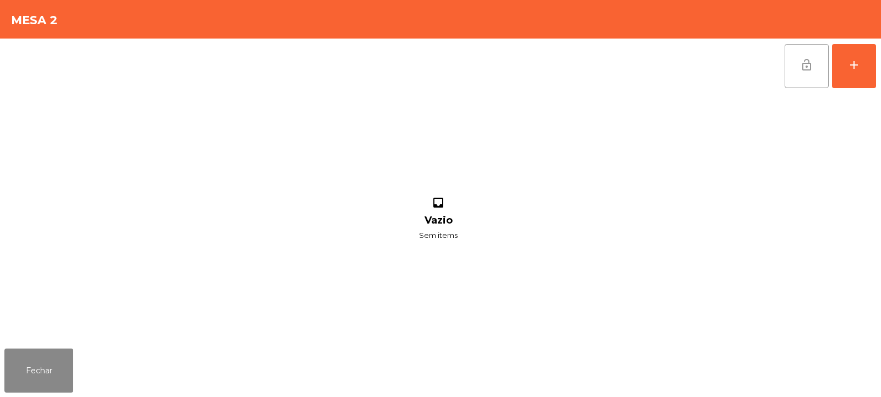
click at [806, 72] on button "lock_open" at bounding box center [806, 66] width 44 height 44
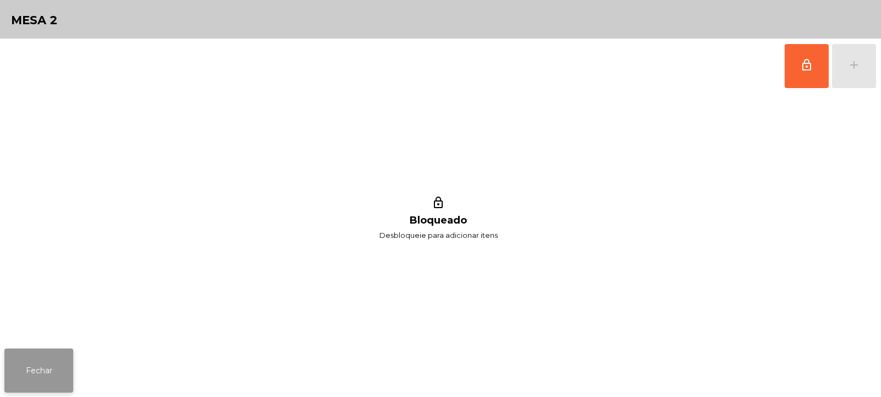
click at [61, 378] on button "Fechar" at bounding box center [38, 370] width 69 height 44
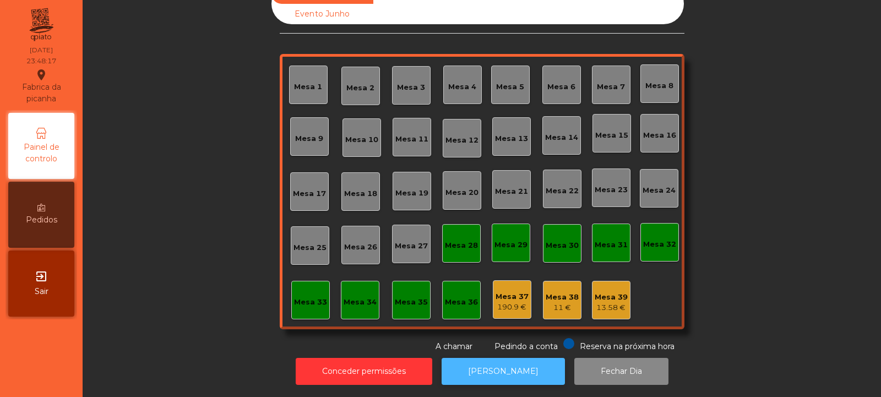
click at [489, 370] on button "[PERSON_NAME]" at bounding box center [502, 371] width 123 height 27
click at [490, 365] on button "[PERSON_NAME]" at bounding box center [502, 371] width 123 height 27
click at [480, 369] on button "[PERSON_NAME]" at bounding box center [502, 371] width 123 height 27
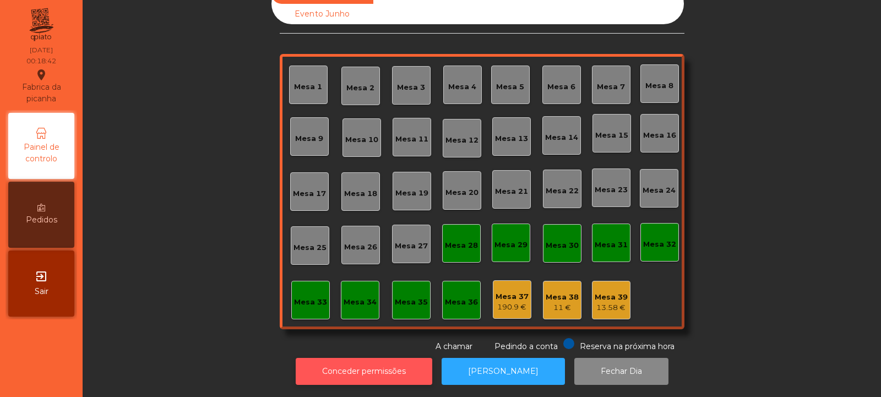
click at [360, 366] on button "Conceder permissões" at bounding box center [364, 371] width 136 height 27
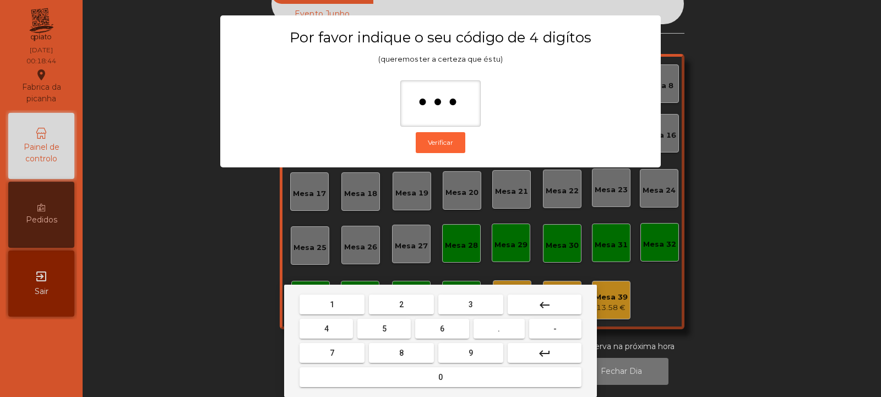
type input "****"
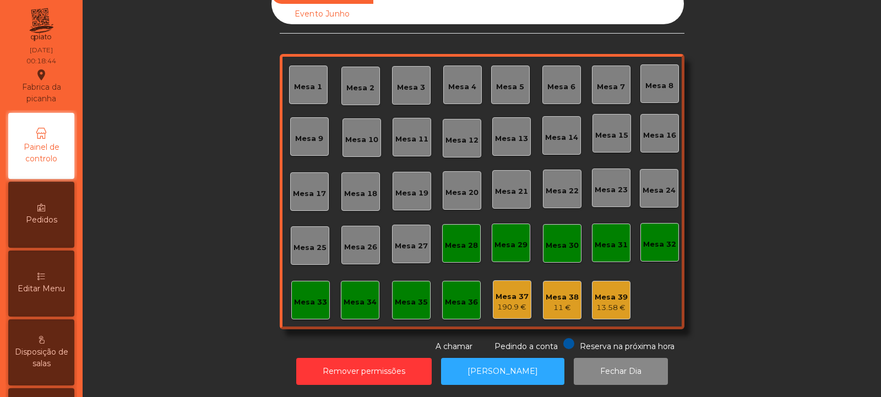
click at [512, 302] on div "190.9 €" at bounding box center [511, 307] width 33 height 11
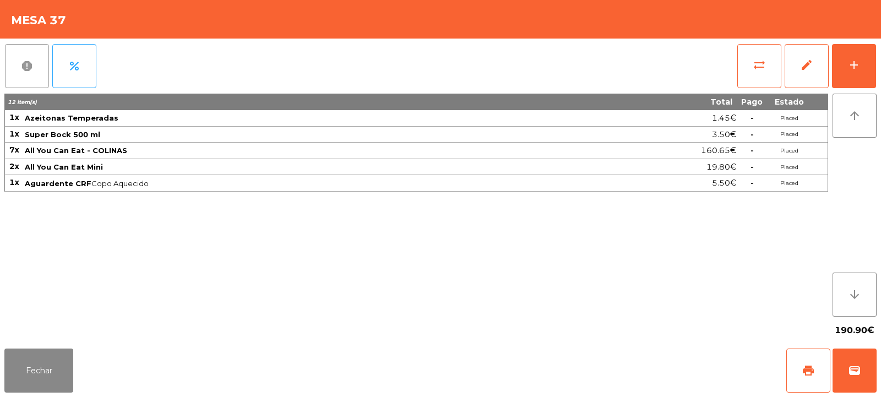
click at [30, 69] on span "report" at bounding box center [26, 65] width 13 height 13
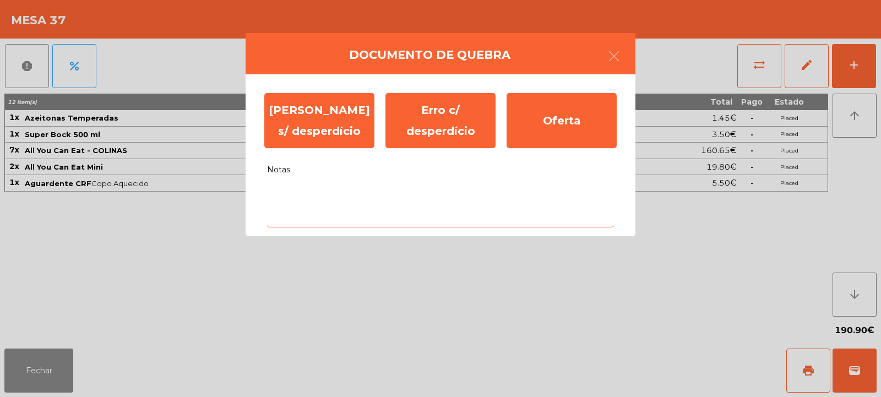
click at [370, 194] on textarea "Notas" at bounding box center [440, 205] width 347 height 46
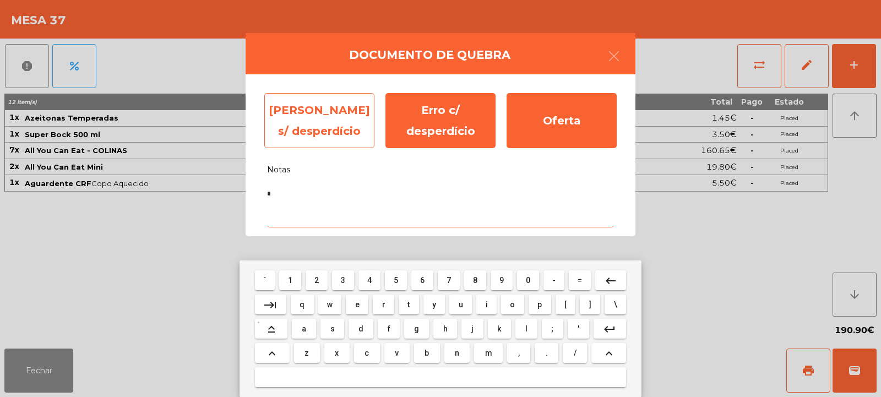
type textarea "*"
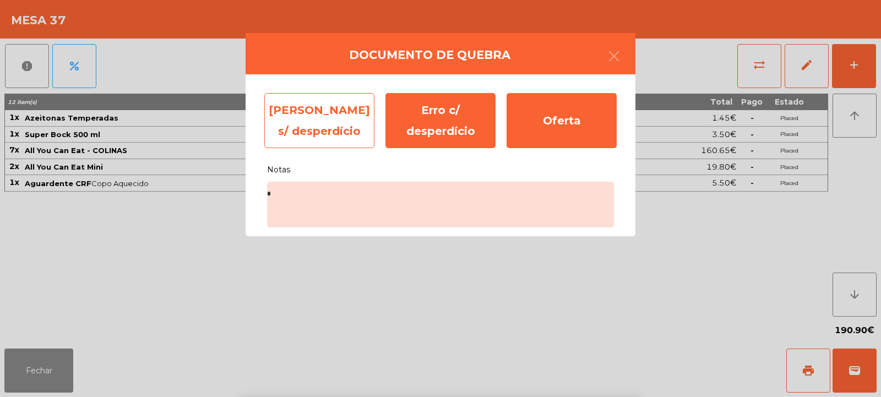
click at [331, 119] on div "Erro s/ desperdício" at bounding box center [319, 120] width 110 height 55
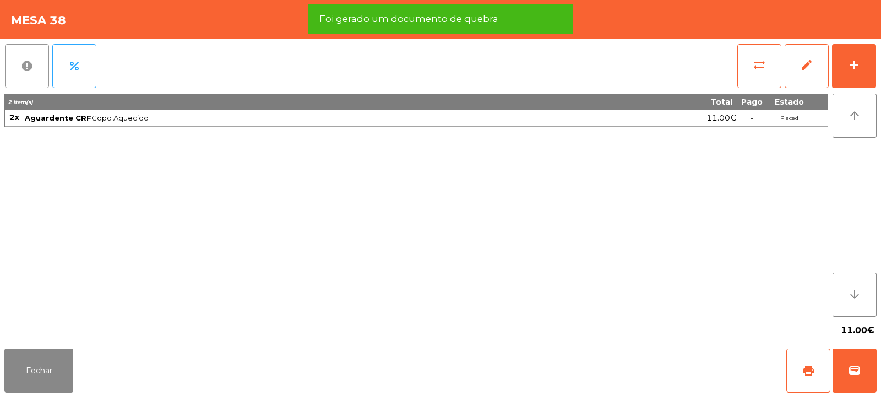
click at [36, 75] on button "report" at bounding box center [27, 66] width 44 height 44
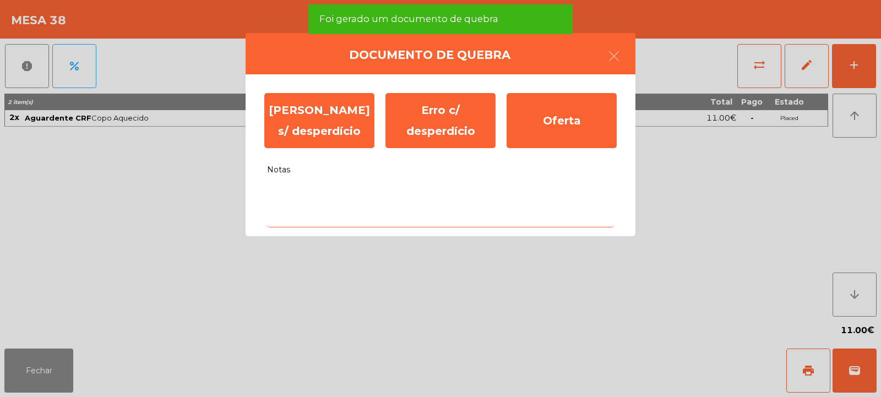
click at [346, 196] on textarea "Notas" at bounding box center [440, 205] width 347 height 46
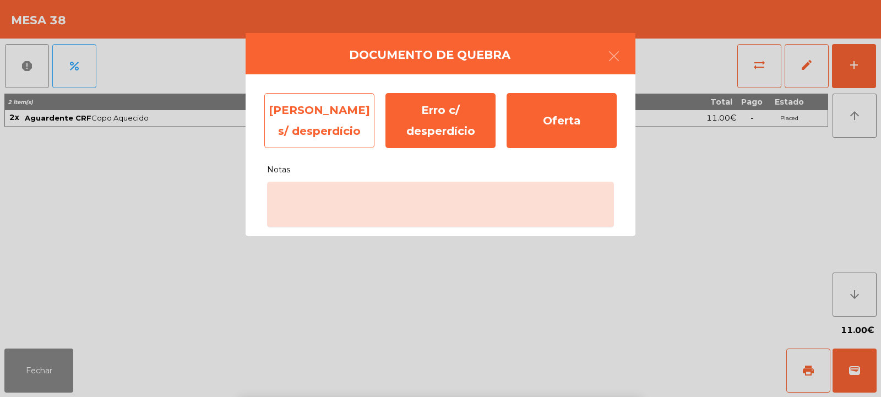
click at [338, 130] on div "Erro s/ desperdício" at bounding box center [319, 120] width 110 height 55
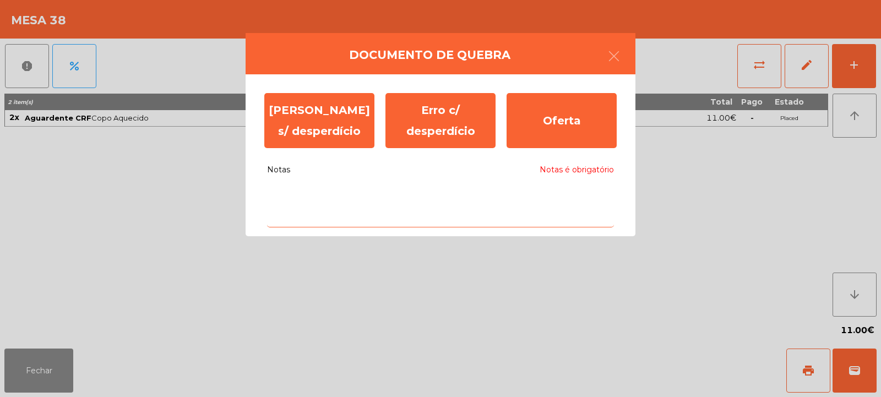
click at [409, 191] on textarea "Notas Notas é obrigatório" at bounding box center [440, 205] width 347 height 46
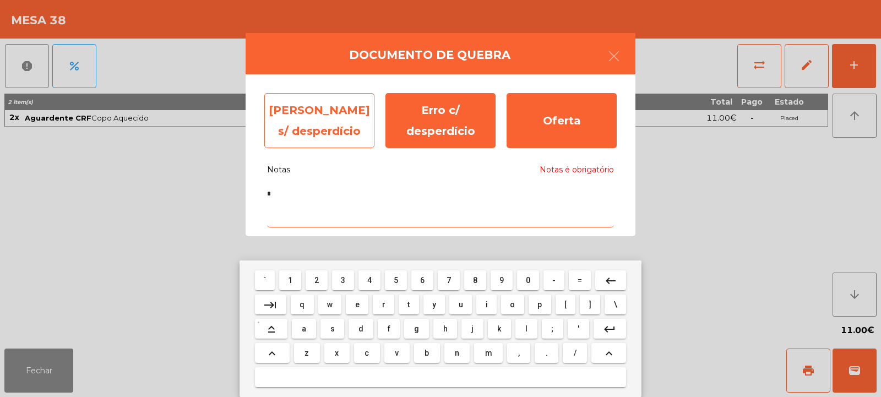
type textarea "*"
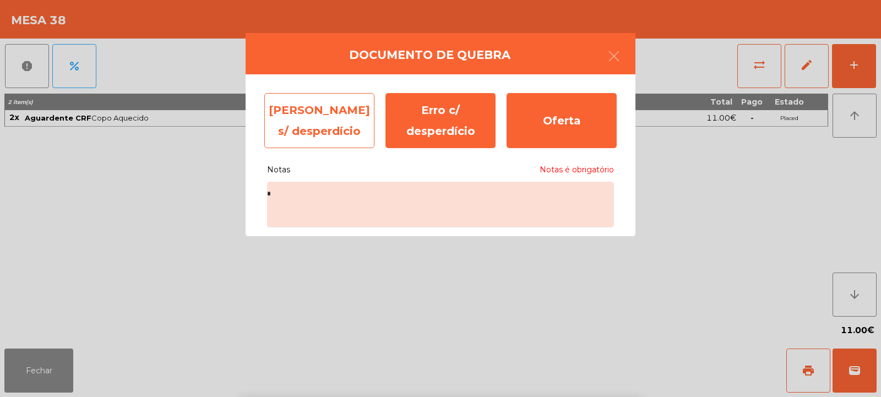
click at [340, 122] on div "Erro s/ desperdício" at bounding box center [319, 120] width 110 height 55
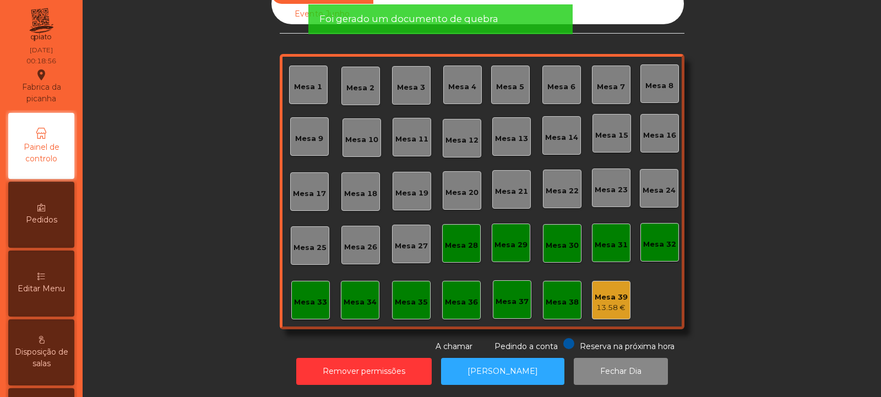
click at [613, 302] on div "13.58 €" at bounding box center [610, 307] width 33 height 11
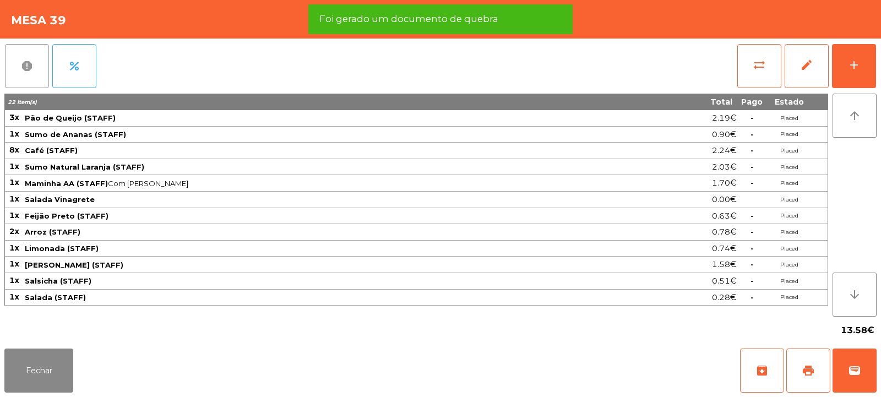
click at [32, 68] on span "report" at bounding box center [26, 65] width 13 height 13
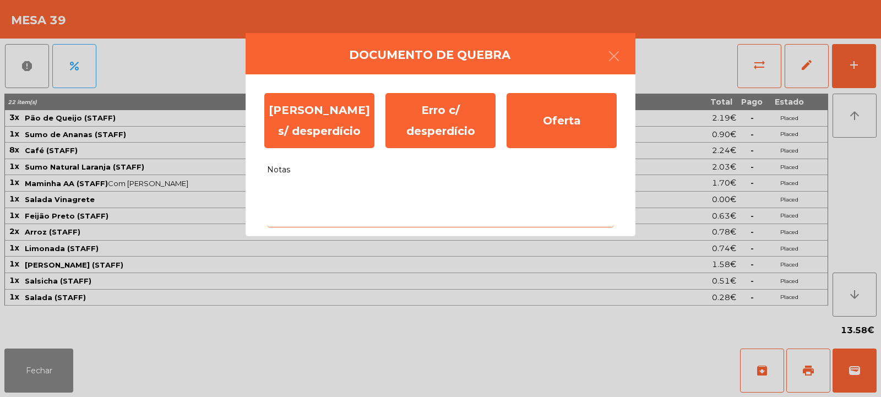
click at [407, 195] on textarea "Notas" at bounding box center [440, 205] width 347 height 46
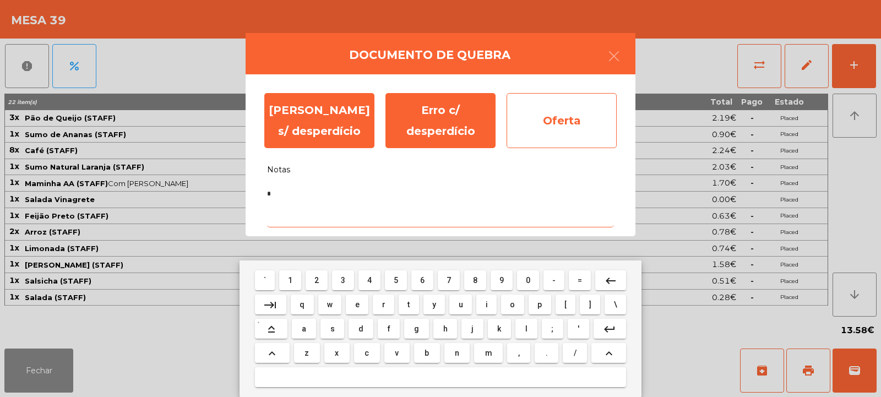
type textarea "*"
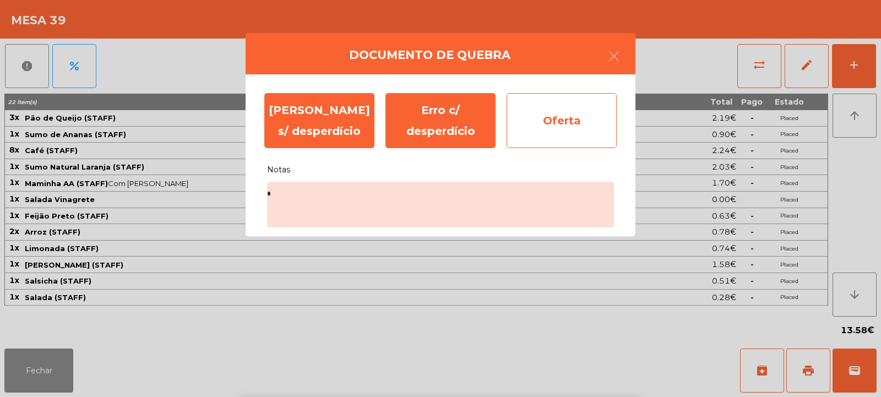
click at [564, 126] on div "Oferta" at bounding box center [561, 120] width 110 height 55
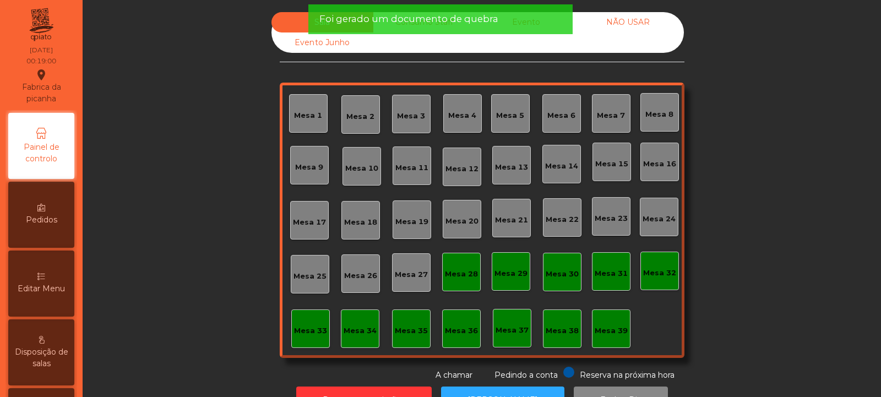
scroll to position [37, 0]
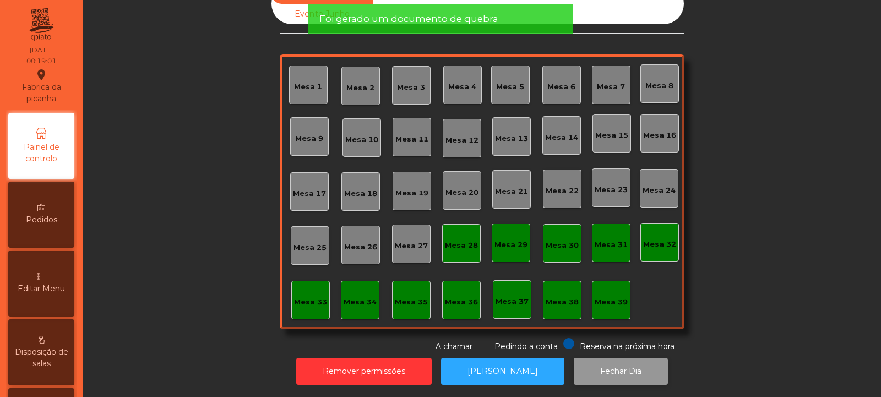
click at [580, 369] on button "Fechar Dia" at bounding box center [620, 371] width 94 height 27
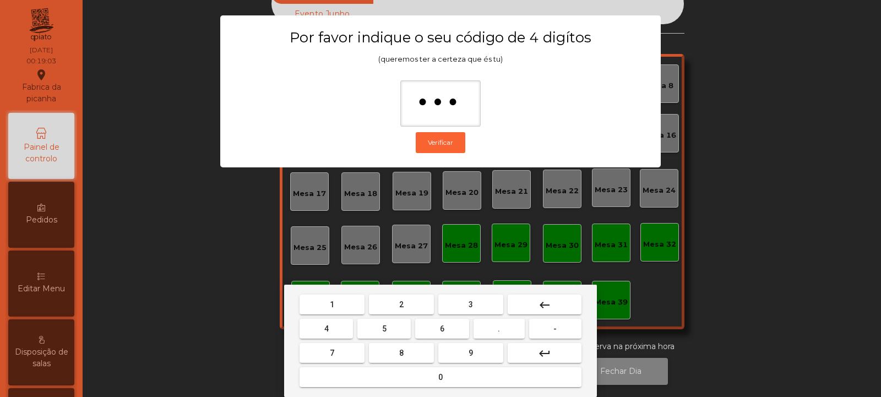
type input "****"
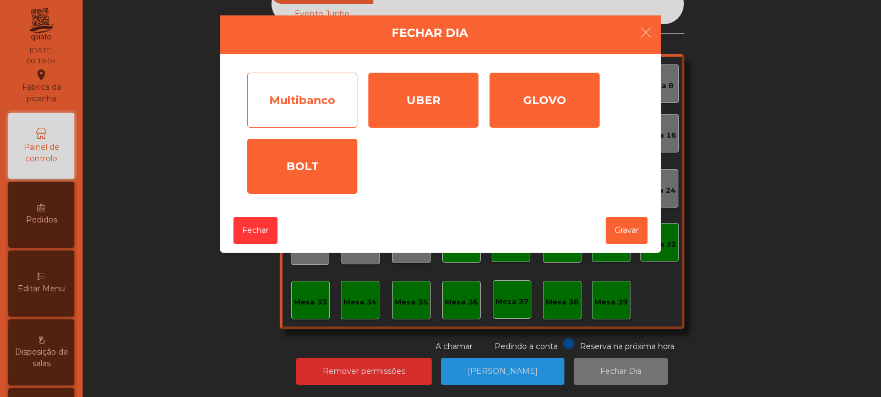
click at [330, 95] on div "Multibanco" at bounding box center [302, 100] width 110 height 55
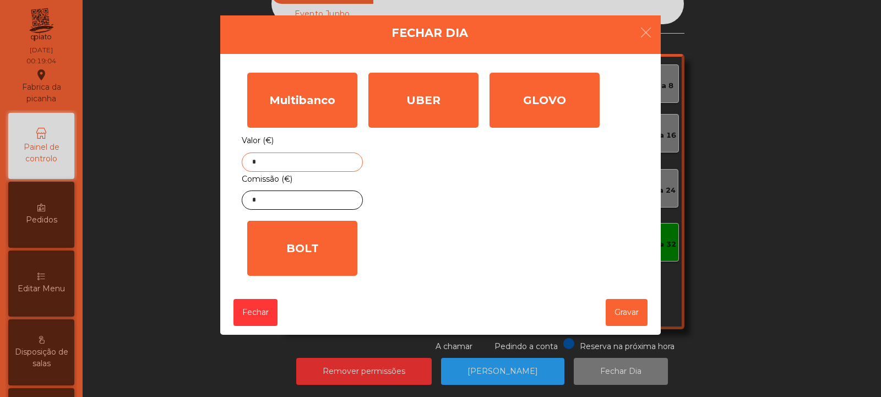
click at [327, 165] on input "*" at bounding box center [302, 161] width 121 height 19
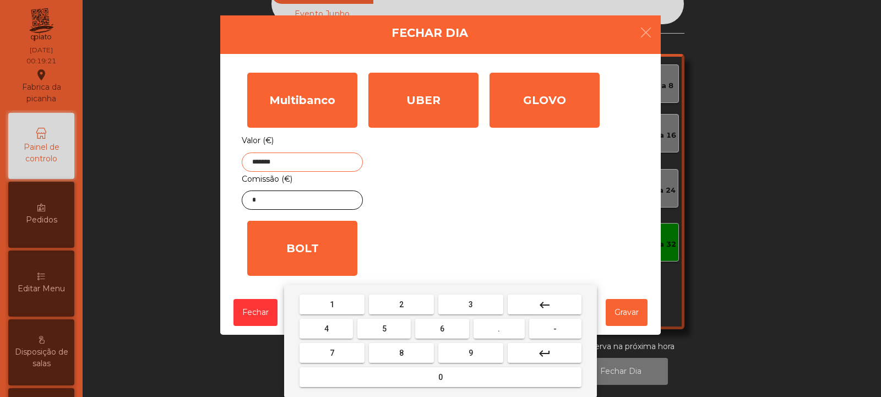
type input "*******"
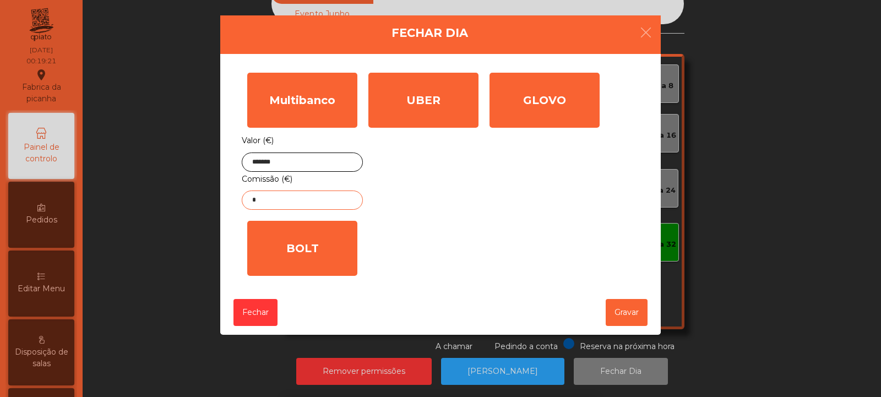
click at [337, 201] on input "*" at bounding box center [302, 199] width 121 height 19
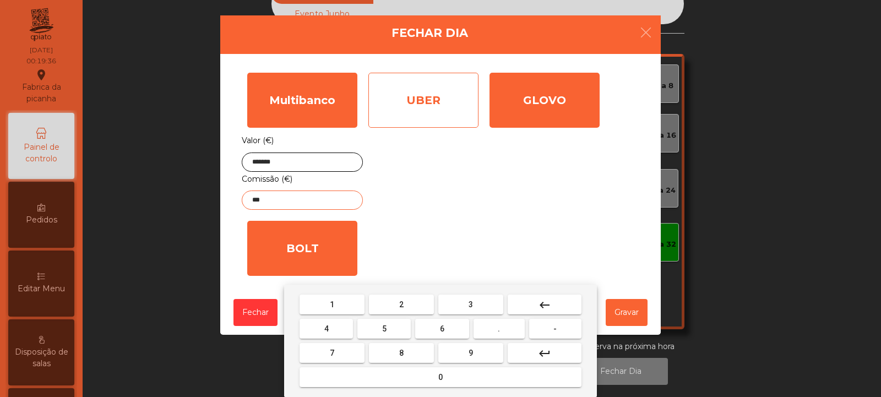
type input "***"
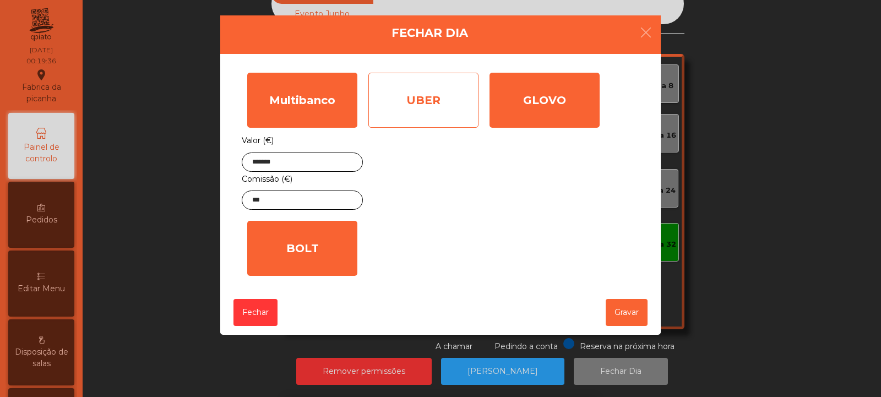
click at [442, 110] on div "UBER" at bounding box center [423, 100] width 110 height 55
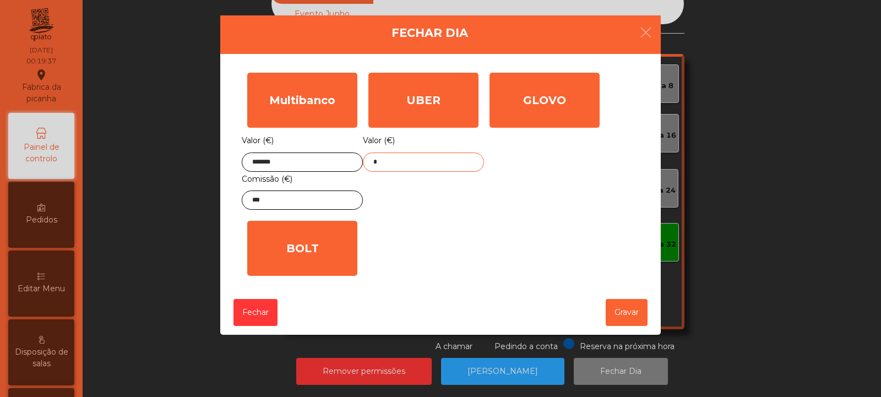
click at [456, 159] on input "*" at bounding box center [423, 161] width 121 height 19
click at [300, 203] on input "***" at bounding box center [302, 199] width 121 height 19
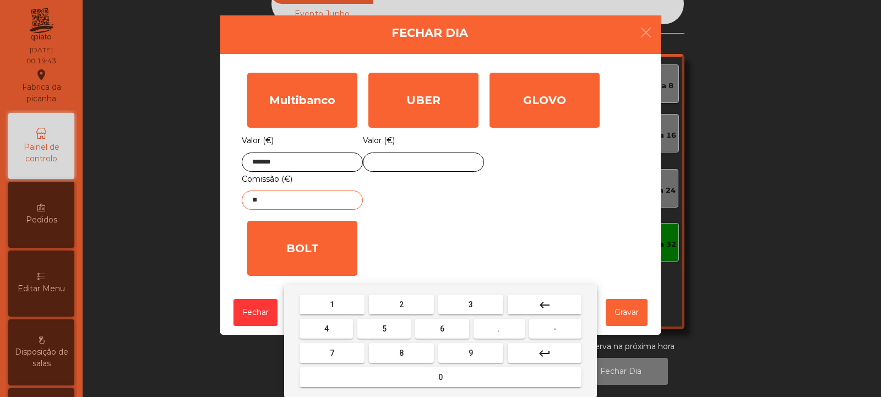
type input "*"
type input "****"
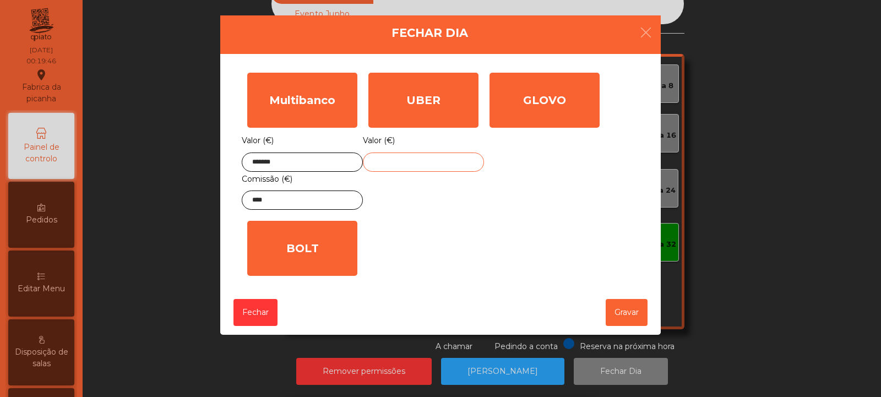
click at [449, 160] on input "text" at bounding box center [423, 161] width 121 height 19
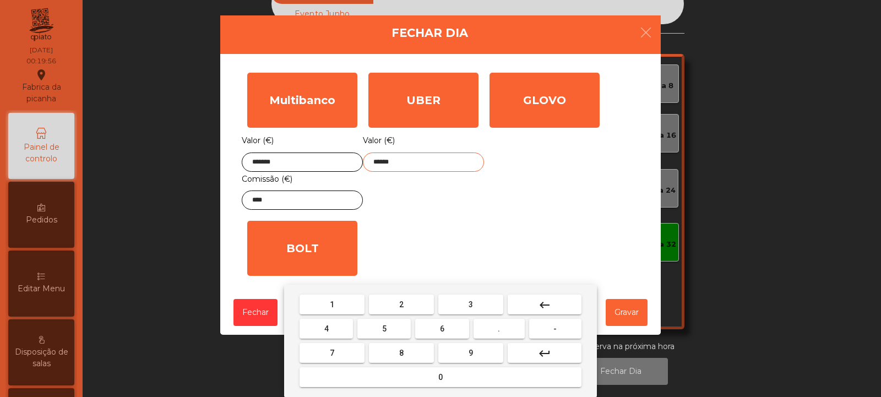
type input "******"
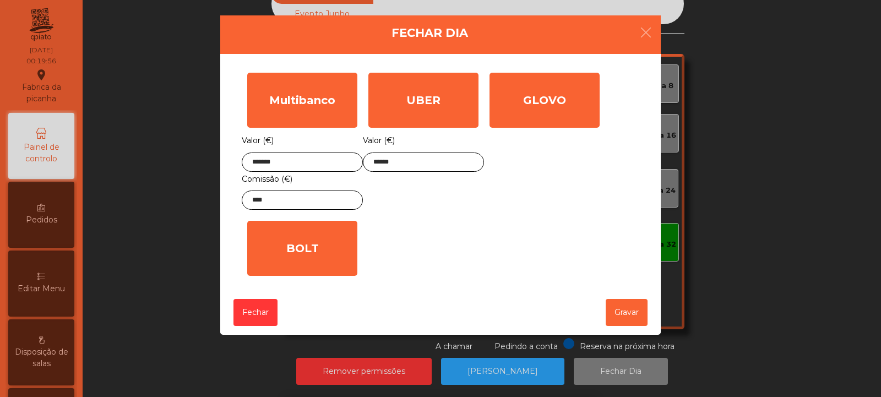
click at [629, 316] on div "1 2 3 keyboard_backspace 4 5 6 . - 7 8 9 keyboard_return 0" at bounding box center [440, 341] width 881 height 112
click at [632, 313] on button "Gravar" at bounding box center [626, 312] width 42 height 27
